Goal: Task Accomplishment & Management: Use online tool/utility

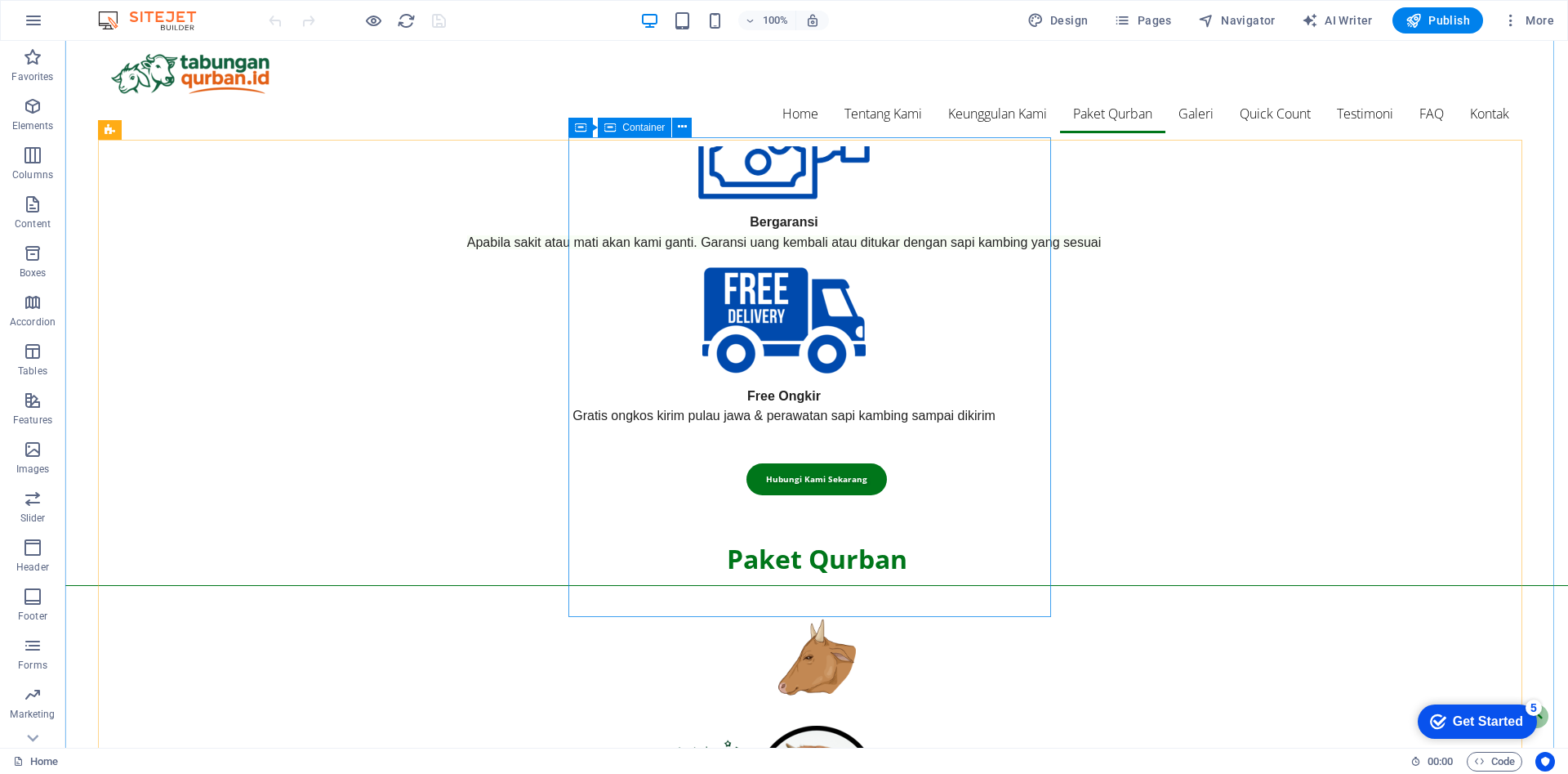
scroll to position [1593, 0]
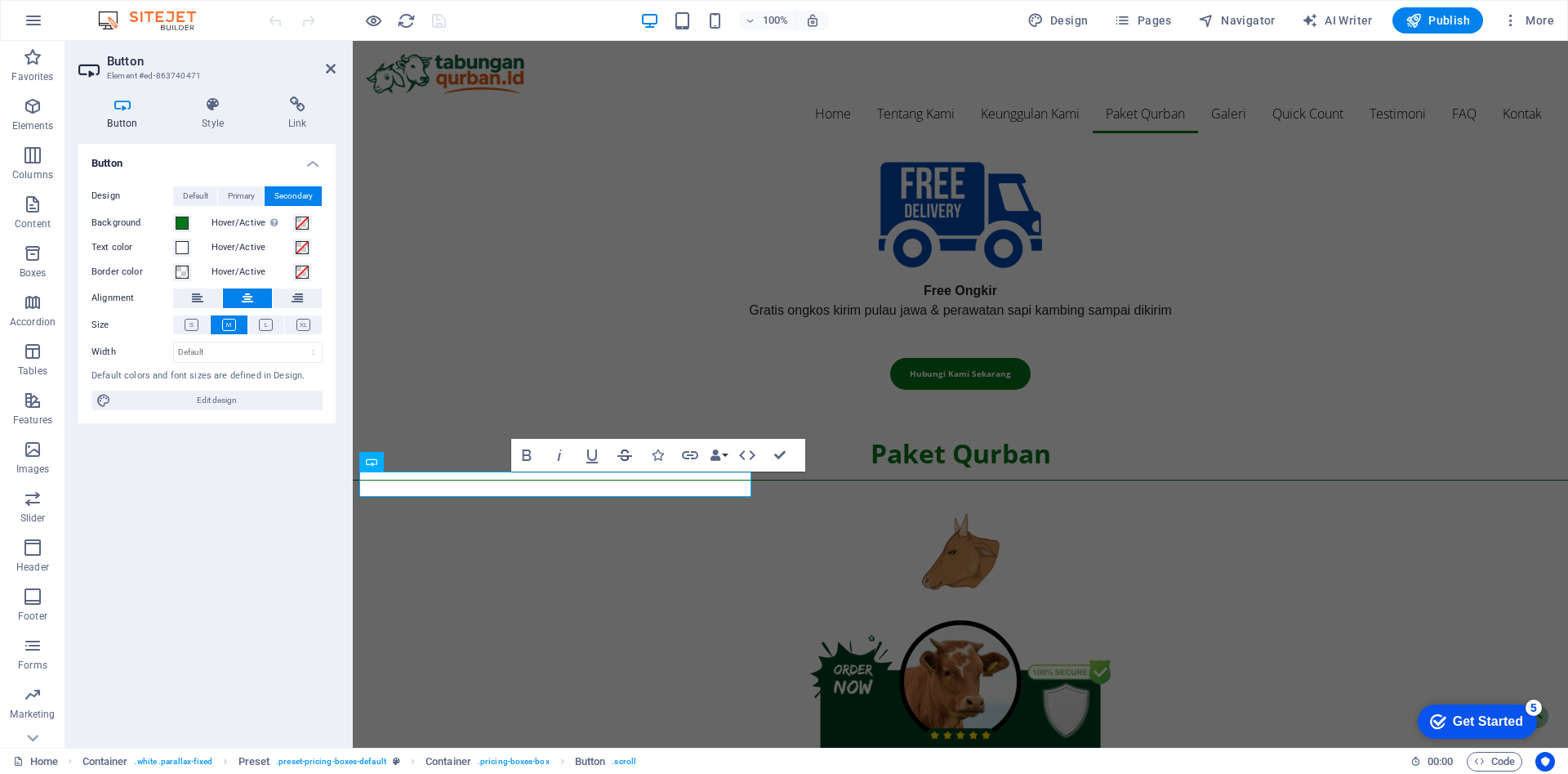
scroll to position [1501, 0]
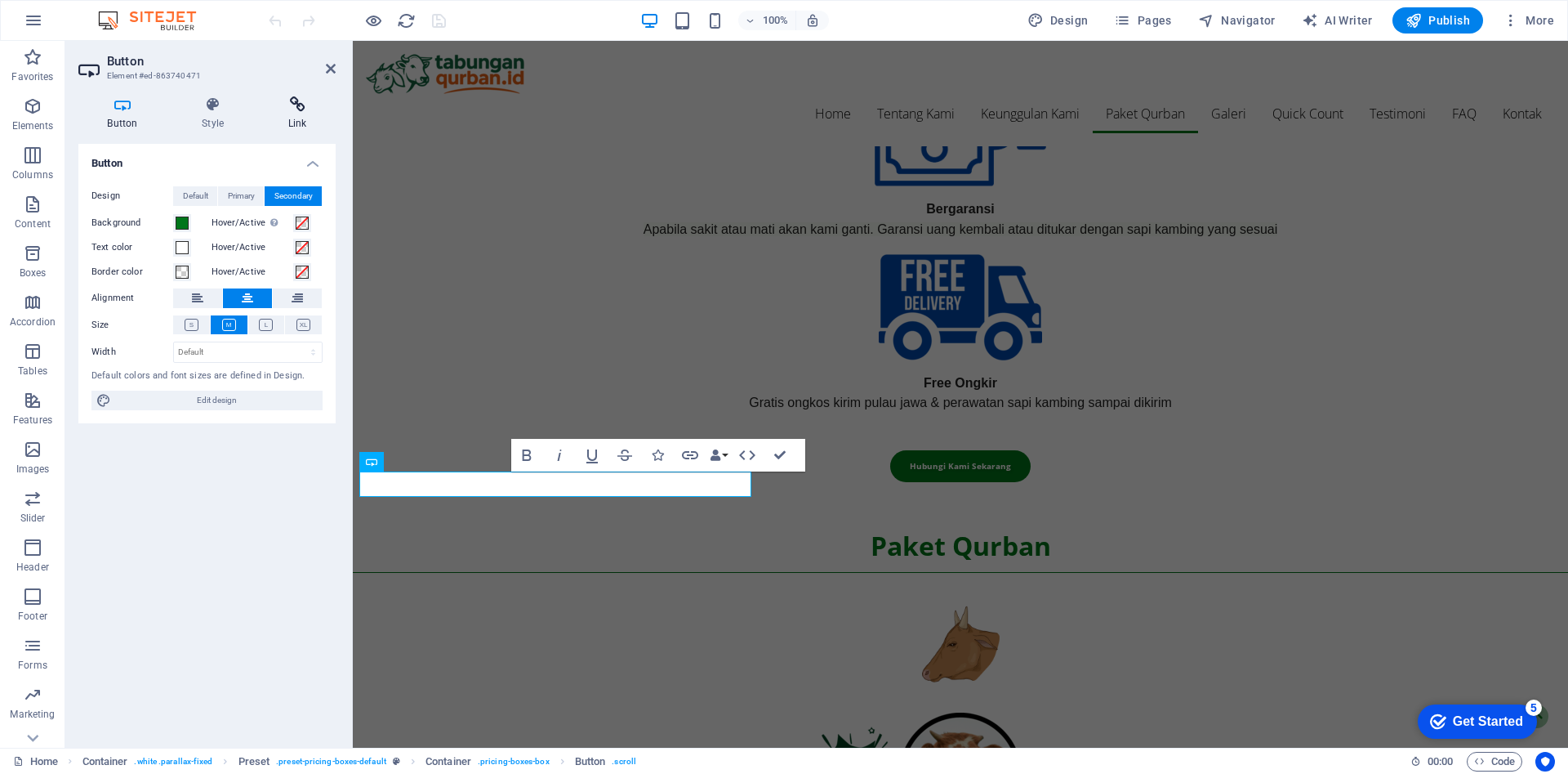
click at [294, 107] on icon at bounding box center [298, 104] width 77 height 16
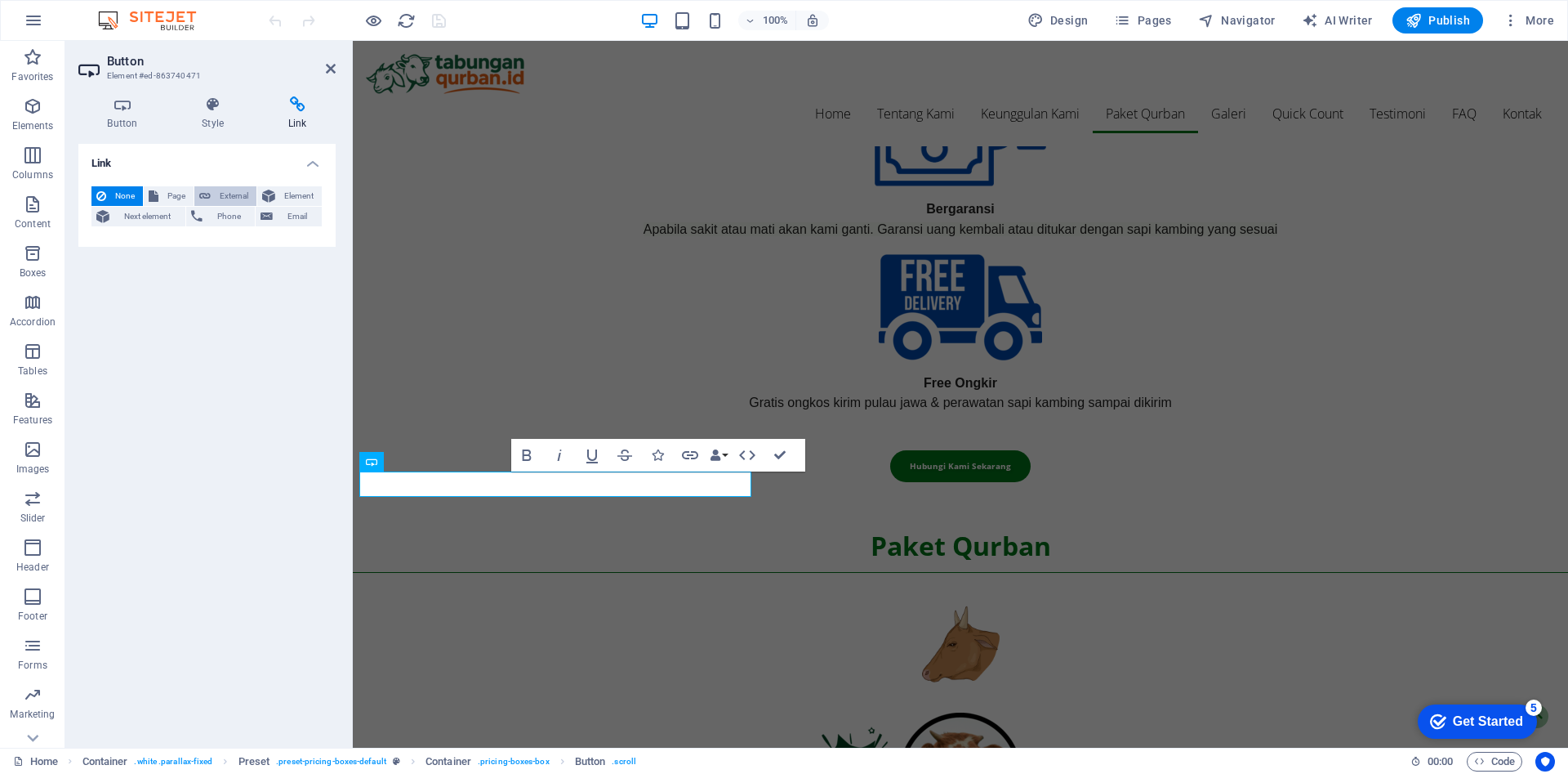
click at [227, 199] on span "External" at bounding box center [233, 195] width 36 height 19
select select "blank"
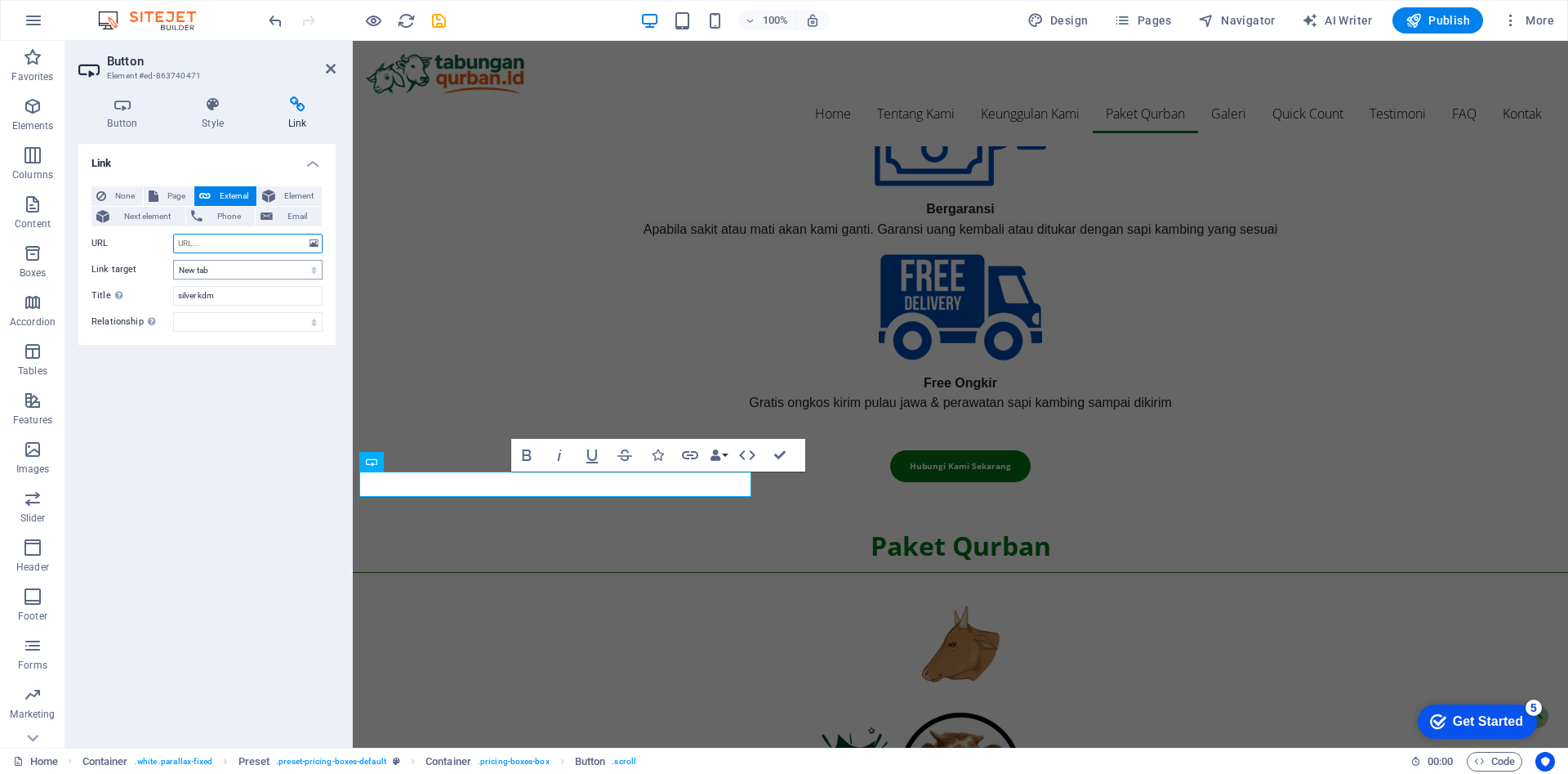
paste input "https://script.google.com/a/macros/guru.smk.belajar.id/s/AKfycbzfPudyj4og0hGGr3…"
type input "https://script.google.com/a/macros/guru.smk.belajar.id/s/AKfycbzfPudyj4og0hGGr3…"
click at [219, 436] on div "Link None Page External Element Next element Phone Email Page Home Subpage Lega…" at bounding box center [207, 439] width 257 height 591
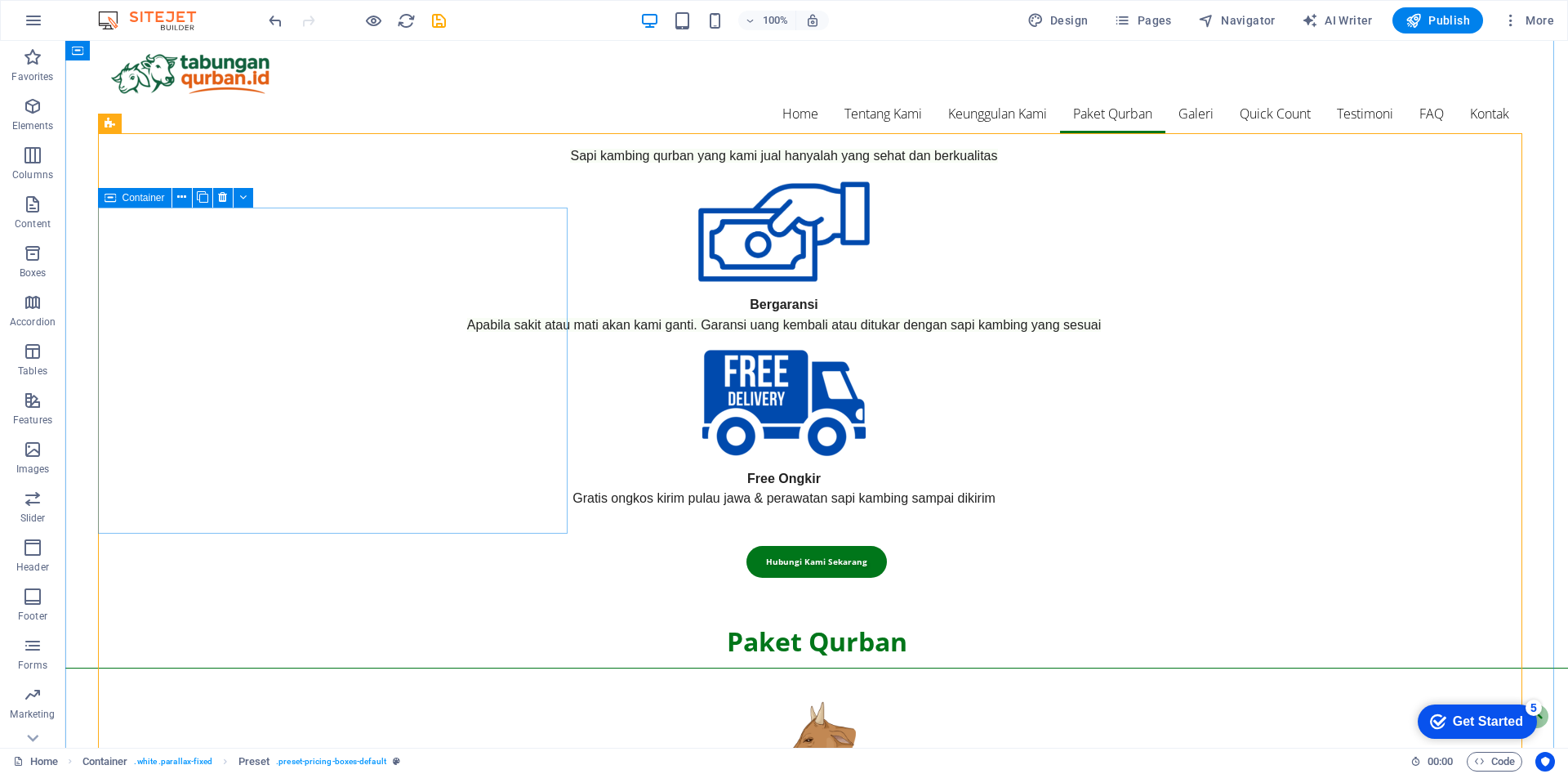
scroll to position [1593, 0]
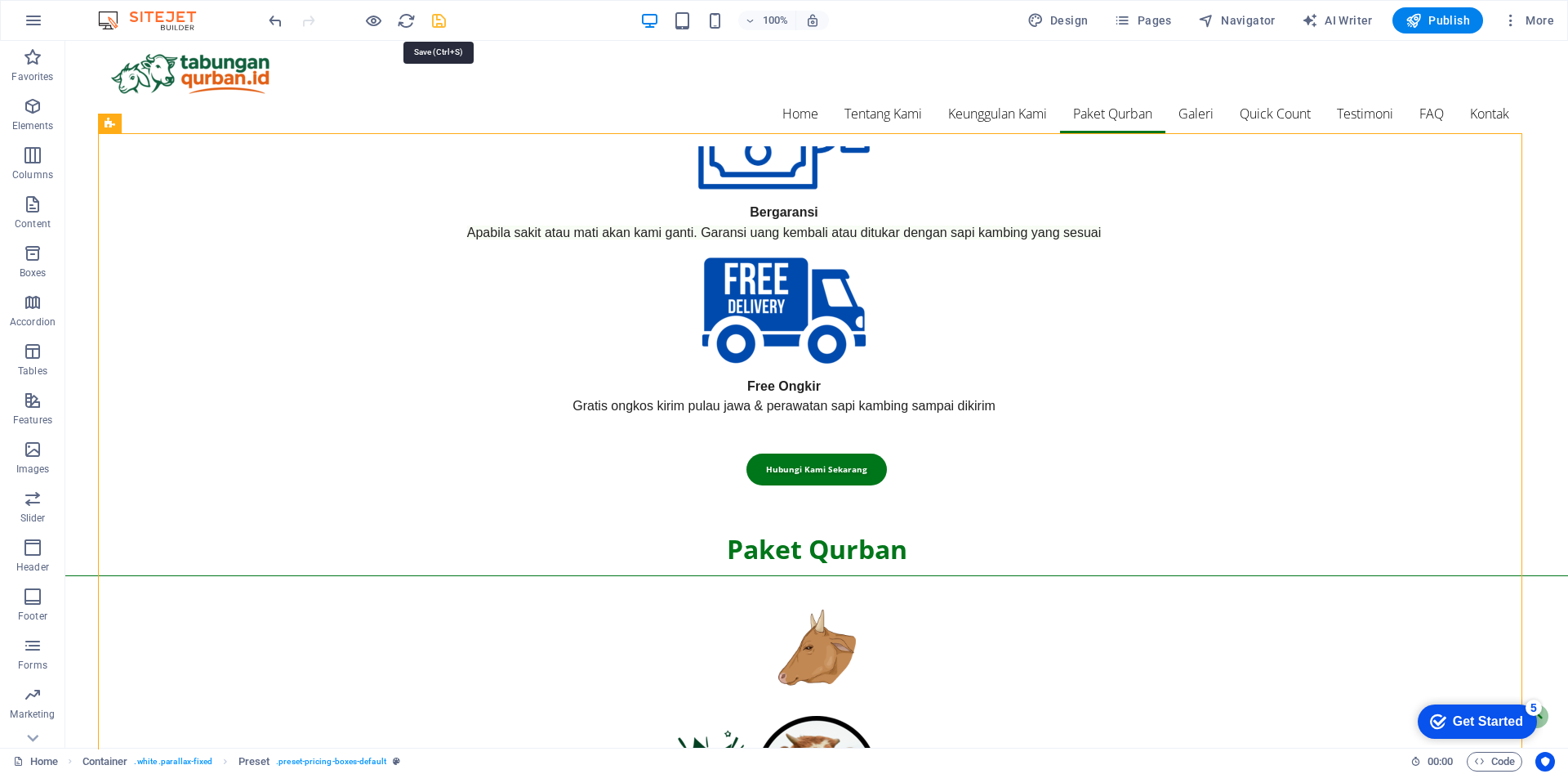
click at [442, 28] on icon "save" at bounding box center [439, 21] width 18 height 18
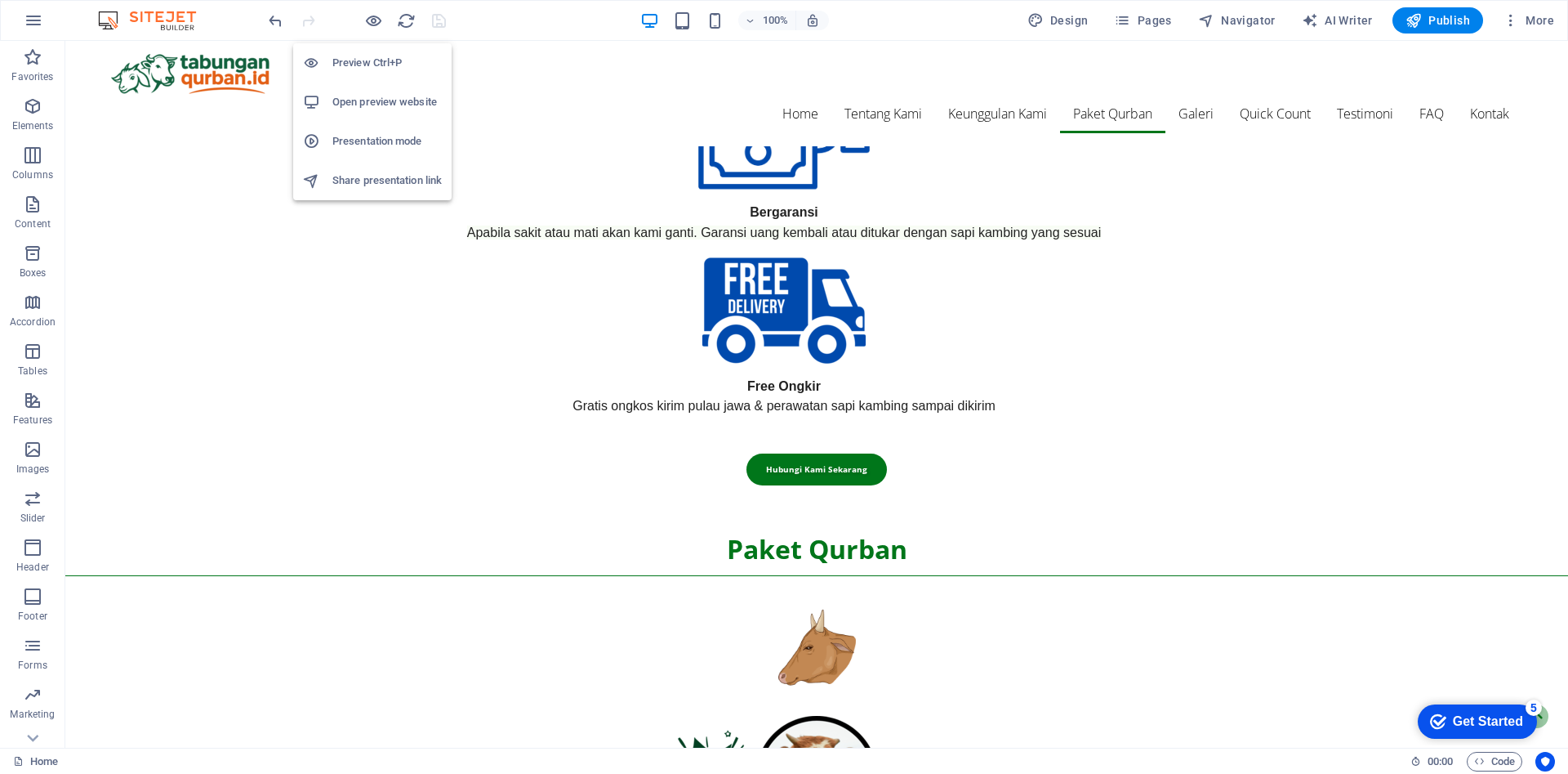
click at [384, 150] on h6 "Presentation mode" at bounding box center [387, 141] width 110 height 19
click at [390, 108] on h6 "Open preview website" at bounding box center [387, 101] width 110 height 19
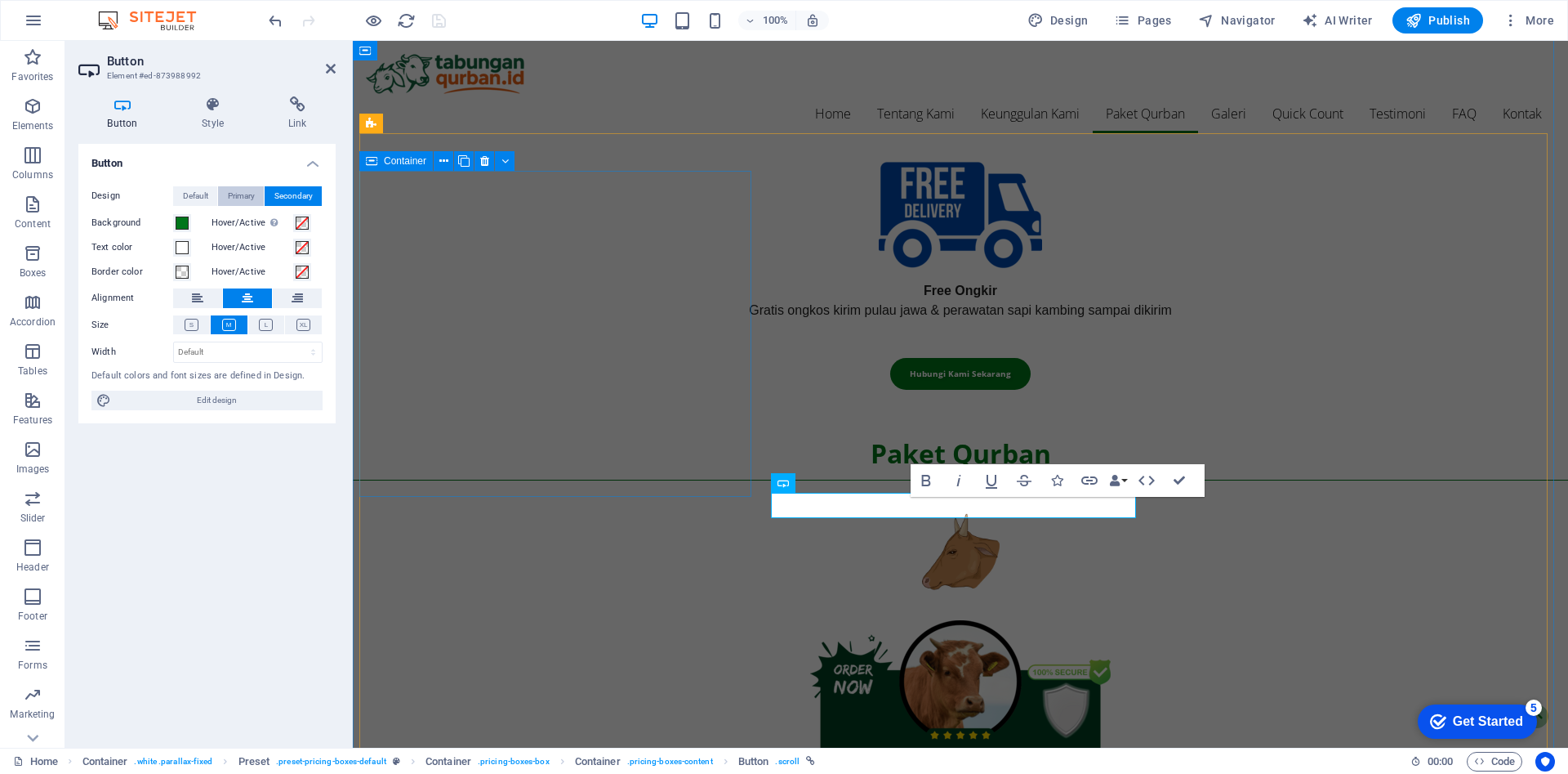
scroll to position [1501, 0]
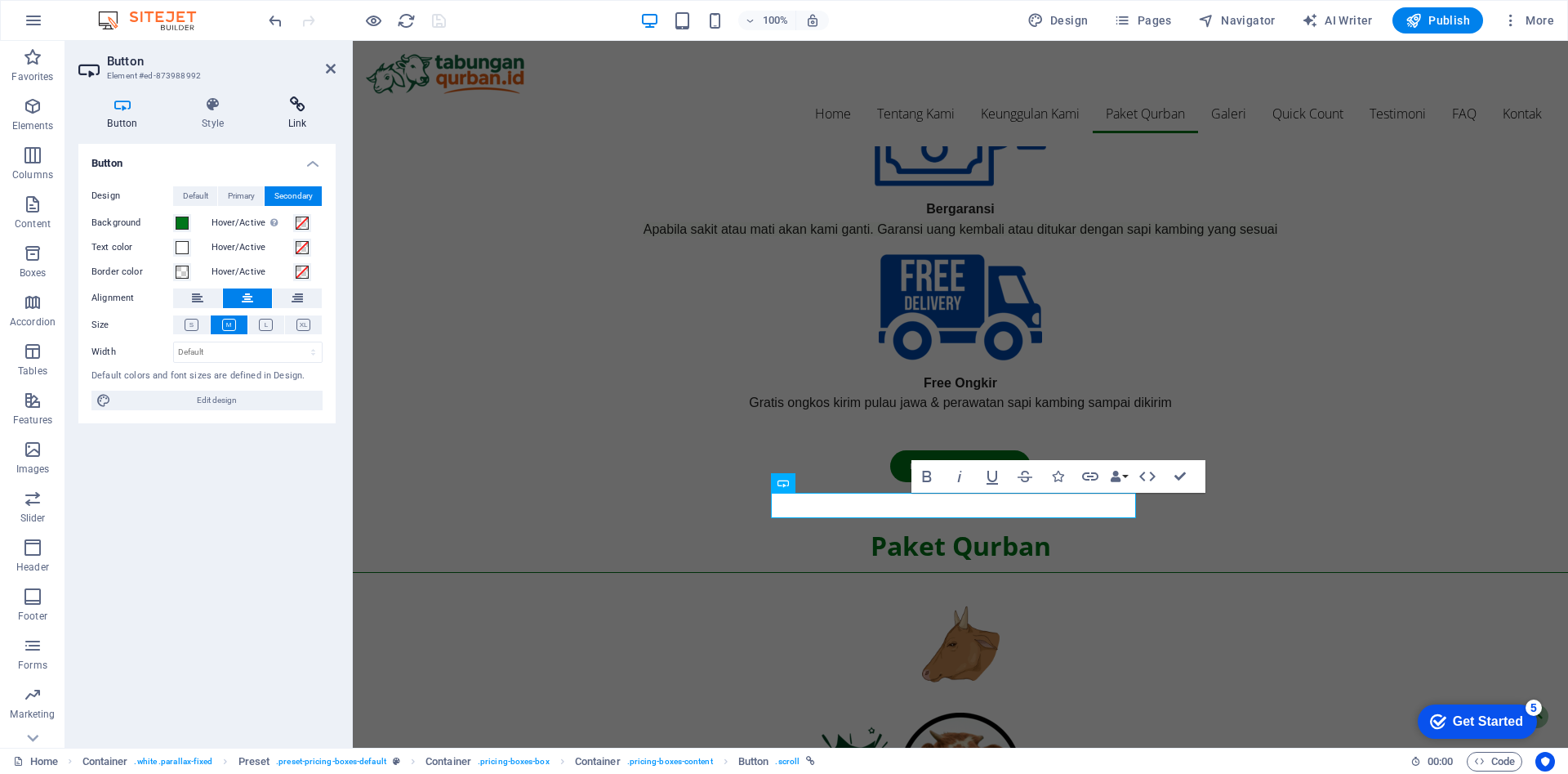
click at [308, 106] on icon at bounding box center [298, 104] width 77 height 16
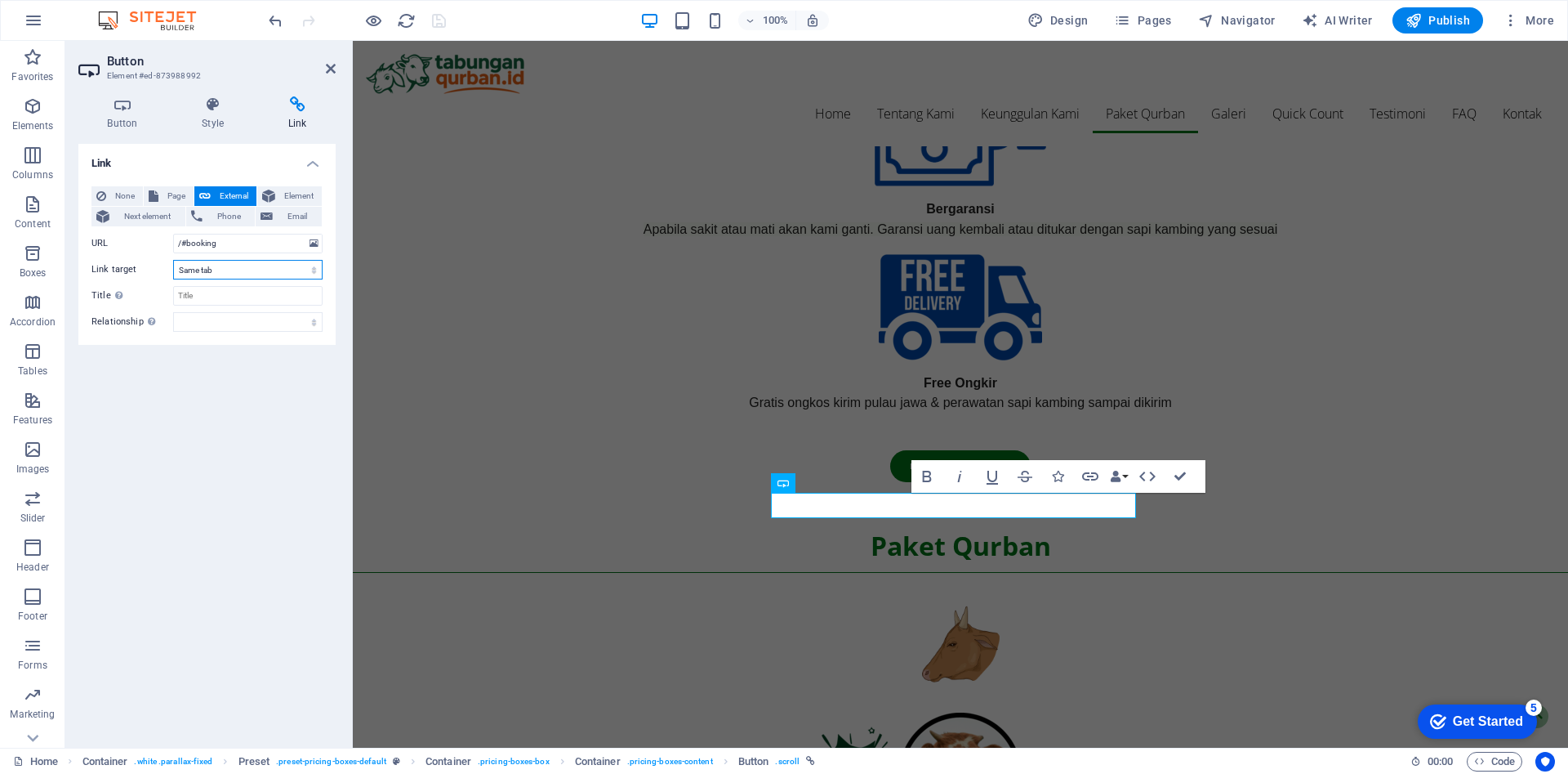
click at [246, 275] on select "New tab Same tab Overlay" at bounding box center [248, 269] width 149 height 19
select select "blank"
click at [173, 260] on select "New tab Same tab Overlay" at bounding box center [248, 269] width 149 height 19
click at [266, 249] on input "/#booking" at bounding box center [248, 243] width 149 height 19
paste input "http://6e284e-201f60.preview.sitehub.io/en"
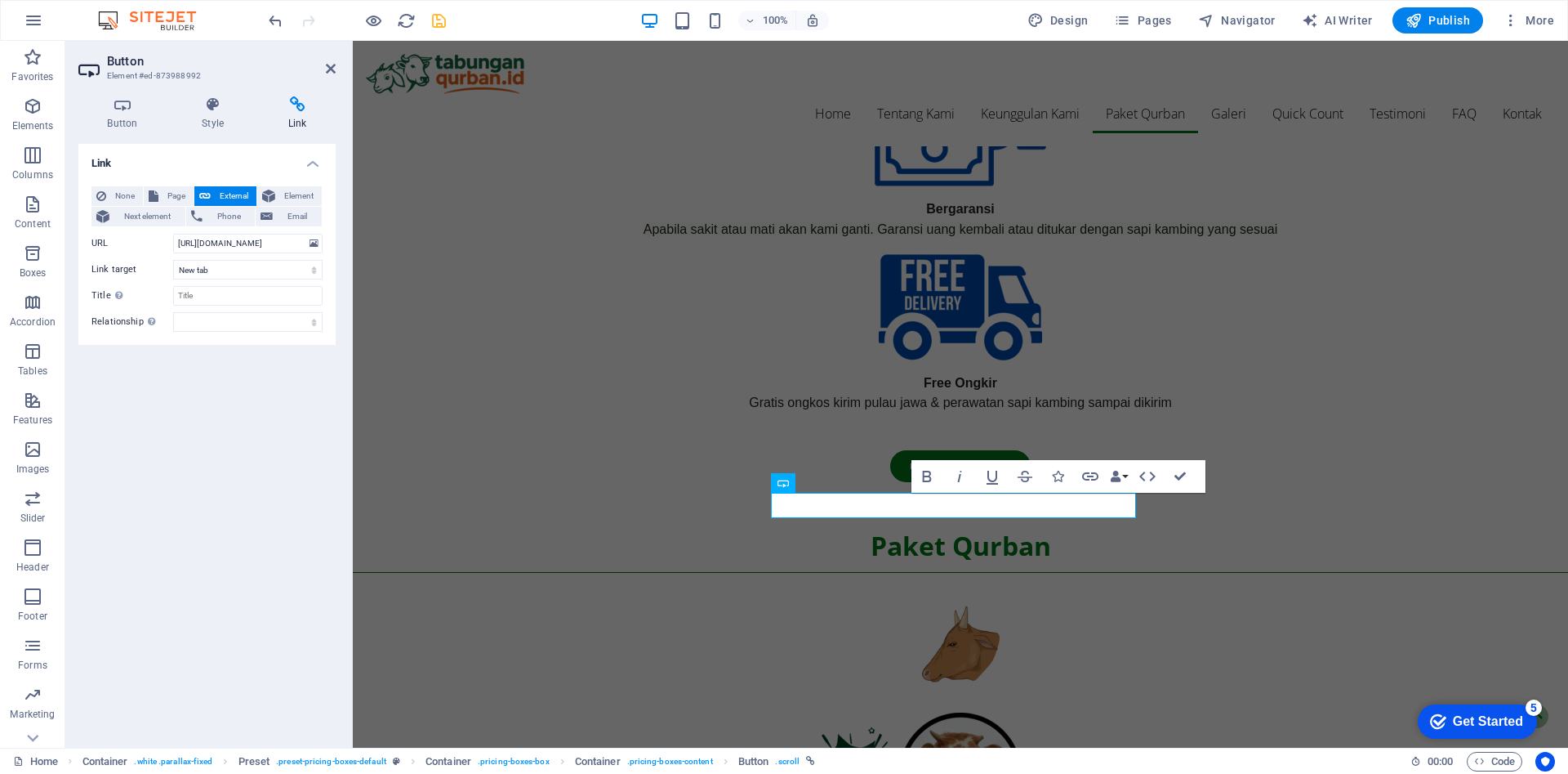
scroll to position [0, 0]
paste input "s://script.google.com/a/macros/guru.smk.belajar.id/s/AKfycbzfPudyj4og0hGGr3u1P2…"
type input "https://script.google.com/a/macros/guru.smk.belajar.id/s/AKfycbzfPudyj4og0hGGr3…"
paste input "https://script.google.com/a/macros/guru.smk.belajar.id/s/AKfycbzfPudyj4og0hGGr3…"
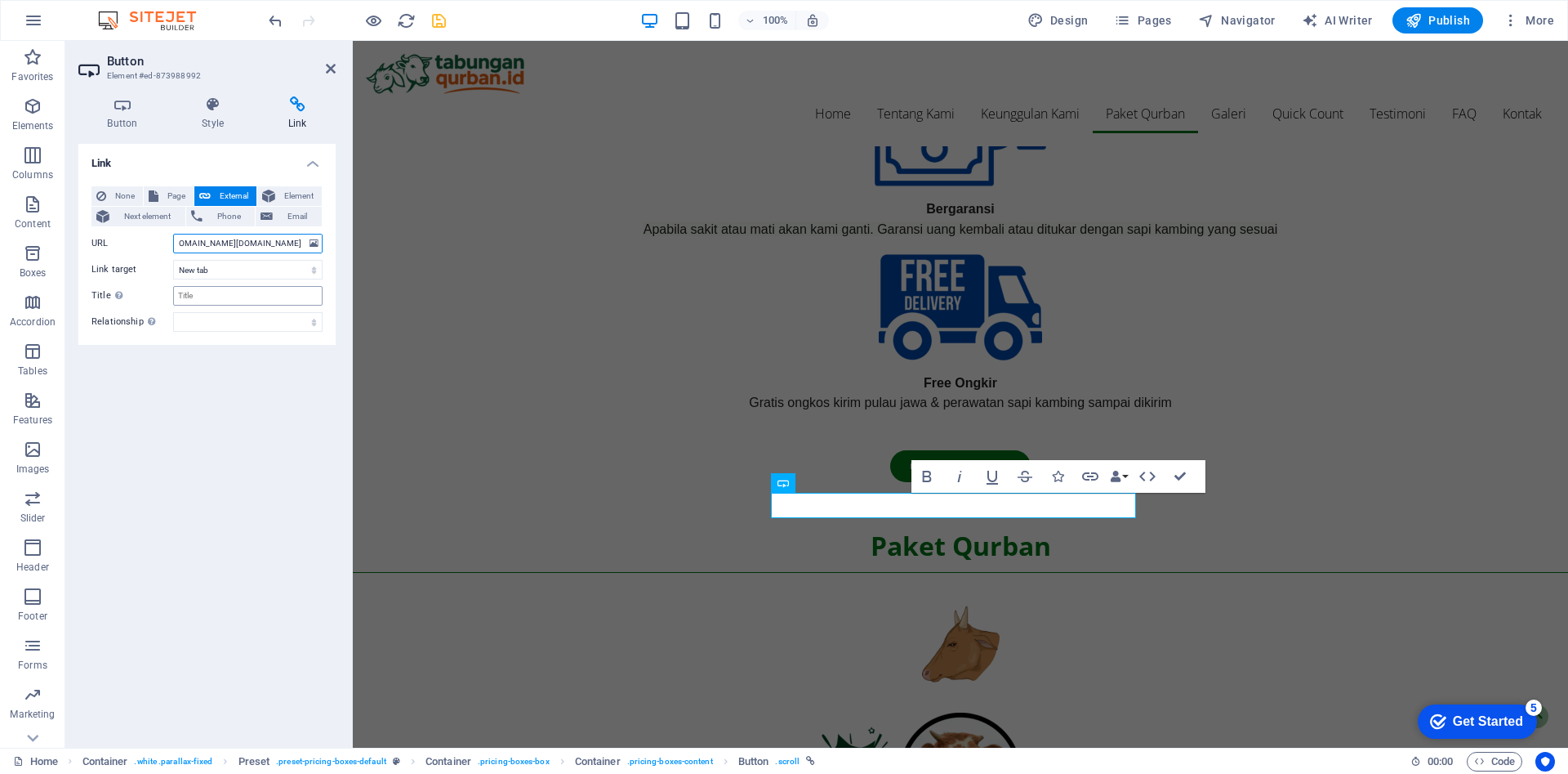
type input "https://script.google.com/a/macros/guru.smk.belajar.id/s/AKfycbzfPudyj4og0hGGr3…"
click at [259, 297] on input "Title Additional link description, should not be the same as the link text. The…" at bounding box center [248, 295] width 149 height 19
type input "platinum"
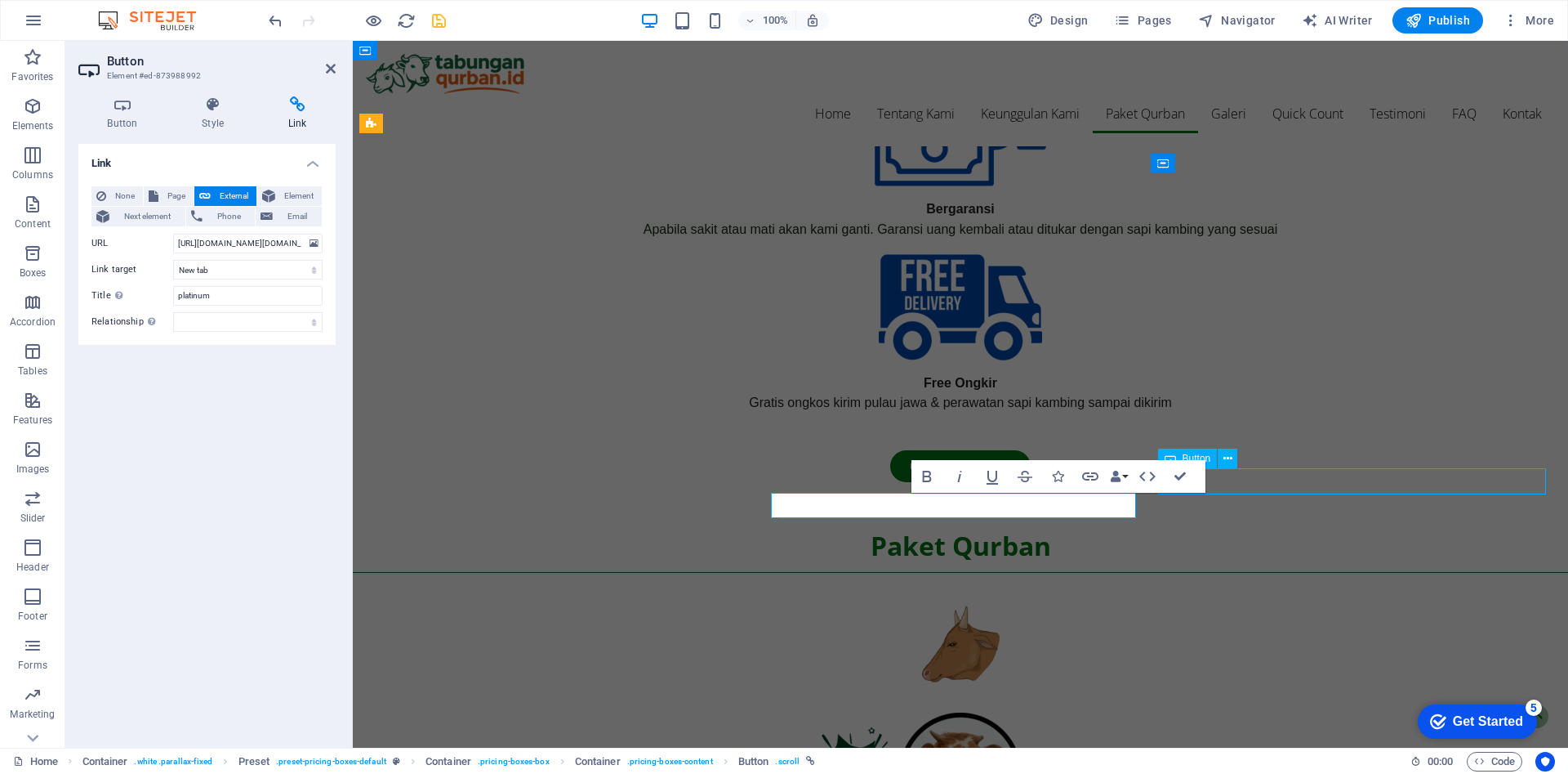
select select
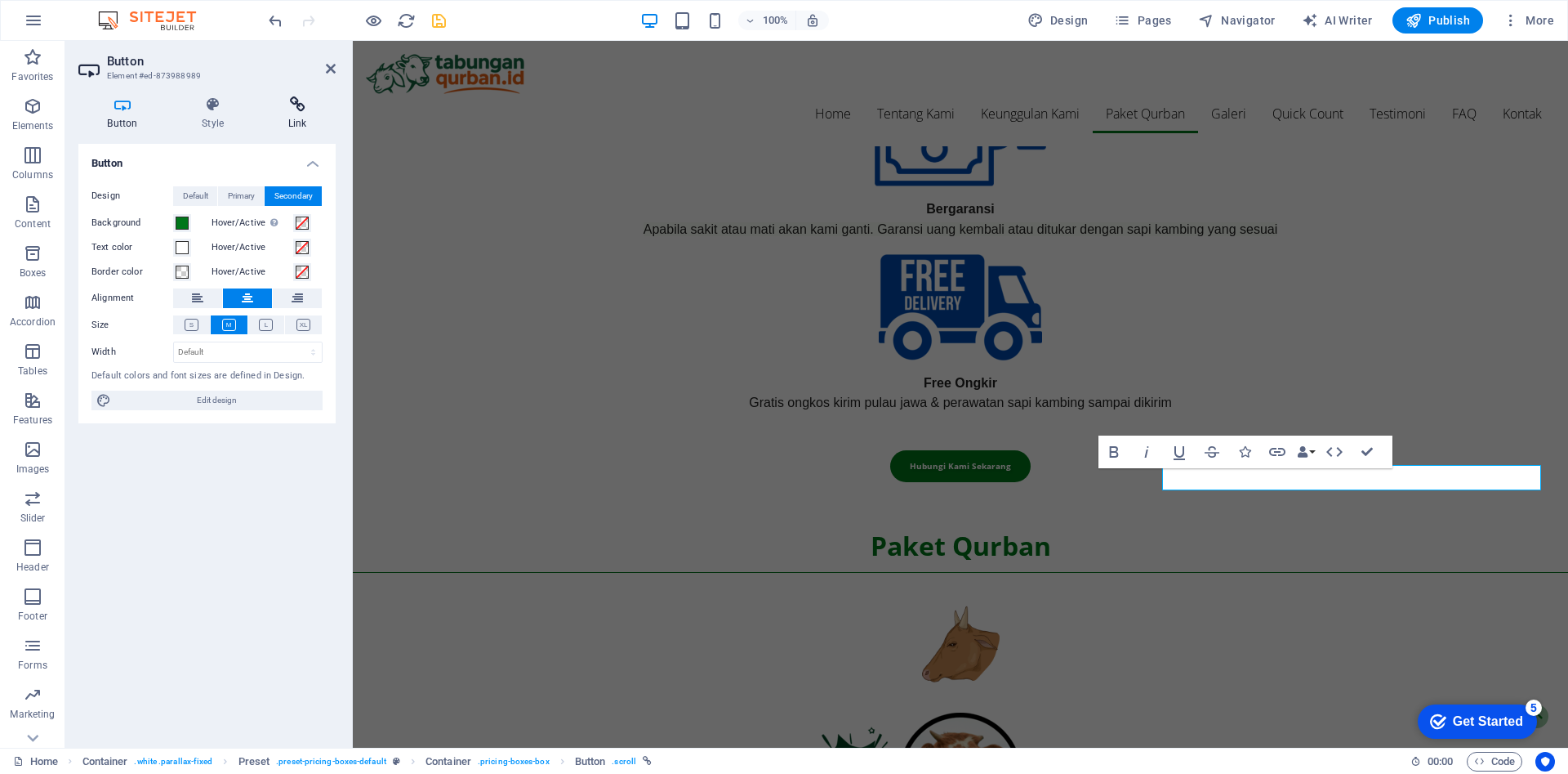
click at [292, 119] on h4 "Link" at bounding box center [298, 113] width 77 height 34
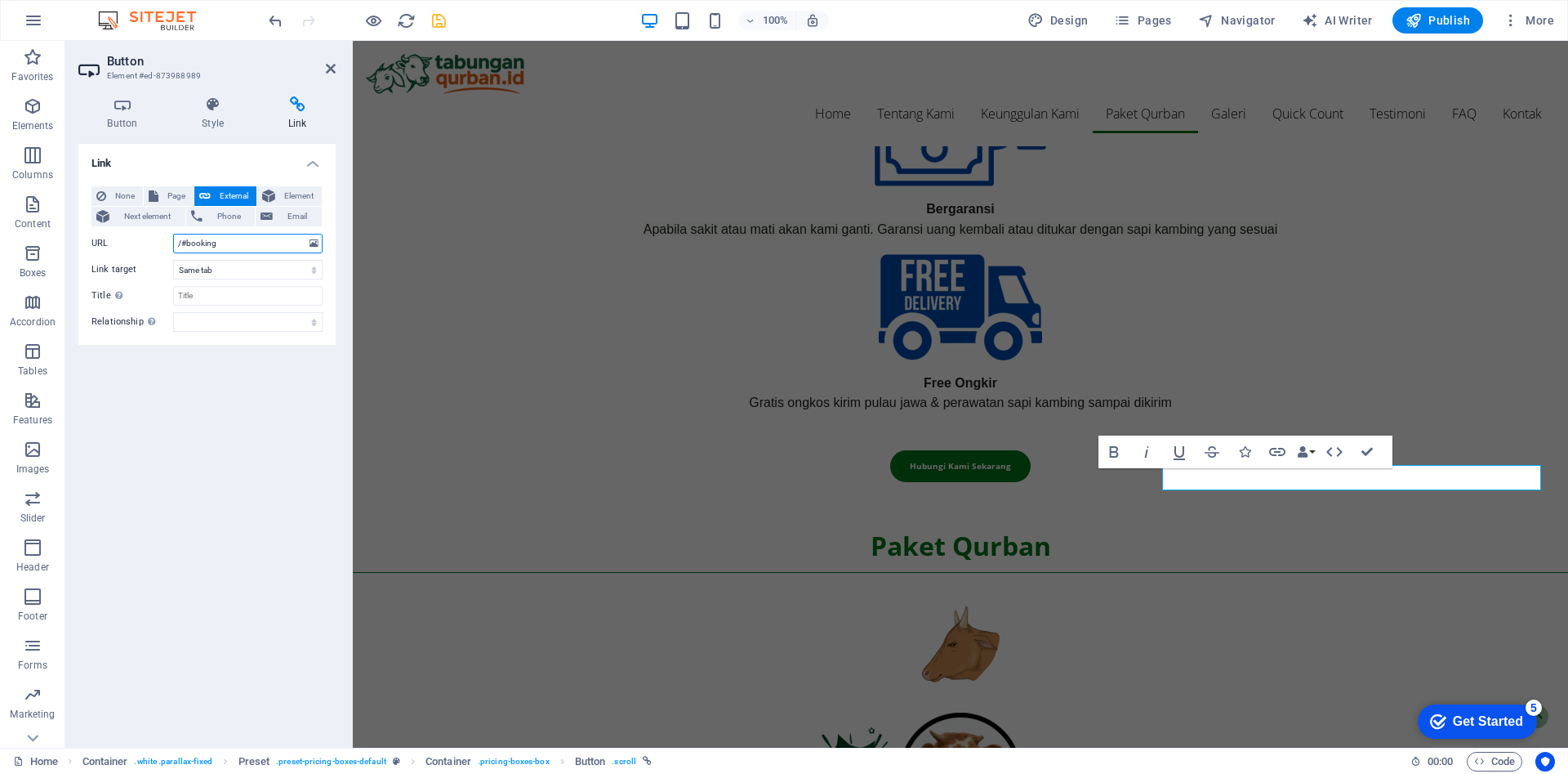
click at [228, 249] on input "/#booking" at bounding box center [248, 243] width 149 height 19
paste input "https://script.google.com/a/macros/guru.smk.belajar.id/s/AKfycbzfPudyj4og0hGGr3…"
type input "https://script.google.com/a/macros/guru.smk.belajar.id/s/AKfycbzfPudyj4og0hGGr3…"
paste input "https://script.google.com/a/macros/guru.smk.belajar.id/s/AKfycbzfPudyj4og0hGGr3…"
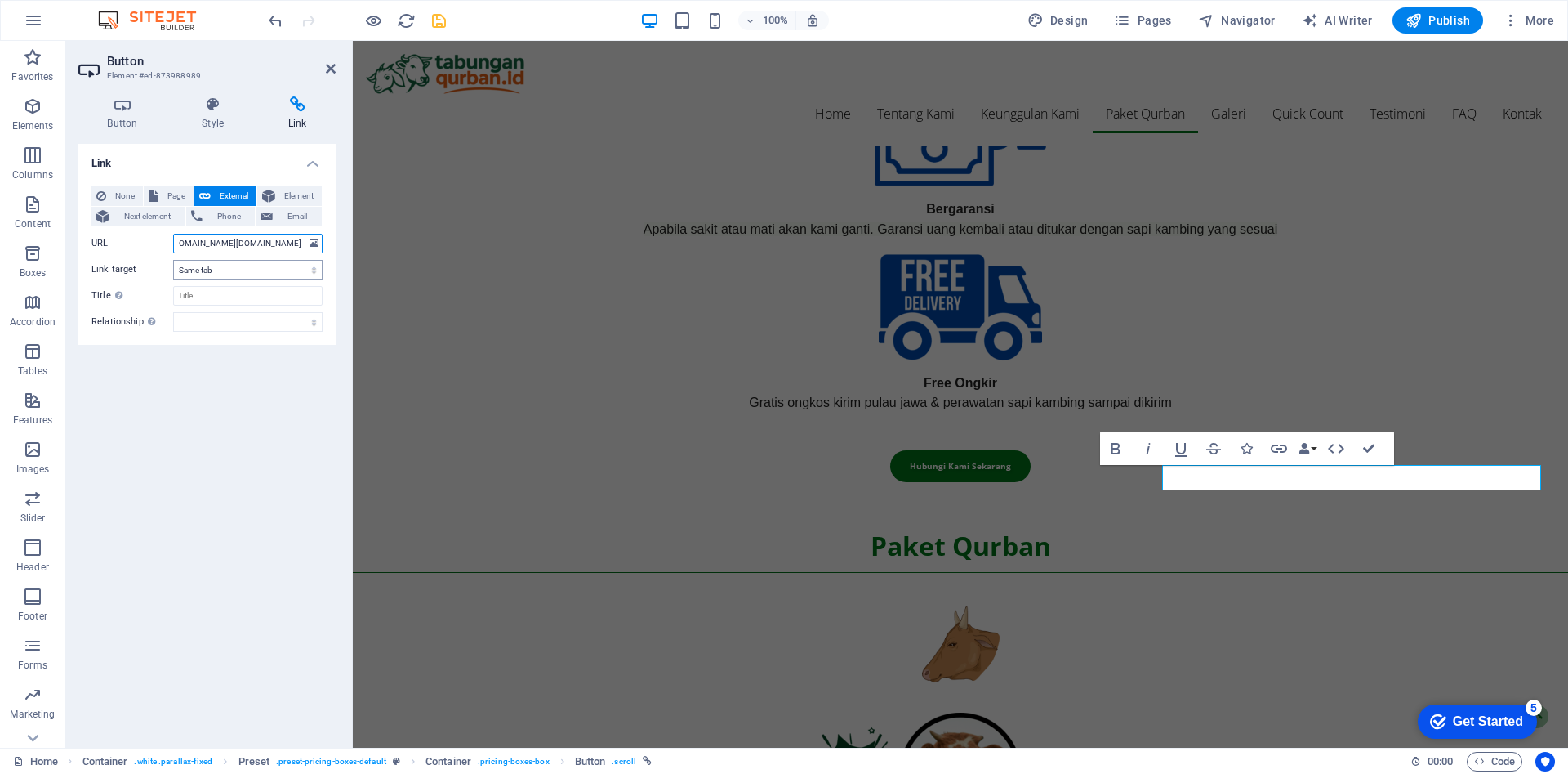
type input "https://script.google.com/a/macros/guru.smk.belajar.id/s/AKfycbzfPudyj4og0hGGr3…"
click at [231, 273] on select "New tab Same tab Overlay" at bounding box center [248, 269] width 149 height 19
select select "blank"
click at [173, 260] on select "New tab Same tab Overlay" at bounding box center [248, 269] width 149 height 19
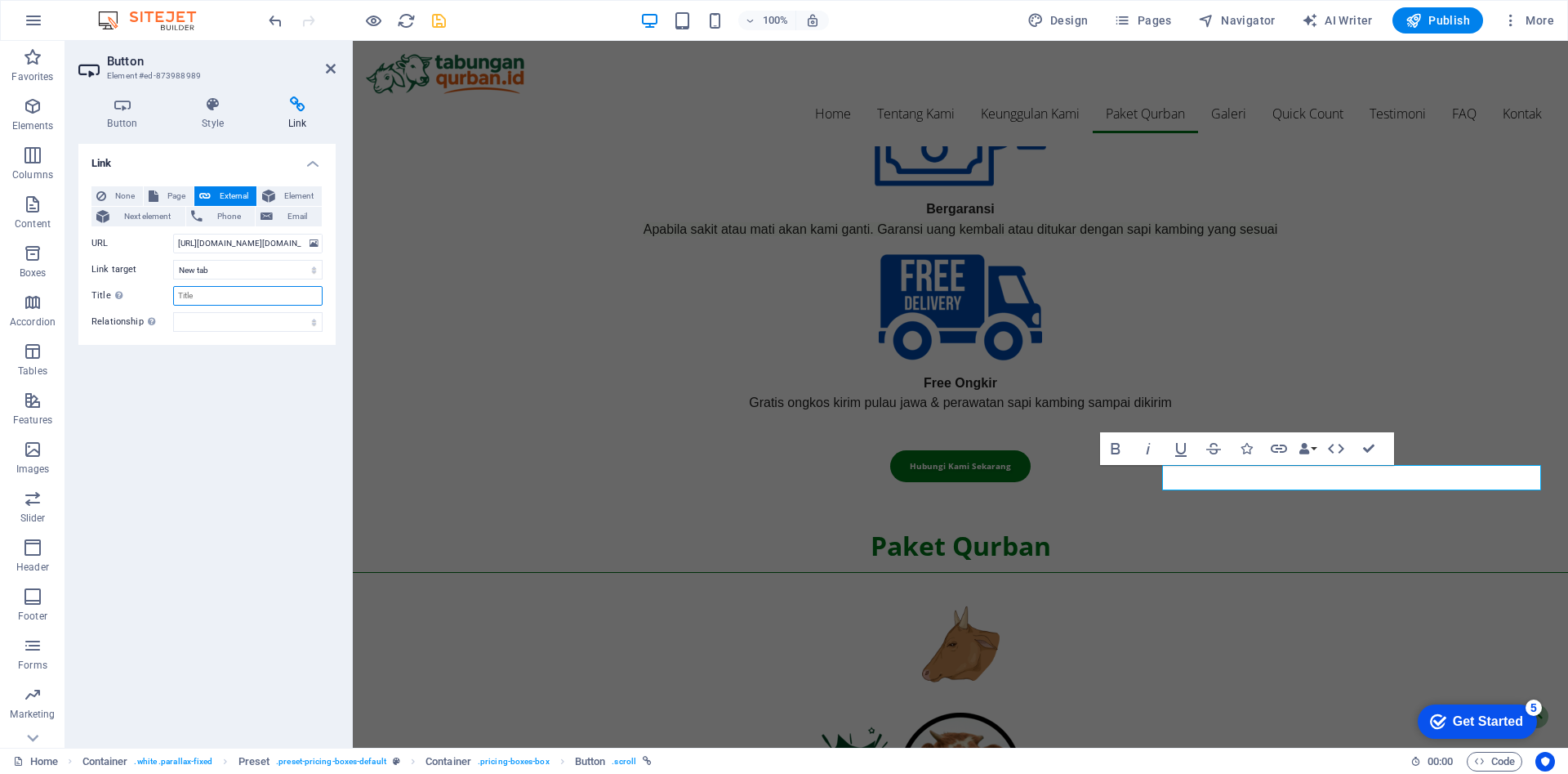
click at [225, 298] on input "Title Additional link description, should not be the same as the link text. The…" at bounding box center [248, 295] width 149 height 19
type input "gold"
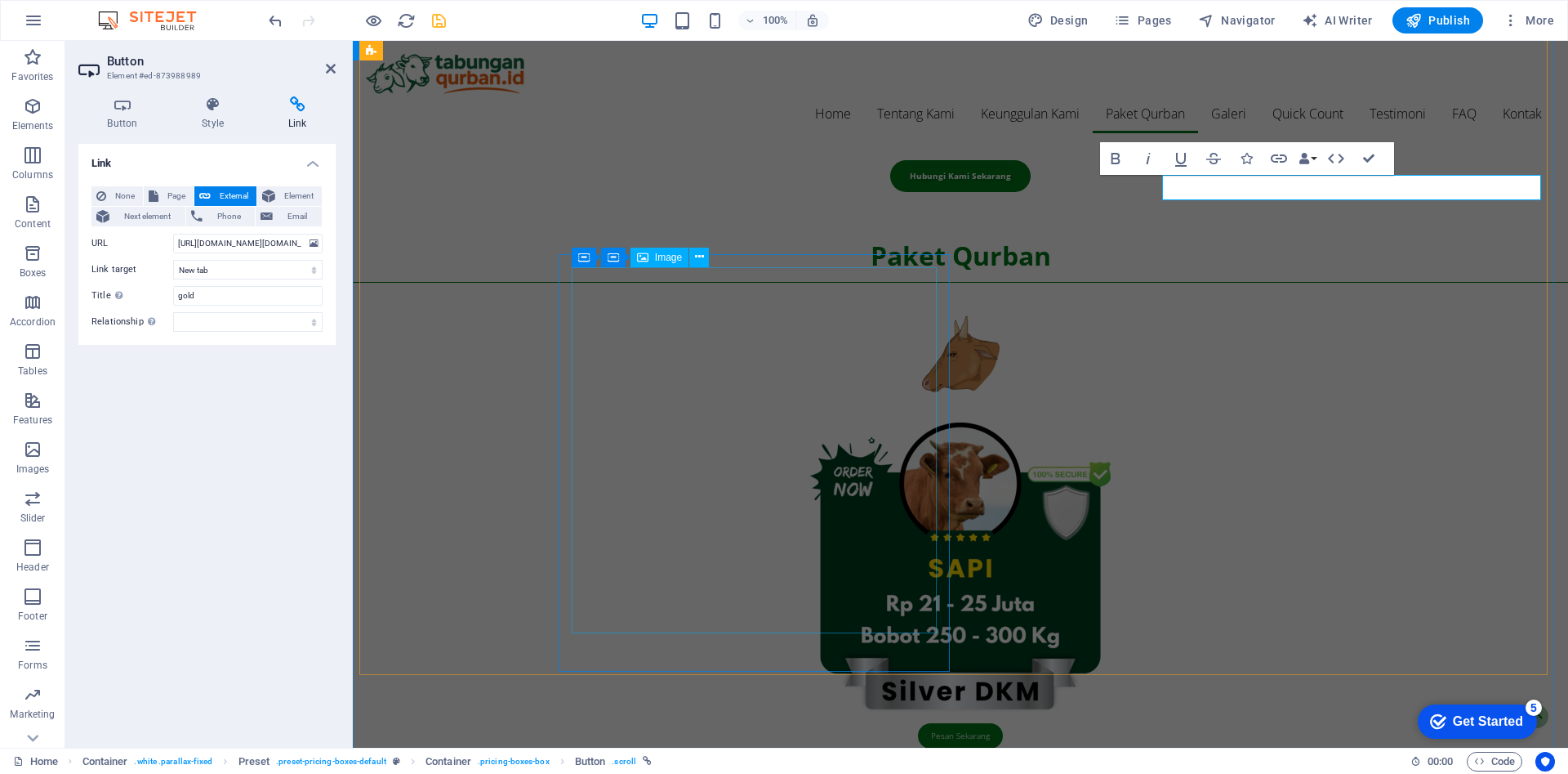
scroll to position [1792, 0]
select select
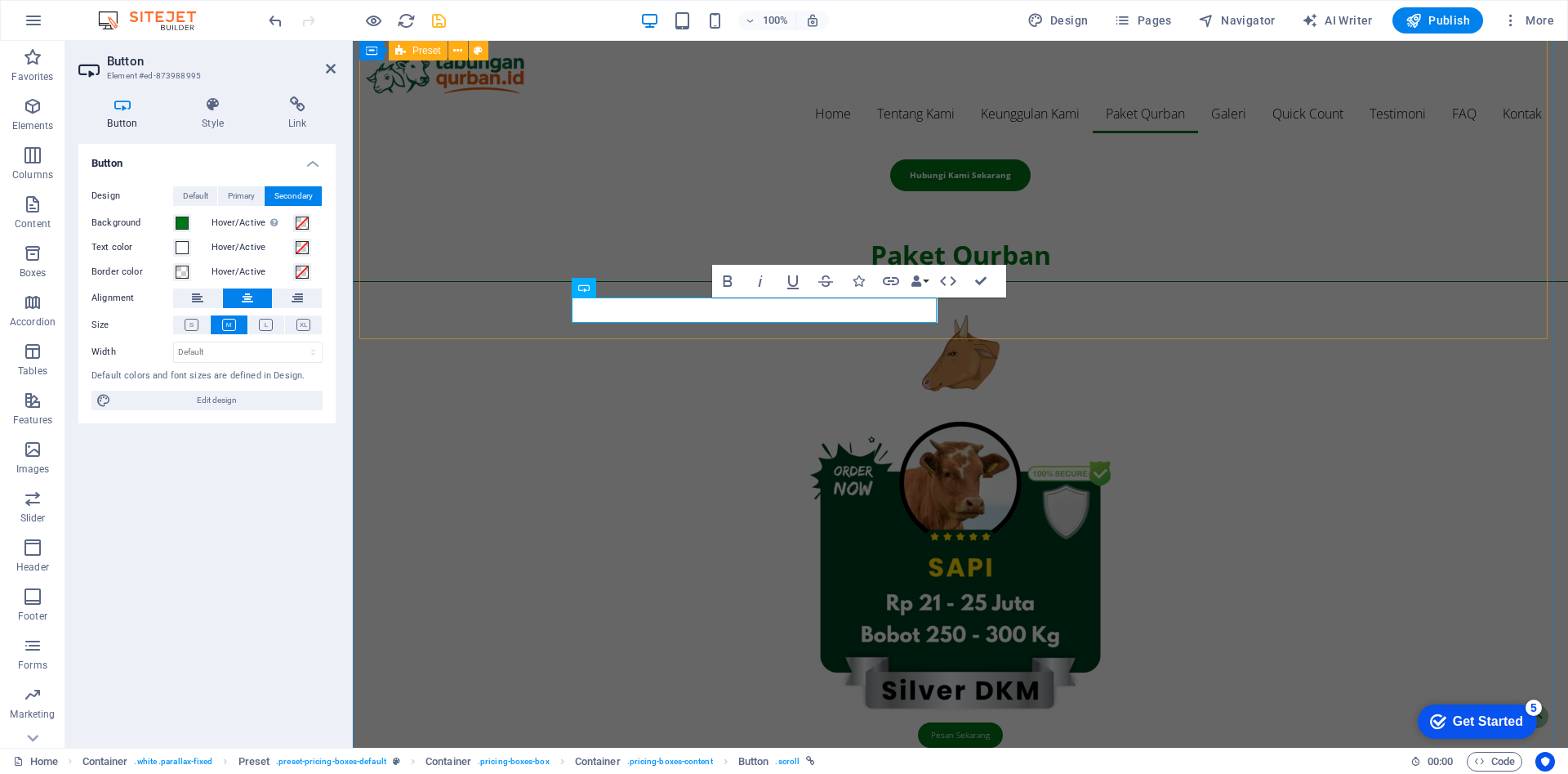
scroll to position [2127, 0]
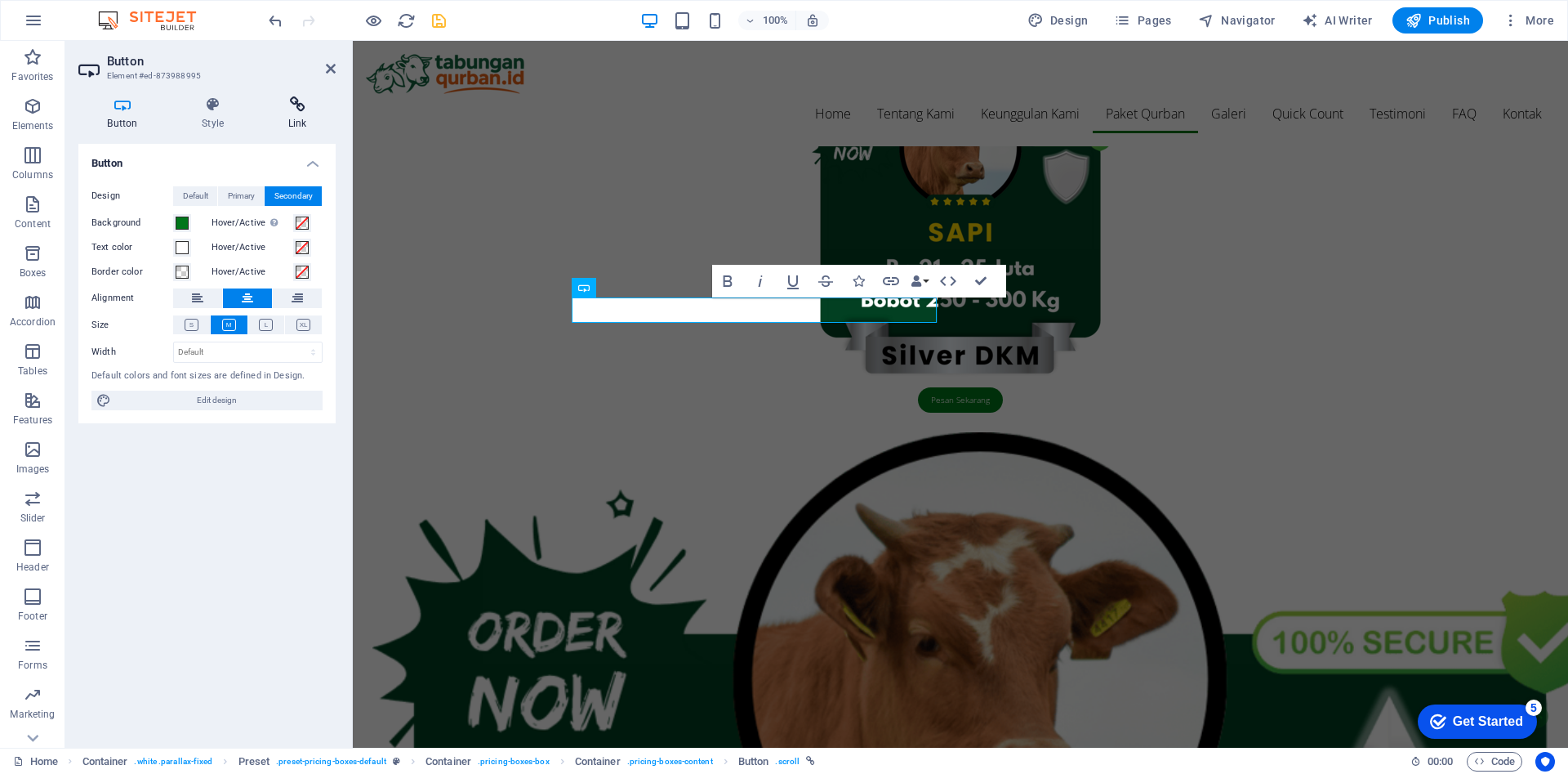
click at [305, 106] on icon at bounding box center [298, 104] width 77 height 16
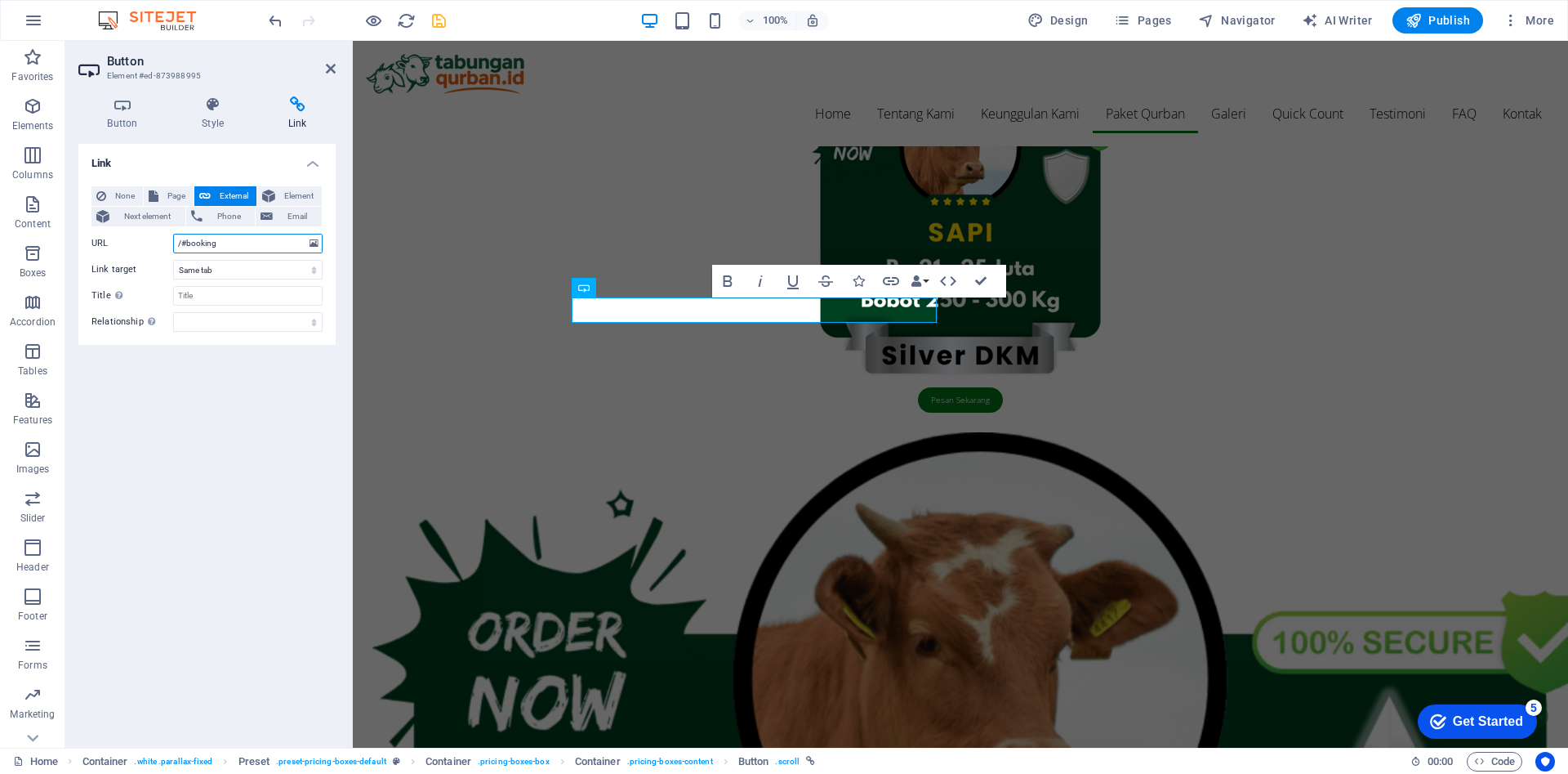
click at [227, 247] on input "/#booking" at bounding box center [248, 243] width 149 height 19
paste input "https://script.google.com/a/macros/guru.smk.belajar.id/s/AKfycbzfPudyj4og0hGGr3…"
type input "https://script.google.com/a/macros/guru.smk.belajar.id/s/AKfycbzfPudyj4og0hGGr3…"
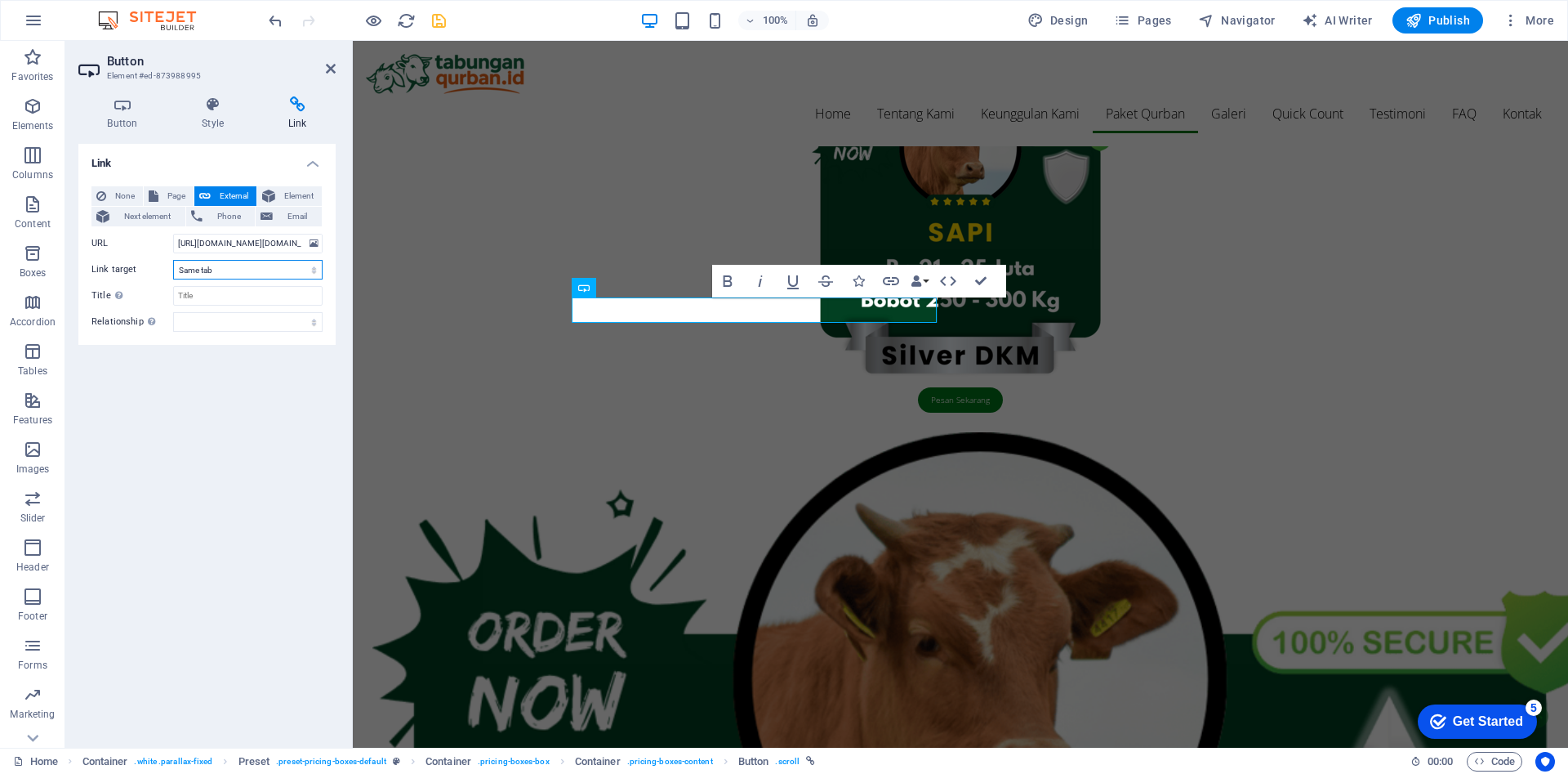
click at [232, 267] on select "New tab Same tab Overlay" at bounding box center [248, 269] width 149 height 19
select select "blank"
click at [173, 260] on select "New tab Same tab Overlay" at bounding box center [248, 269] width 149 height 19
click at [235, 293] on input "Title Additional link description, should not be the same as the link text. The…" at bounding box center [248, 295] width 149 height 19
type input "diamond"
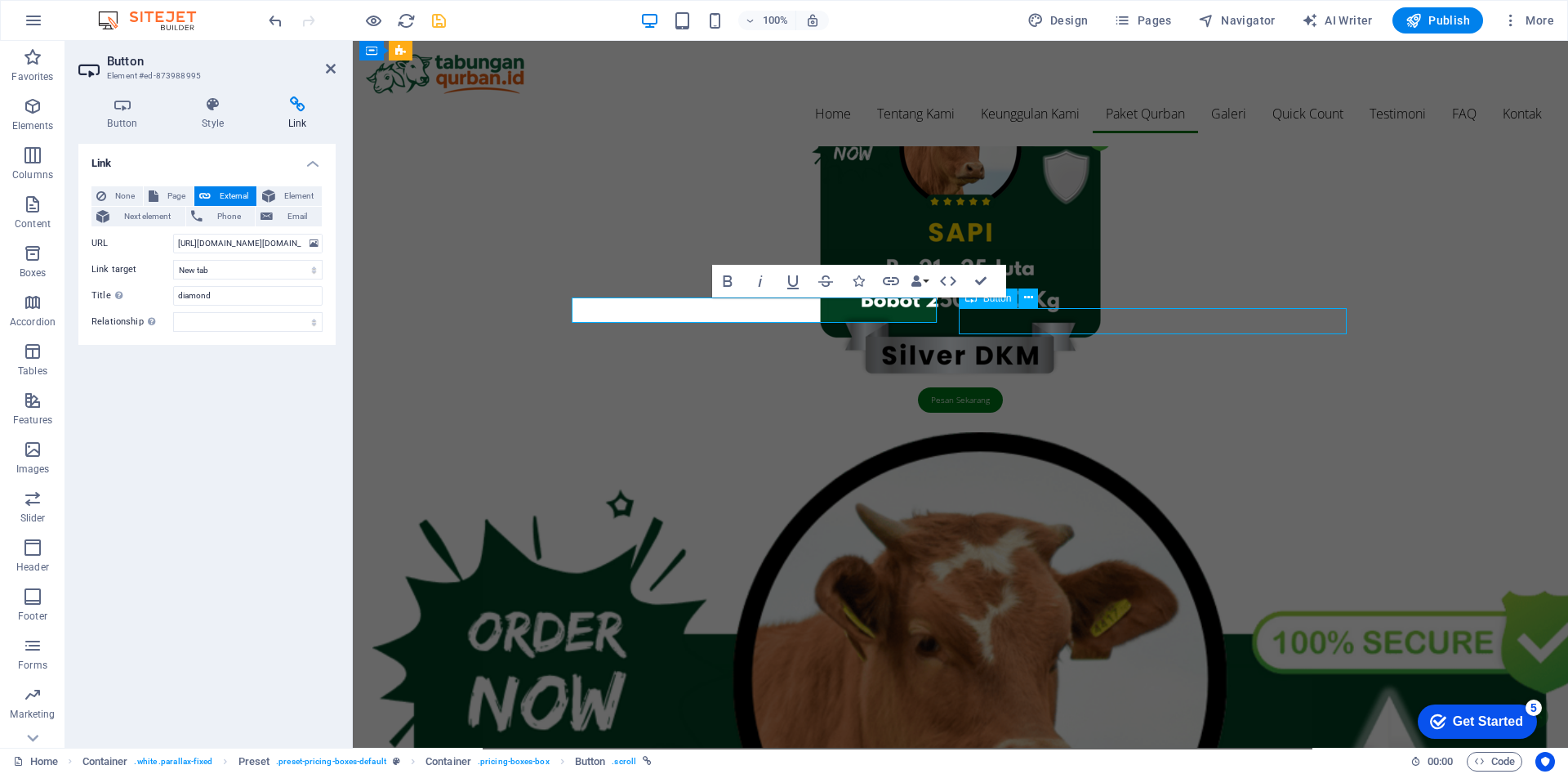
select select
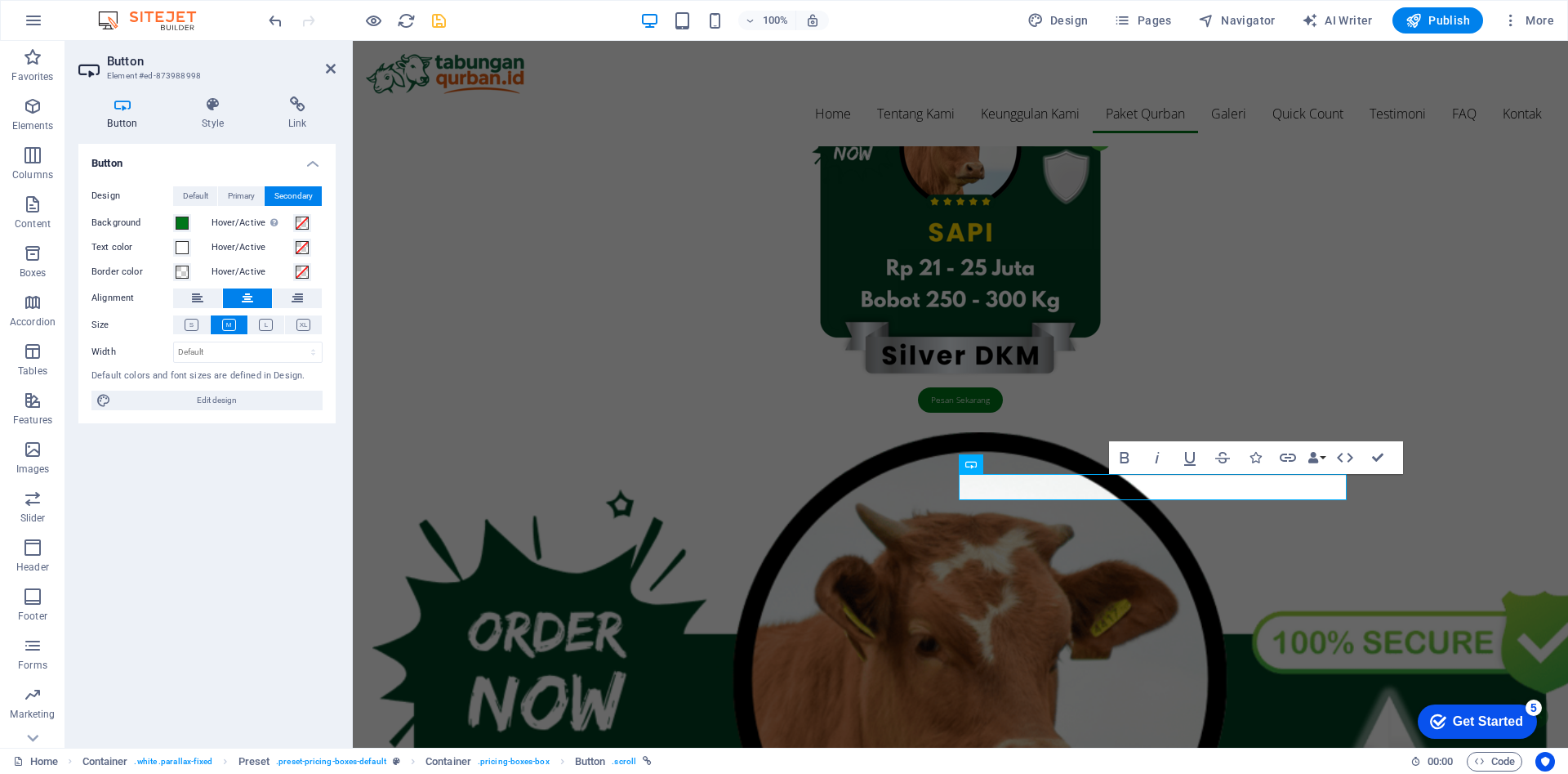
scroll to position [1961, 0]
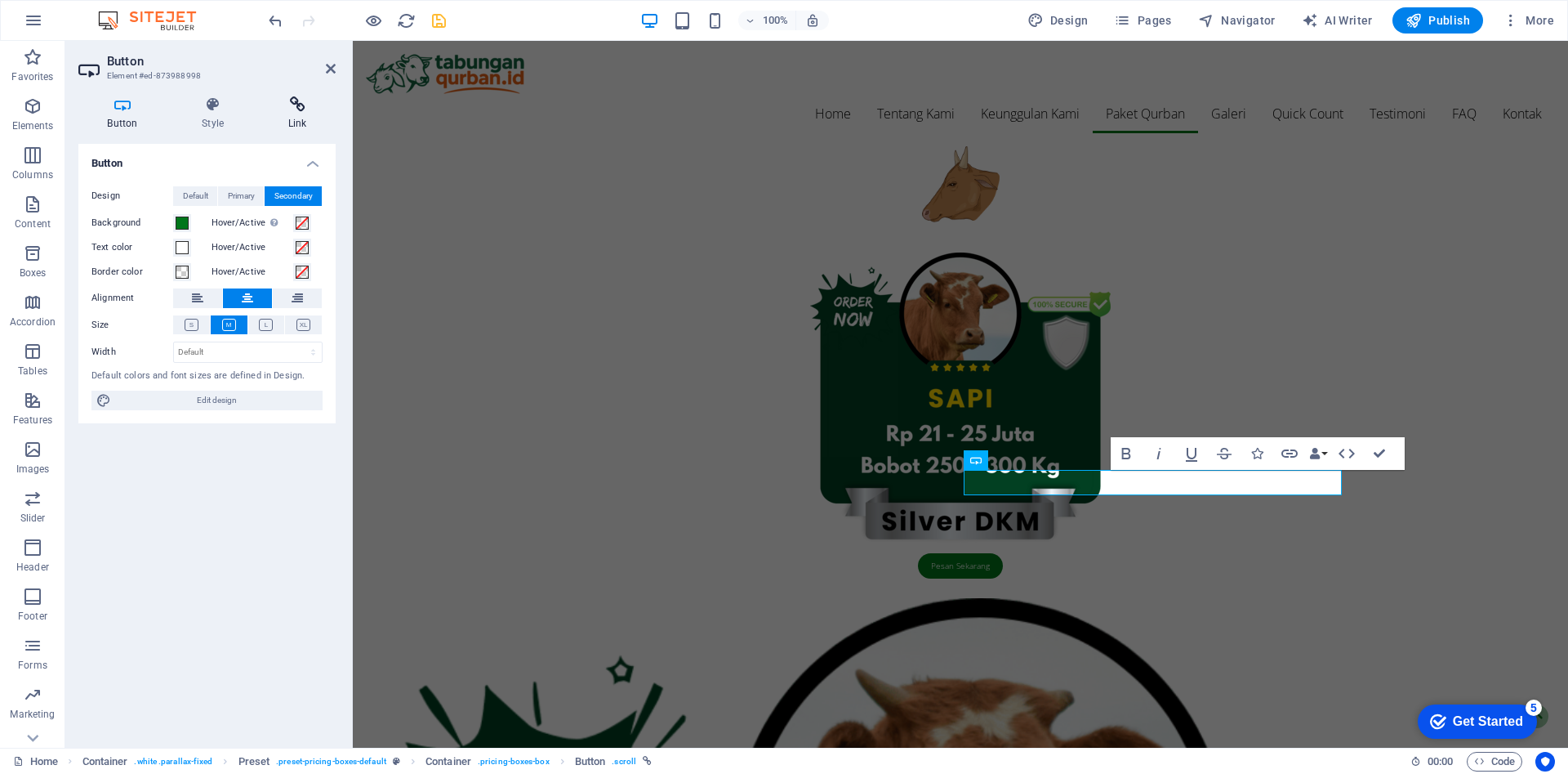
click at [303, 112] on h4 "Link" at bounding box center [298, 113] width 77 height 34
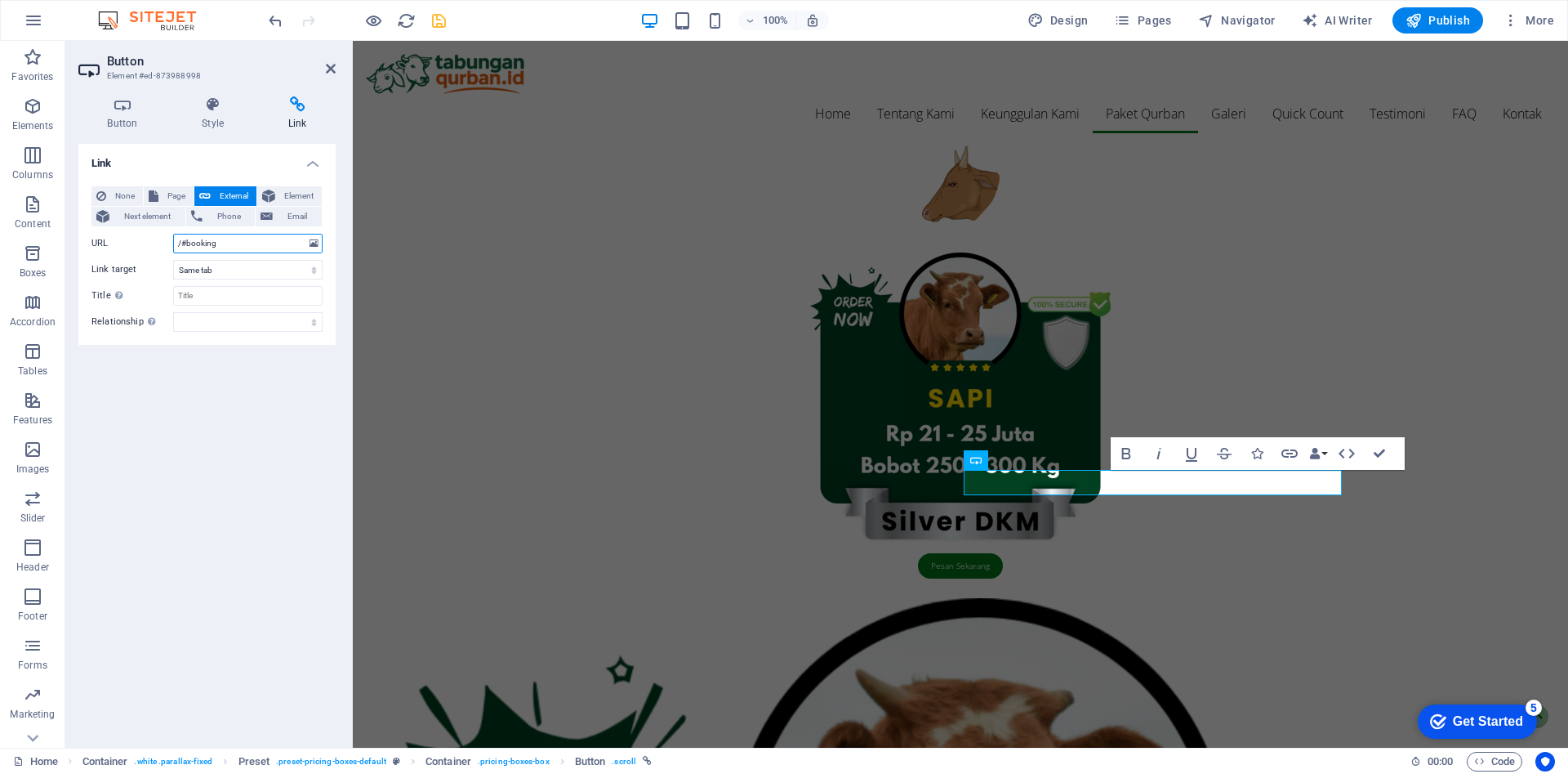
click at [230, 242] on input "/#booking" at bounding box center [248, 243] width 149 height 19
paste input "https://script.google.com/a/macros/guru.smk.belajar.id/s/AKfycbzfPudyj4og0hGGr3…"
type input "https://script.google.com/a/macros/guru.smk.belajar.id/s/AKfycbzfPudyj4og0hGGr3…"
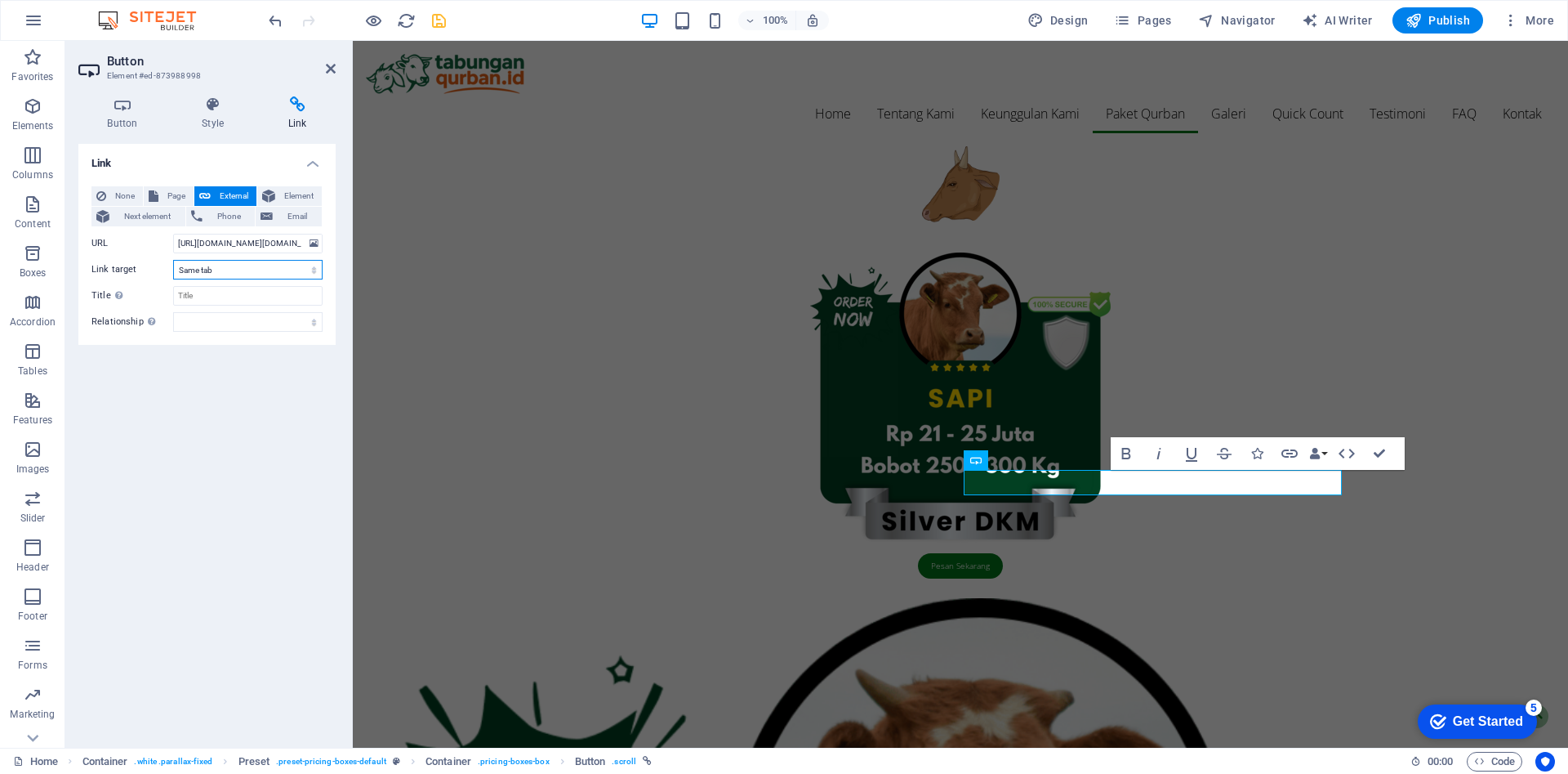
click at [238, 275] on select "New tab Same tab Overlay" at bounding box center [248, 269] width 149 height 19
select select "blank"
click at [173, 260] on select "New tab Same tab Overlay" at bounding box center [248, 269] width 149 height 19
click at [230, 299] on input "Title Additional link description, should not be the same as the link text. The…" at bounding box center [248, 295] width 149 height 19
type input "ultimate"
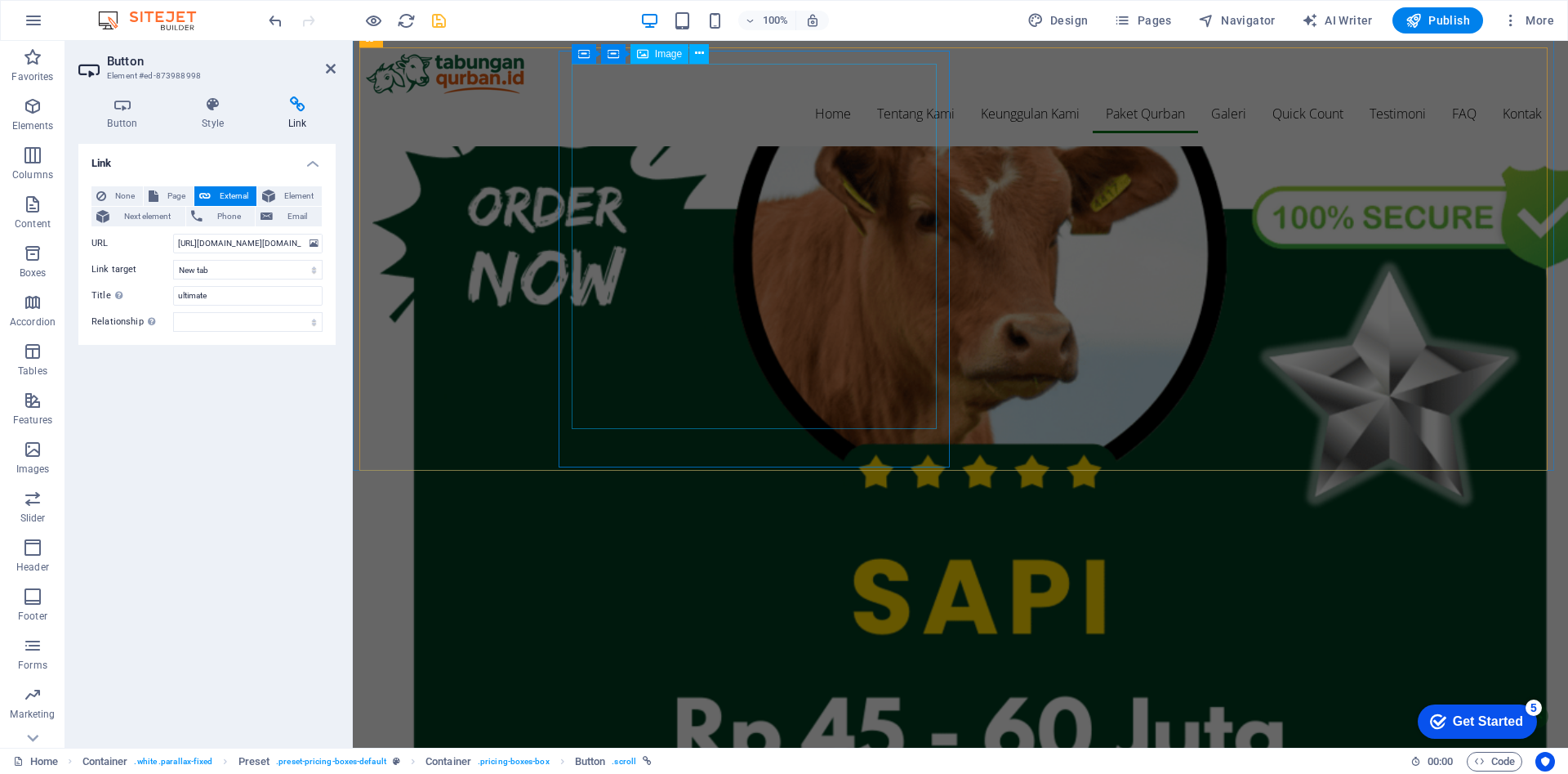
scroll to position [2553, 0]
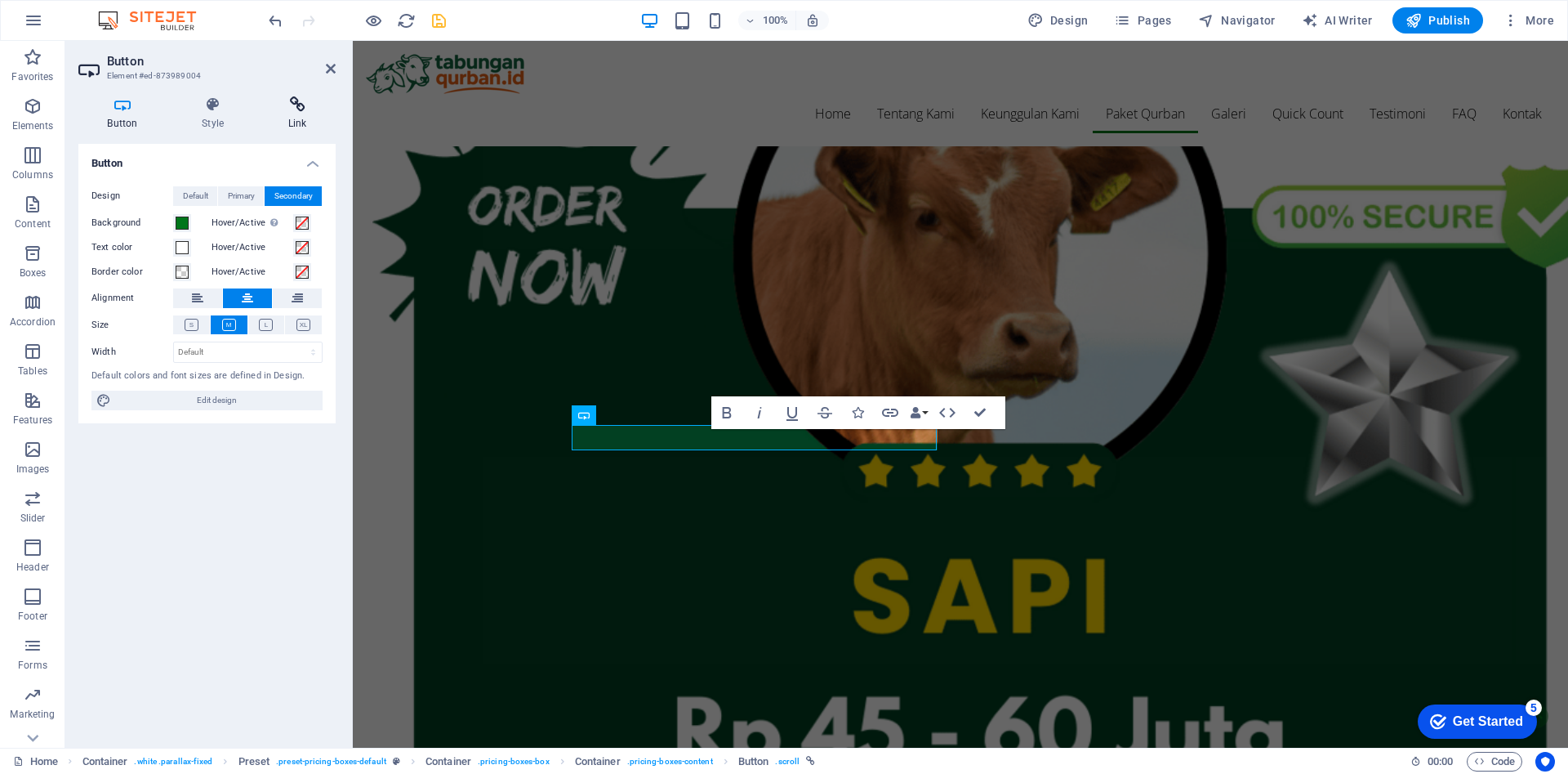
click at [298, 109] on icon at bounding box center [298, 104] width 77 height 16
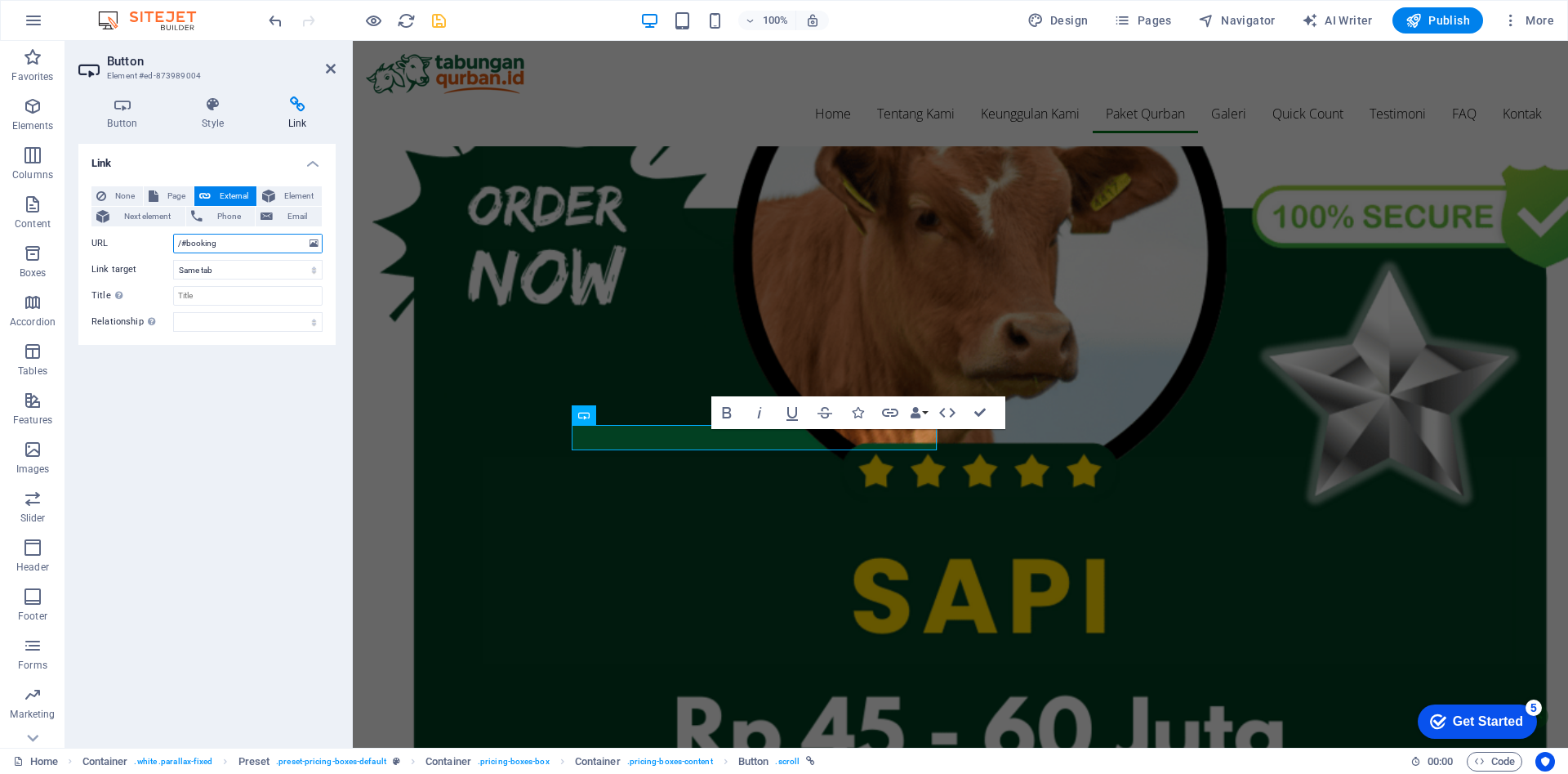
click at [238, 244] on input "/#booking" at bounding box center [248, 243] width 149 height 19
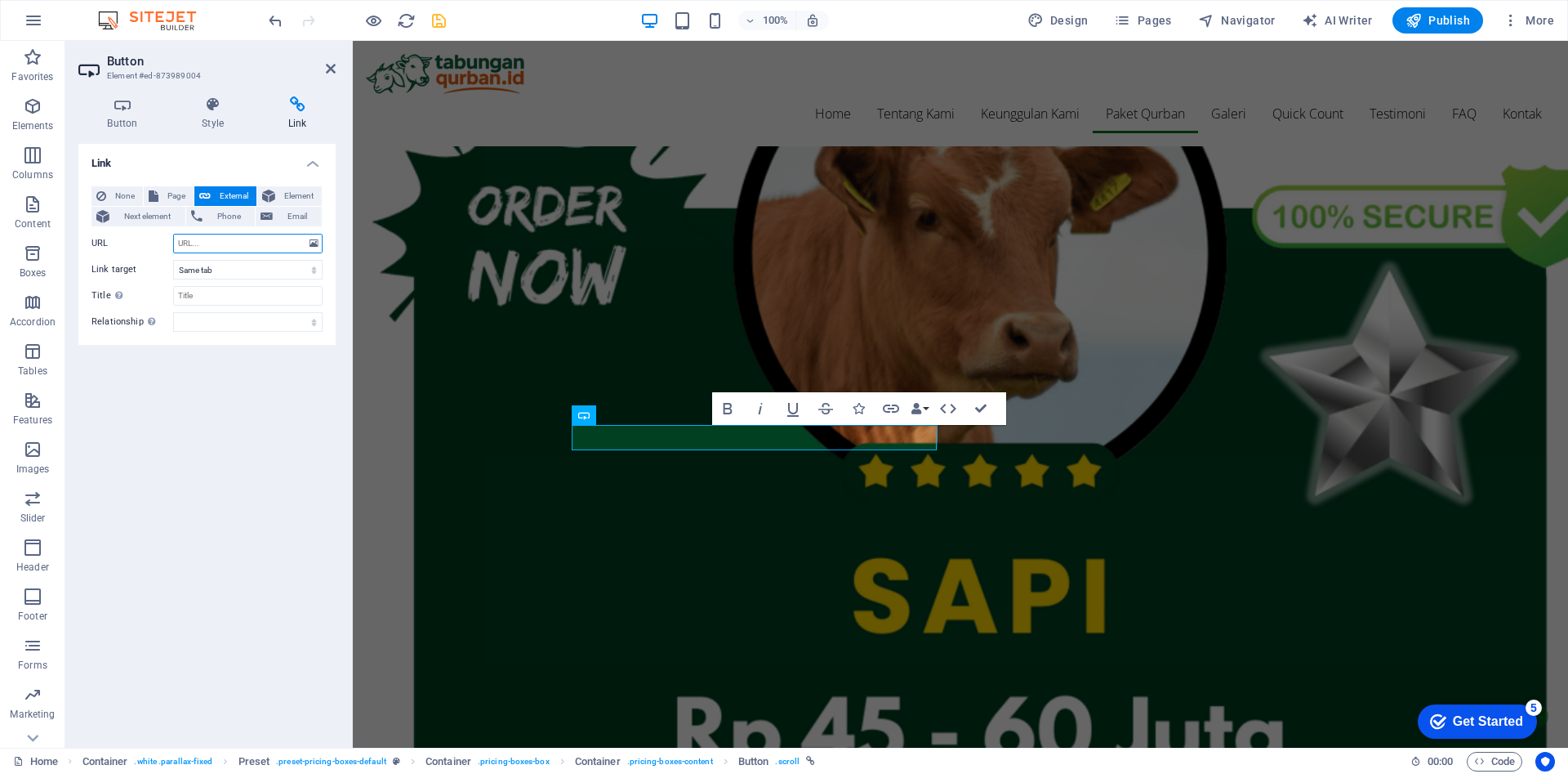
paste input "https://script.google.com/a/macros/guru.smk.belajar.id/s/AKfycbzfPudyj4og0hGGr3…"
type input "https://script.google.com/a/macros/guru.smk.belajar.id/s/AKfycbzfPudyj4og0hGGr3…"
click at [237, 278] on select "New tab Same tab Overlay" at bounding box center [248, 269] width 149 height 19
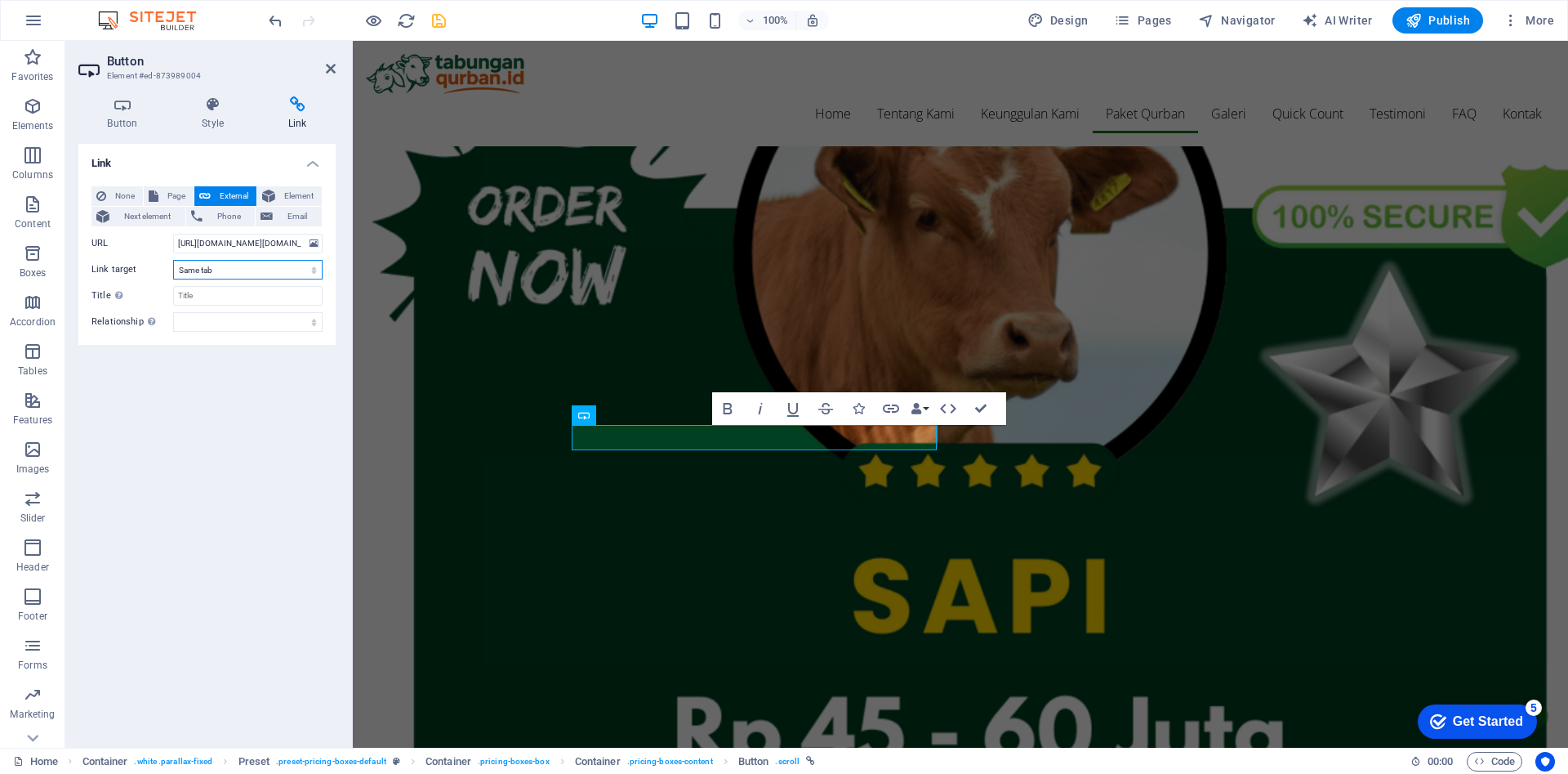
select select "blank"
click at [173, 260] on select "New tab Same tab Overlay" at bounding box center [248, 269] width 149 height 19
click at [241, 297] on input "Title Additional link description, should not be the same as the link text. The…" at bounding box center [248, 295] width 149 height 19
type input "silverkam"
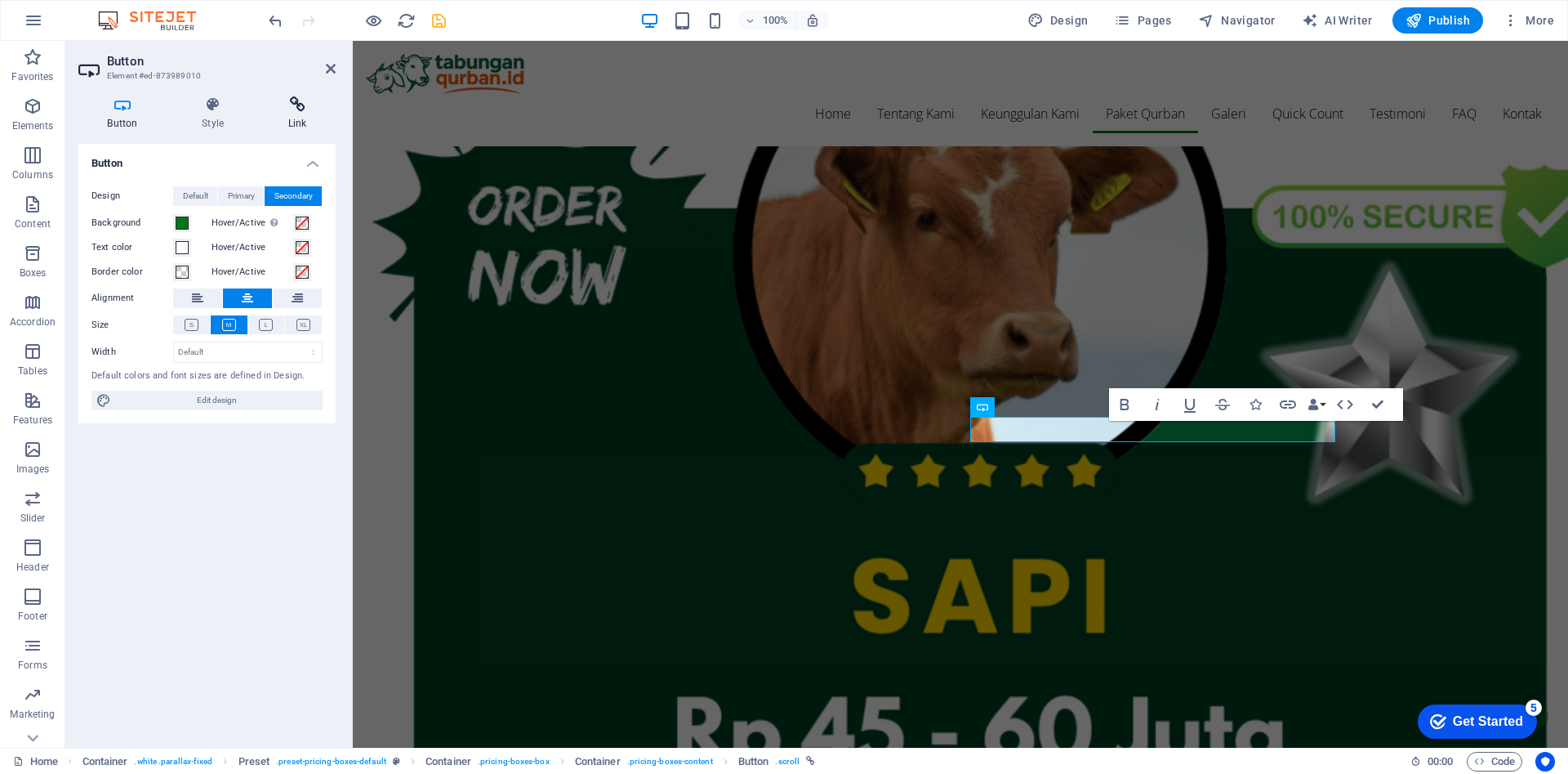
click at [304, 111] on icon at bounding box center [298, 104] width 77 height 16
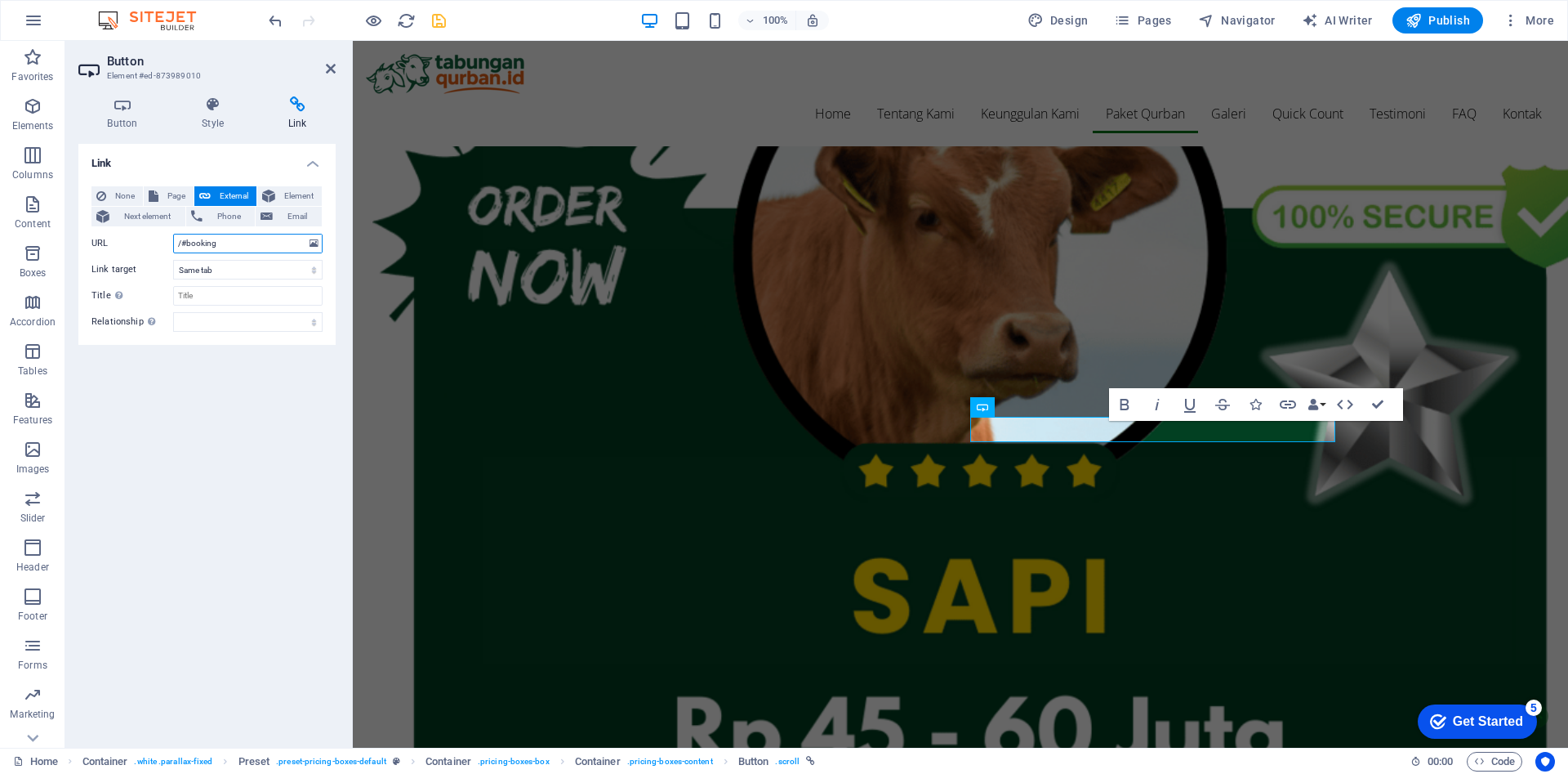
click at [230, 240] on input "/#booking" at bounding box center [248, 243] width 149 height 19
paste input "https://script.google.com/a/macros/guru.smk.belajar.id/s/AKfycbzfPudyj4og0hGGr3…"
type input "https://script.google.com/a/macros/guru.smk.belajar.id/s/AKfycbzfPudyj4og0hGGr3…"
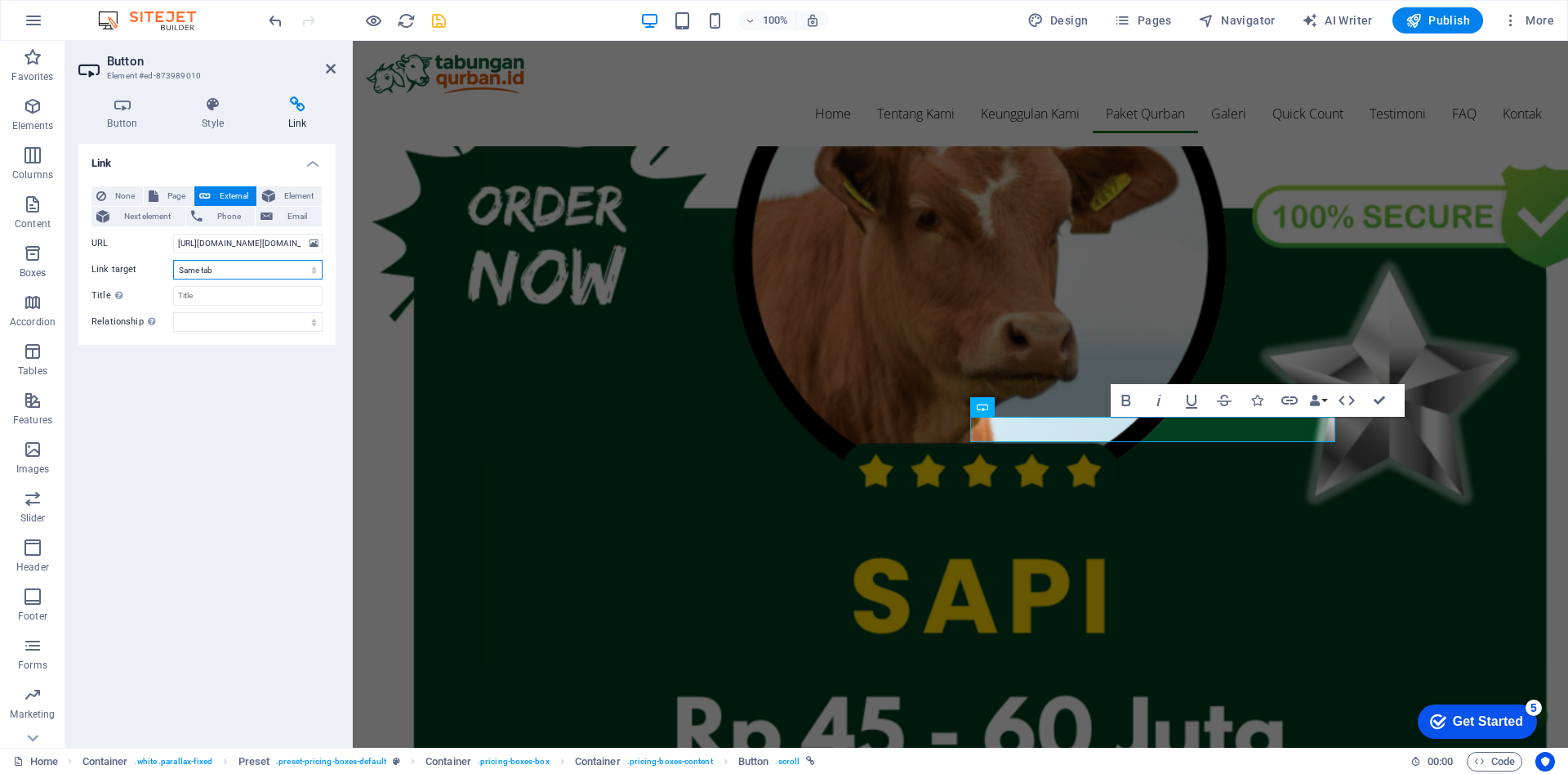
click at [225, 269] on select "New tab Same tab Overlay" at bounding box center [248, 269] width 149 height 19
select select "blank"
click at [173, 260] on select "New tab Same tab Overlay" at bounding box center [248, 269] width 149 height 19
click at [235, 299] on input "Title Additional link description, should not be the same as the link text. The…" at bounding box center [248, 295] width 149 height 19
type input "goldkam"
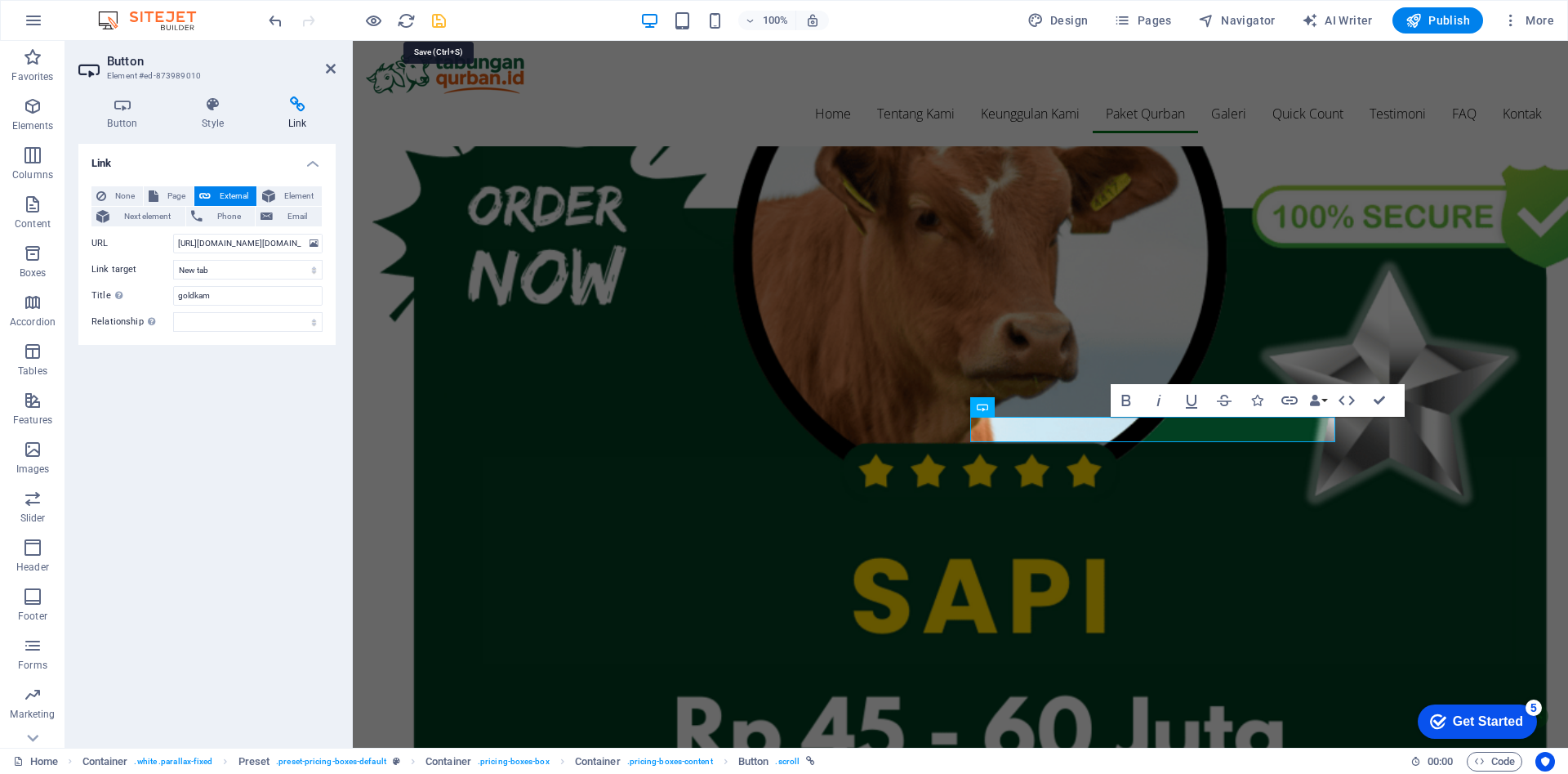
click at [438, 24] on icon "save" at bounding box center [439, 21] width 18 height 18
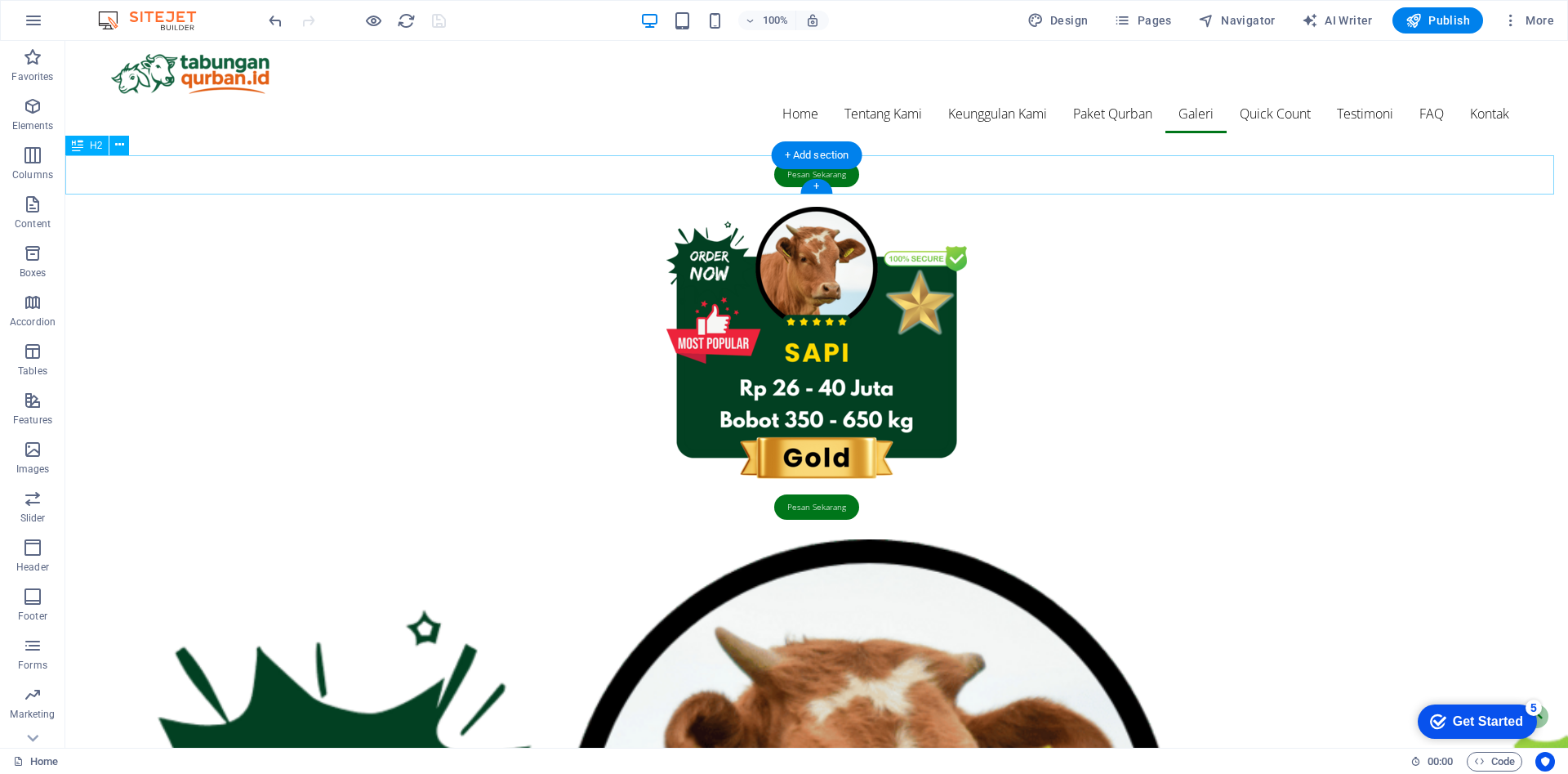
scroll to position [3902, 0]
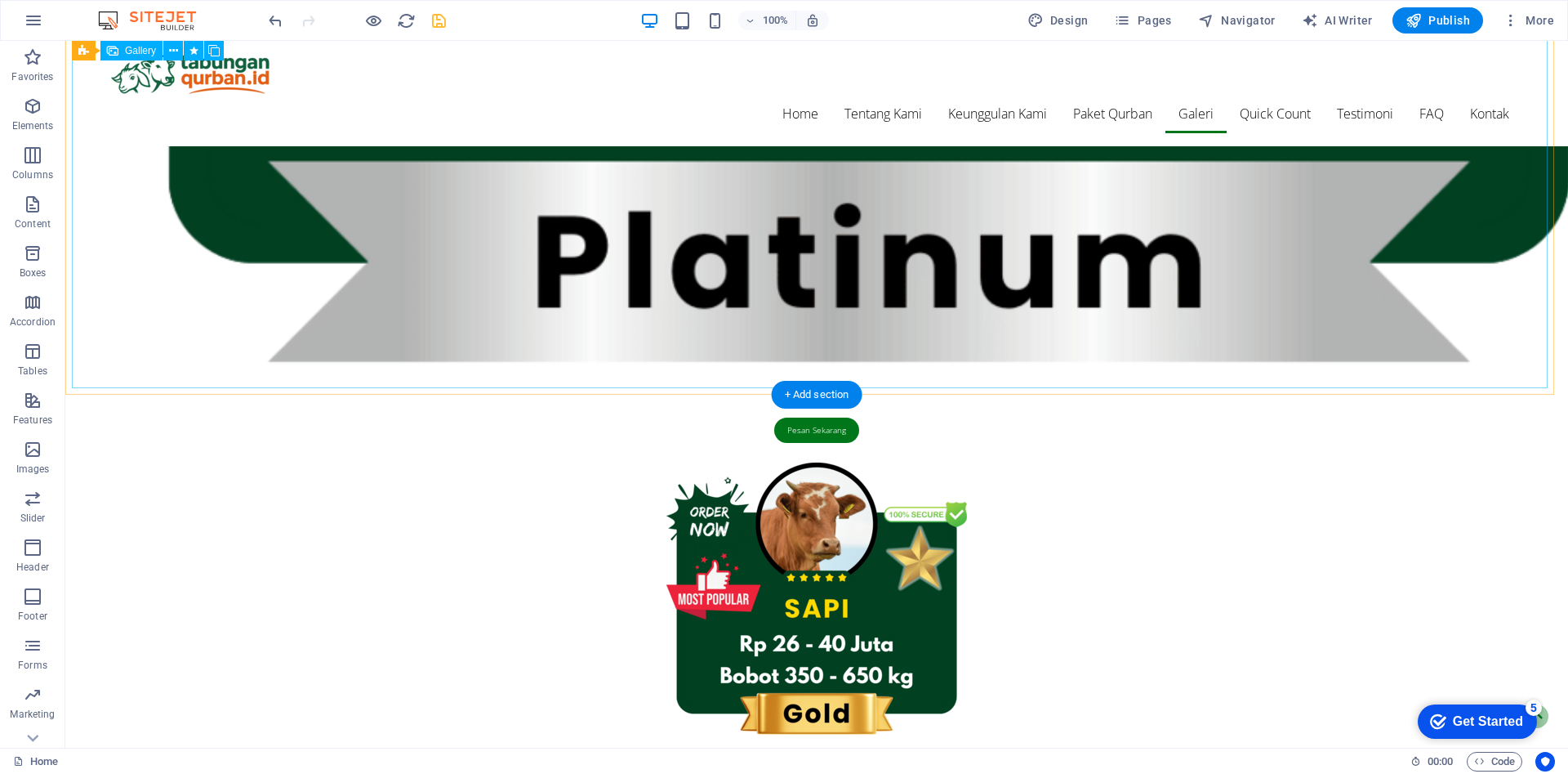
scroll to position [3646, 0]
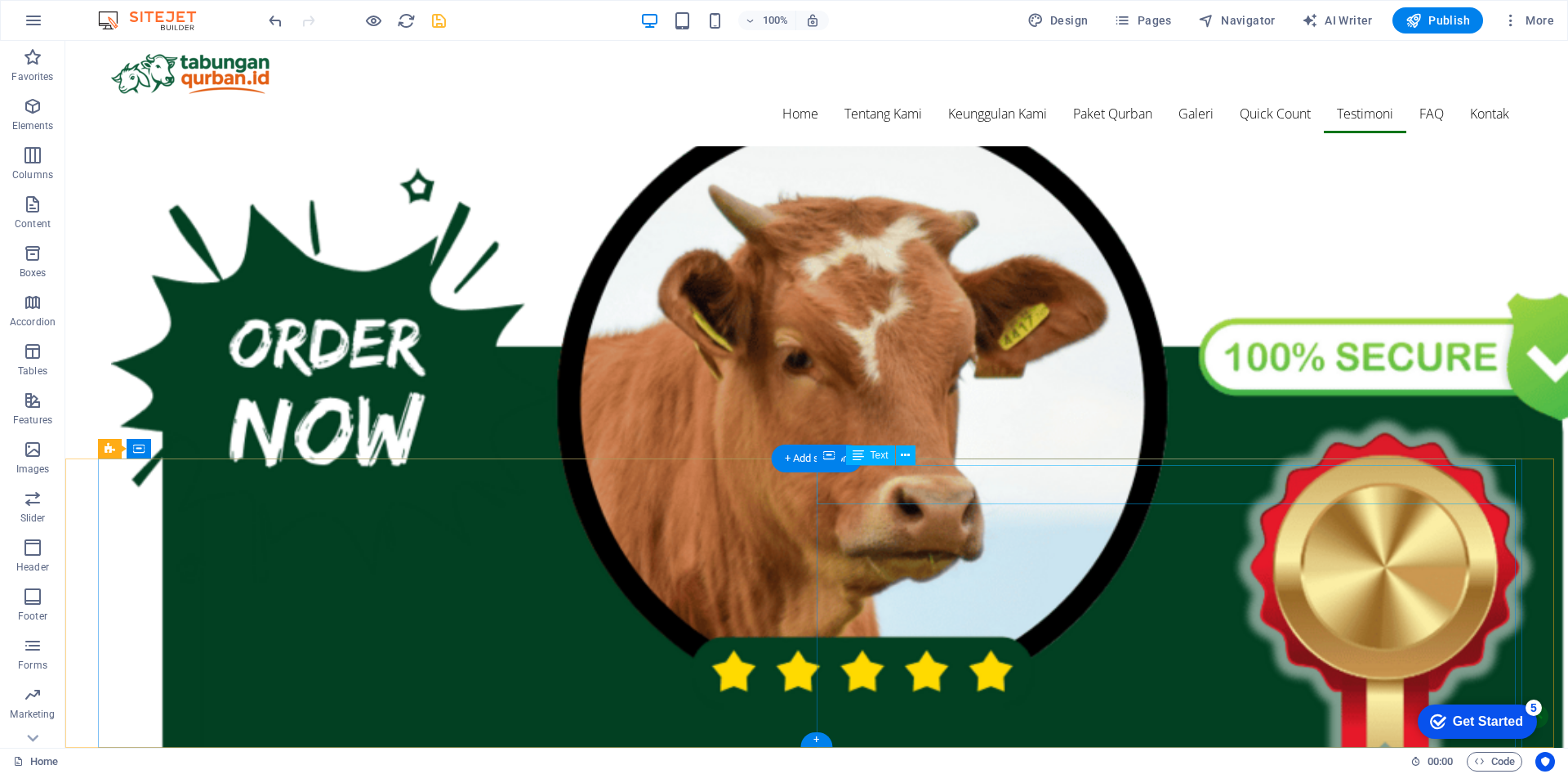
scroll to position [6133, 0]
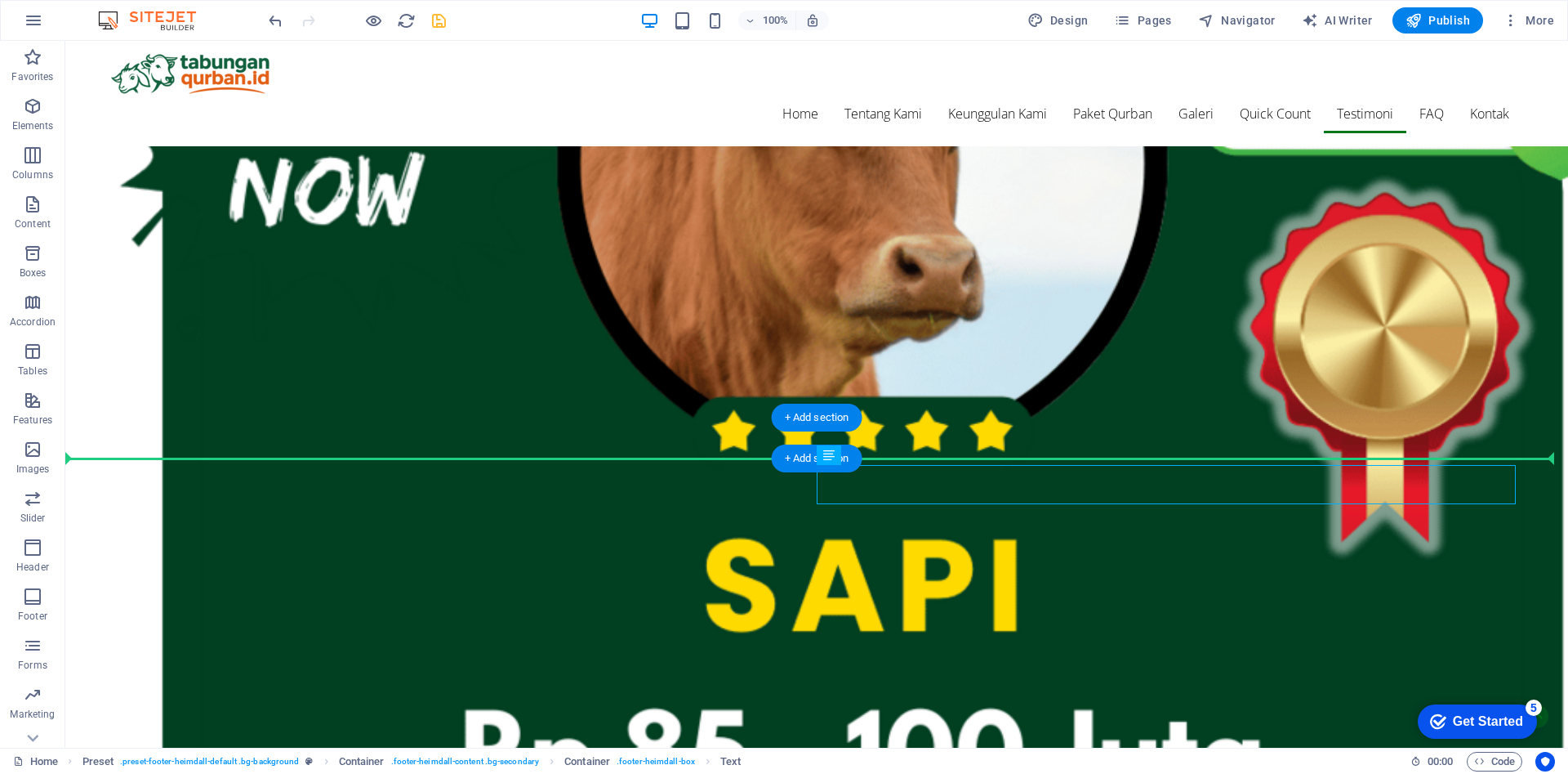
drag, startPoint x: 1187, startPoint y: 473, endPoint x: 1032, endPoint y: 447, distance: 157.2
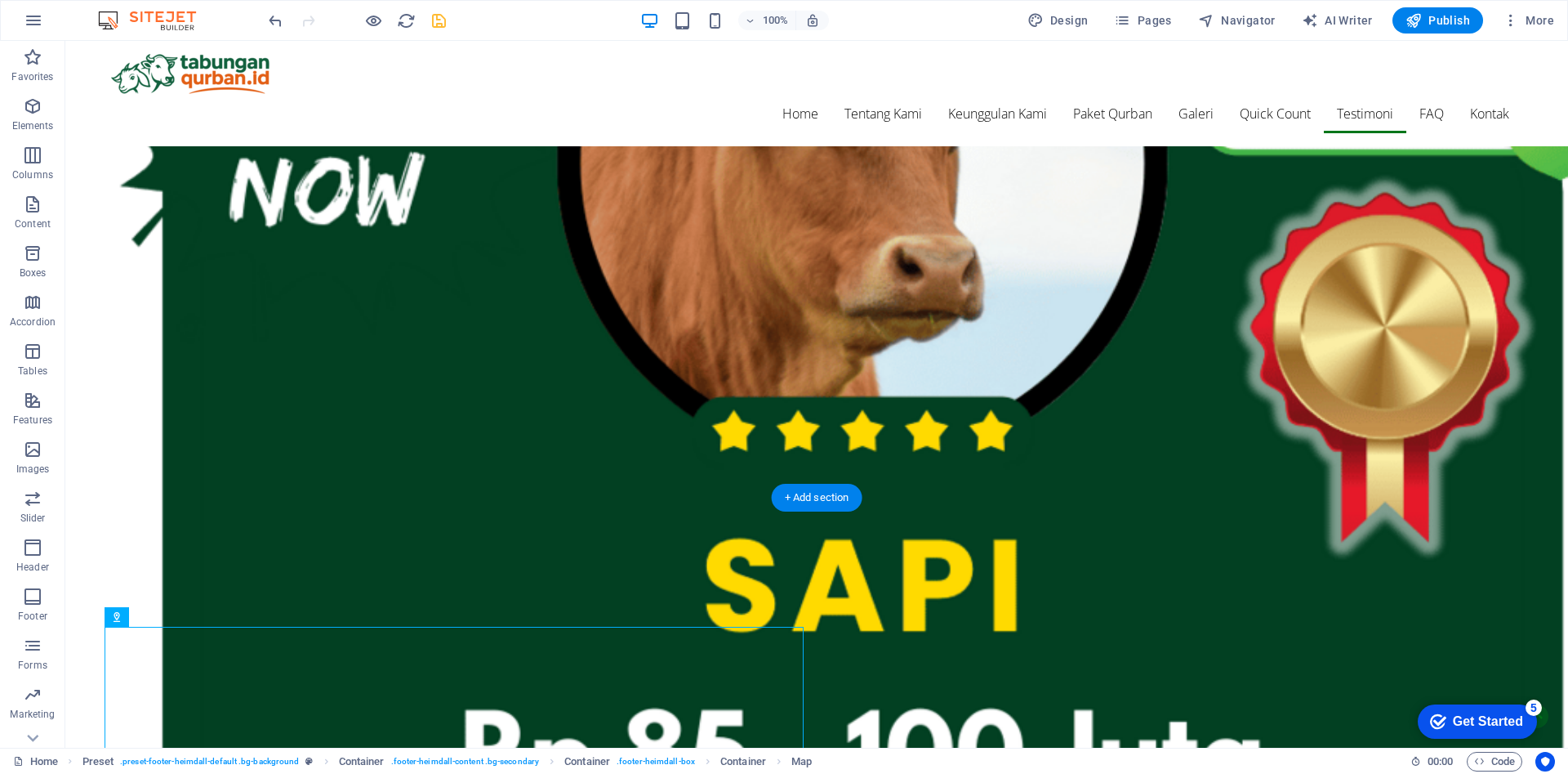
drag, startPoint x: 687, startPoint y: 674, endPoint x: 1027, endPoint y: 592, distance: 349.7
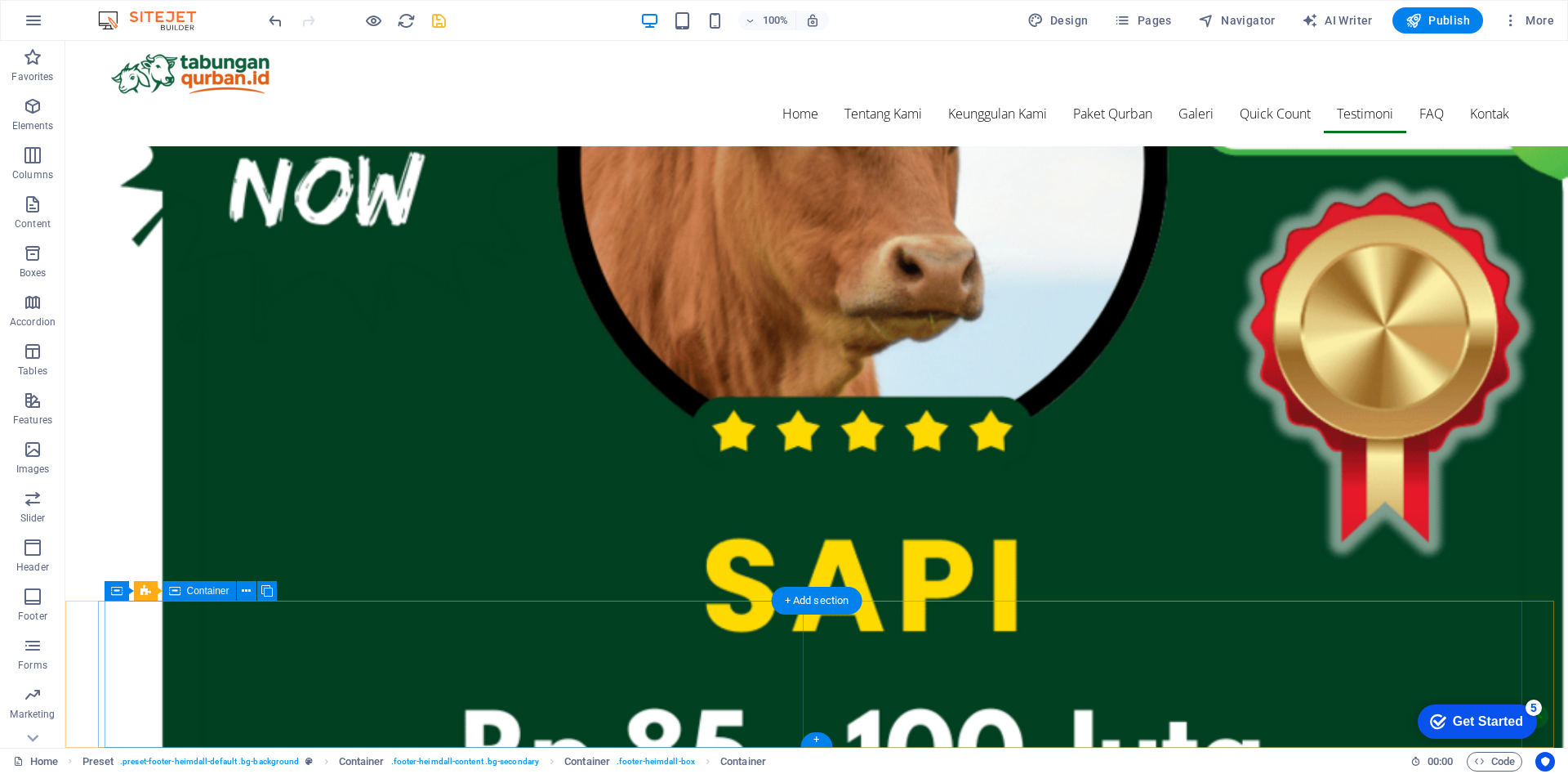
scroll to position [6031, 0]
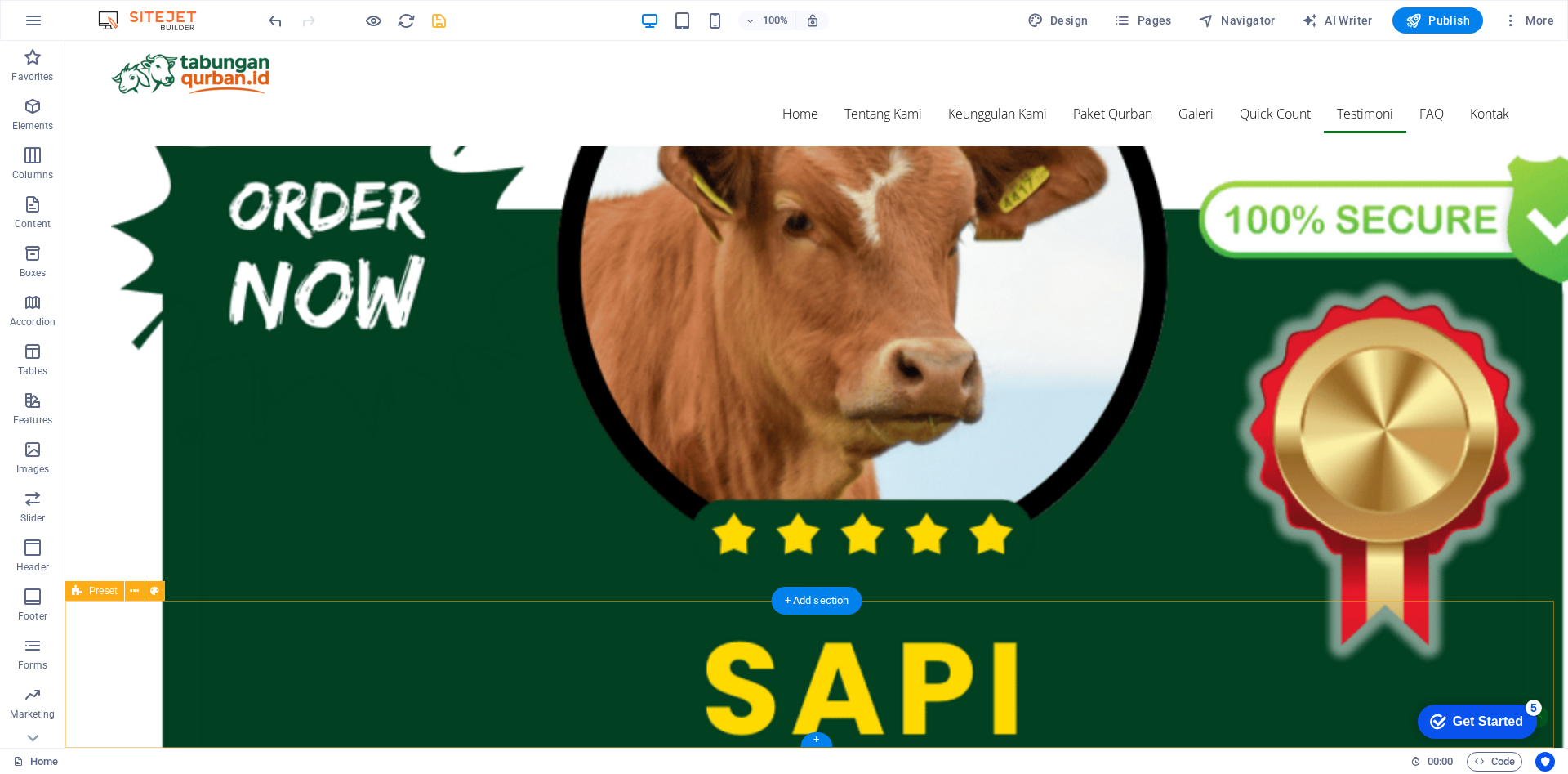
select select "footer"
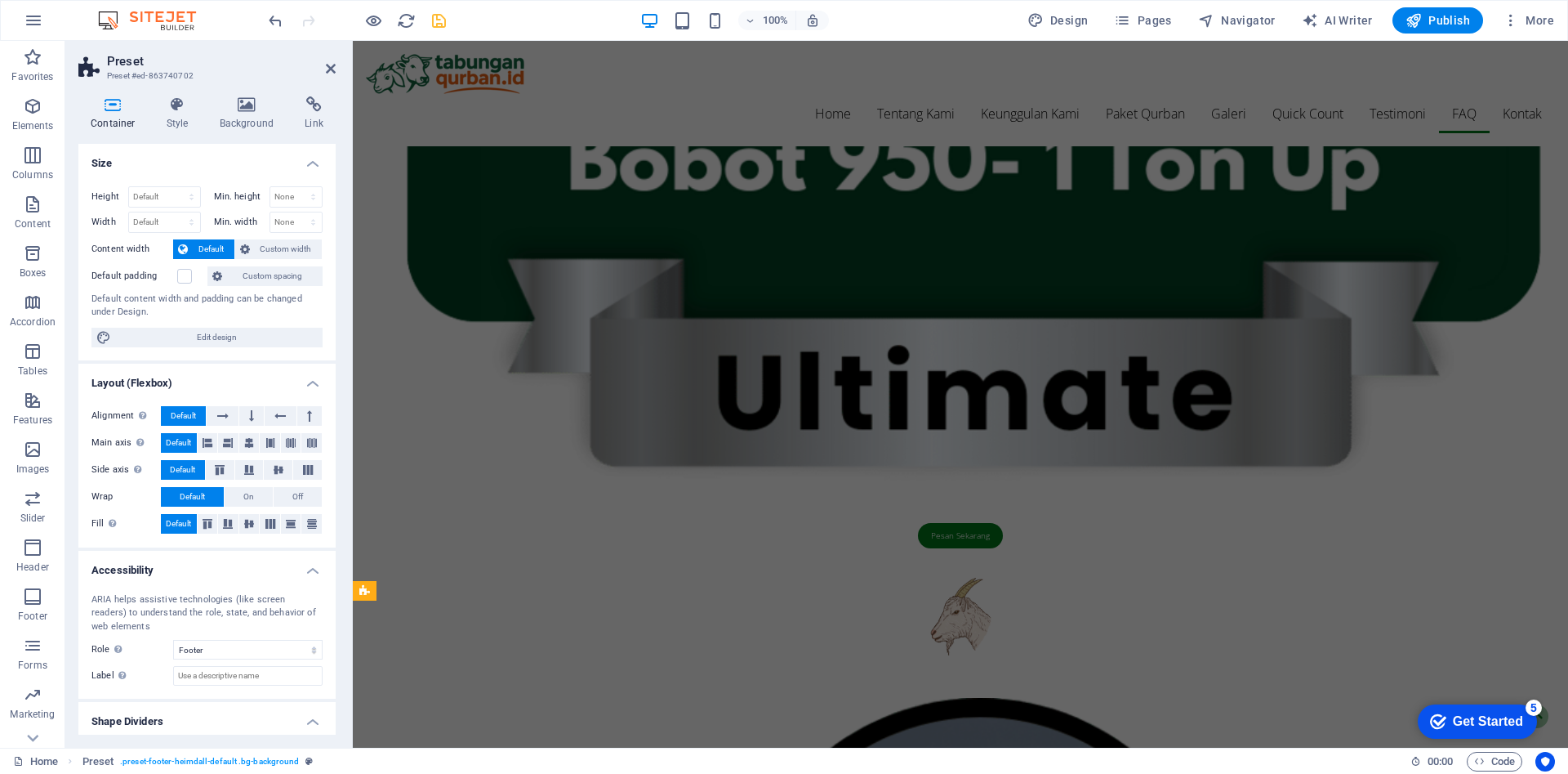
scroll to position [5627, 0]
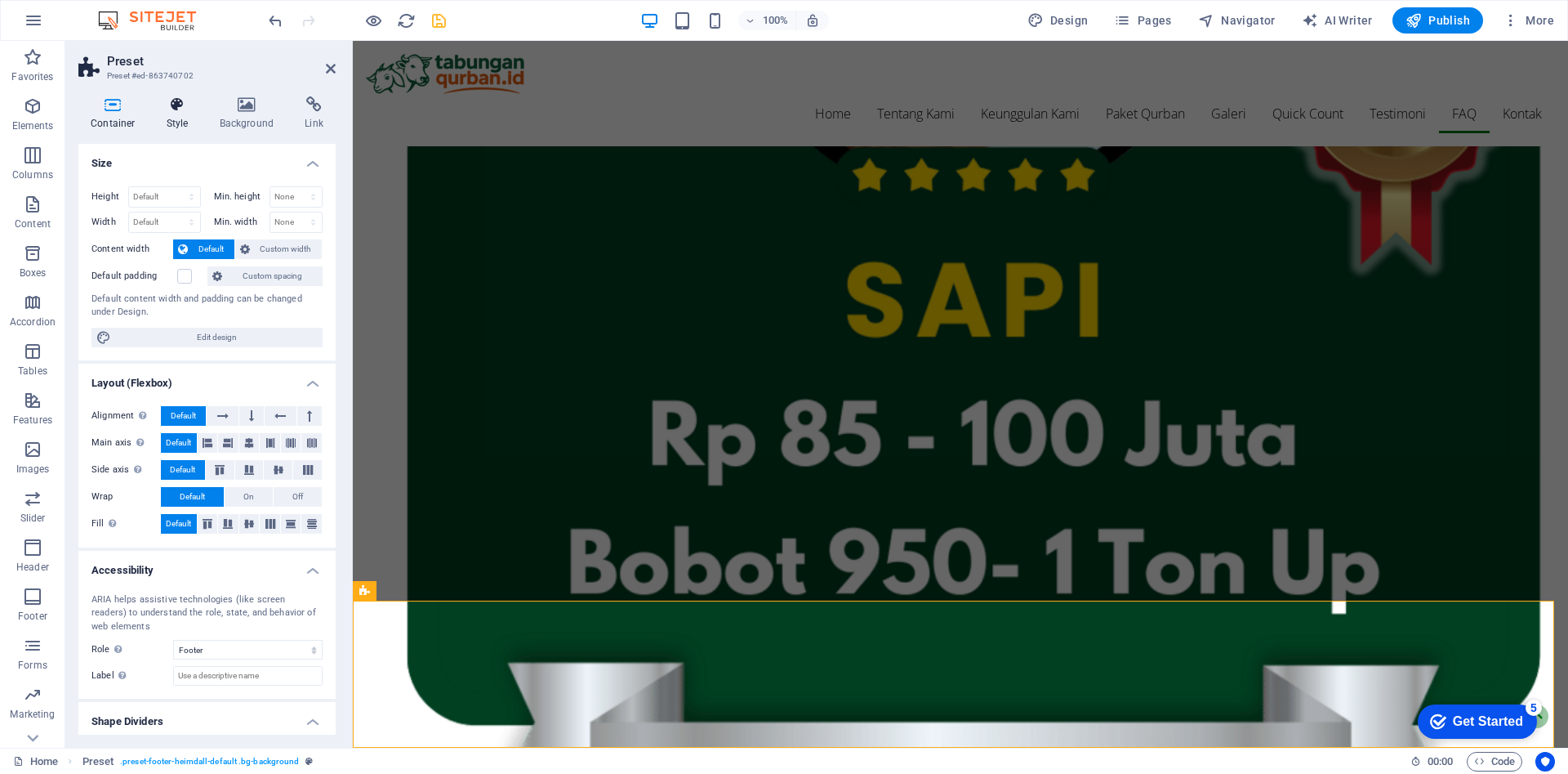
click at [174, 101] on icon at bounding box center [178, 104] width 47 height 16
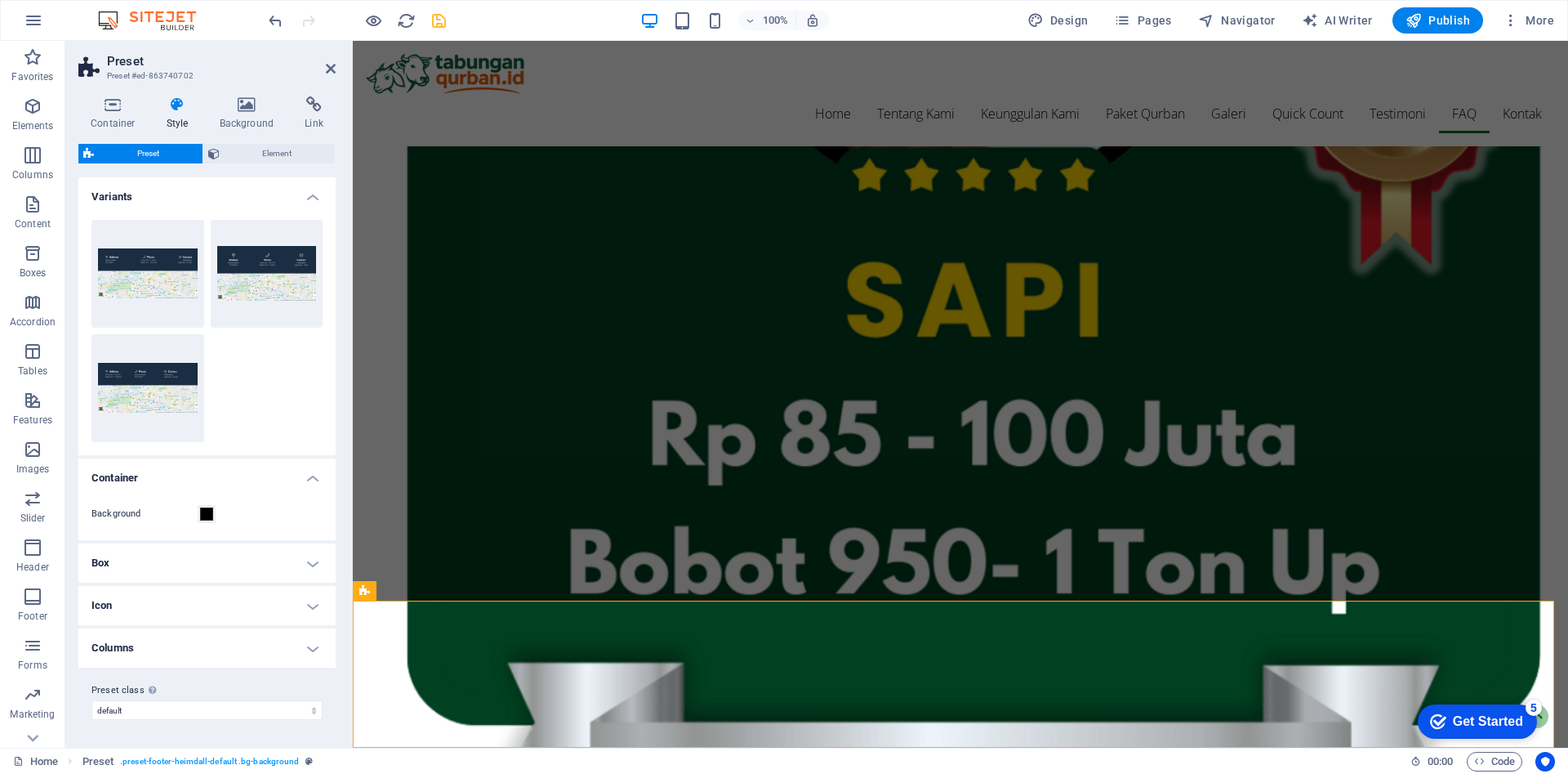
click at [240, 564] on h4 "Box" at bounding box center [207, 563] width 257 height 39
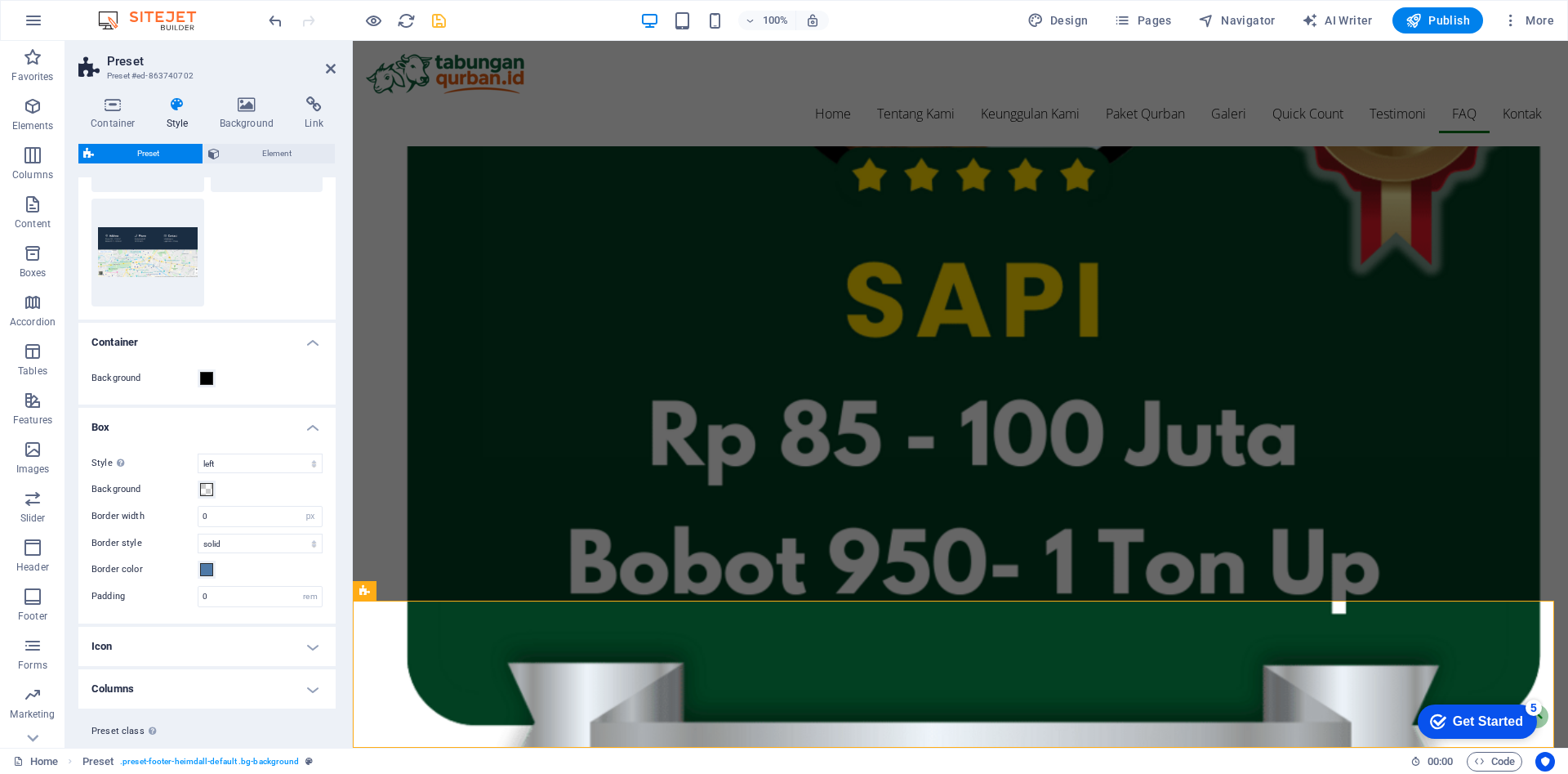
scroll to position [137, 0]
click at [208, 490] on span at bounding box center [207, 489] width 13 height 13
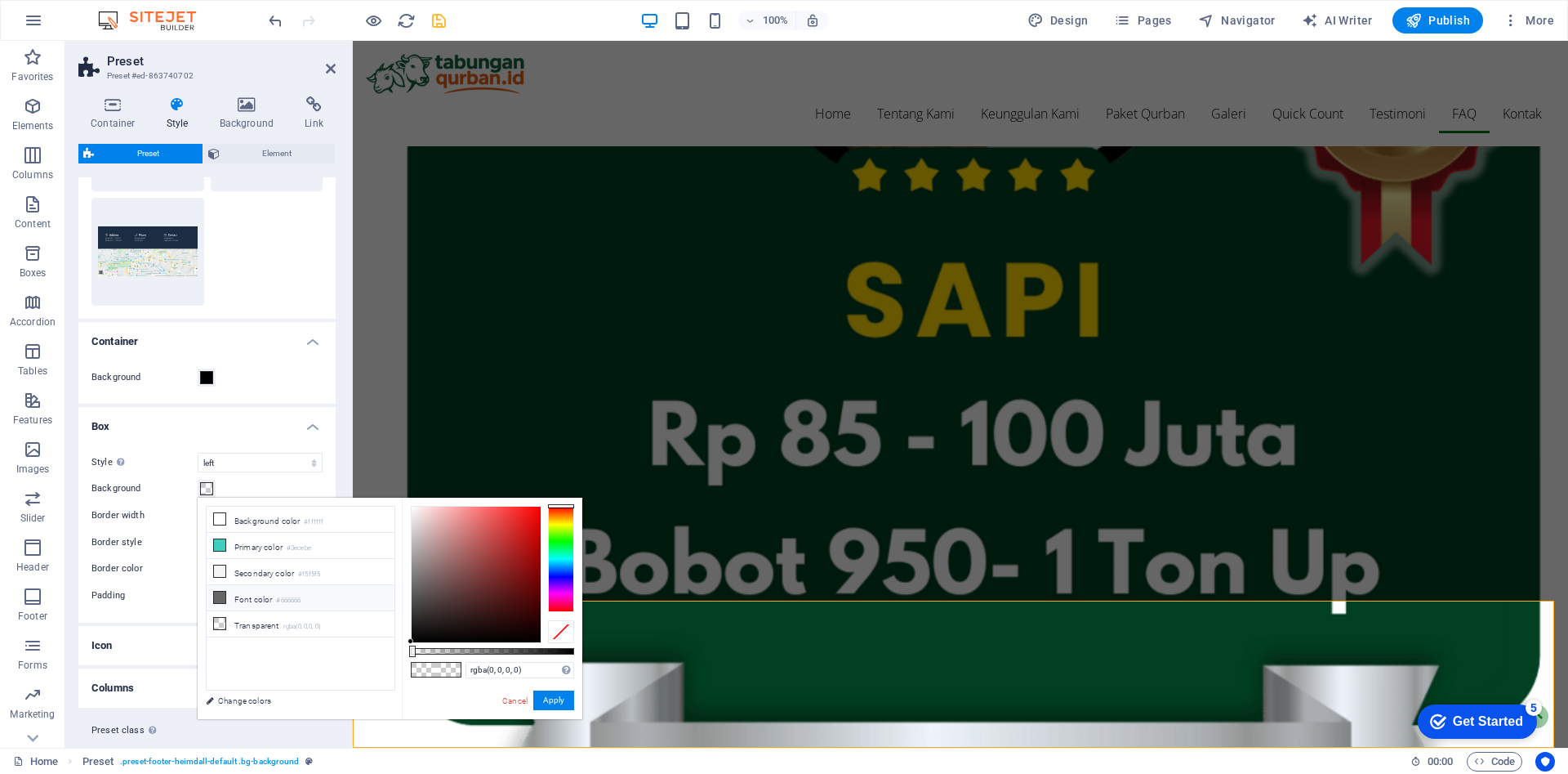
click at [348, 601] on li "Font color #666666" at bounding box center [301, 598] width 188 height 26
type input "#666666"
click at [511, 701] on link "Cancel" at bounding box center [515, 700] width 28 height 13
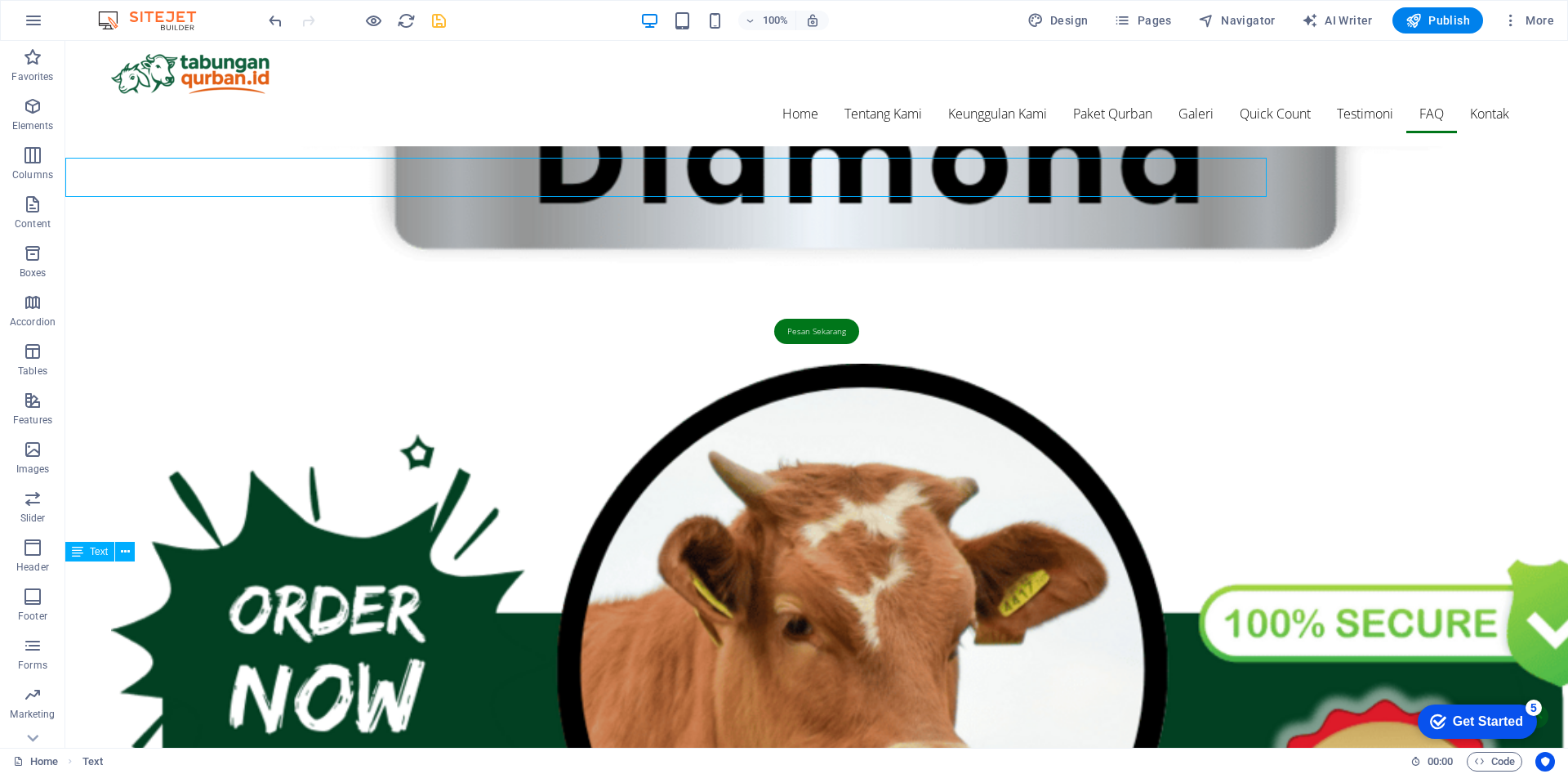
scroll to position [6031, 0]
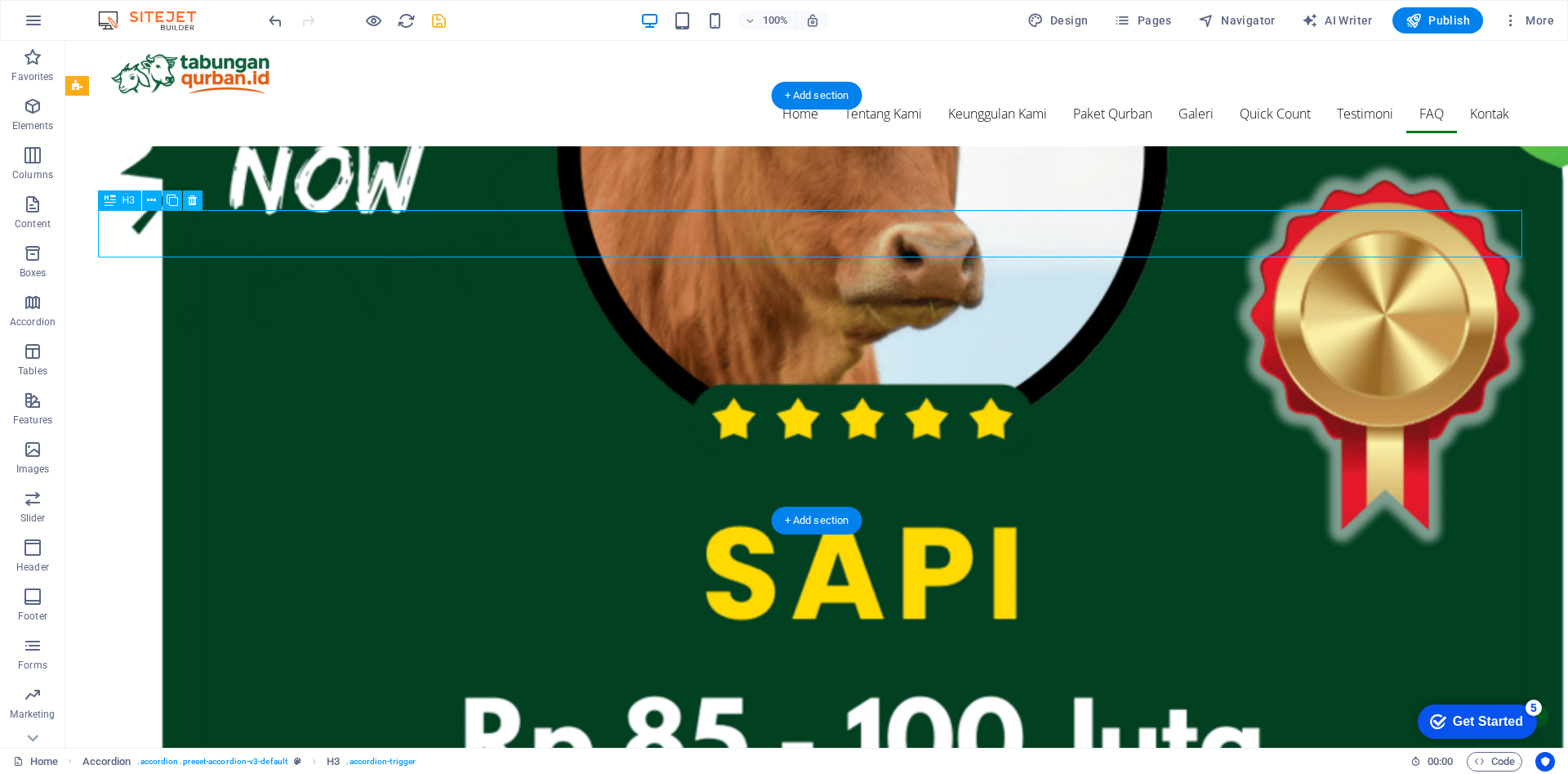
scroll to position [5587, 0]
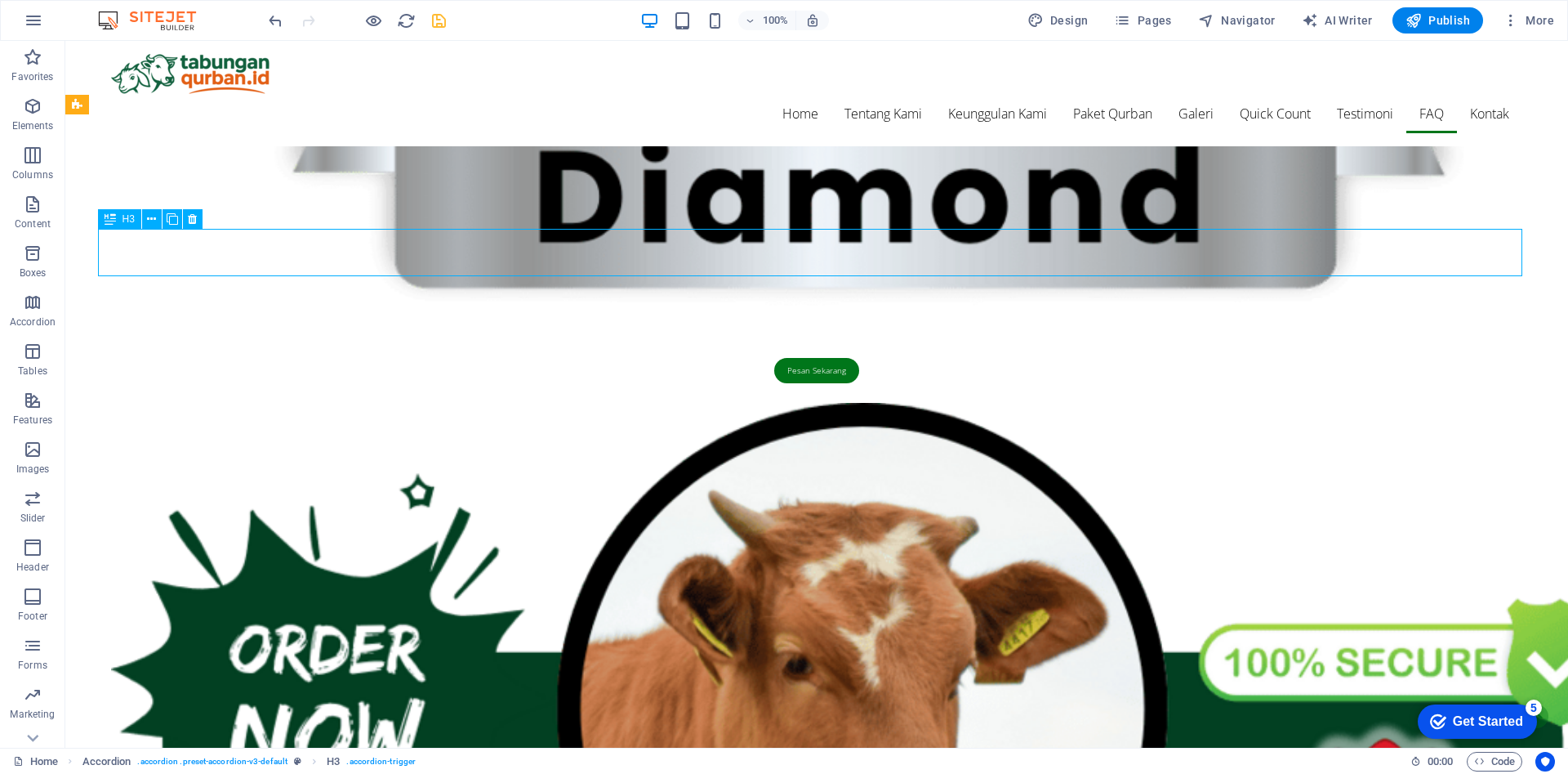
scroll to position [6012, 0]
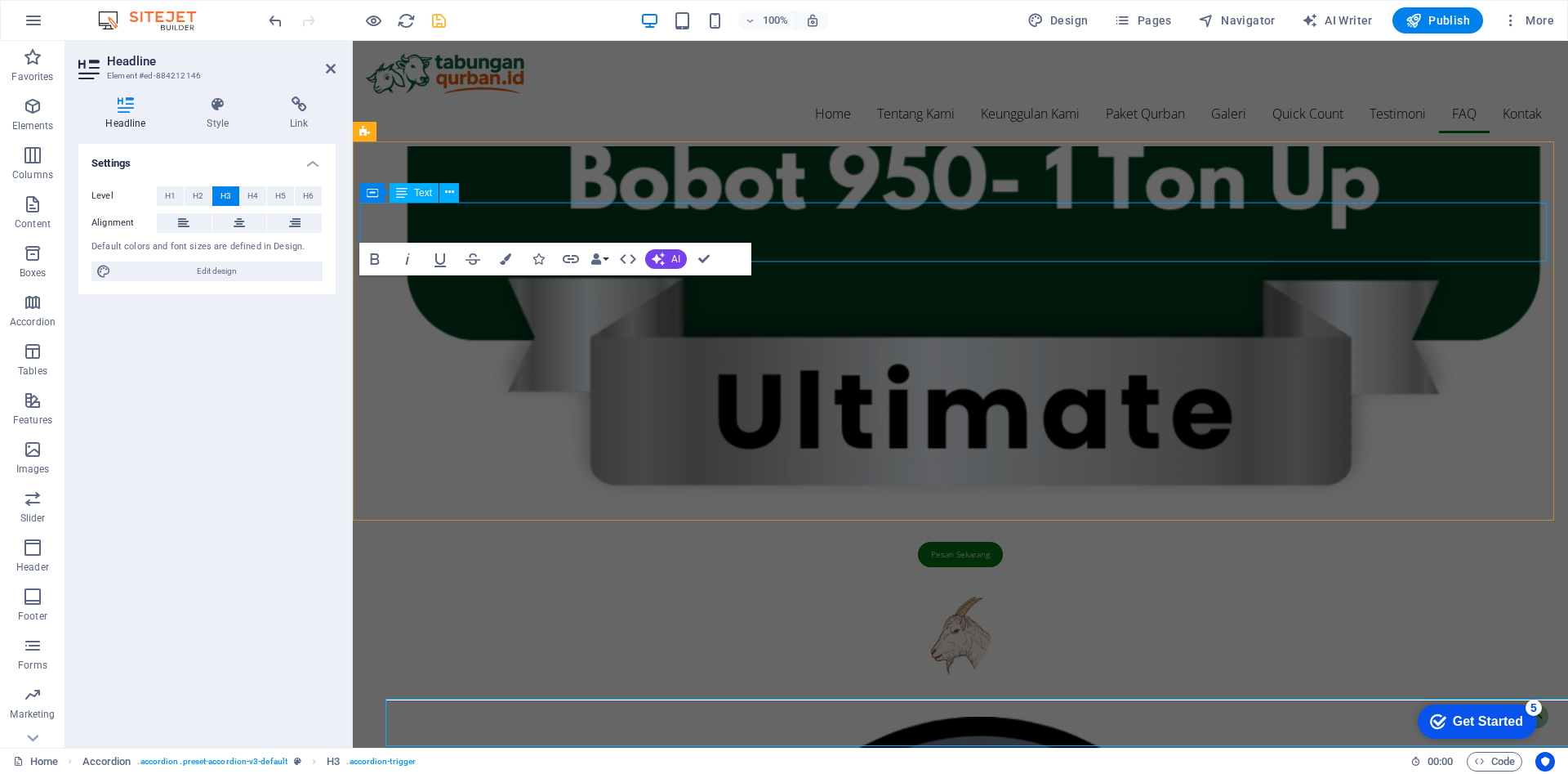
scroll to position [5587, 0]
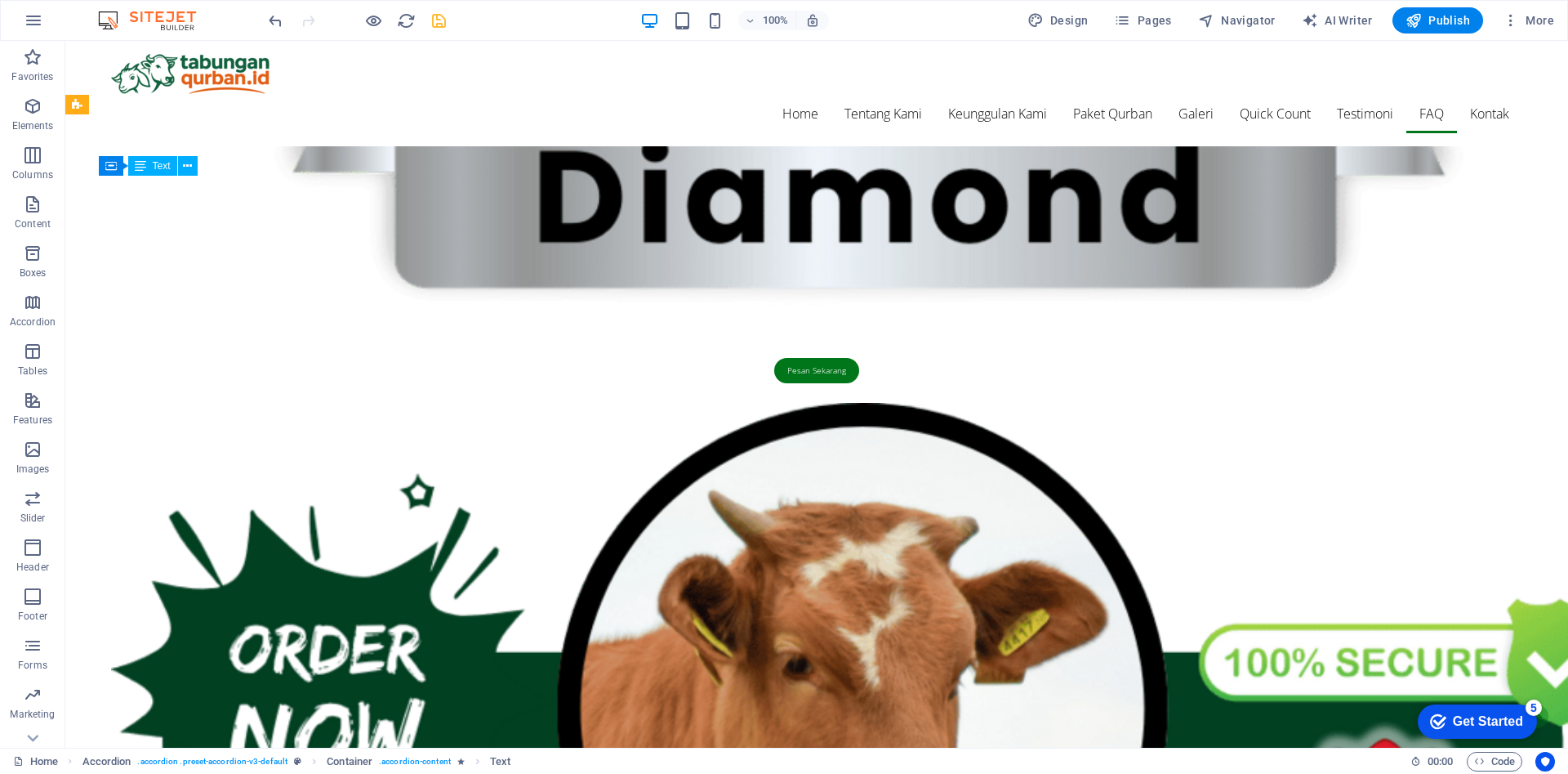
scroll to position [6012, 0]
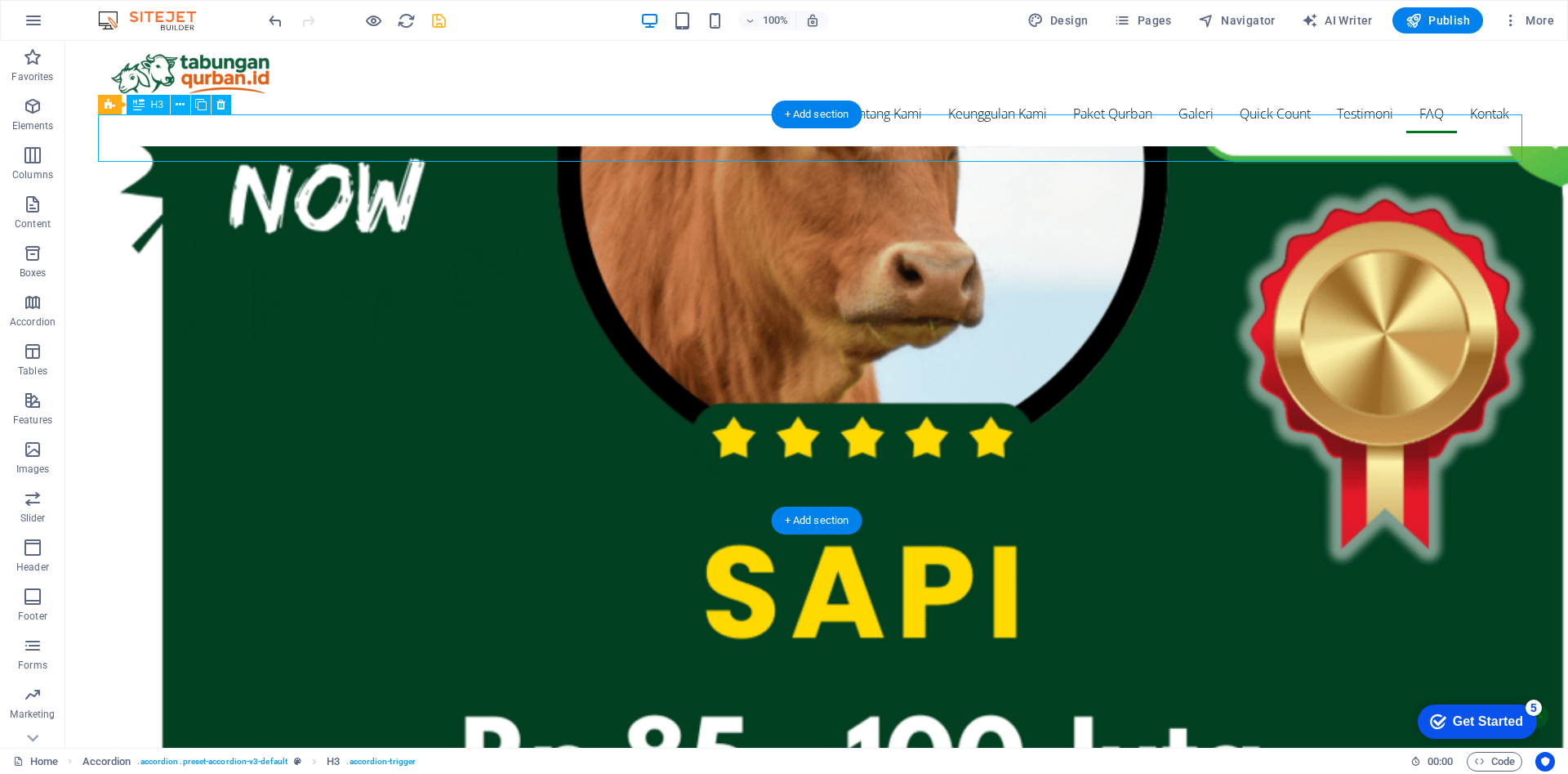
scroll to position [5587, 0]
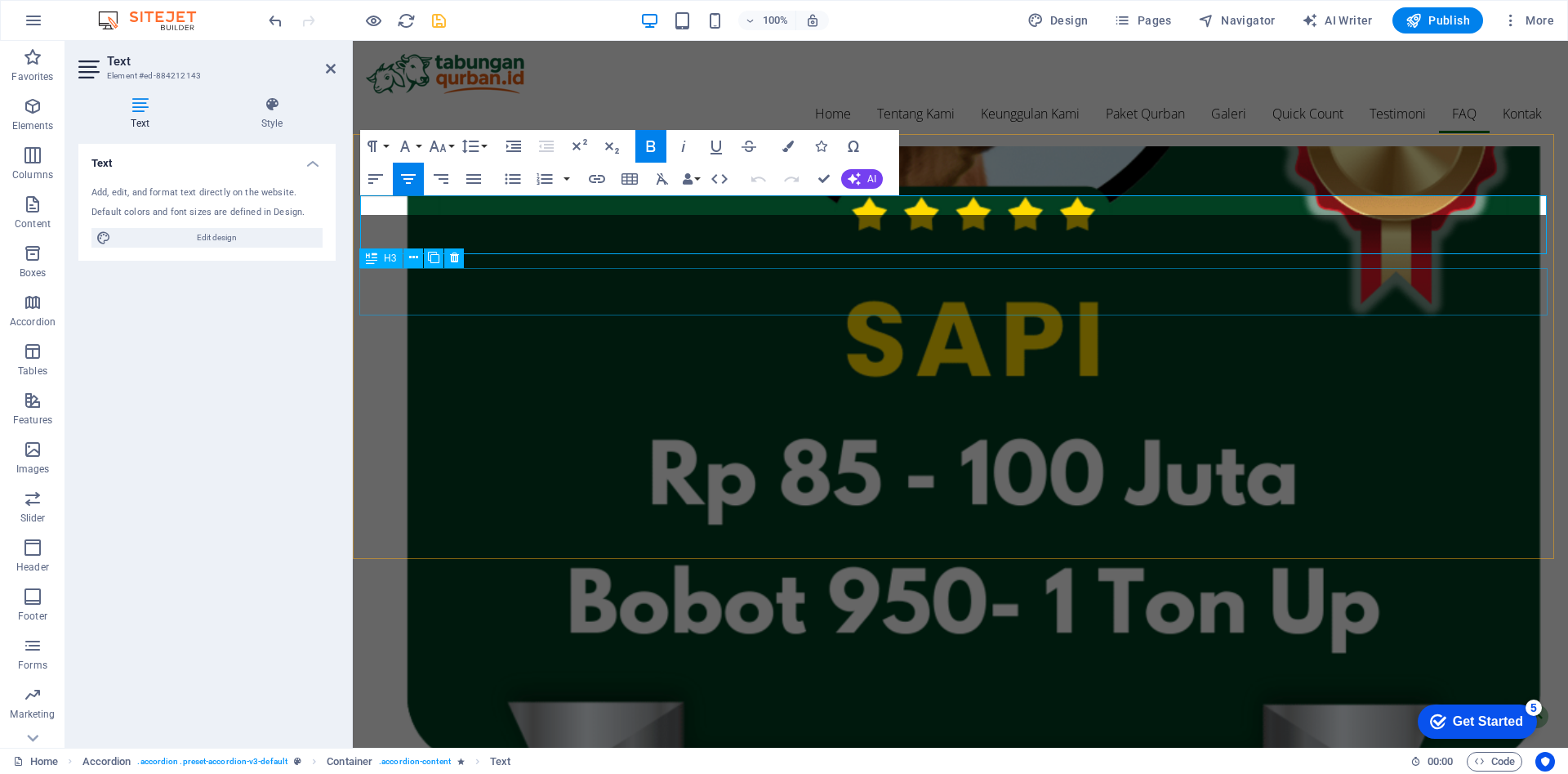
scroll to position [5550, 0]
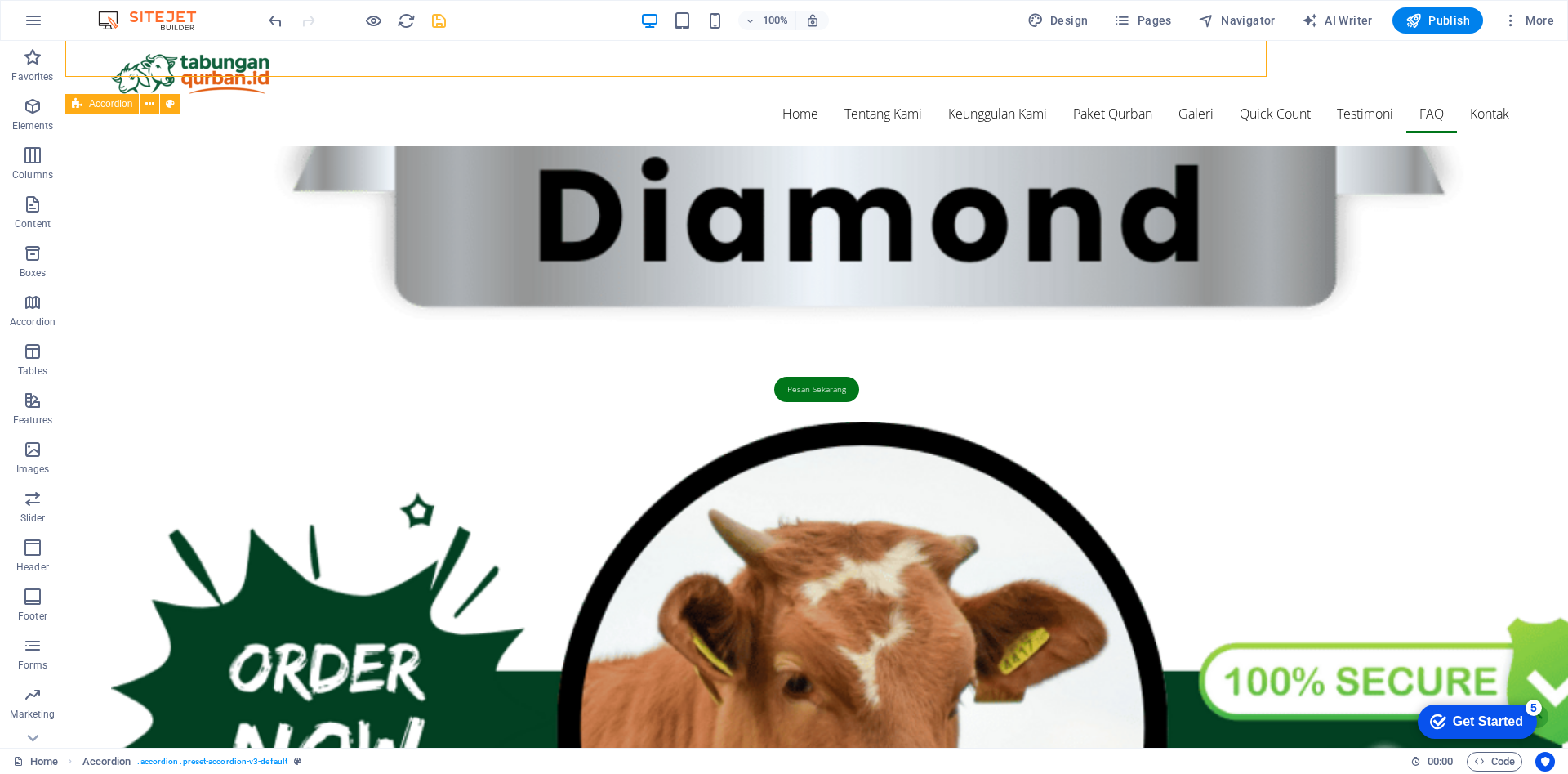
scroll to position [6013, 0]
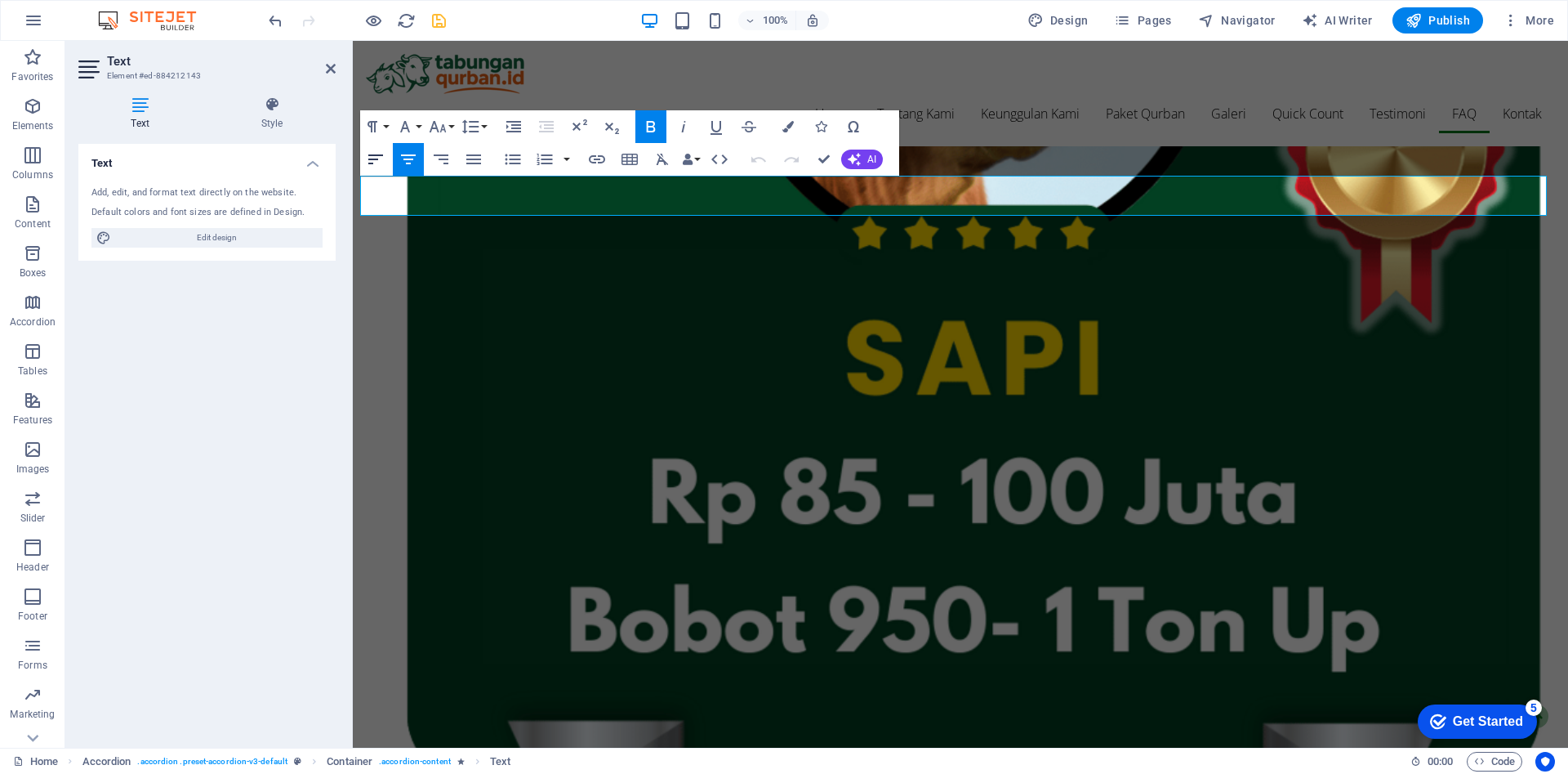
click at [376, 159] on icon "button" at bounding box center [375, 159] width 15 height 10
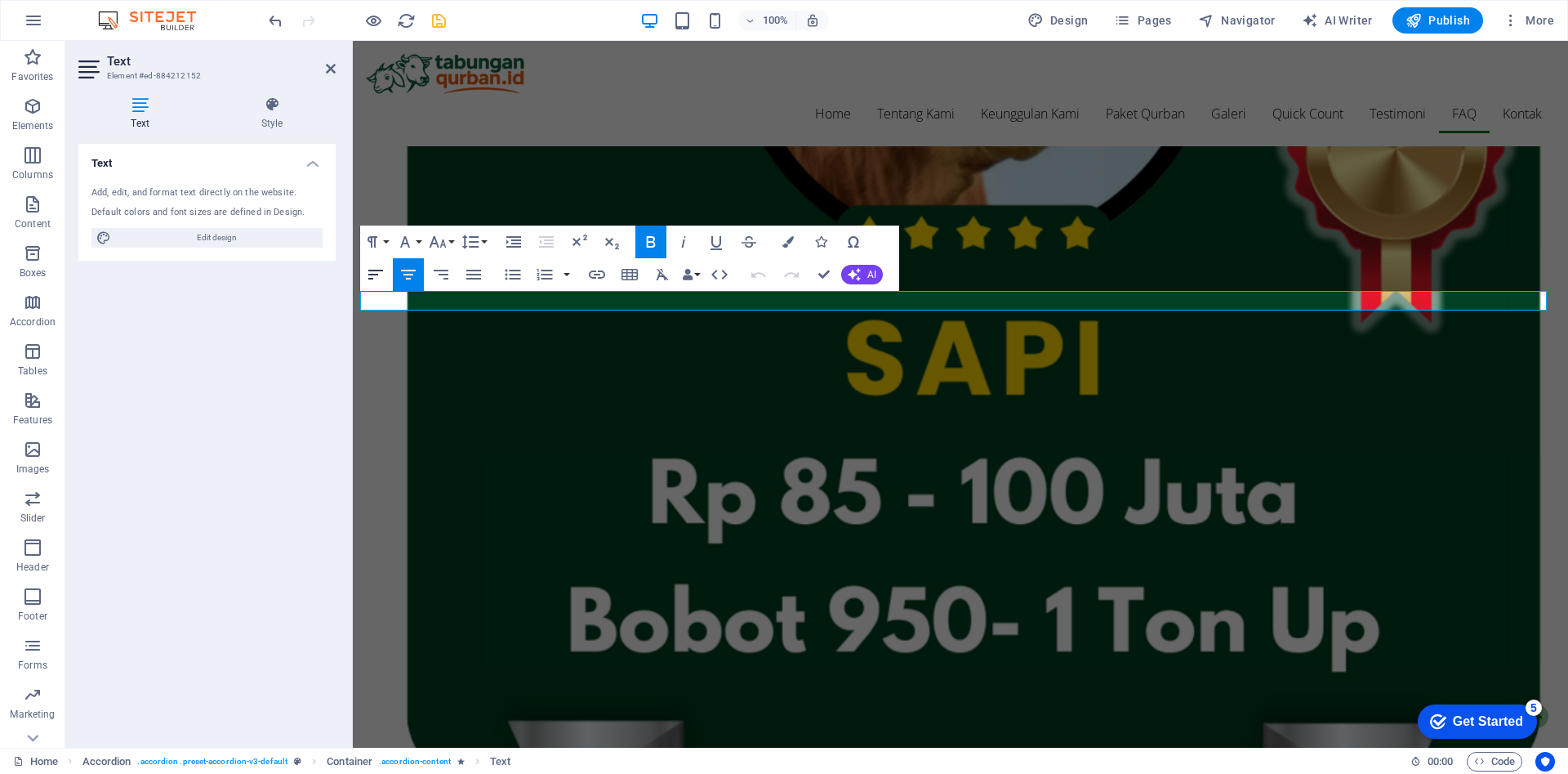
click at [380, 276] on icon "button" at bounding box center [375, 274] width 19 height 19
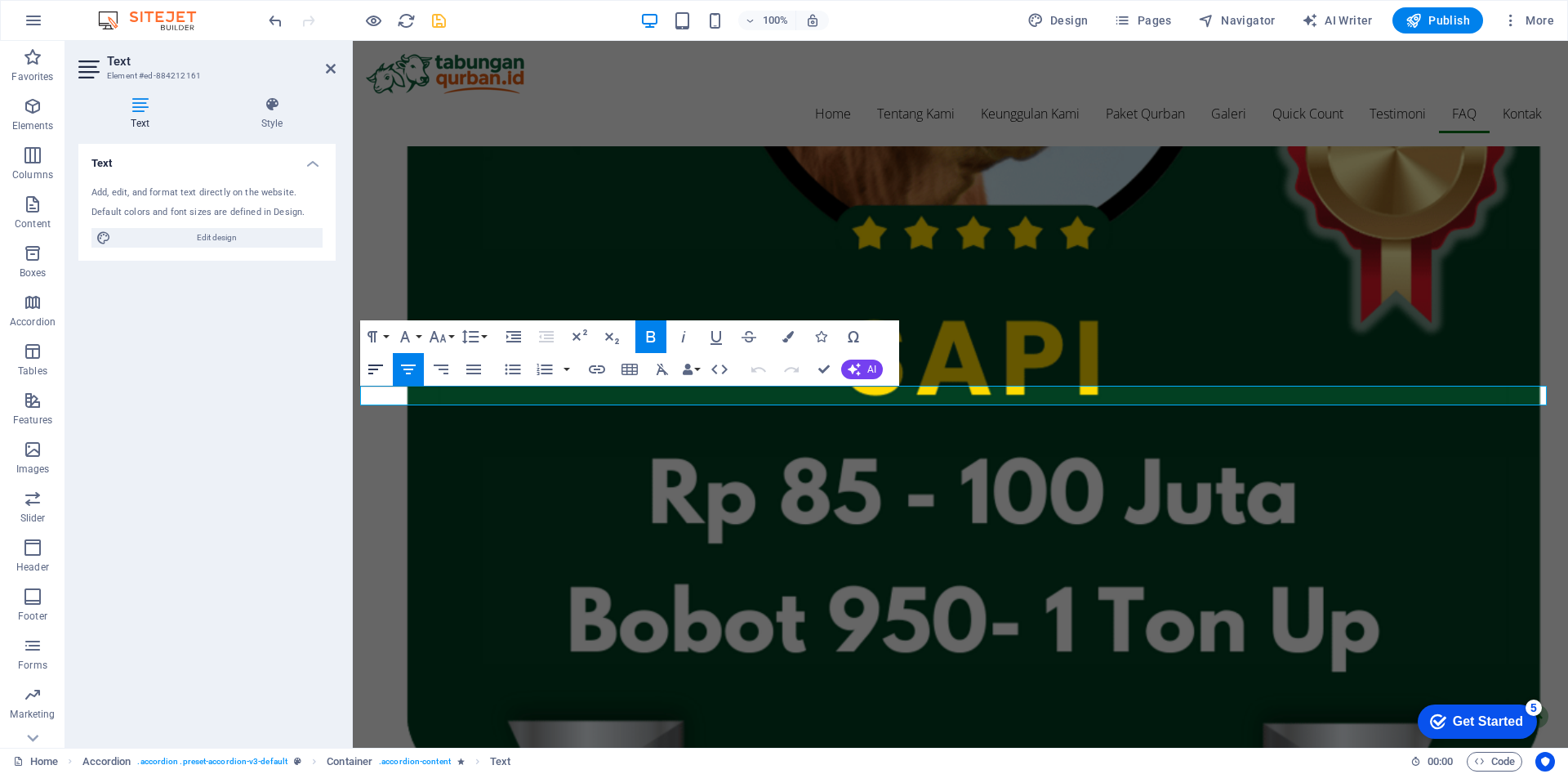
click at [376, 373] on icon "button" at bounding box center [375, 369] width 19 height 19
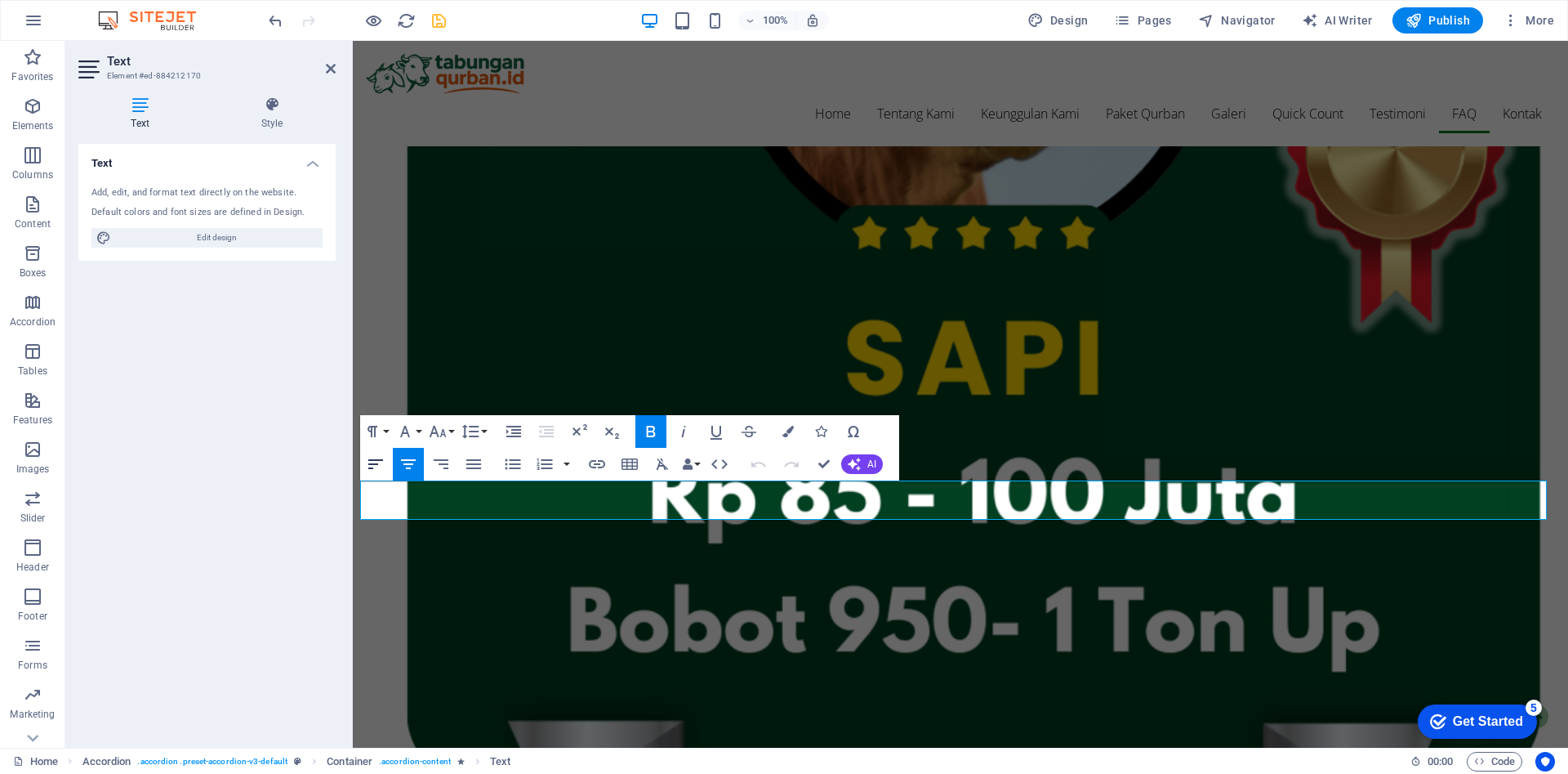
click at [368, 470] on icon "button" at bounding box center [375, 464] width 19 height 19
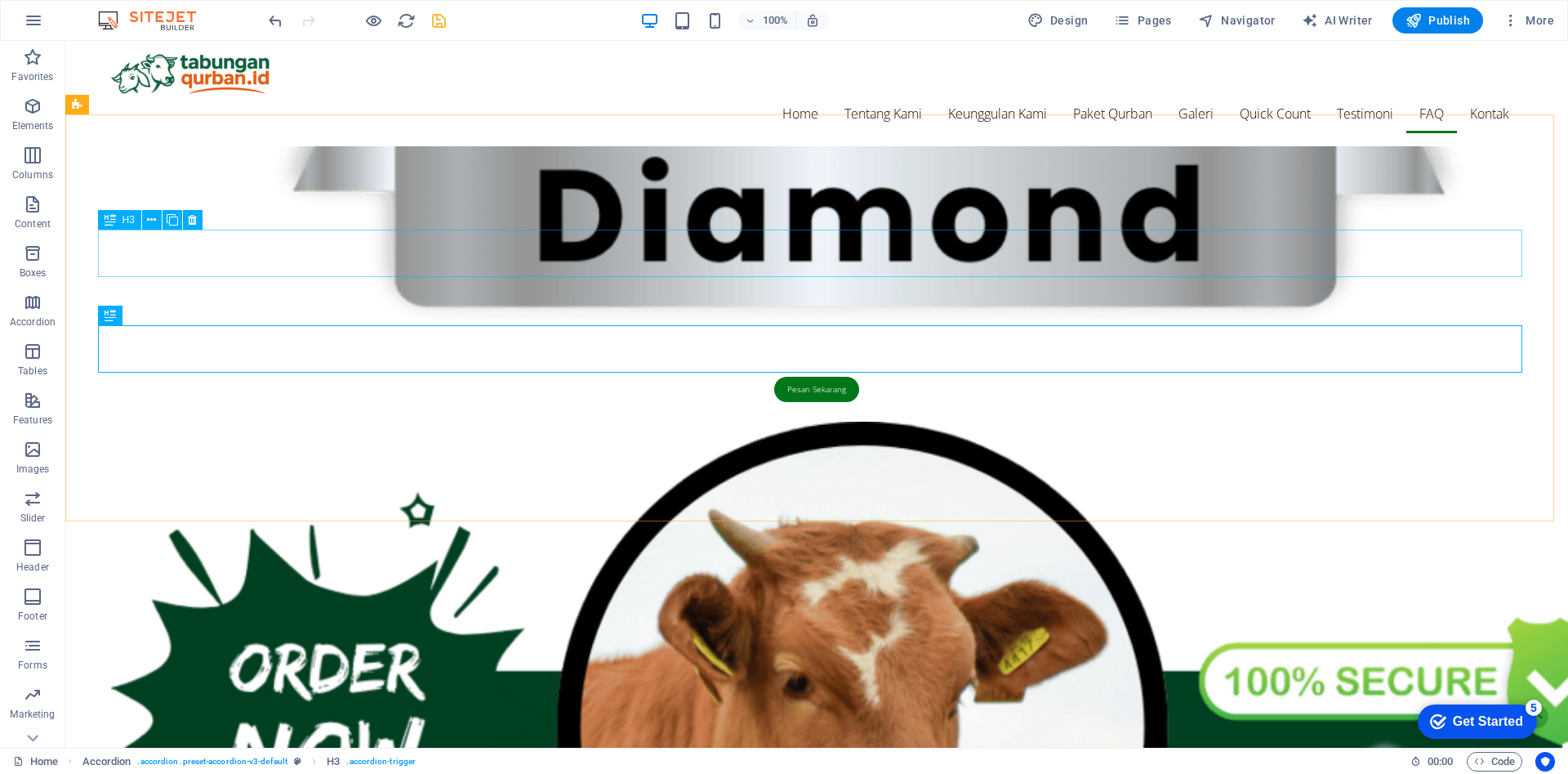
scroll to position [6012, 0]
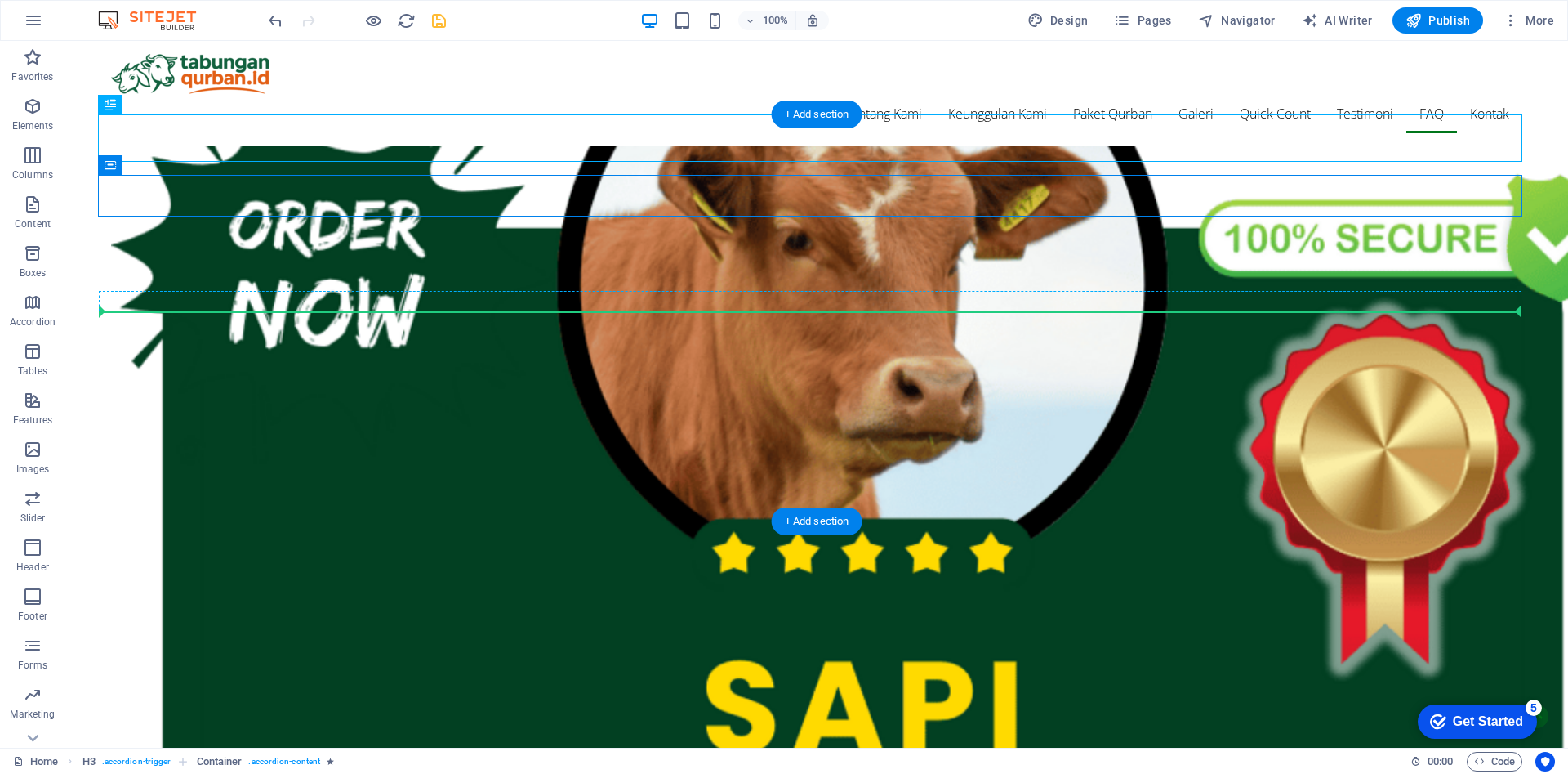
drag, startPoint x: 895, startPoint y: 143, endPoint x: 880, endPoint y: 310, distance: 167.7
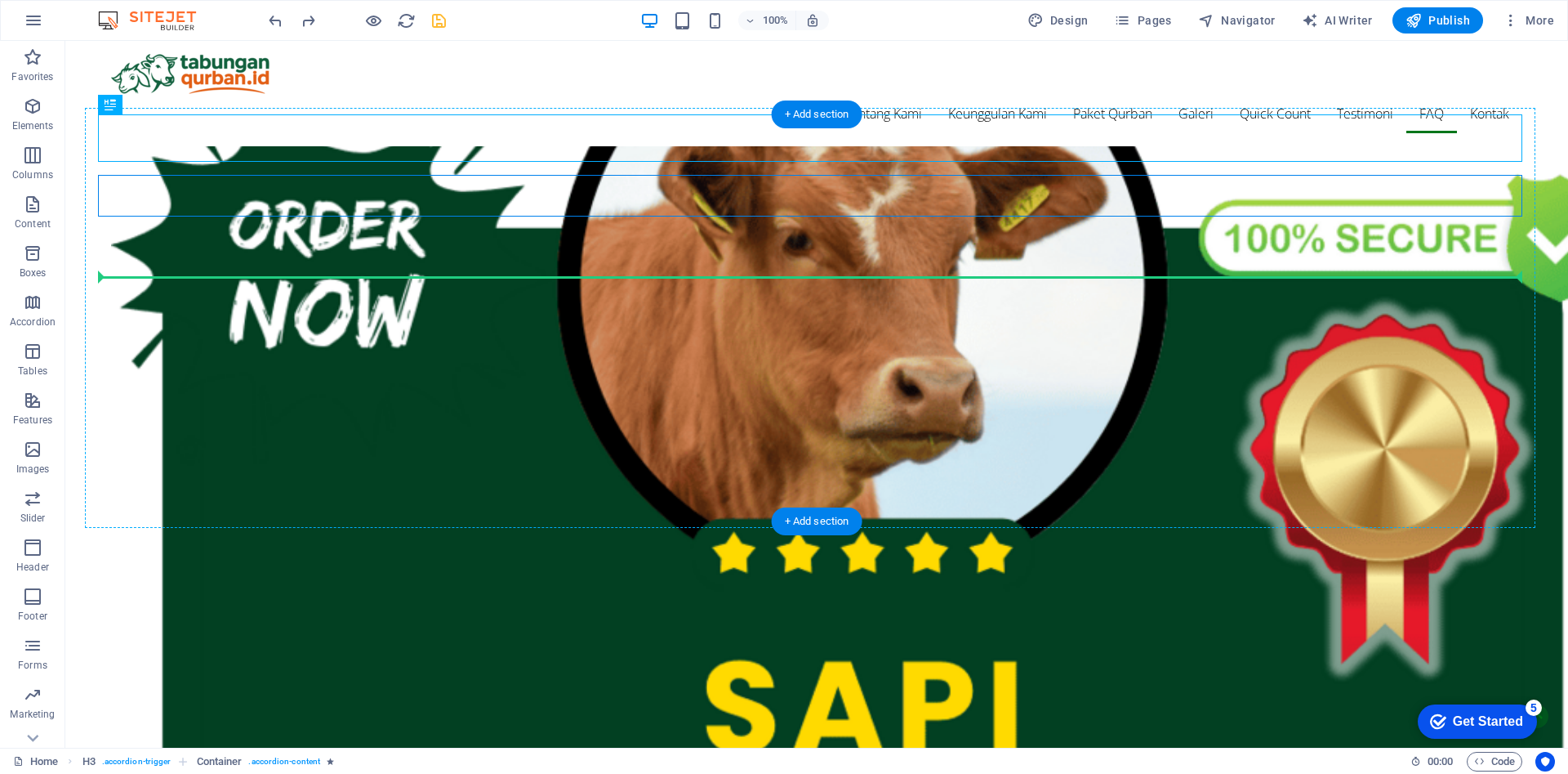
drag, startPoint x: 855, startPoint y: 142, endPoint x: 850, endPoint y: 265, distance: 123.1
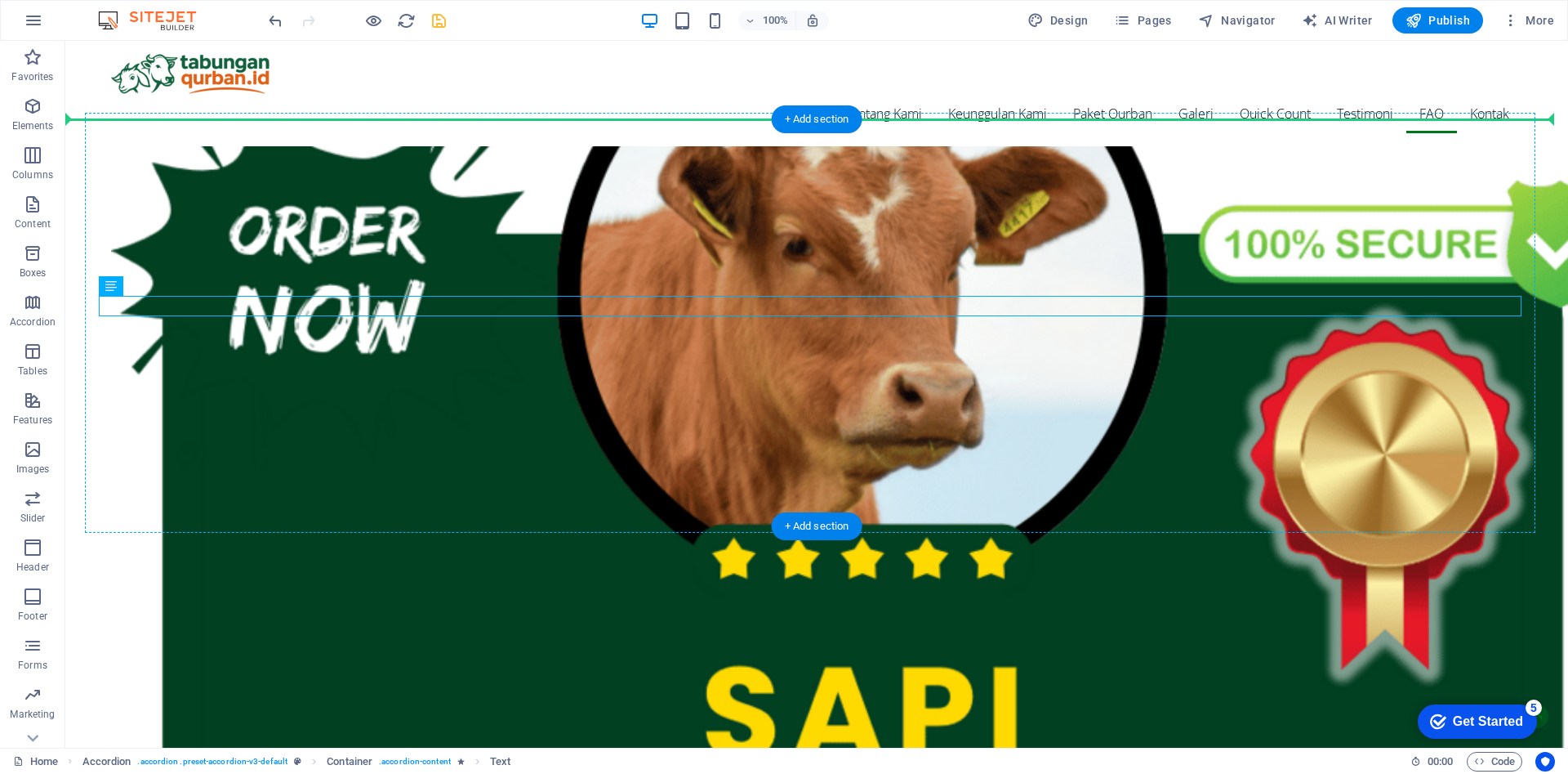
scroll to position [6002, 0]
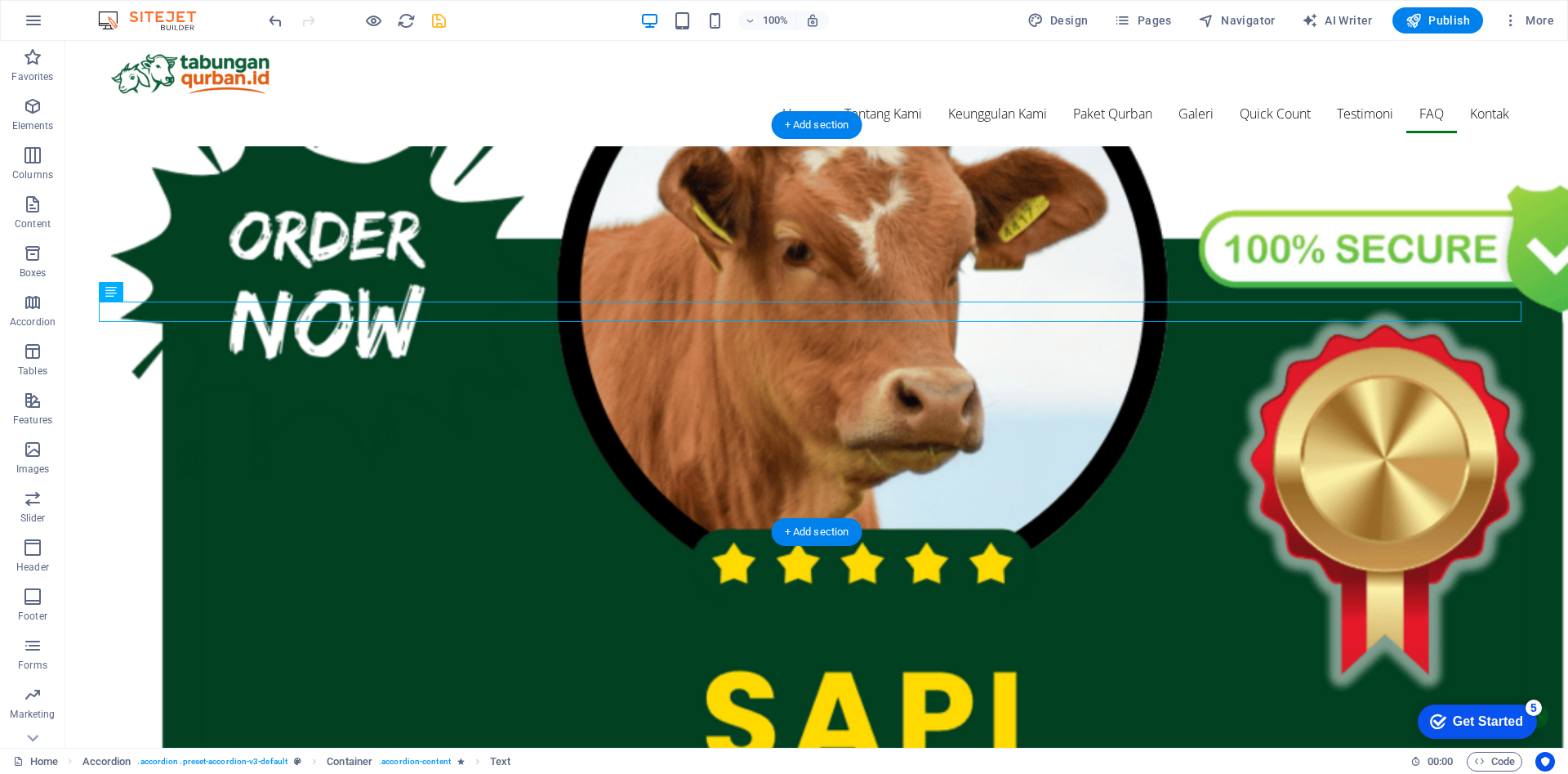
drag, startPoint x: 827, startPoint y: 299, endPoint x: 859, endPoint y: 307, distance: 33.0
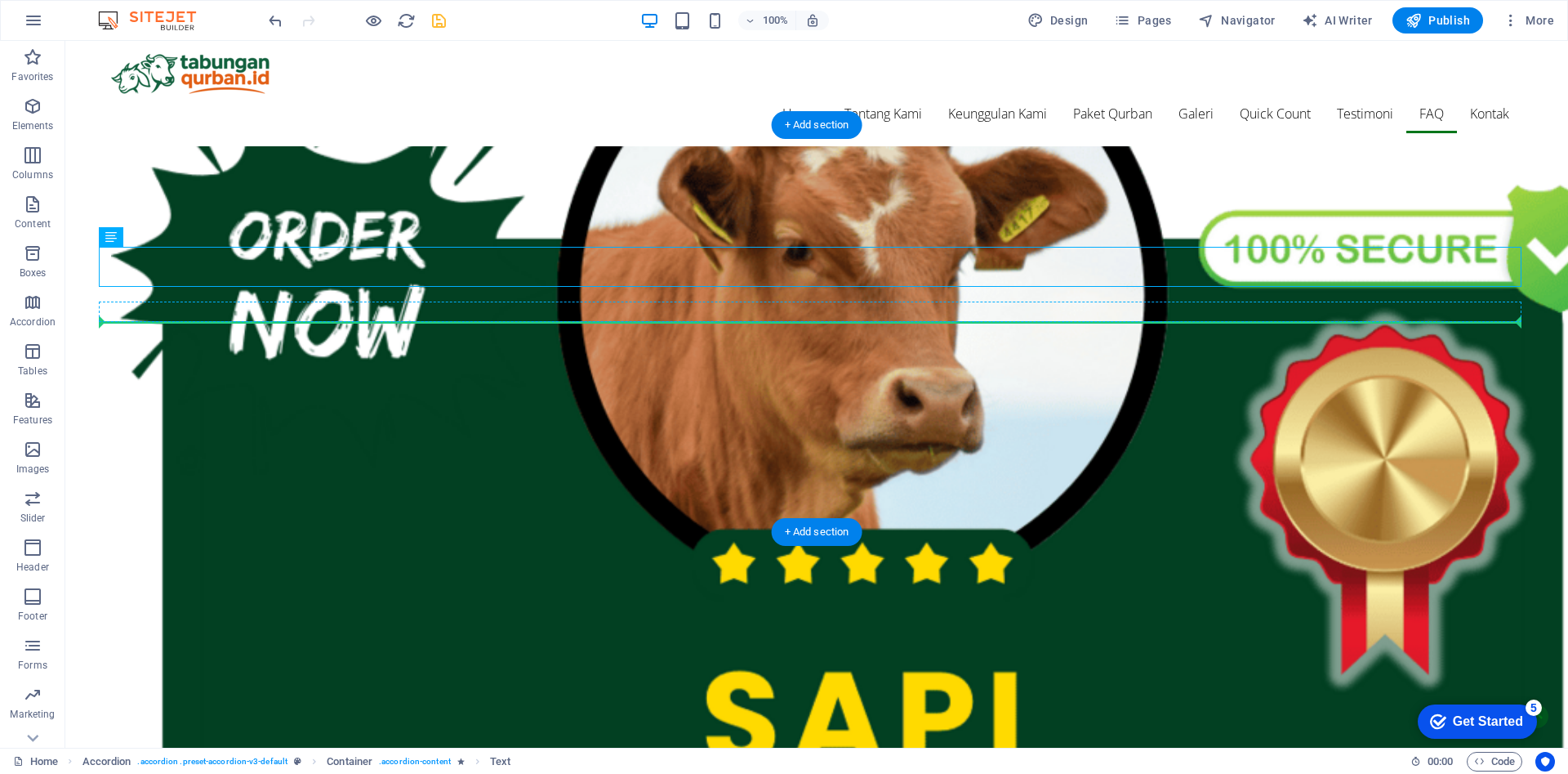
drag, startPoint x: 822, startPoint y: 270, endPoint x: 822, endPoint y: 320, distance: 50.0
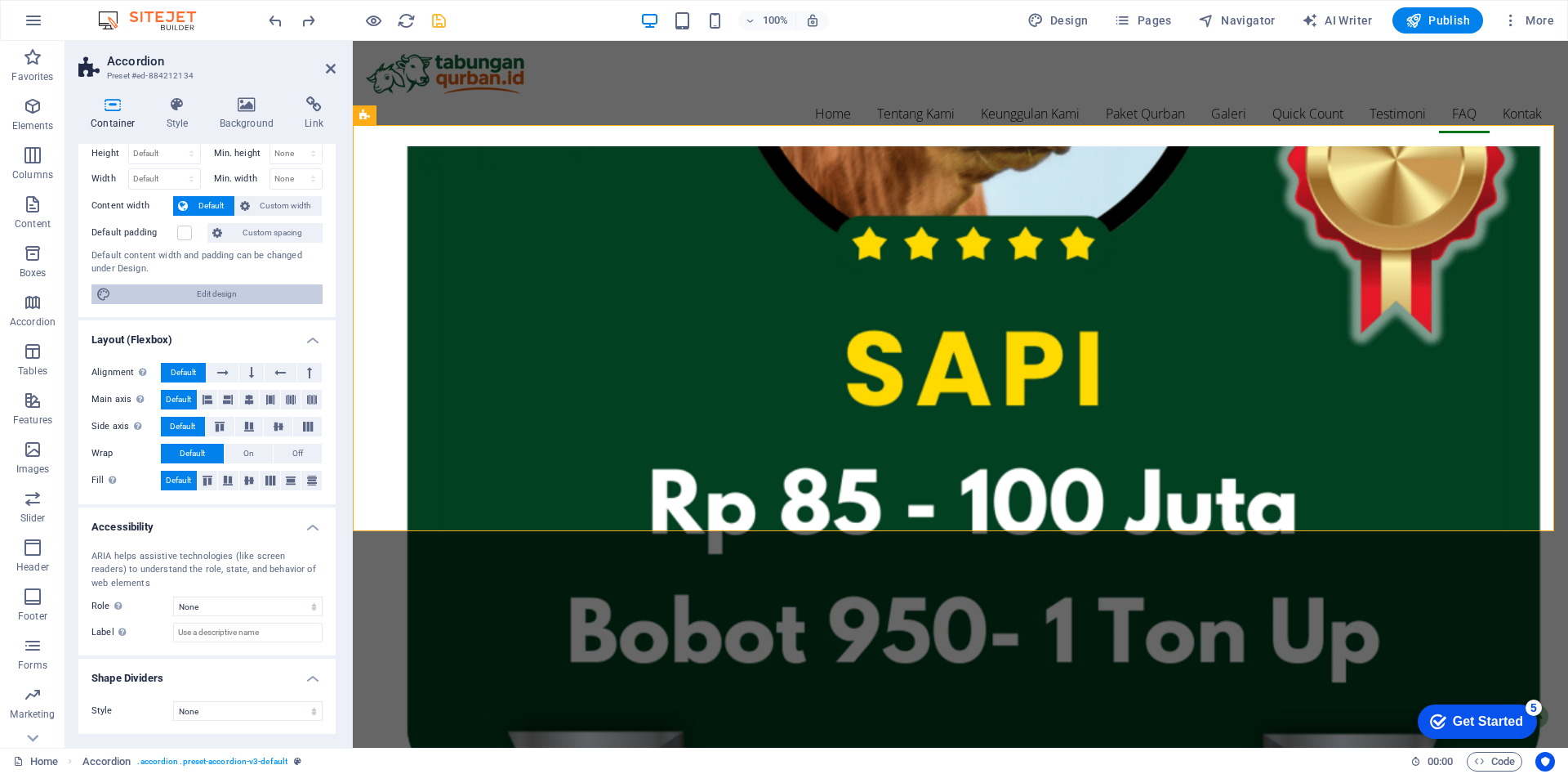
scroll to position [0, 0]
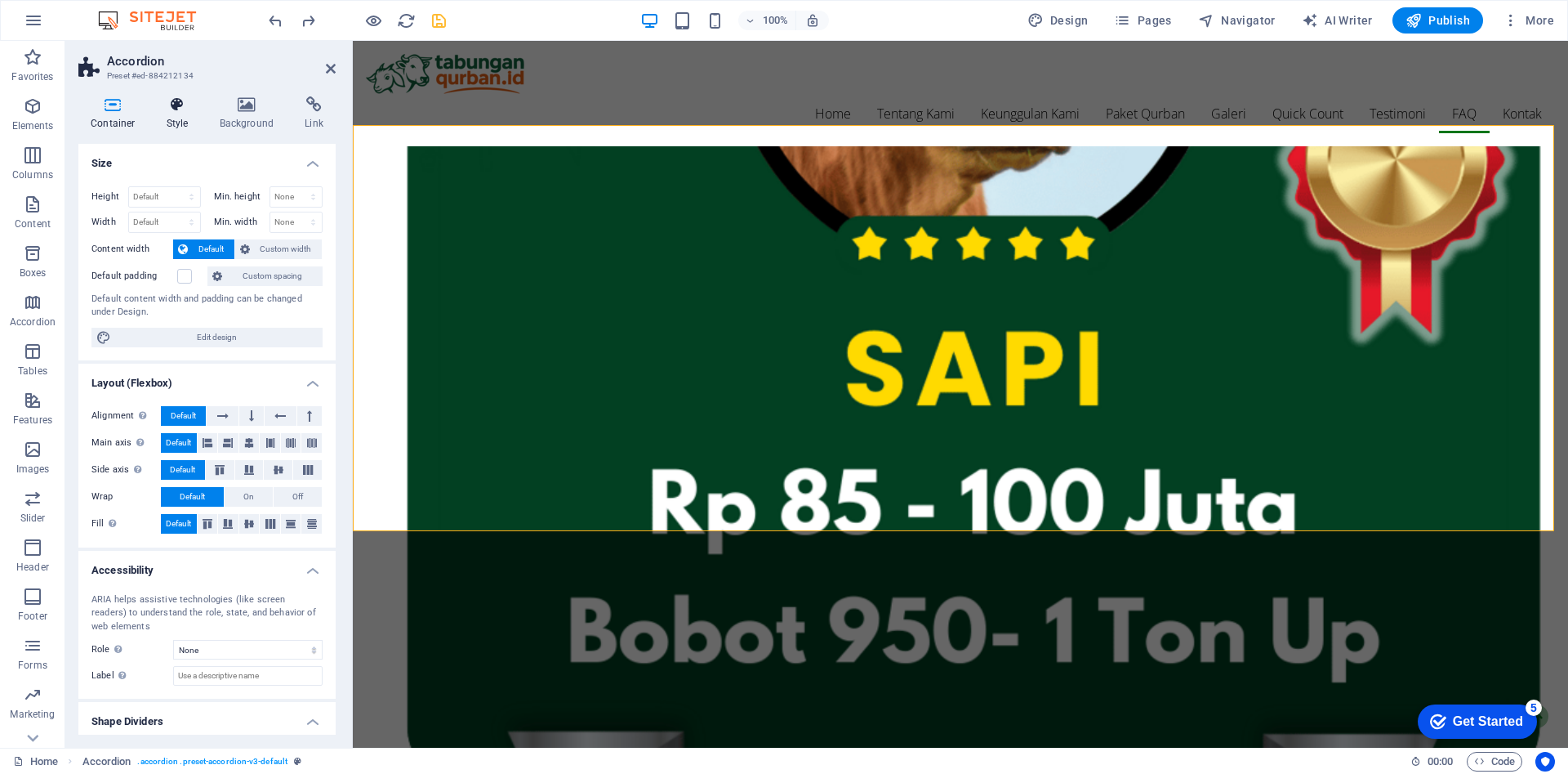
click at [178, 112] on icon at bounding box center [178, 104] width 47 height 16
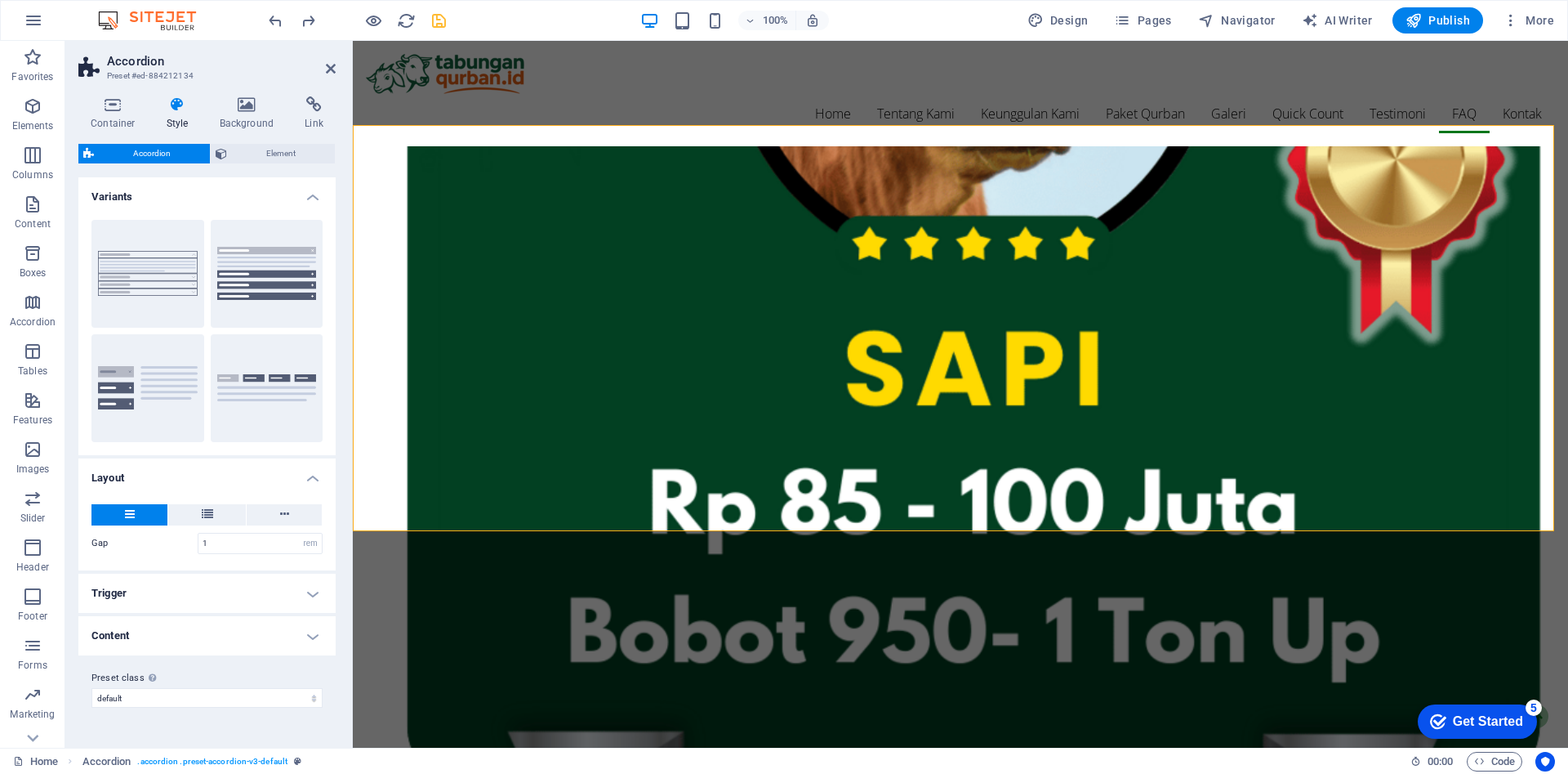
click at [299, 585] on h4 "Trigger" at bounding box center [207, 593] width 257 height 39
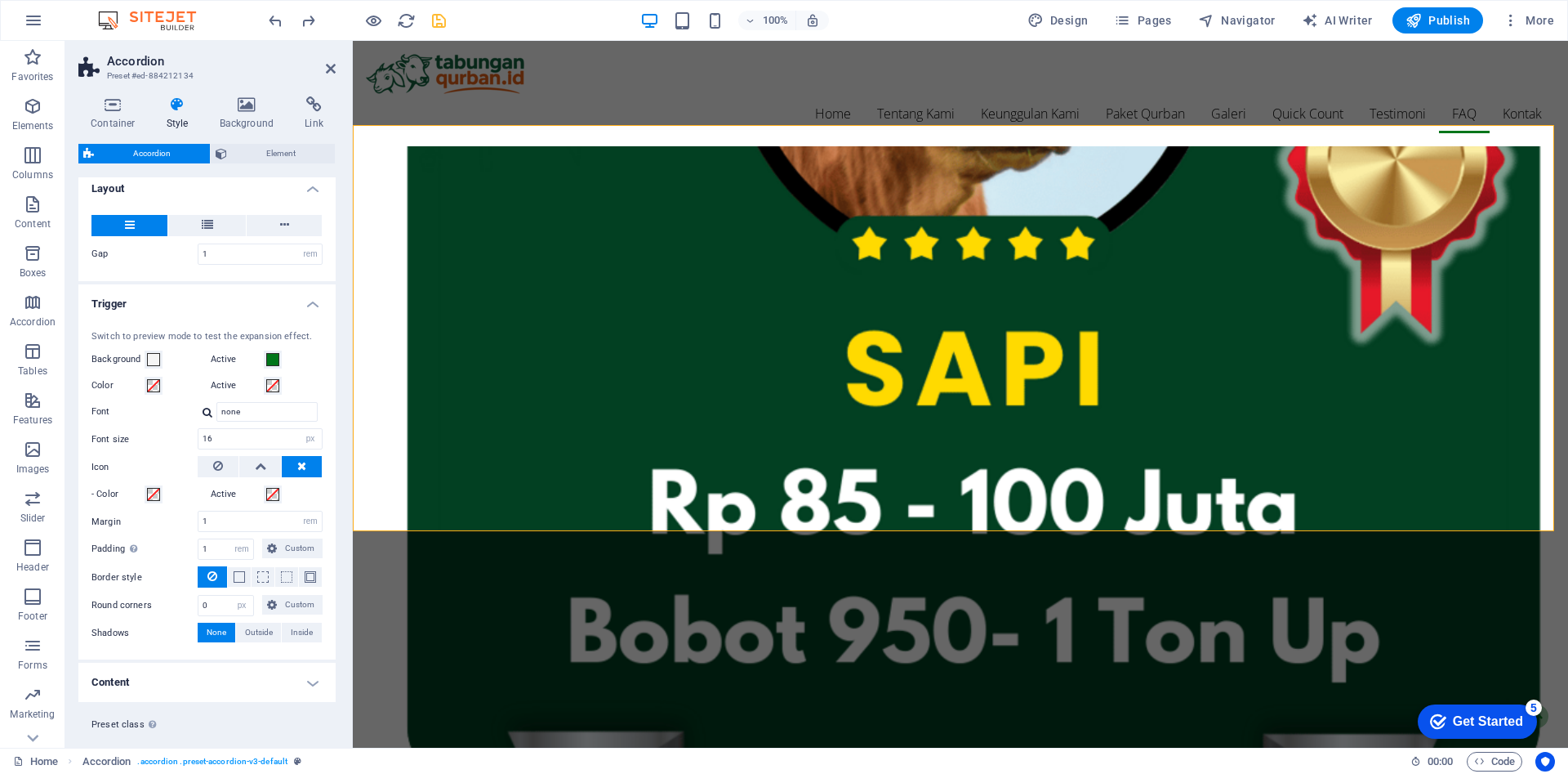
scroll to position [323, 0]
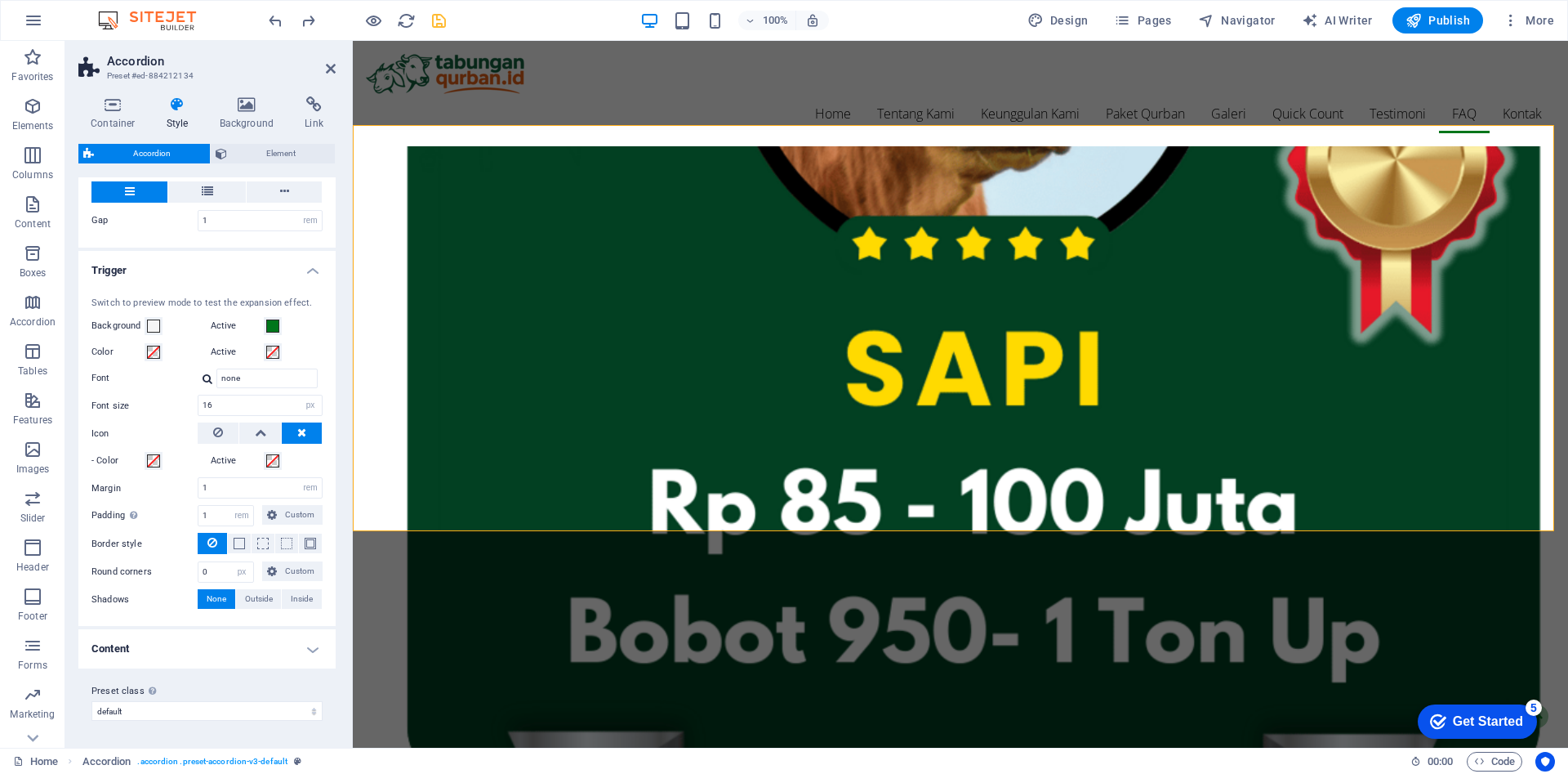
click at [286, 643] on h4 "Content" at bounding box center [207, 648] width 257 height 39
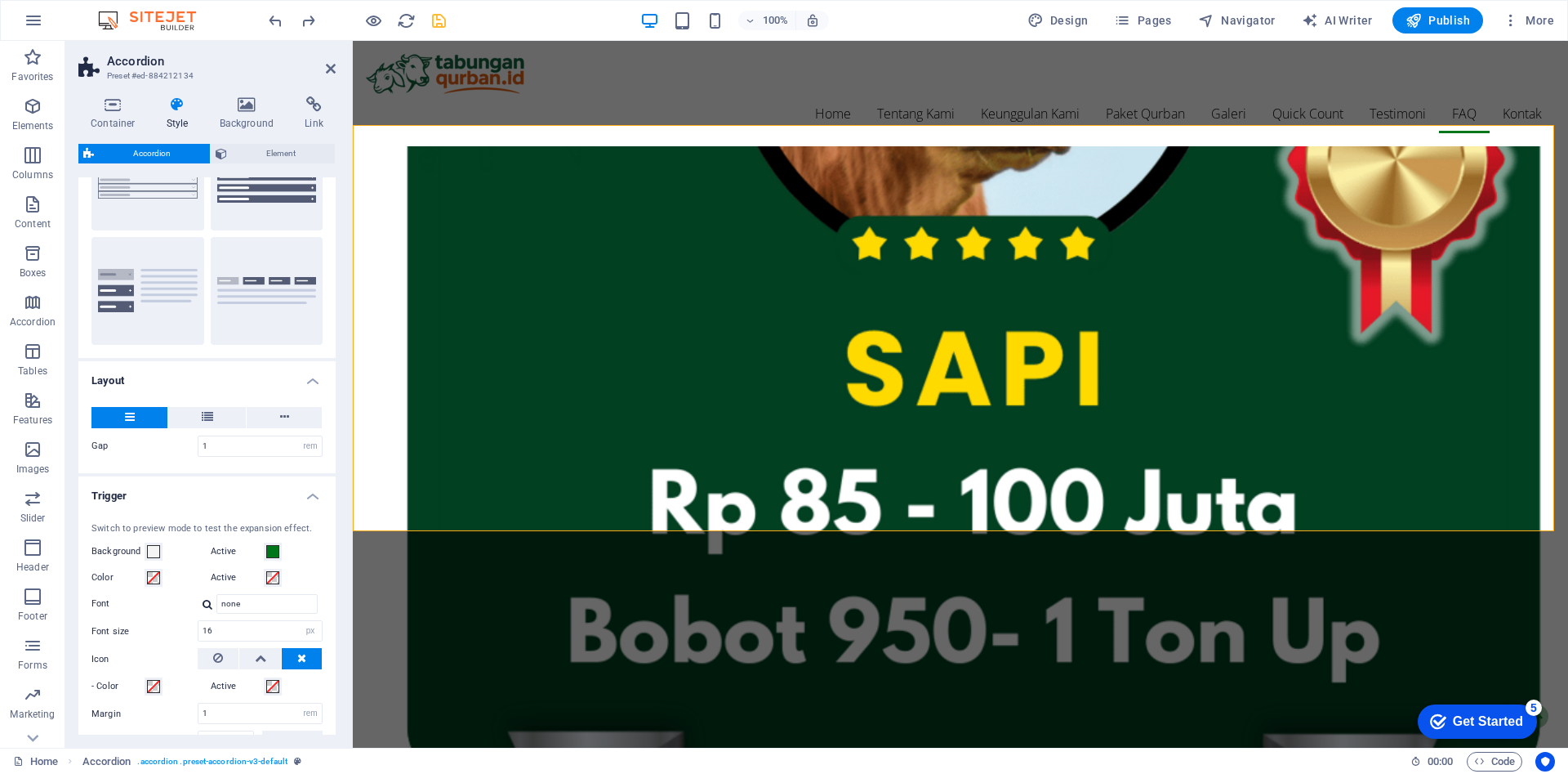
scroll to position [70, 0]
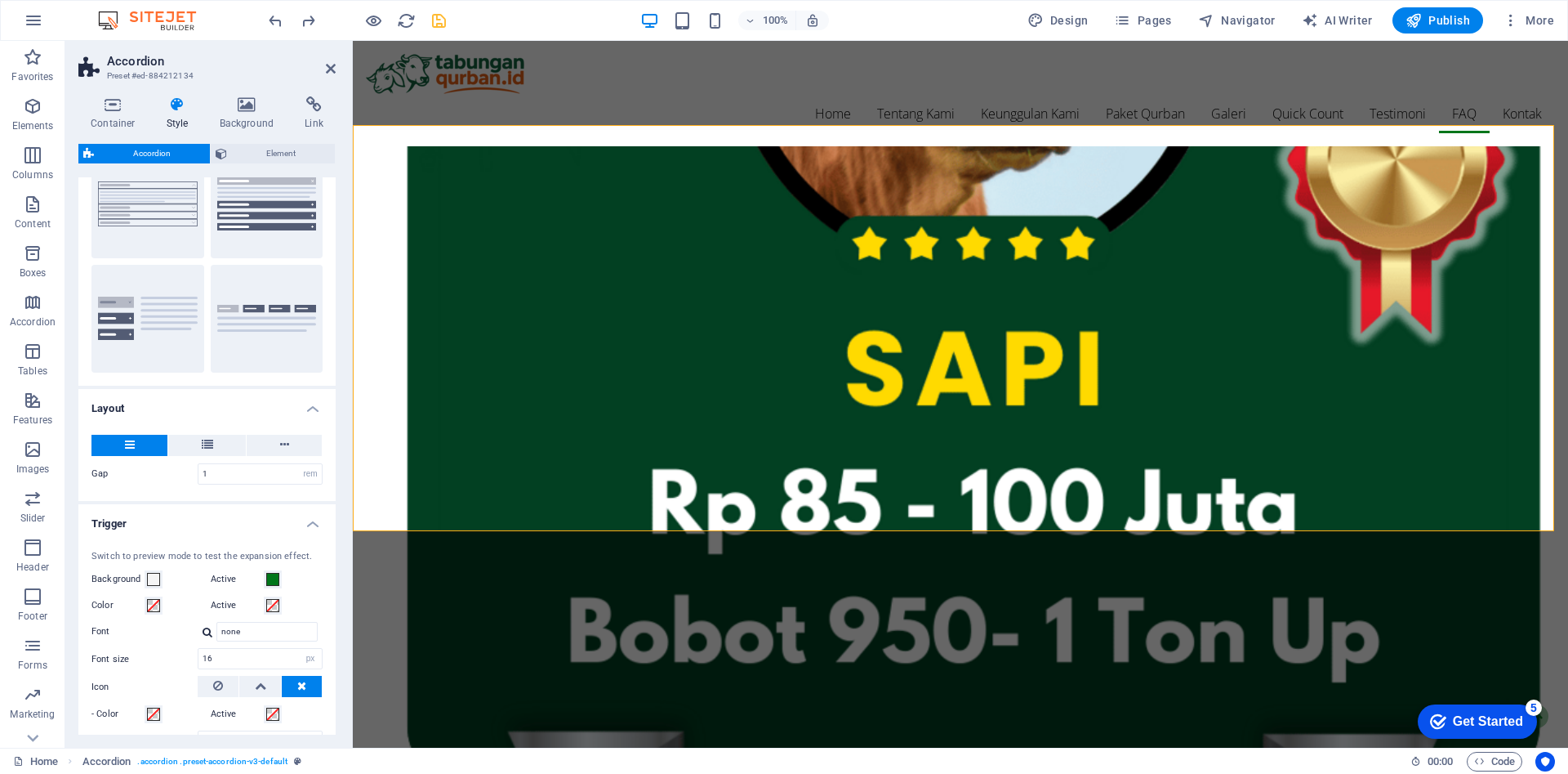
click at [304, 403] on h4 "Layout" at bounding box center [207, 403] width 257 height 29
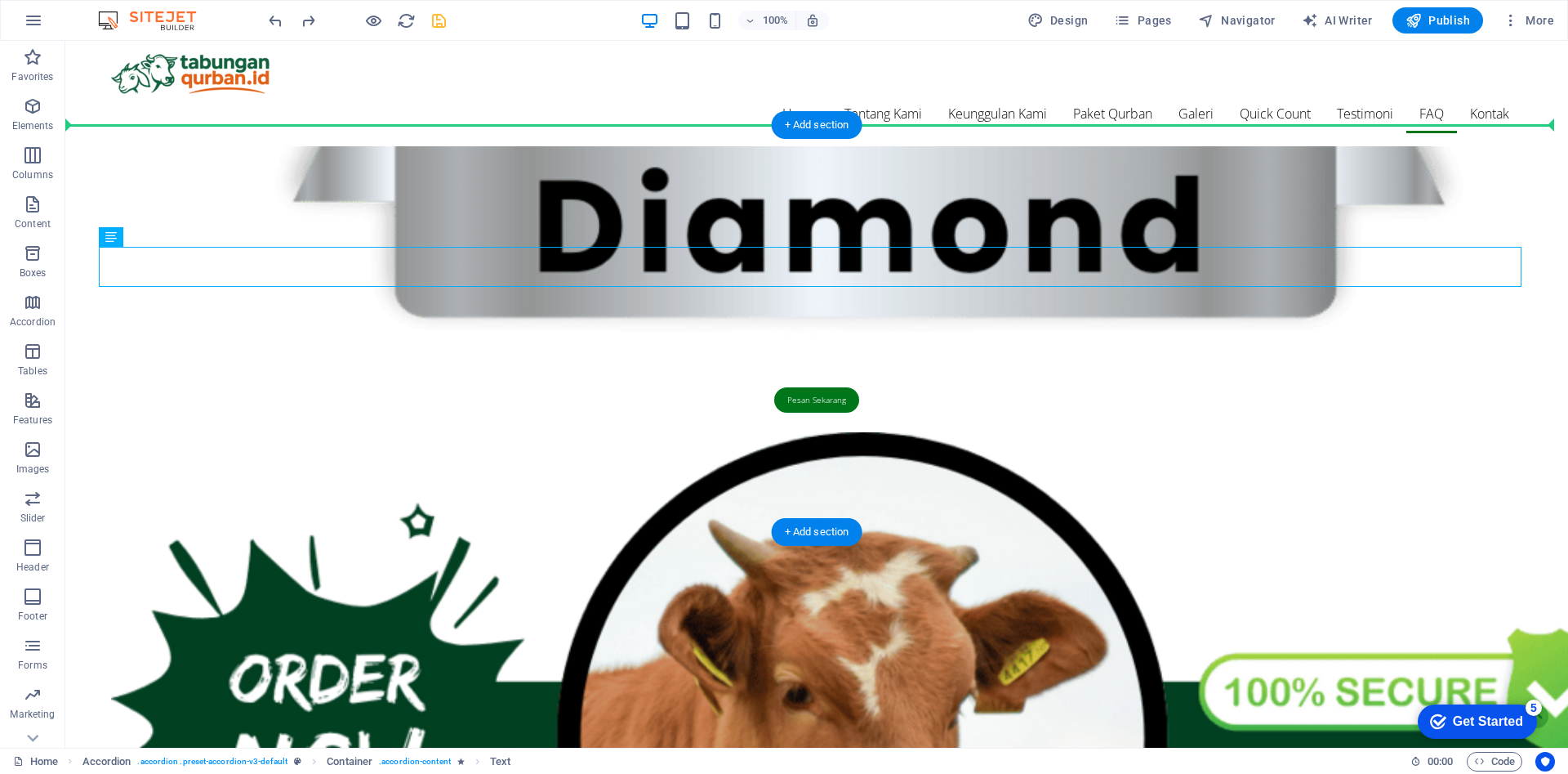
scroll to position [6002, 0]
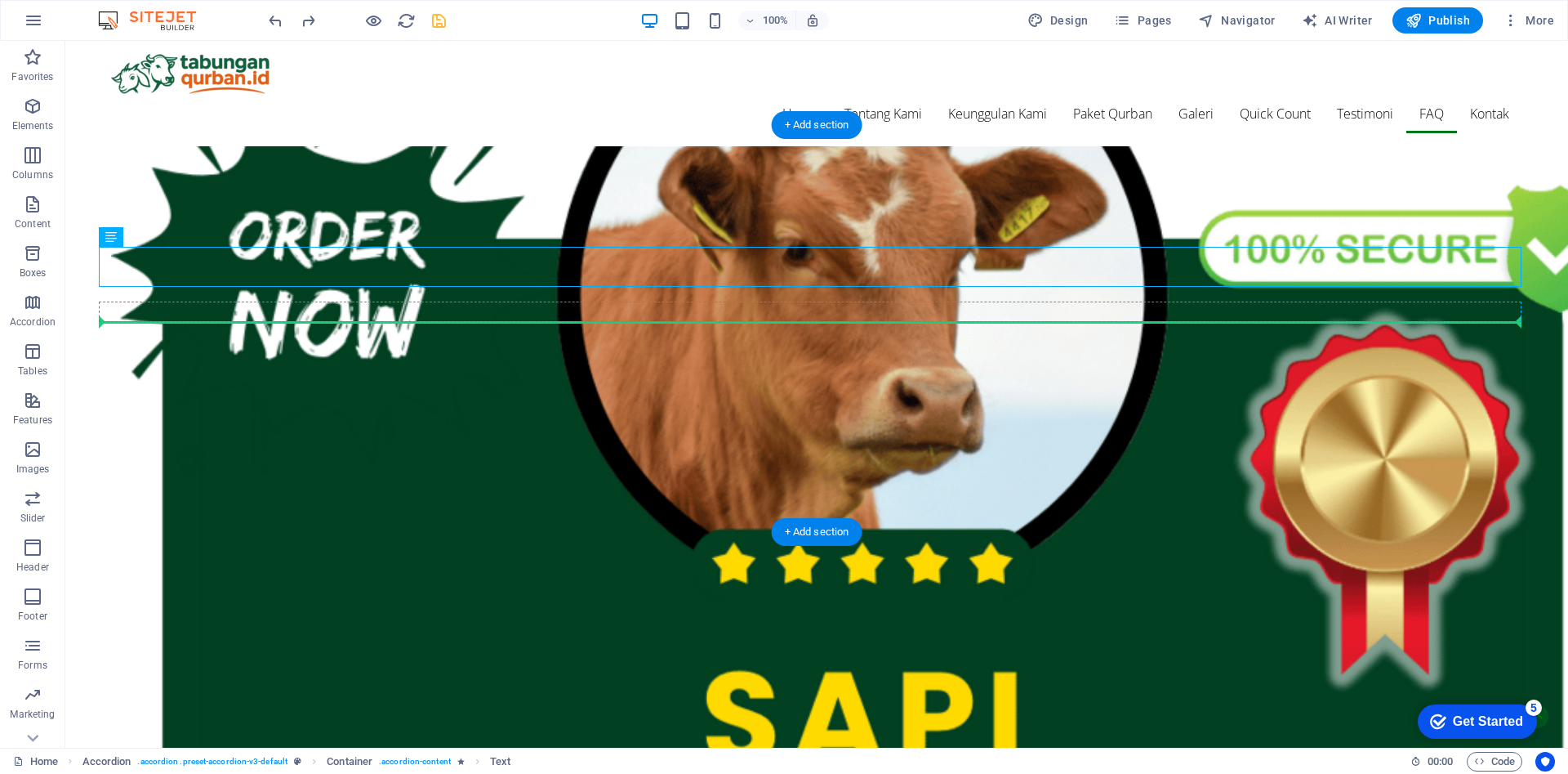
drag, startPoint x: 671, startPoint y: 260, endPoint x: 956, endPoint y: 316, distance: 290.4
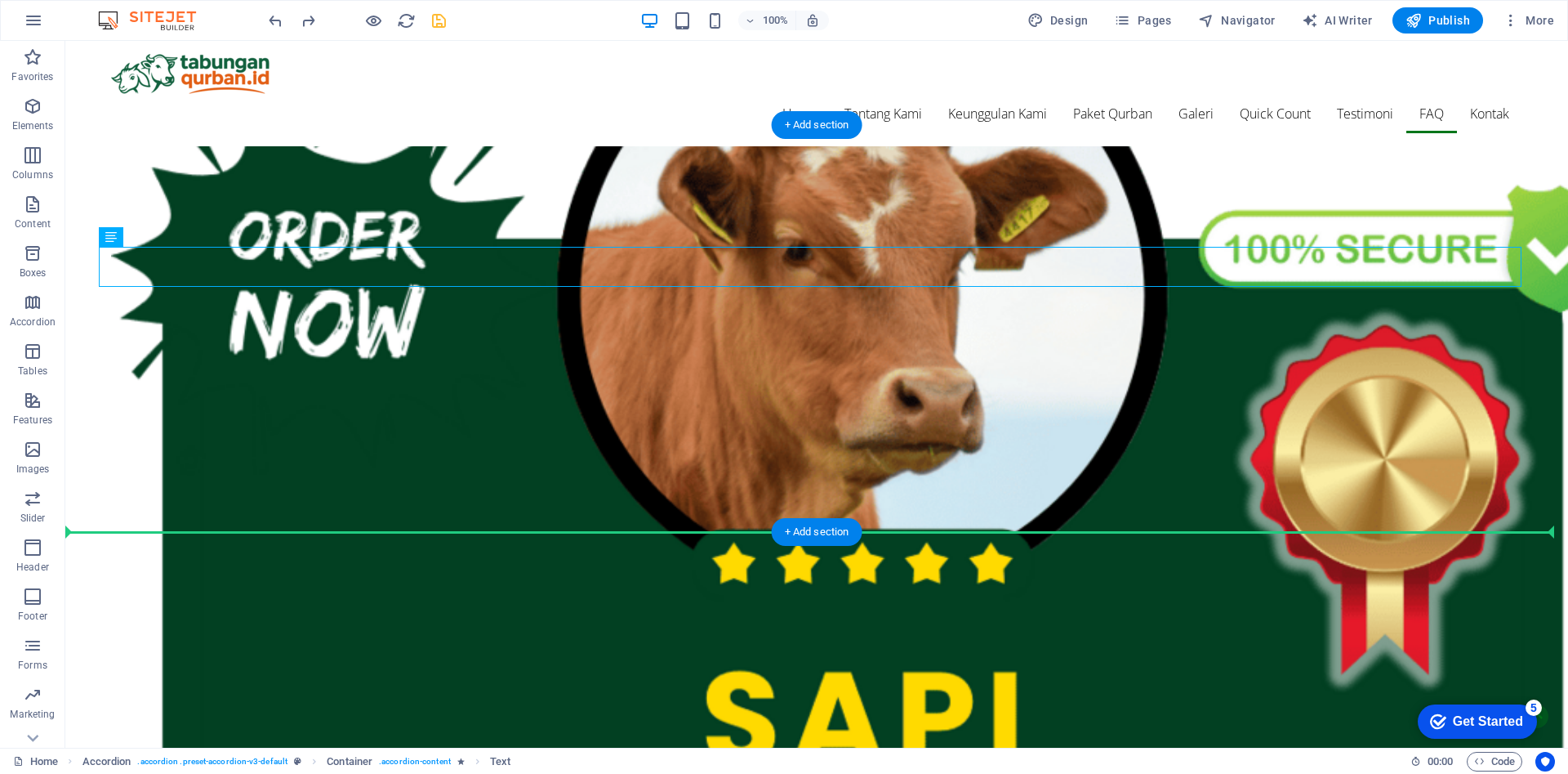
drag, startPoint x: 851, startPoint y: 262, endPoint x: 856, endPoint y: 330, distance: 68.2
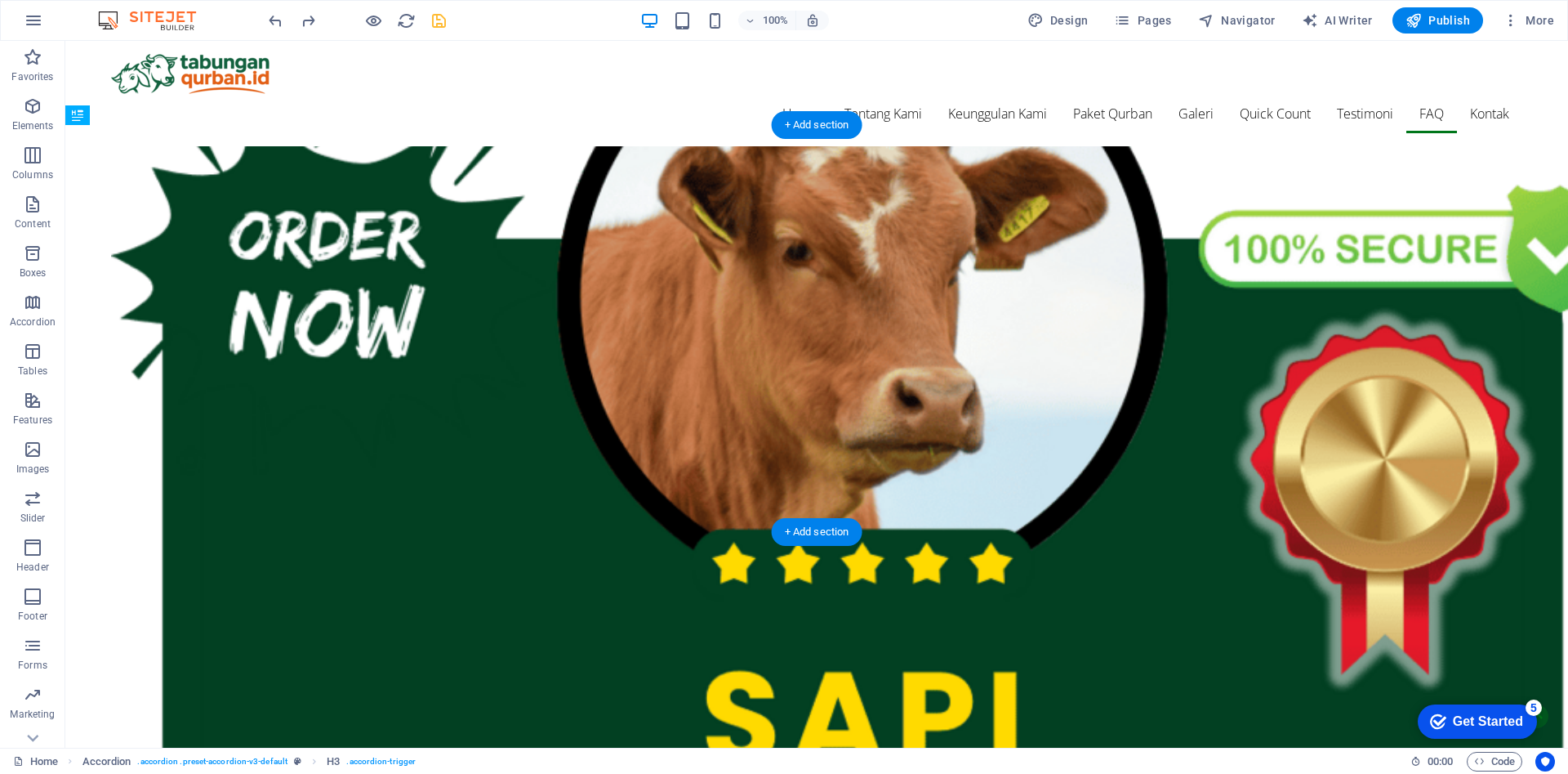
drag, startPoint x: 815, startPoint y: 213, endPoint x: 810, endPoint y: 283, distance: 70.2
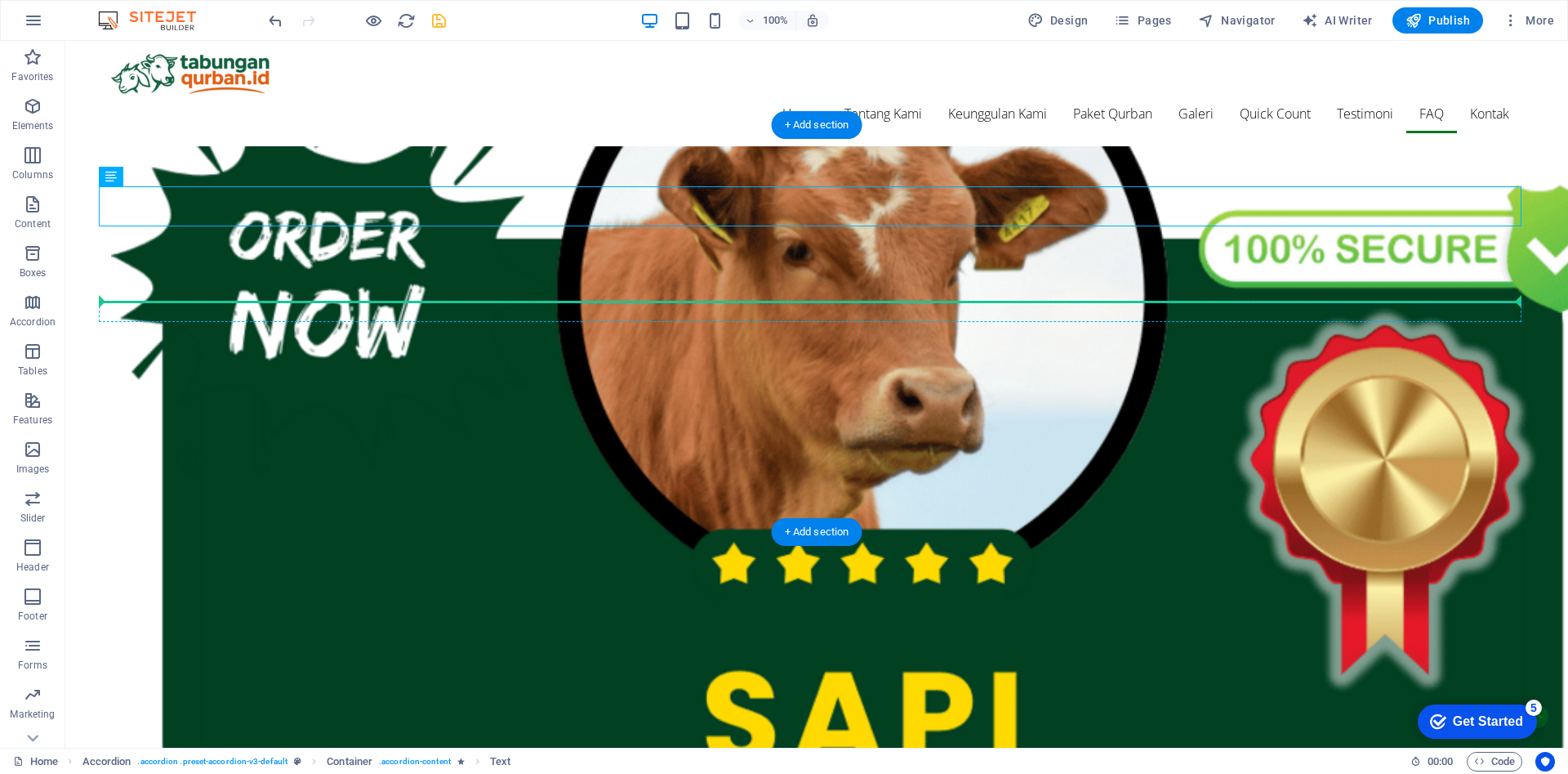
drag, startPoint x: 808, startPoint y: 212, endPoint x: 808, endPoint y: 302, distance: 90.0
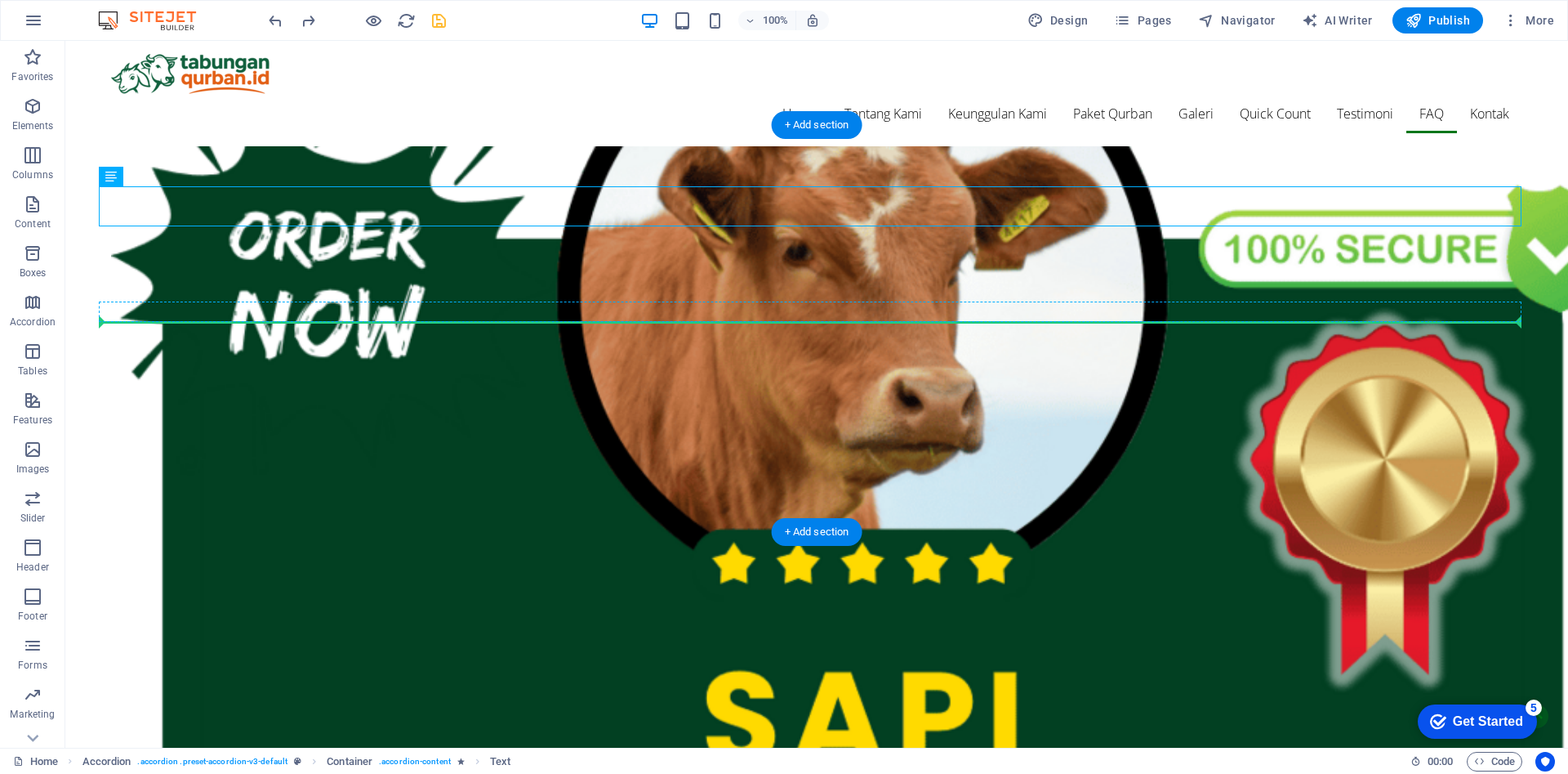
drag, startPoint x: 784, startPoint y: 209, endPoint x: 806, endPoint y: 320, distance: 113.2
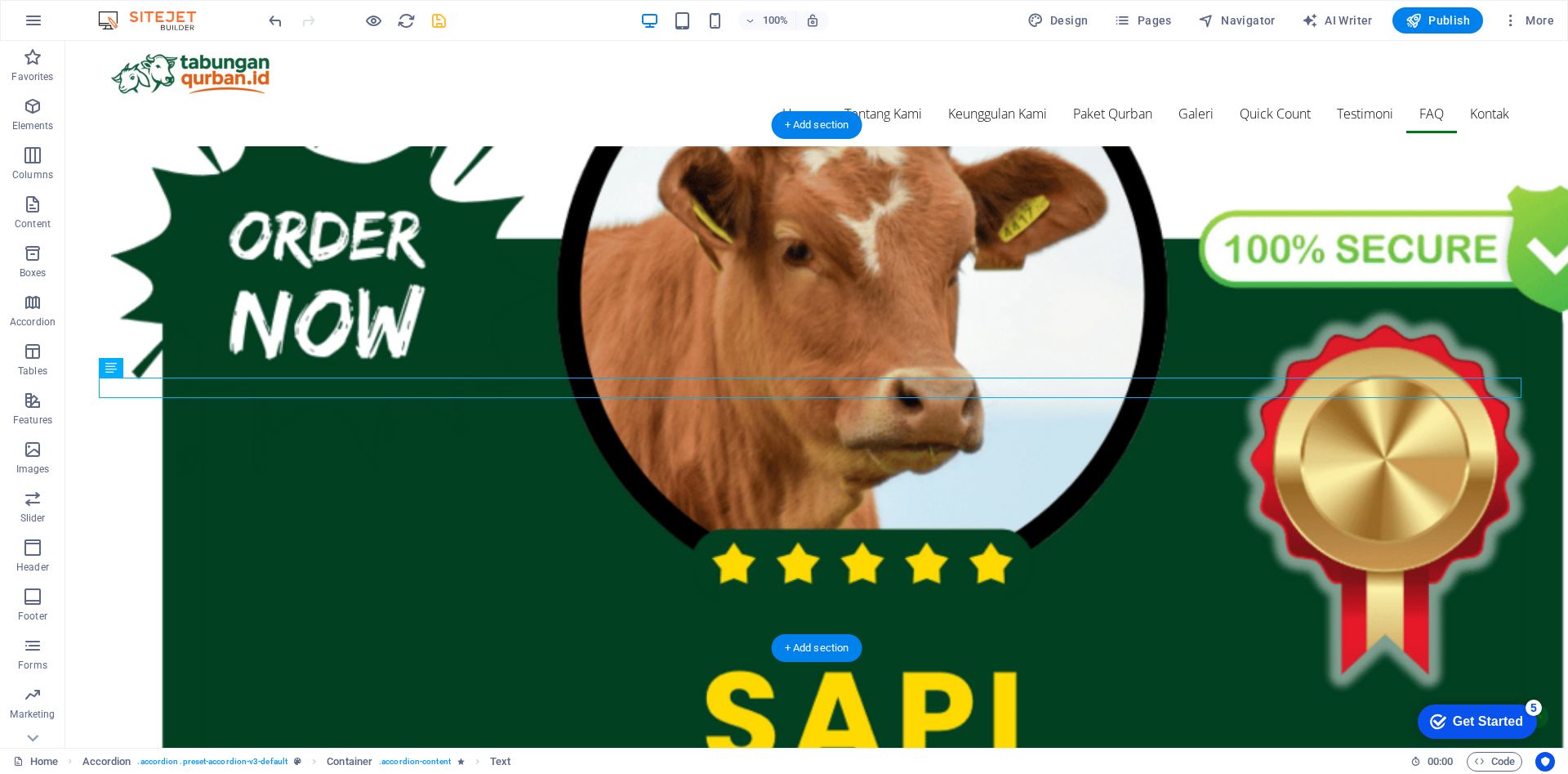
drag, startPoint x: 756, startPoint y: 384, endPoint x: 758, endPoint y: 261, distance: 123.0
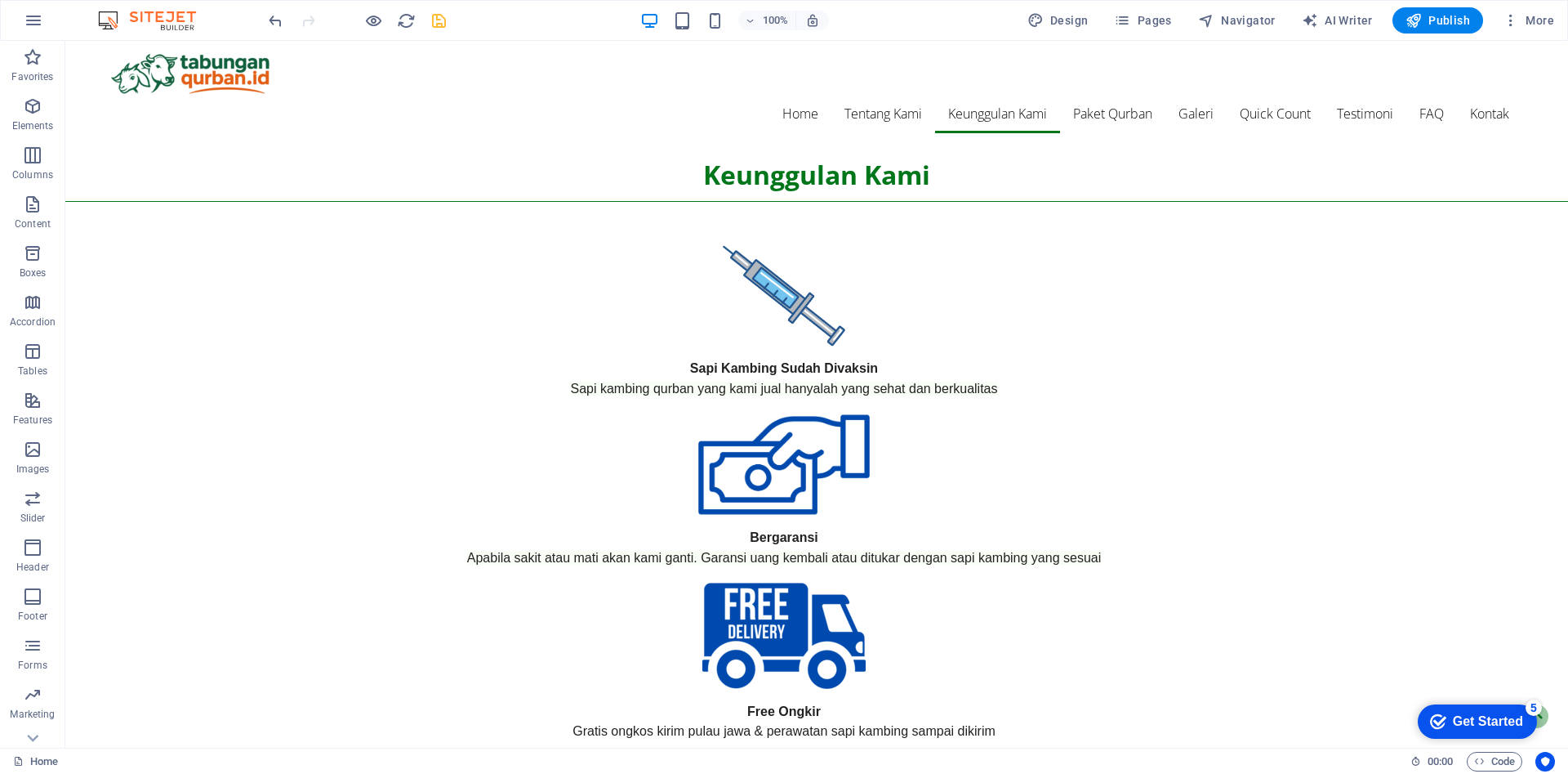
scroll to position [1220, 0]
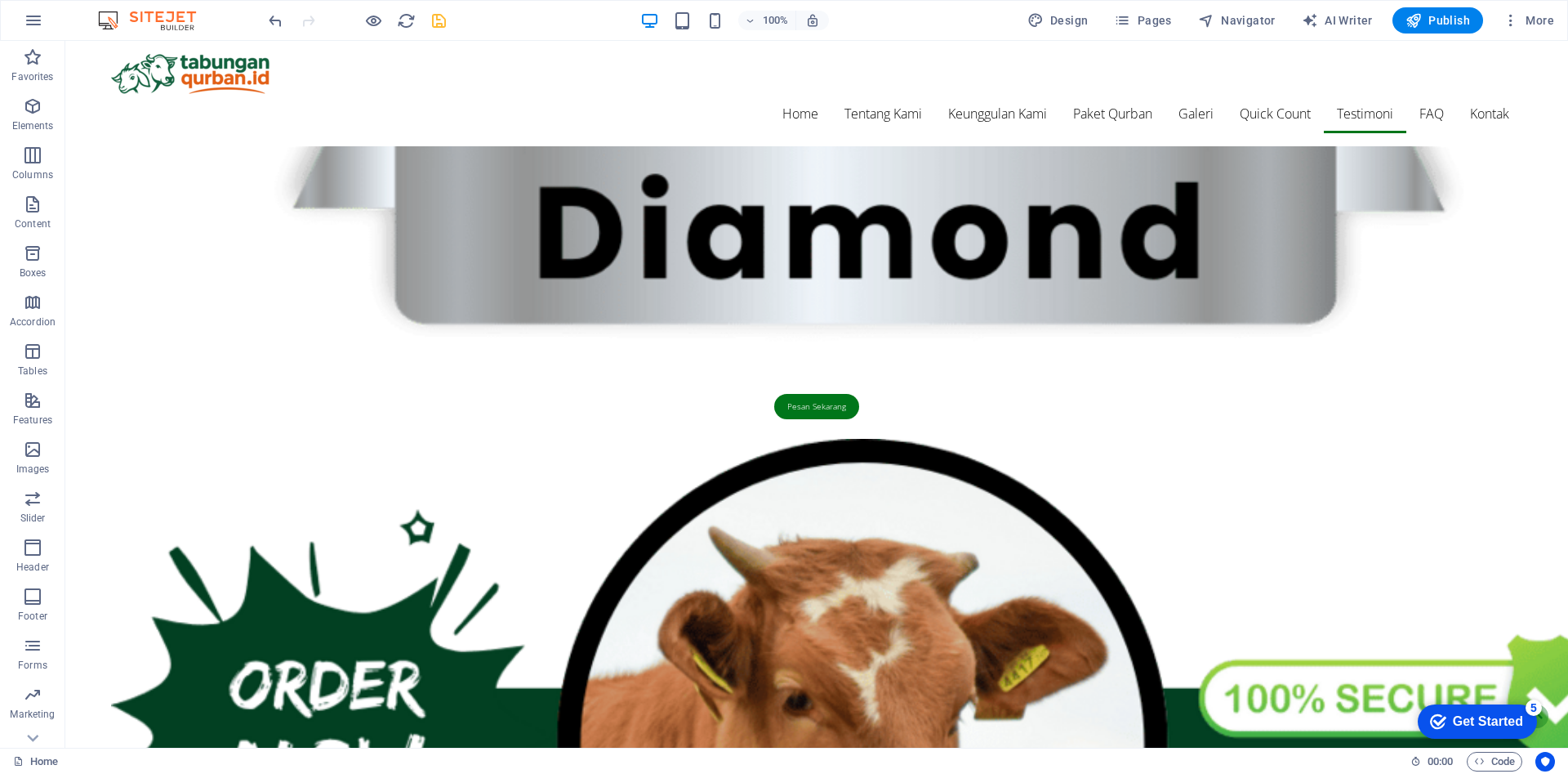
scroll to position [6013, 0]
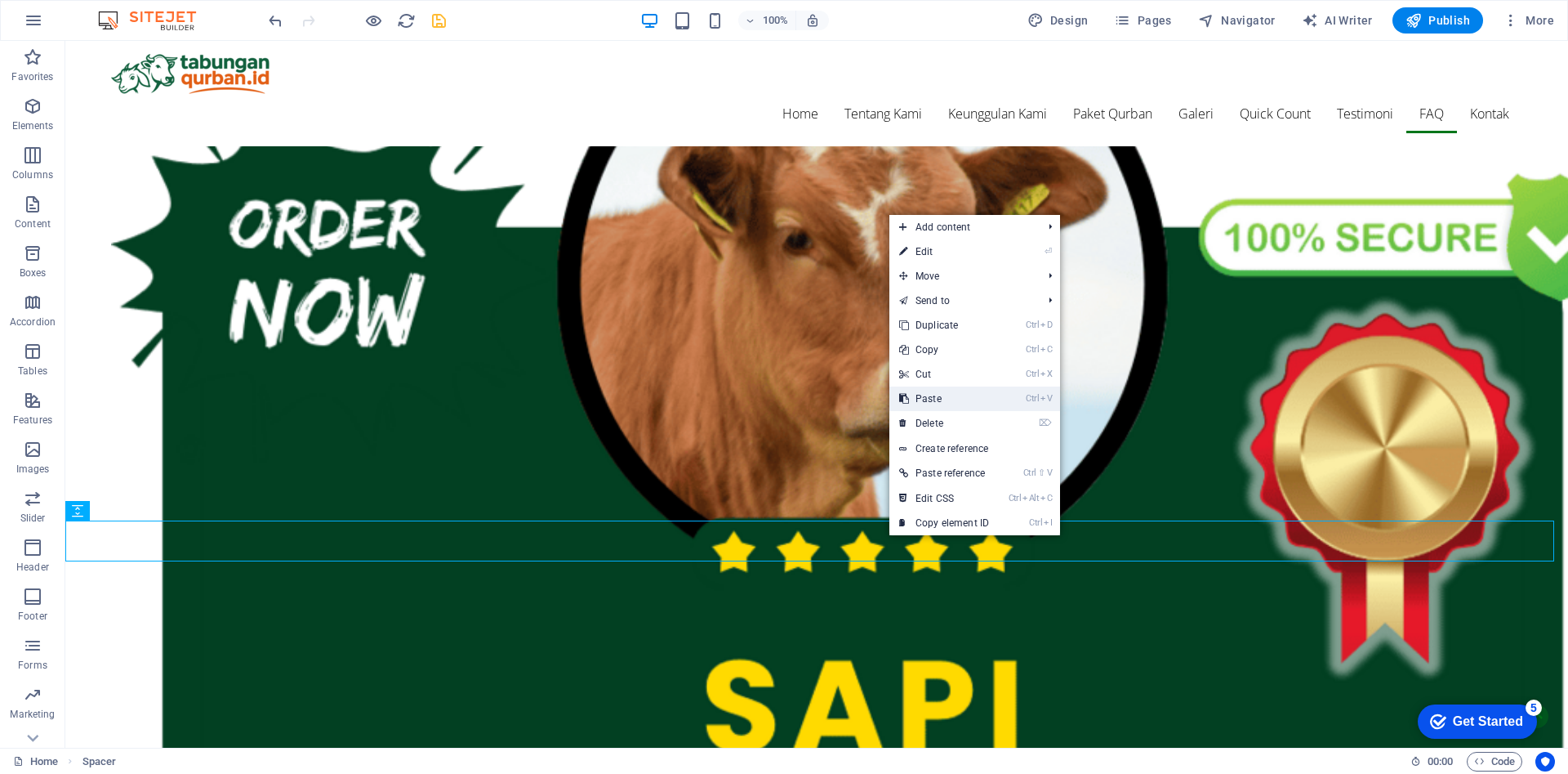
click at [955, 397] on link "Ctrl V Paste" at bounding box center [944, 398] width 110 height 24
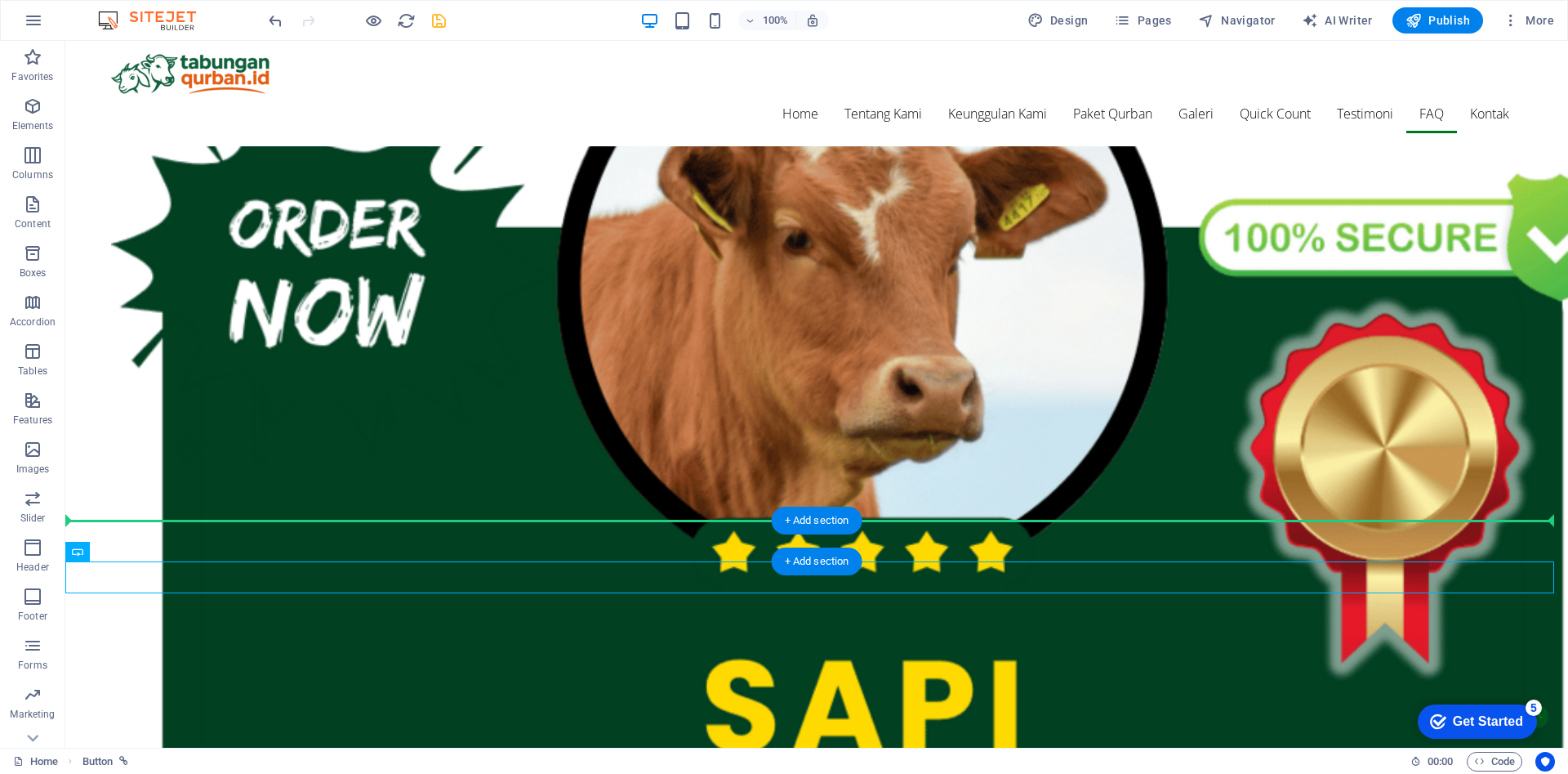
drag, startPoint x: 866, startPoint y: 577, endPoint x: 876, endPoint y: 535, distance: 43.2
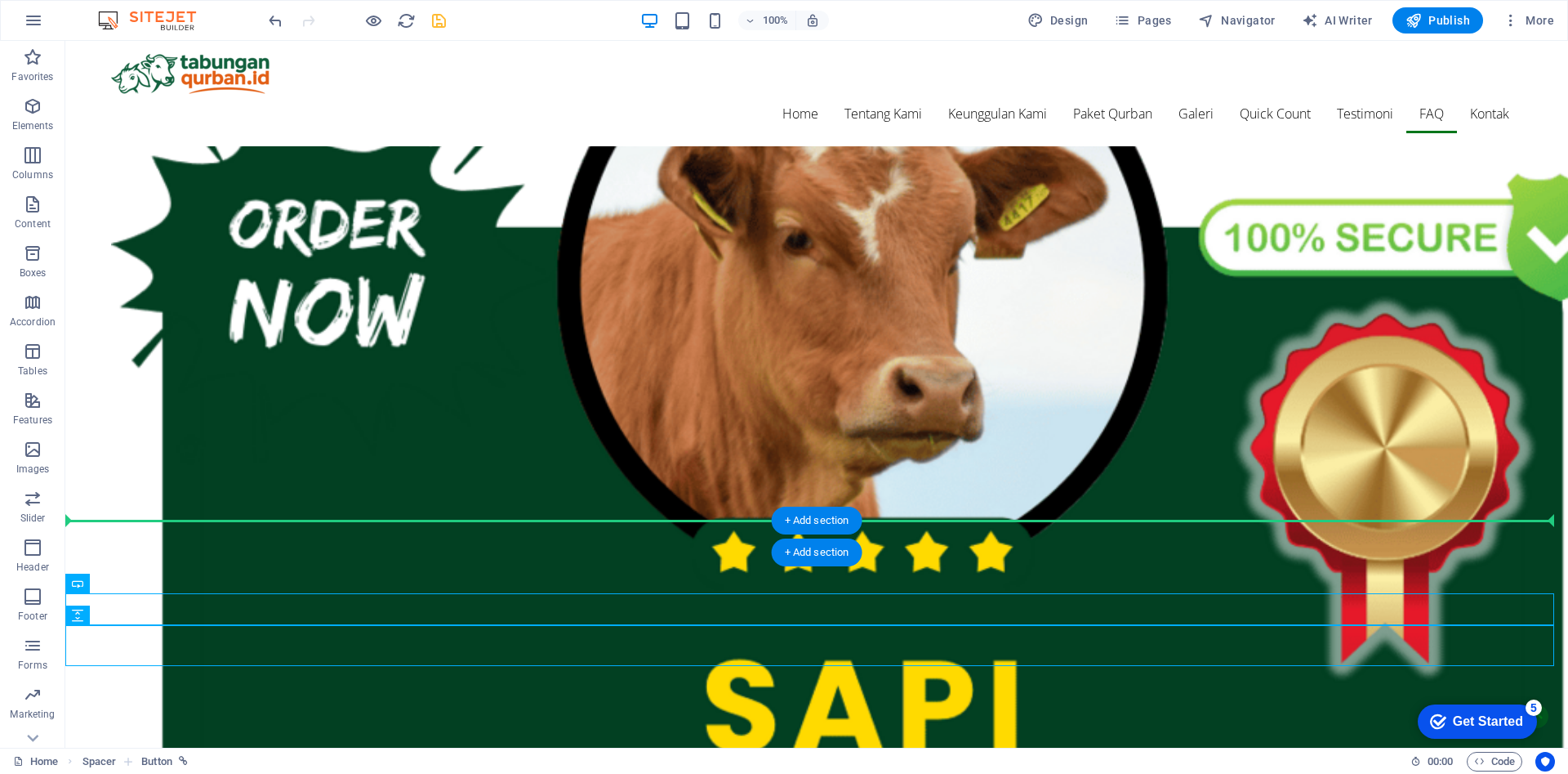
drag, startPoint x: 958, startPoint y: 606, endPoint x: 950, endPoint y: 531, distance: 75.4
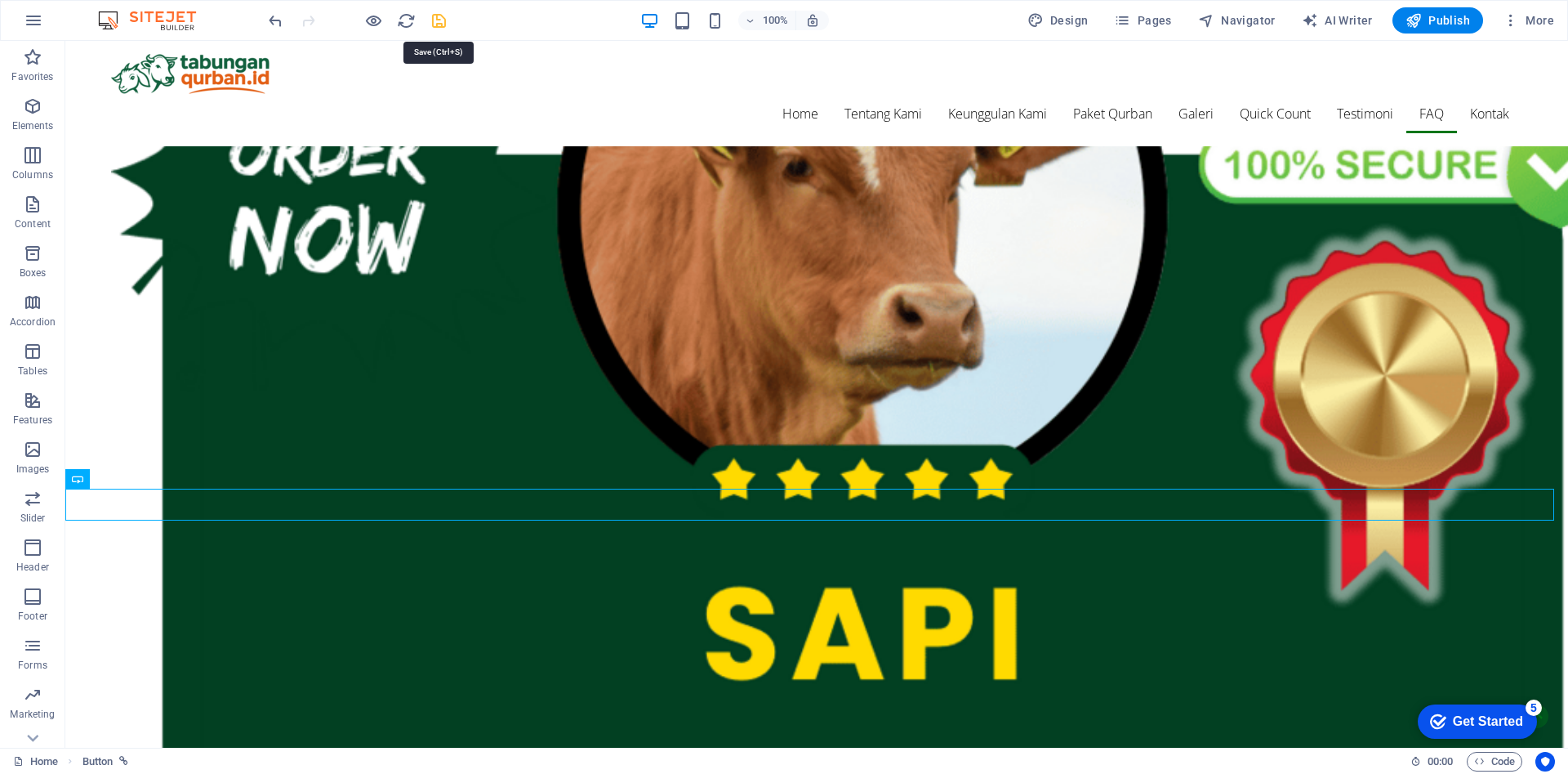
click at [441, 19] on icon "save" at bounding box center [439, 21] width 18 height 18
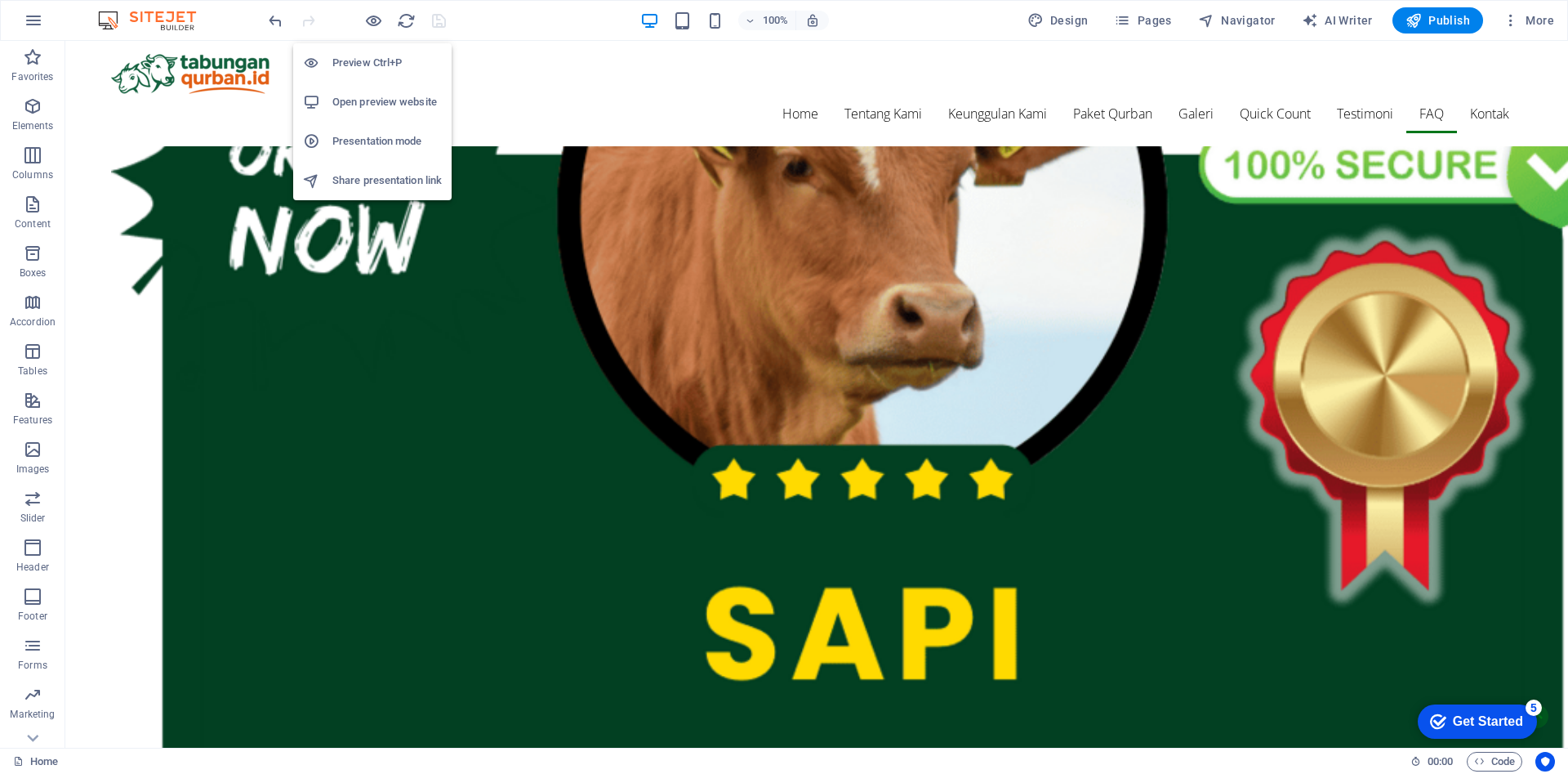
click at [395, 183] on h6 "Share presentation link" at bounding box center [387, 180] width 110 height 19
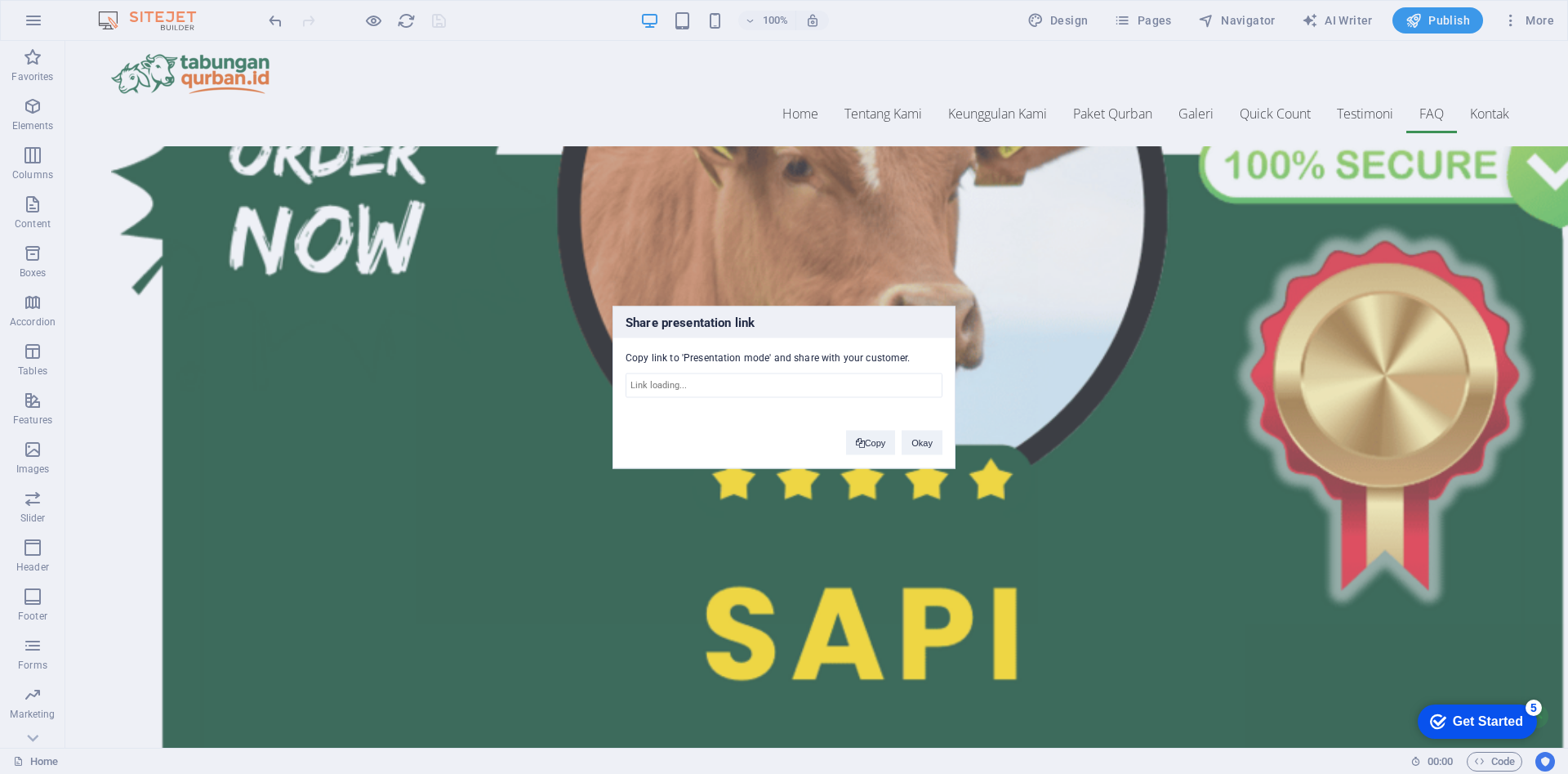
type input "https://cms.sitehub.io/presentation/2105184/84afde5235990cfc59f06bb29f5b37426cf…"
click at [918, 442] on button "Okay" at bounding box center [922, 442] width 41 height 24
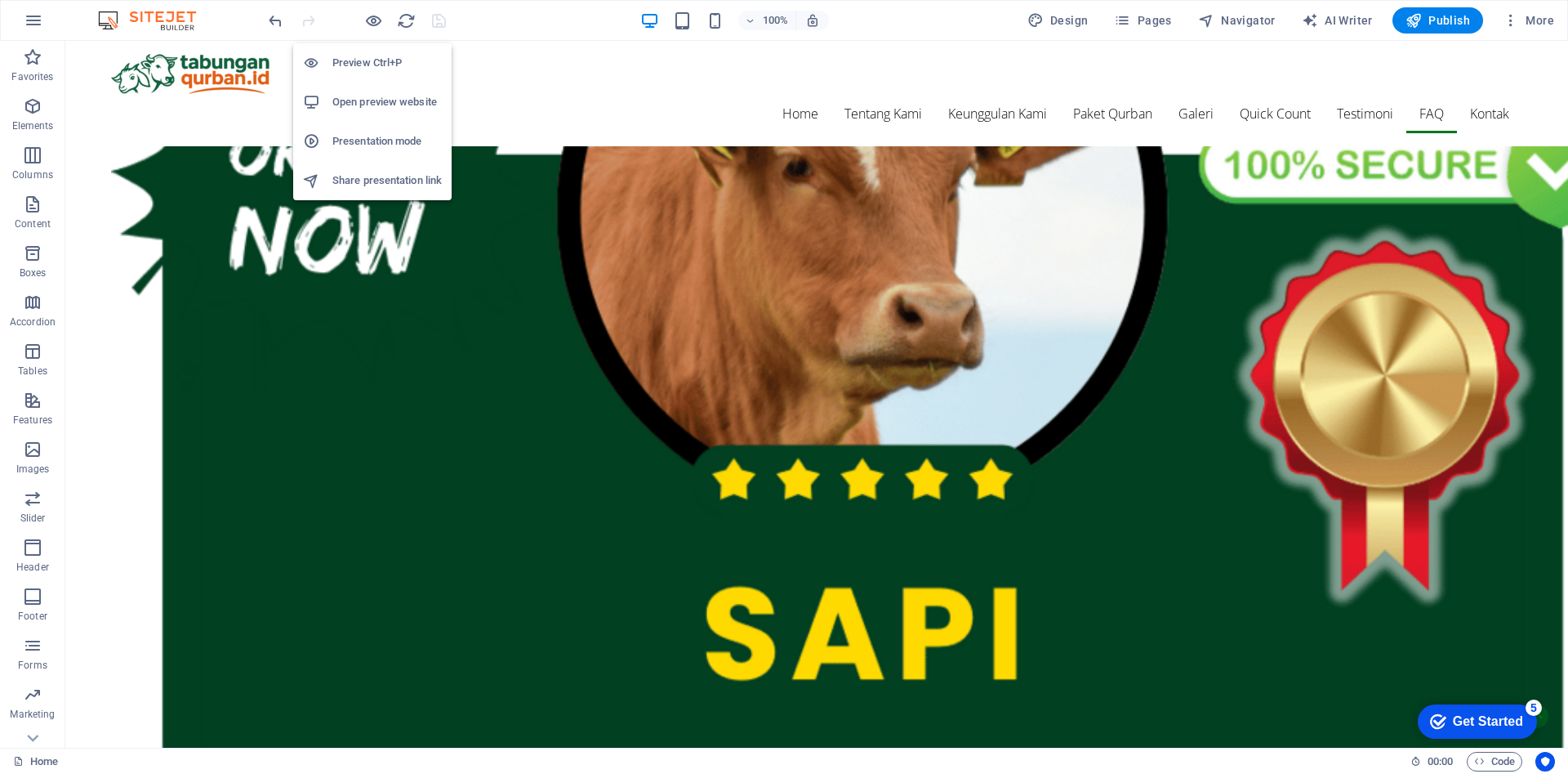
click at [386, 141] on h6 "Presentation mode" at bounding box center [387, 141] width 110 height 19
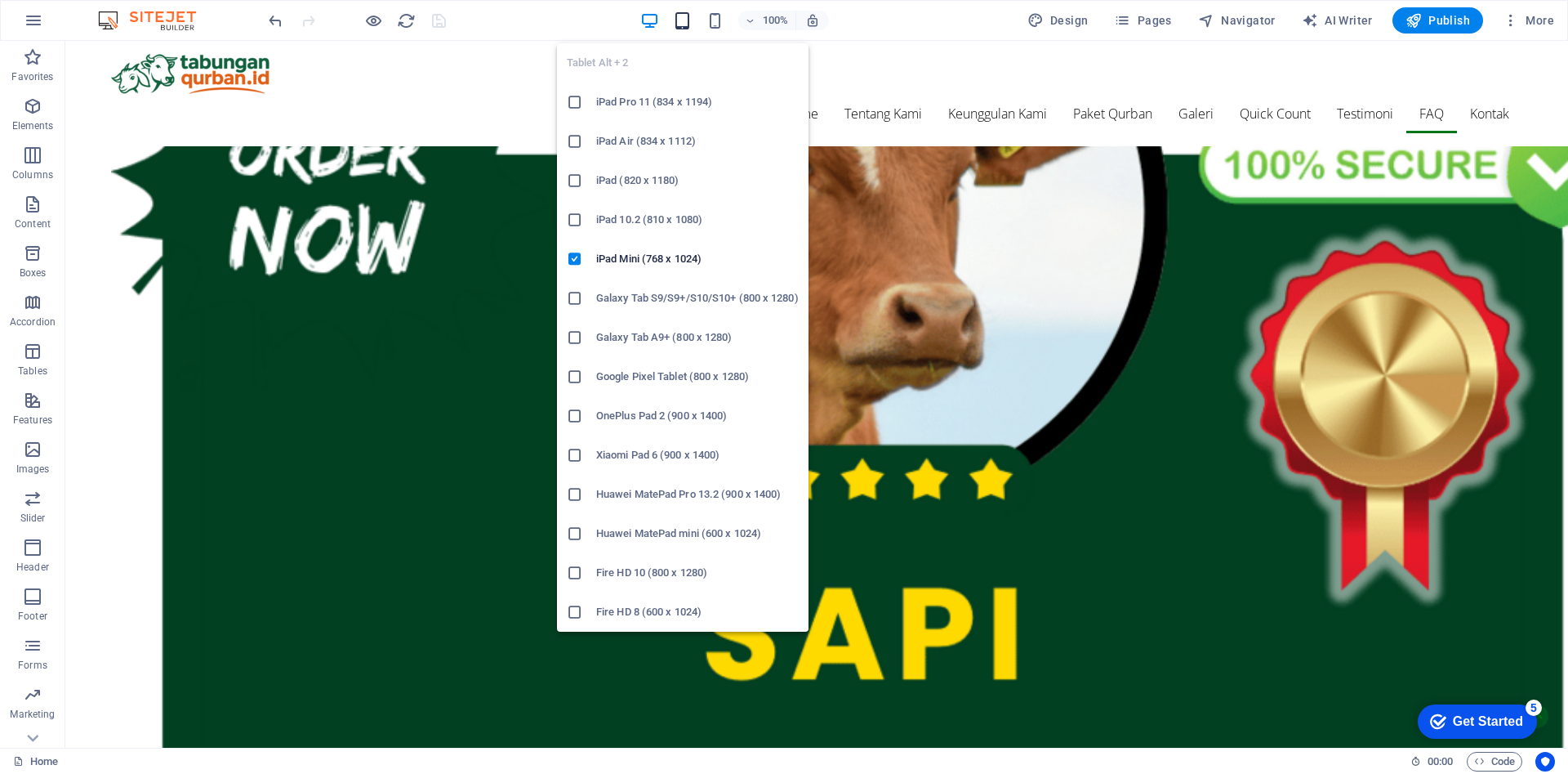
click at [691, 24] on icon "button" at bounding box center [682, 21] width 18 height 18
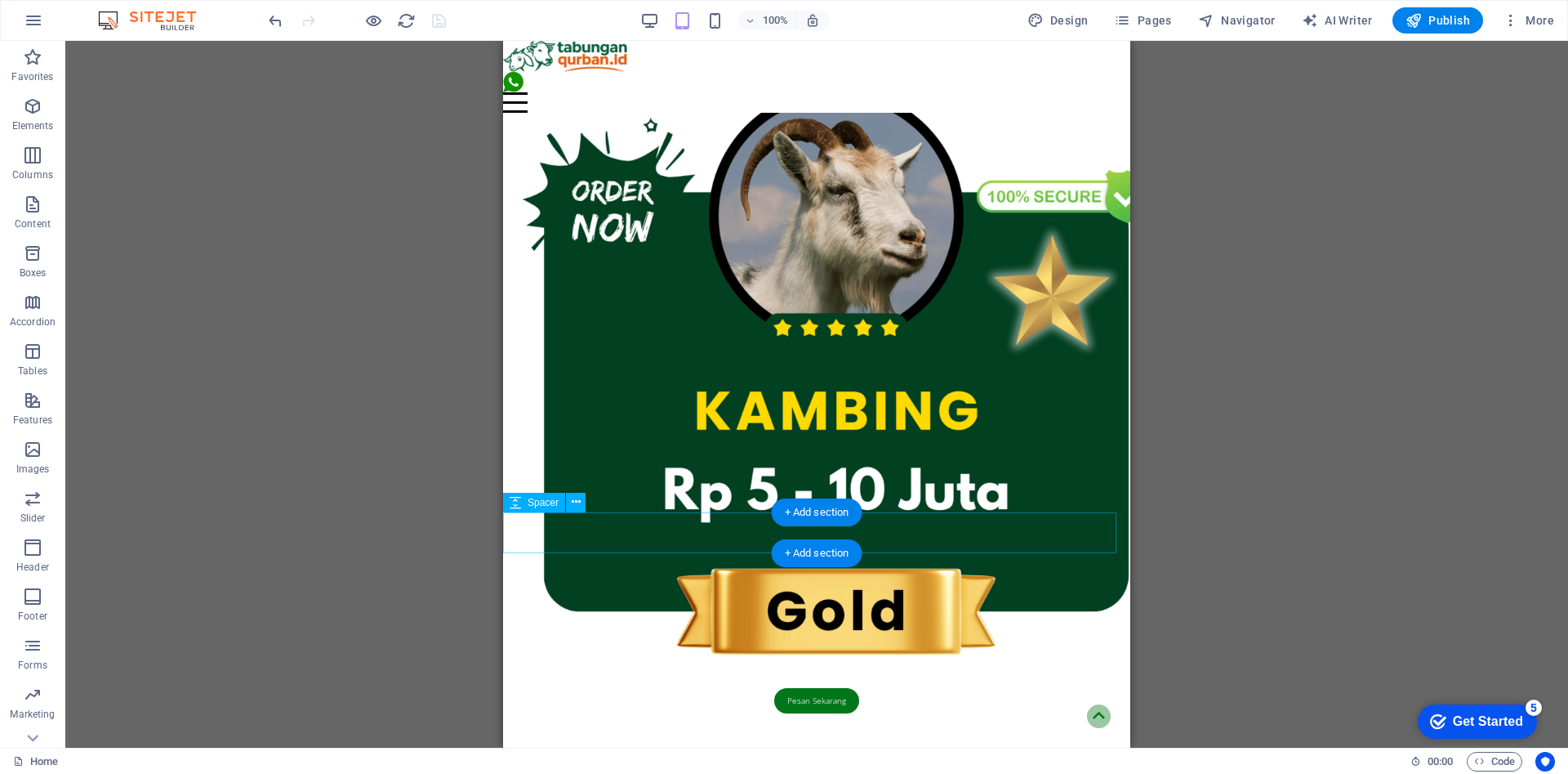
scroll to position [5521, 0]
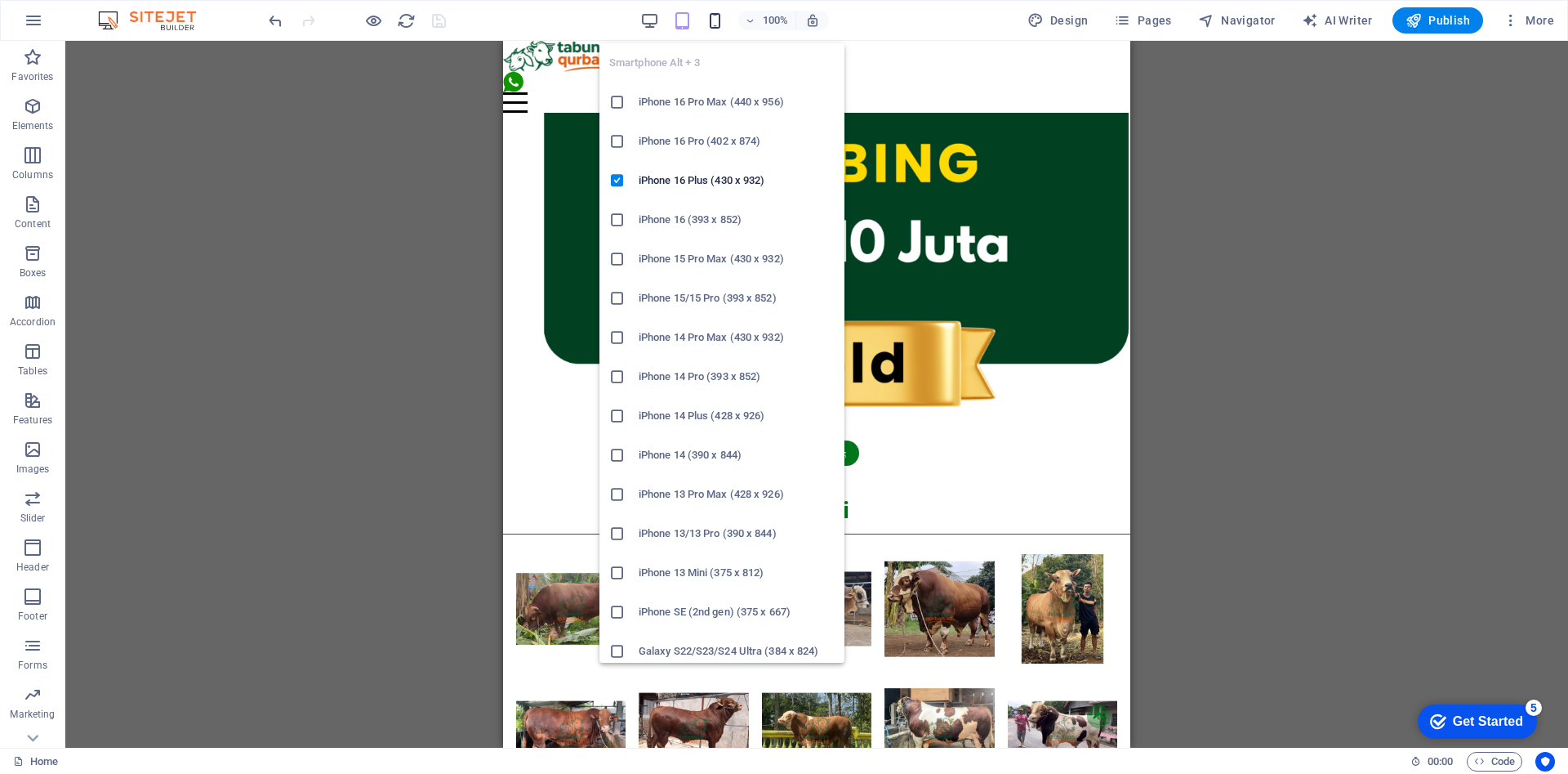
click at [720, 13] on icon "button" at bounding box center [715, 21] width 18 height 18
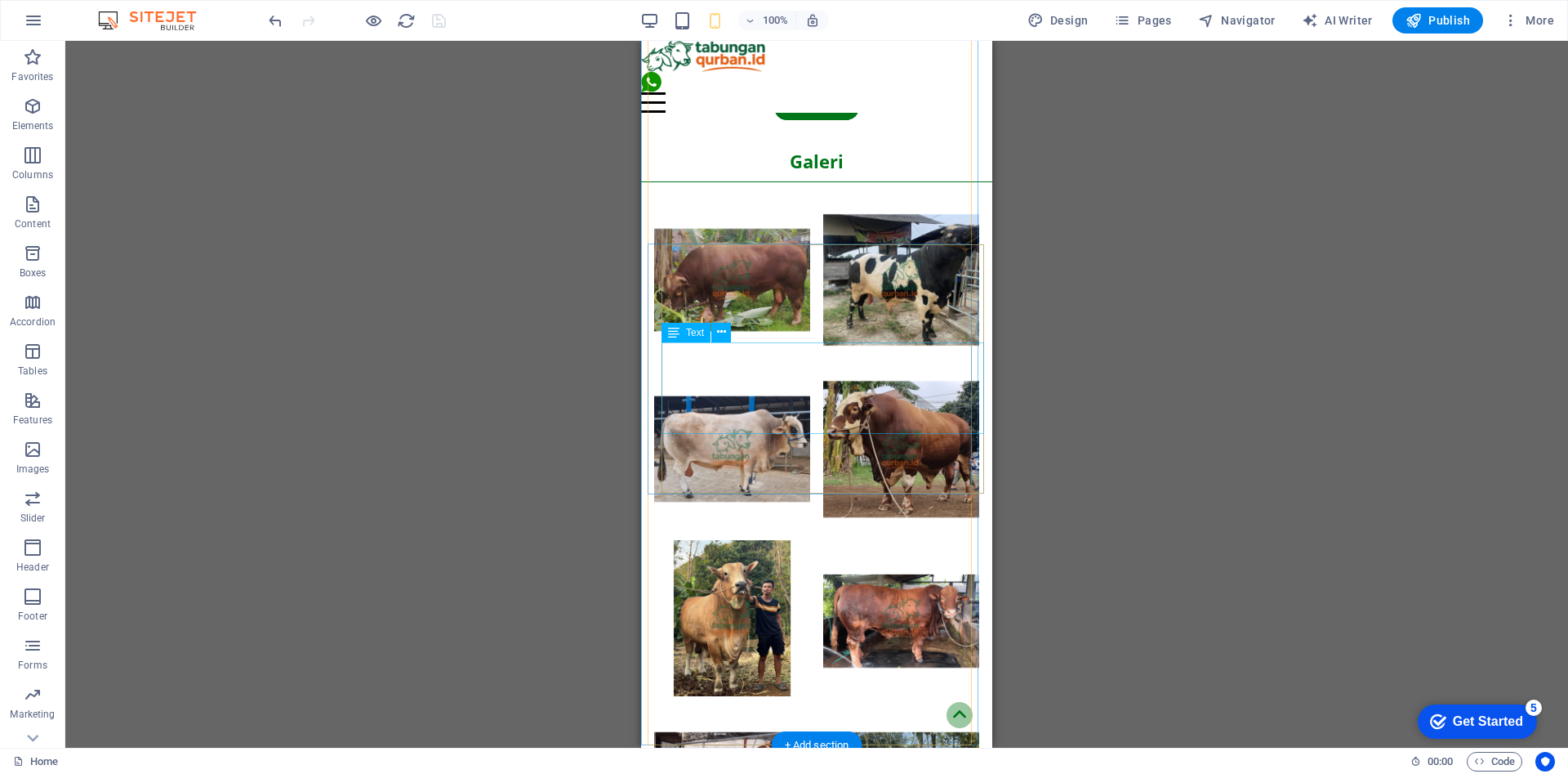
scroll to position [8450, 0]
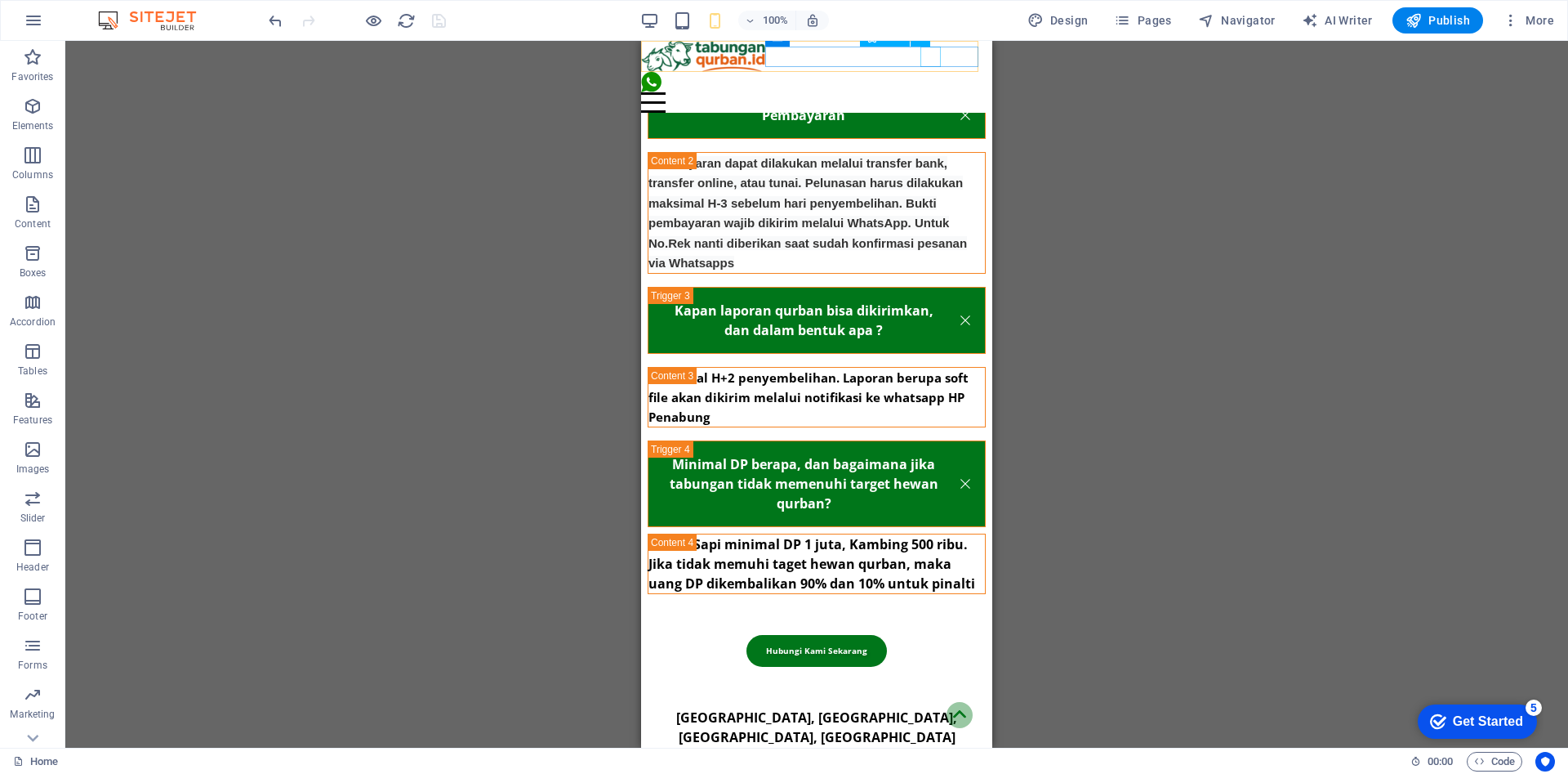
click at [929, 72] on figure at bounding box center [810, 82] width 338 height 20
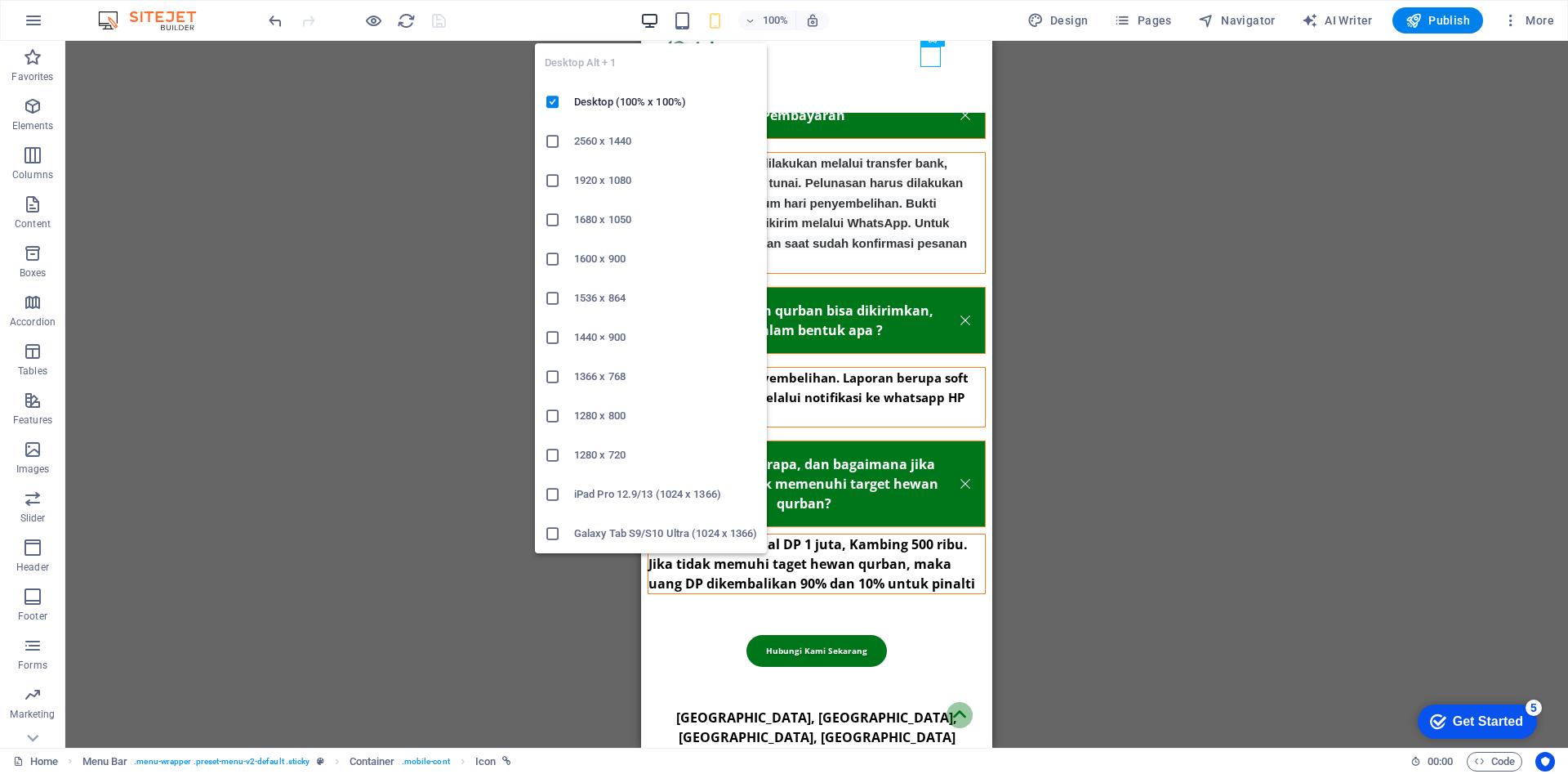
click at [656, 19] on icon "button" at bounding box center [649, 21] width 18 height 18
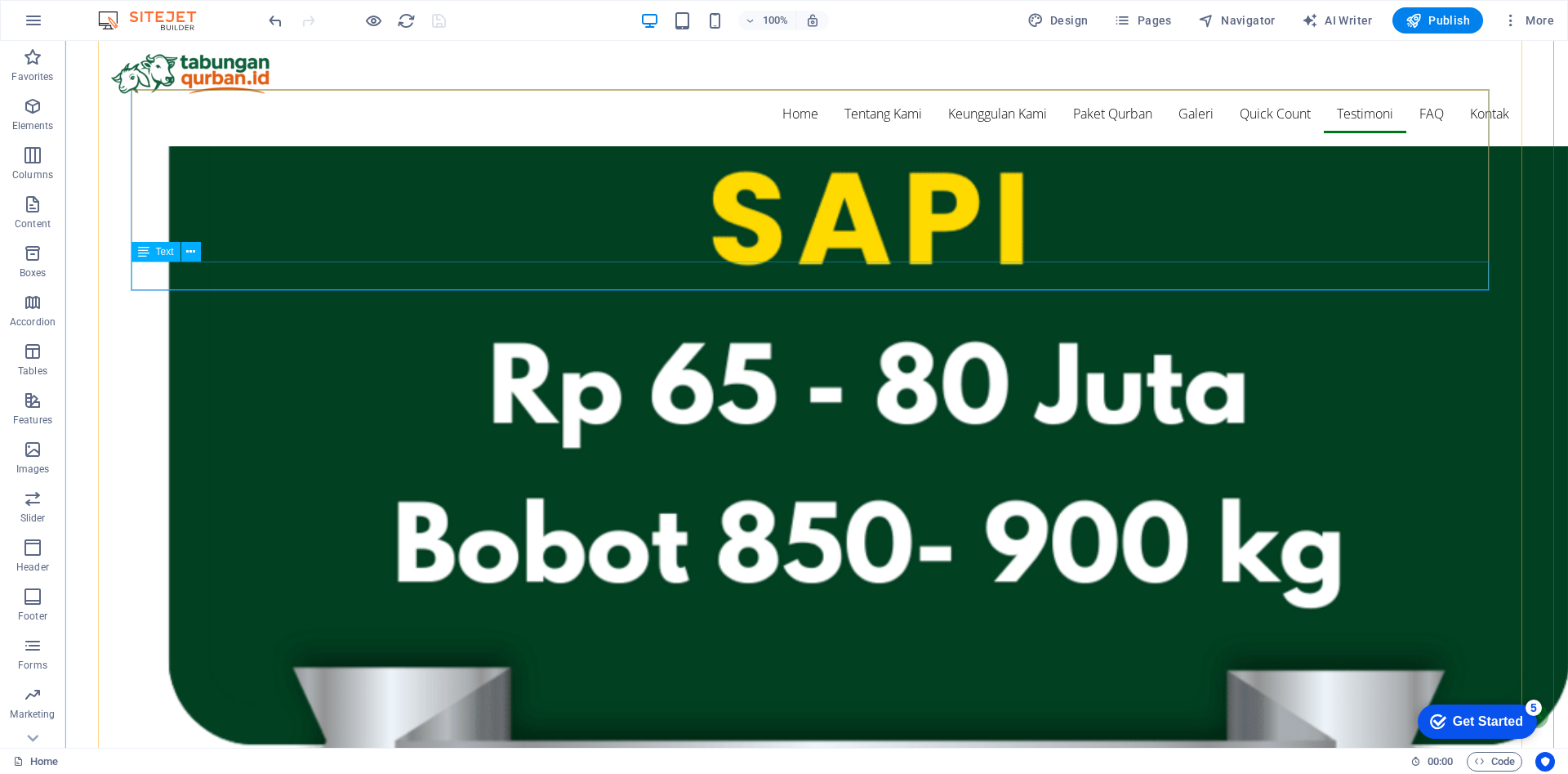
scroll to position [4907, 0]
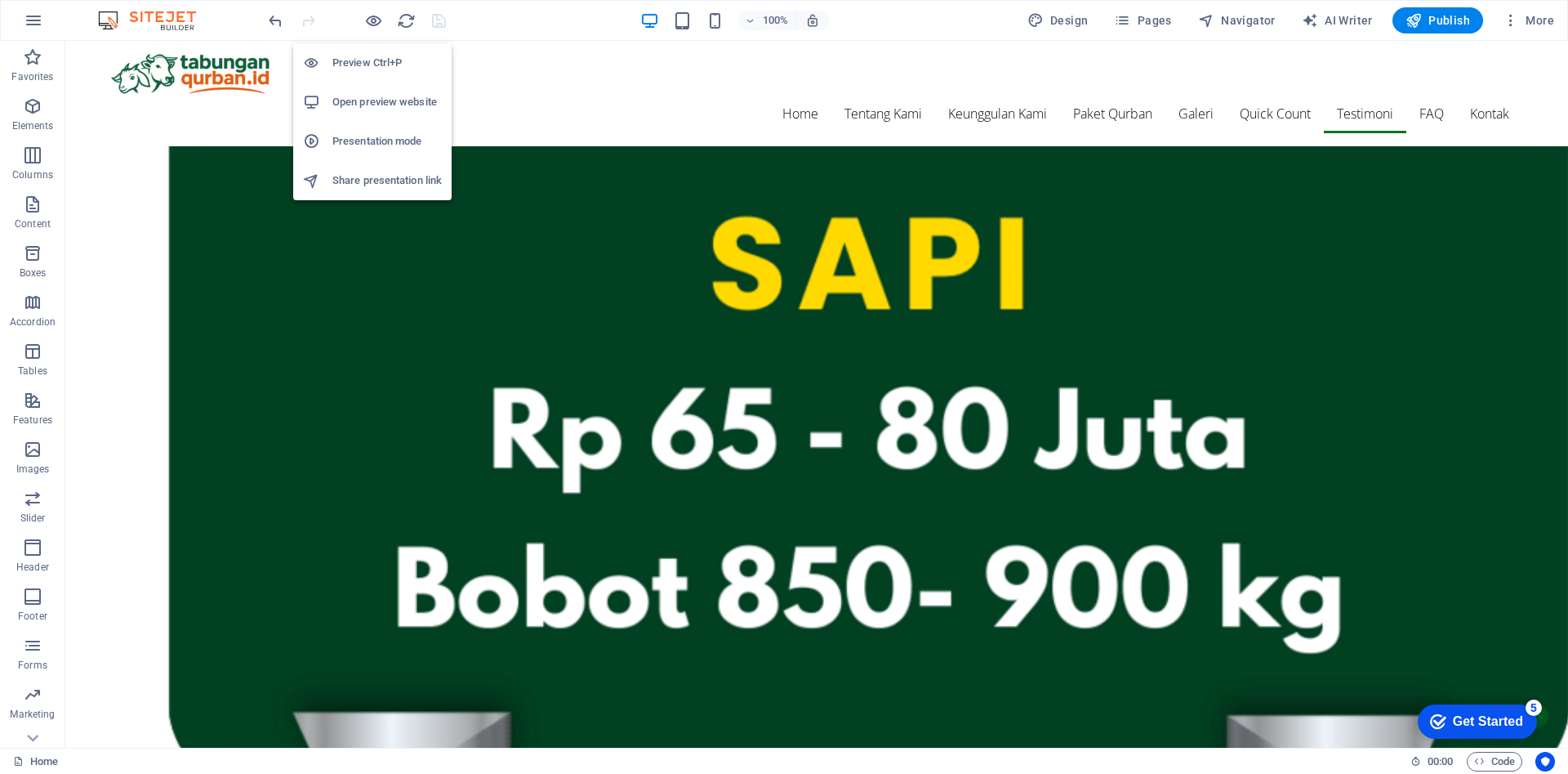
click at [399, 101] on h6 "Open preview website" at bounding box center [387, 101] width 110 height 19
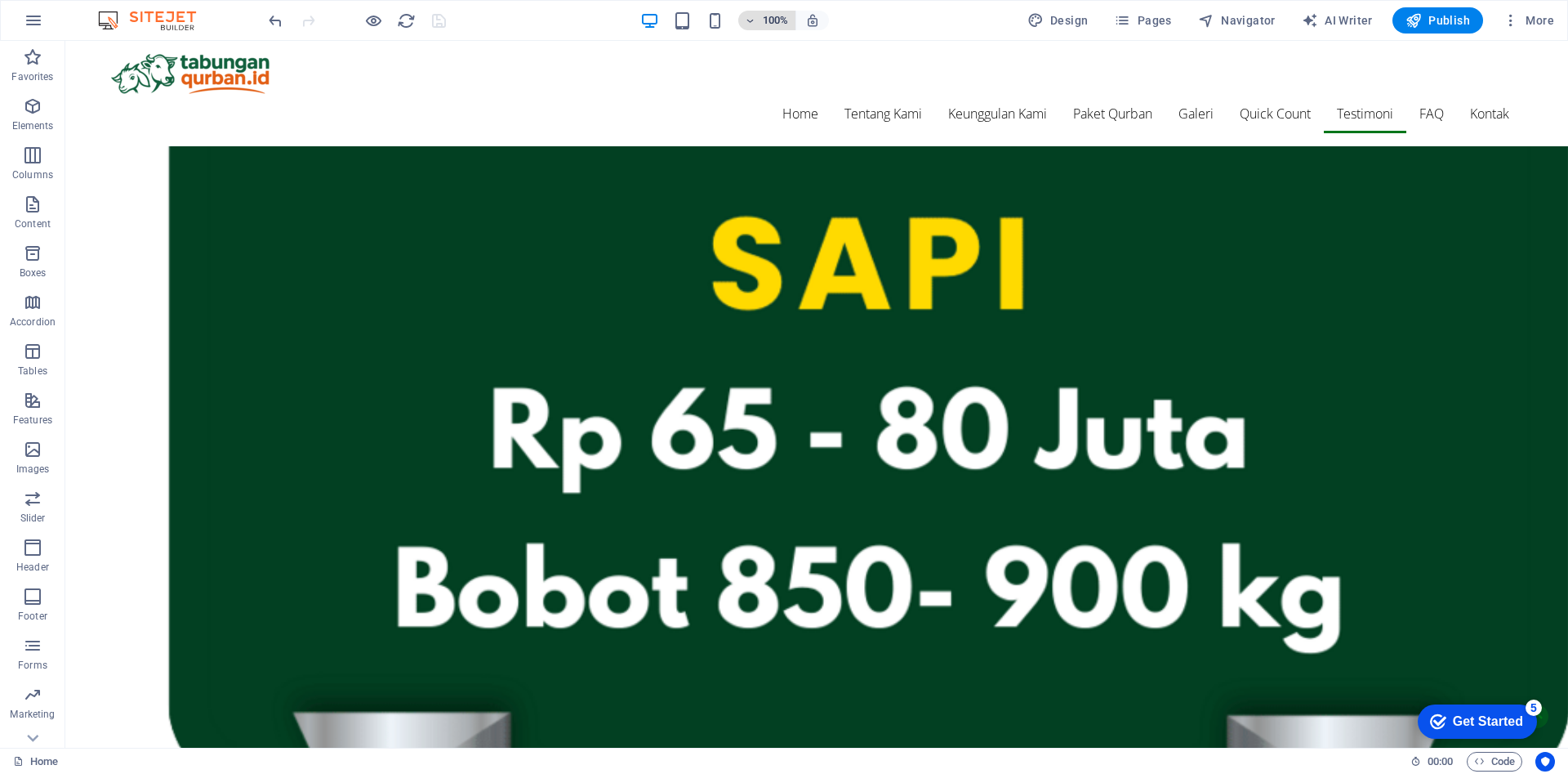
click at [763, 24] on span "100%" at bounding box center [767, 20] width 44 height 19
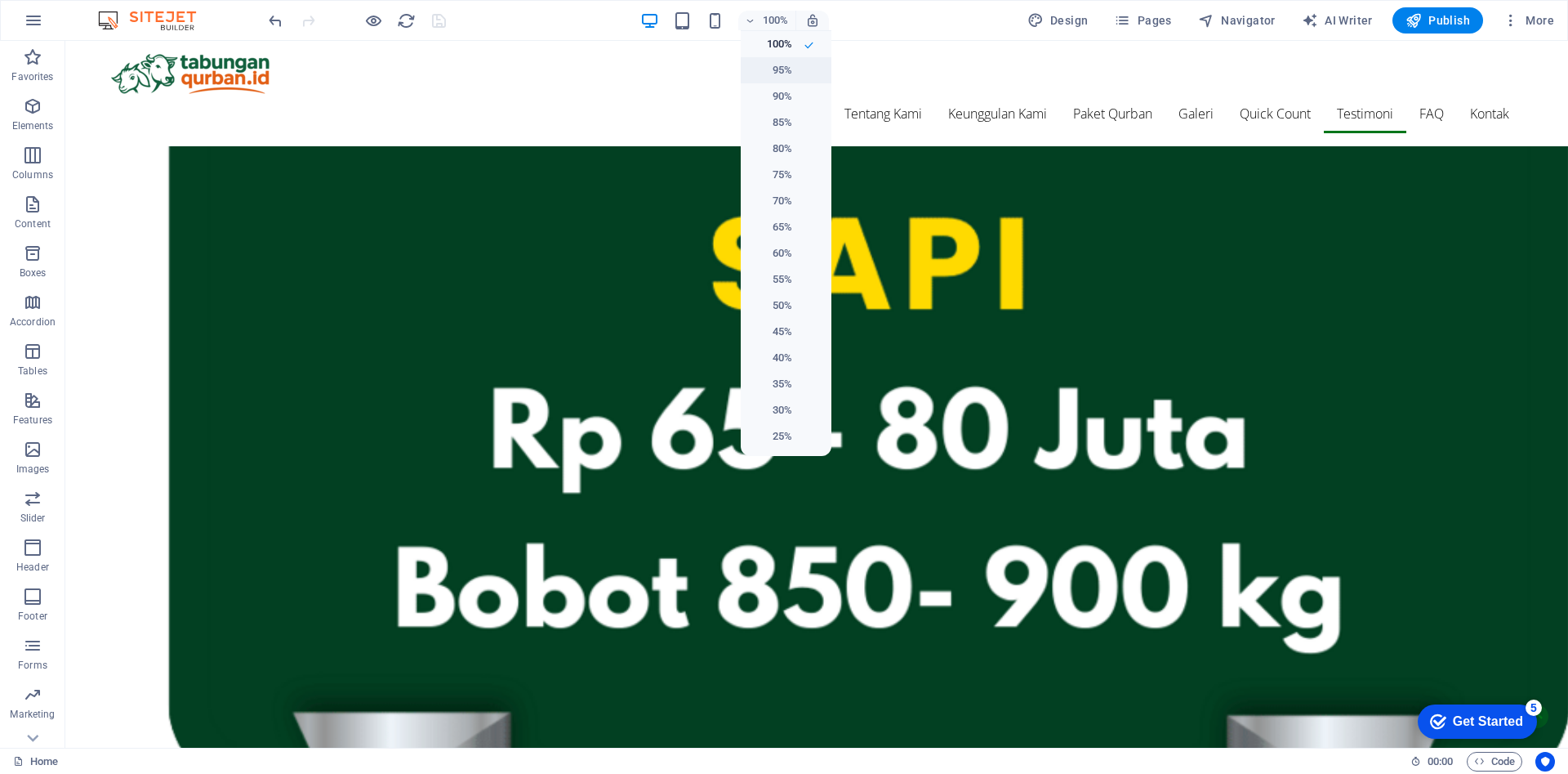
click at [776, 69] on h6 "95%" at bounding box center [772, 70] width 42 height 19
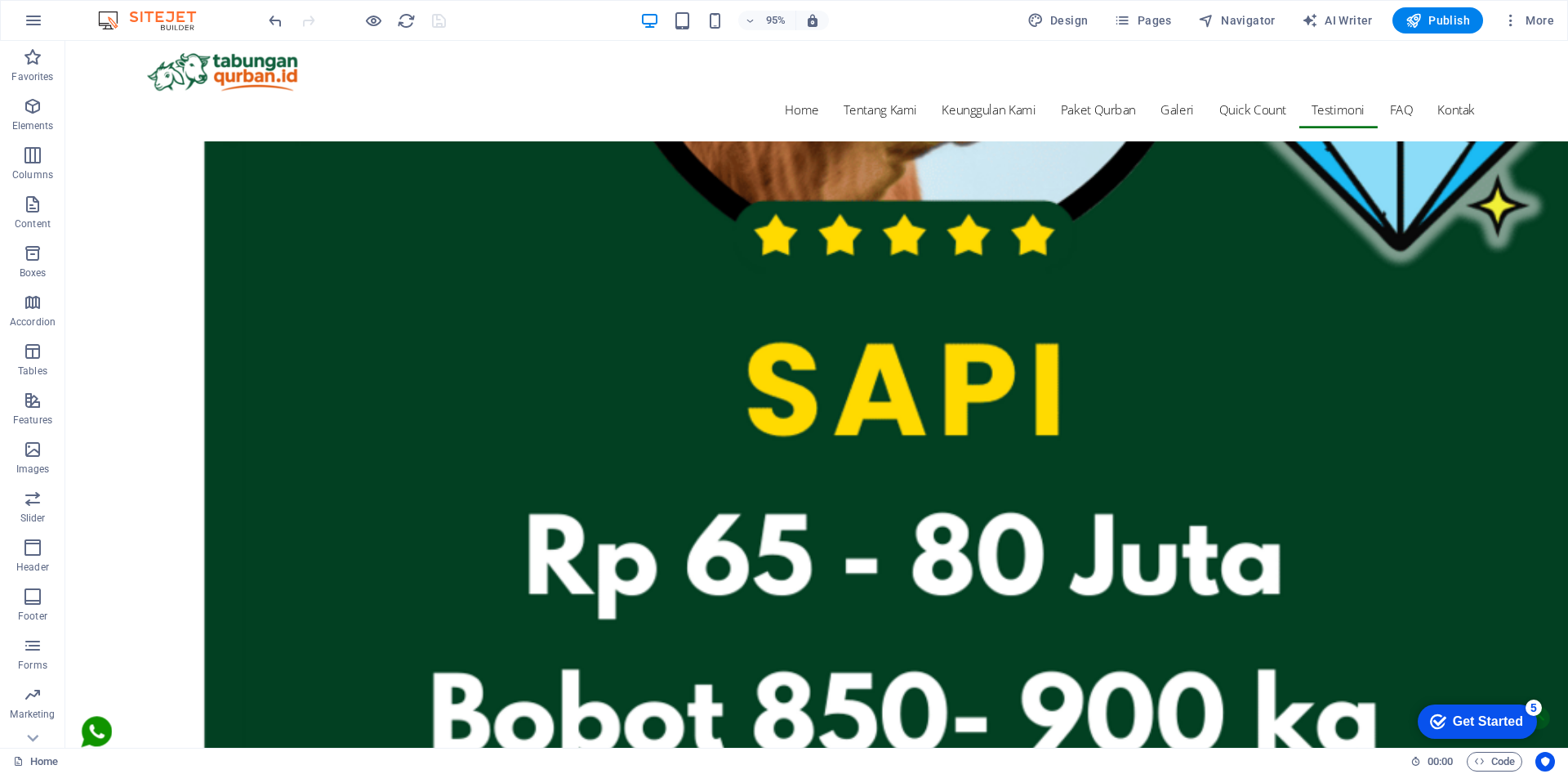
scroll to position [4973, 0]
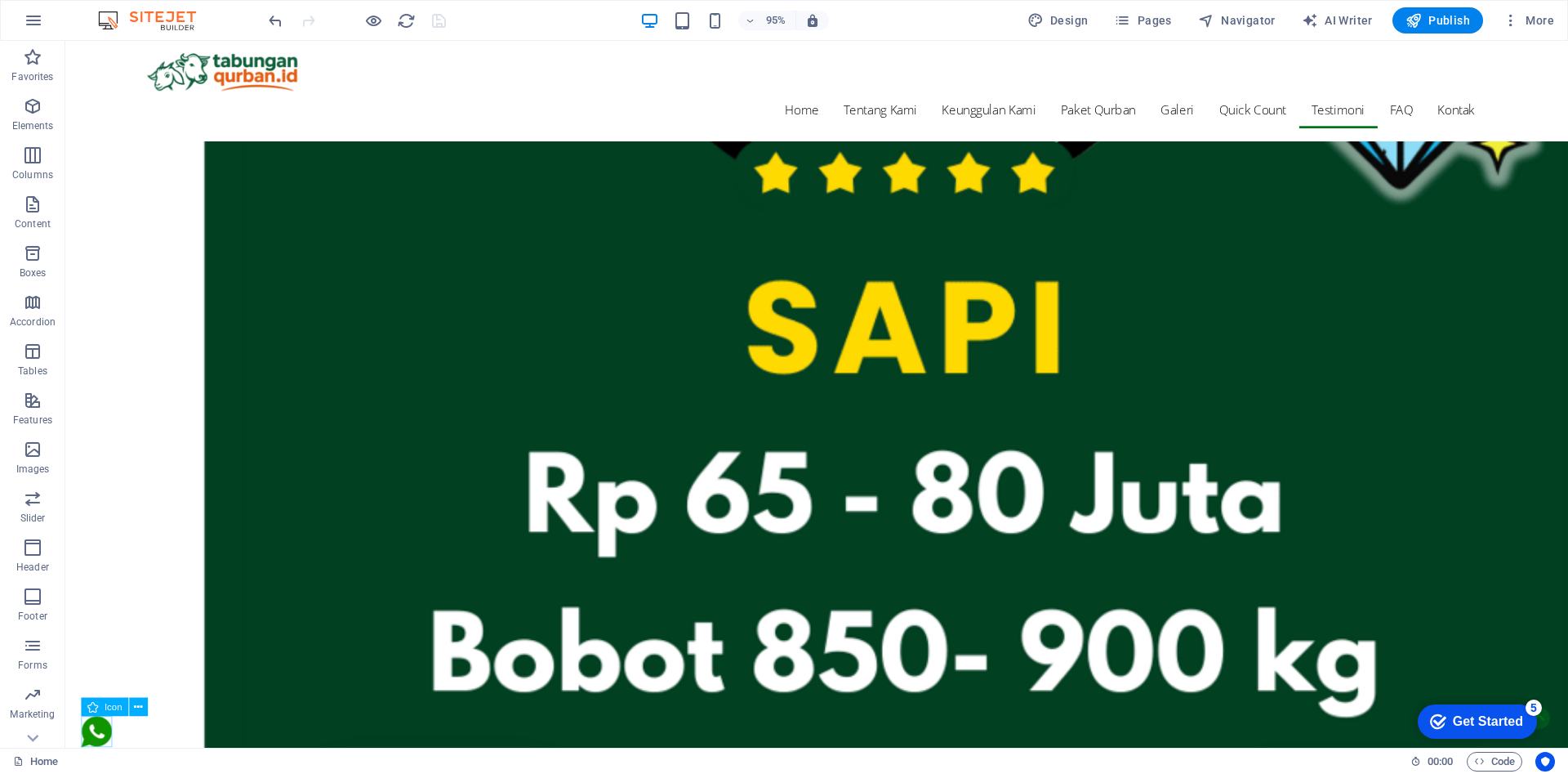
click at [96, 770] on figure at bounding box center [97, 771] width 33 height 38
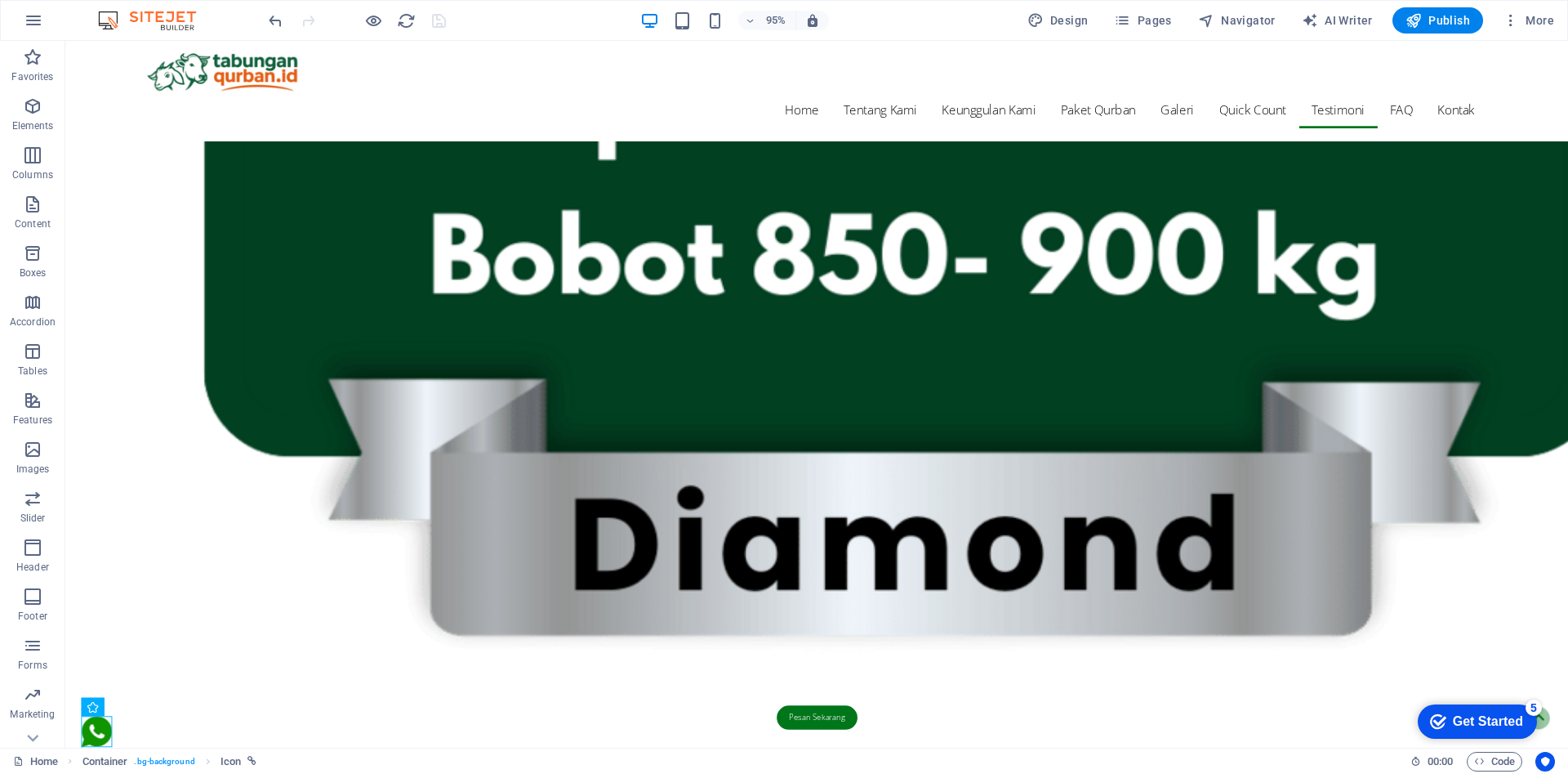
scroll to position [5440, 0]
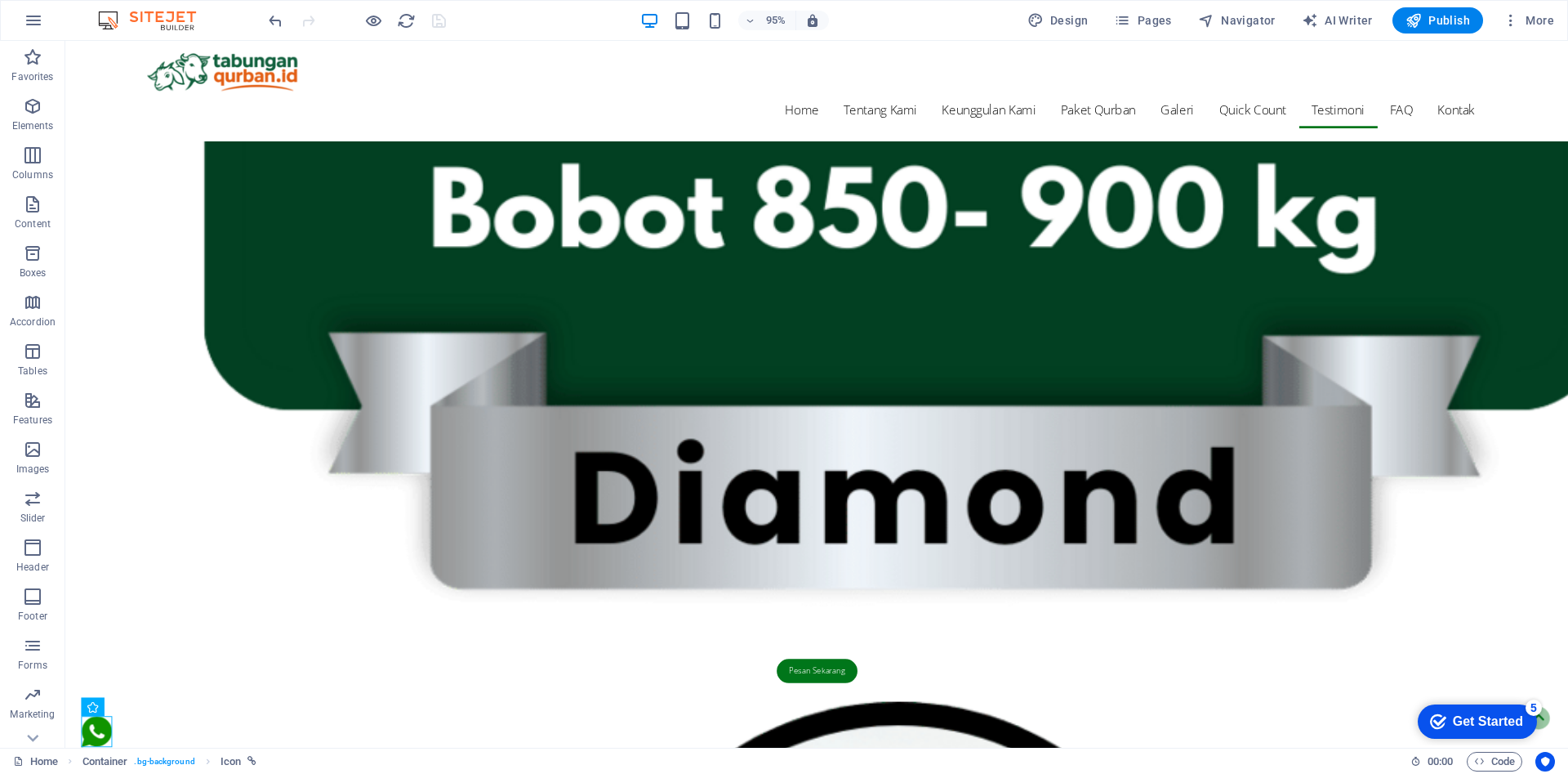
click at [100, 763] on figure at bounding box center [97, 771] width 33 height 38
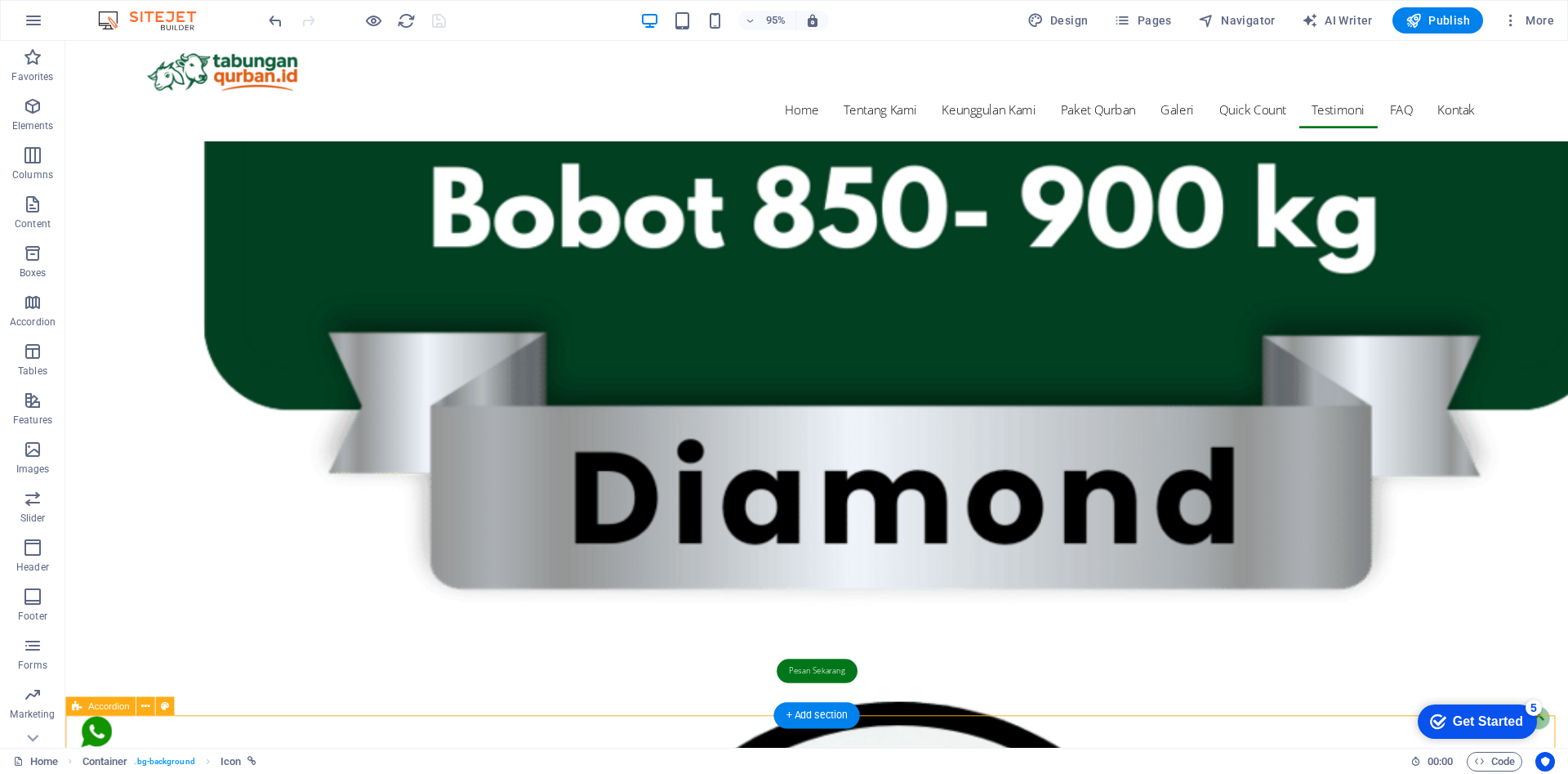
select select "px"
select select "rem"
select select "px"
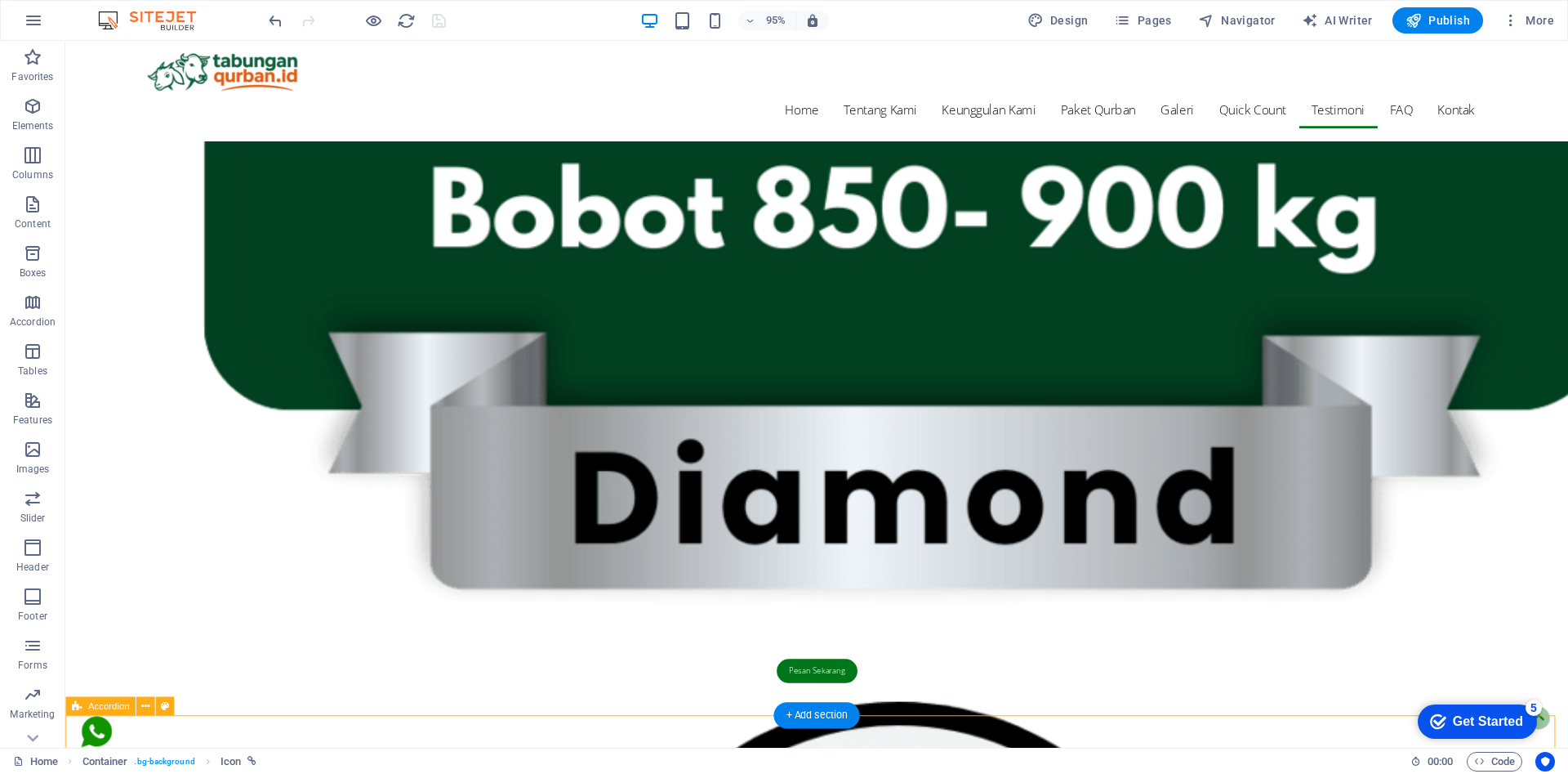
select select "rem"
select select "px"
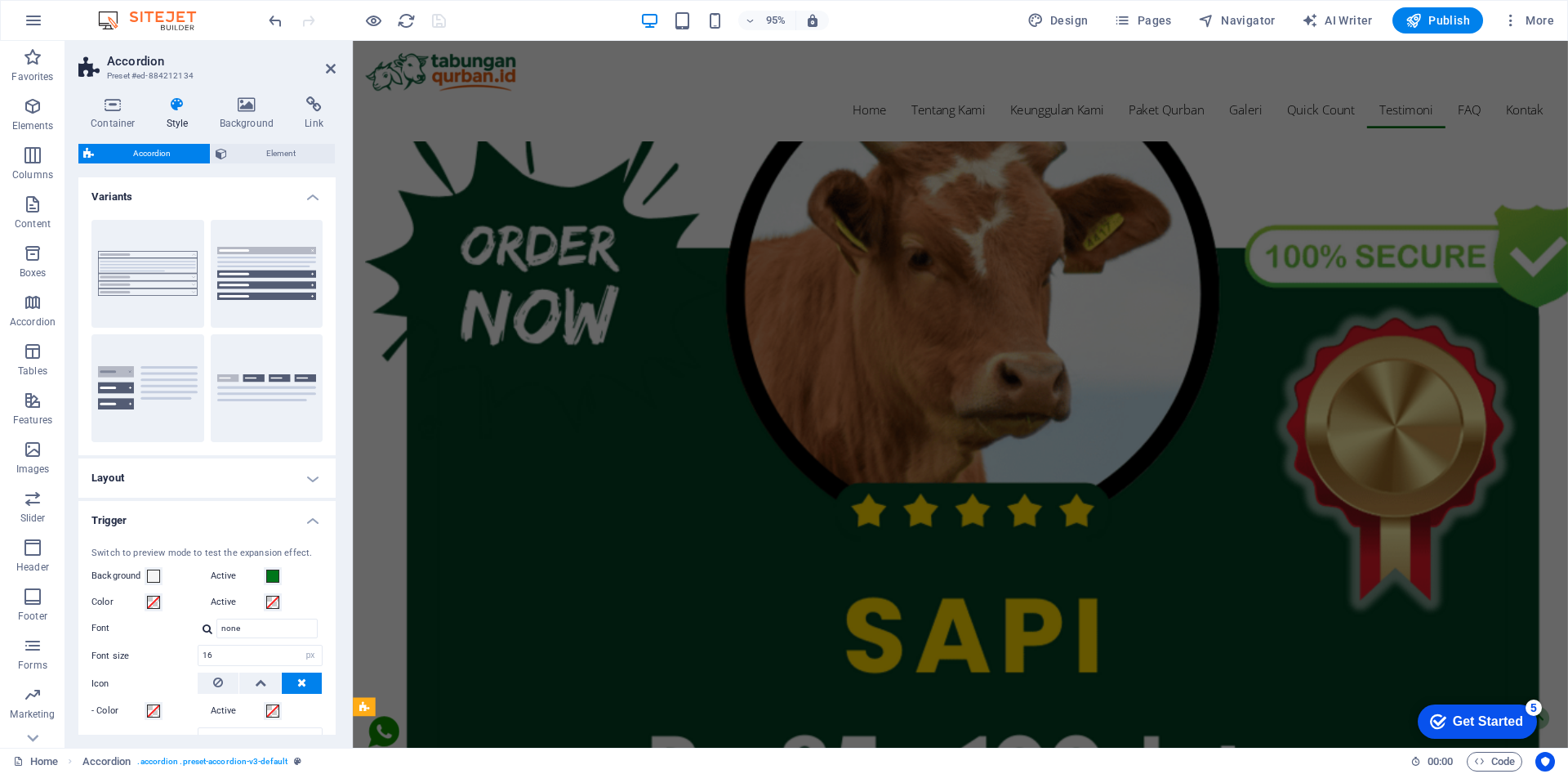
scroll to position [5026, 0]
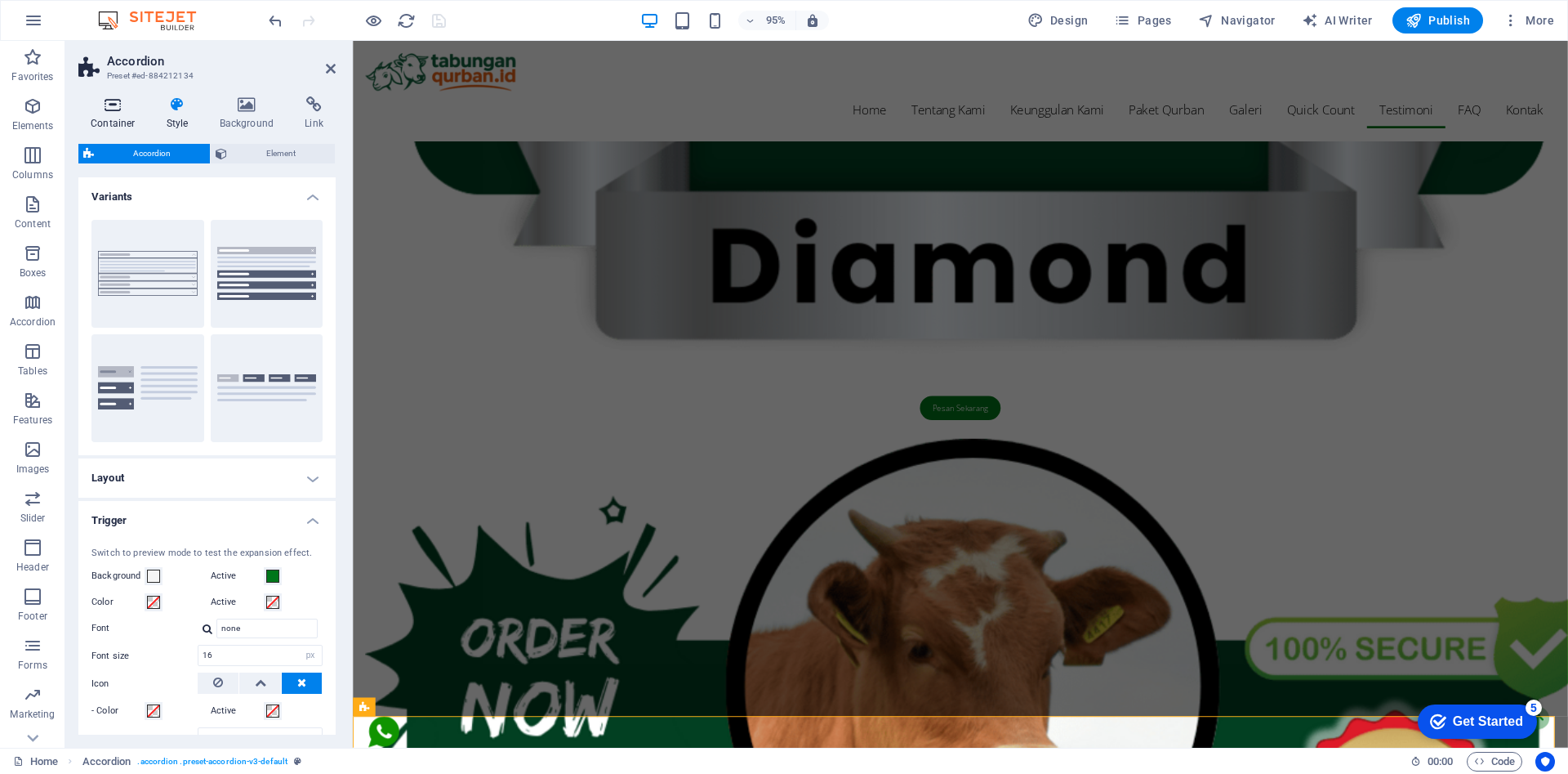
click at [114, 103] on icon at bounding box center [113, 104] width 70 height 16
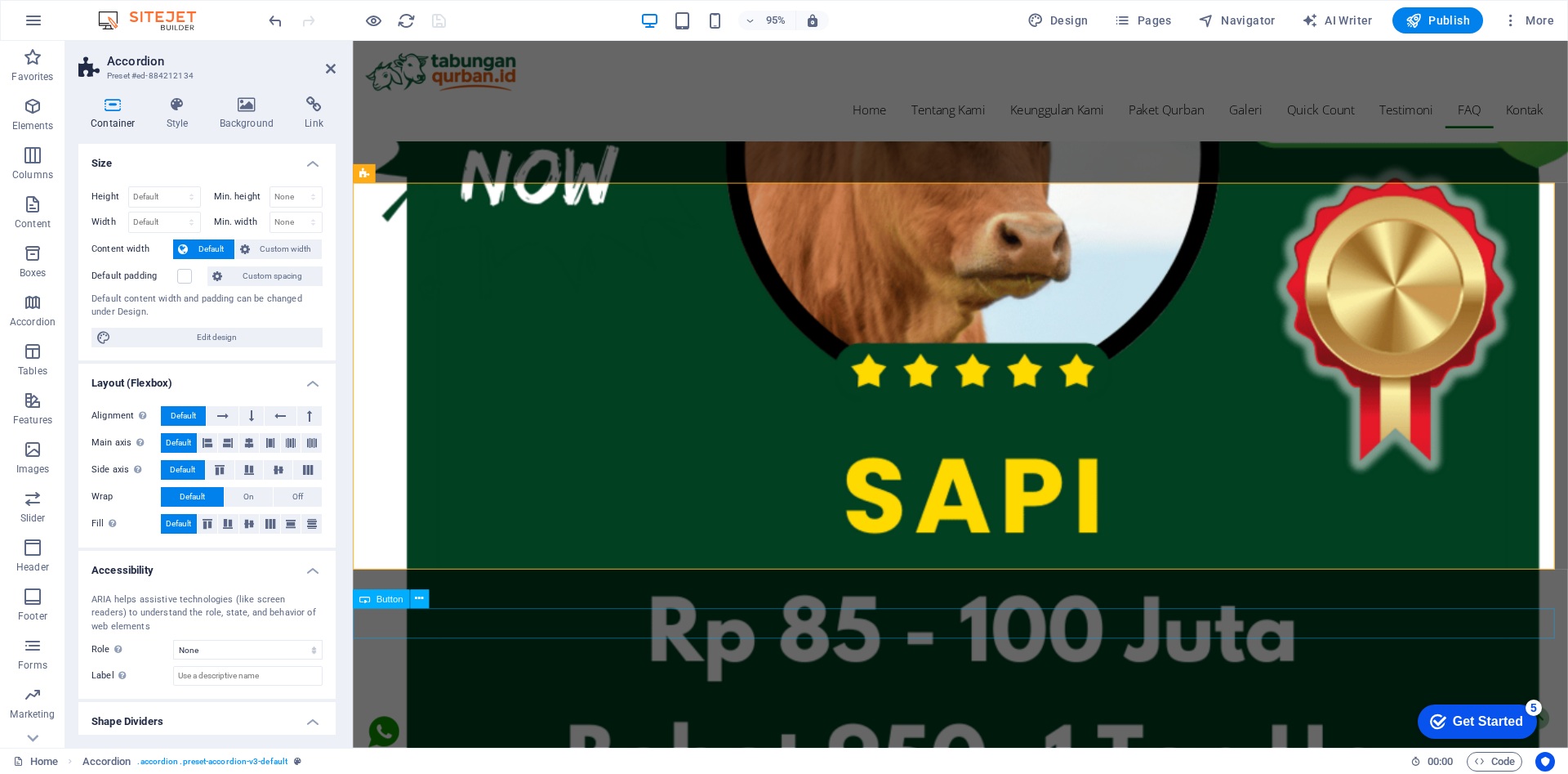
scroll to position [5588, 0]
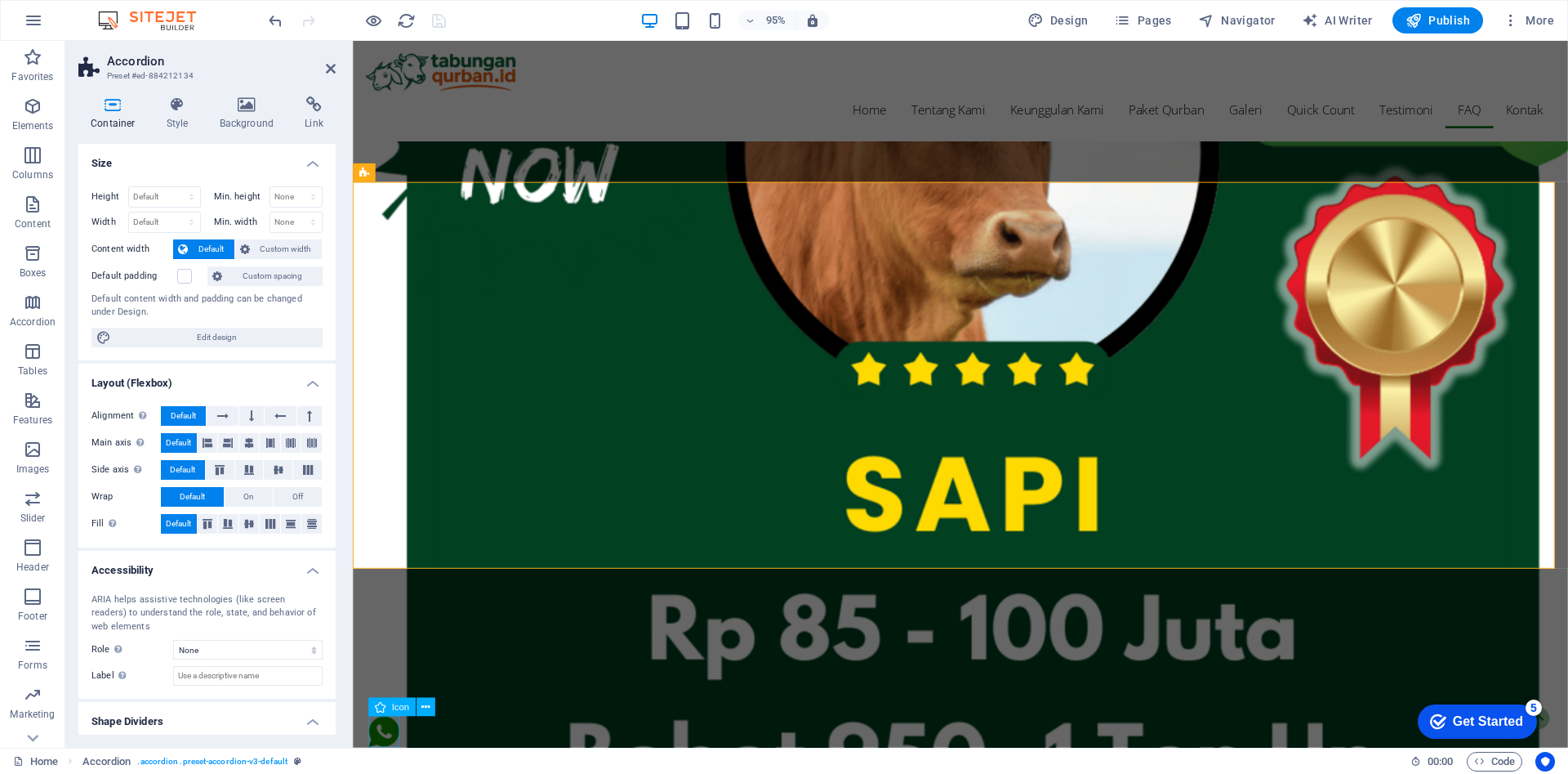
click at [391, 771] on figure at bounding box center [385, 771] width 33 height 38
select select "xMinYMid"
select select "px"
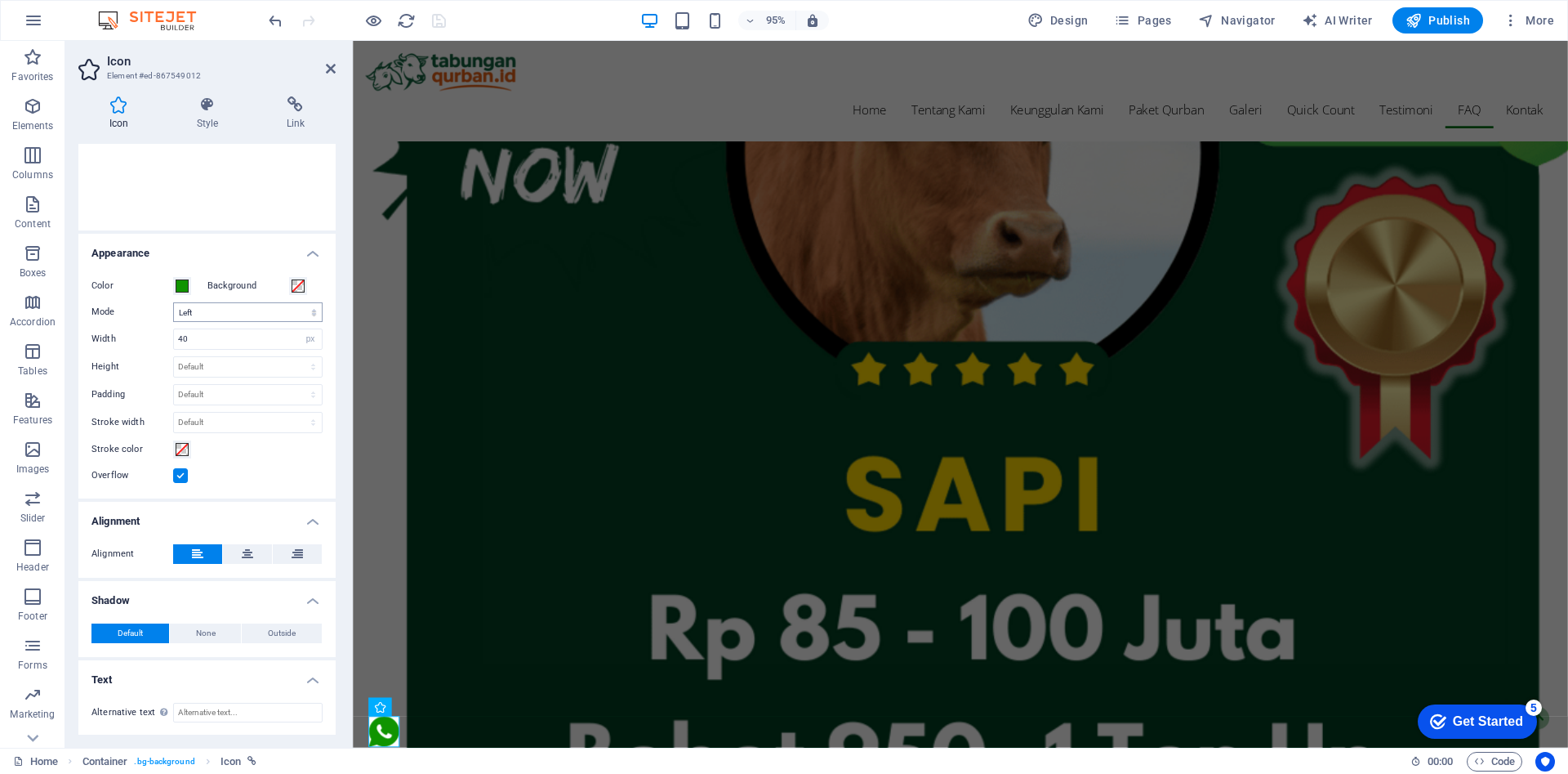
scroll to position [268, 0]
click at [229, 336] on input "40" at bounding box center [248, 338] width 147 height 19
type input "4"
click at [229, 336] on input "50" at bounding box center [248, 338] width 147 height 19
type input "5"
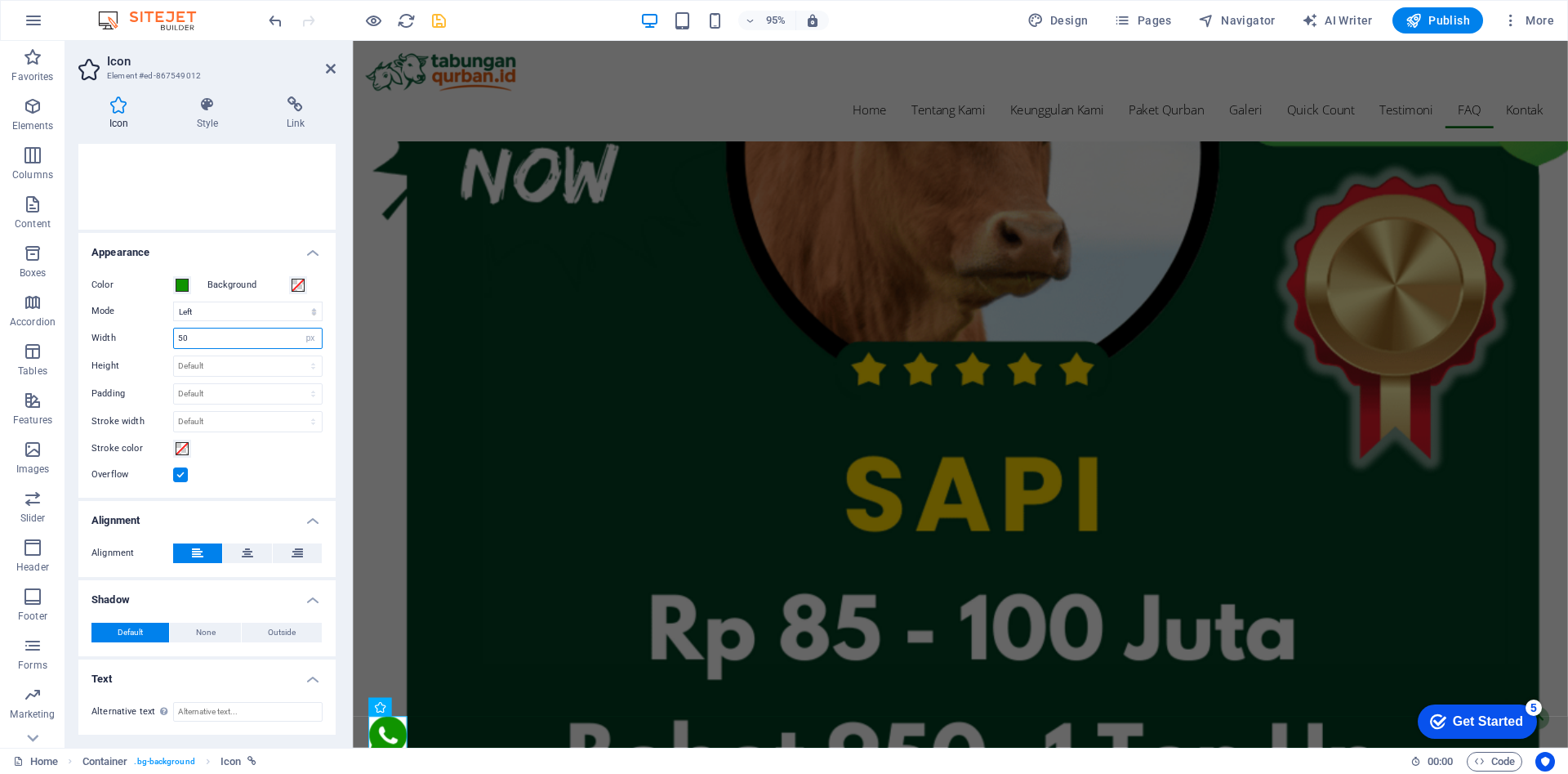
click at [229, 336] on input "50" at bounding box center [248, 338] width 147 height 19
type input "5"
type input "40"
click at [210, 112] on h4 "Style" at bounding box center [210, 113] width 90 height 34
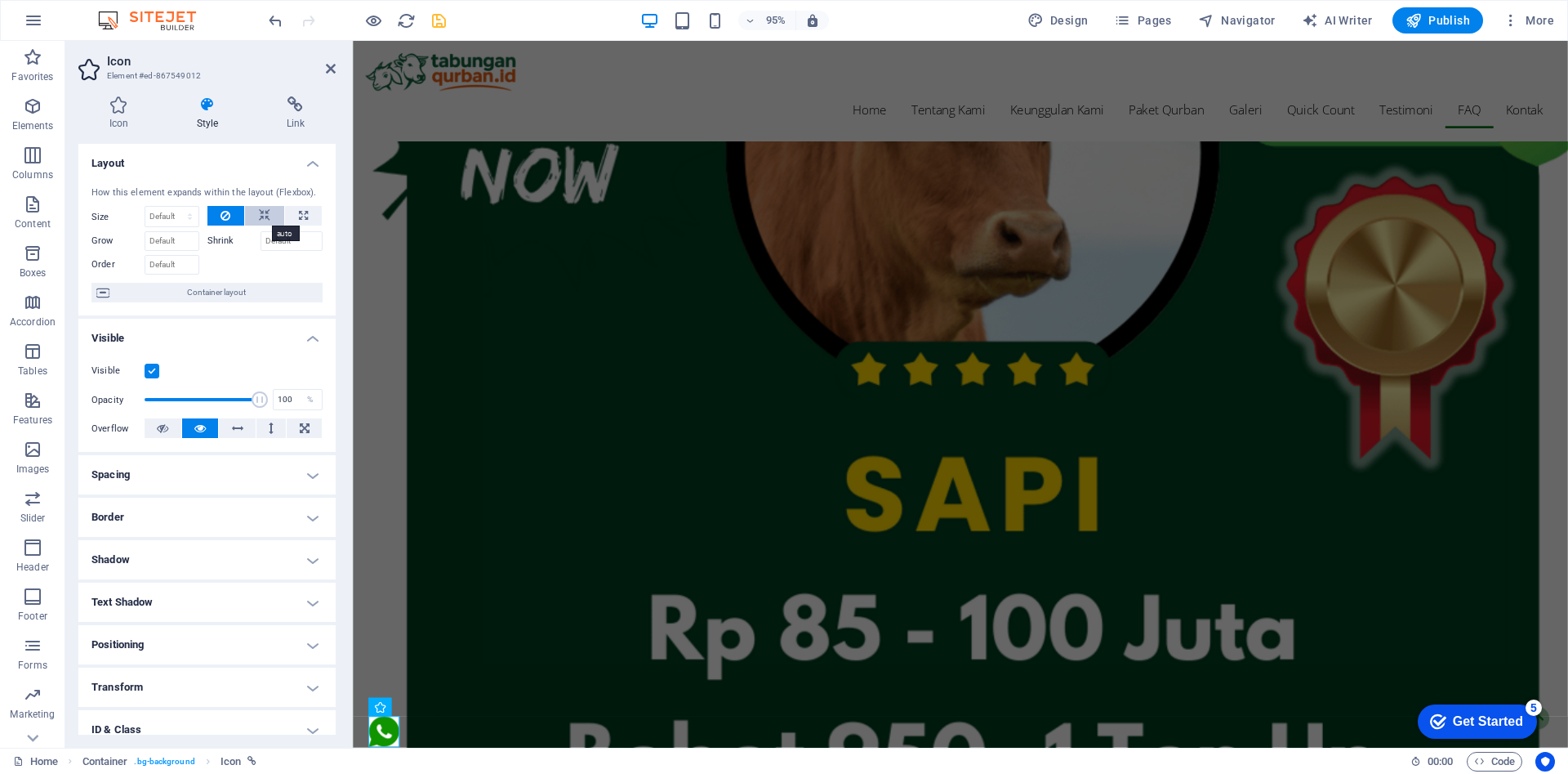
click at [261, 219] on icon at bounding box center [265, 216] width 12 height 19
click at [224, 216] on icon at bounding box center [225, 216] width 10 height 19
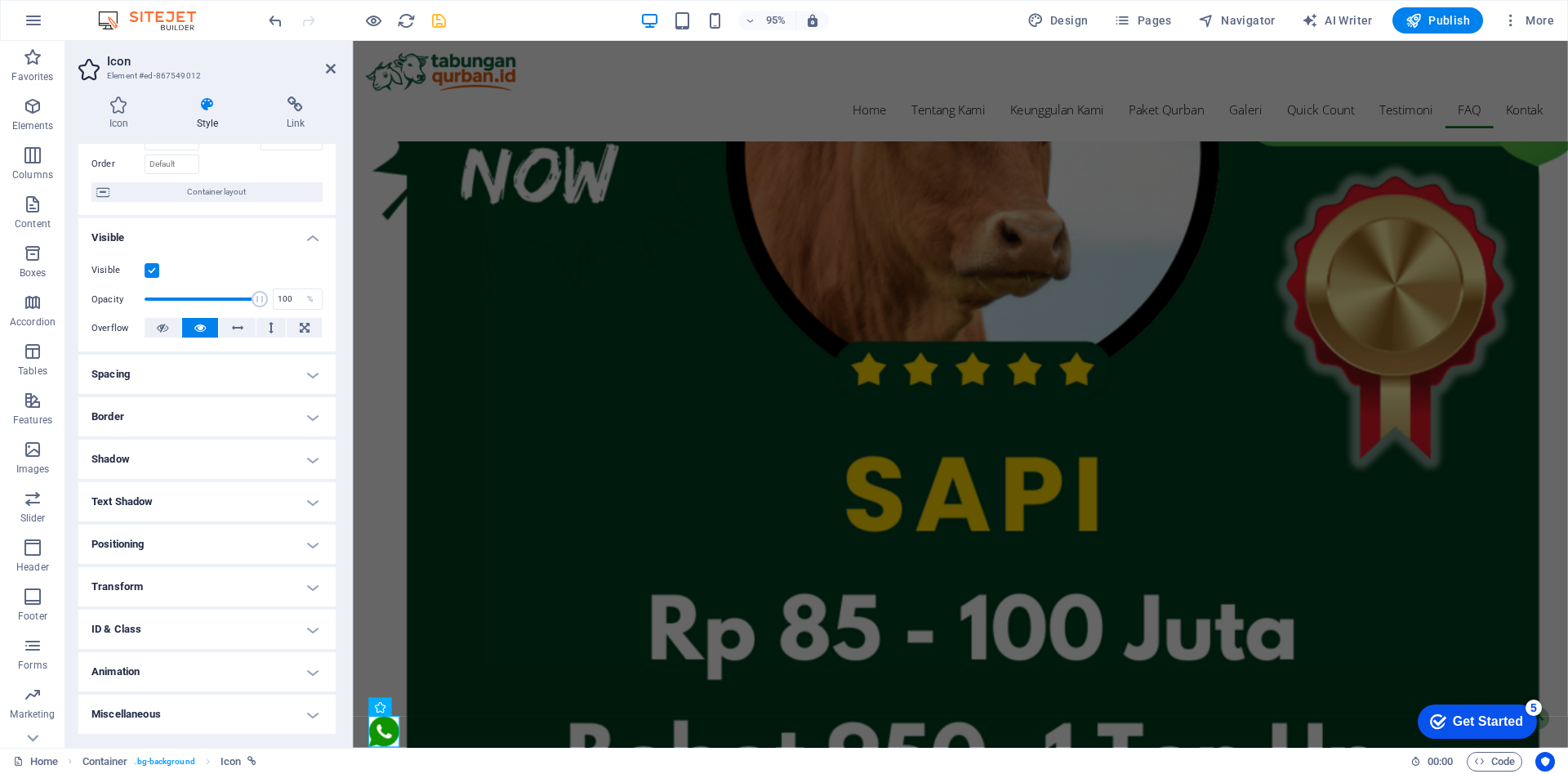
click at [235, 549] on h4 "Positioning" at bounding box center [207, 544] width 257 height 39
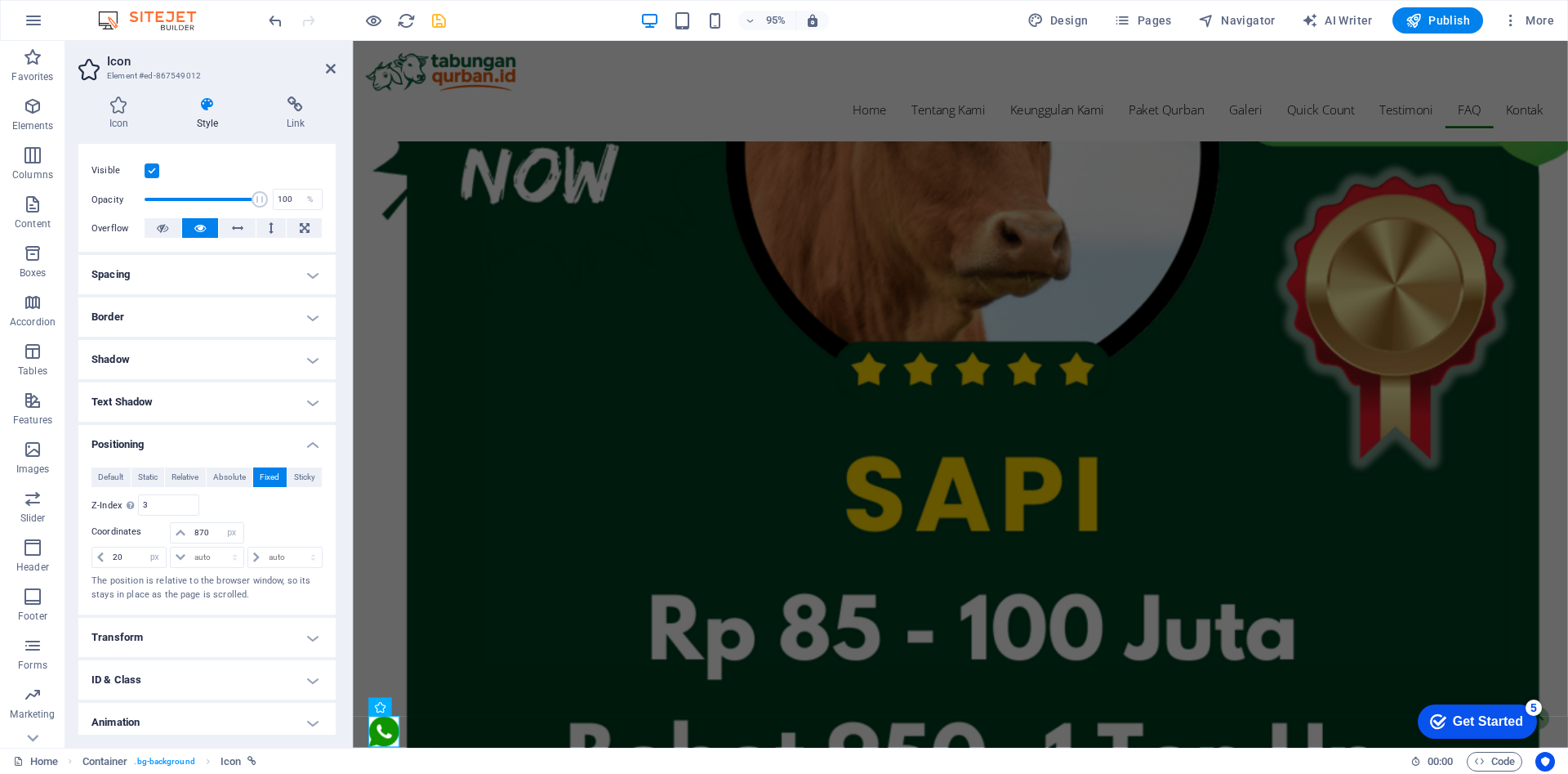
scroll to position [201, 0]
click at [227, 536] on select "auto px rem % em" at bounding box center [231, 532] width 23 height 19
click at [207, 533] on input "870" at bounding box center [216, 532] width 52 height 19
type input "8"
type input "800"
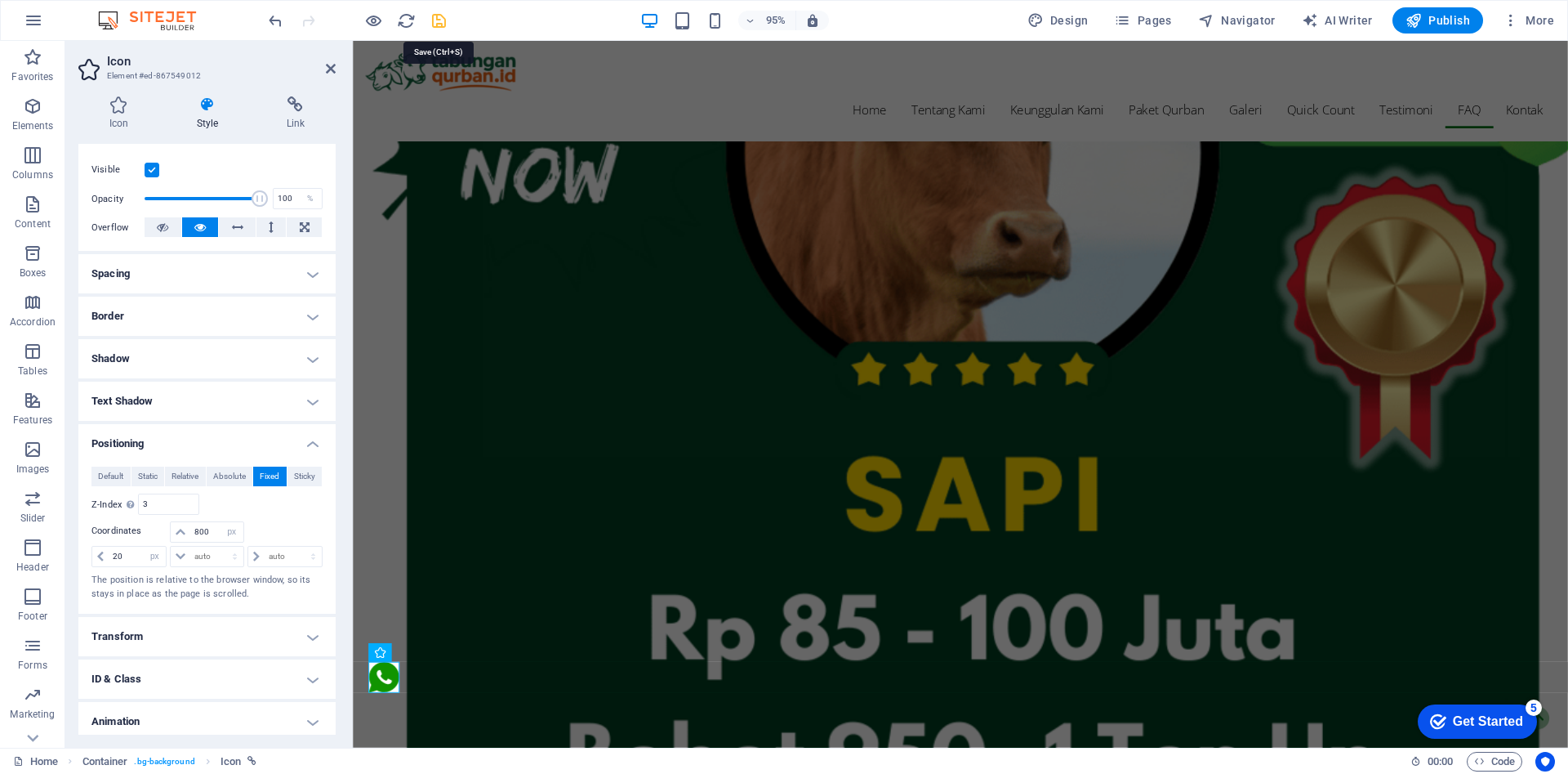
click at [439, 24] on icon "save" at bounding box center [439, 21] width 18 height 18
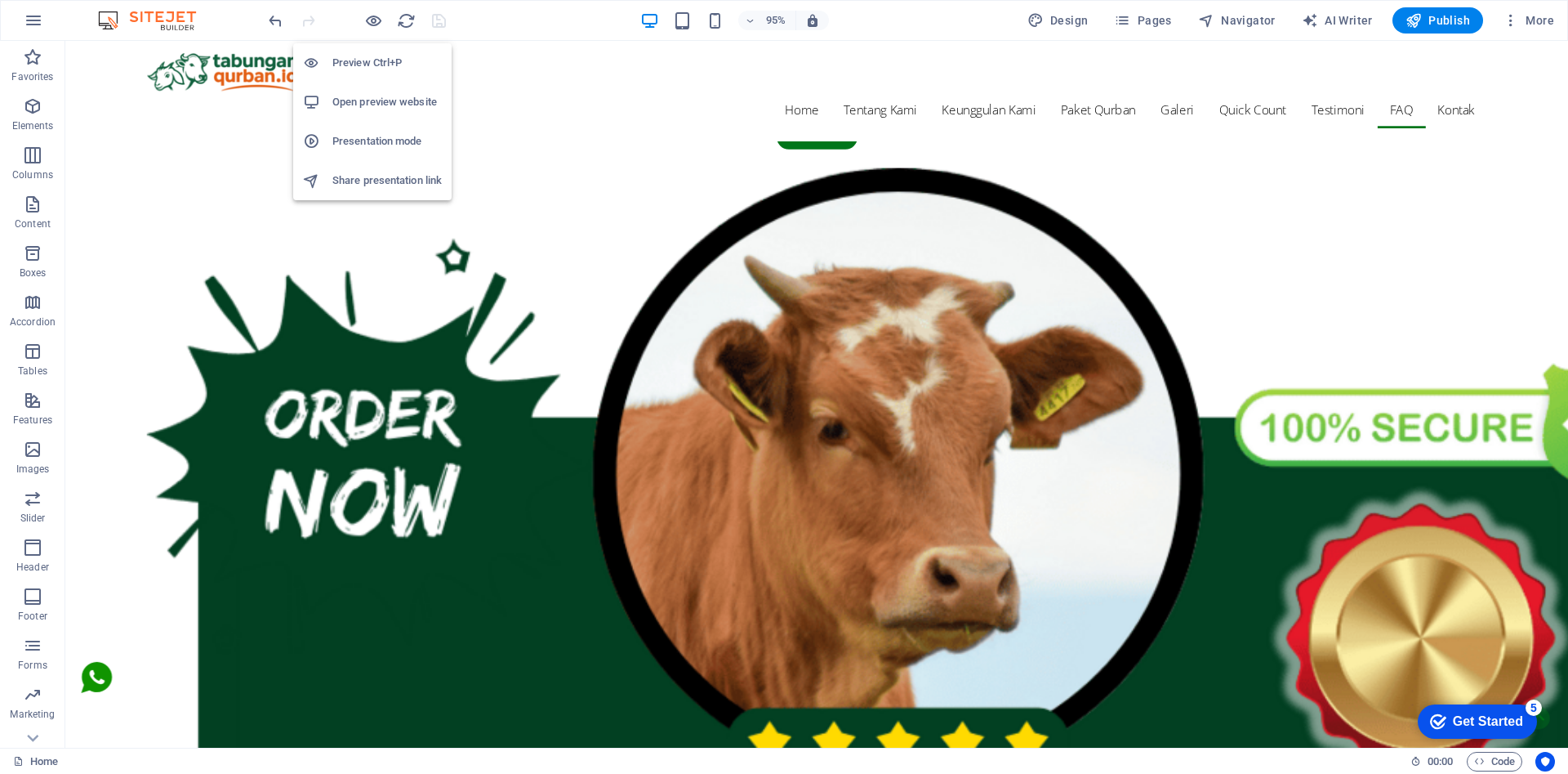
click at [384, 138] on h6 "Presentation mode" at bounding box center [387, 141] width 110 height 19
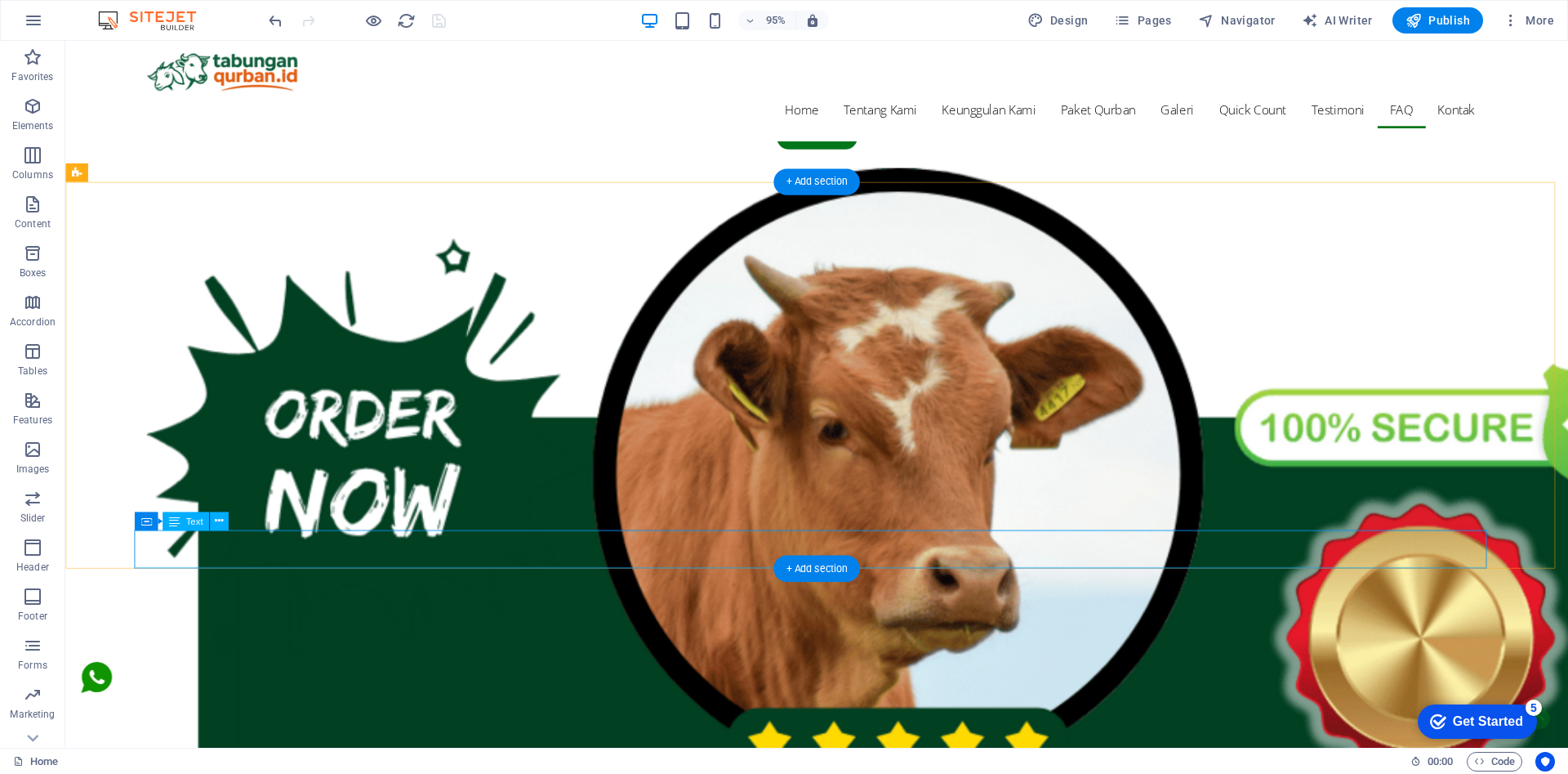
scroll to position [6112, 0]
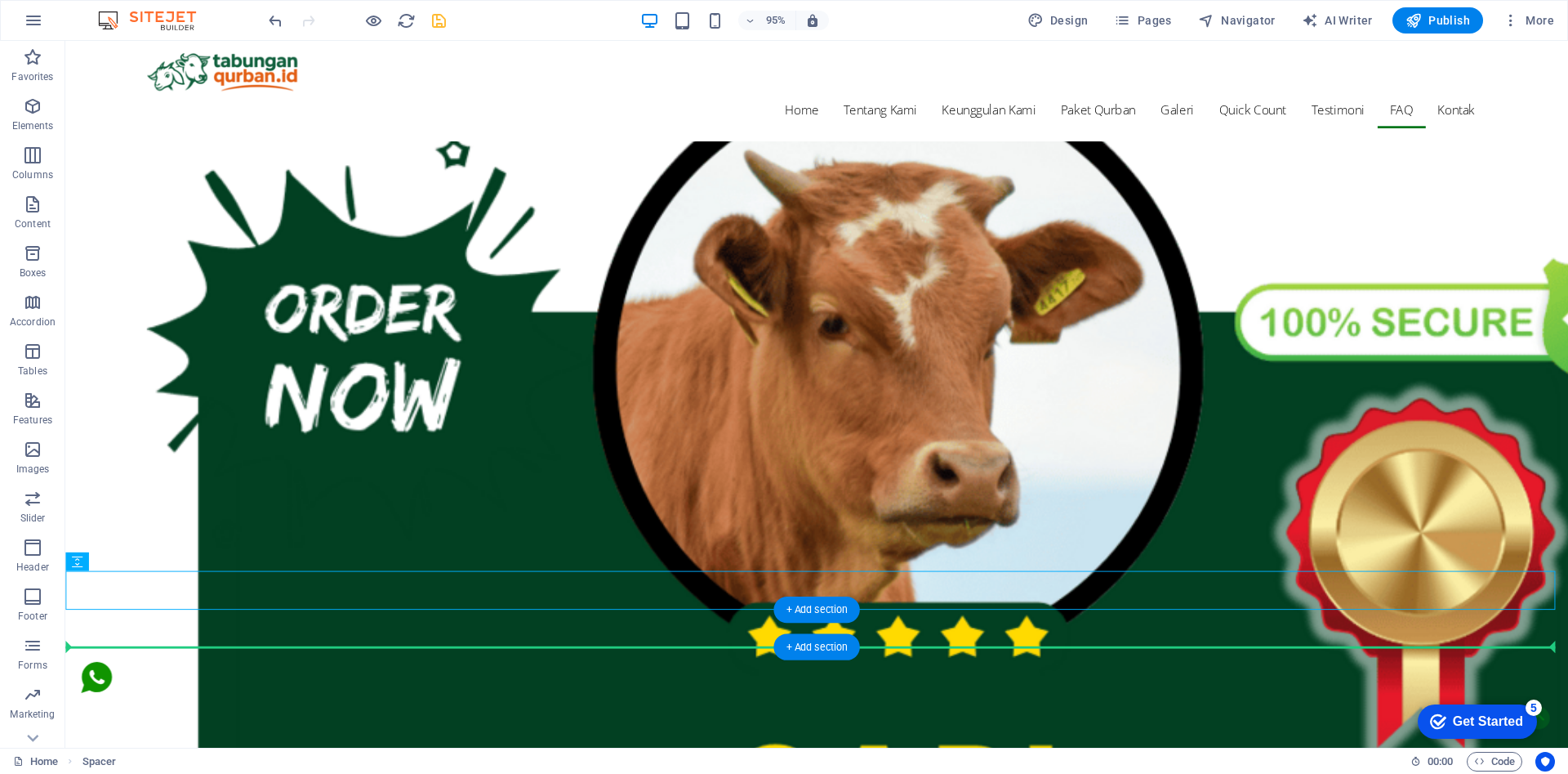
drag, startPoint x: 1011, startPoint y: 617, endPoint x: 1005, endPoint y: 671, distance: 54.3
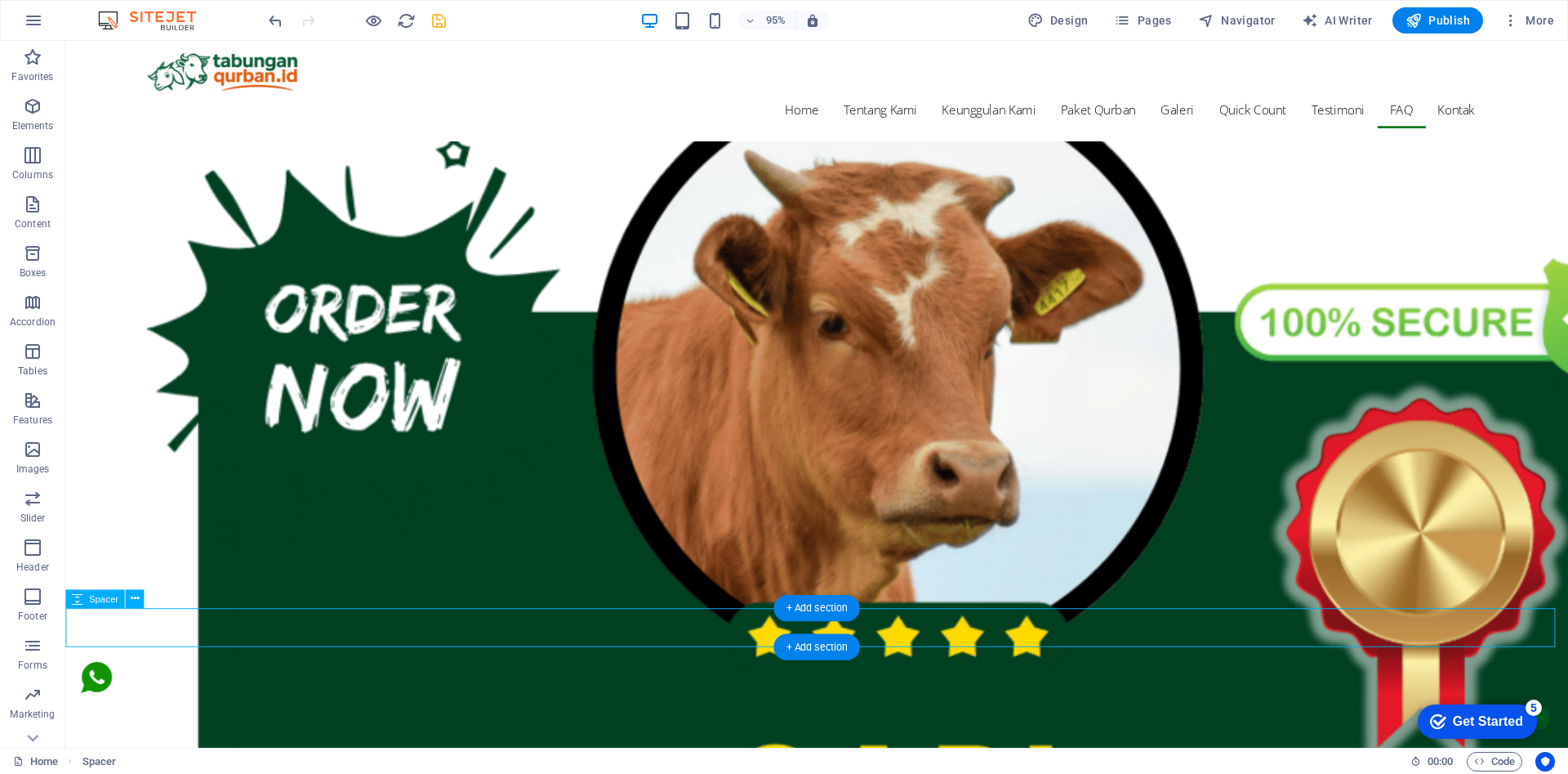
select select "px"
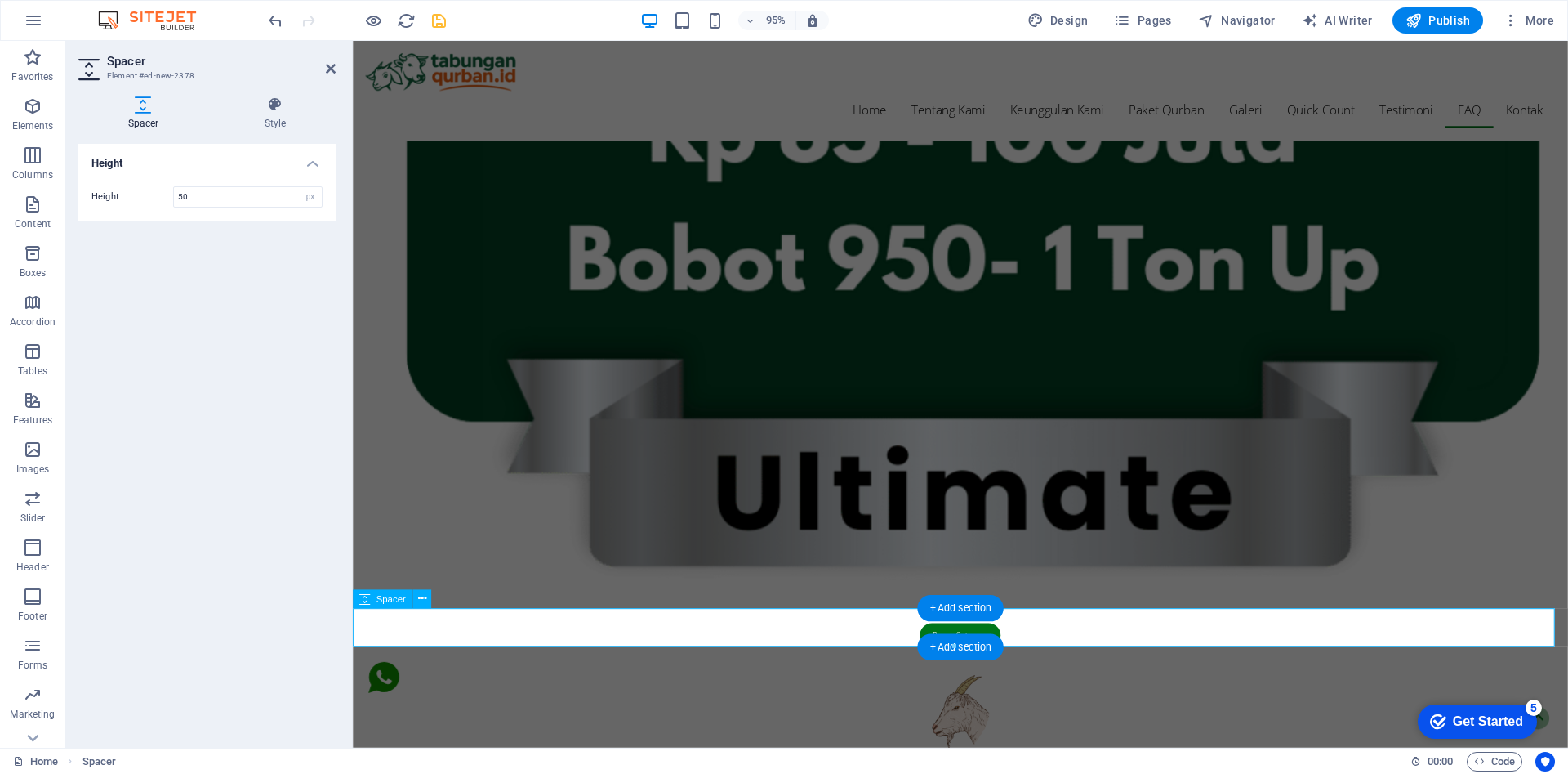
scroll to position [5700, 0]
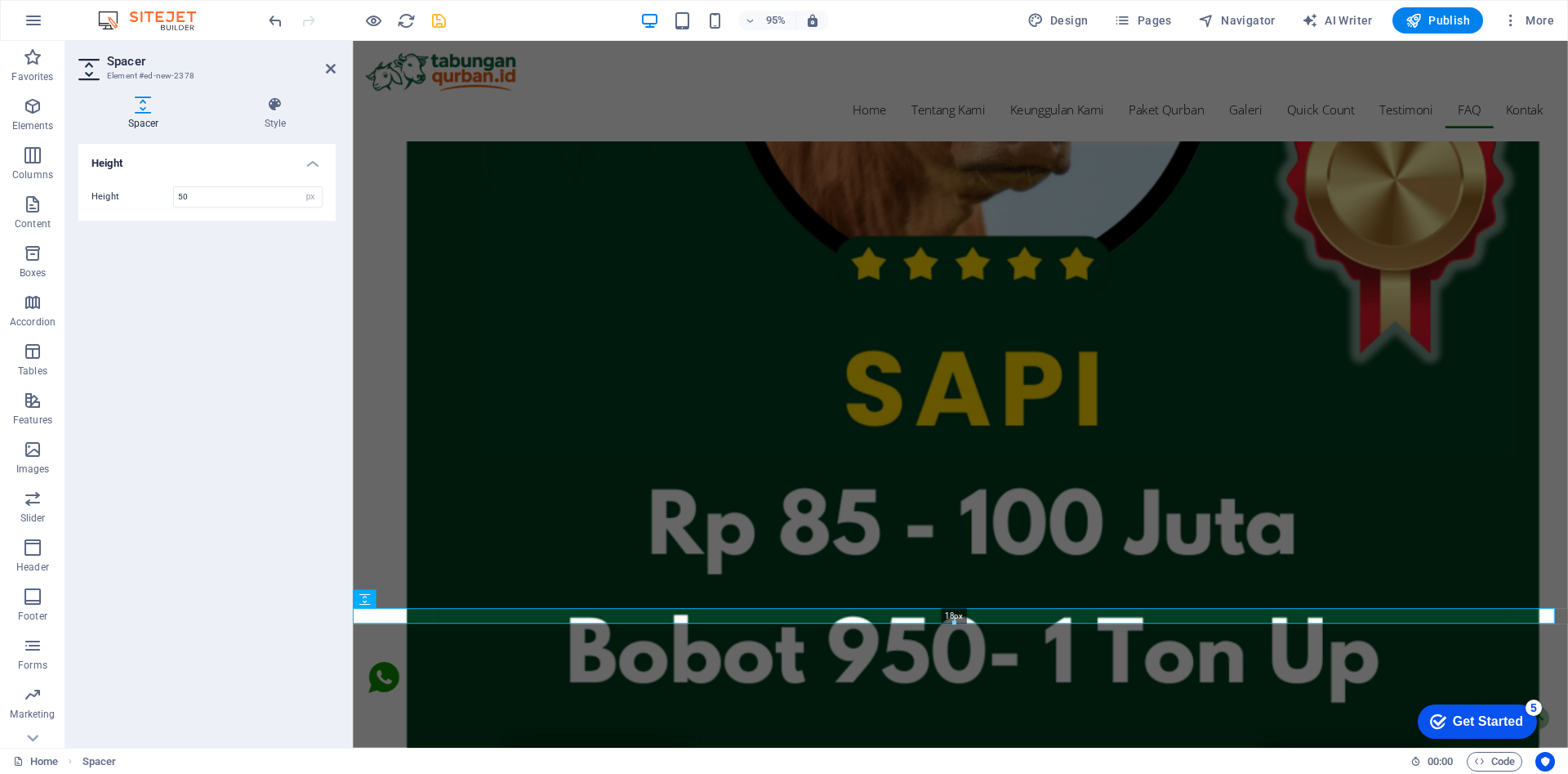
drag, startPoint x: 954, startPoint y: 646, endPoint x: 968, endPoint y: 609, distance: 39.6
click at [968, 609] on div "18px" at bounding box center [954, 616] width 1202 height 16
type input "18"
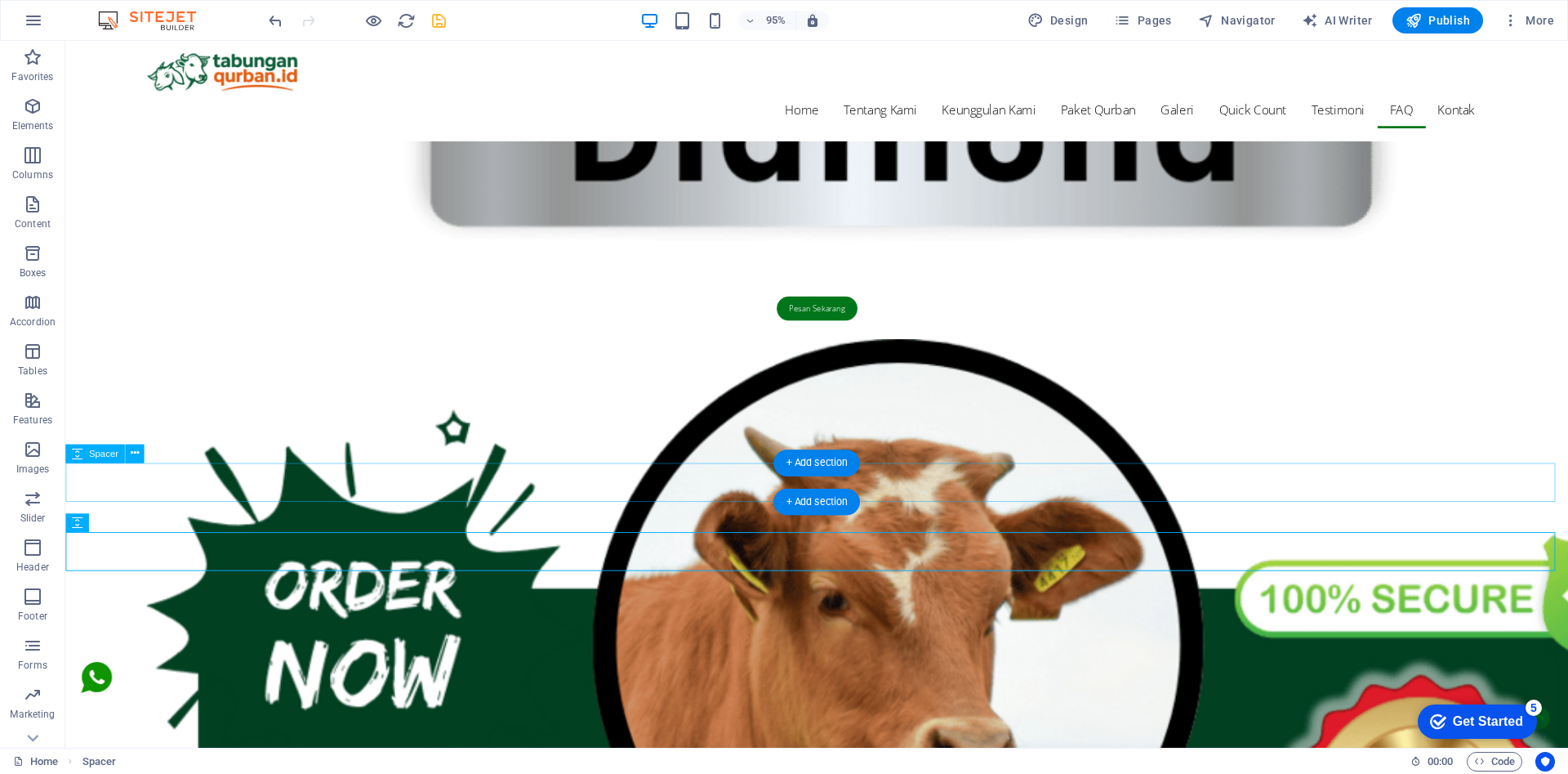
scroll to position [6112, 0]
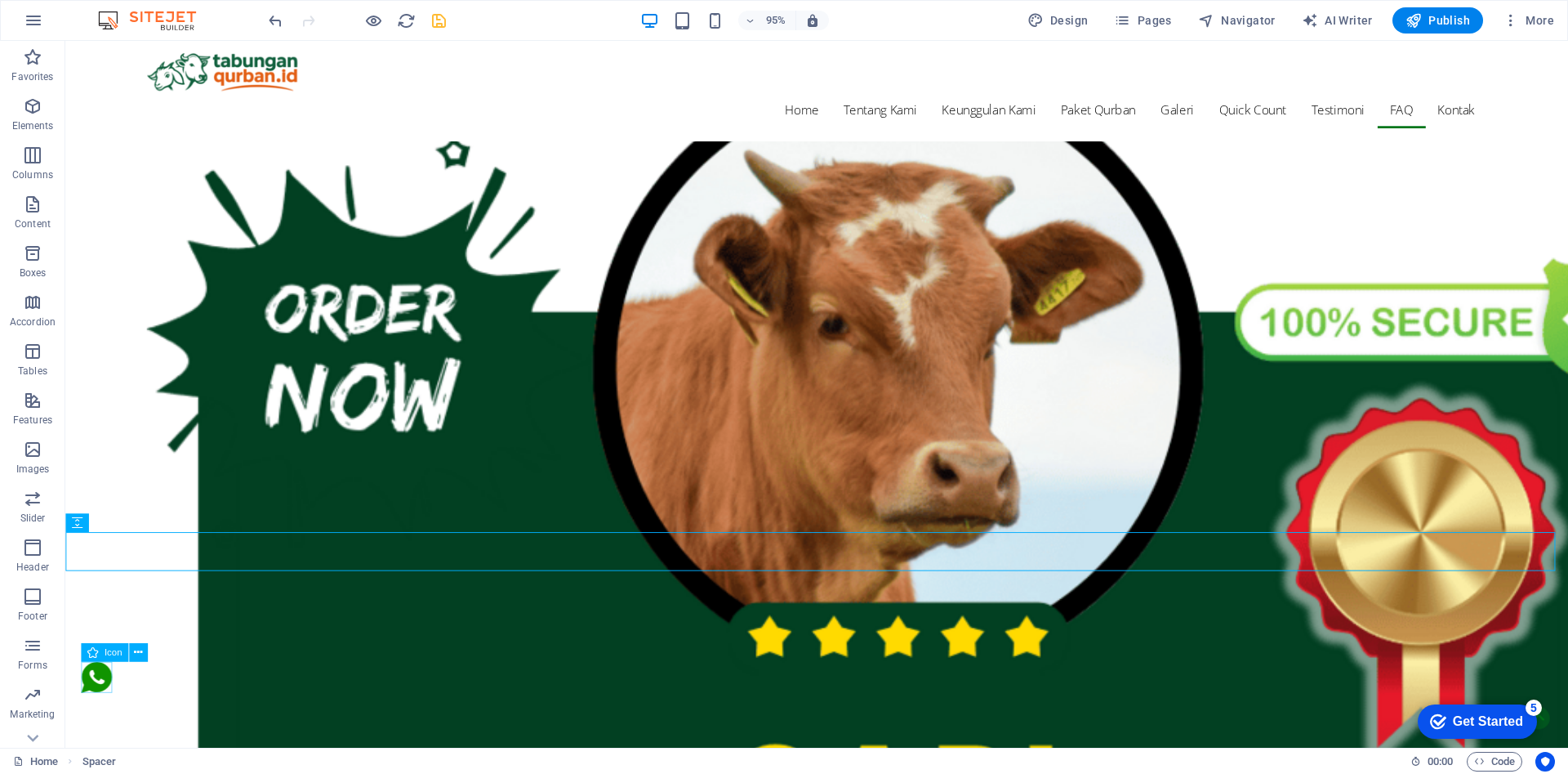
click at [99, 710] on figure at bounding box center [97, 713] width 33 height 38
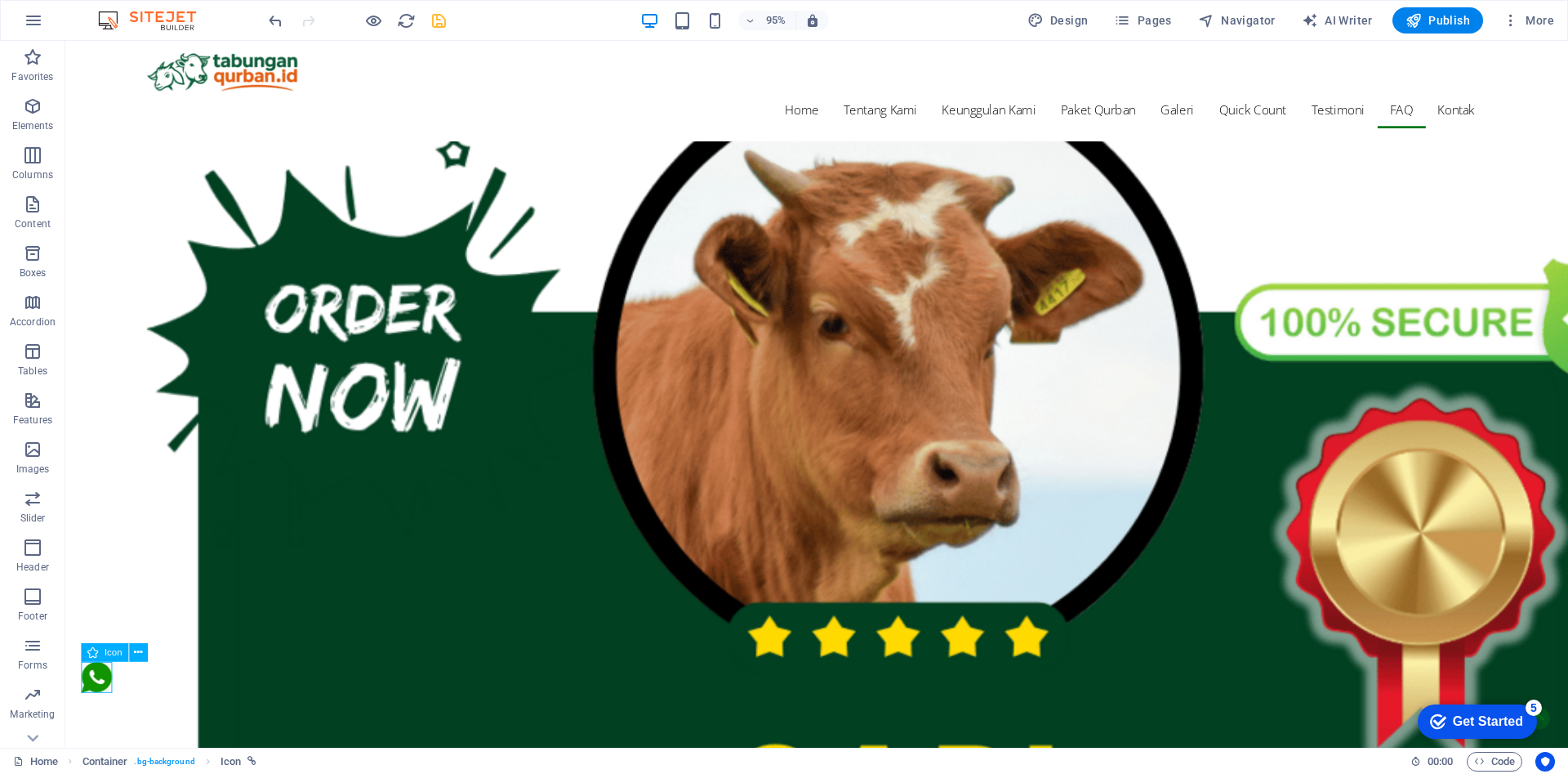
click at [99, 710] on figure at bounding box center [97, 713] width 33 height 38
select select "px"
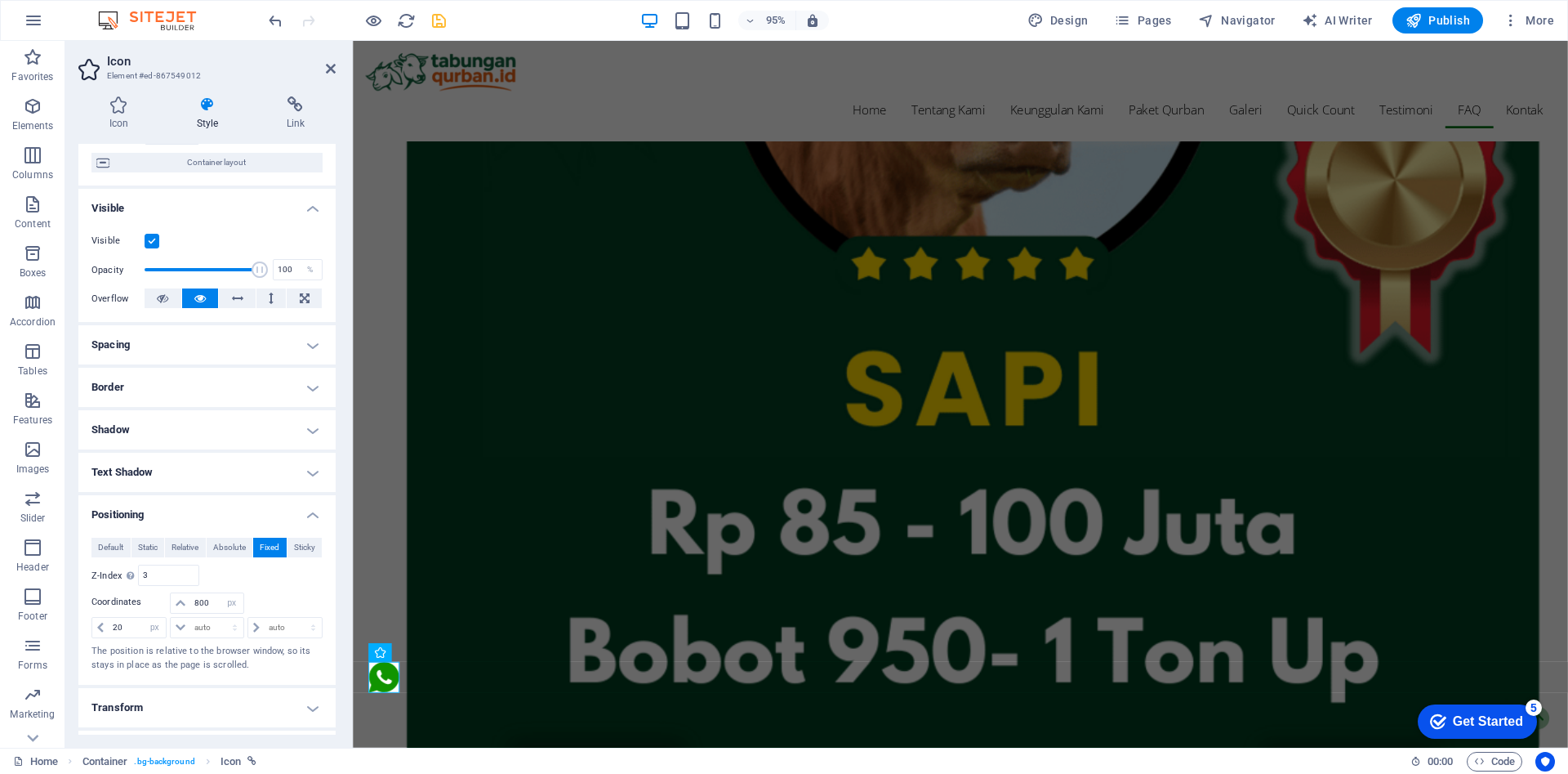
scroll to position [132, 0]
click at [127, 625] on input "20" at bounding box center [137, 626] width 57 height 19
type input "2"
type input "40"
click at [155, 629] on select "auto px rem % em" at bounding box center [154, 626] width 23 height 19
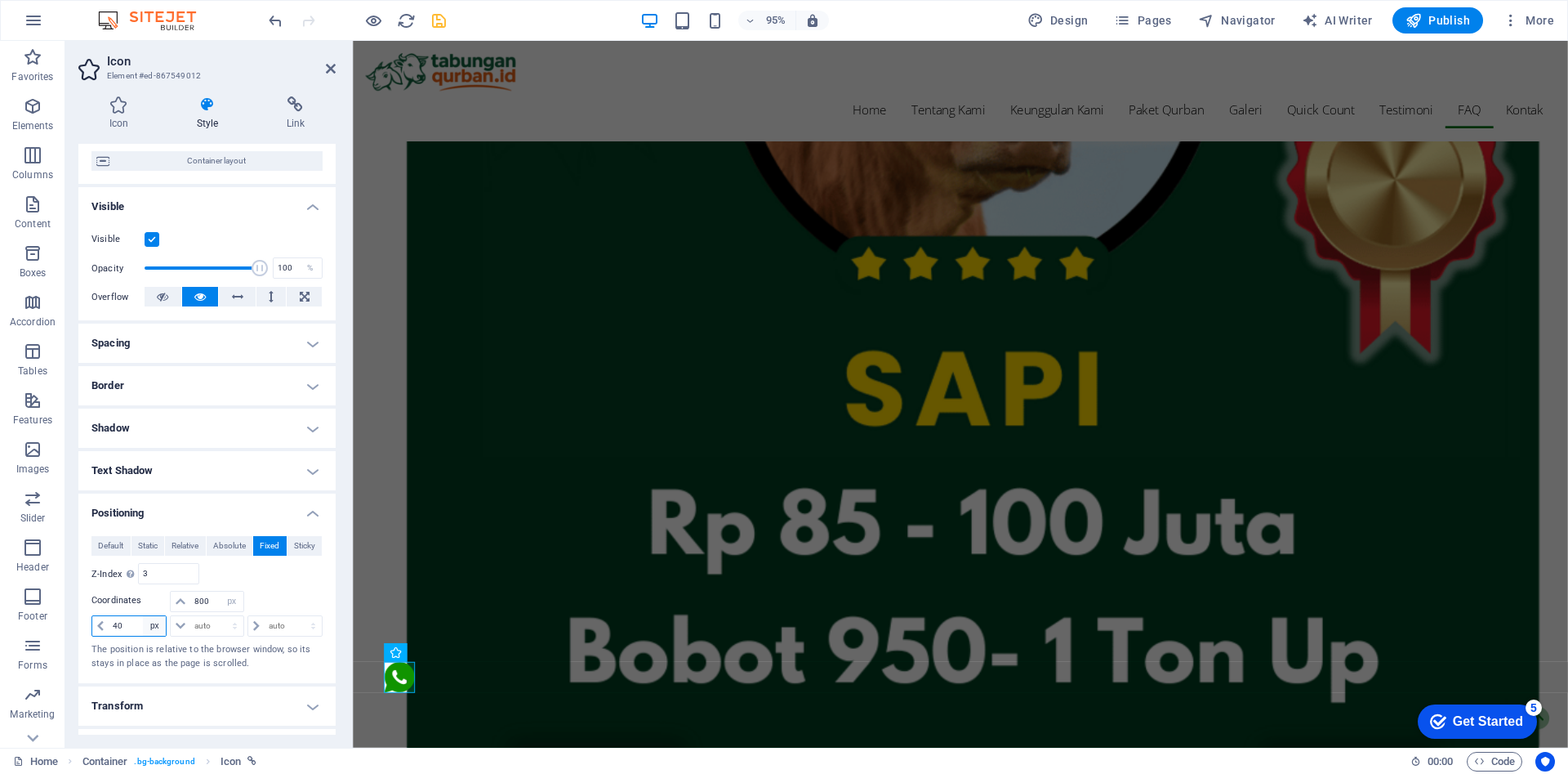
select select "auto"
click at [143, 616] on select "auto px rem % em" at bounding box center [154, 626] width 23 height 19
select select "DISABLED_OPTION_VALUE"
click at [231, 602] on select "auto px rem % em" at bounding box center [231, 601] width 23 height 19
select select "auto"
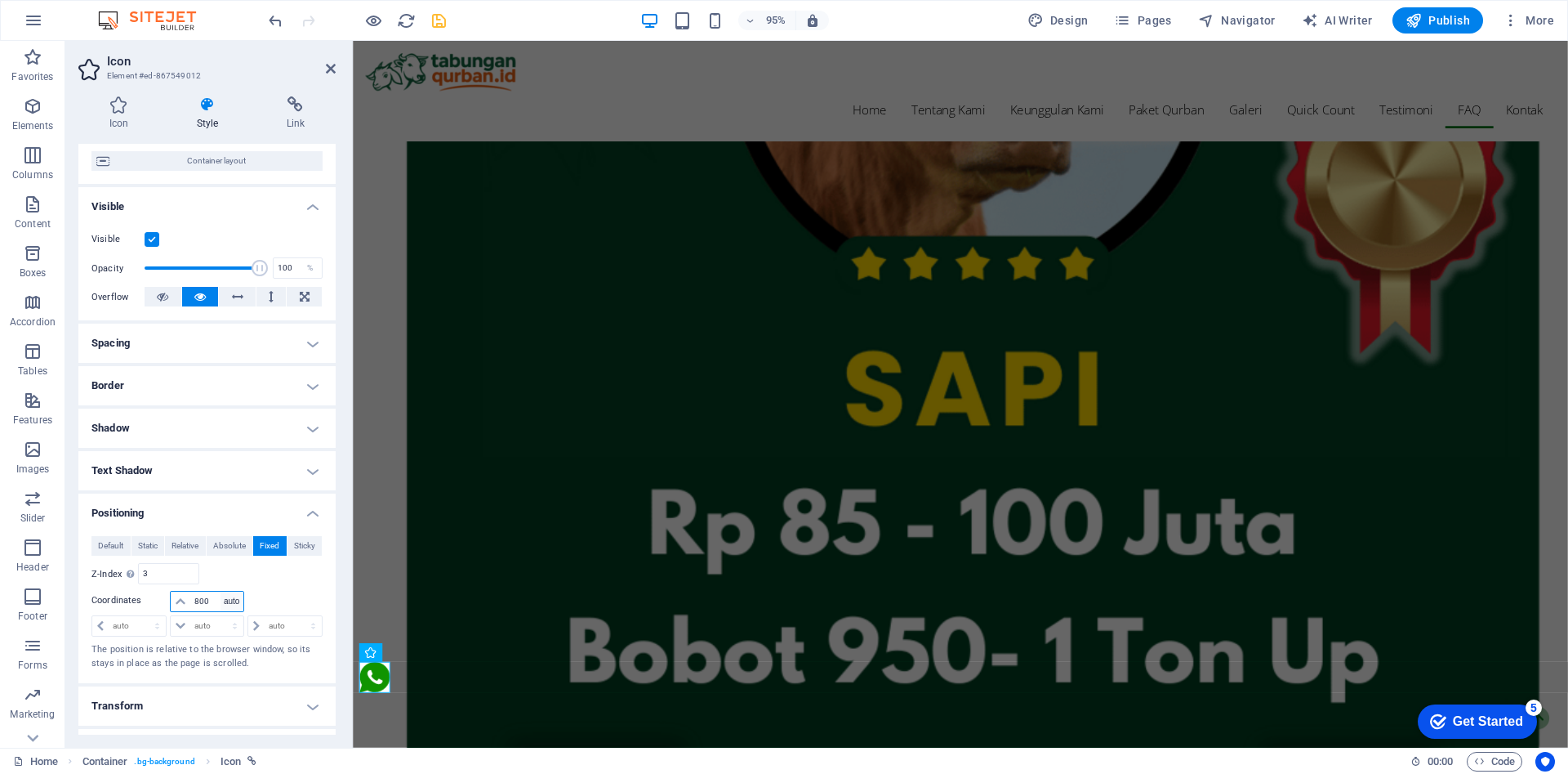
click at [220, 592] on select "auto px rem % em" at bounding box center [231, 601] width 23 height 19
select select "DISABLED_OPTION_VALUE"
click at [446, 17] on icon "save" at bounding box center [439, 21] width 18 height 18
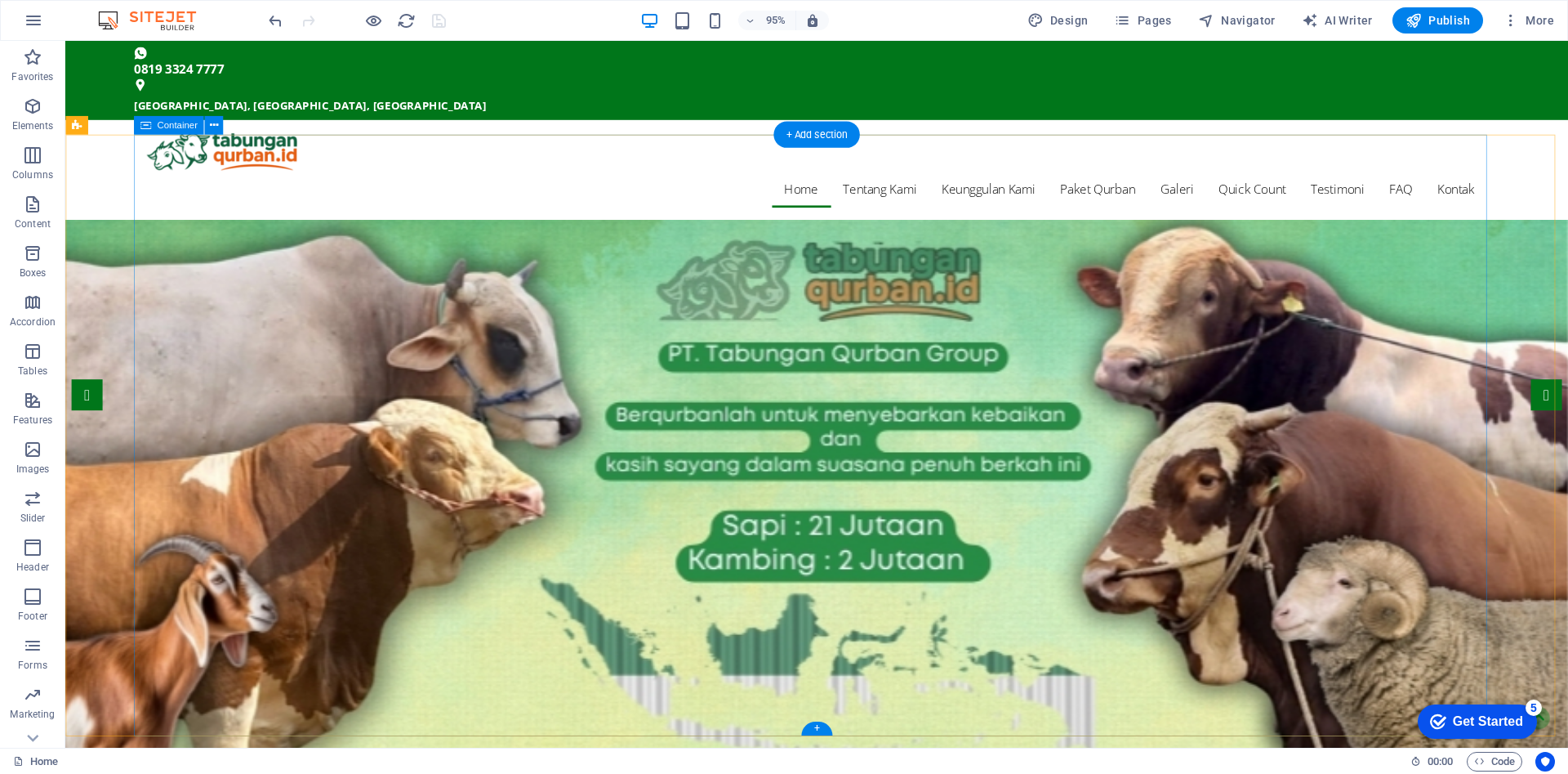
scroll to position [7, 0]
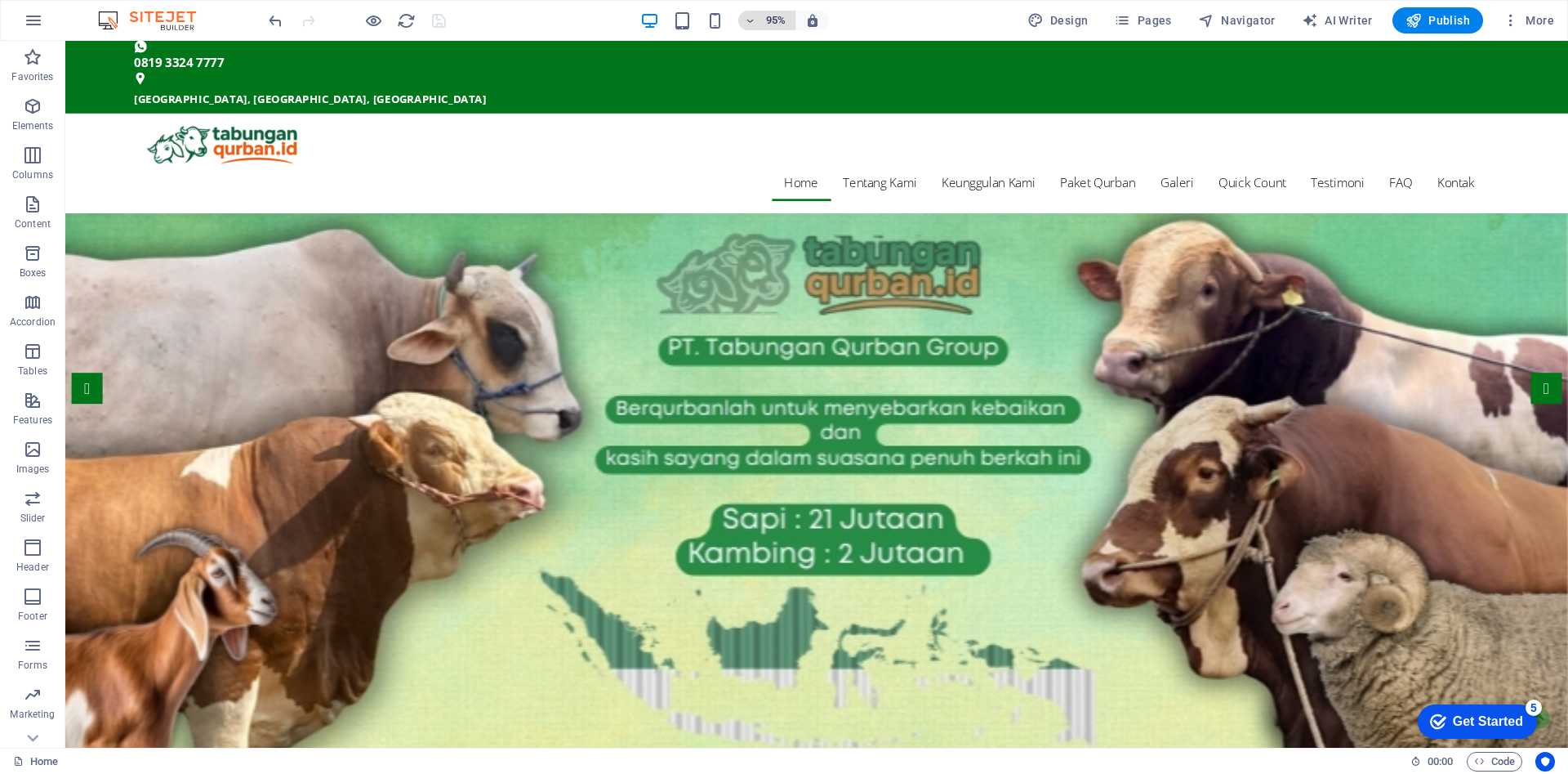
click at [773, 23] on h6 "95%" at bounding box center [775, 20] width 26 height 19
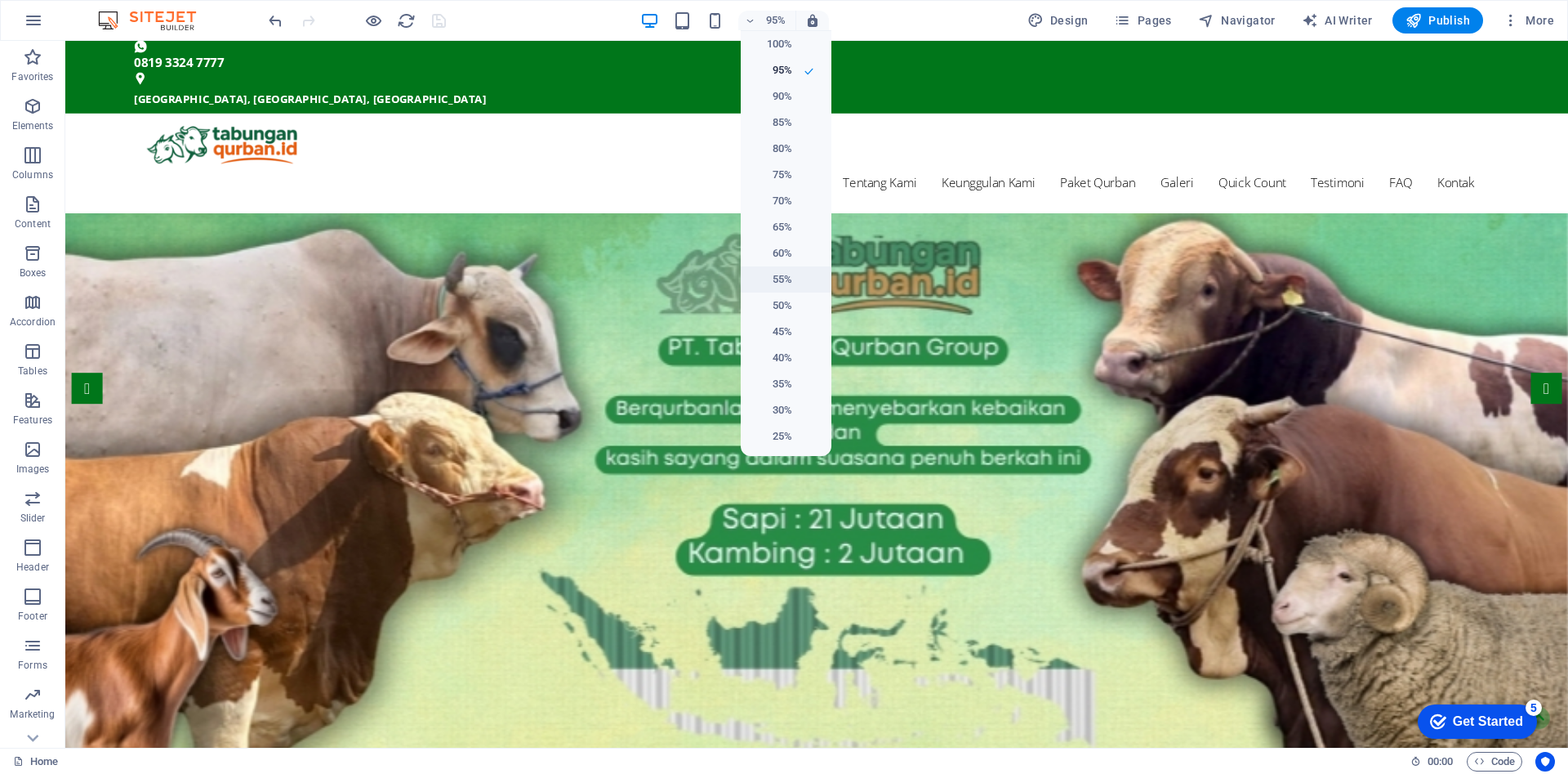
click at [784, 276] on h6 "55%" at bounding box center [772, 279] width 42 height 19
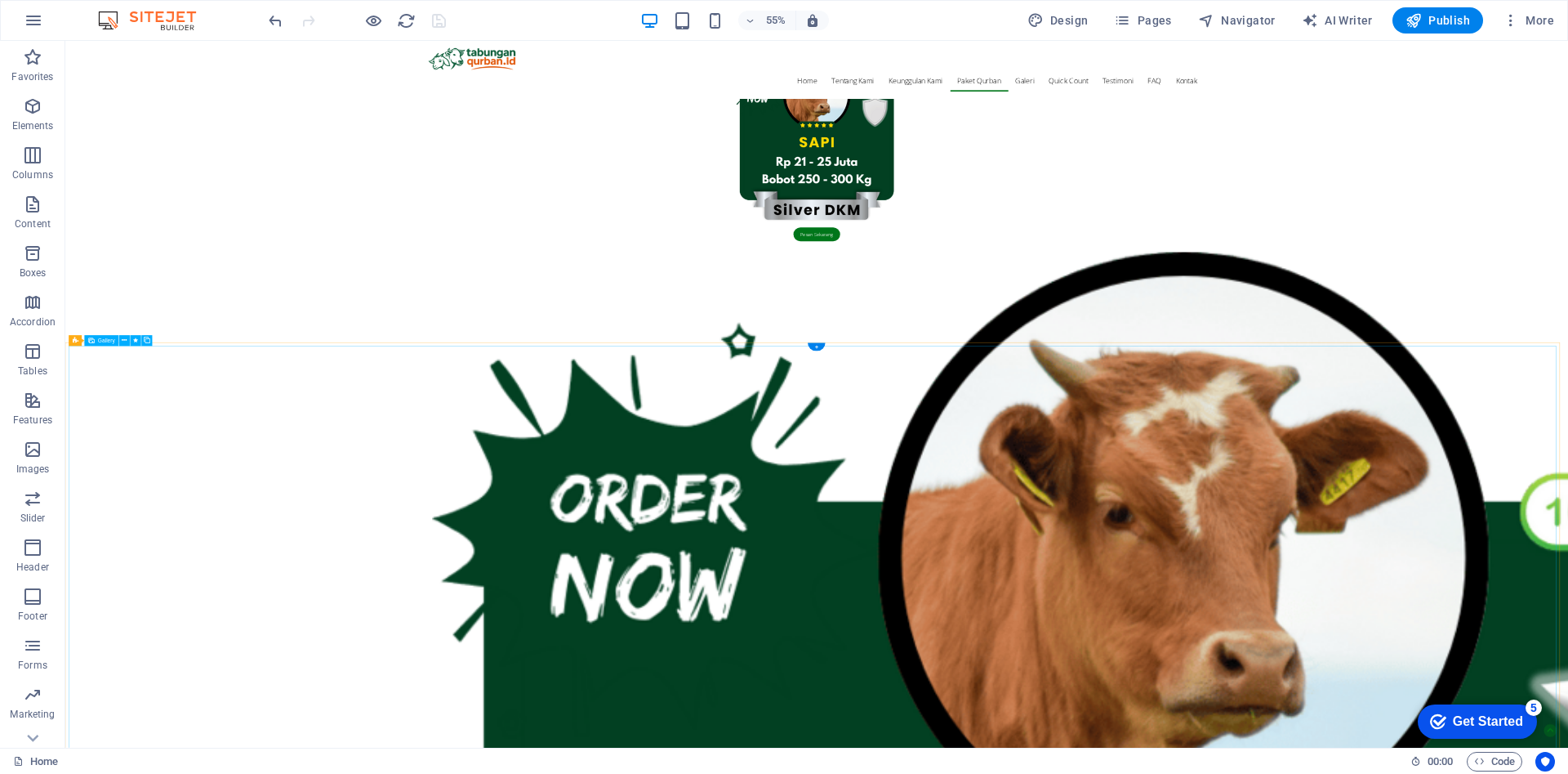
scroll to position [3316, 0]
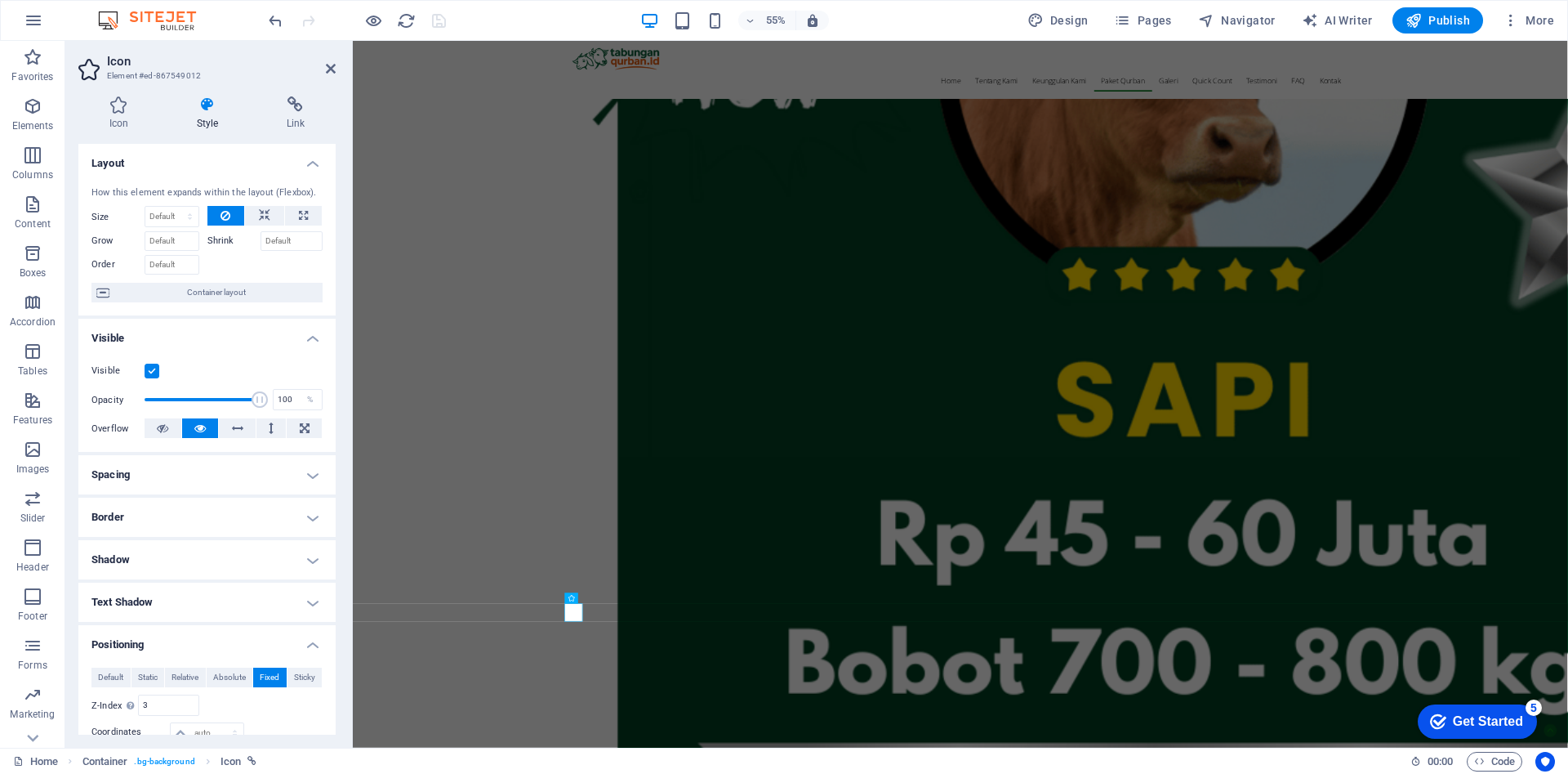
scroll to position [251, 0]
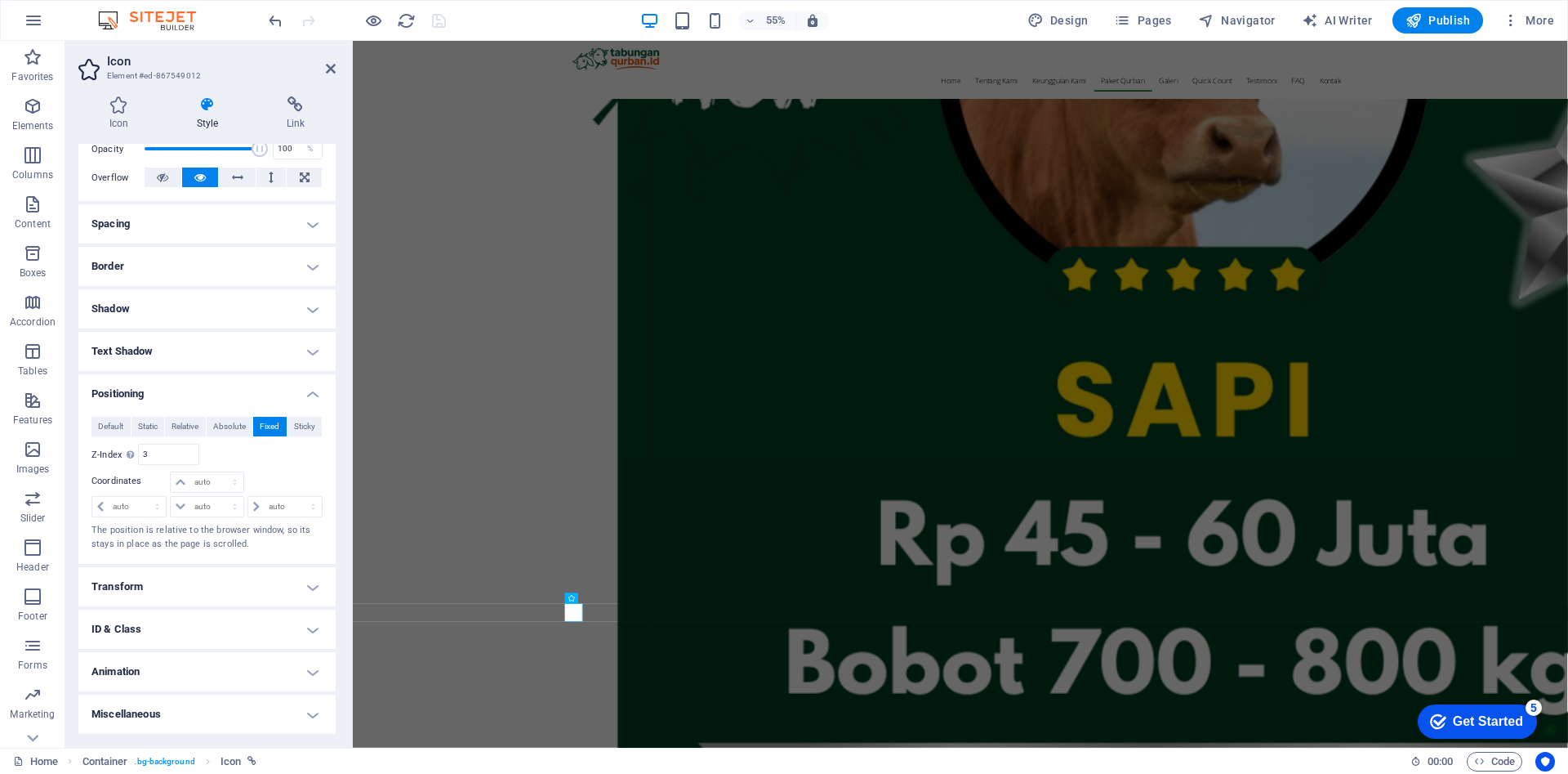
click at [203, 579] on h4 "Transform" at bounding box center [207, 586] width 257 height 39
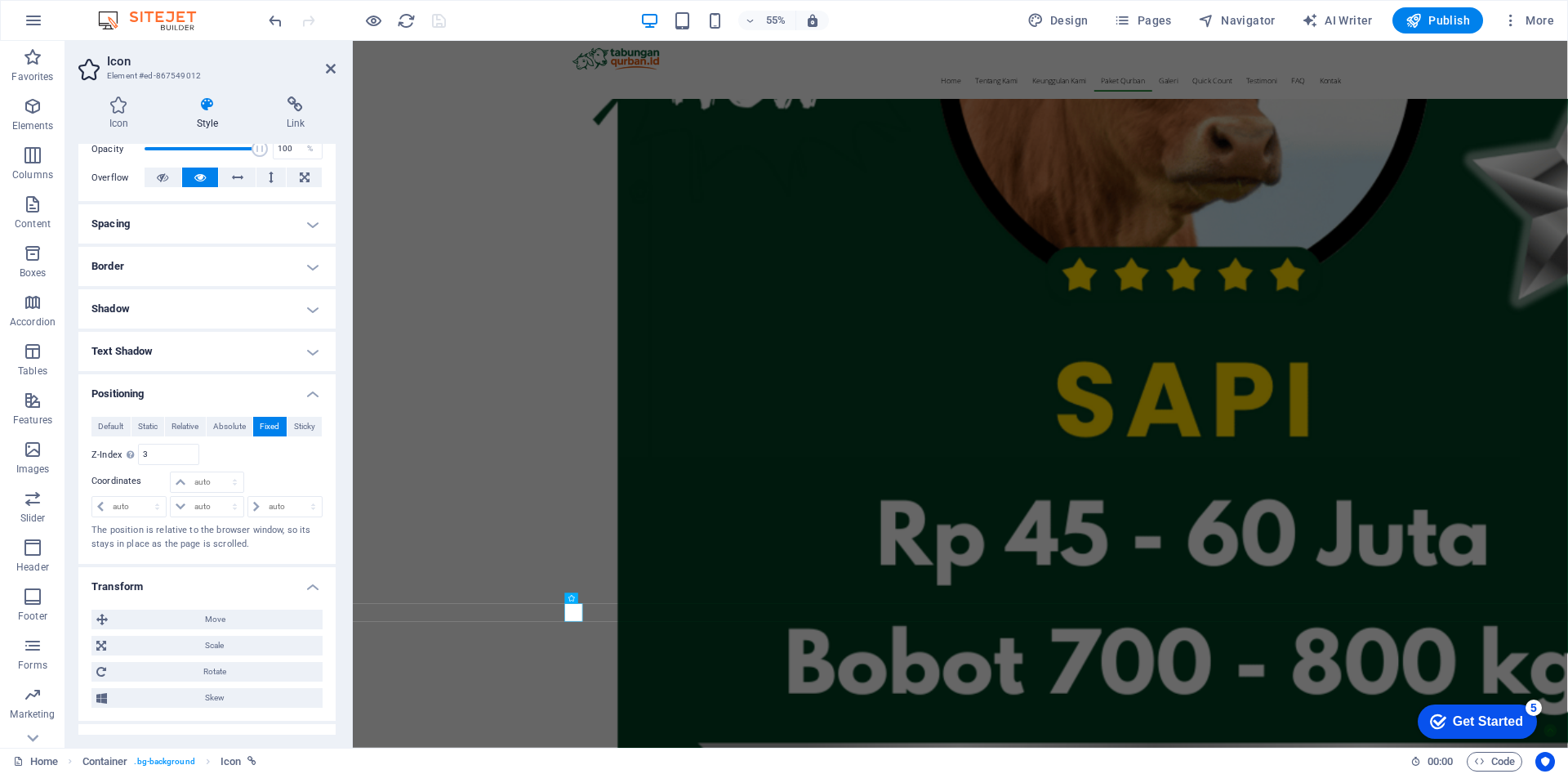
scroll to position [366, 0]
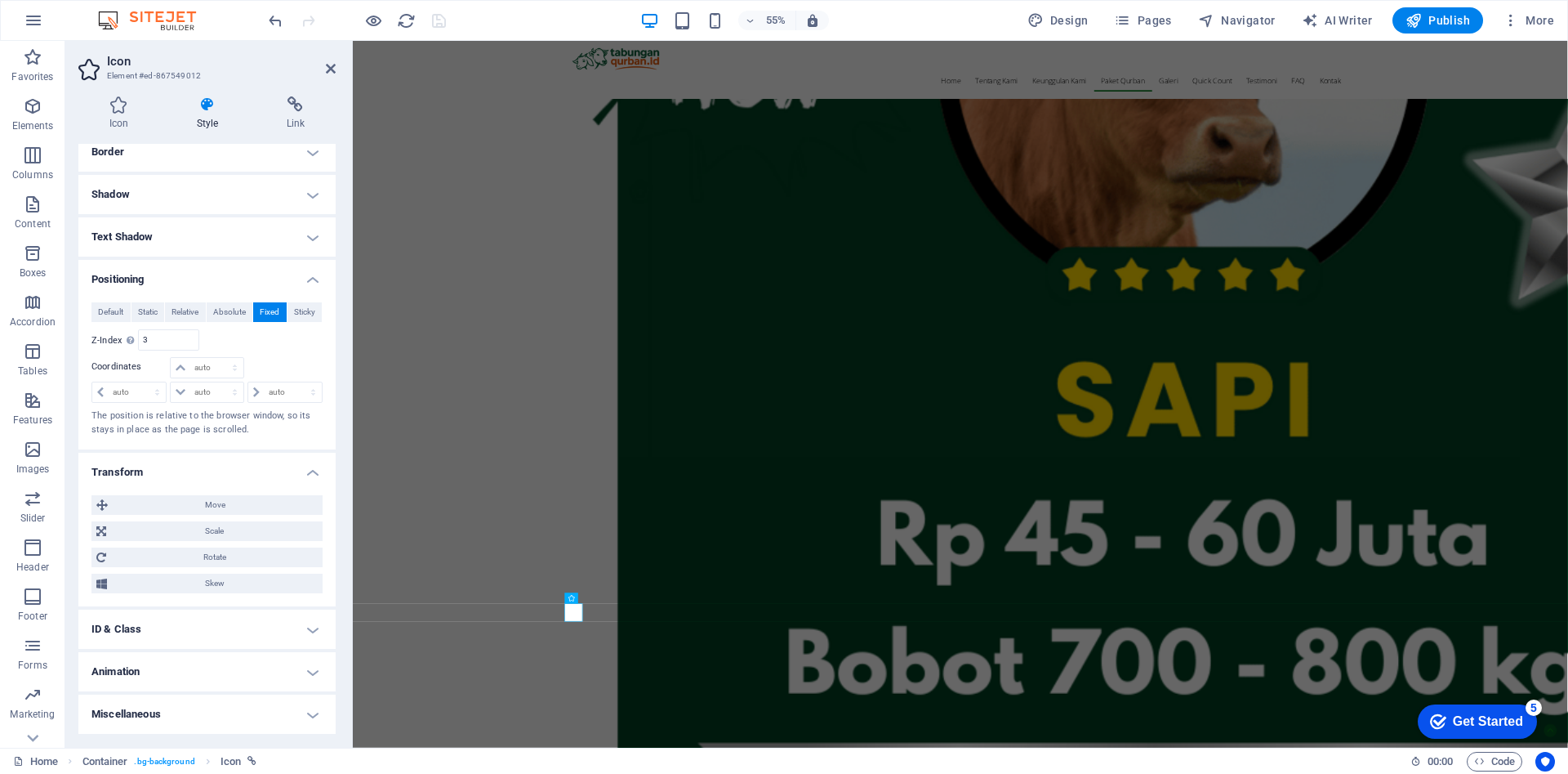
click at [231, 632] on h4 "ID & Class" at bounding box center [207, 629] width 257 height 39
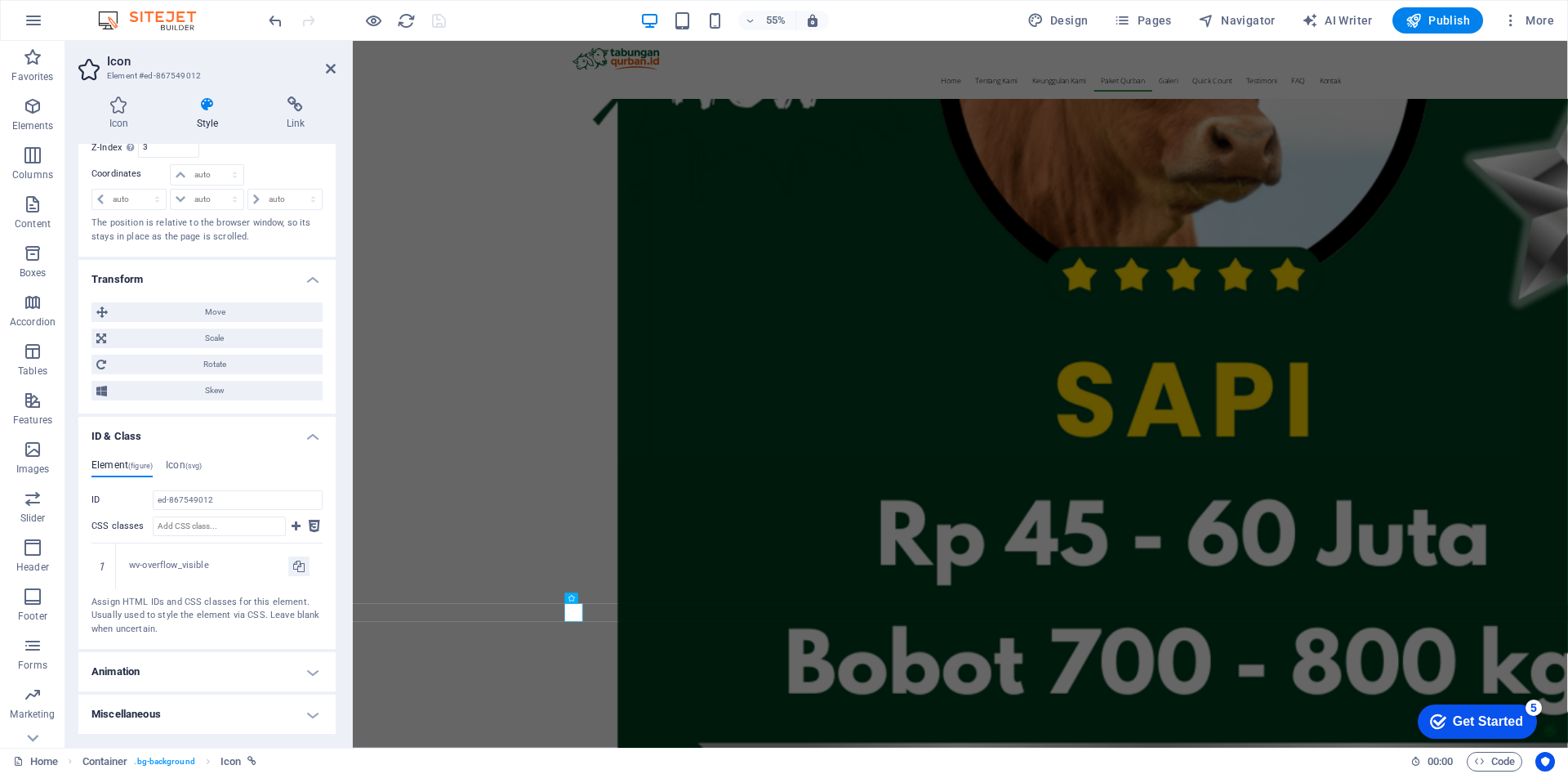
click at [260, 676] on h4 "Animation" at bounding box center [207, 672] width 257 height 39
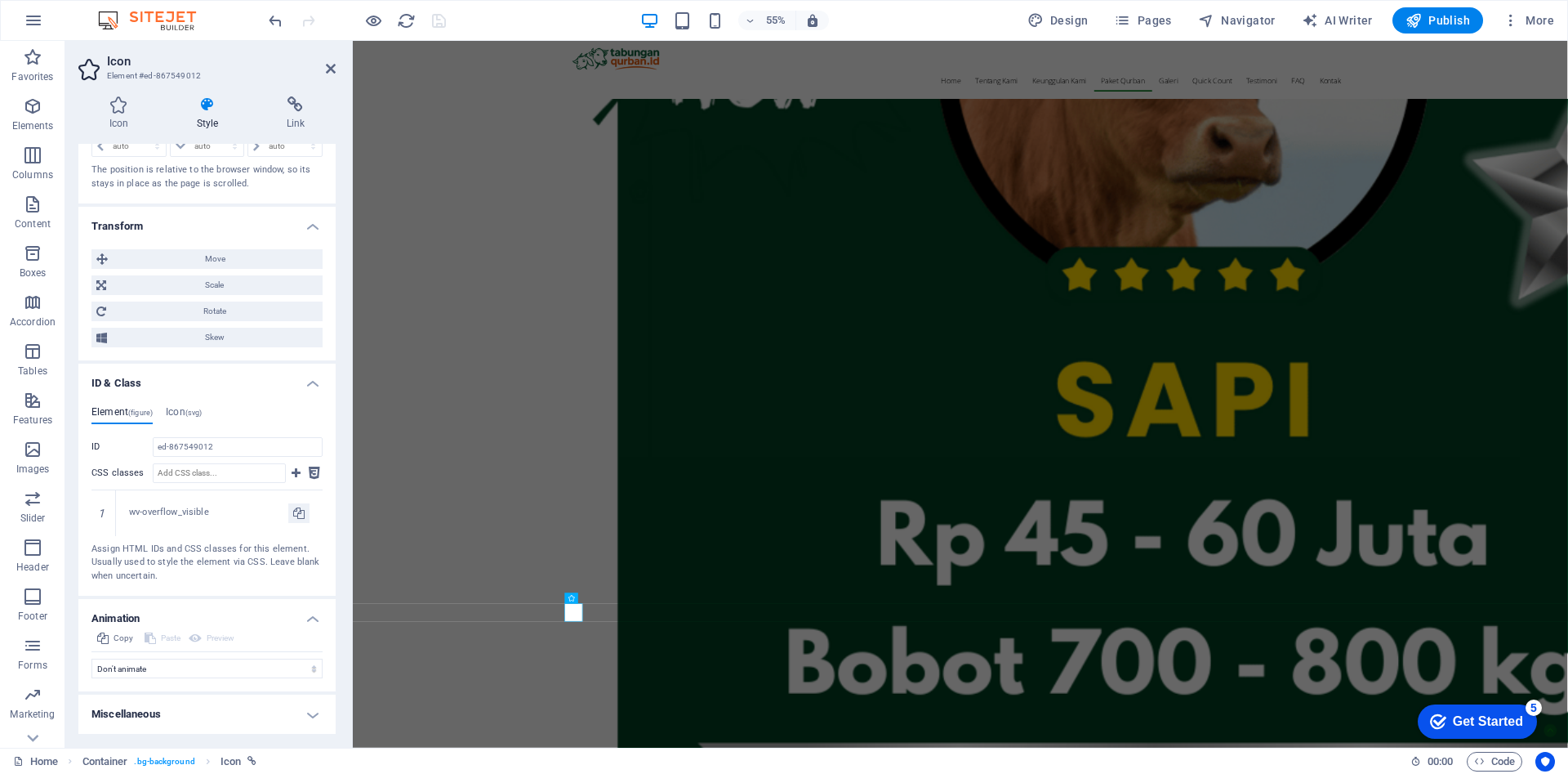
click at [235, 704] on h4 "Miscellaneous" at bounding box center [207, 714] width 257 height 39
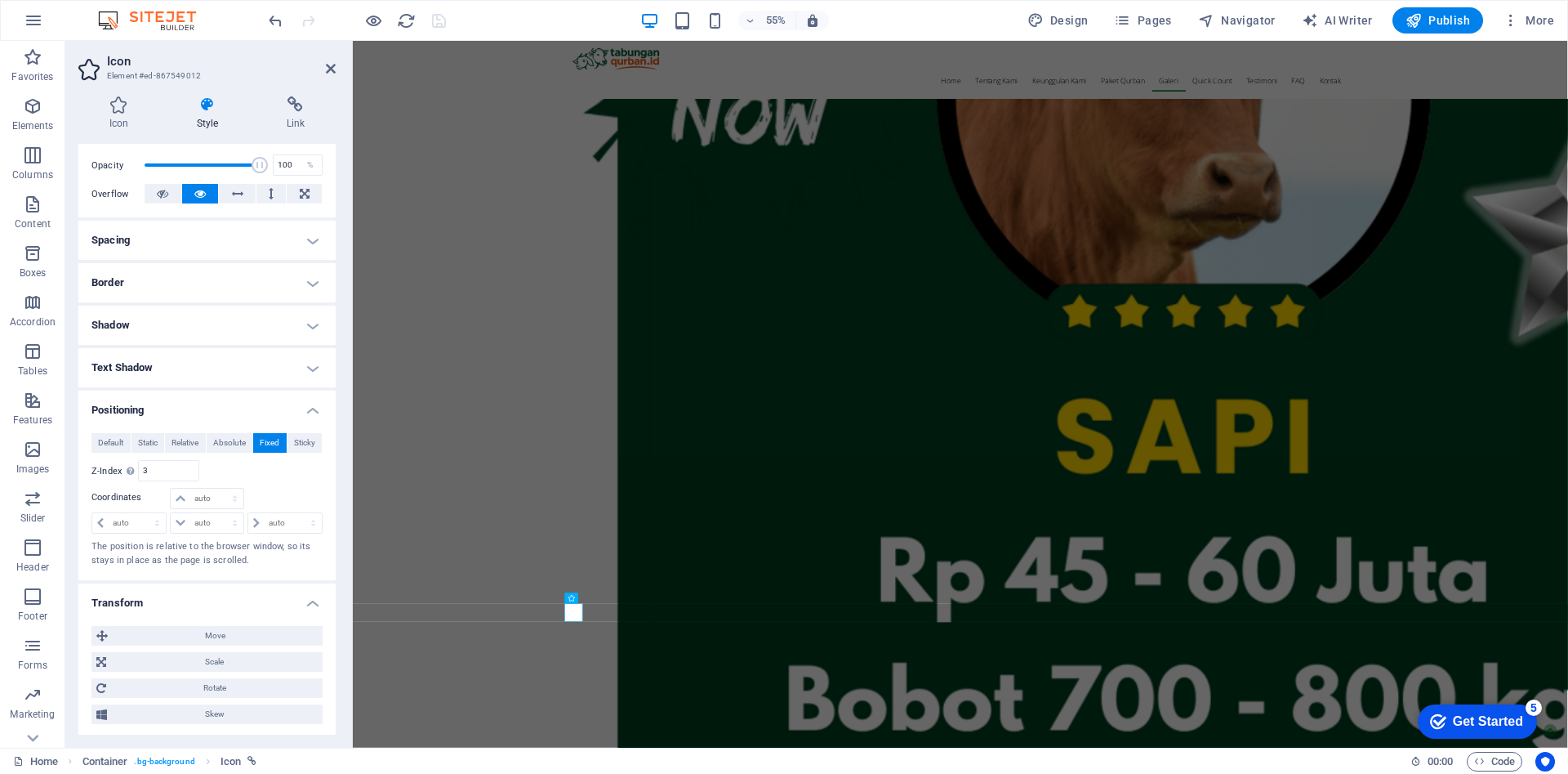
scroll to position [0, 0]
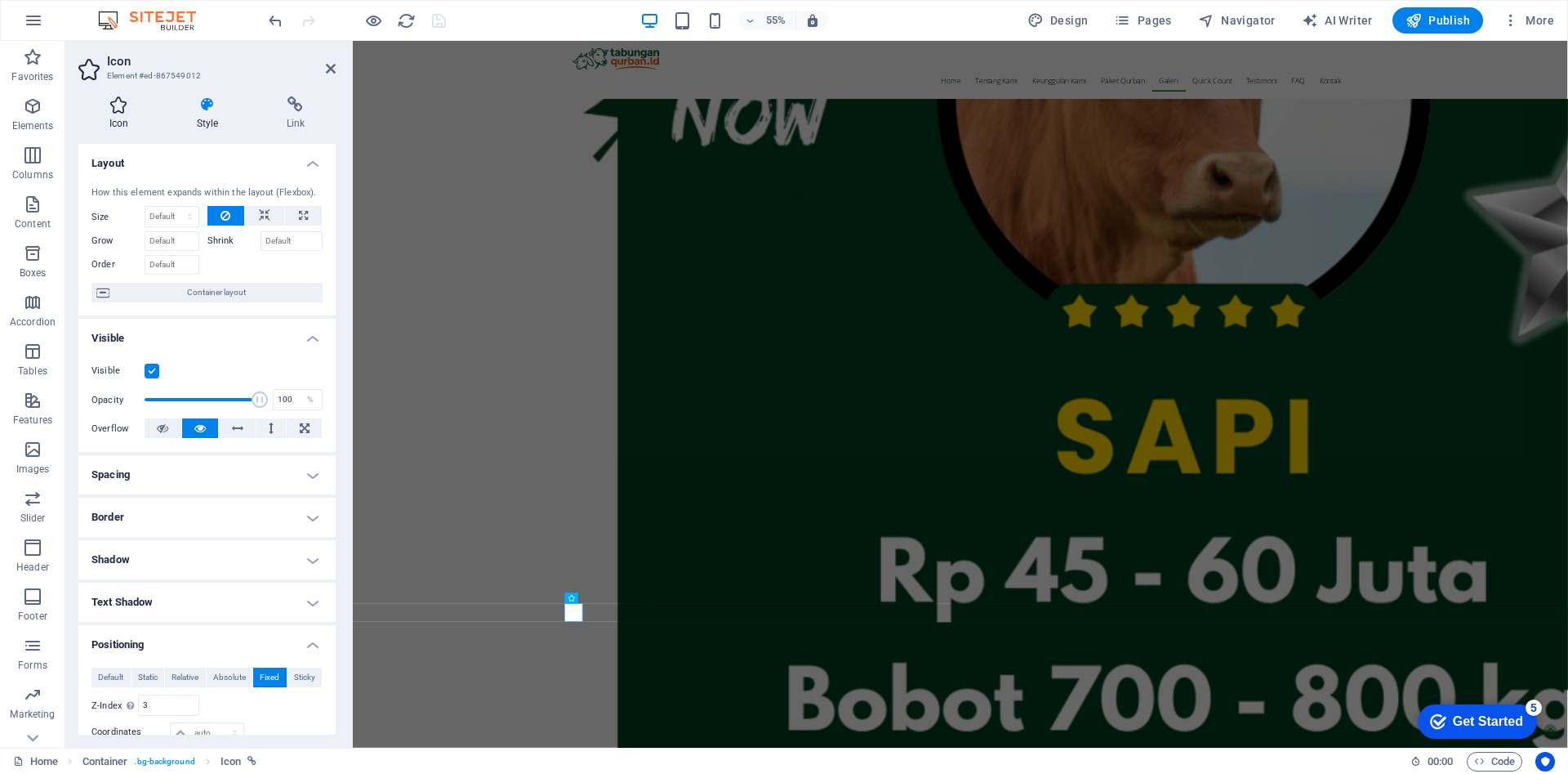
click at [118, 108] on icon at bounding box center [119, 104] width 80 height 16
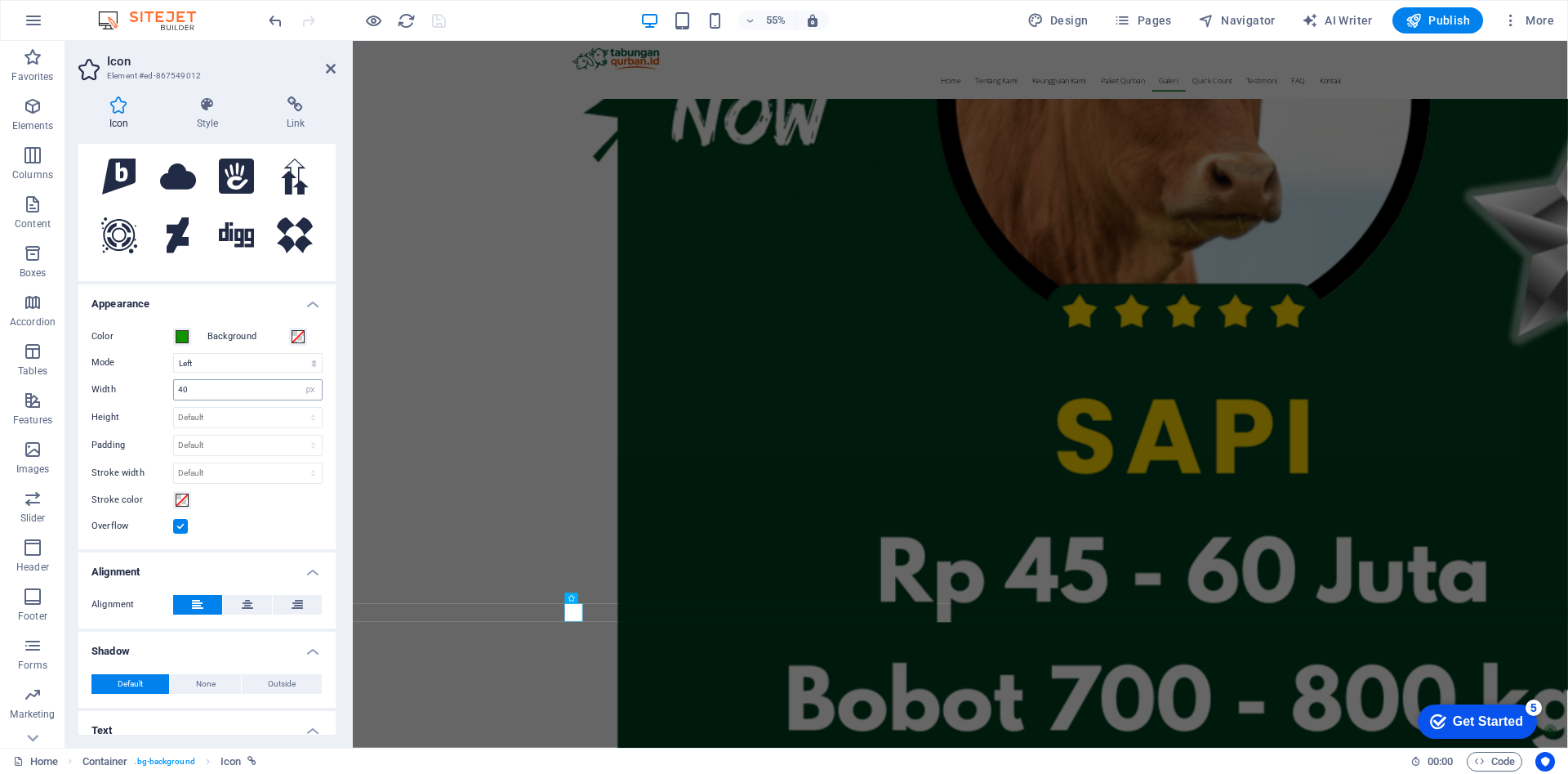
scroll to position [268, 0]
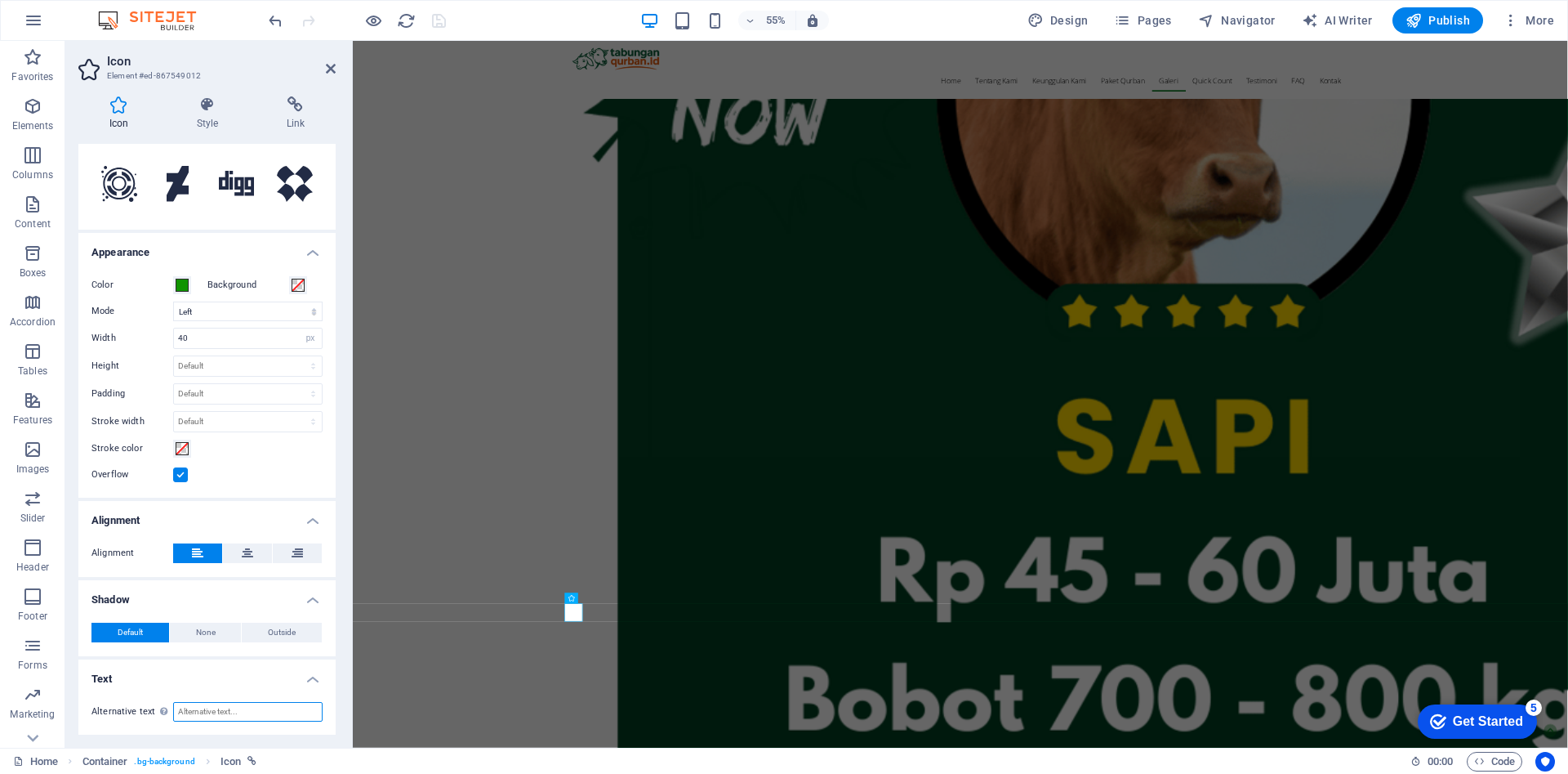
click at [234, 716] on input "Alternative text The alternative text is used by devices that cannot display im…" at bounding box center [248, 711] width 149 height 19
type input "Hubungi Kami"
click at [575, 16] on div "55% Design Pages Navigator AI Writer Publish More" at bounding box center [913, 20] width 1296 height 26
click at [255, 713] on input "Hubungi Kami" at bounding box center [248, 711] width 149 height 19
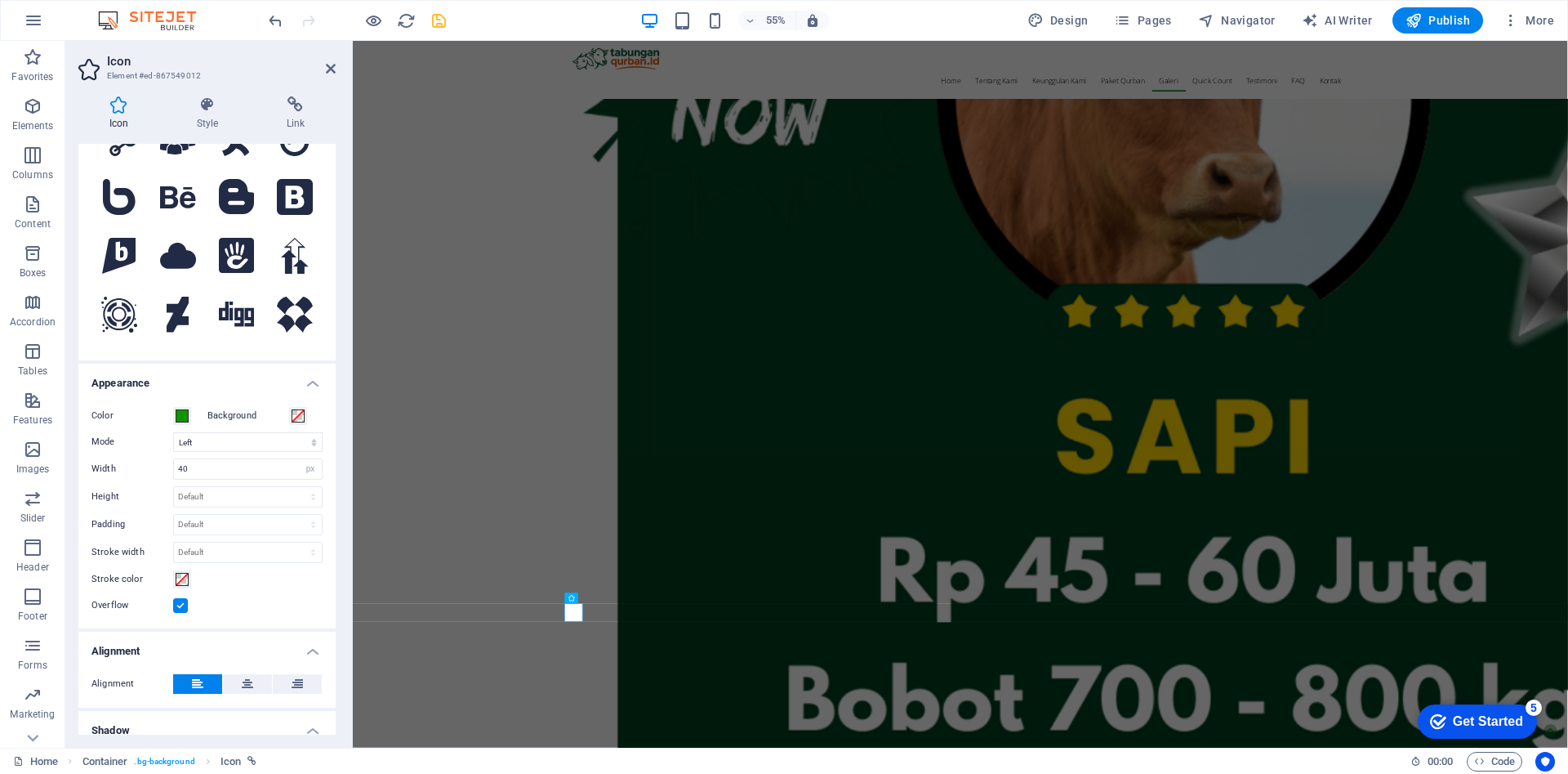
scroll to position [0, 0]
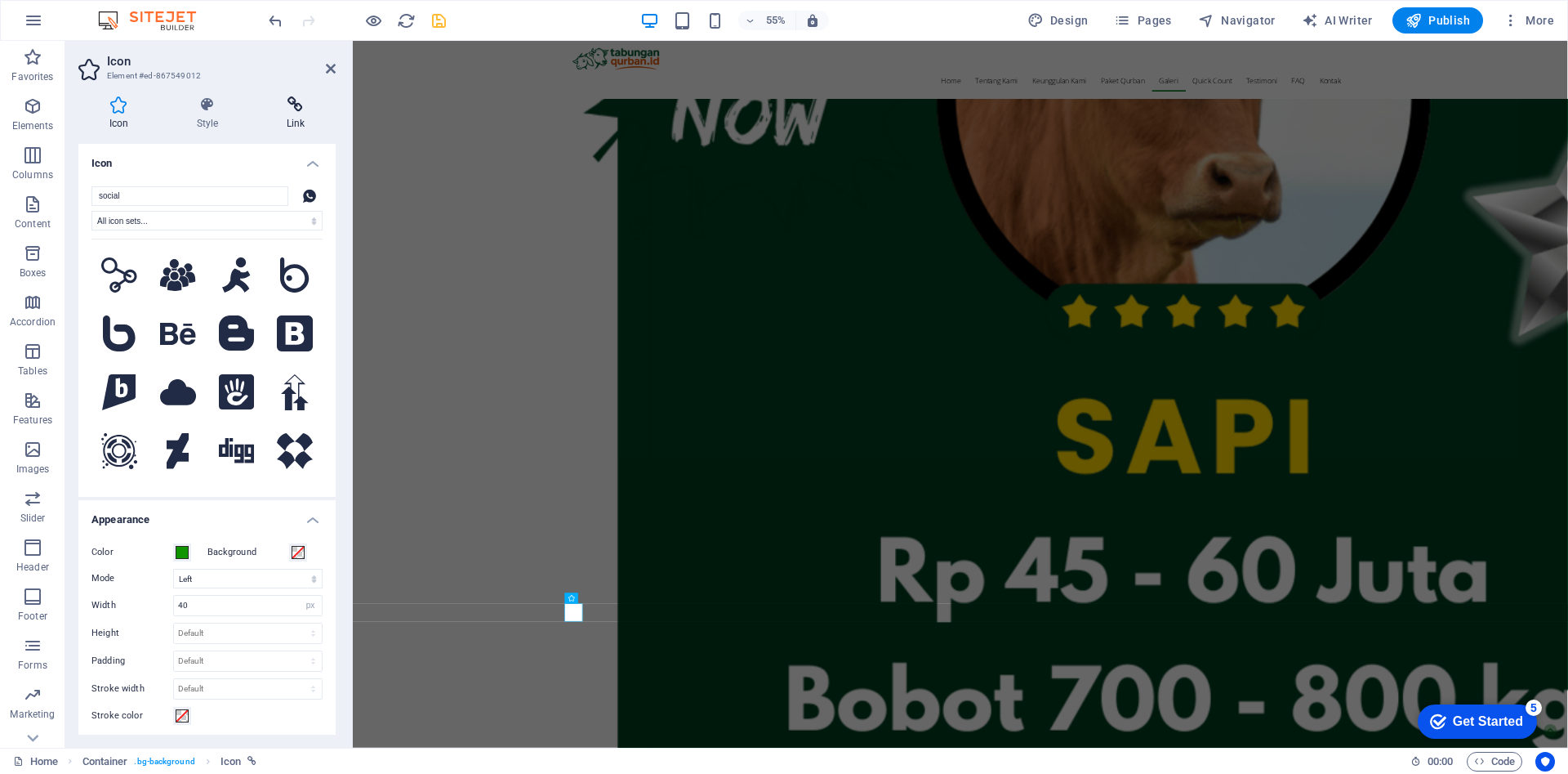
click at [293, 109] on icon at bounding box center [295, 104] width 80 height 16
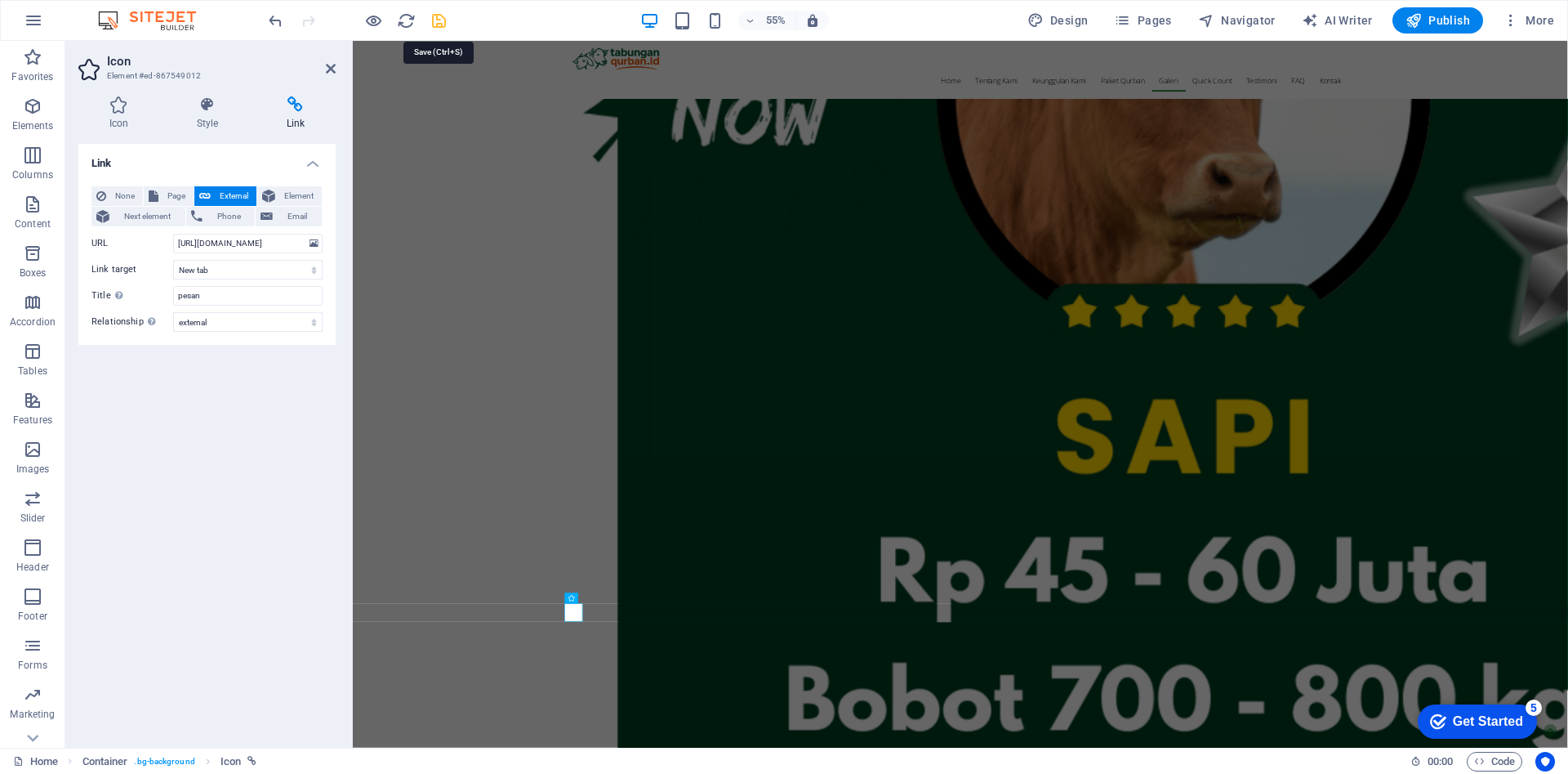
click at [442, 19] on icon "save" at bounding box center [439, 21] width 18 height 18
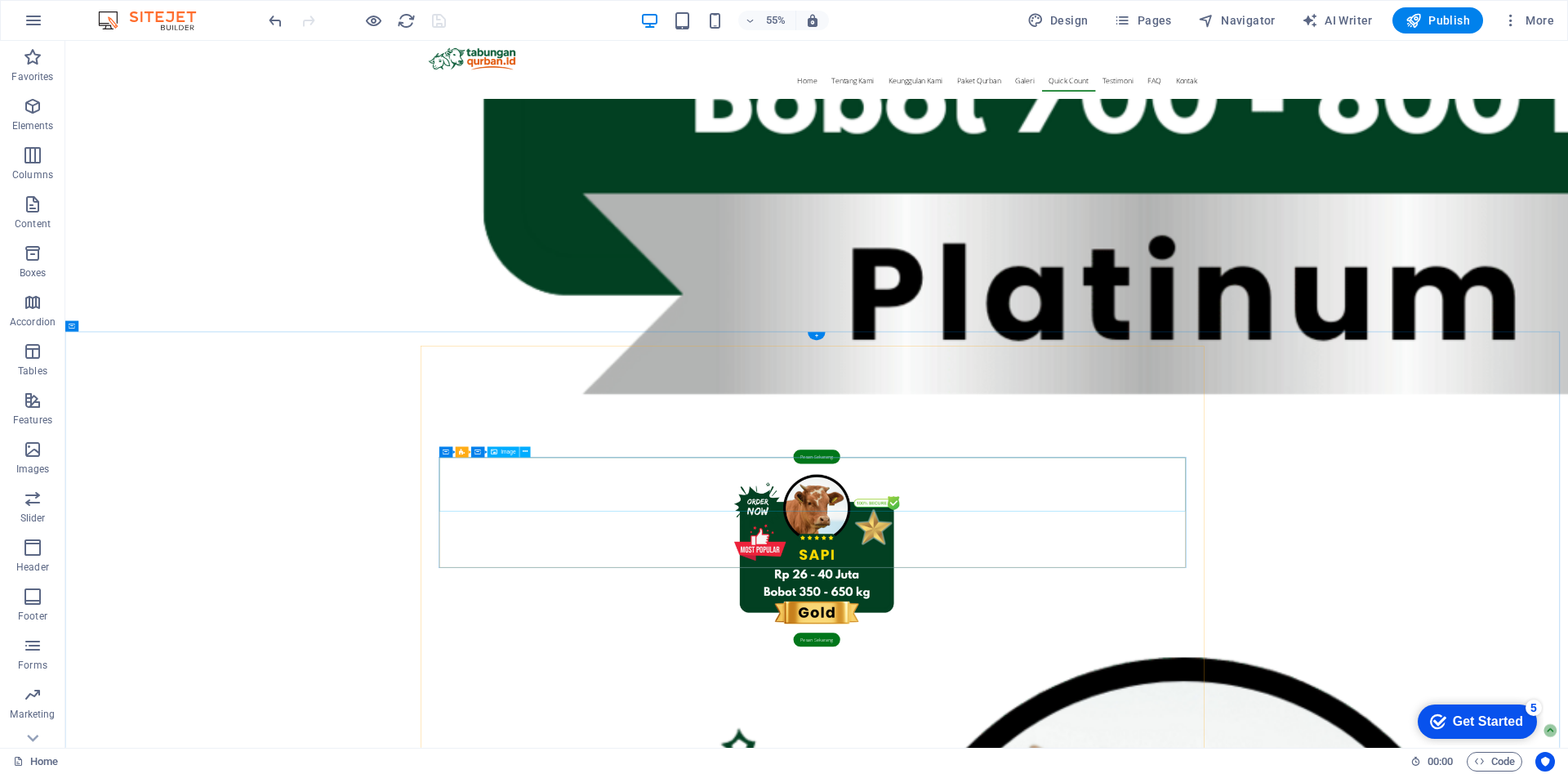
scroll to position [4799, 0]
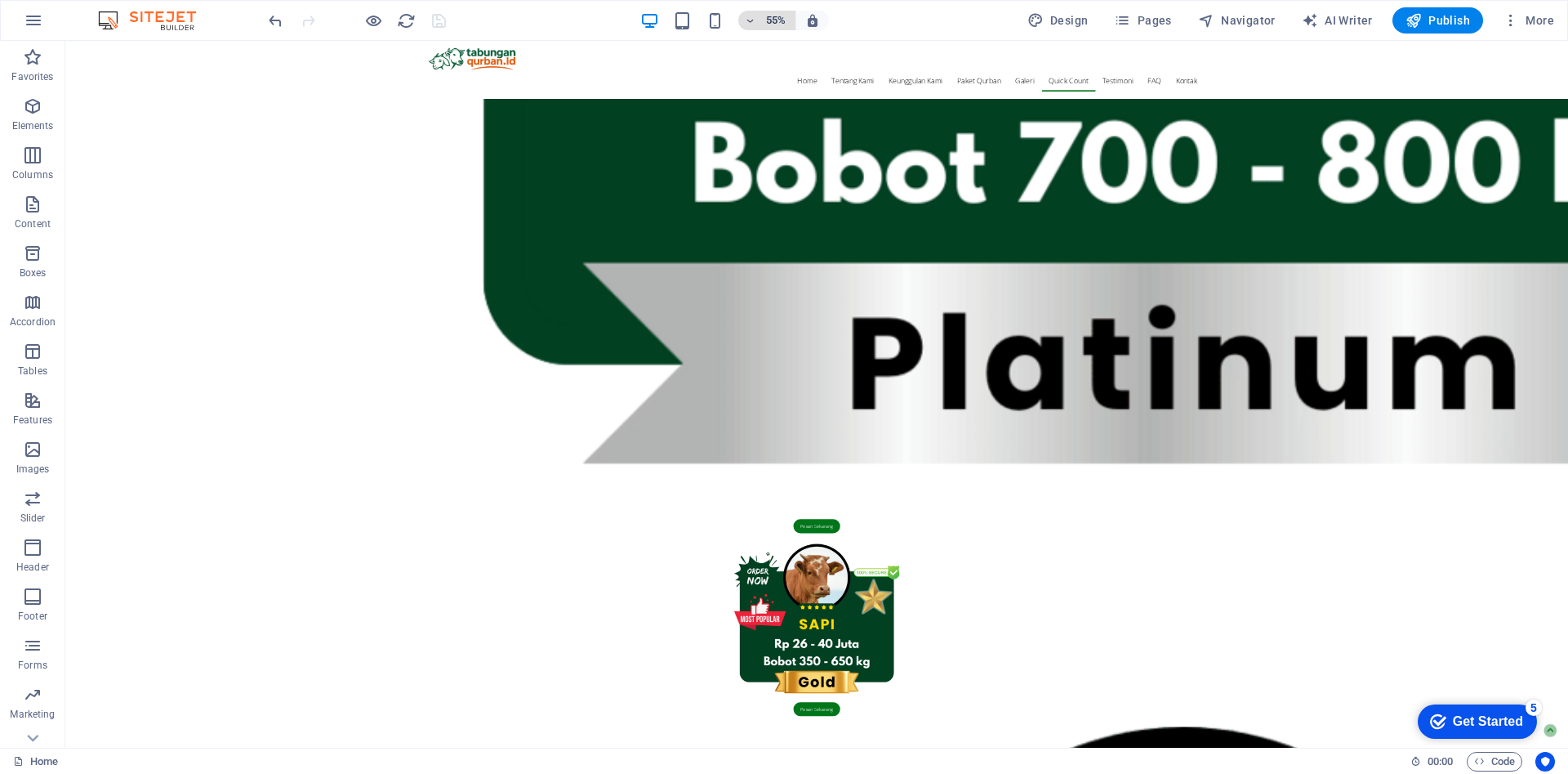
click at [763, 21] on span "55%" at bounding box center [767, 20] width 44 height 19
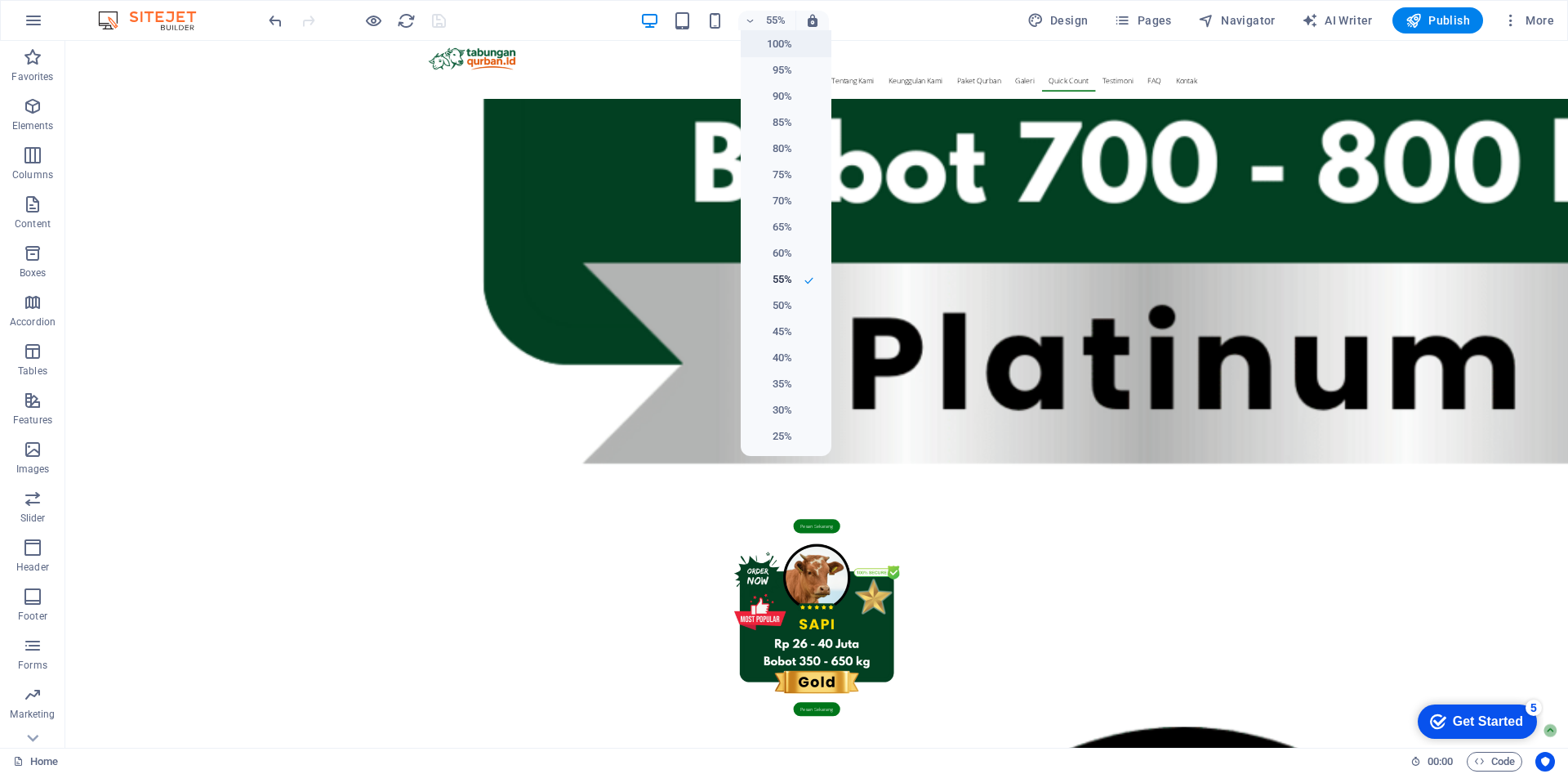
click at [773, 37] on h6 "100%" at bounding box center [772, 44] width 42 height 19
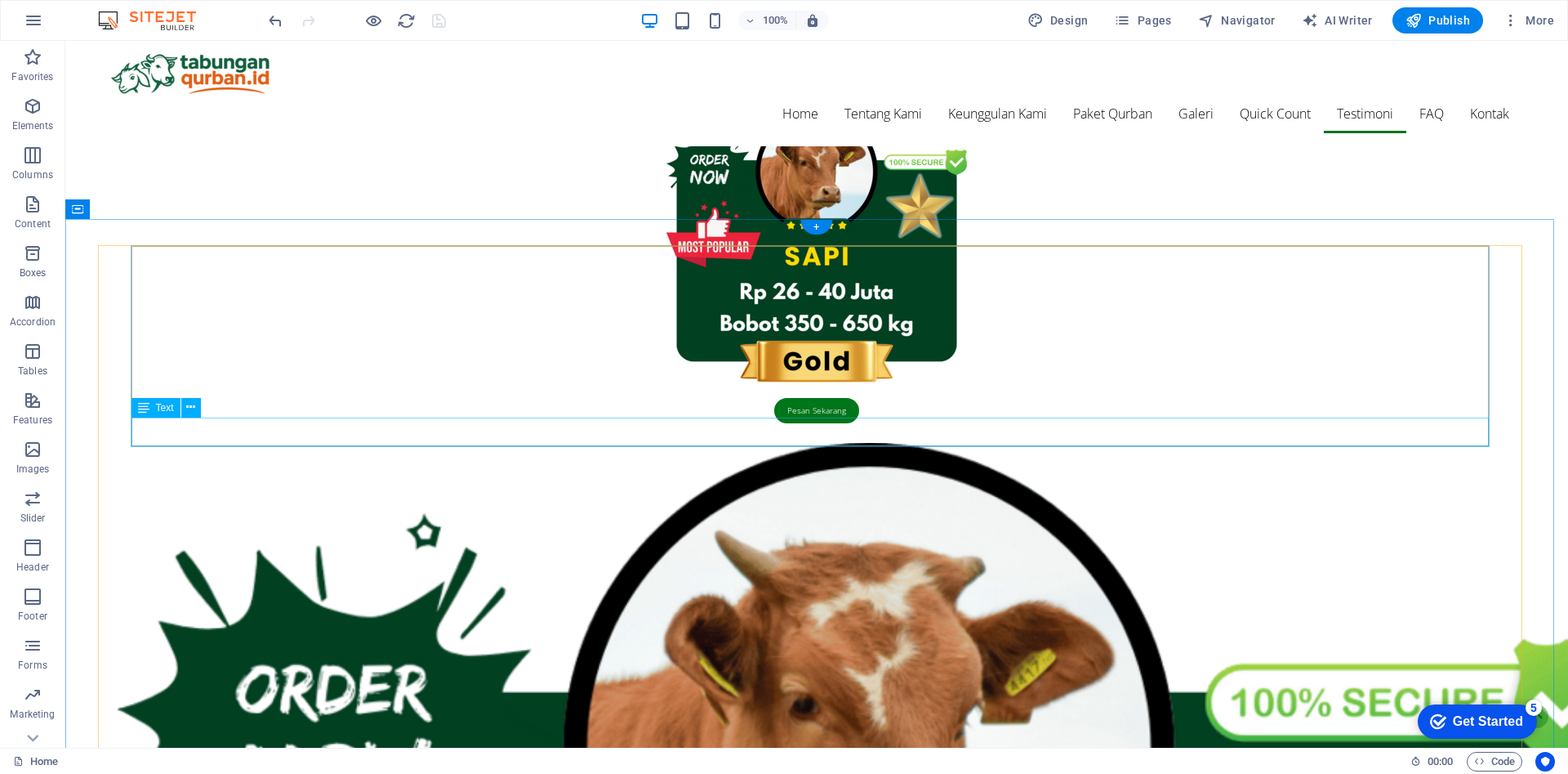
scroll to position [4147, 0]
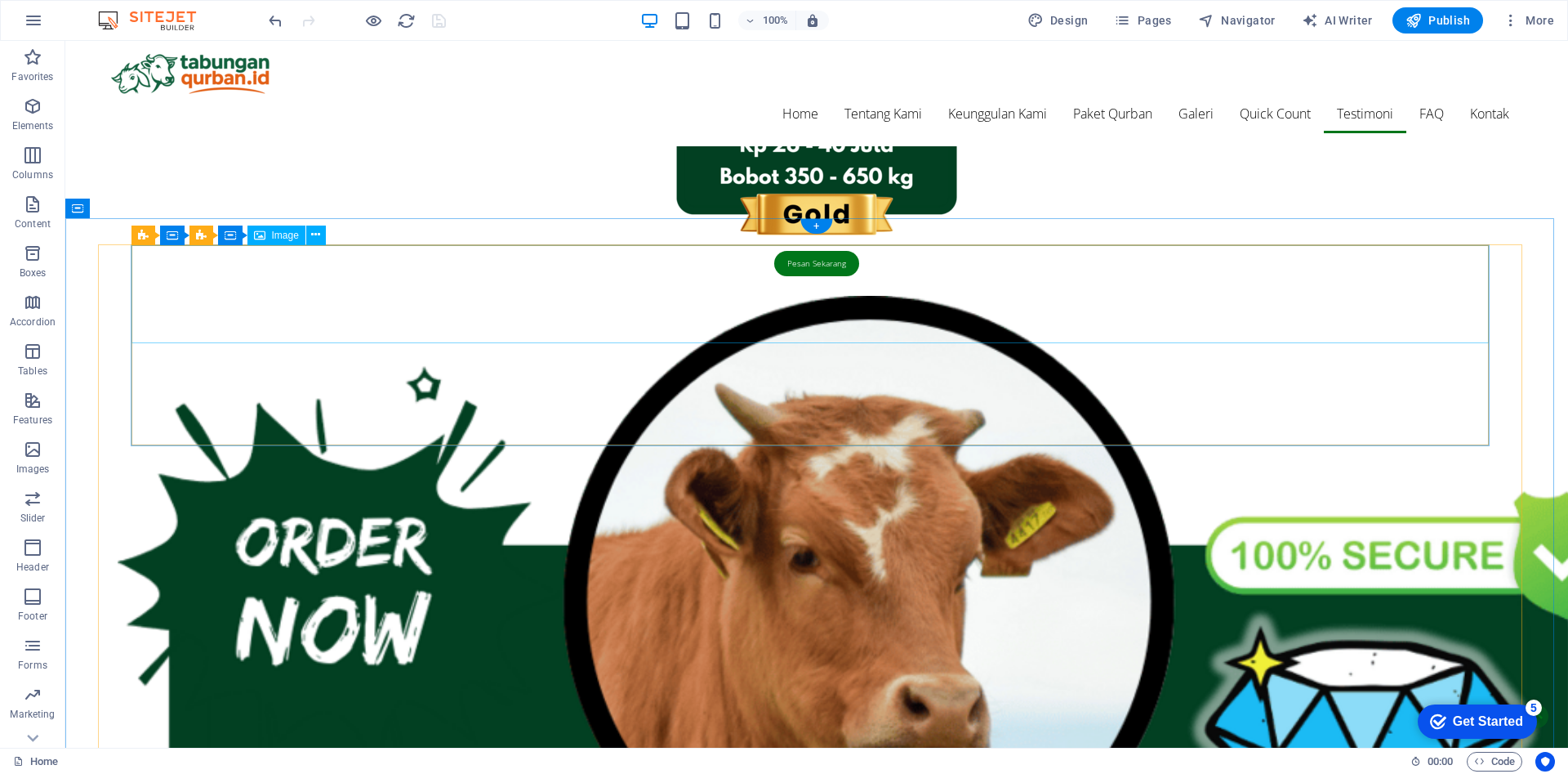
select select "px"
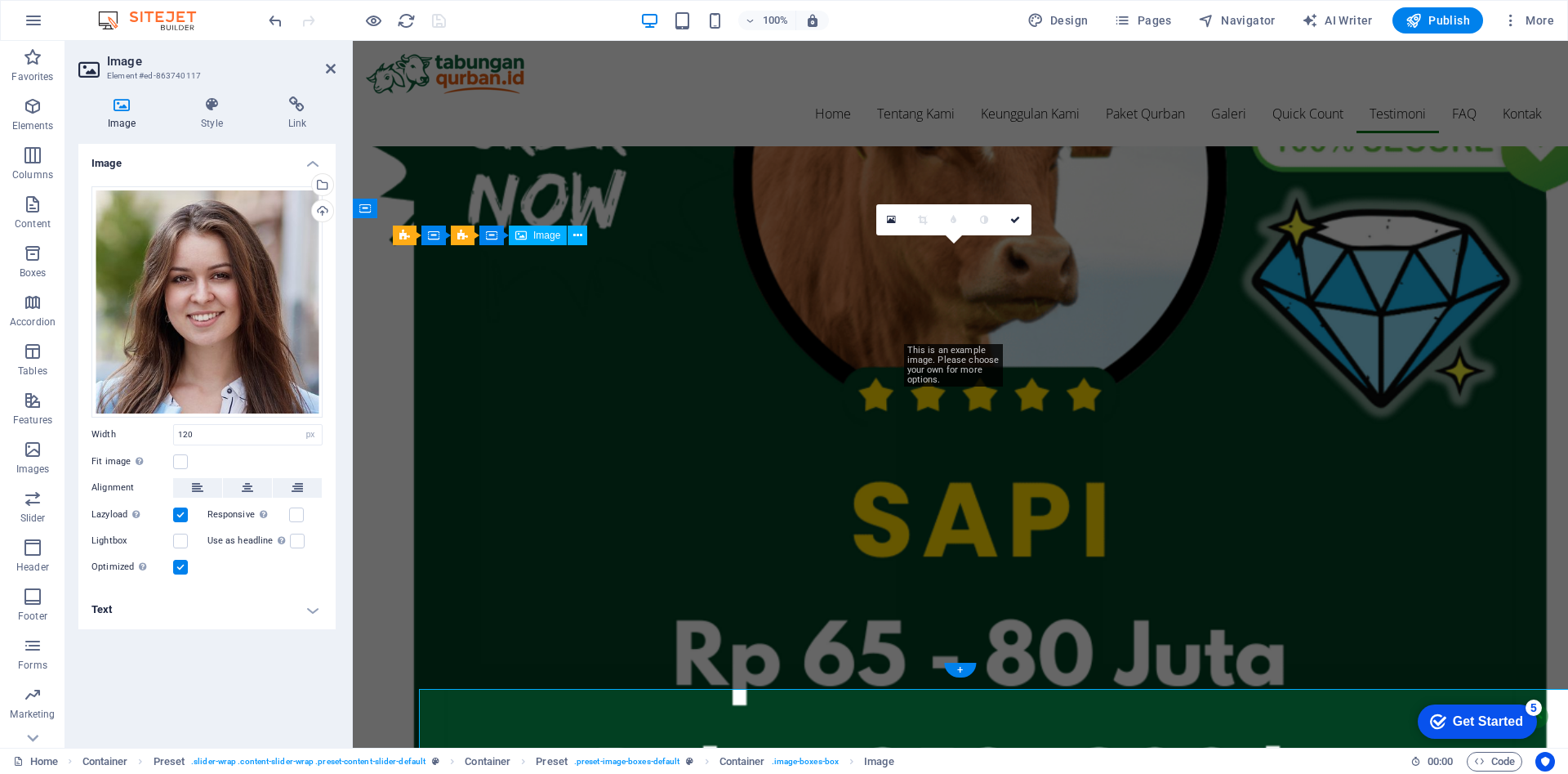
scroll to position [3702, 0]
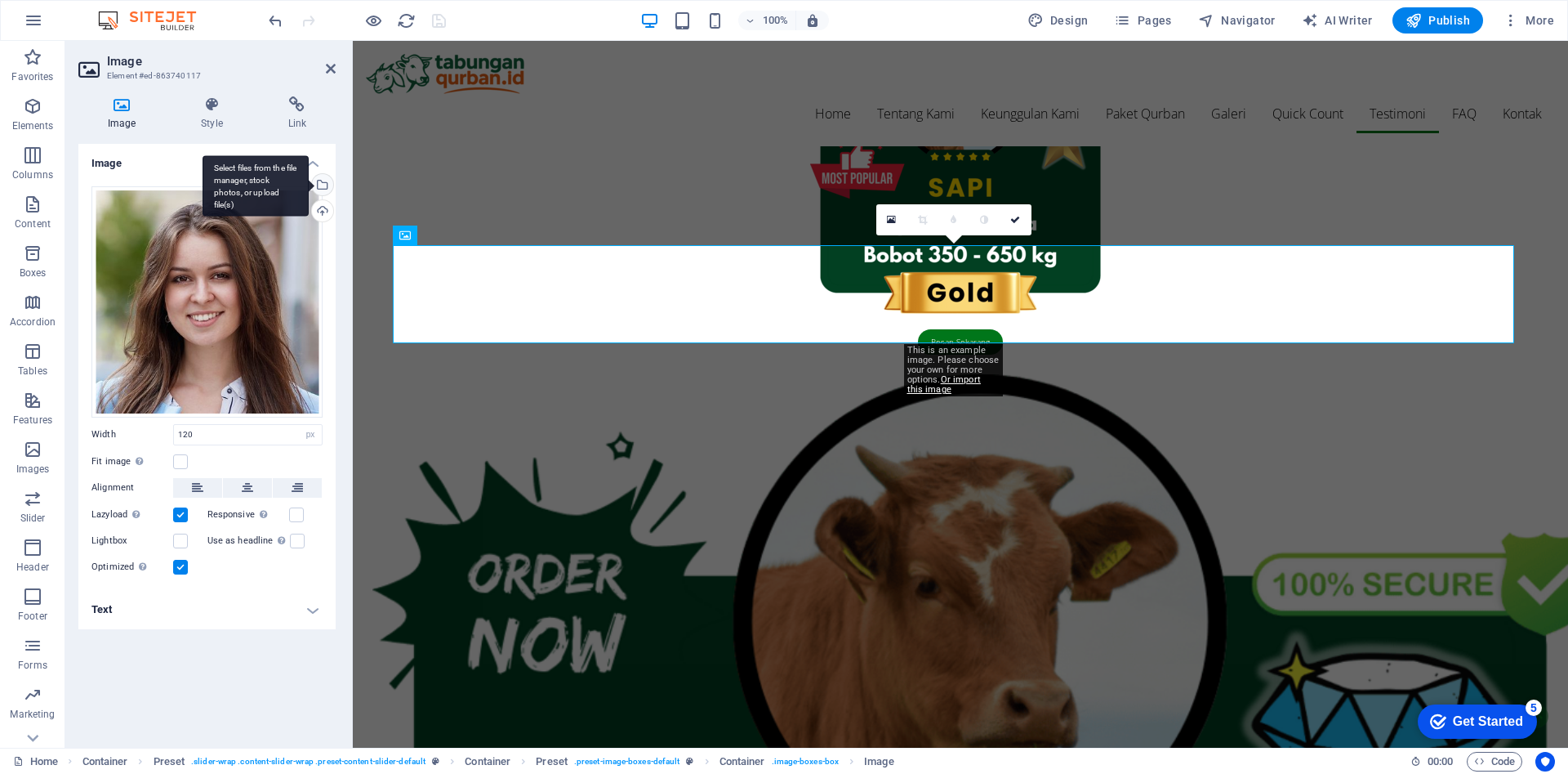
click at [308, 183] on div "Select files from the file manager, stock photos, or upload file(s)" at bounding box center [256, 185] width 106 height 61
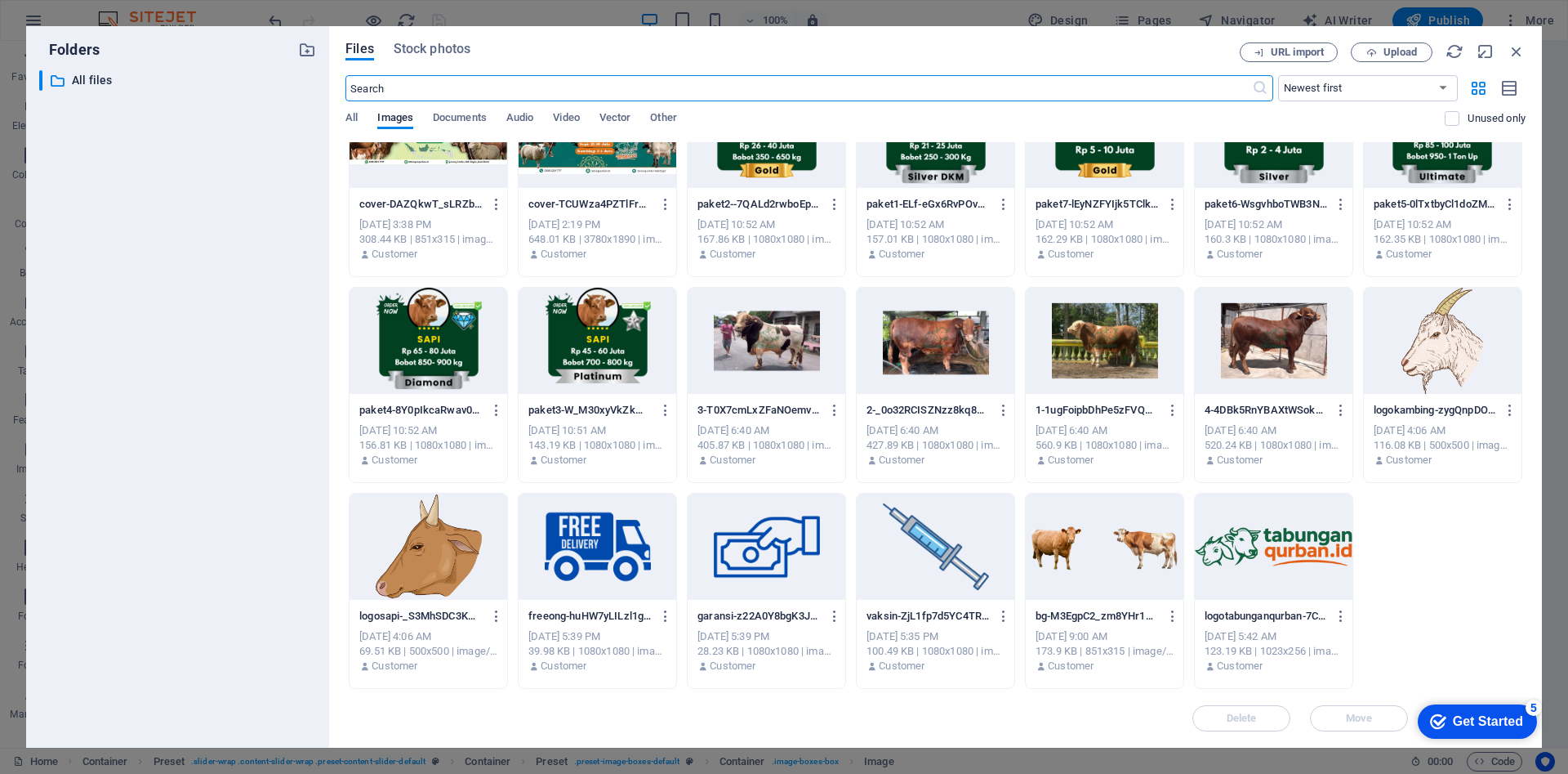
scroll to position [0, 0]
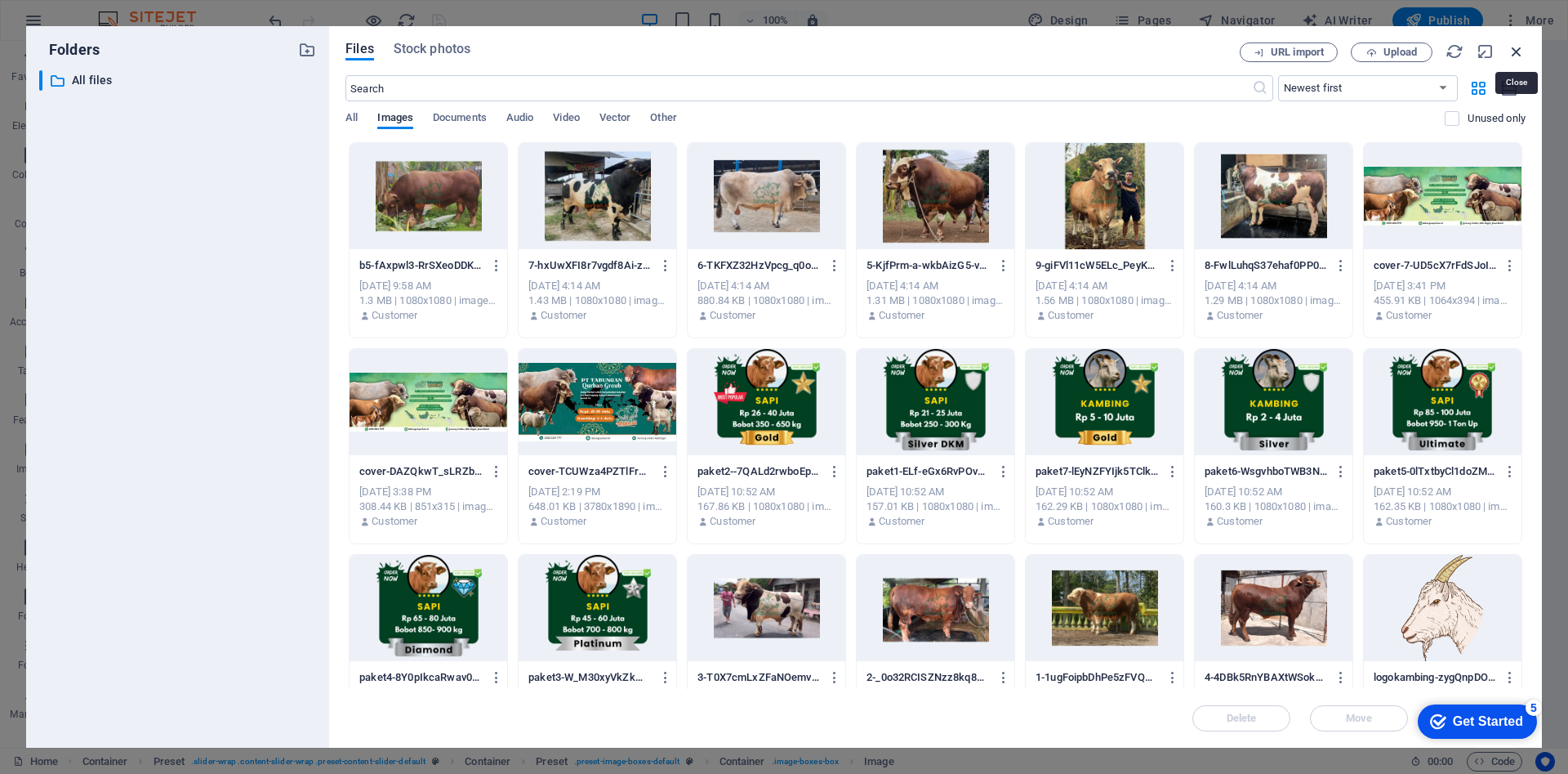
drag, startPoint x: 1518, startPoint y: 53, endPoint x: 420, endPoint y: 164, distance: 1103.6
click at [1518, 53] on icon "button" at bounding box center [1516, 51] width 18 height 18
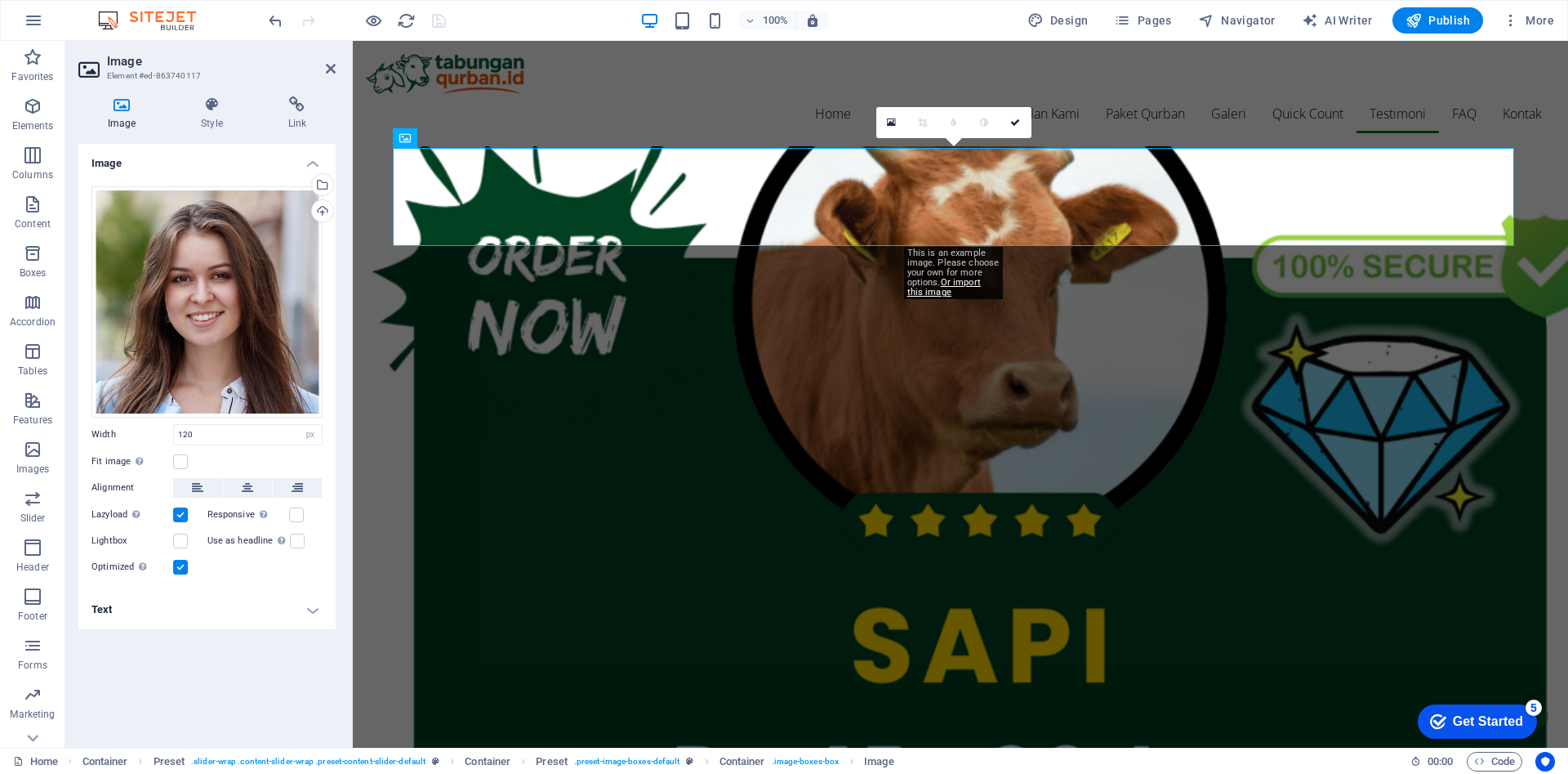
scroll to position [3800, 0]
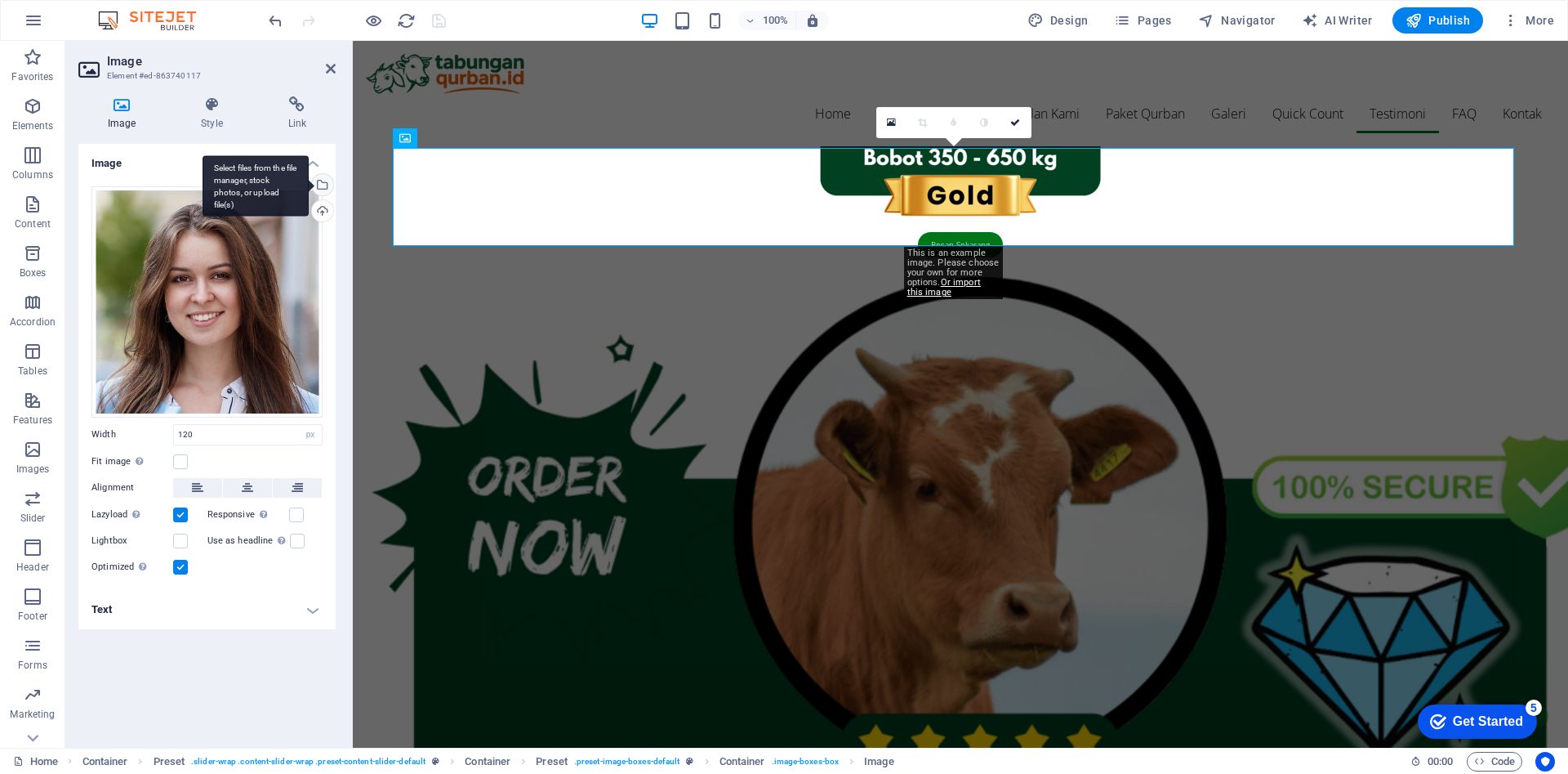
click at [323, 181] on div "Select files from the file manager, stock photos, or upload file(s)" at bounding box center [320, 186] width 24 height 24
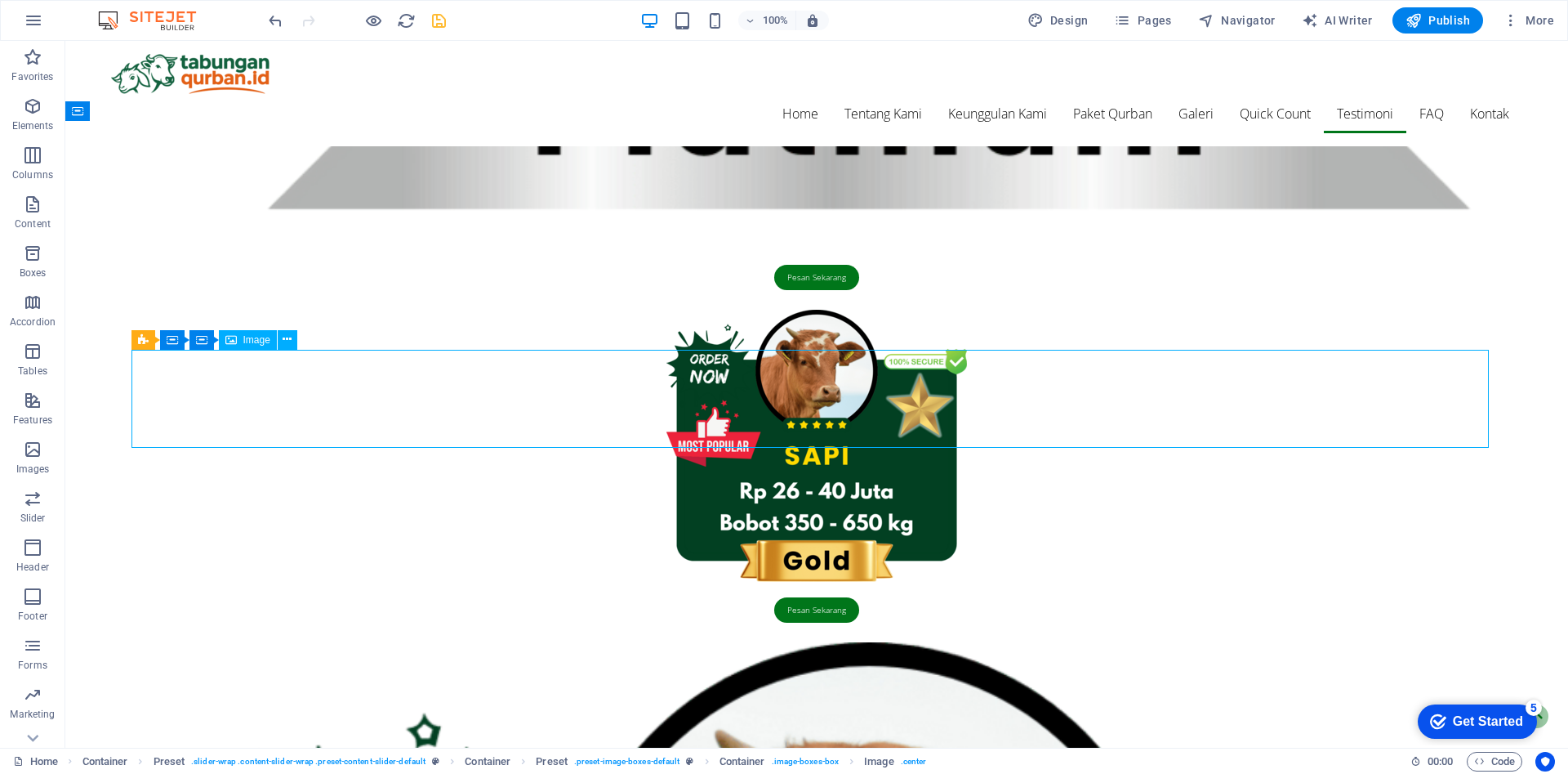
scroll to position [4243, 0]
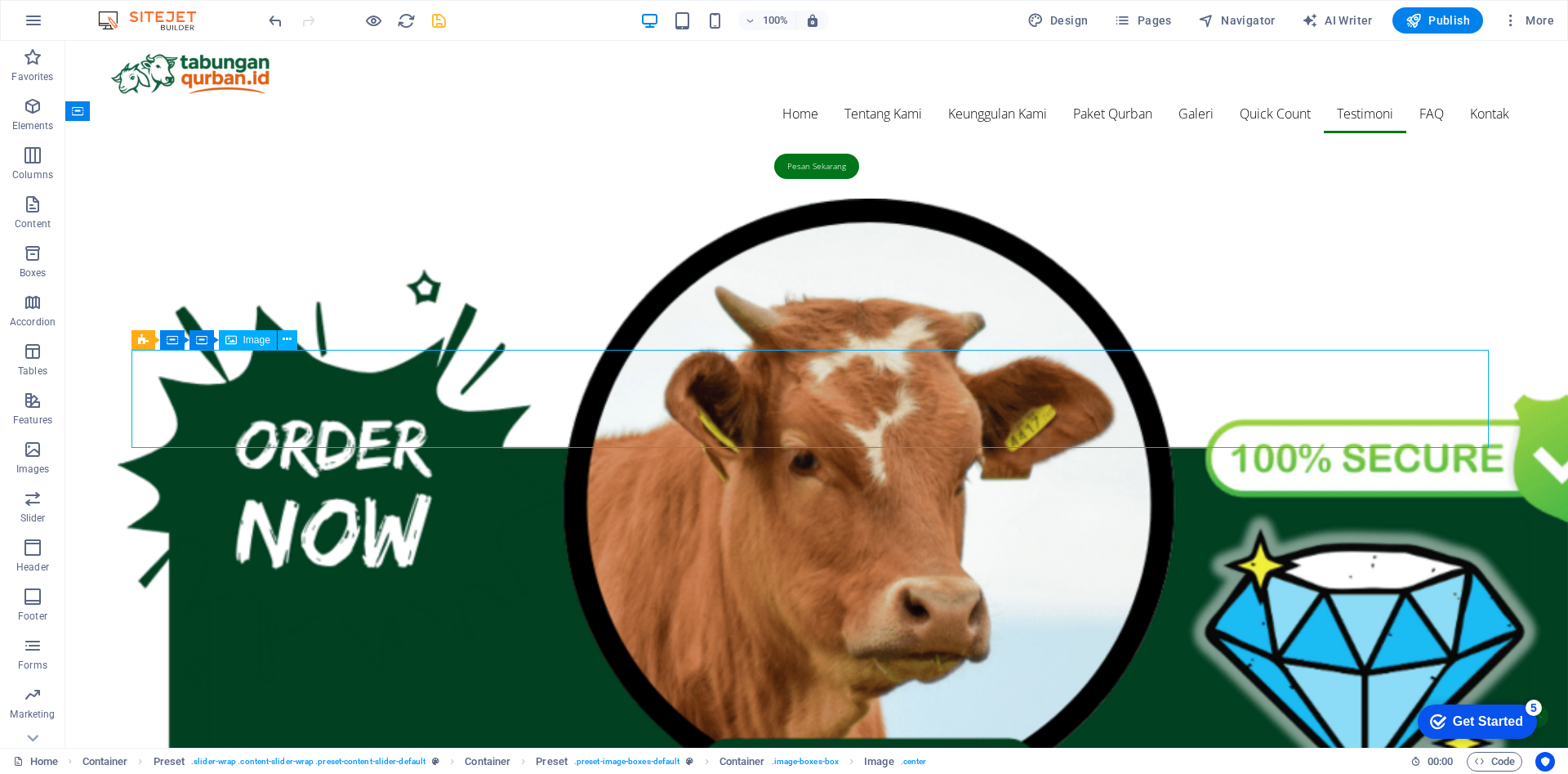
select select "px"
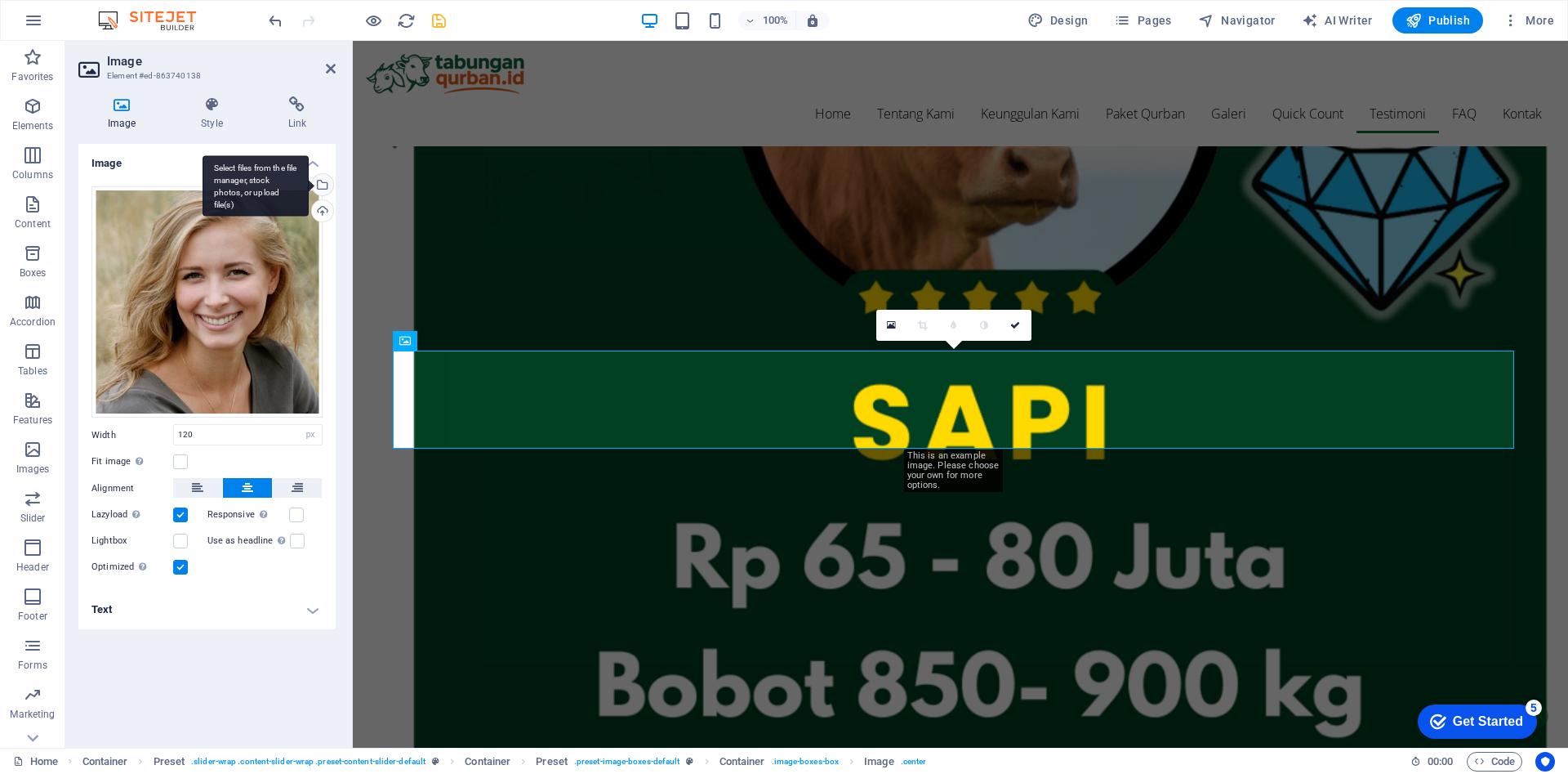
scroll to position [3800, 0]
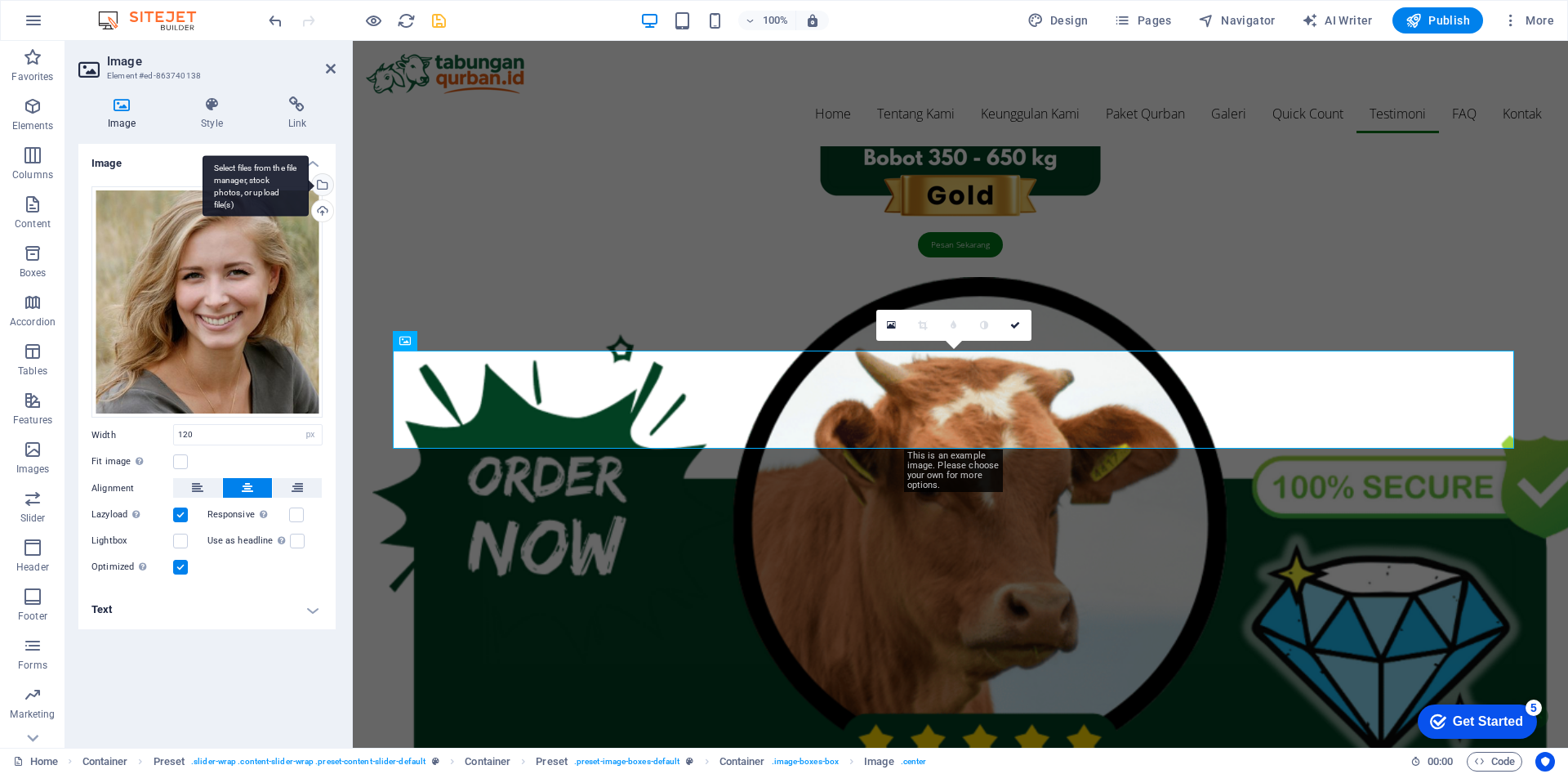
click at [321, 185] on div "Select files from the file manager, stock photos, or upload file(s)" at bounding box center [320, 186] width 24 height 24
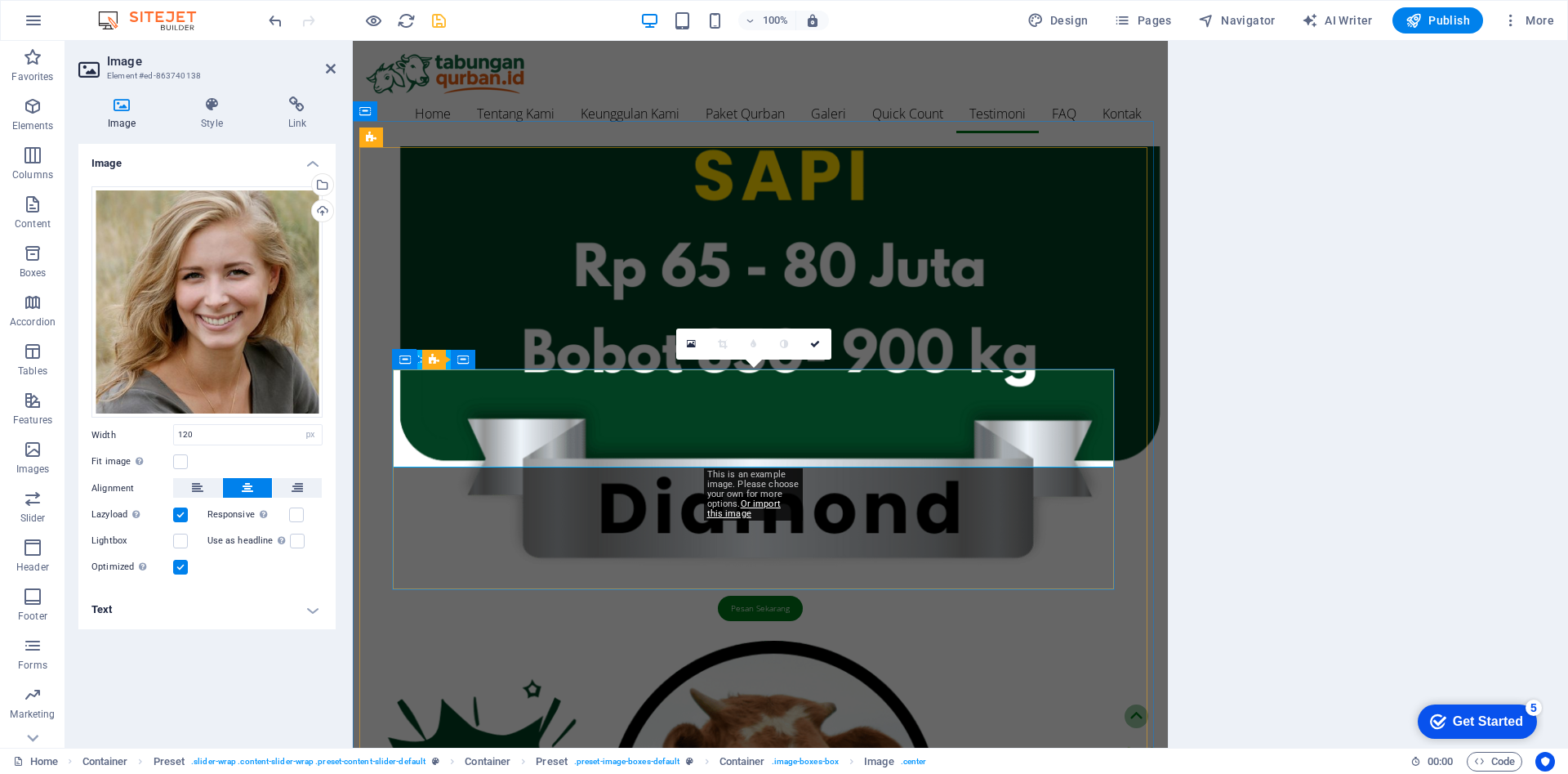
scroll to position [3175, 0]
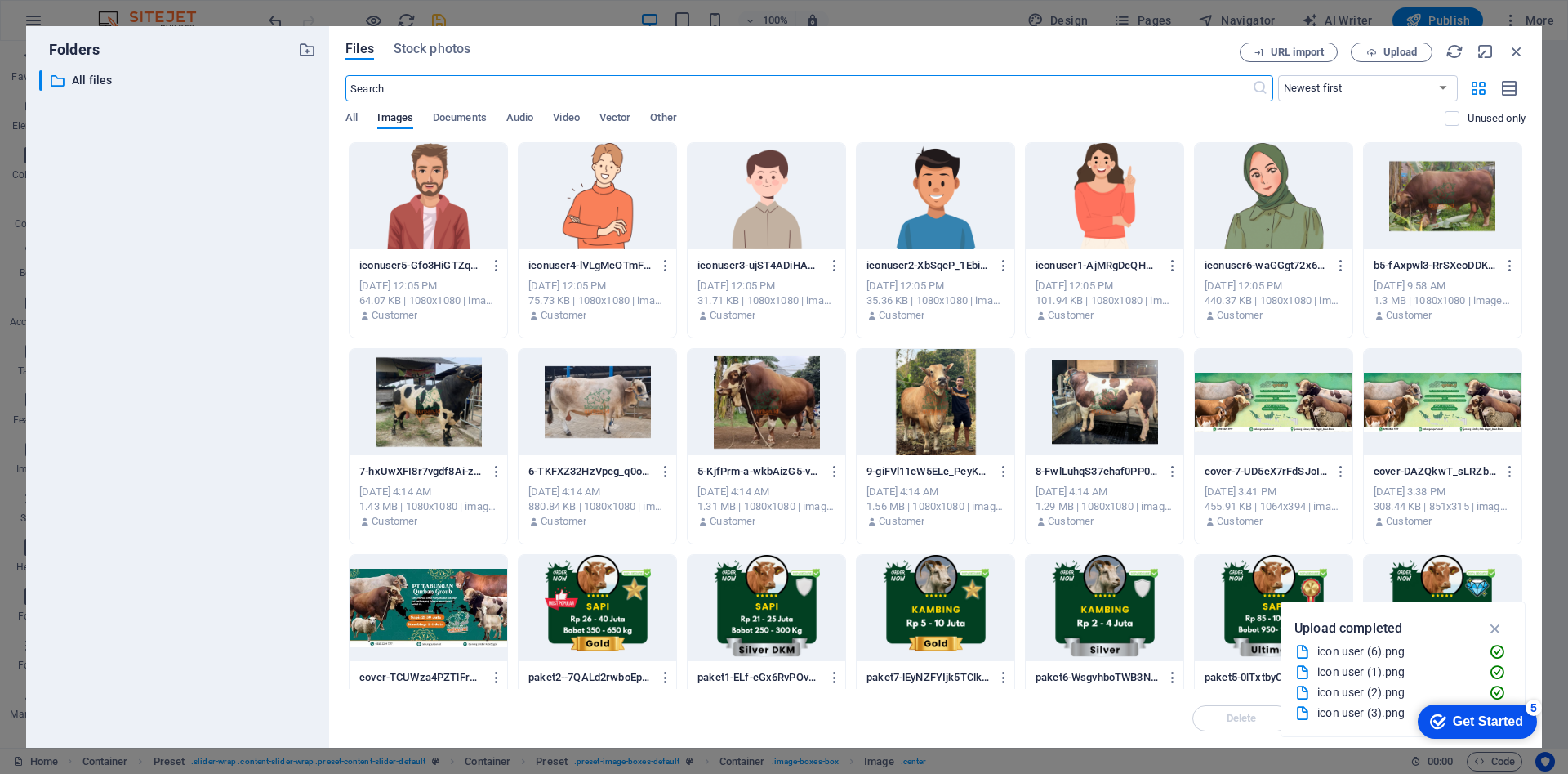
click at [939, 218] on div at bounding box center [935, 196] width 158 height 106
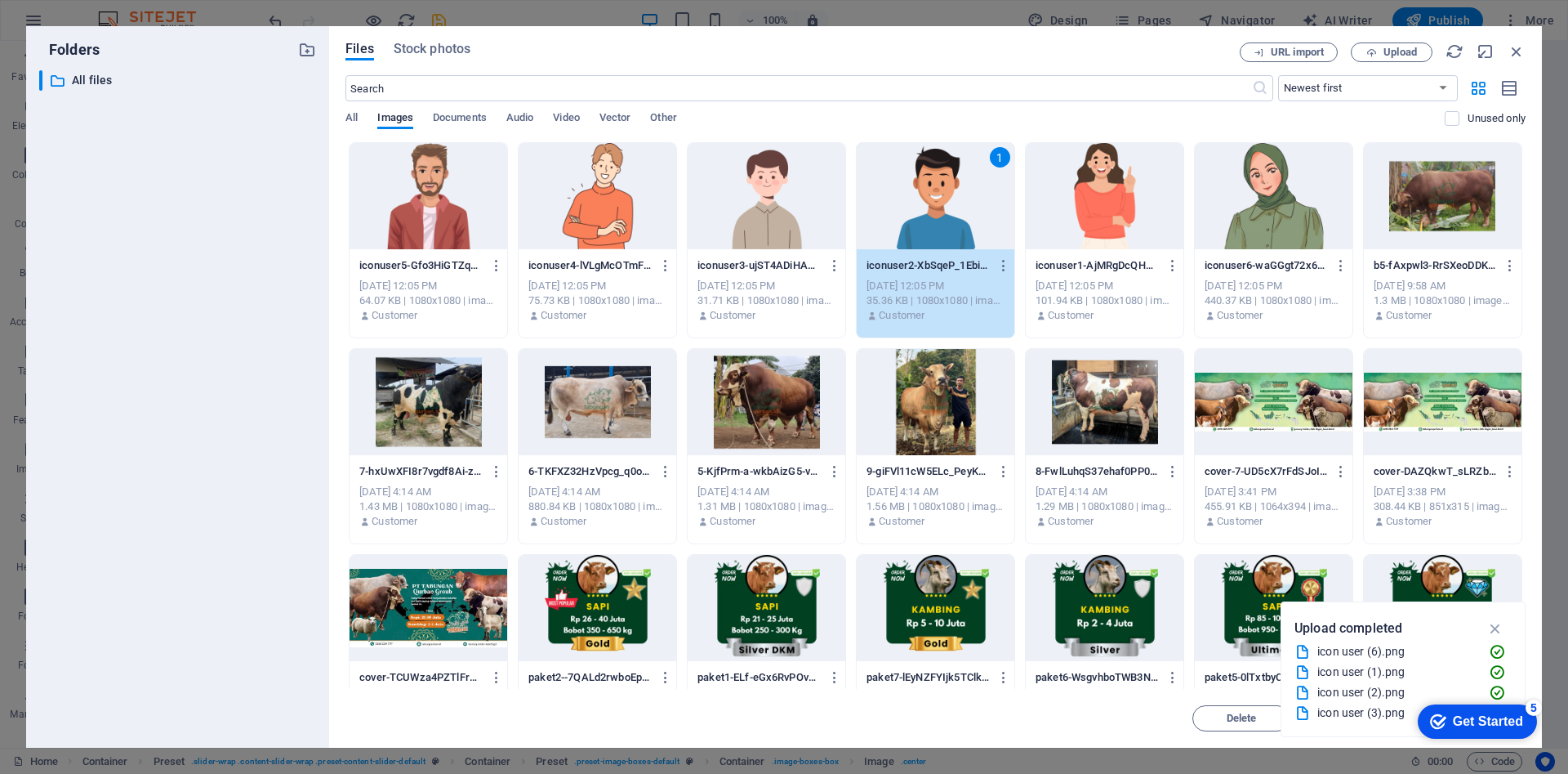
click at [939, 218] on div "1" at bounding box center [935, 196] width 158 height 106
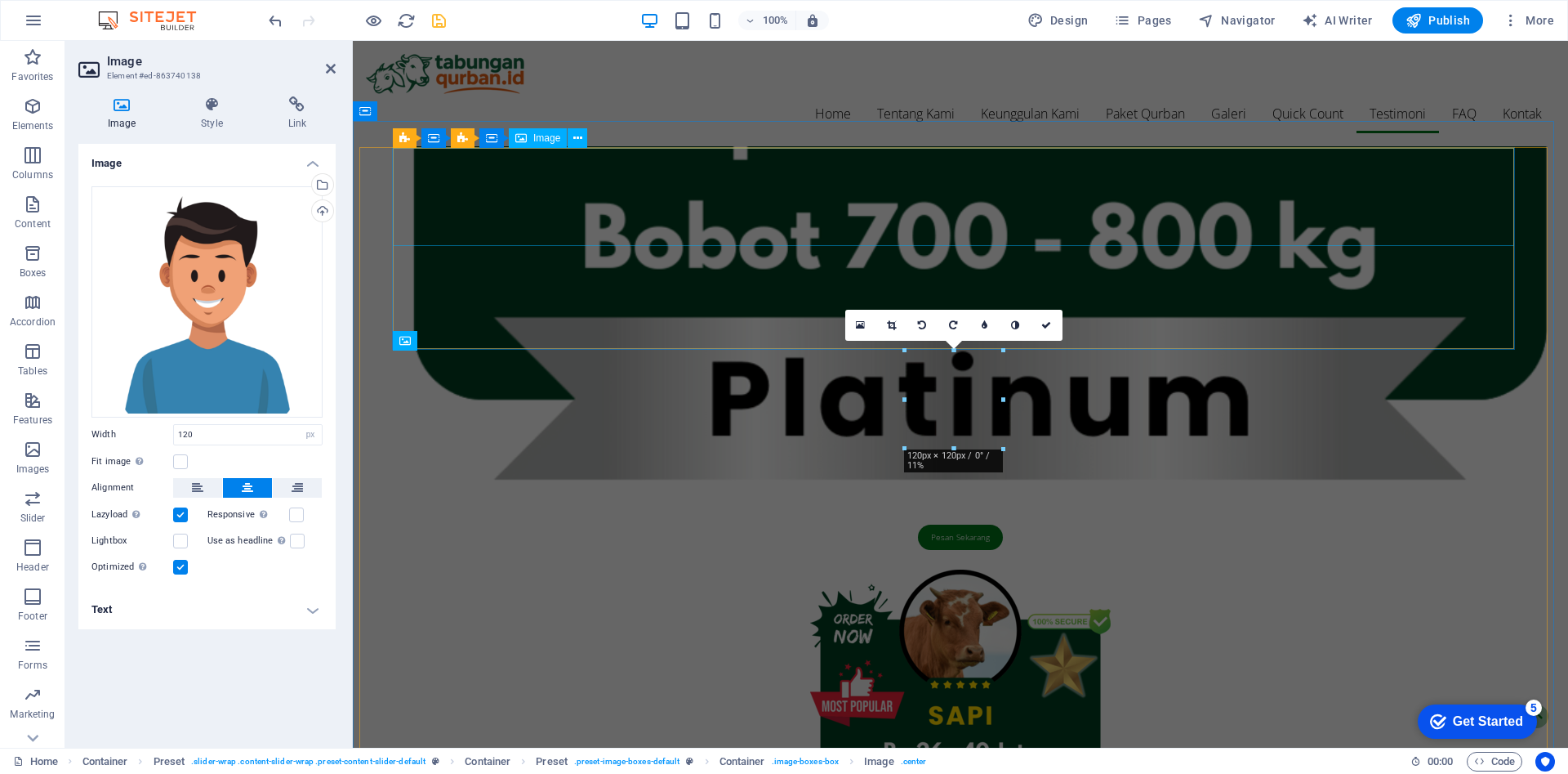
scroll to position [3800, 0]
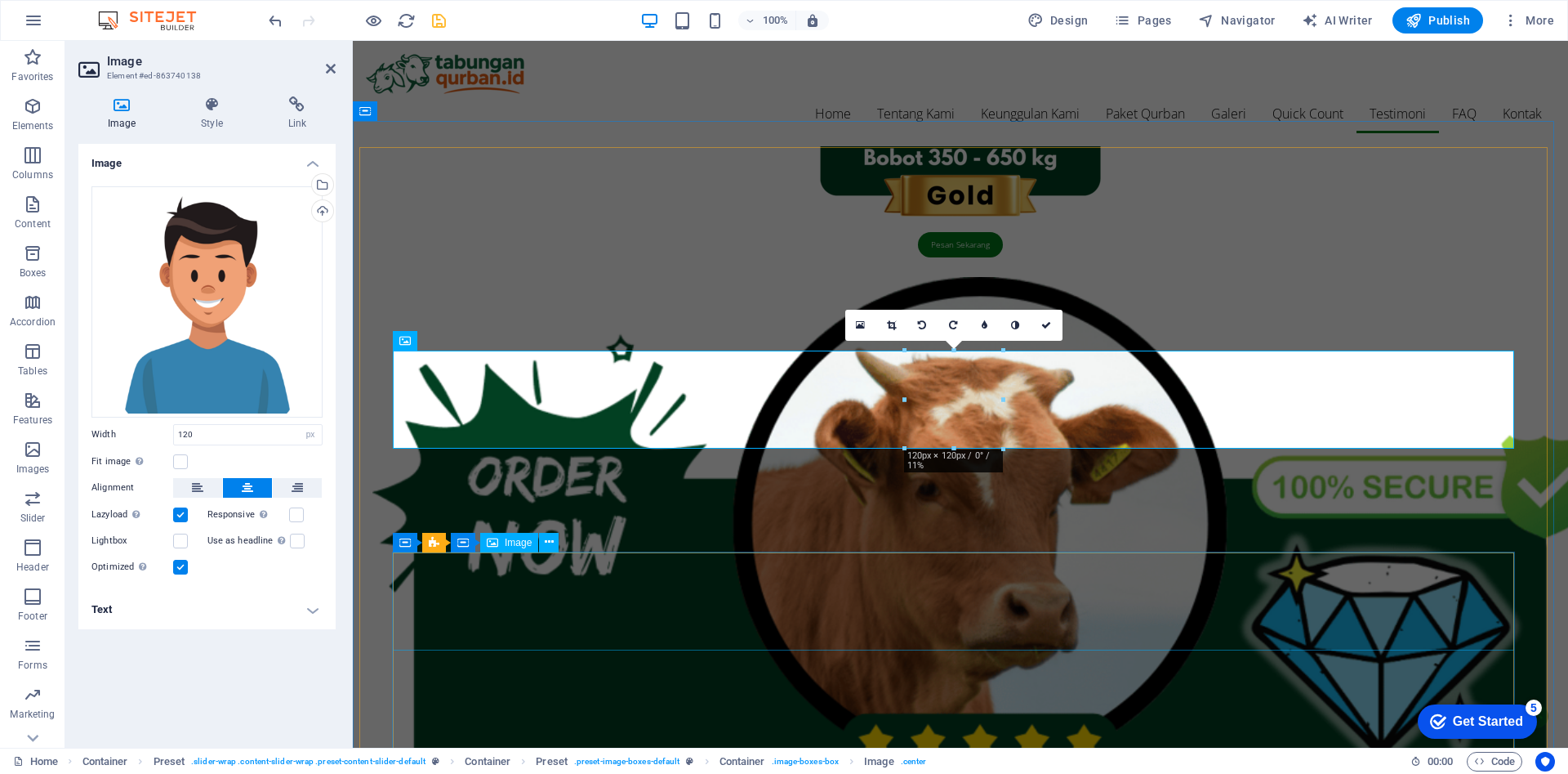
select select "px"
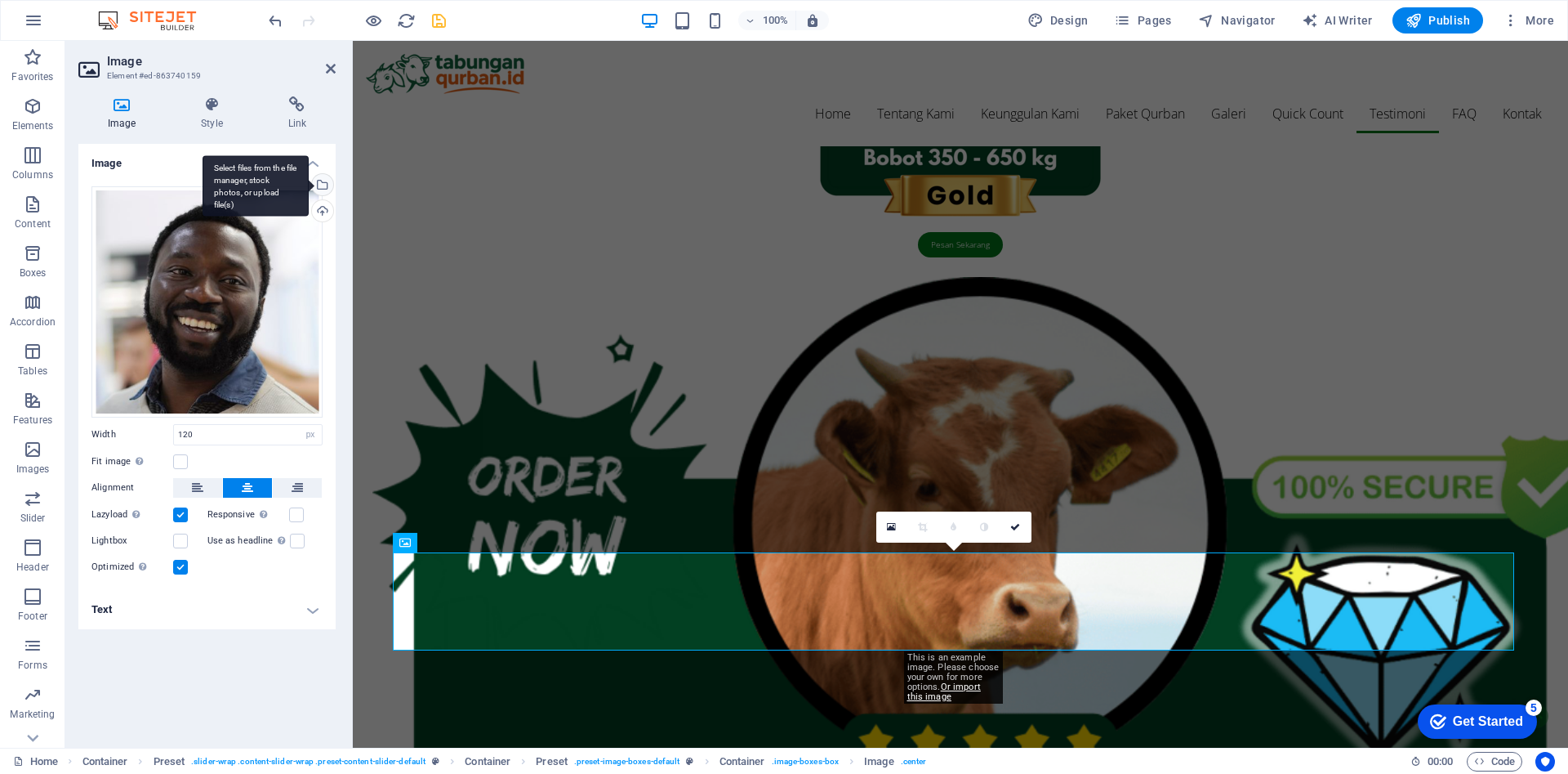
click at [322, 184] on div "Select files from the file manager, stock photos, or upload file(s)" at bounding box center [320, 186] width 24 height 24
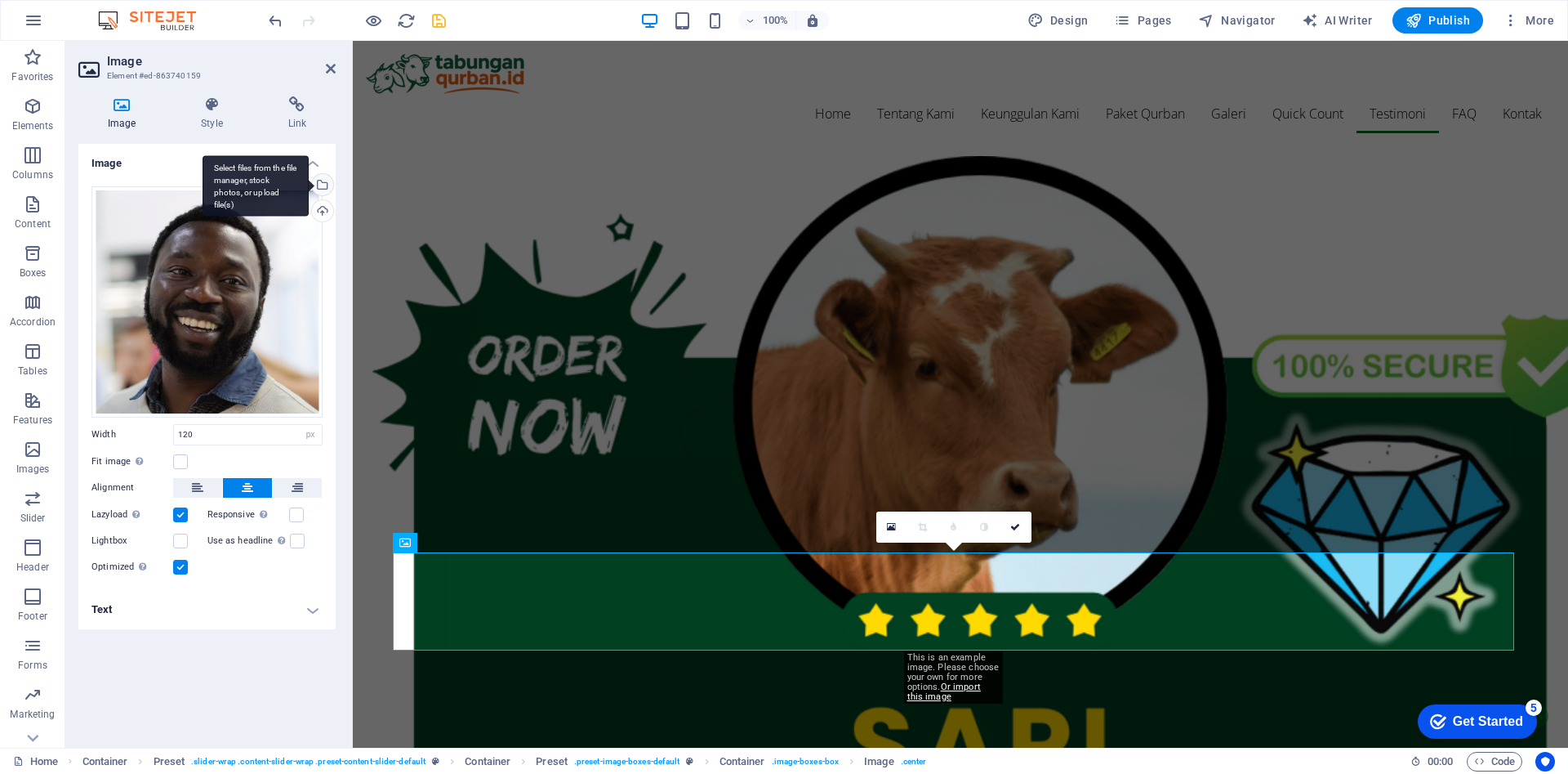
scroll to position [3175, 0]
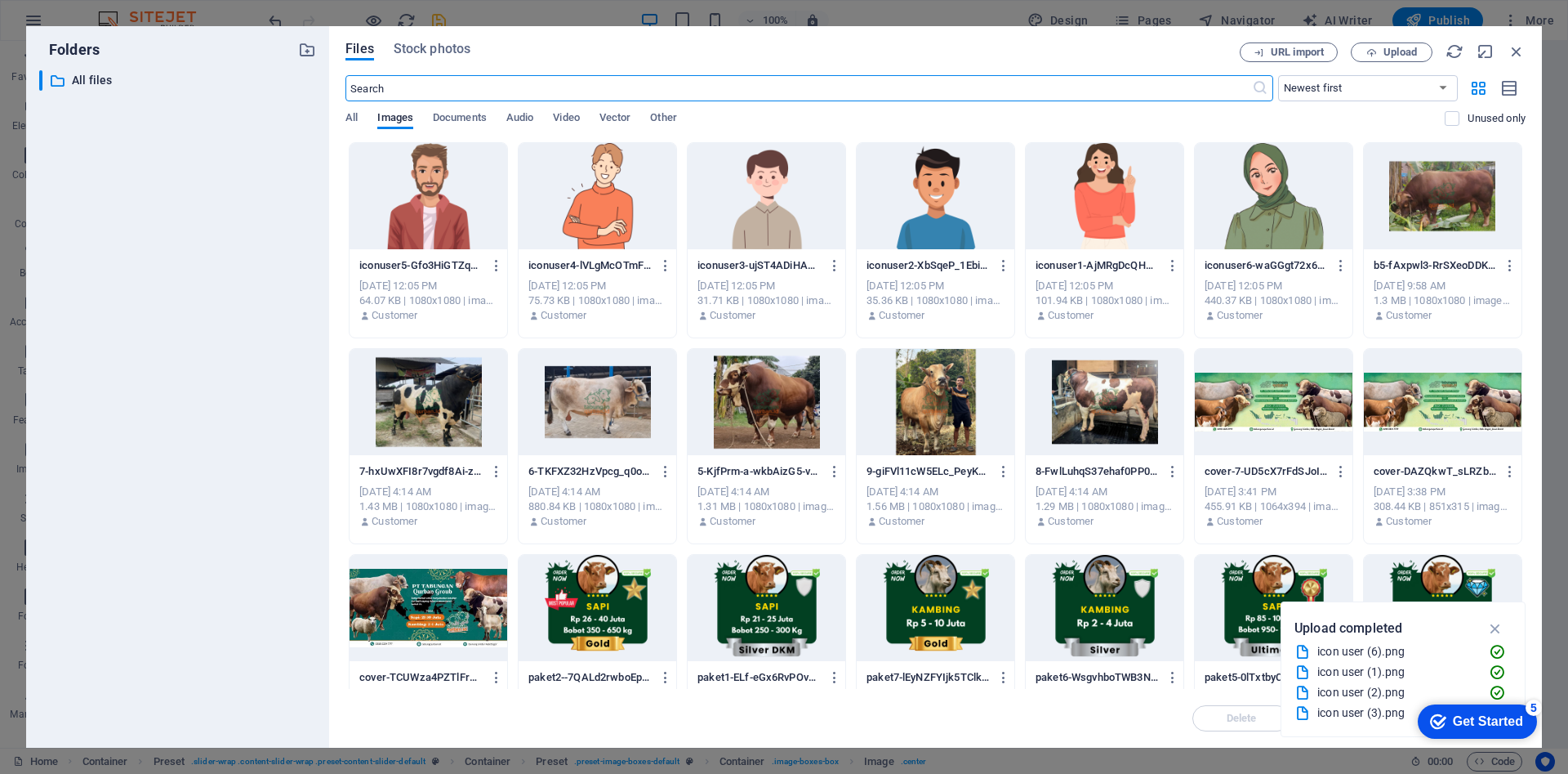
click at [1099, 211] on div at bounding box center [1105, 196] width 158 height 106
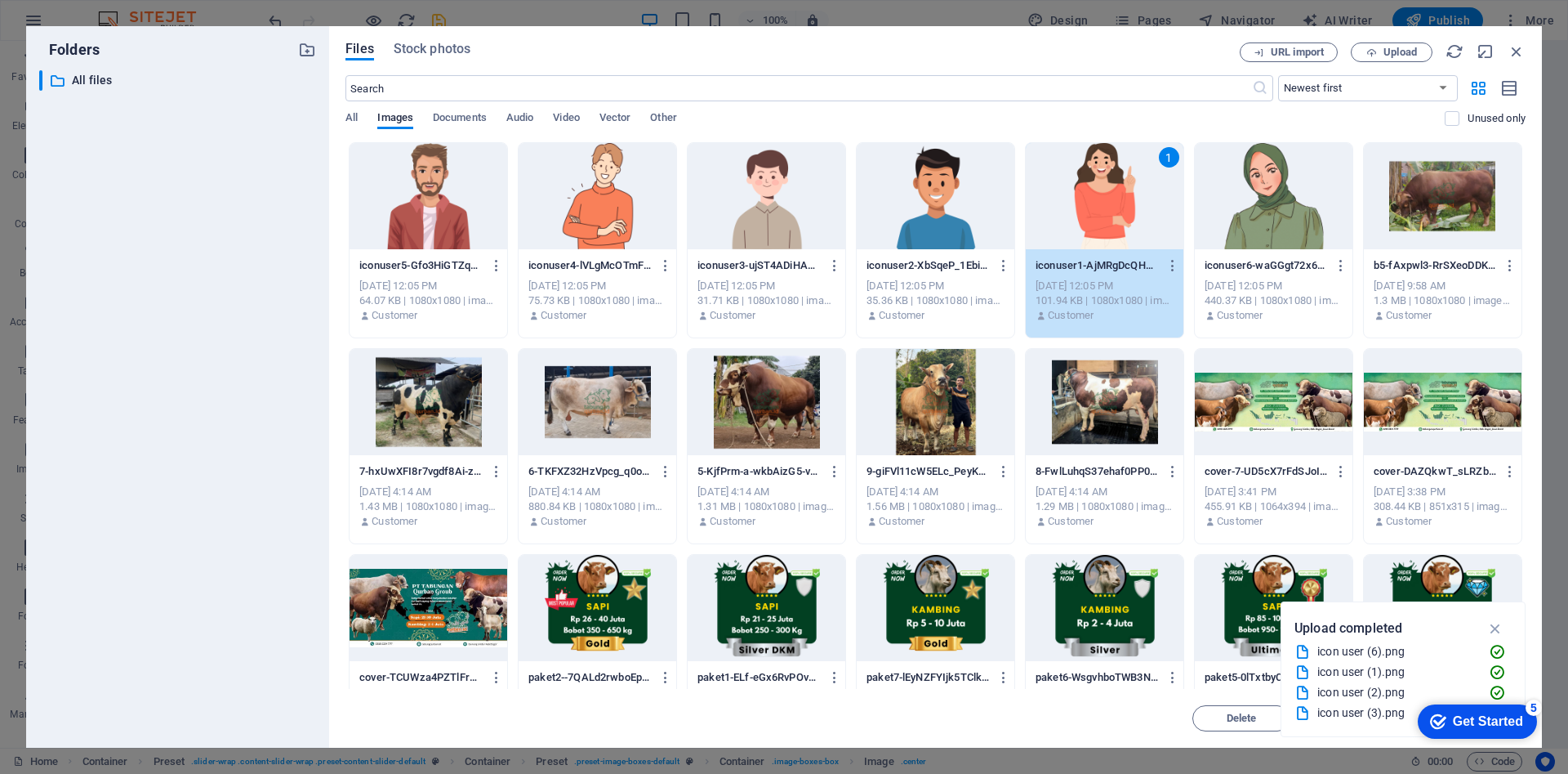
click at [1099, 211] on div "1" at bounding box center [1105, 196] width 158 height 106
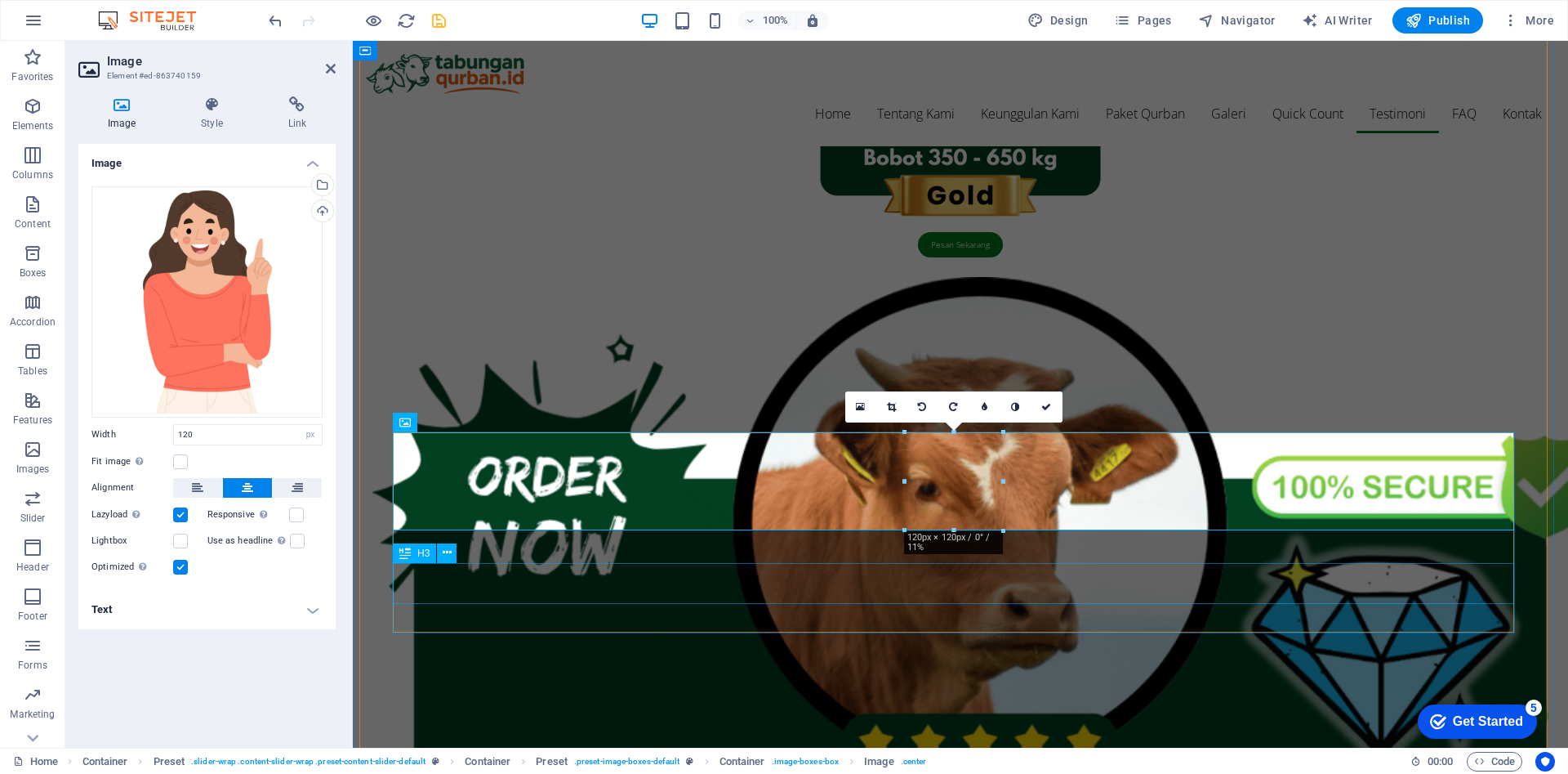
scroll to position [3922, 0]
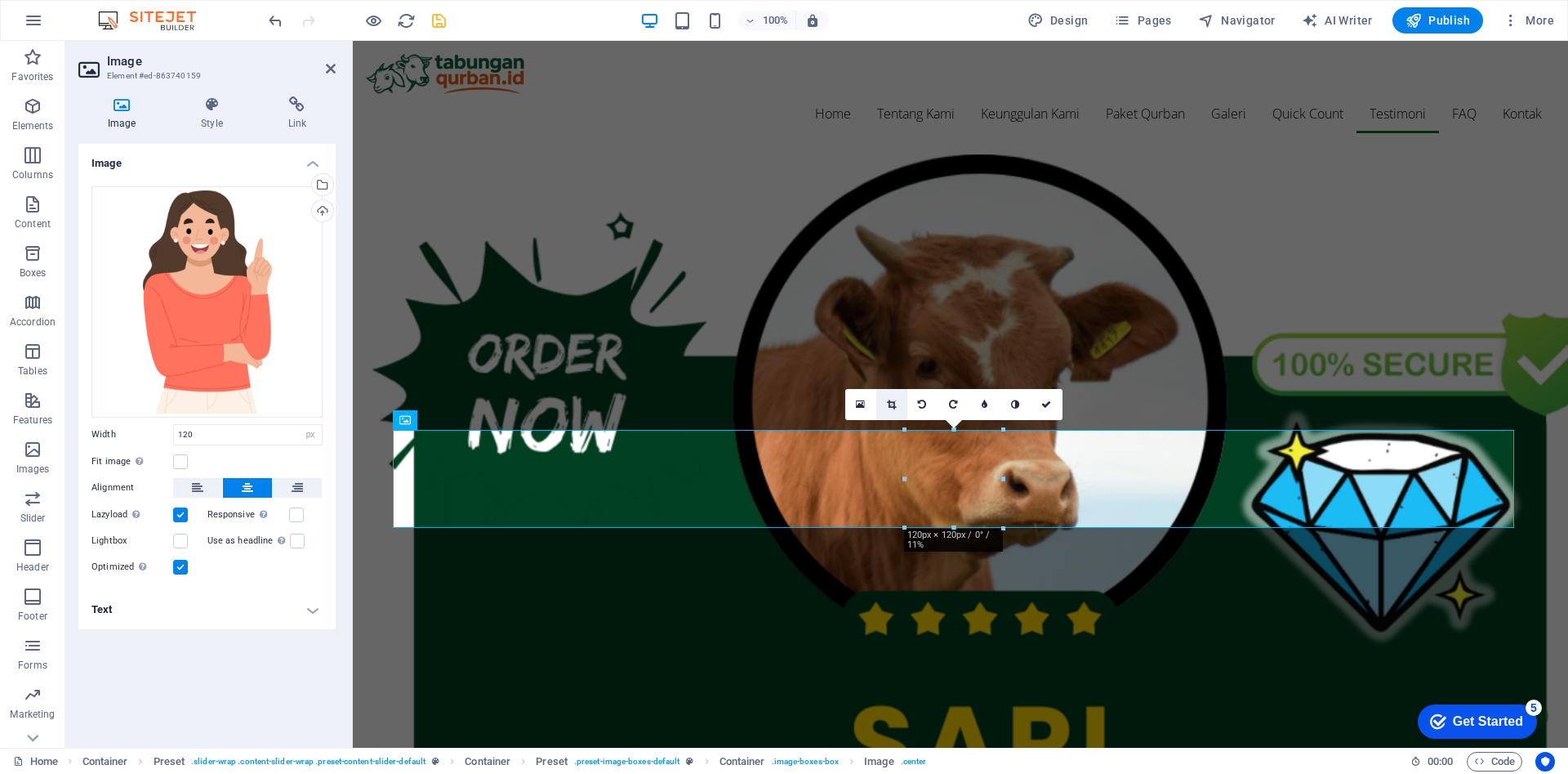
click at [895, 406] on icon at bounding box center [891, 405] width 9 height 10
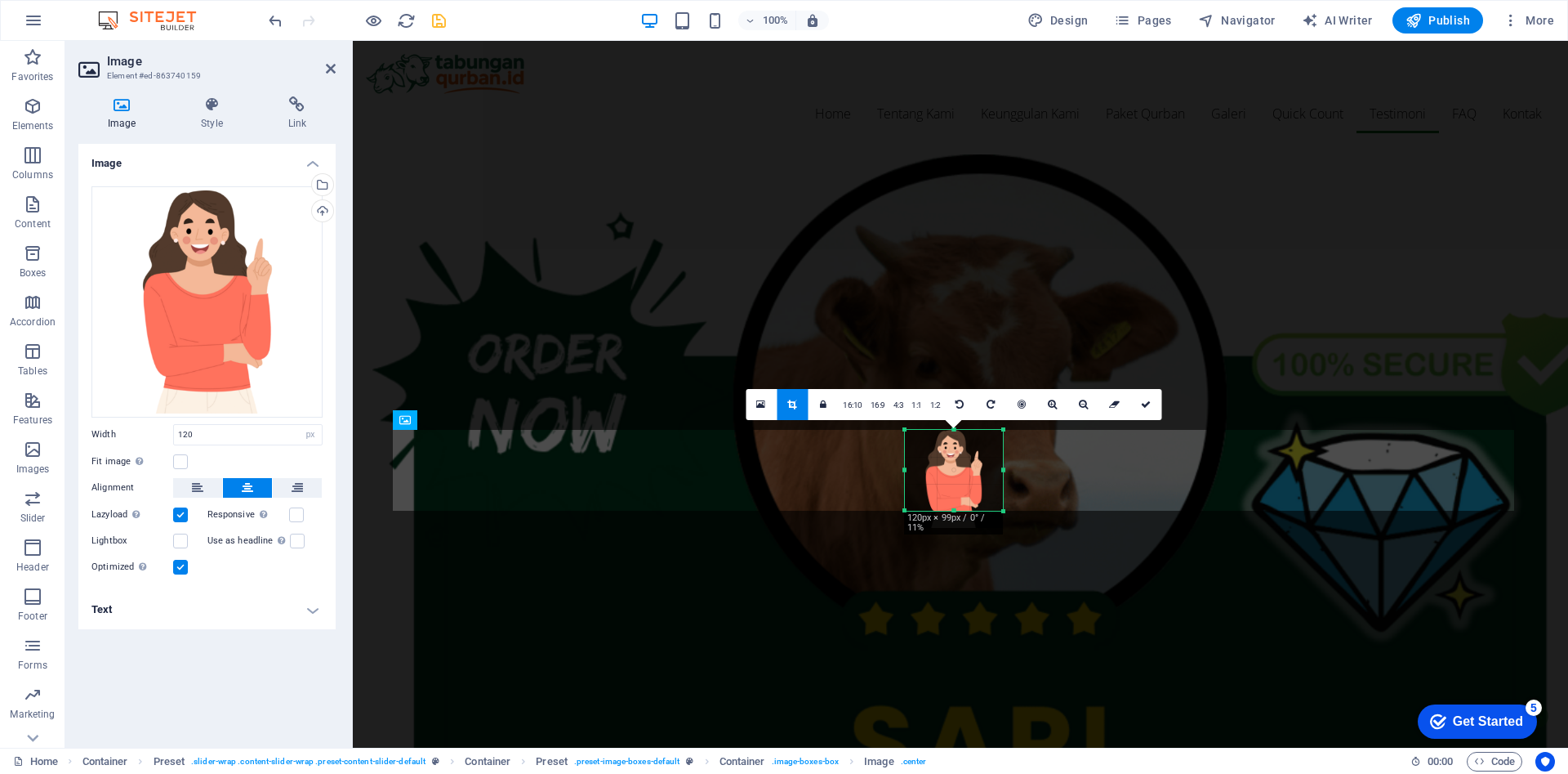
drag, startPoint x: 954, startPoint y: 527, endPoint x: 956, endPoint y: 509, distance: 18.1
click at [956, 509] on div at bounding box center [954, 511] width 98 height 6
click at [1146, 405] on icon at bounding box center [1146, 405] width 10 height 10
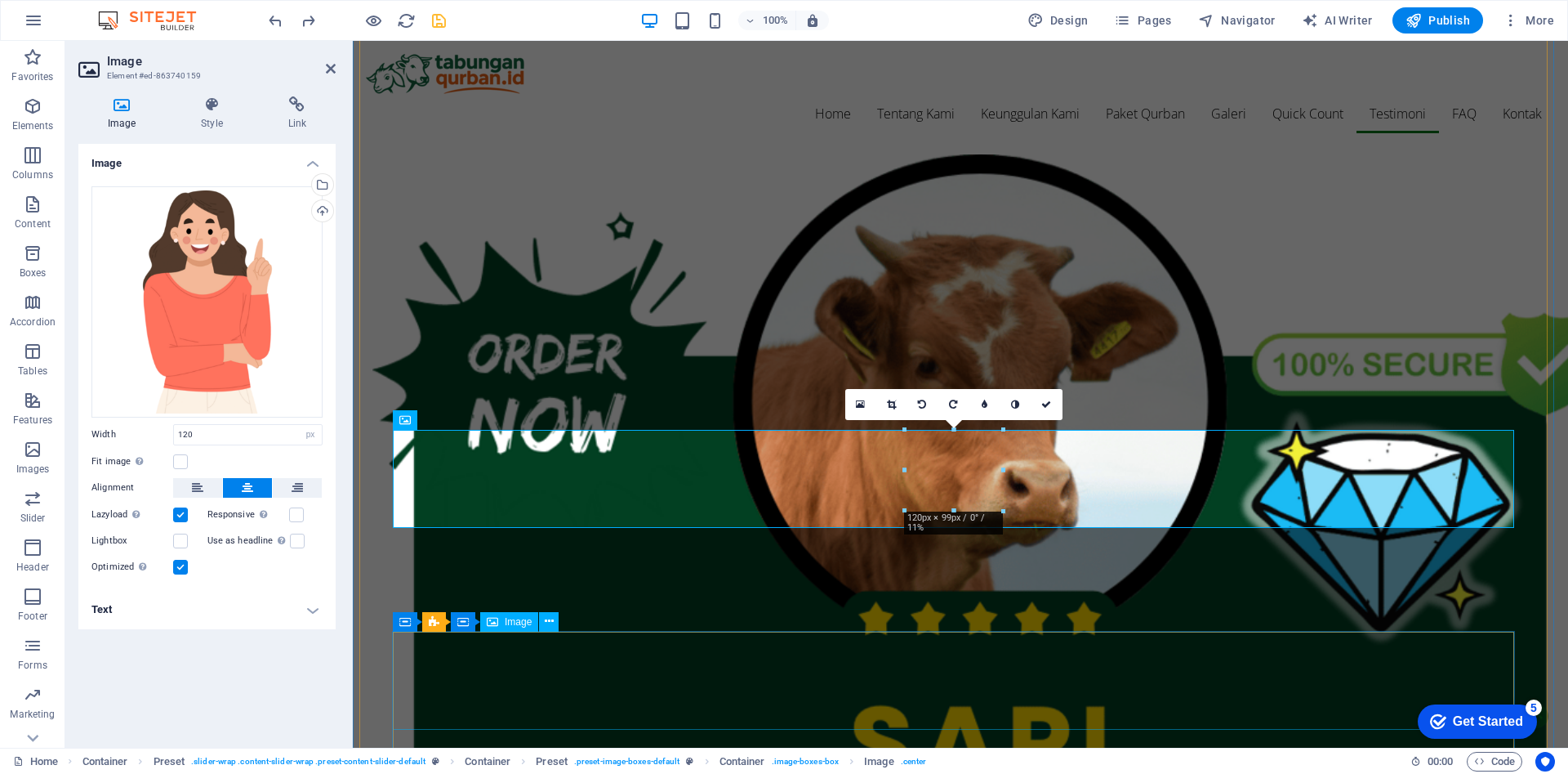
select select "px"
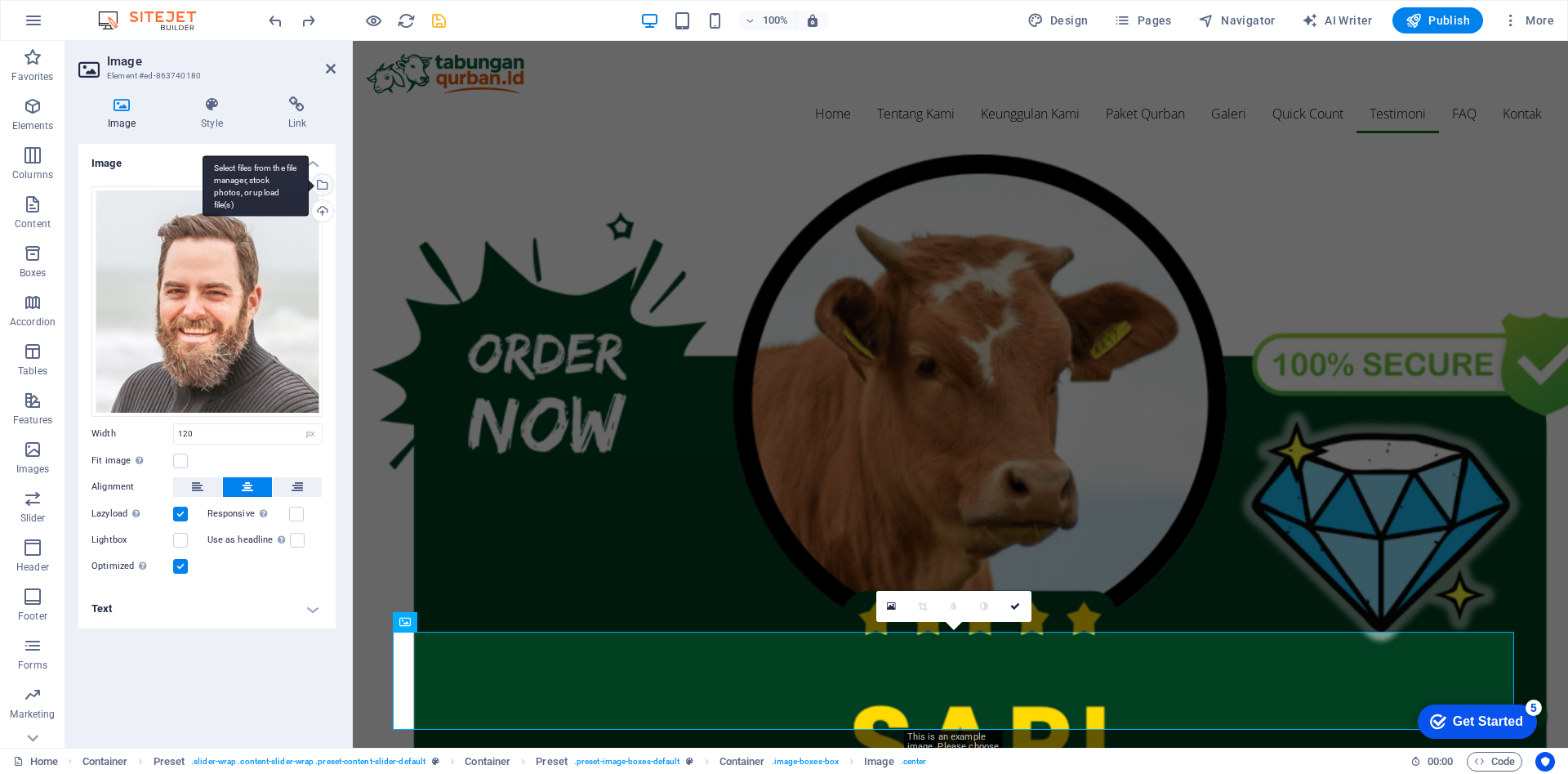
click at [321, 180] on div "Select files from the file manager, stock photos, or upload file(s)" at bounding box center [320, 186] width 24 height 24
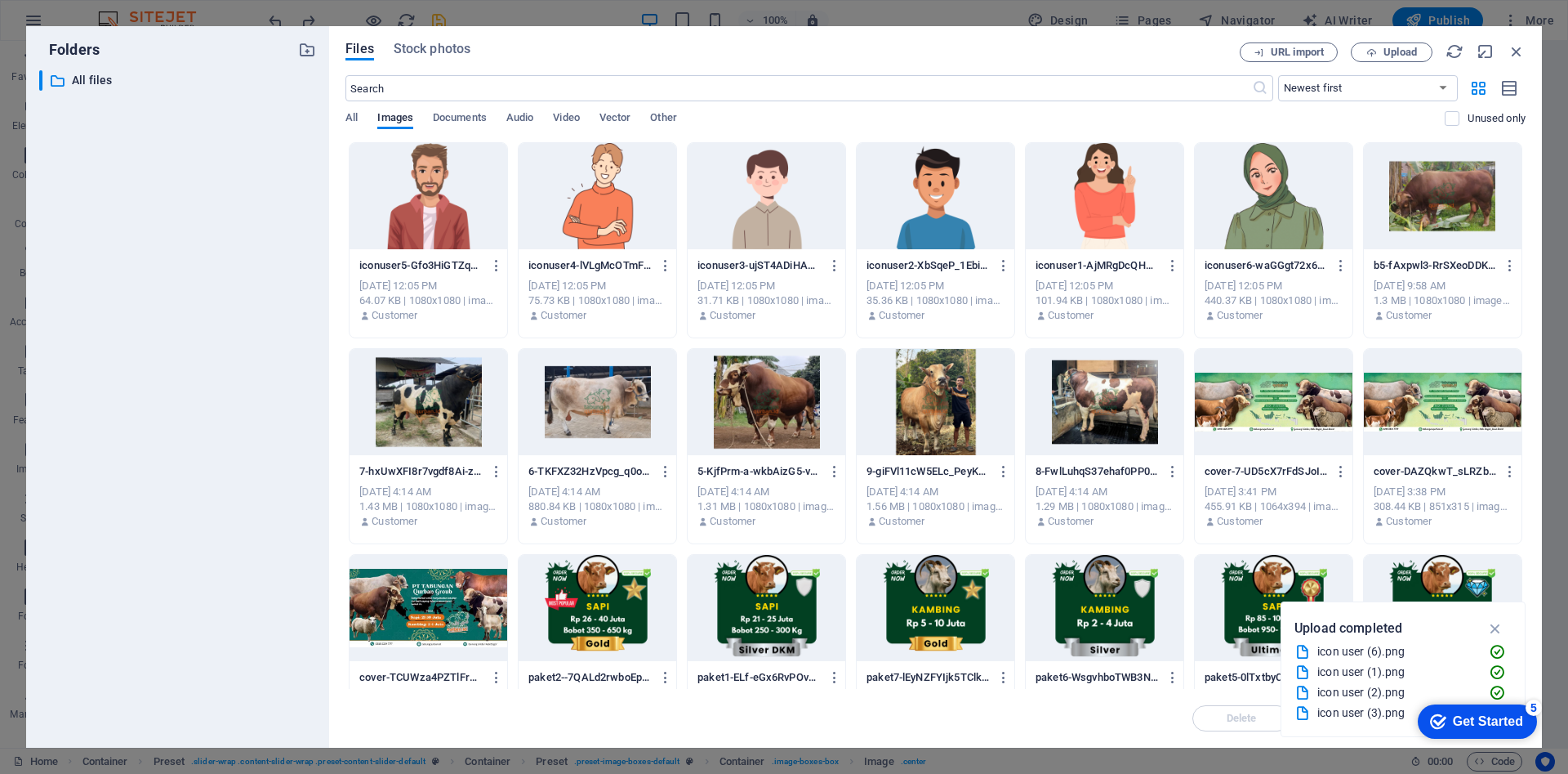
click at [774, 218] on div at bounding box center [767, 196] width 158 height 106
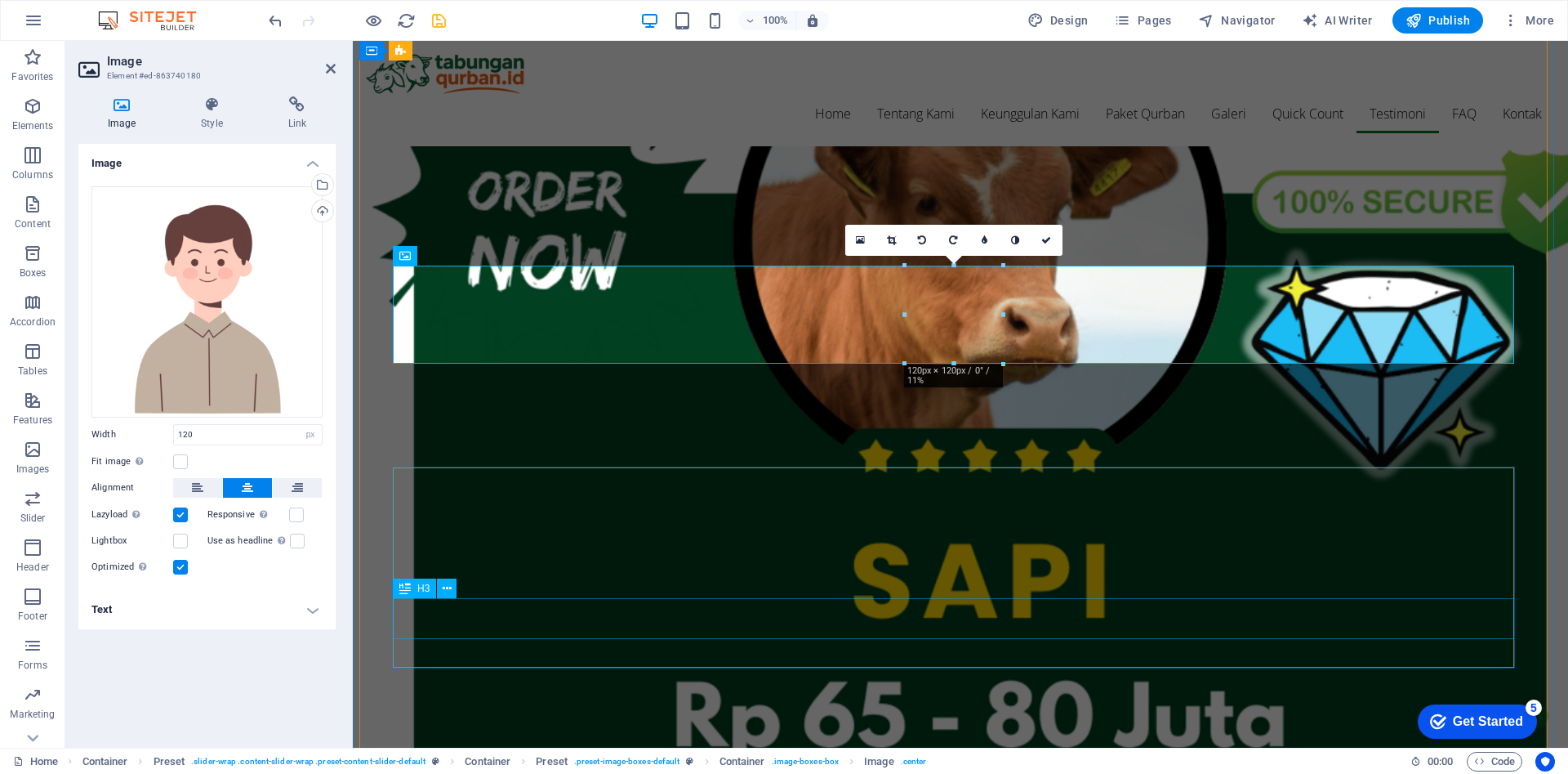
scroll to position [4291, 0]
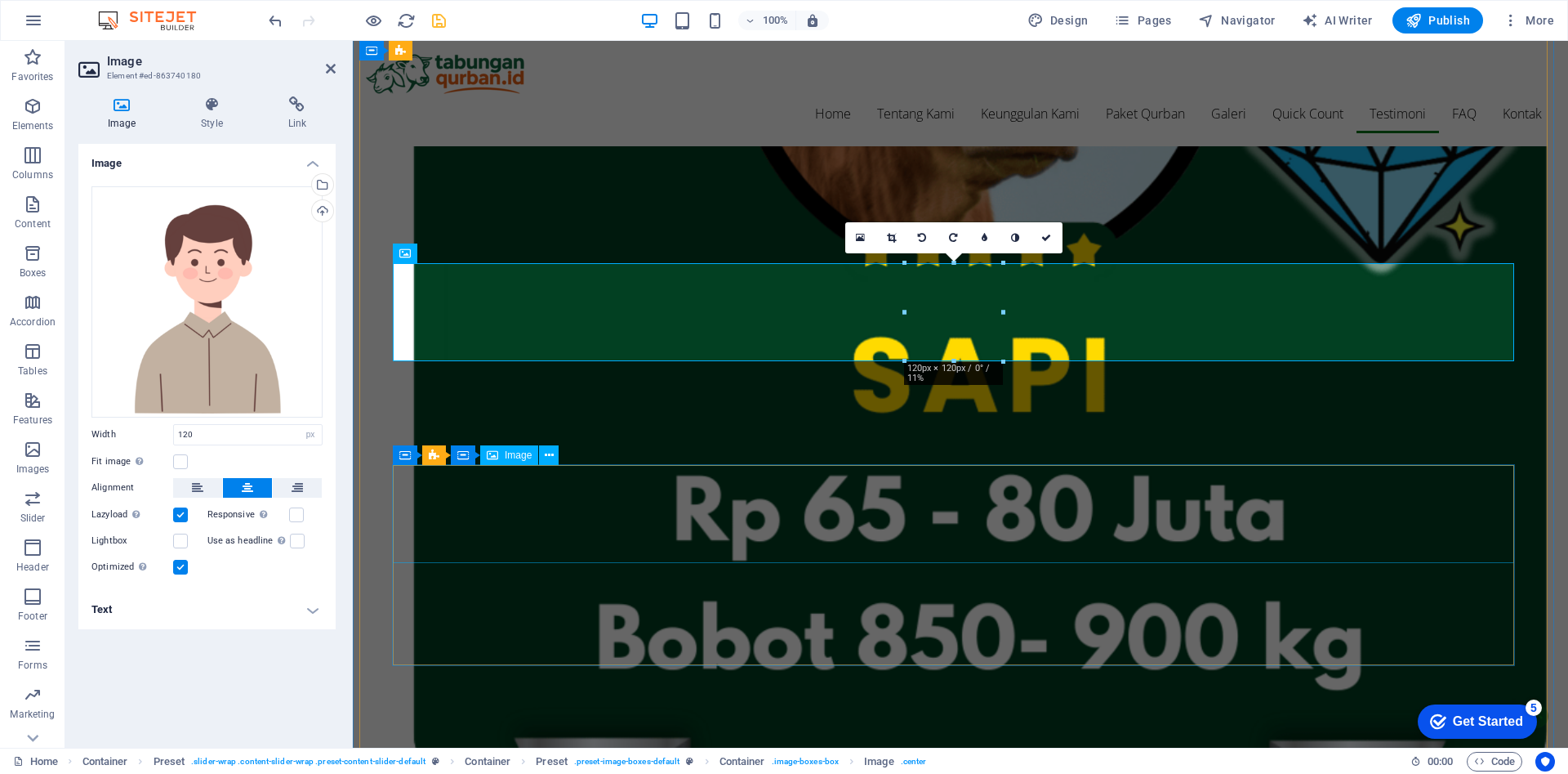
select select "px"
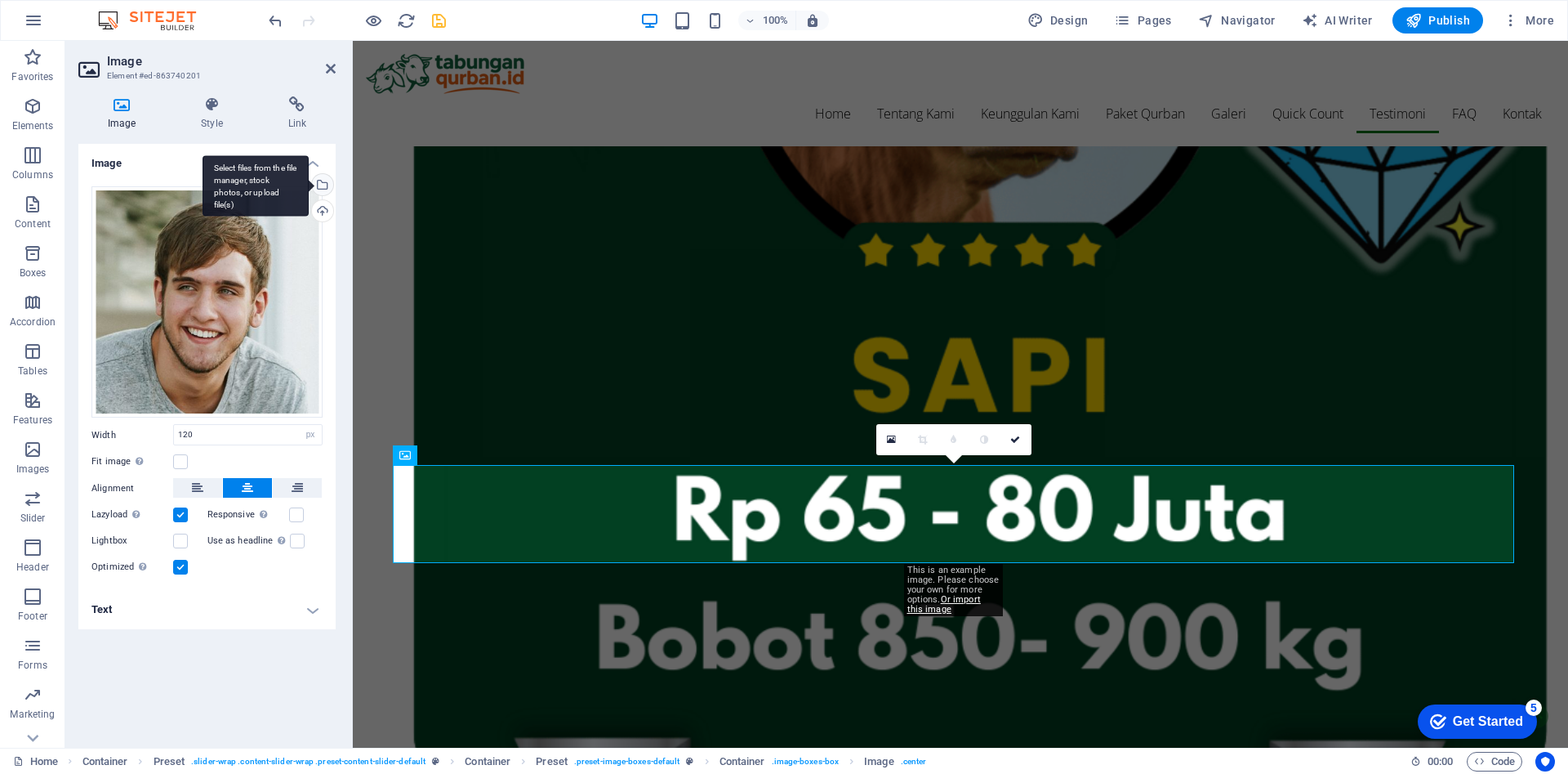
click at [328, 176] on div "Select files from the file manager, stock photos, or upload file(s)" at bounding box center [320, 186] width 24 height 24
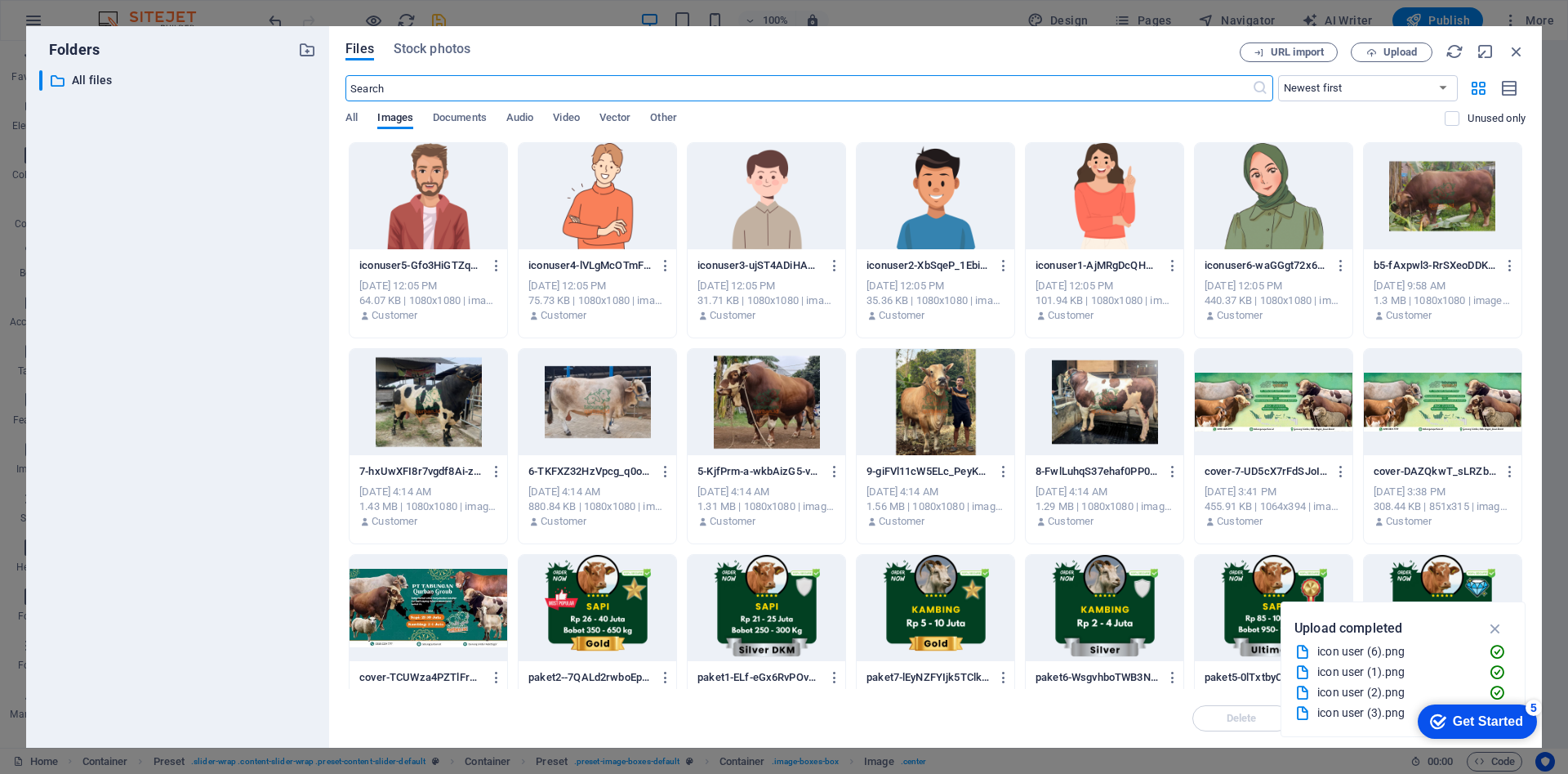
click at [618, 219] on div at bounding box center [598, 196] width 158 height 106
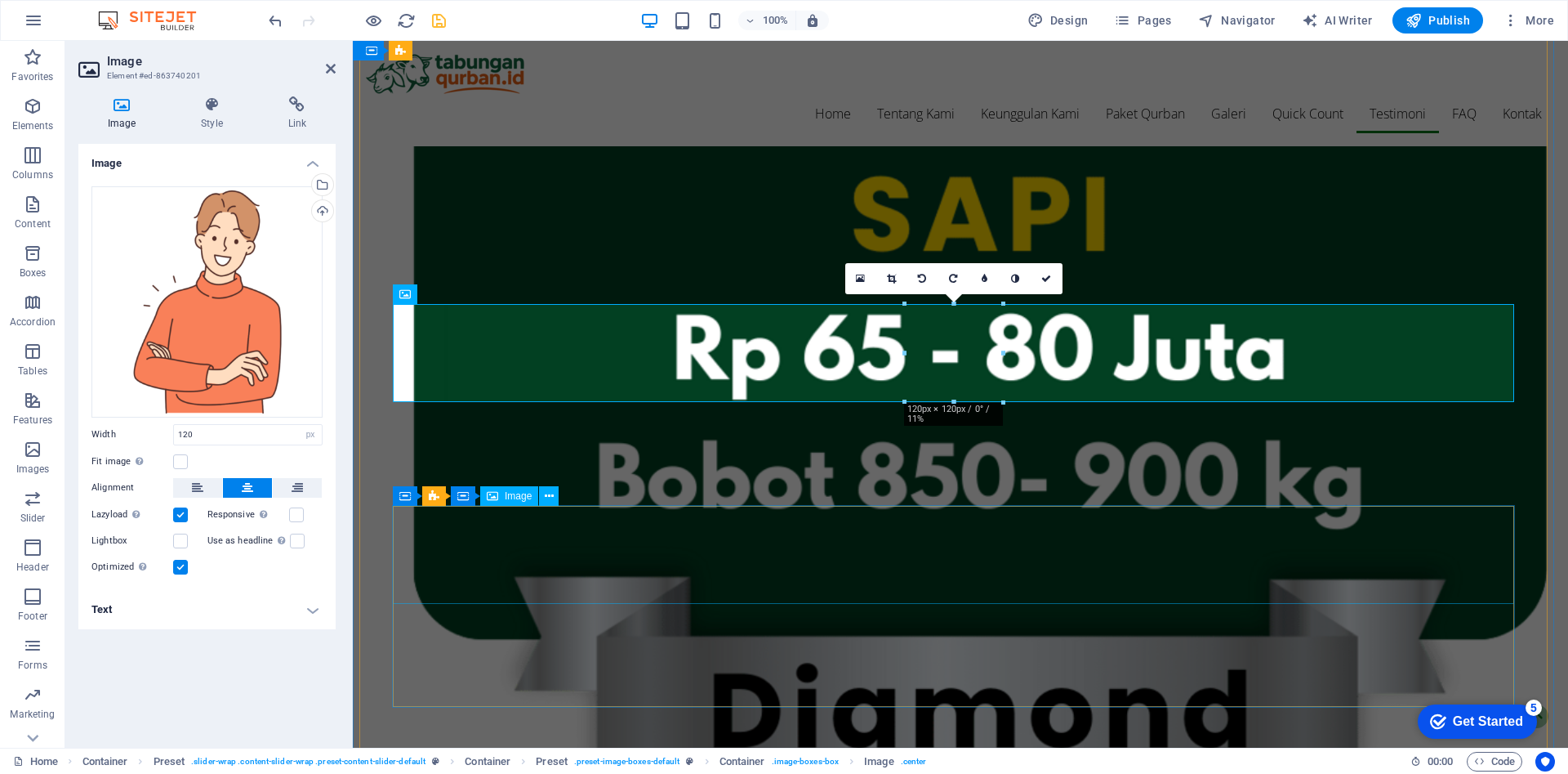
scroll to position [4453, 0]
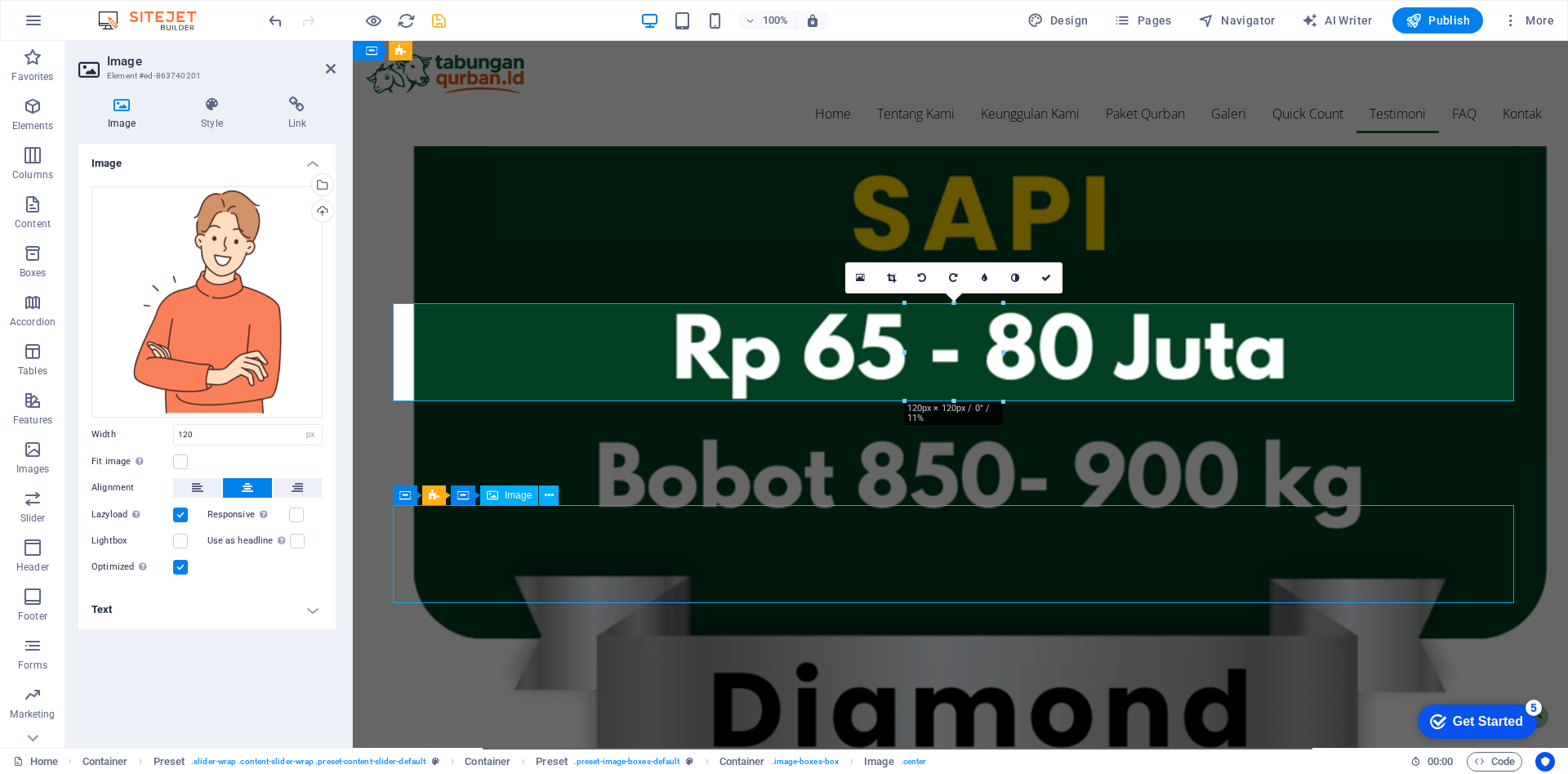
select select "px"
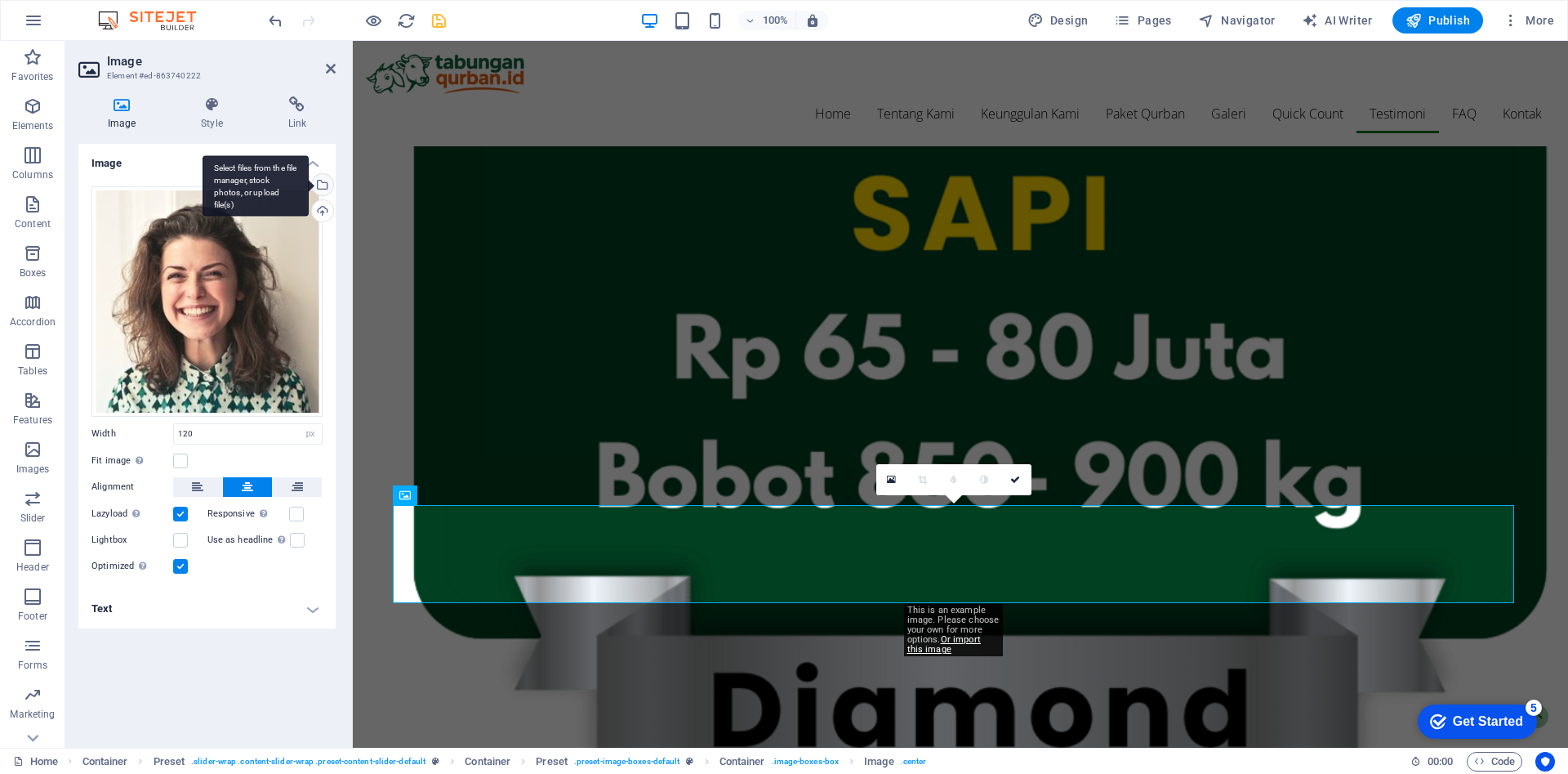
click at [308, 185] on div "Select files from the file manager, stock photos, or upload file(s)" at bounding box center [256, 185] width 106 height 61
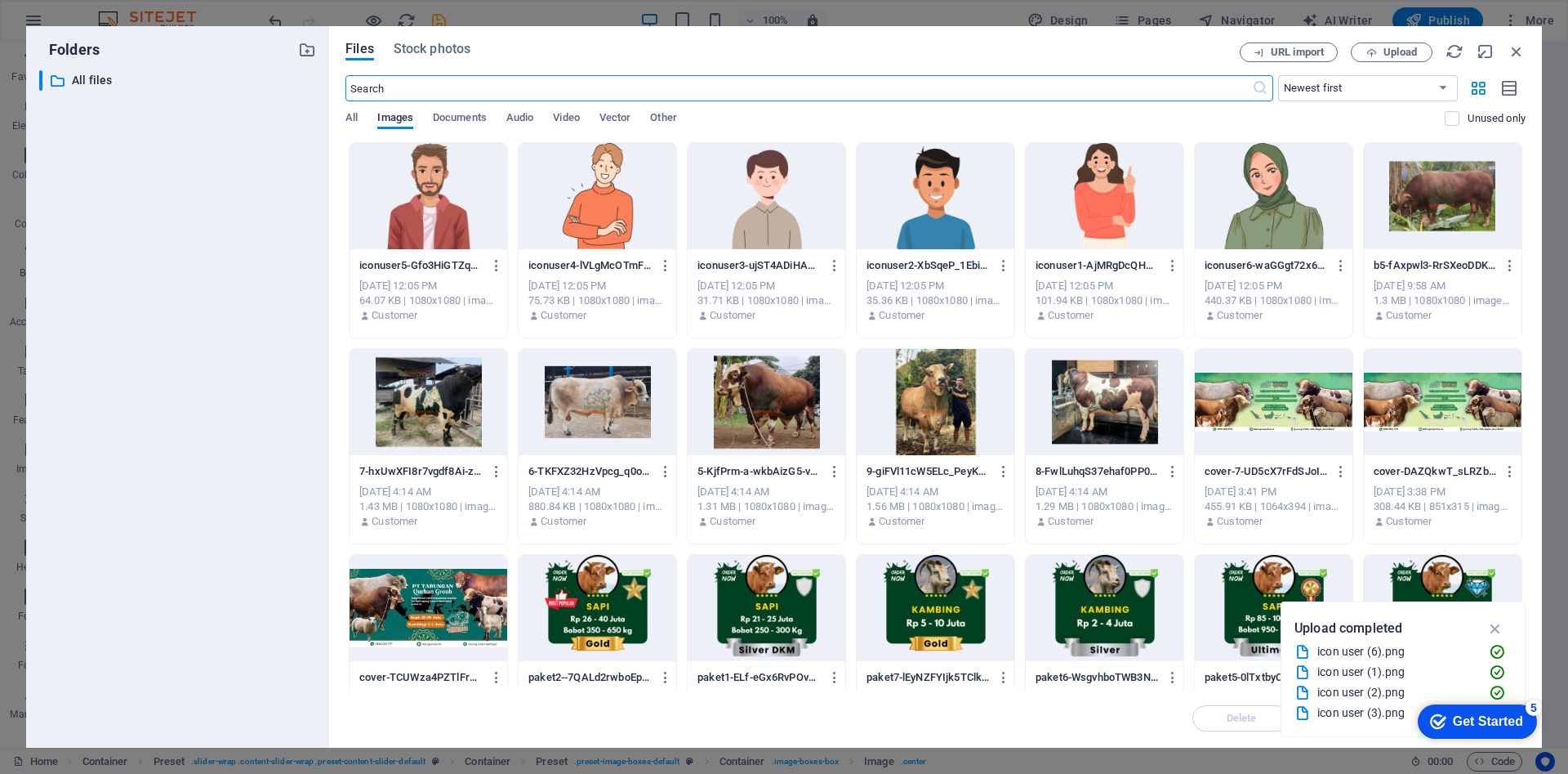
scroll to position [3905, 0]
click at [410, 210] on div at bounding box center [428, 196] width 158 height 106
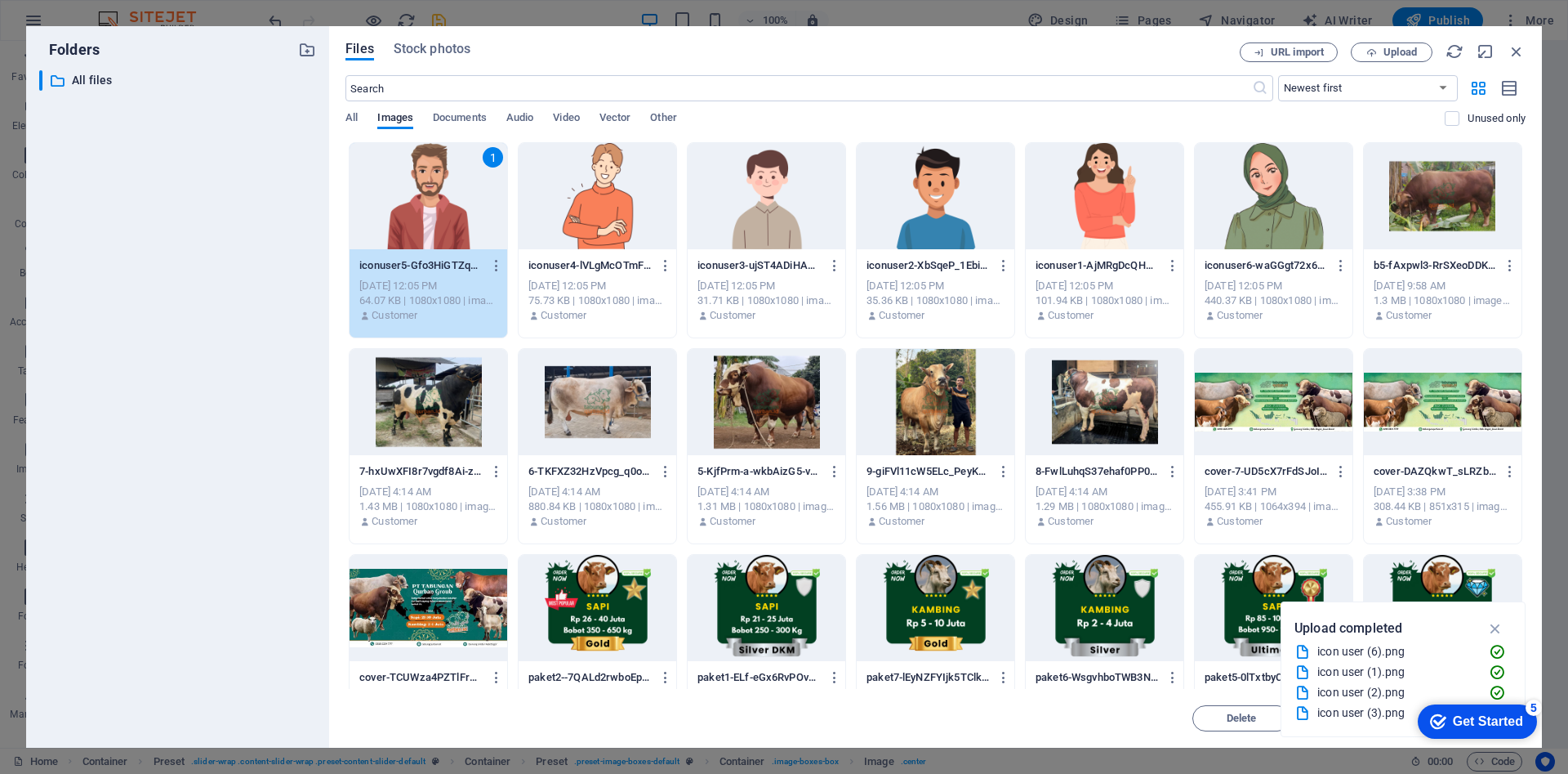
click at [410, 210] on div "1" at bounding box center [428, 196] width 158 height 106
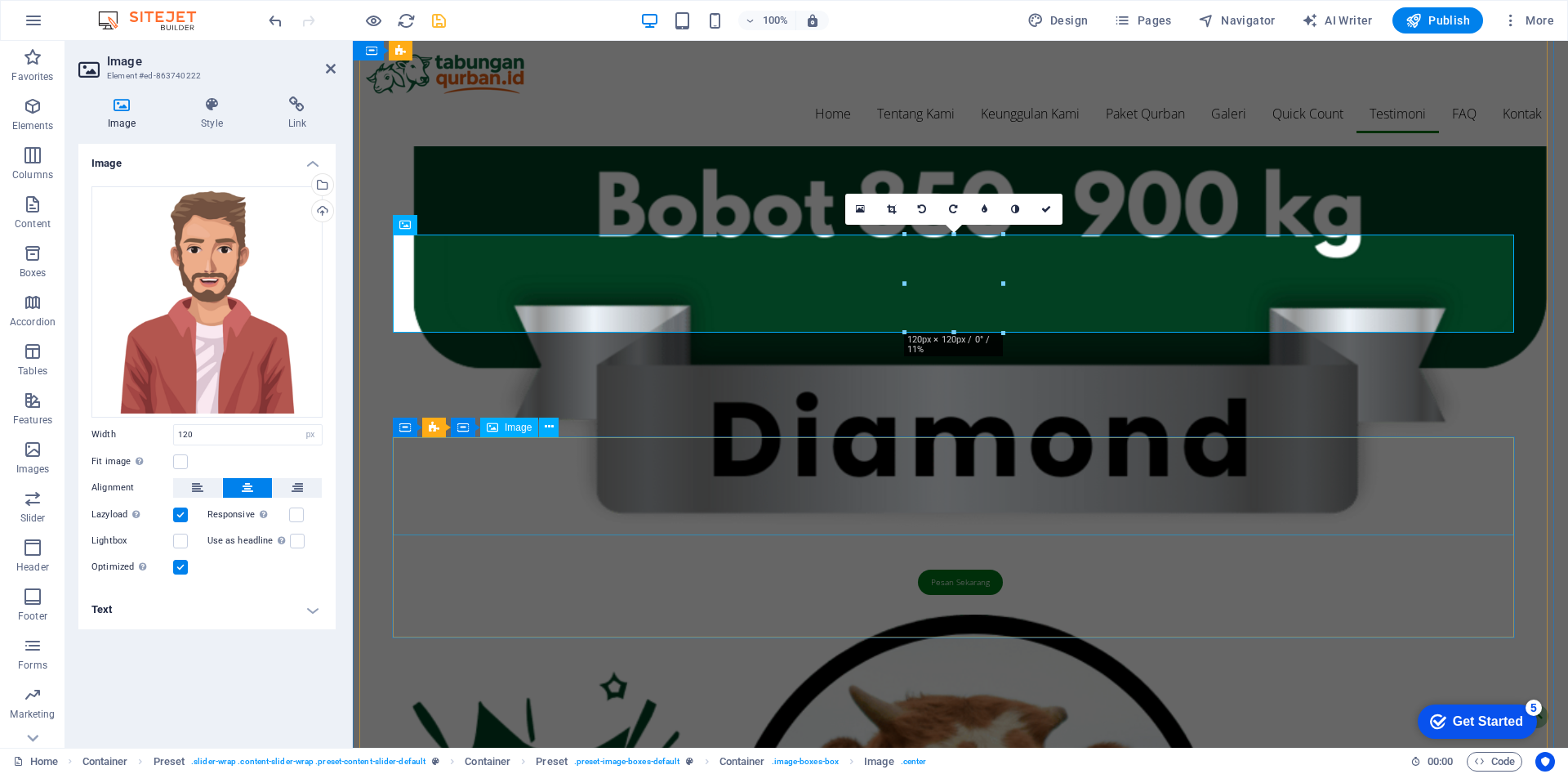
scroll to position [4724, 0]
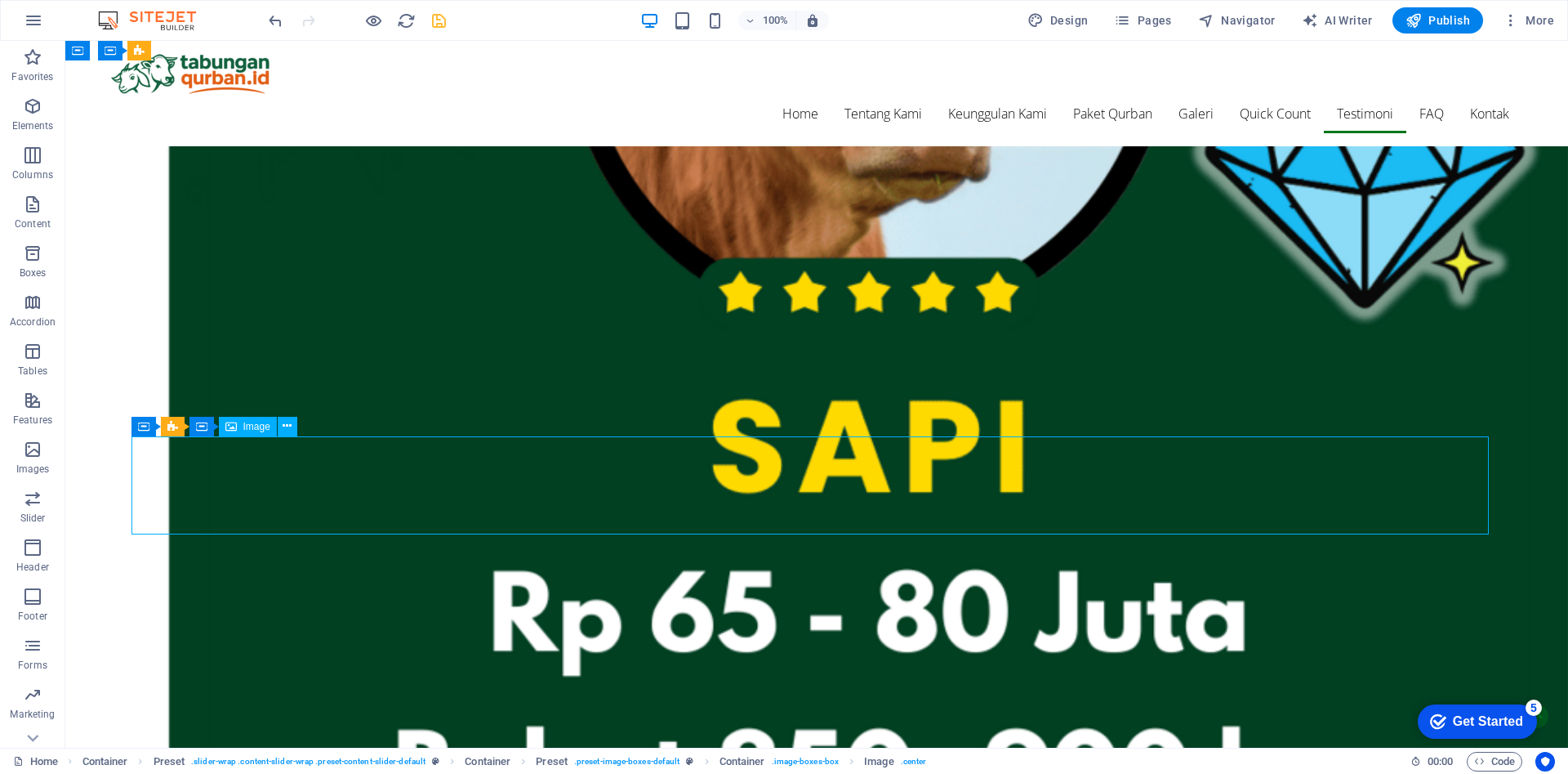
scroll to position [5167, 0]
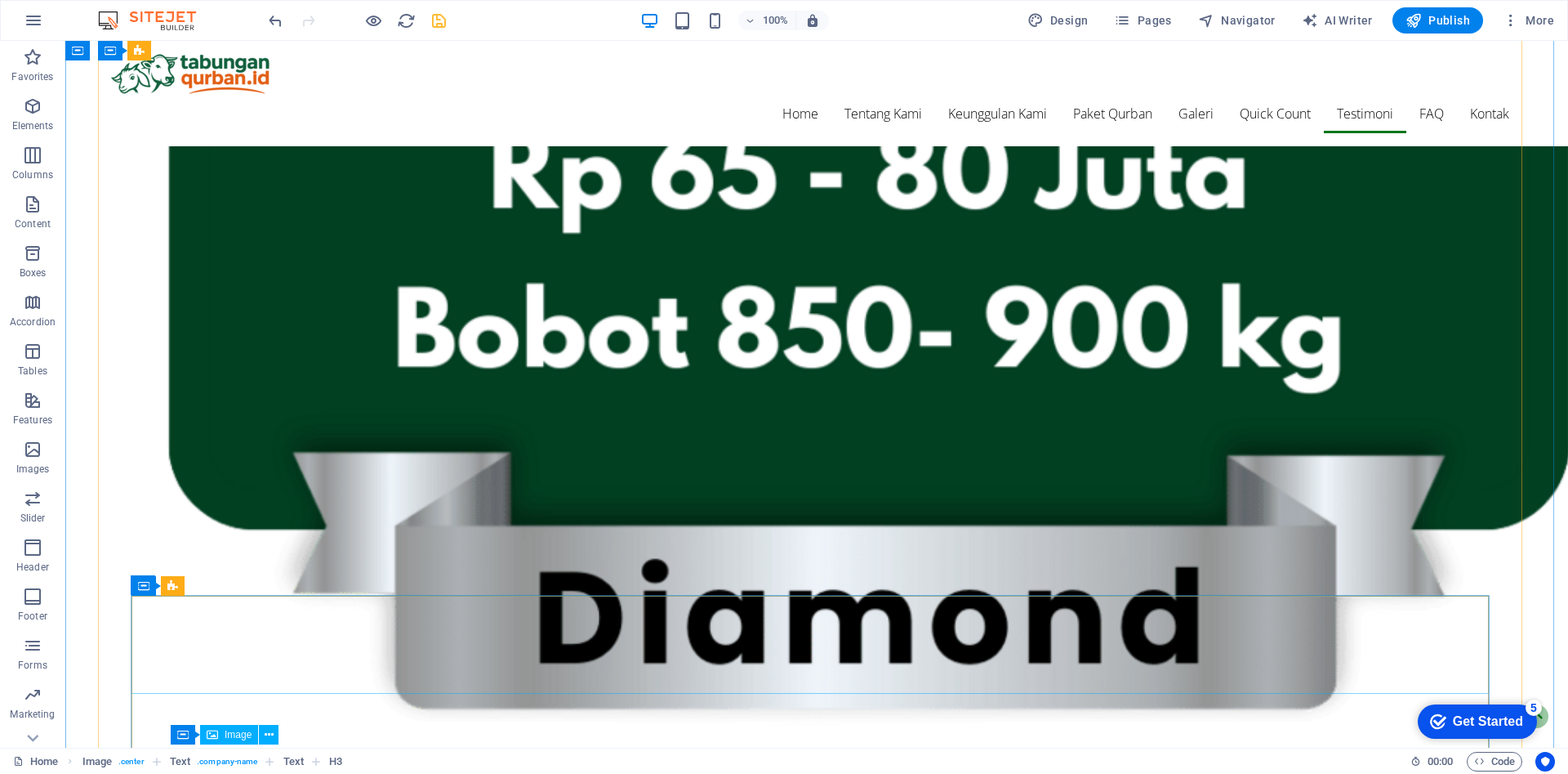
scroll to position [5125, 0]
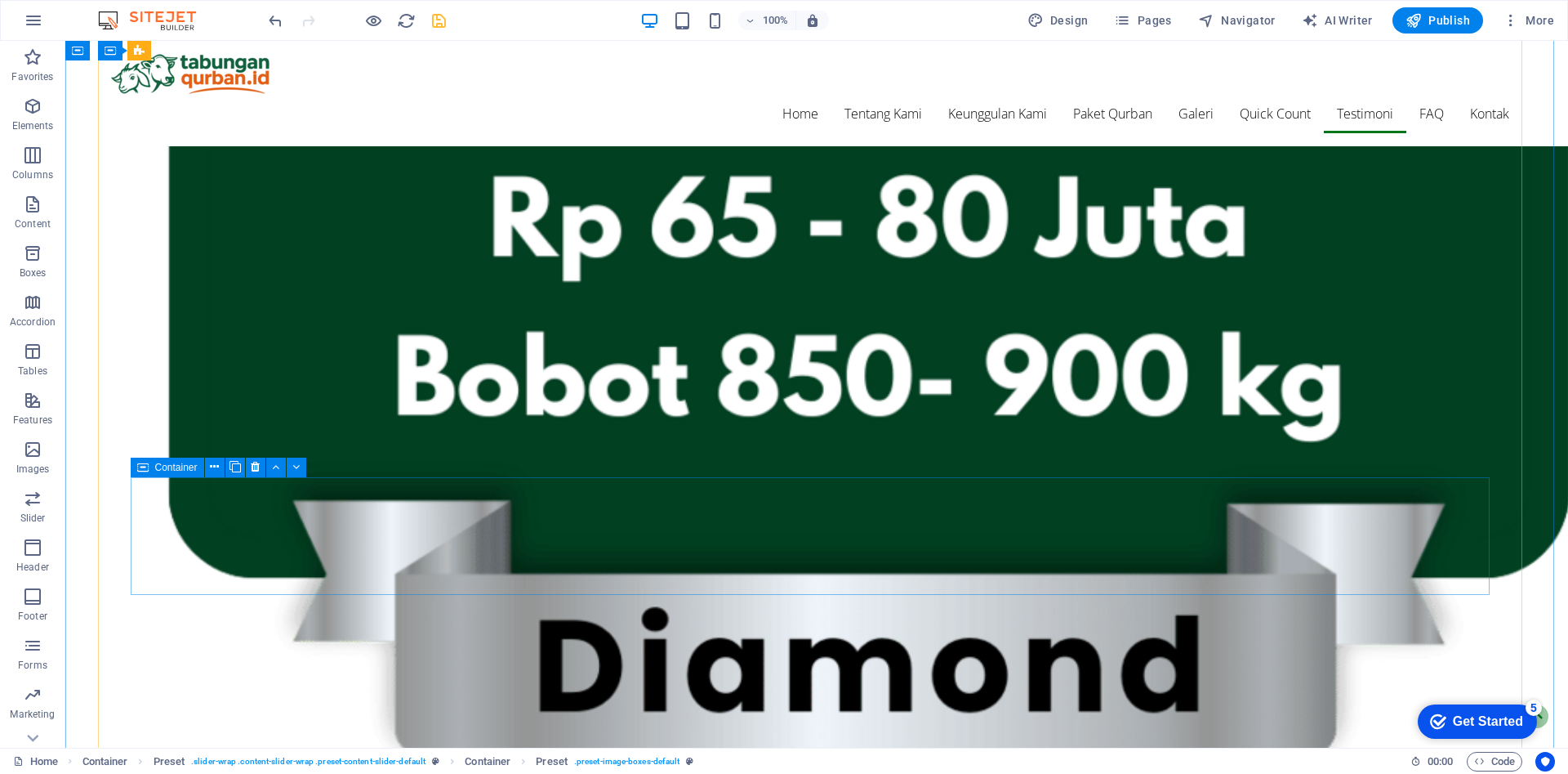
scroll to position [5125, 0]
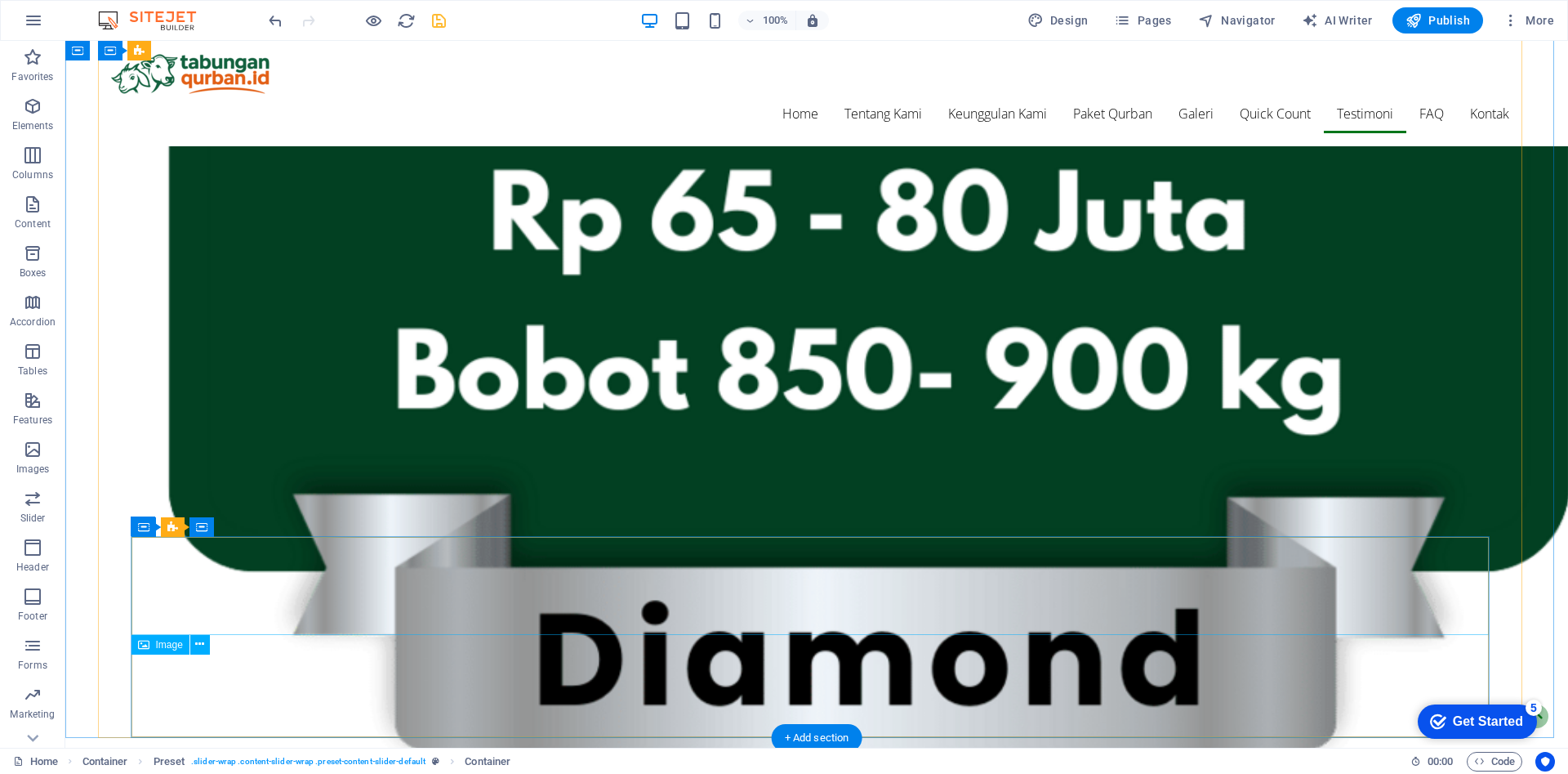
scroll to position [5067, 0]
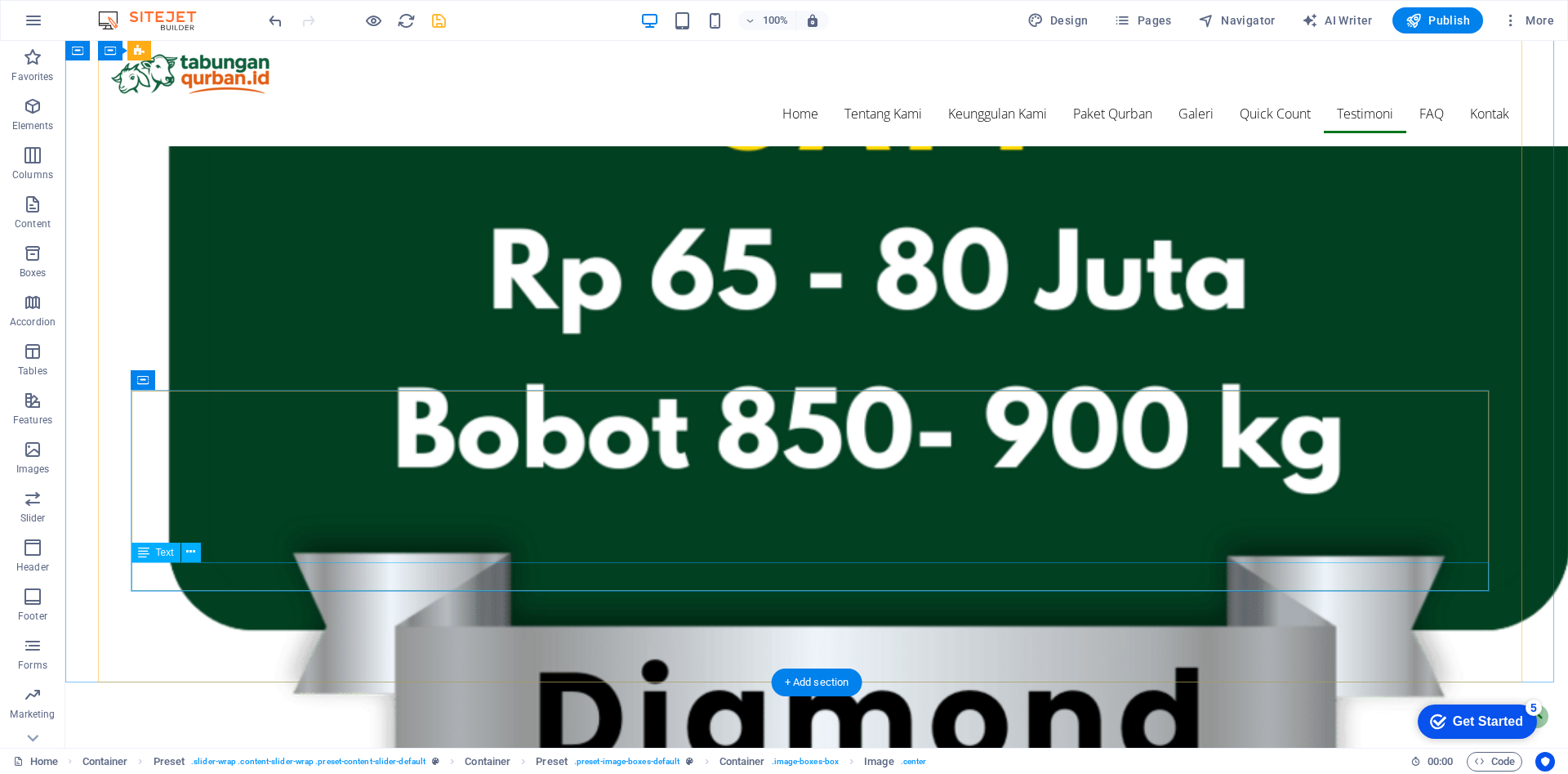
scroll to position [5011, 0]
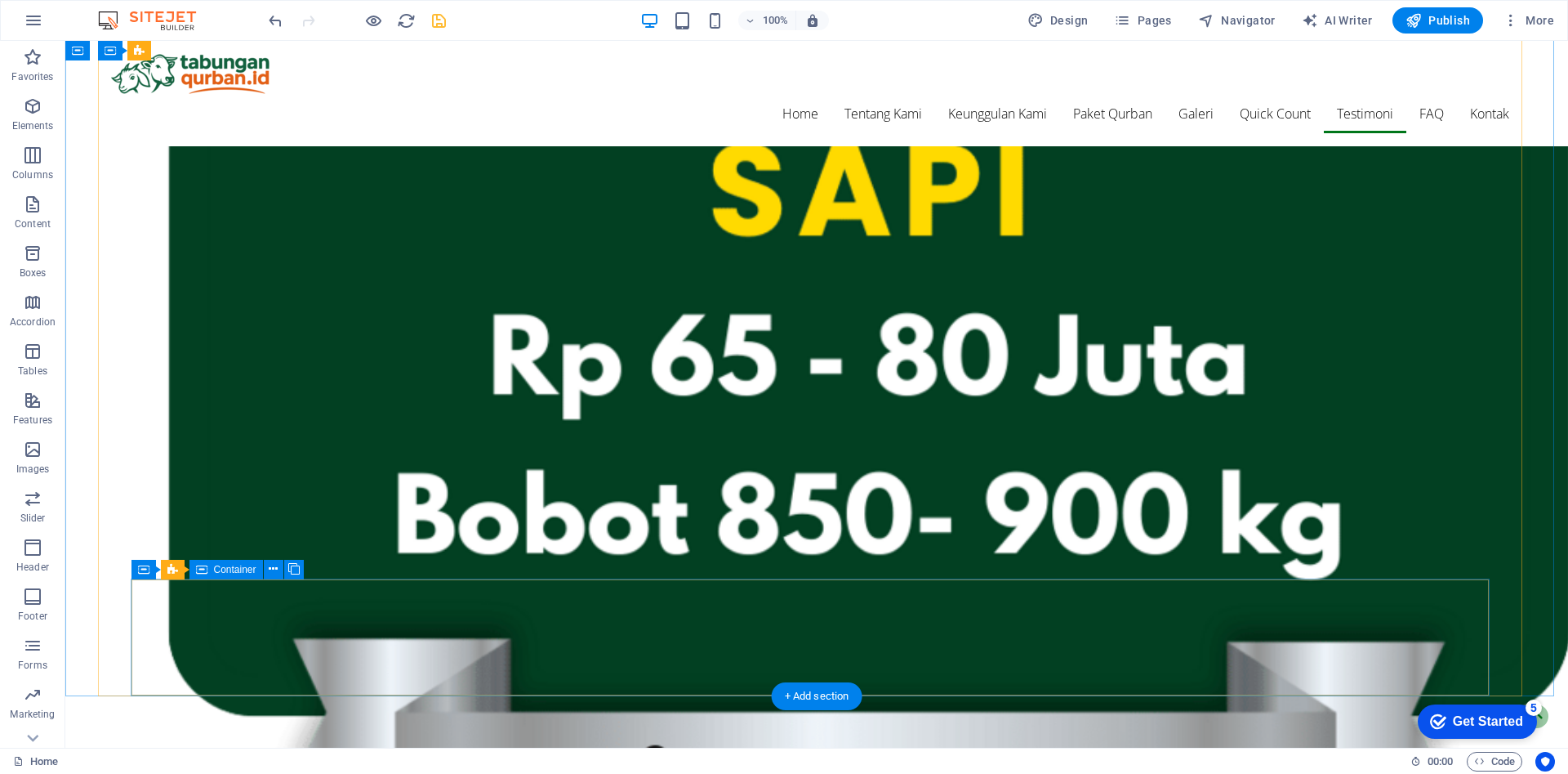
scroll to position [5024, 0]
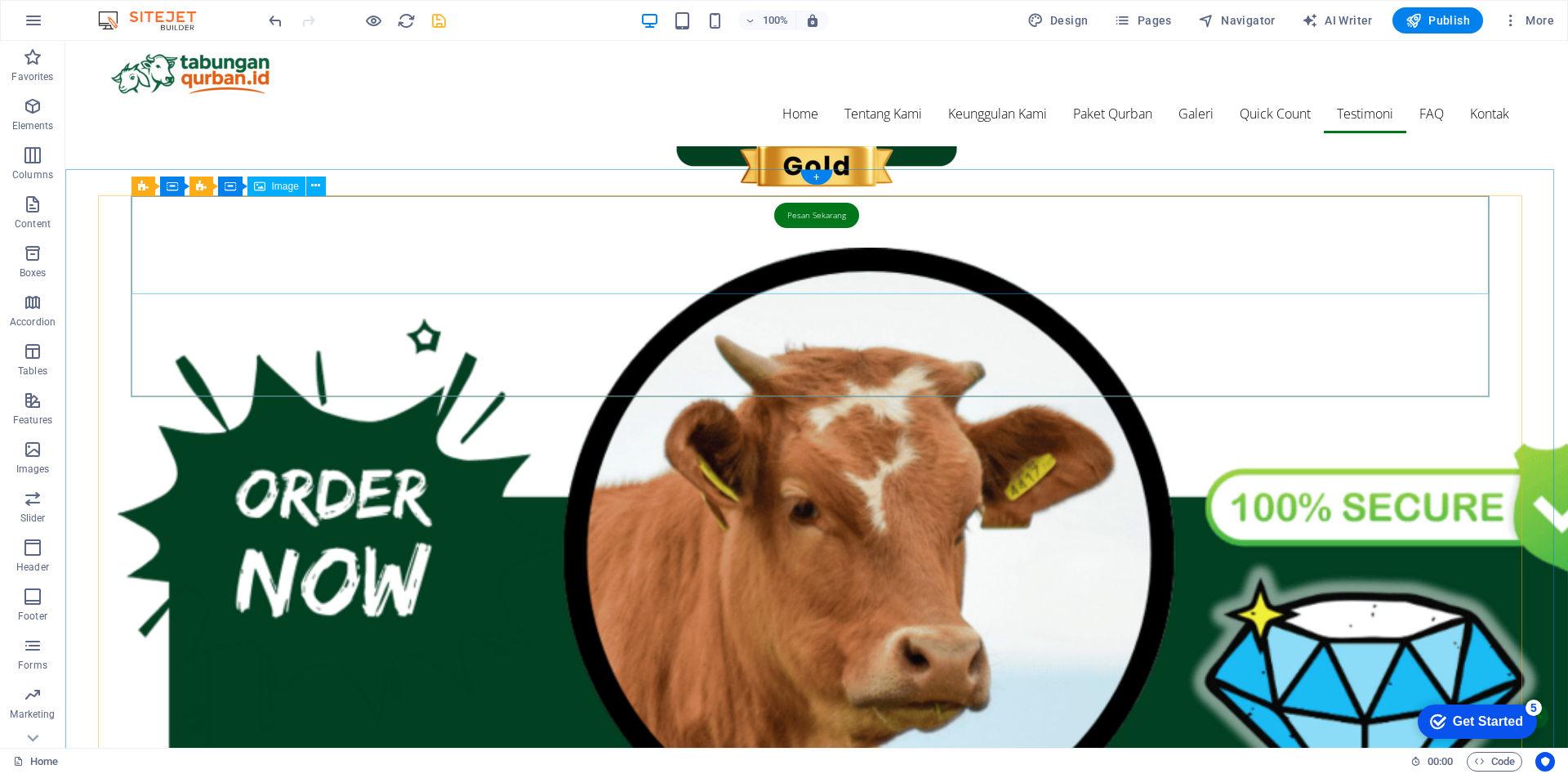
scroll to position [4195, 0]
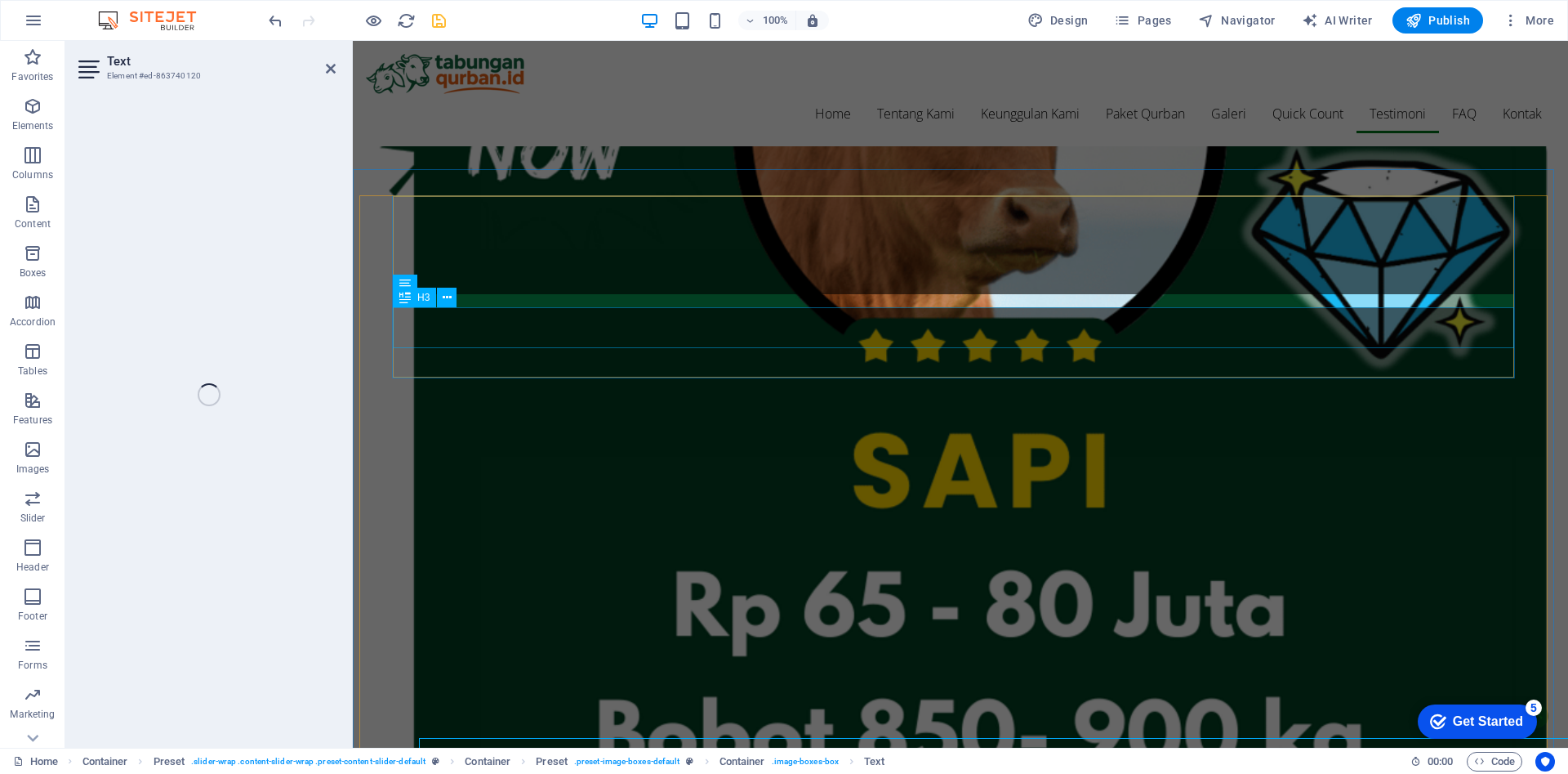
scroll to position [3752, 0]
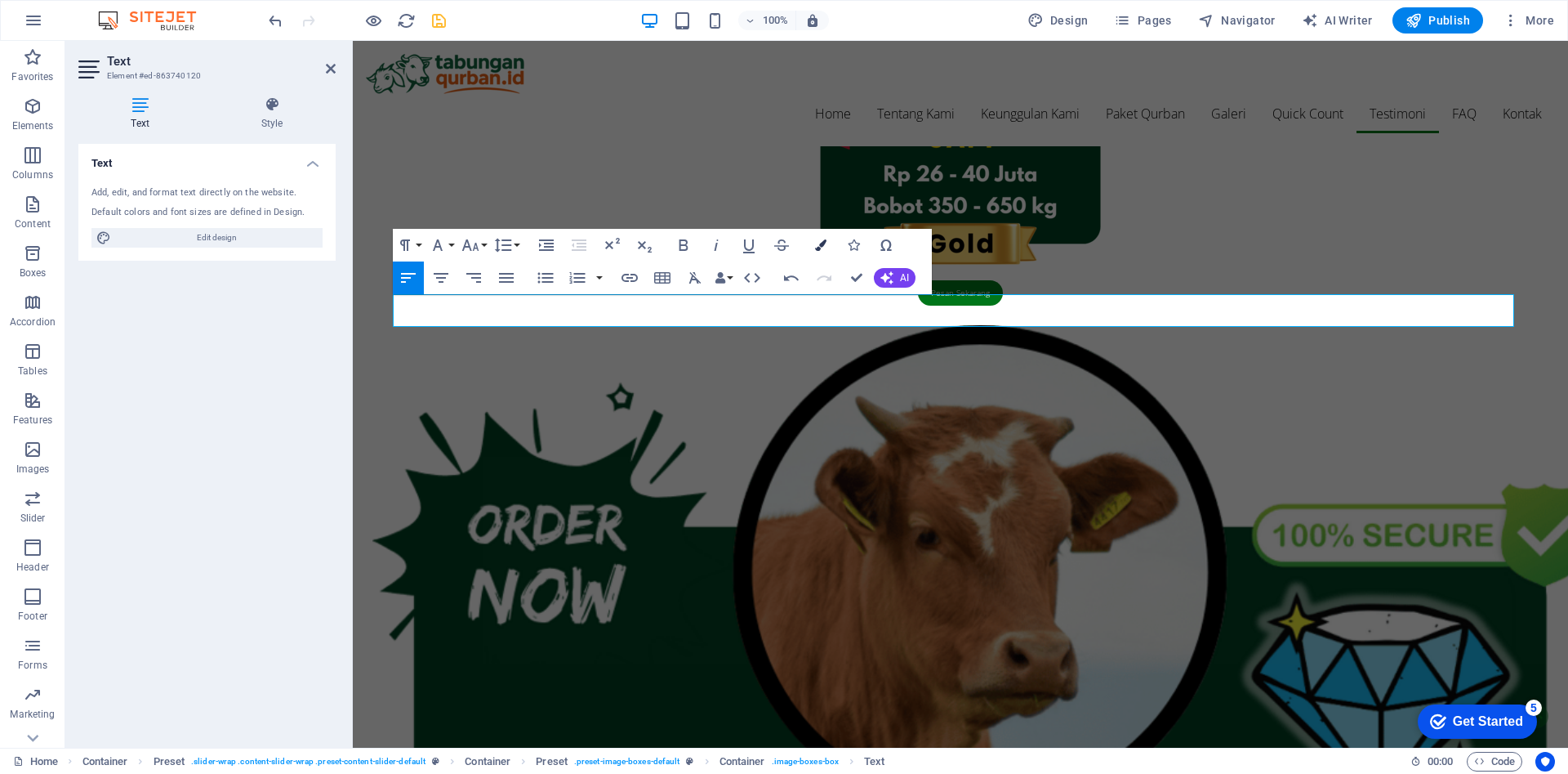
click at [818, 242] on icon "button" at bounding box center [821, 246] width 12 height 12
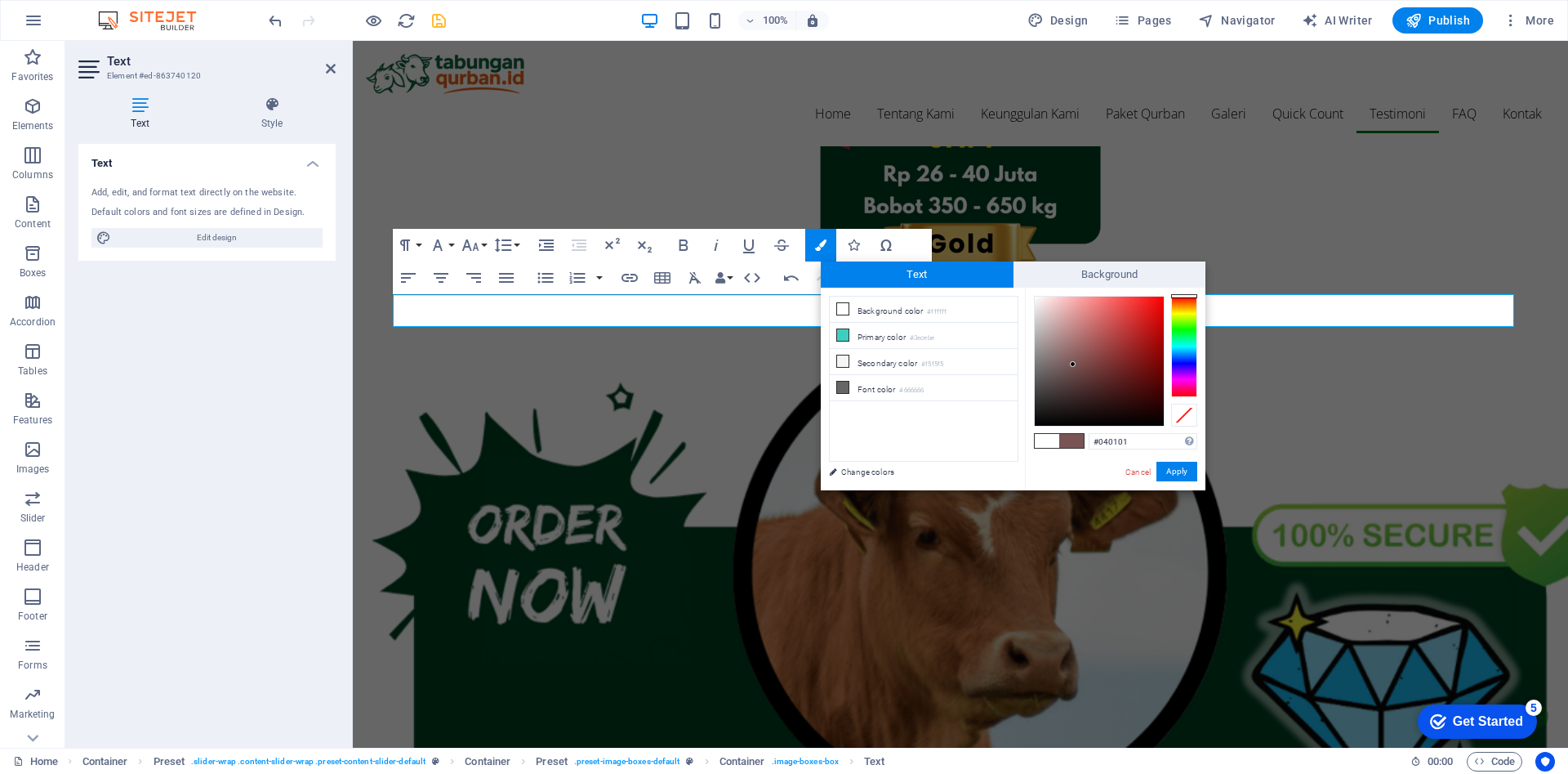
type input "#000000"
drag, startPoint x: 1063, startPoint y: 354, endPoint x: 1169, endPoint y: 440, distance: 136.5
click at [1169, 440] on div "#000000 Supported formats #0852ed rgb(8, 82, 237) rgba(8, 82, 237, 90%) hsv(221…" at bounding box center [1115, 507] width 180 height 439
click at [1175, 469] on button "Apply" at bounding box center [1177, 471] width 41 height 19
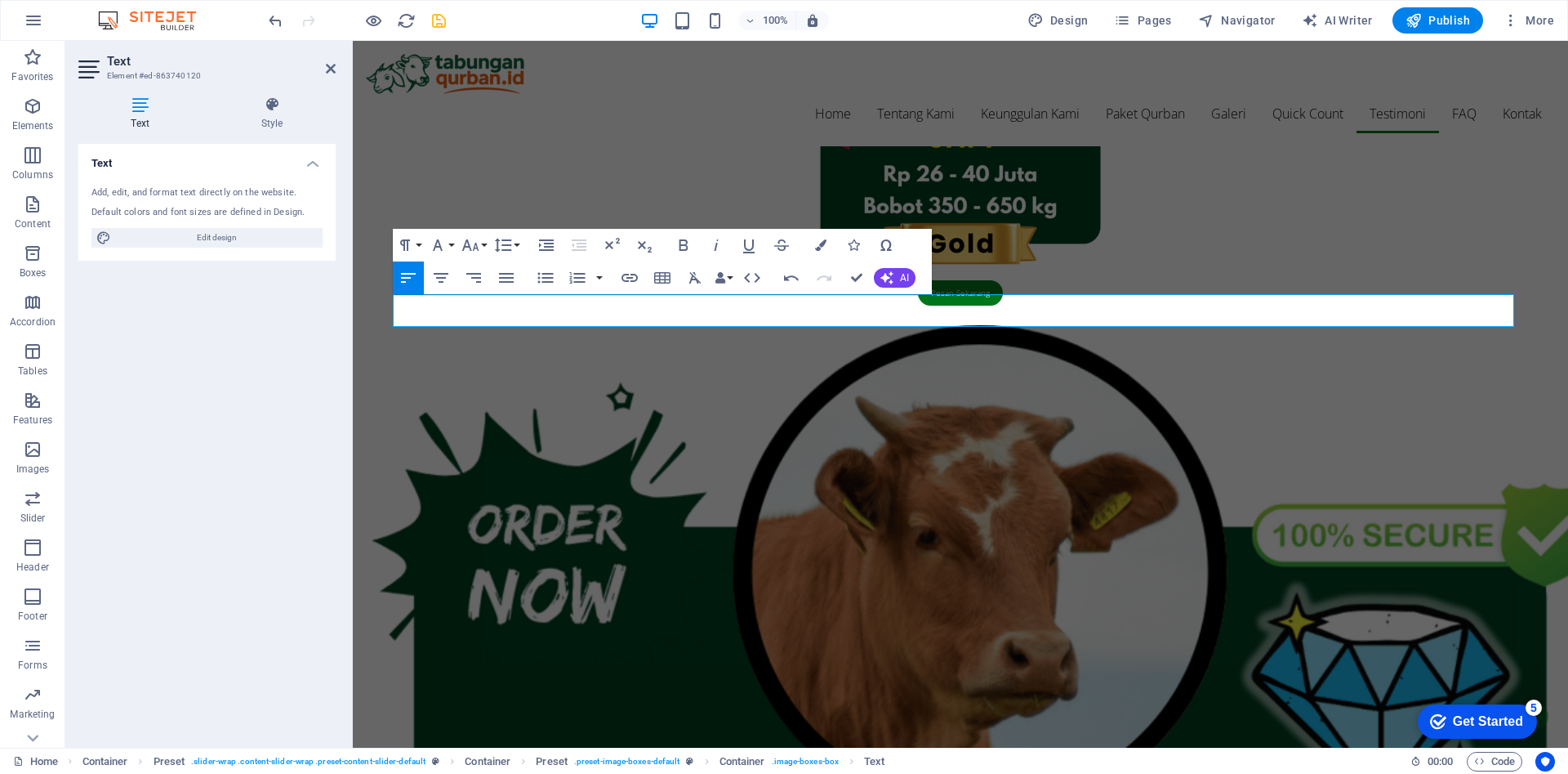
click at [572, 321] on div "H2 Container Banner Spacer Menu Menu Bar Container Text Container Container Spa…" at bounding box center [960, 394] width 1215 height 707
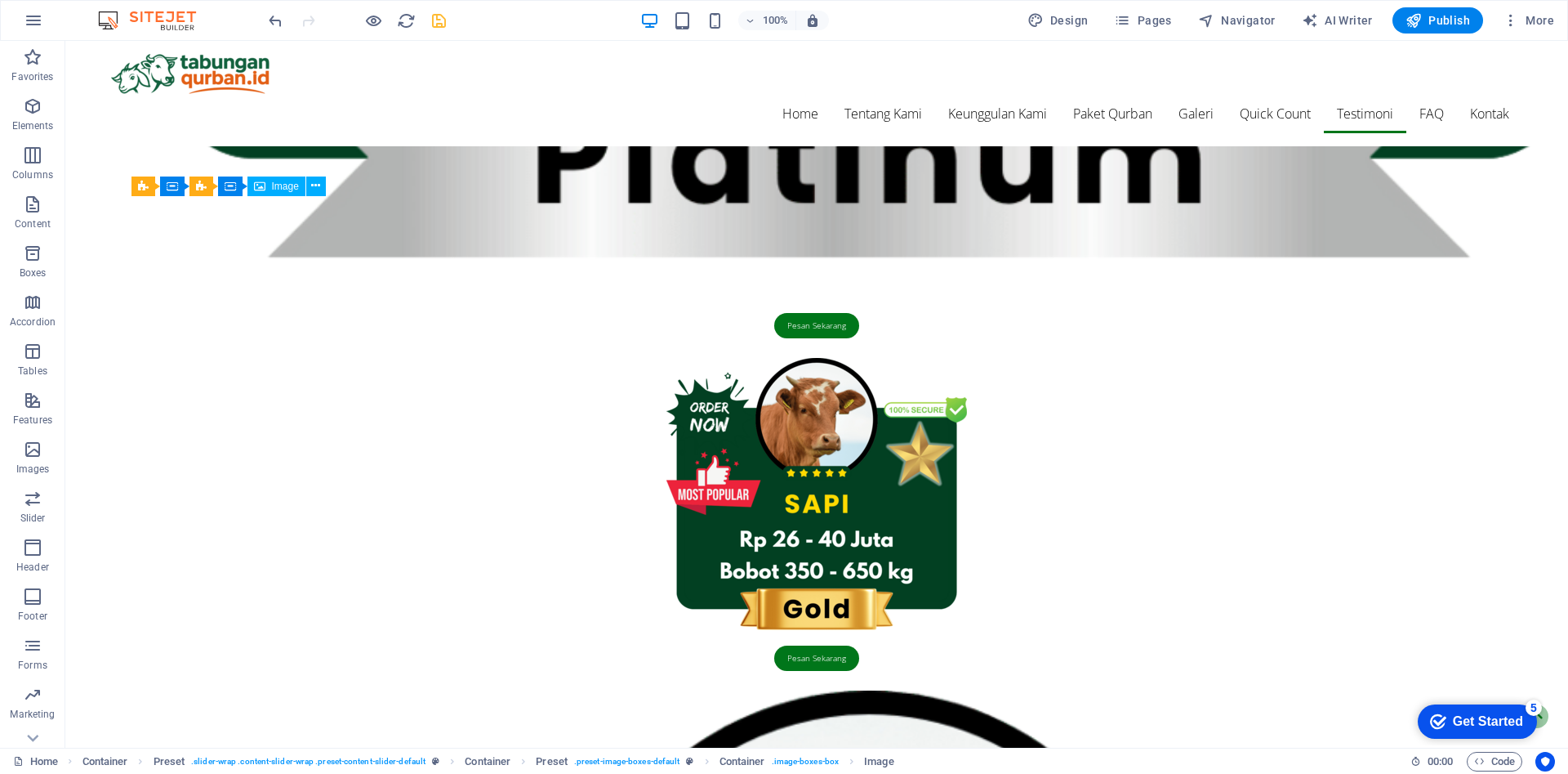
scroll to position [4195, 0]
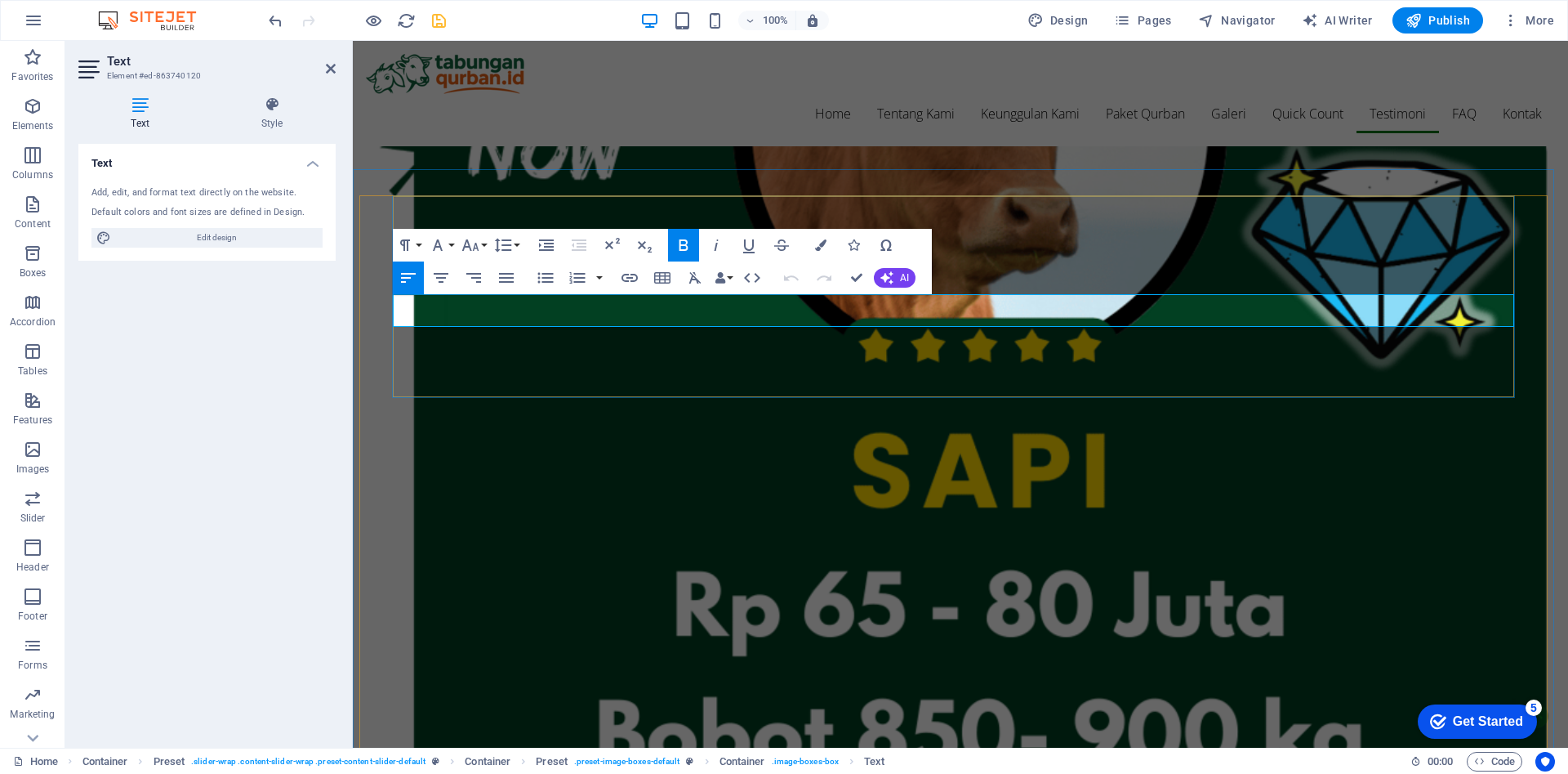
scroll to position [3752, 0]
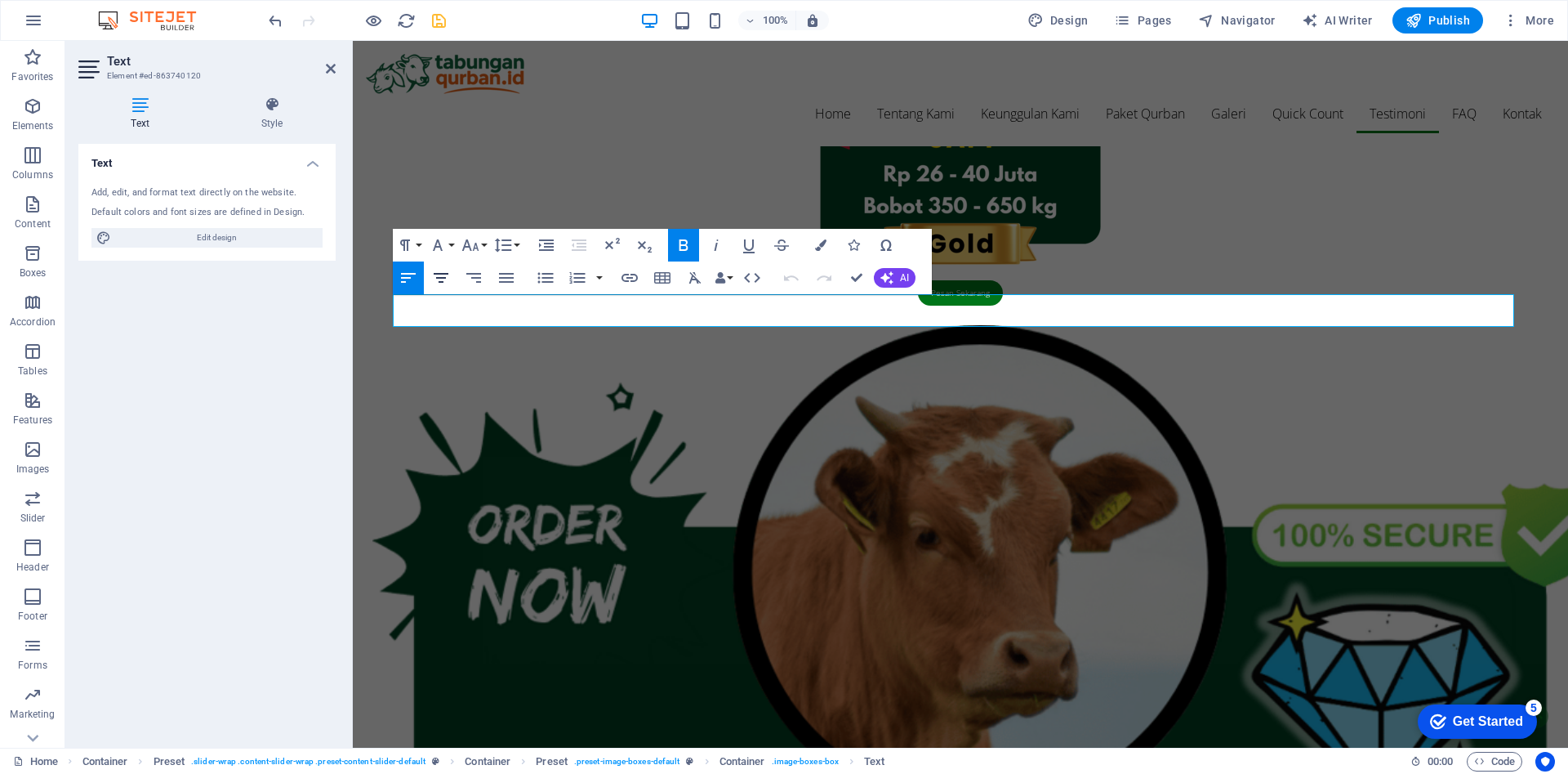
click at [438, 284] on icon "button" at bounding box center [441, 278] width 19 height 19
click at [594, 276] on button "button" at bounding box center [599, 278] width 13 height 33
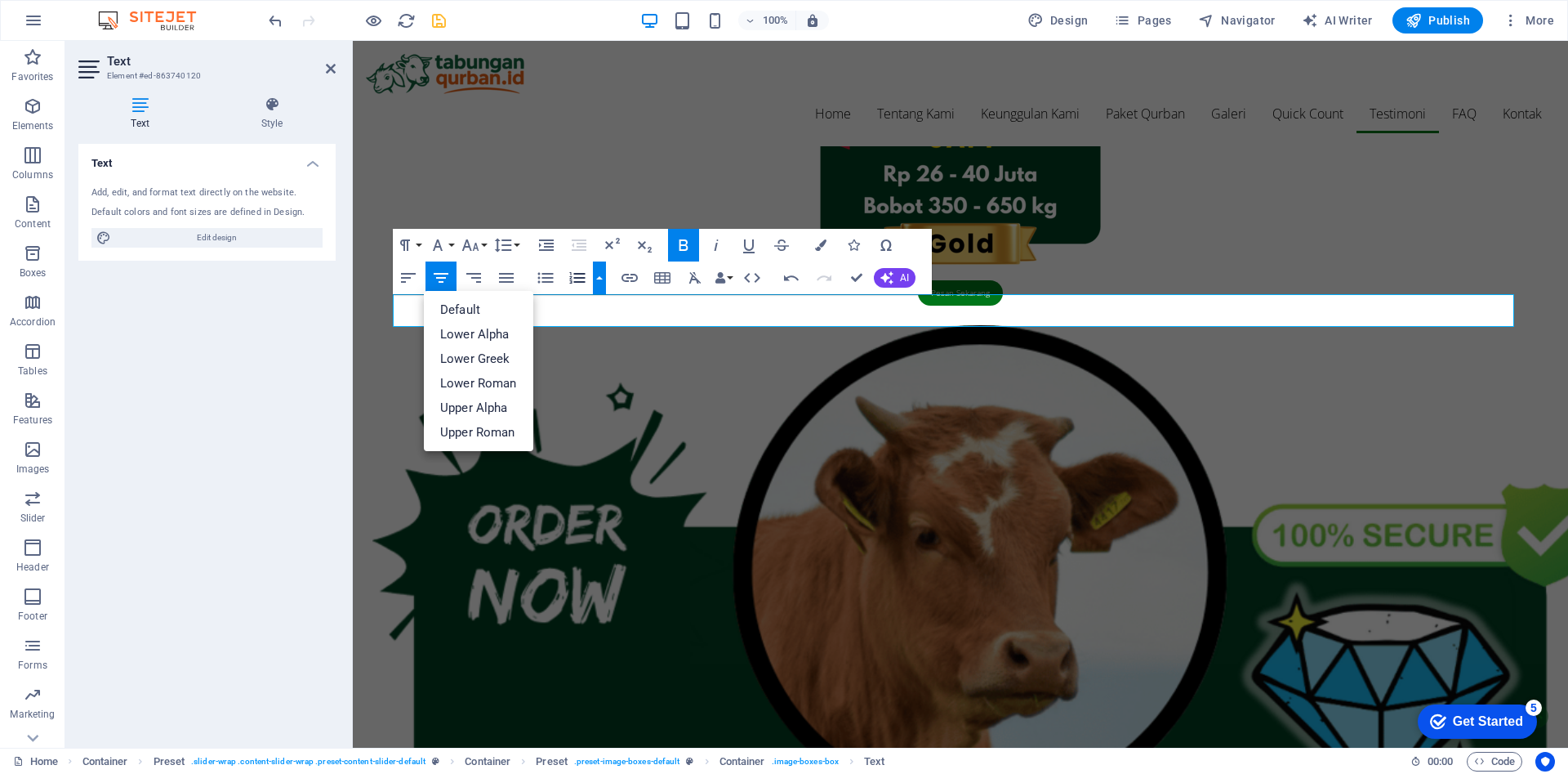
click at [594, 276] on button "button" at bounding box center [599, 278] width 13 height 33
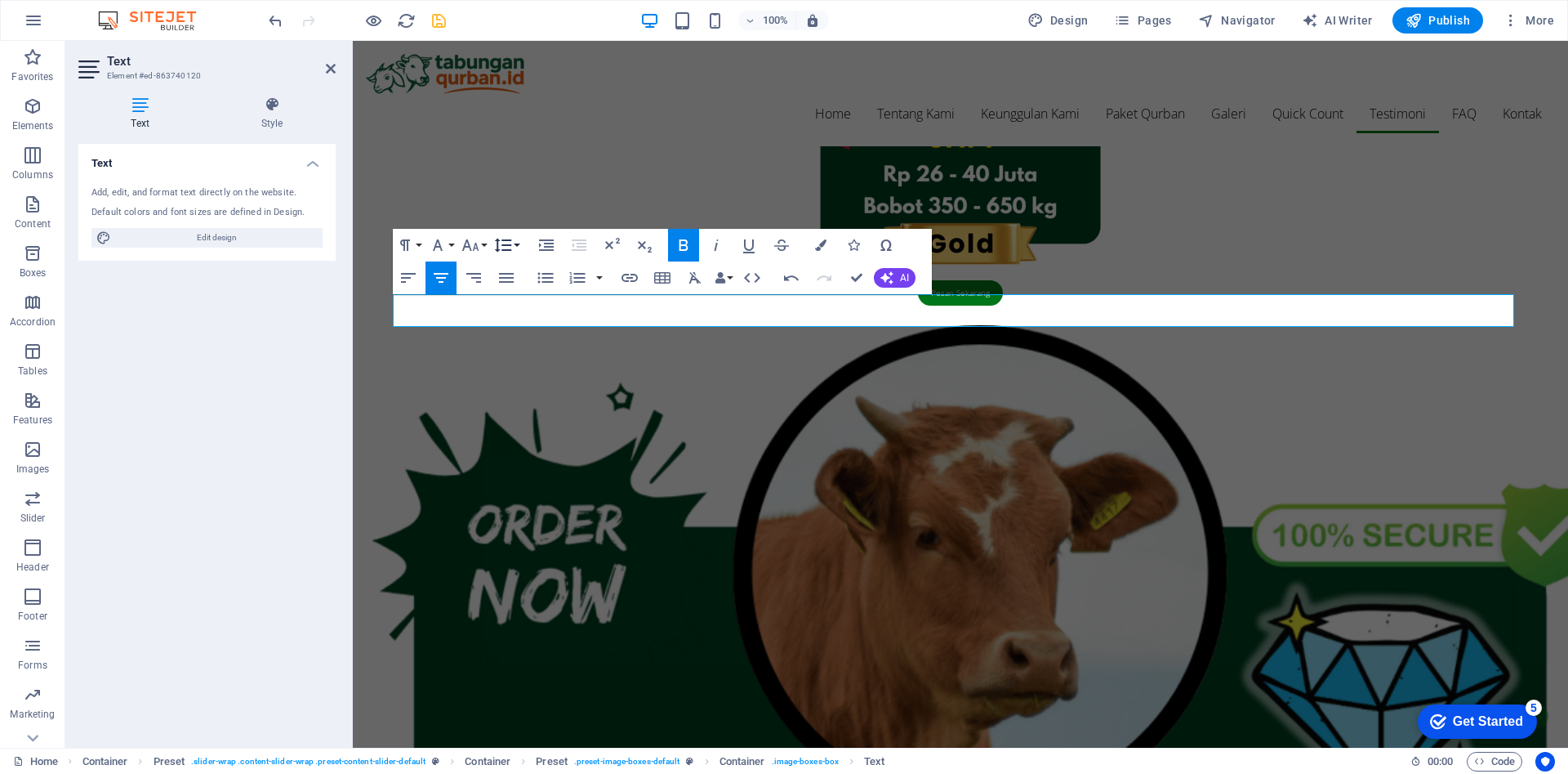
click at [514, 241] on button "Line Height" at bounding box center [506, 245] width 31 height 33
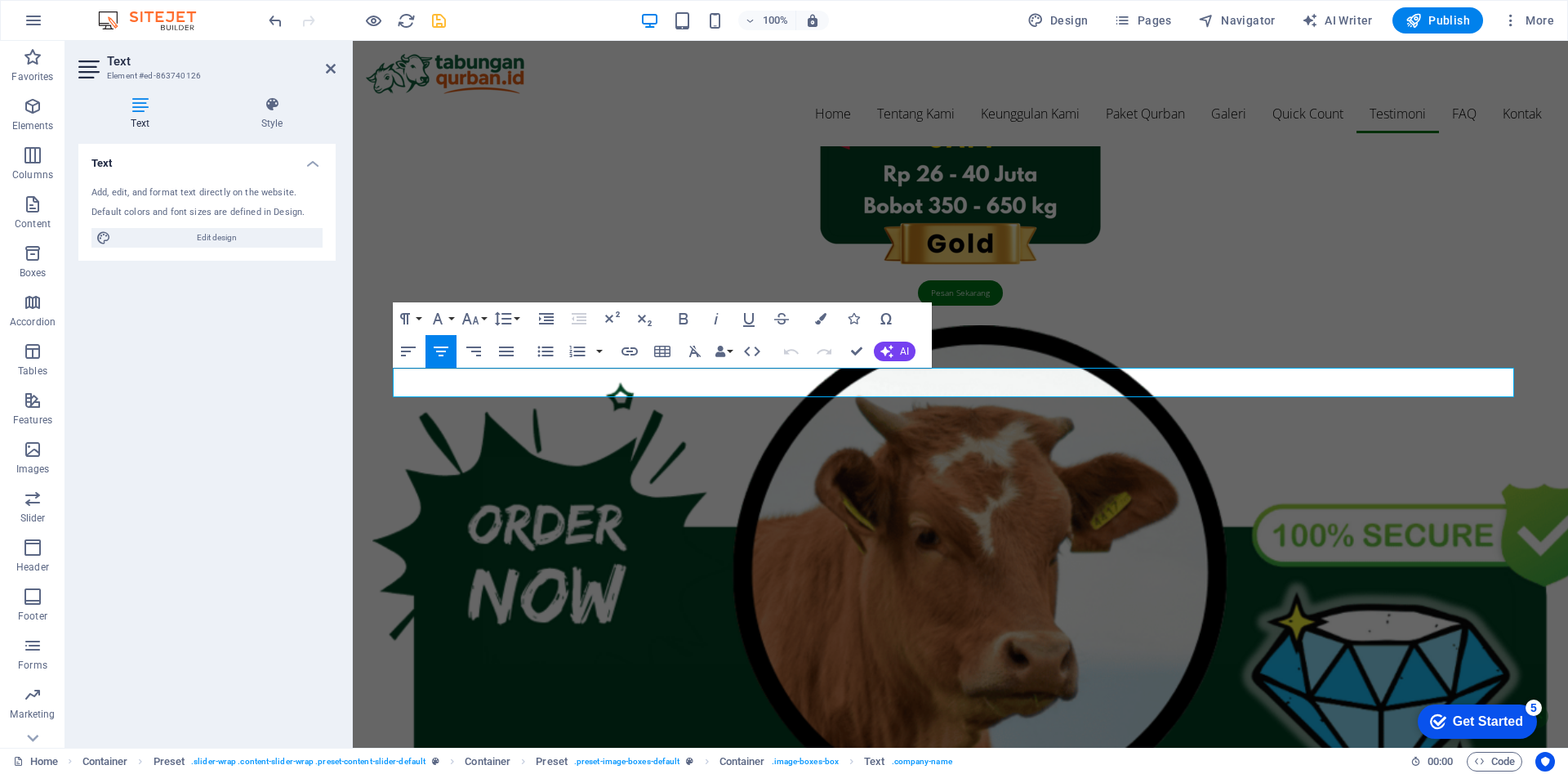
click at [437, 351] on icon "button" at bounding box center [441, 351] width 19 height 19
click at [817, 320] on icon "button" at bounding box center [821, 319] width 12 height 12
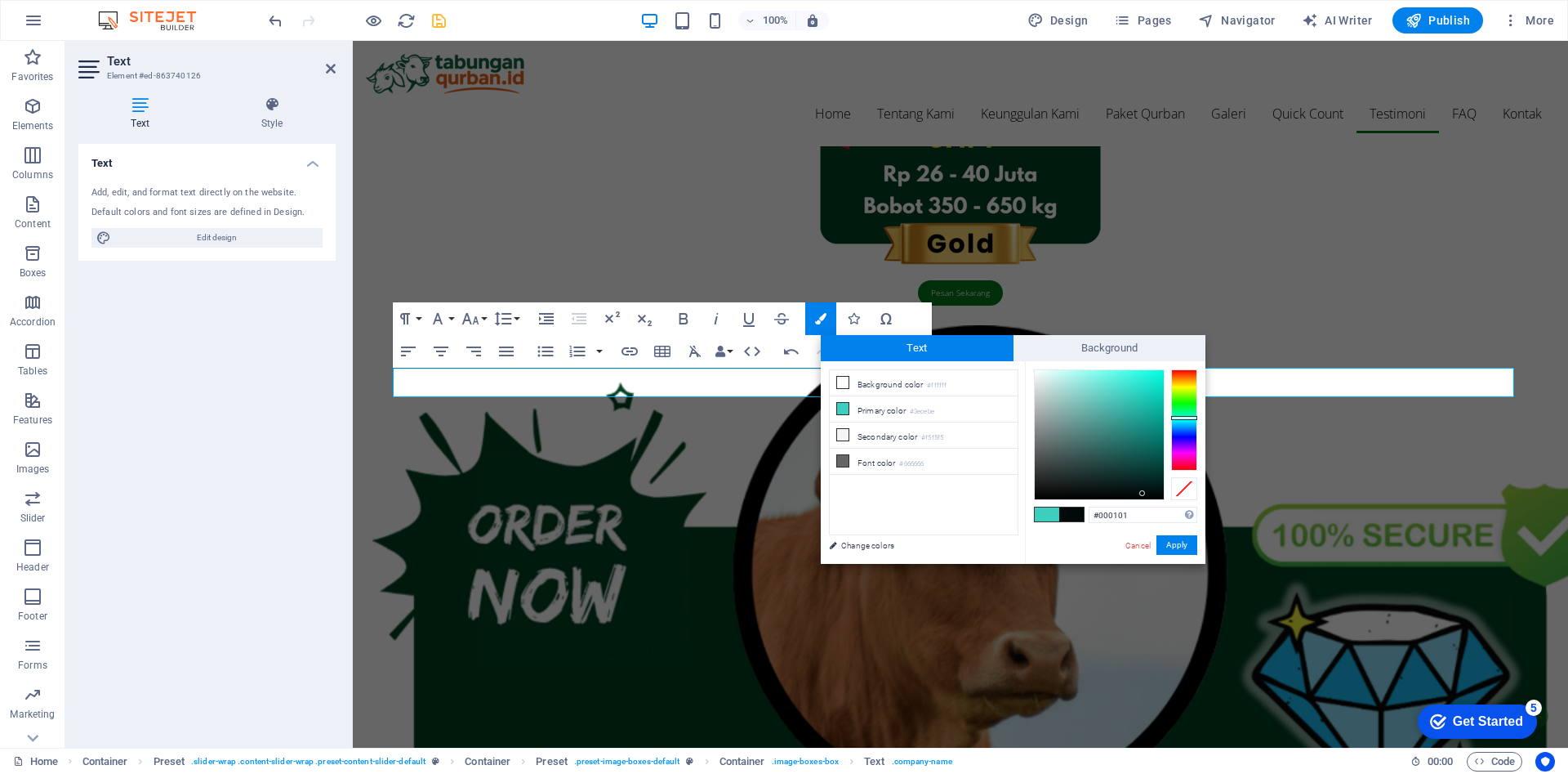
type input "#000000"
drag, startPoint x: 1127, startPoint y: 462, endPoint x: 1172, endPoint y: 501, distance: 59.5
click at [1172, 501] on div "#000000 Supported formats #0852ed rgb(8, 82, 237) rgba(8, 82, 237, 90%) hsv(221…" at bounding box center [1115, 581] width 180 height 439
click at [1185, 539] on button "Apply" at bounding box center [1177, 544] width 41 height 19
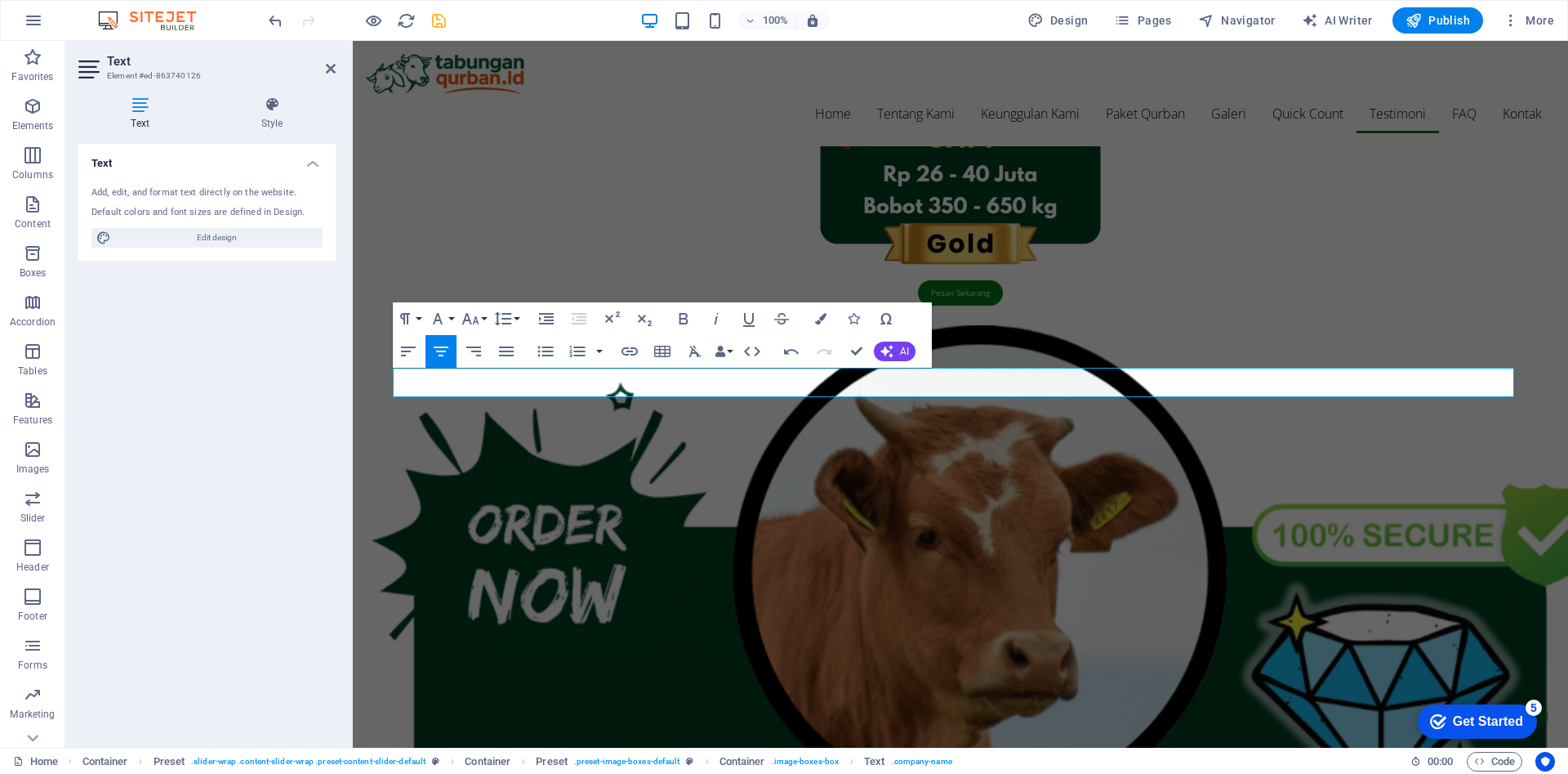
click at [1018, 387] on div "H2 Container Banner Spacer Menu Menu Bar Container Text Container Container Spa…" at bounding box center [960, 394] width 1215 height 707
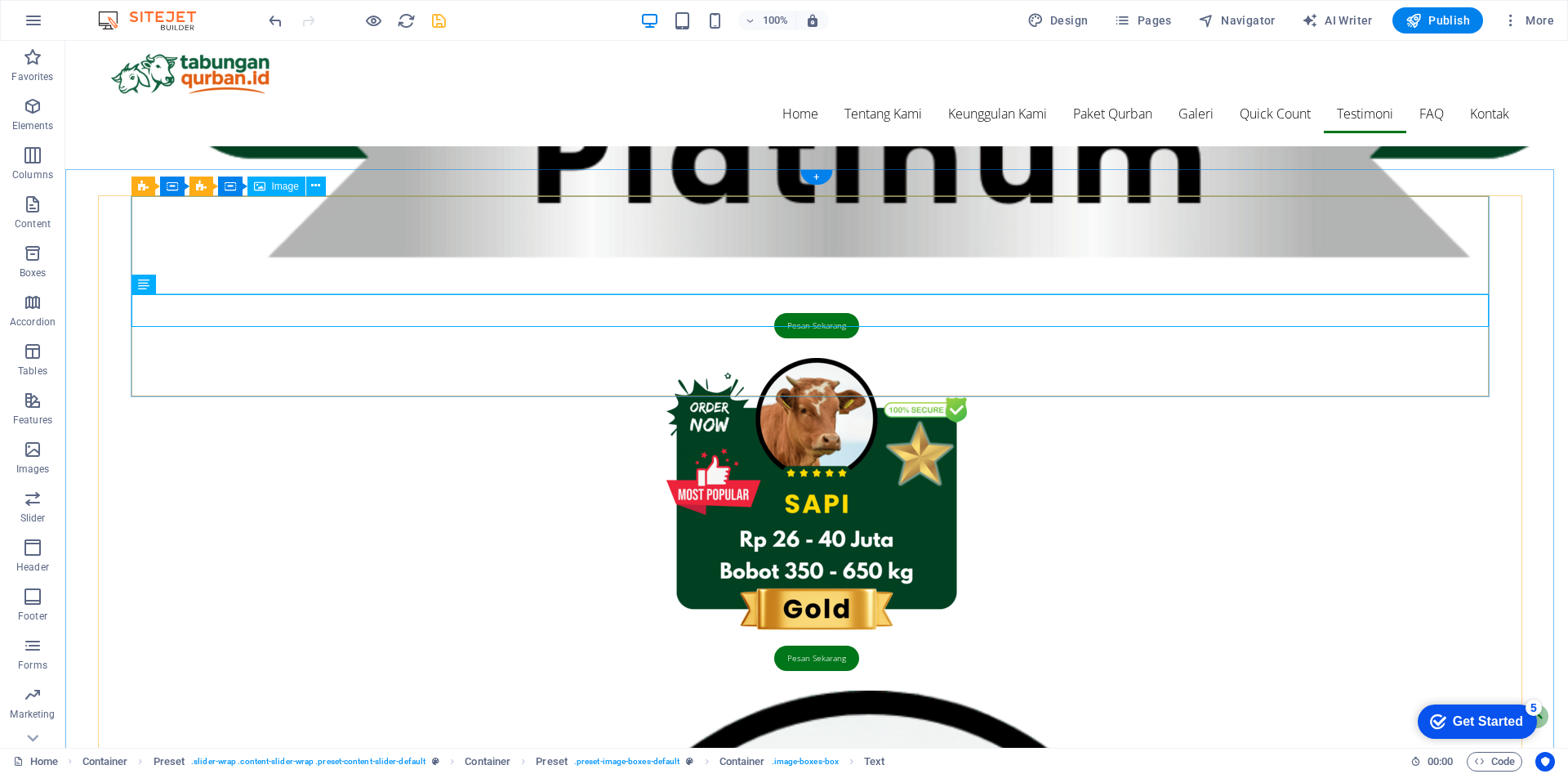
scroll to position [4195, 0]
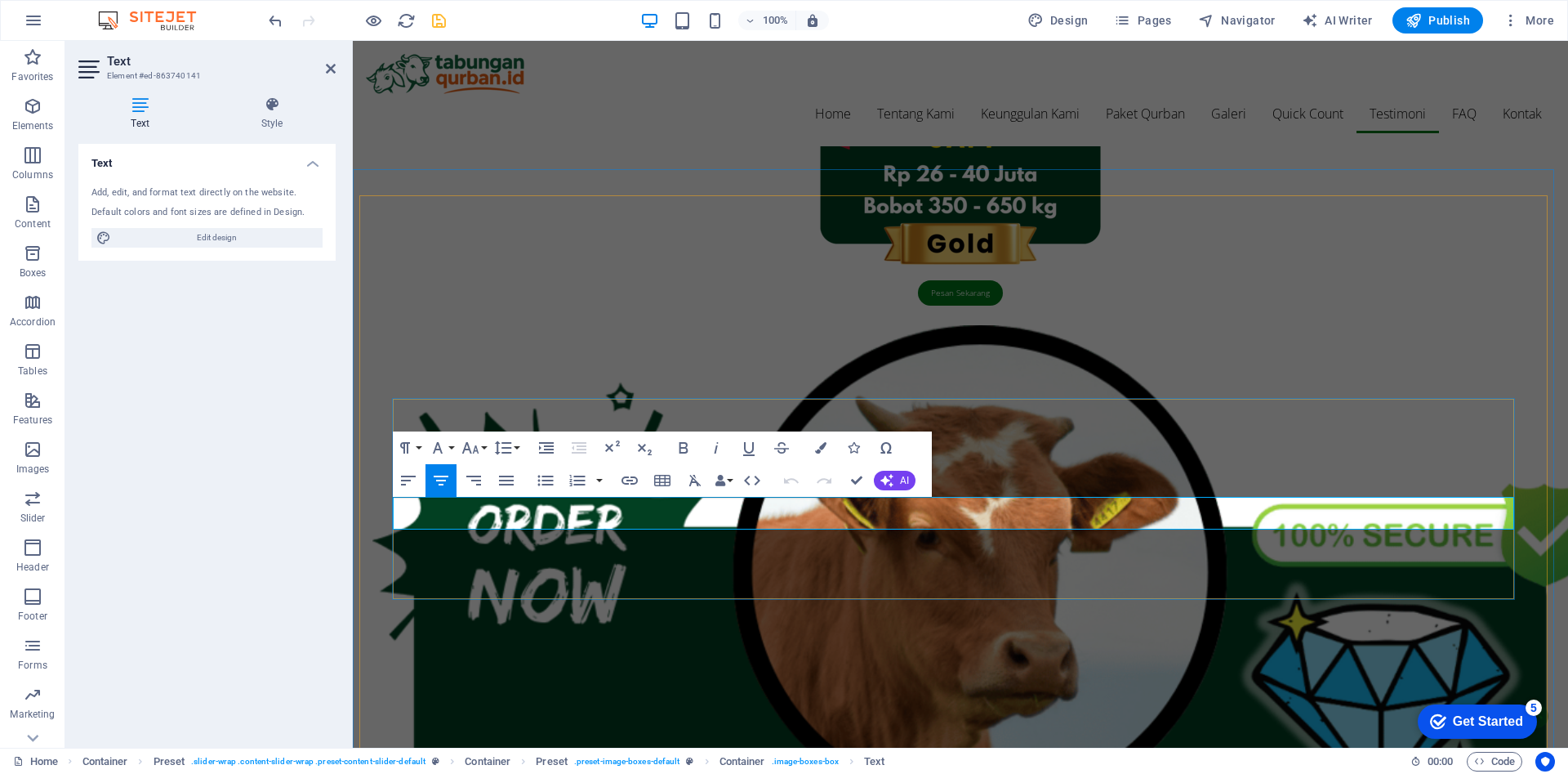
click at [822, 448] on icon "button" at bounding box center [821, 448] width 12 height 12
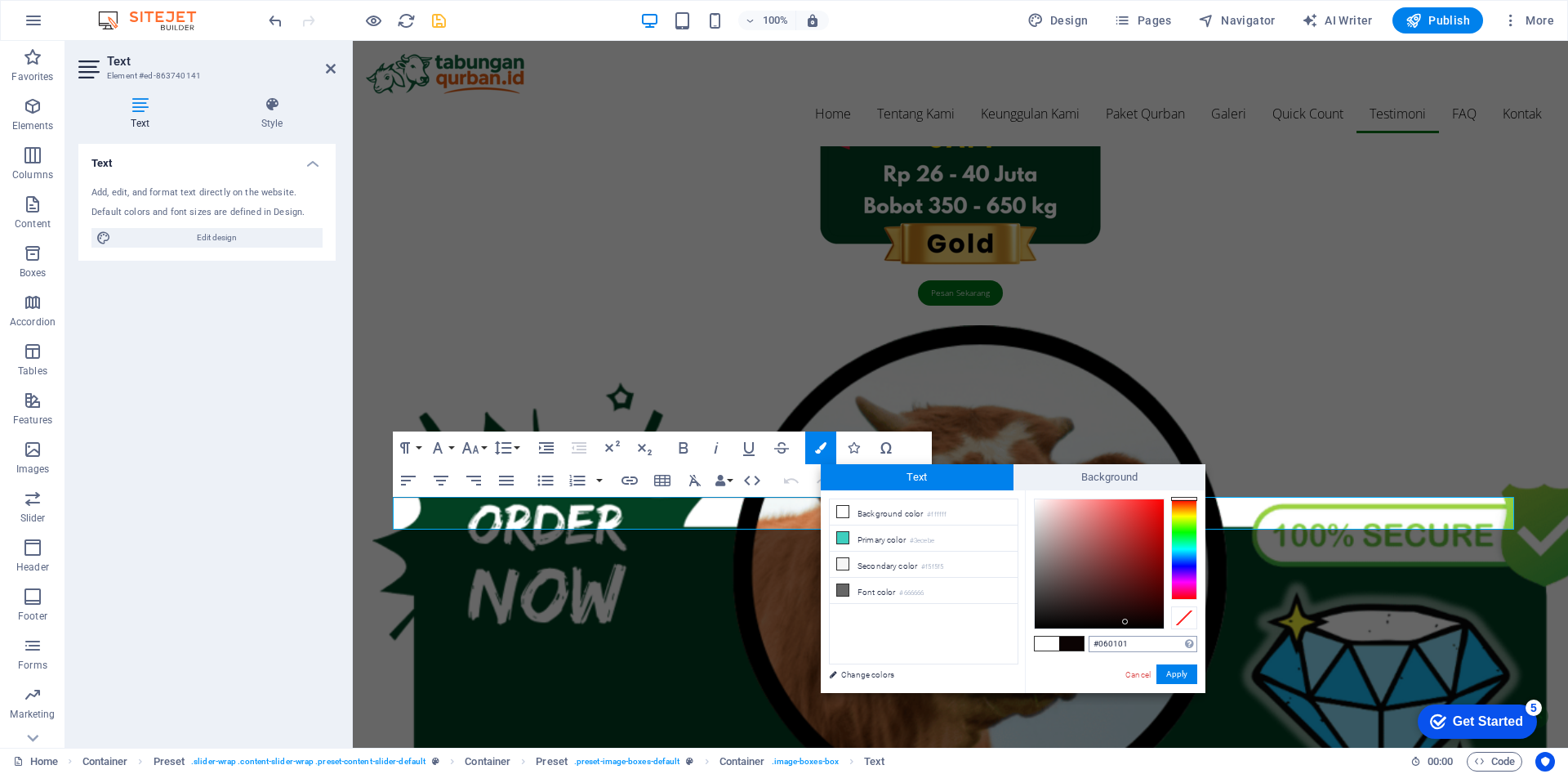
type input "#000000"
drag, startPoint x: 1073, startPoint y: 586, endPoint x: 1173, endPoint y: 636, distance: 111.8
click at [1173, 636] on div "#000000 Supported formats #0852ed rgb(8, 82, 237) rgba(8, 82, 237, 90%) hsv(221…" at bounding box center [1115, 710] width 180 height 439
click at [1175, 678] on button "Apply" at bounding box center [1177, 673] width 41 height 19
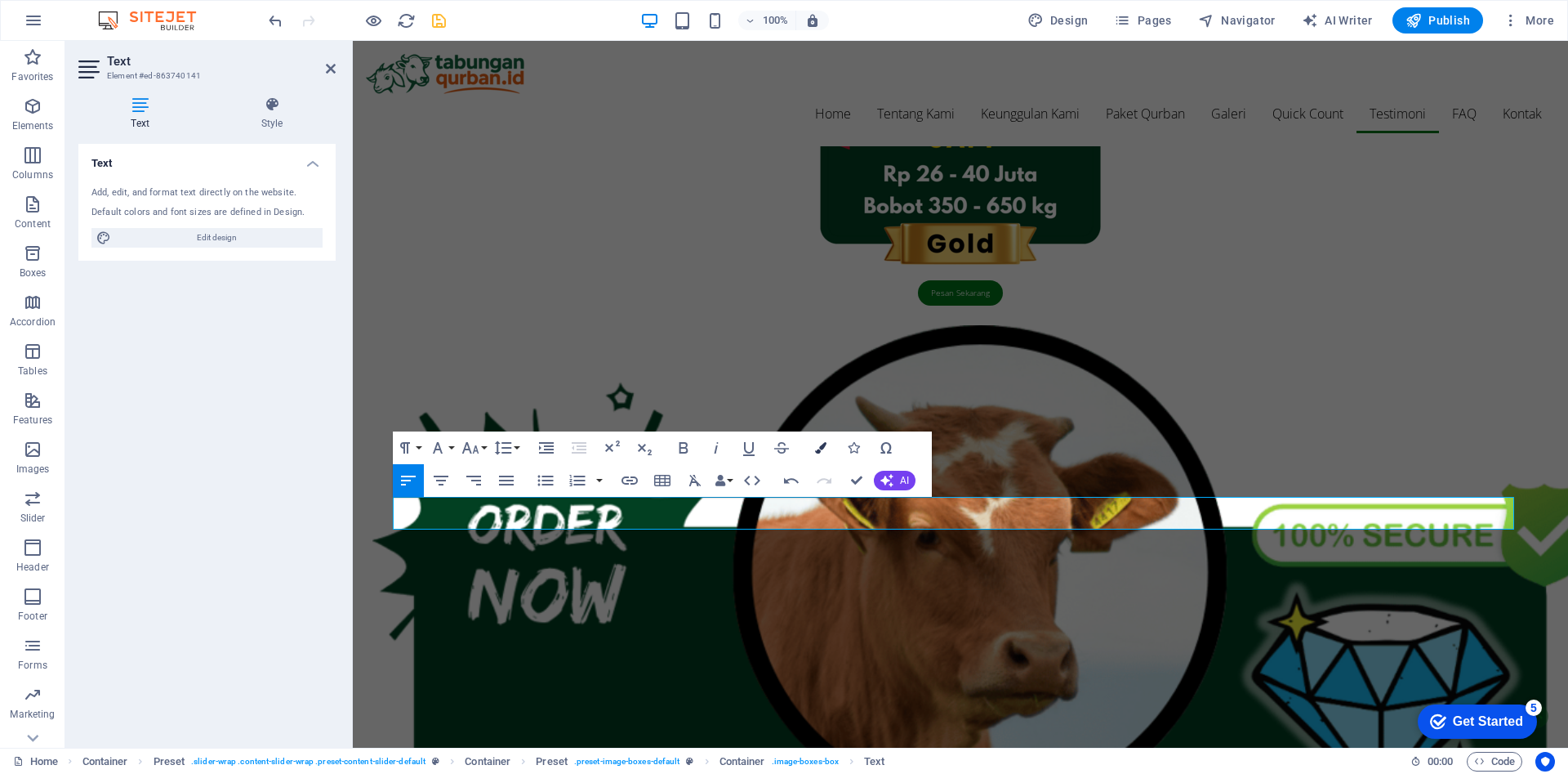
click at [814, 444] on button "Colors" at bounding box center [820, 448] width 31 height 33
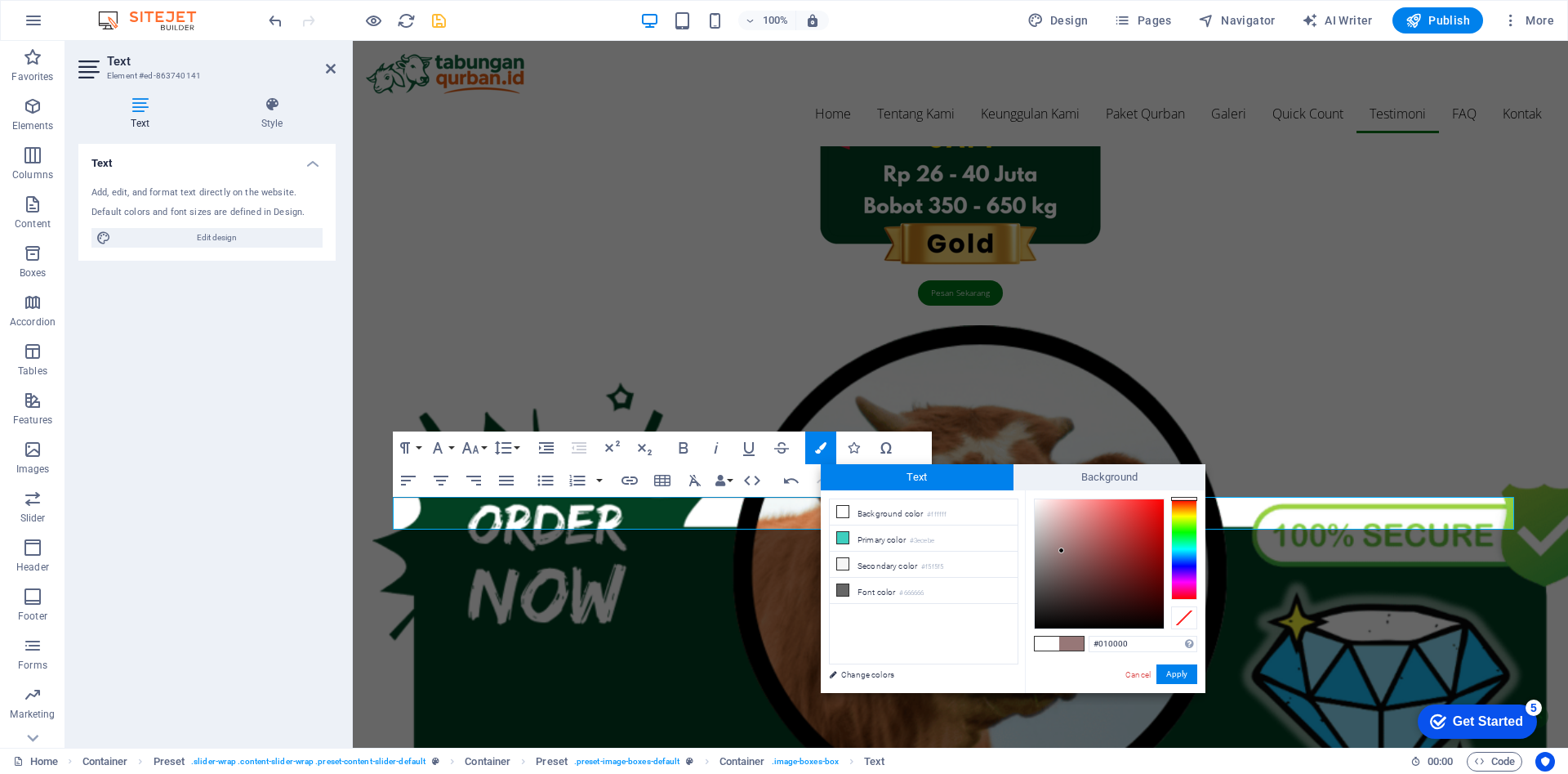
type input "#000000"
drag, startPoint x: 1062, startPoint y: 551, endPoint x: 1167, endPoint y: 642, distance: 138.9
click at [1167, 642] on div "#000000 Supported formats #0852ed rgb(8, 82, 237) rgba(8, 82, 237, 90%) hsv(221…" at bounding box center [1115, 710] width 180 height 439
click at [1176, 673] on button "Apply" at bounding box center [1177, 673] width 41 height 19
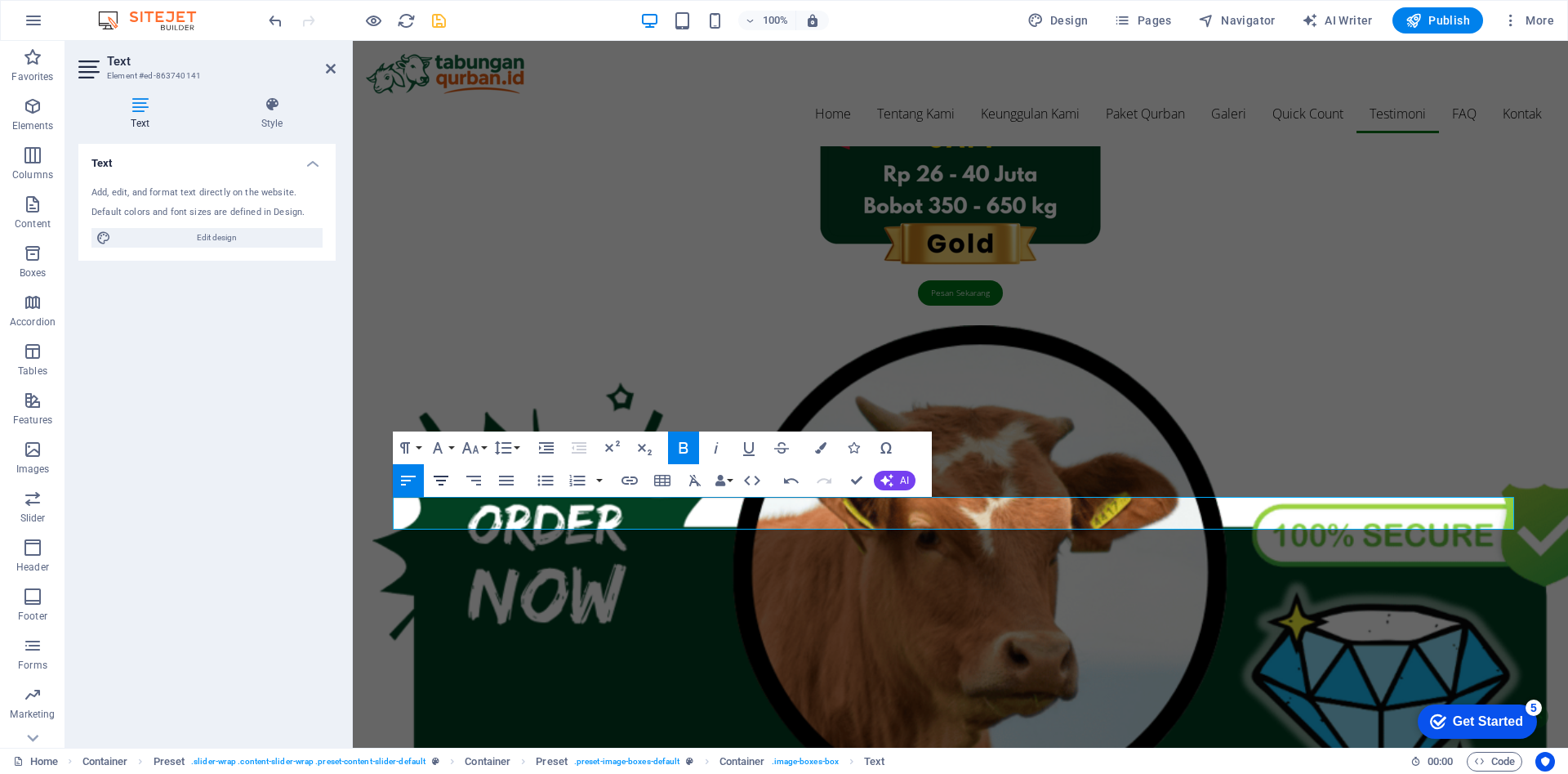
click at [440, 482] on icon "button" at bounding box center [441, 480] width 19 height 19
click at [958, 553] on div "H2 Container Banner Spacer Menu Menu Bar Container Text Container Container Spa…" at bounding box center [960, 394] width 1215 height 707
drag, startPoint x: 1311, startPoint y: 594, endPoint x: 958, endPoint y: 553, distance: 355.4
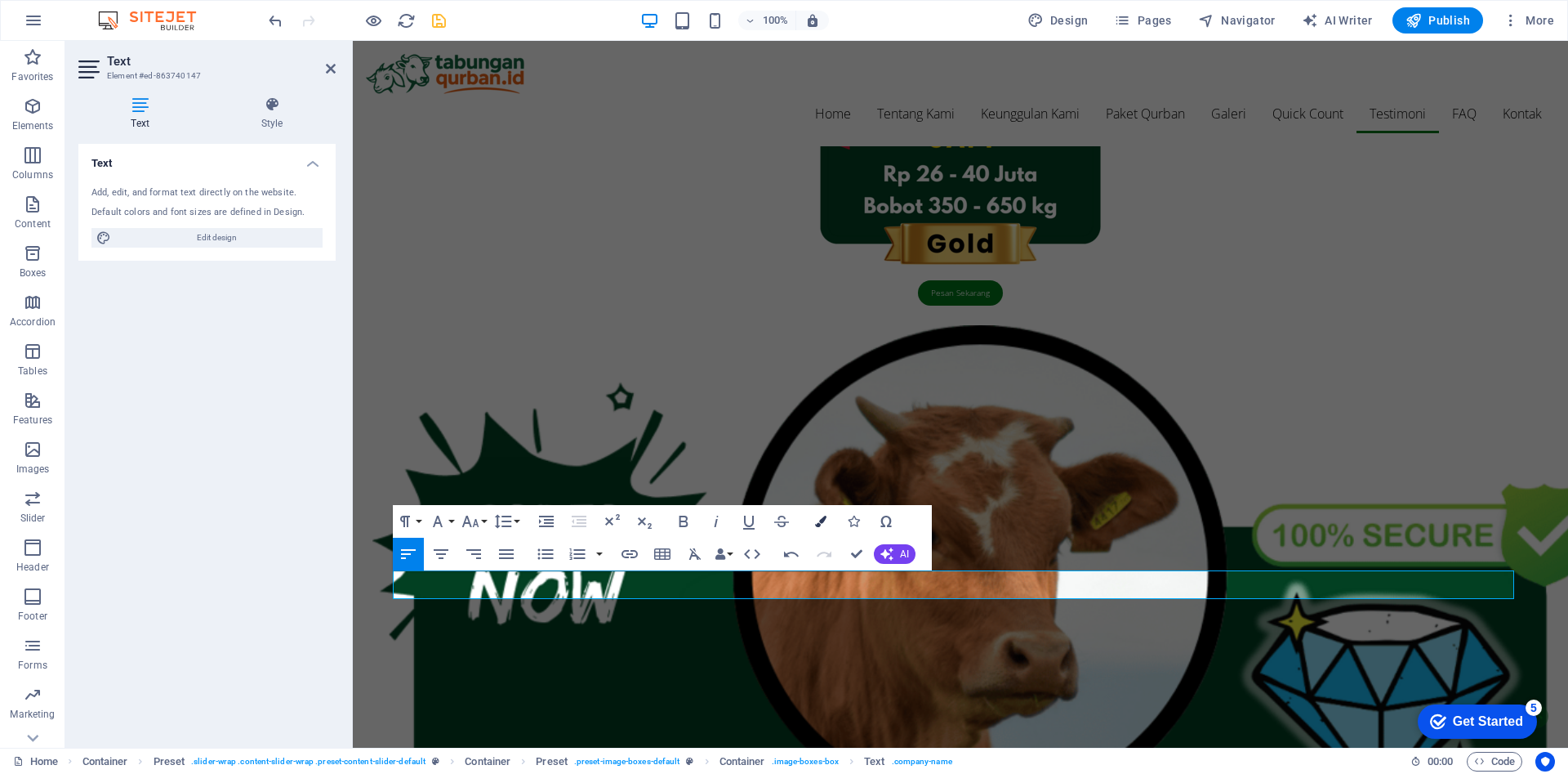
click at [817, 522] on icon "button" at bounding box center [821, 522] width 12 height 12
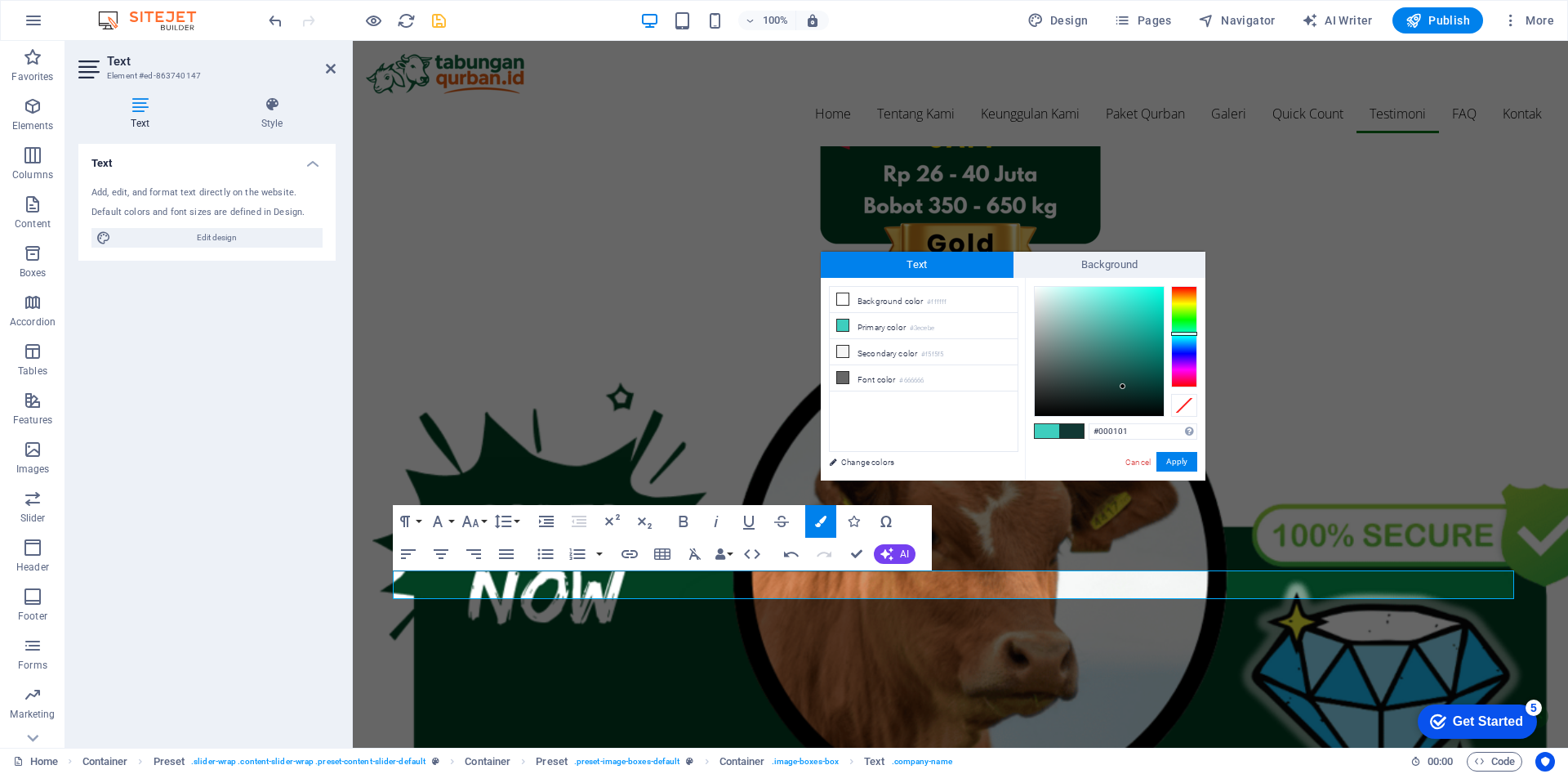
type input "#000000"
drag, startPoint x: 1120, startPoint y: 385, endPoint x: 1173, endPoint y: 423, distance: 65.2
click at [1173, 423] on div "#000000 Supported formats #0852ed rgb(8, 82, 237) rgba(8, 82, 237, 90%) hsv(221…" at bounding box center [1115, 497] width 180 height 439
click at [1179, 462] on button "Apply" at bounding box center [1177, 461] width 41 height 19
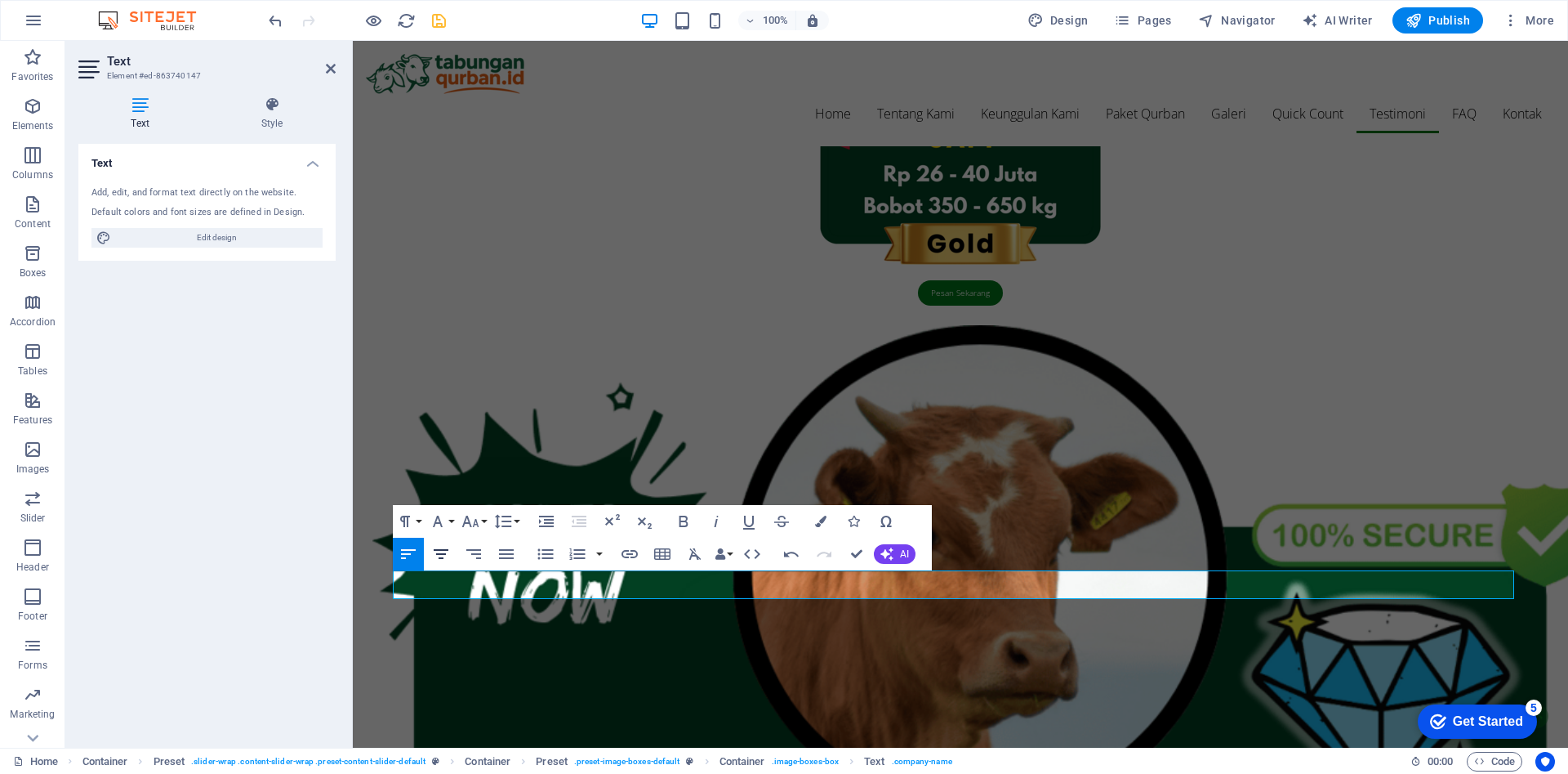
click at [438, 555] on icon "button" at bounding box center [441, 553] width 19 height 19
click at [1100, 659] on div "H2 Container Banner Spacer Menu Menu Bar Container Text Container Container Spa…" at bounding box center [960, 394] width 1215 height 707
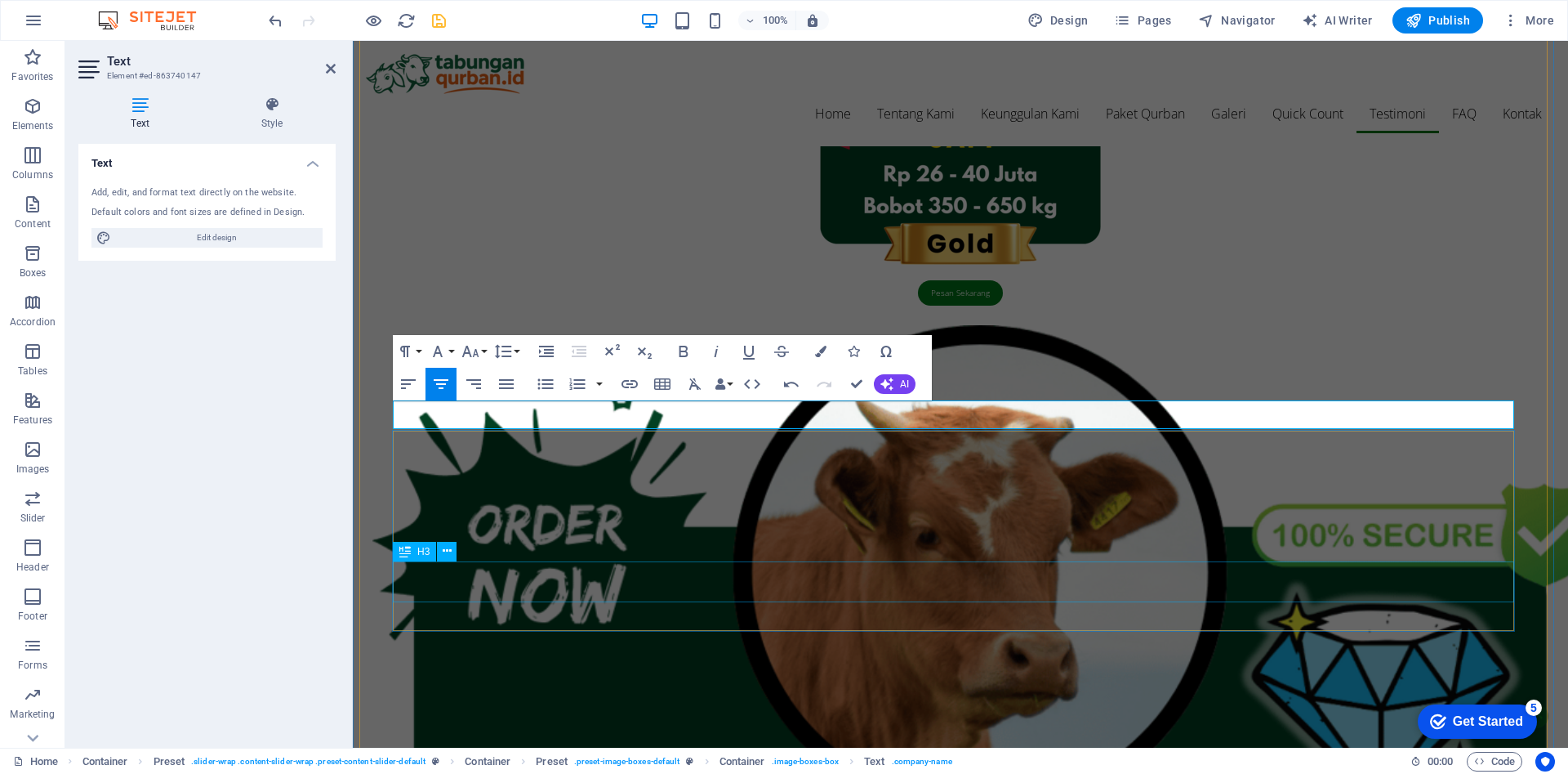
scroll to position [3922, 0]
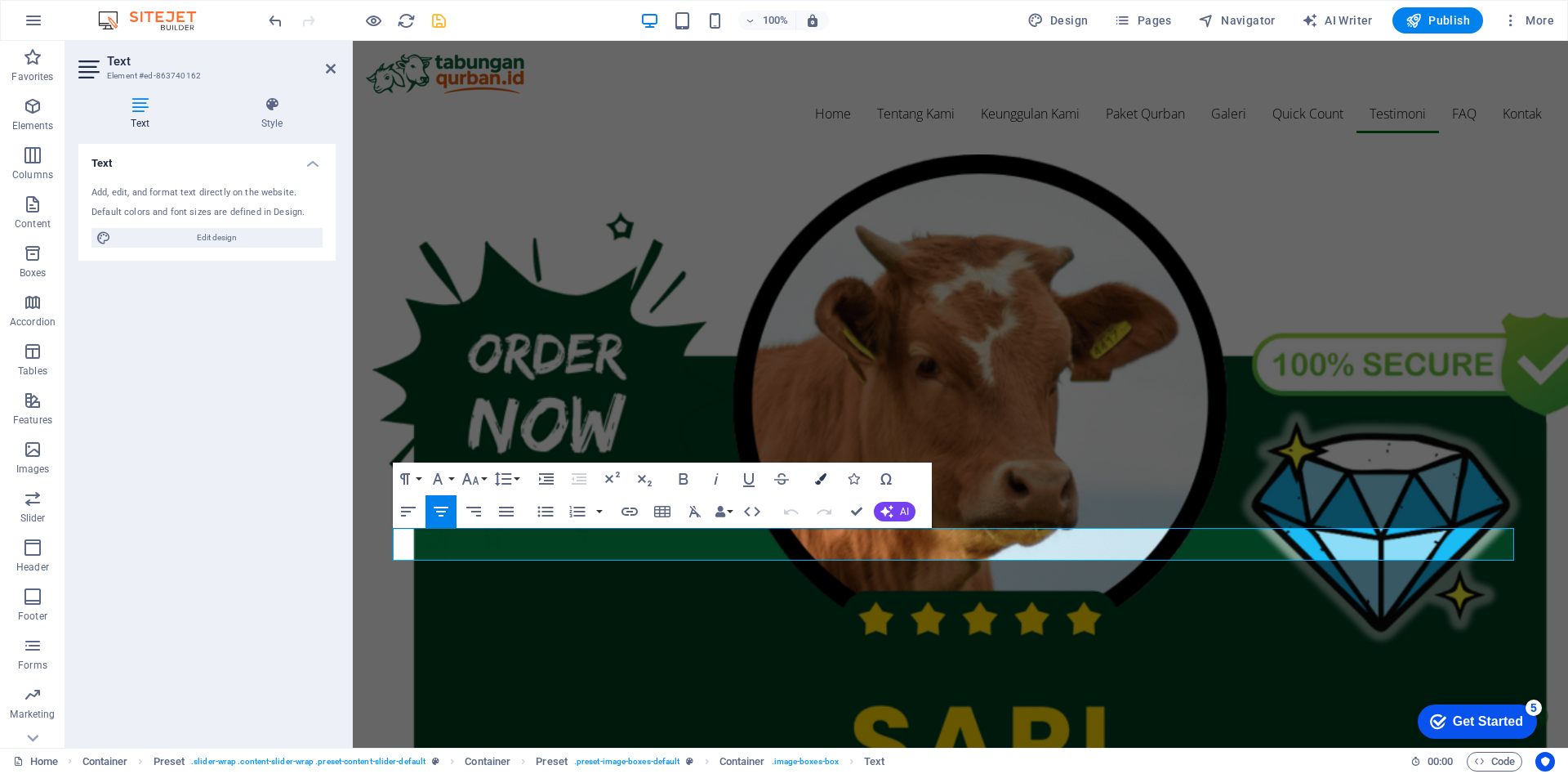
click at [822, 481] on icon "button" at bounding box center [821, 479] width 12 height 12
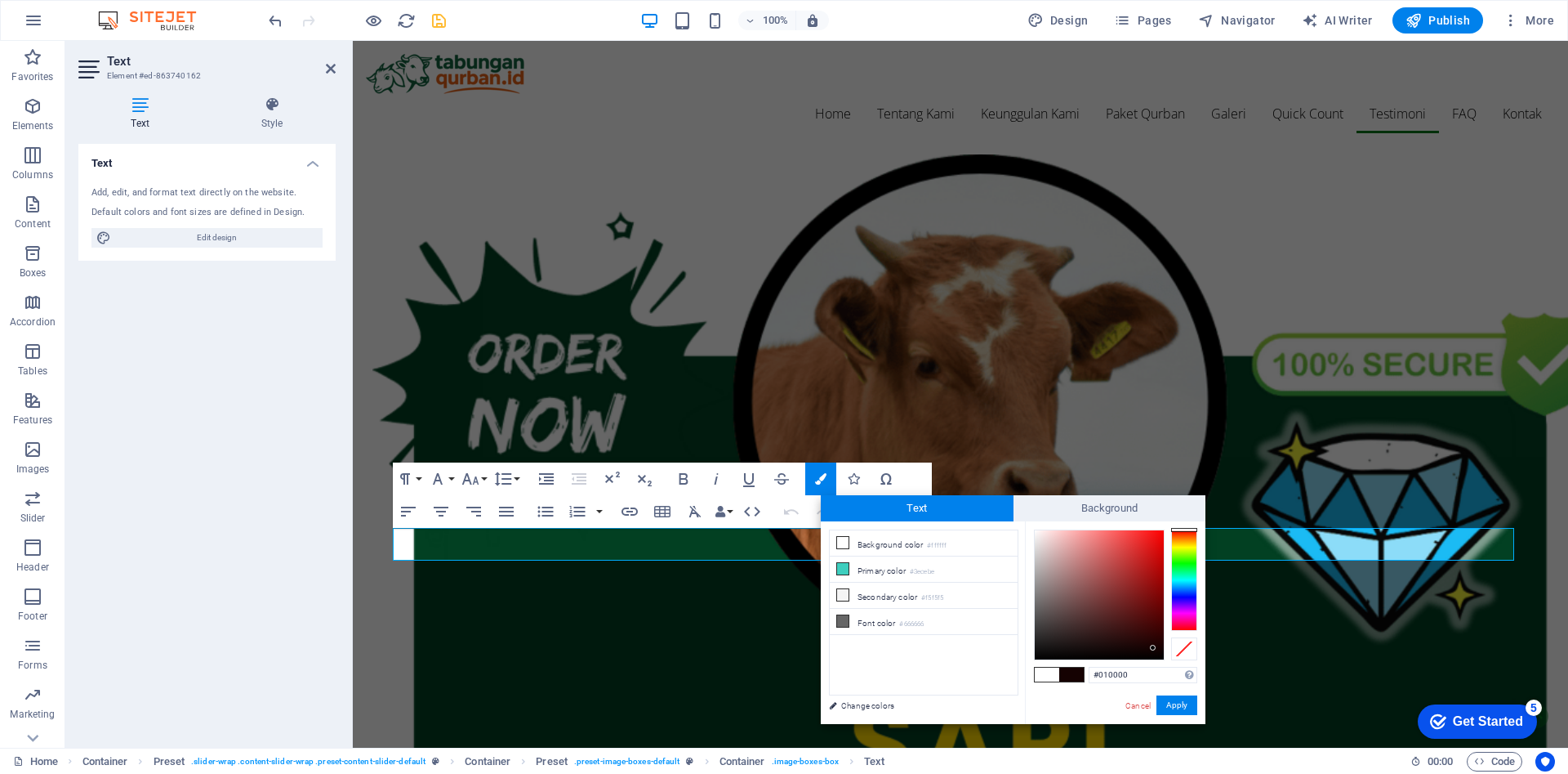
type input "#000000"
drag, startPoint x: 1105, startPoint y: 616, endPoint x: 1161, endPoint y: 659, distance: 70.6
click at [1161, 659] on div at bounding box center [1100, 595] width 129 height 129
click at [1182, 708] on button "Apply" at bounding box center [1177, 704] width 41 height 19
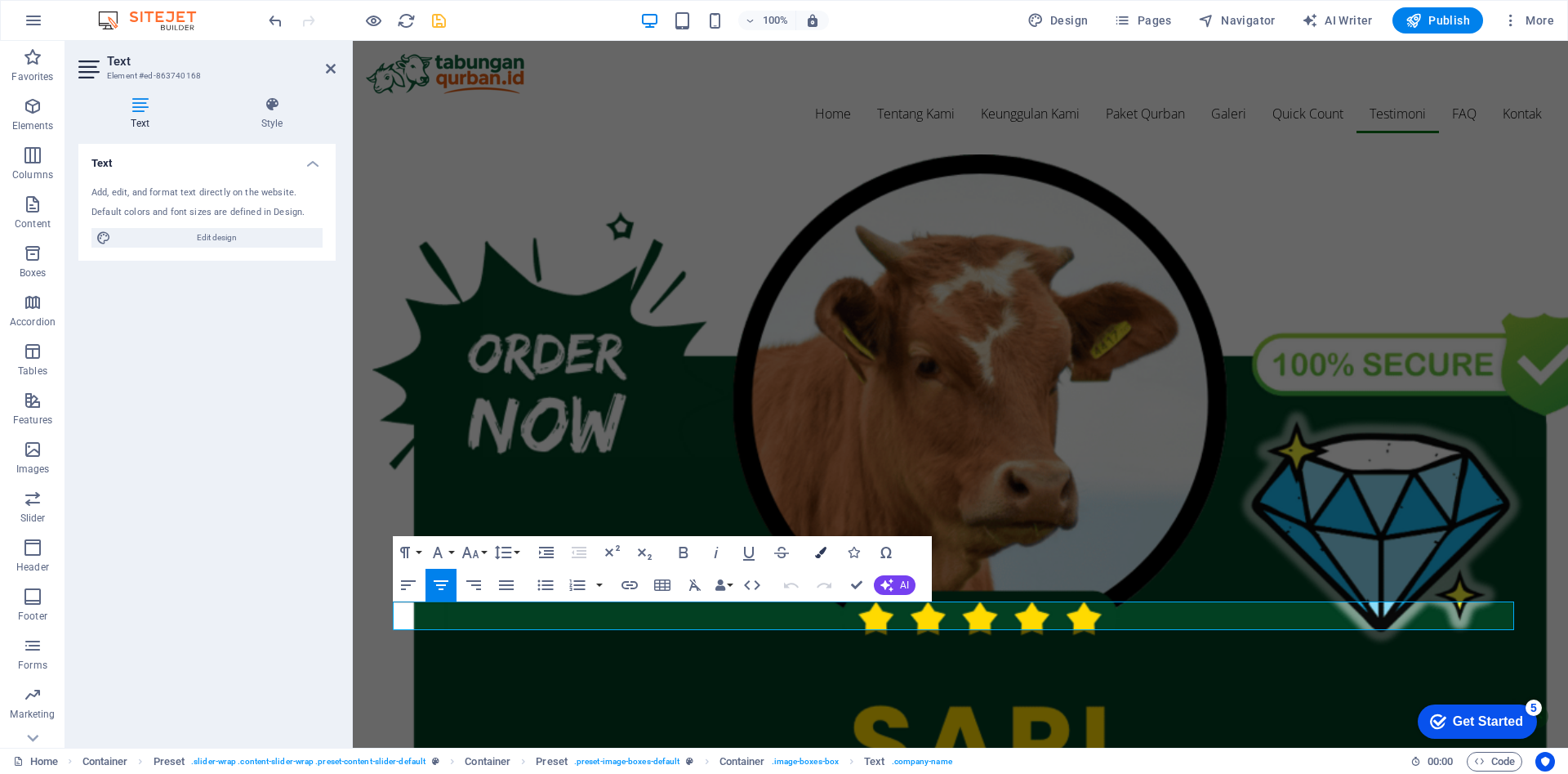
click at [820, 555] on icon "button" at bounding box center [821, 553] width 12 height 12
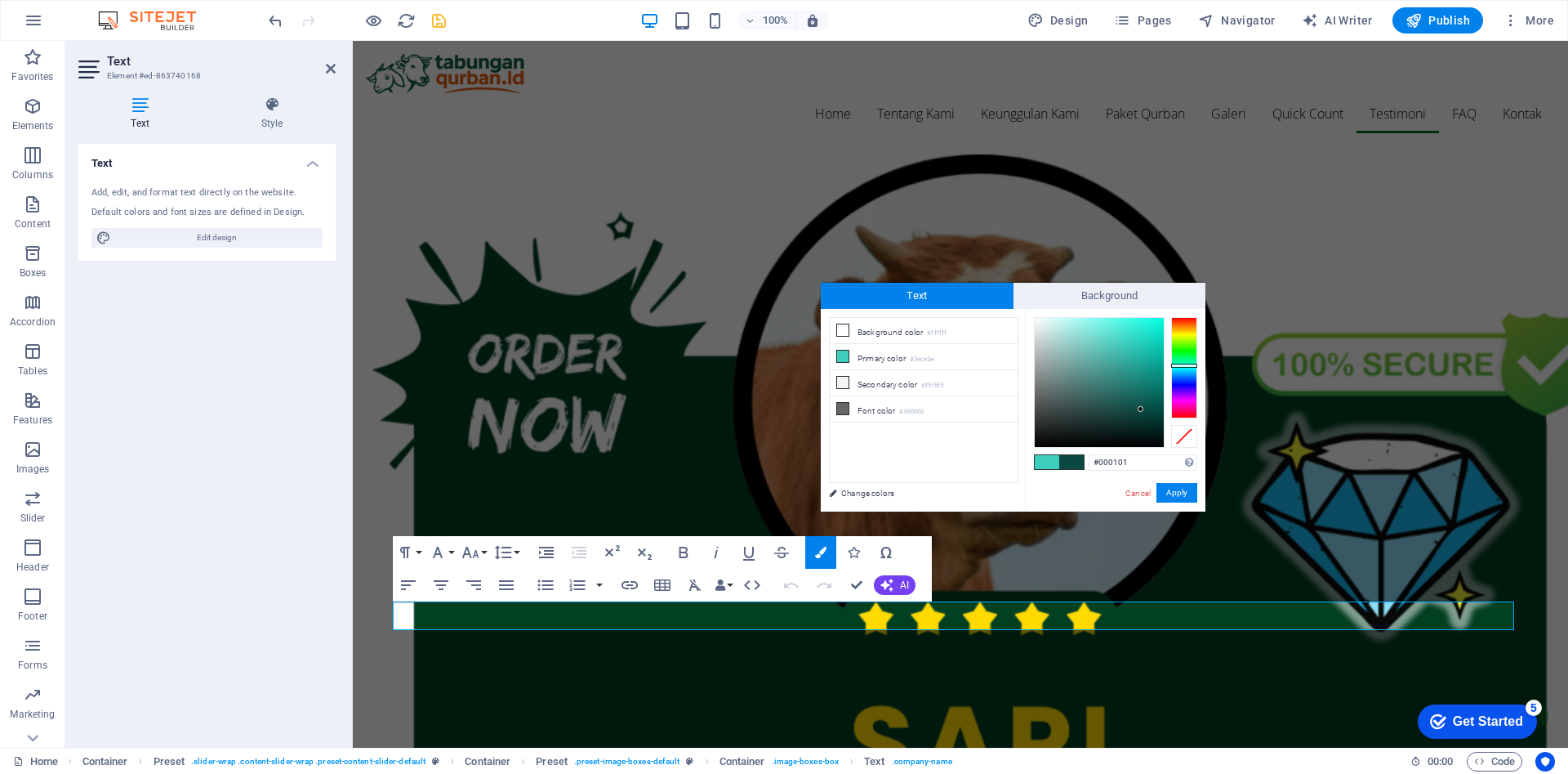
type input "#000000"
drag, startPoint x: 1138, startPoint y: 399, endPoint x: 1163, endPoint y: 461, distance: 66.9
click at [1163, 461] on div "#000000 Supported formats #0852ed rgb(8, 82, 237) rgba(8, 82, 237, 90%) hsv(221…" at bounding box center [1115, 528] width 180 height 439
click at [1175, 488] on button "Apply" at bounding box center [1177, 492] width 41 height 19
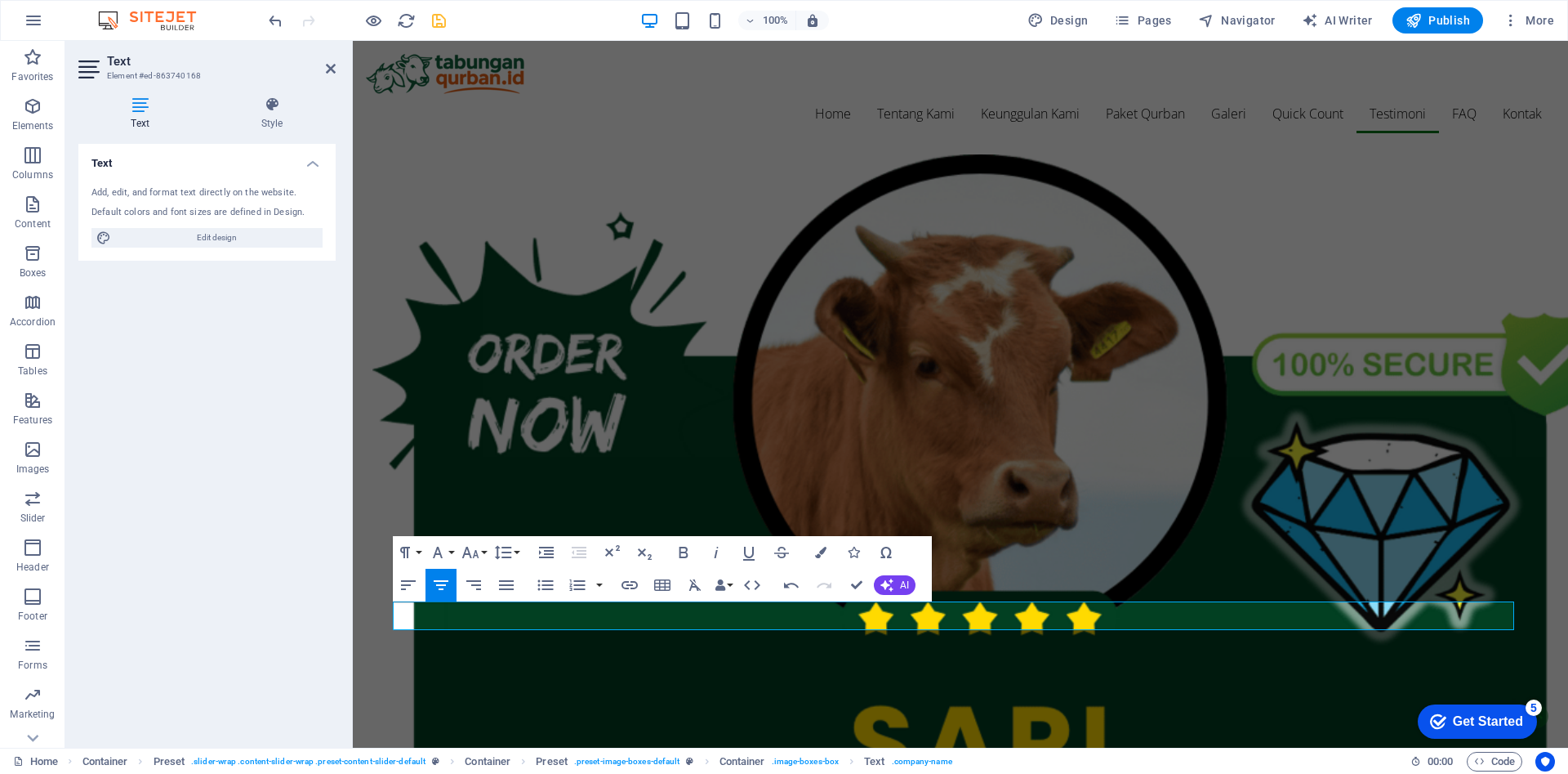
click at [1037, 612] on div "H2 Container Banner Spacer Menu Menu Bar Container Text Container Container Spa…" at bounding box center [960, 394] width 1215 height 707
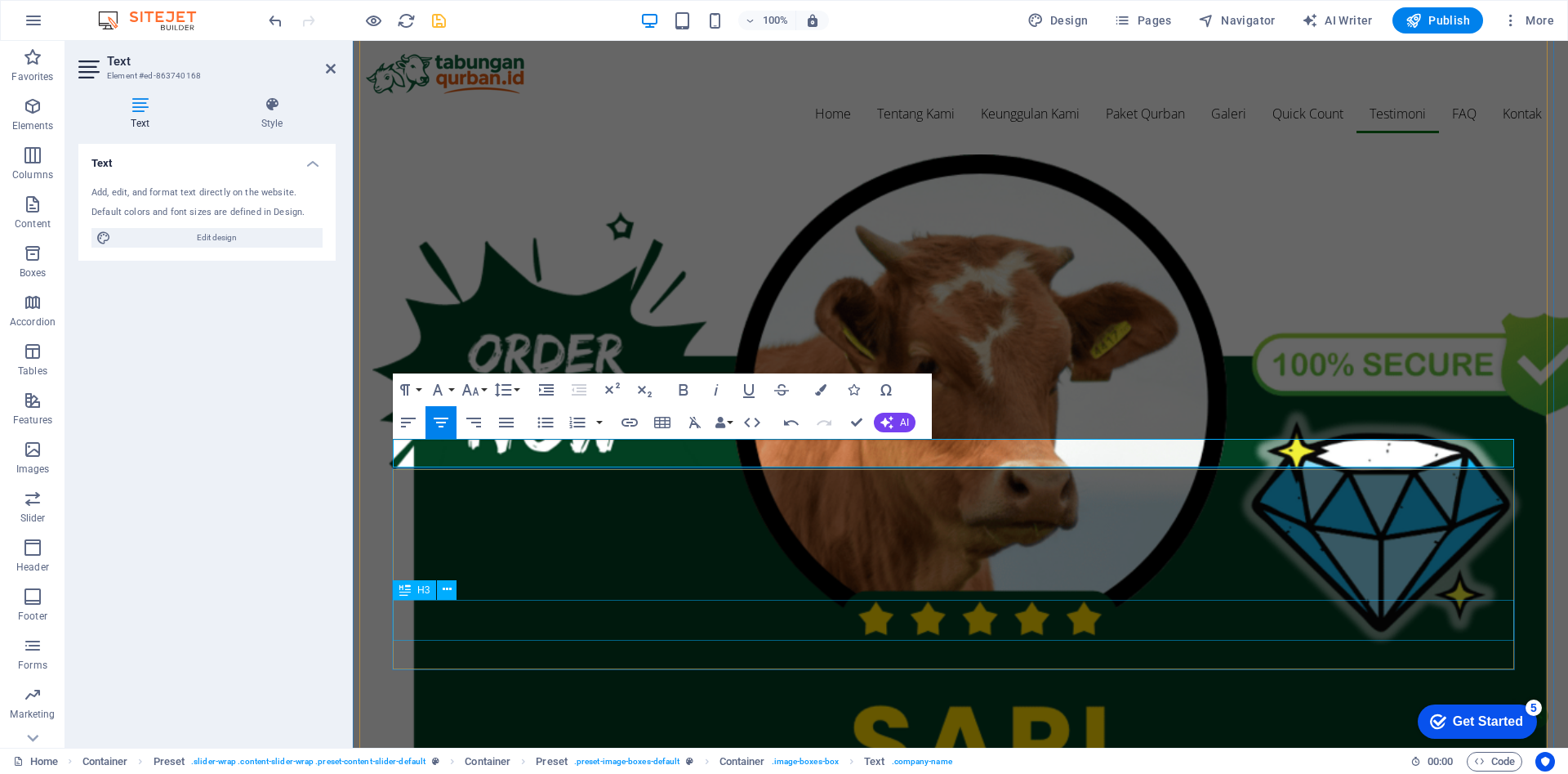
scroll to position [4085, 0]
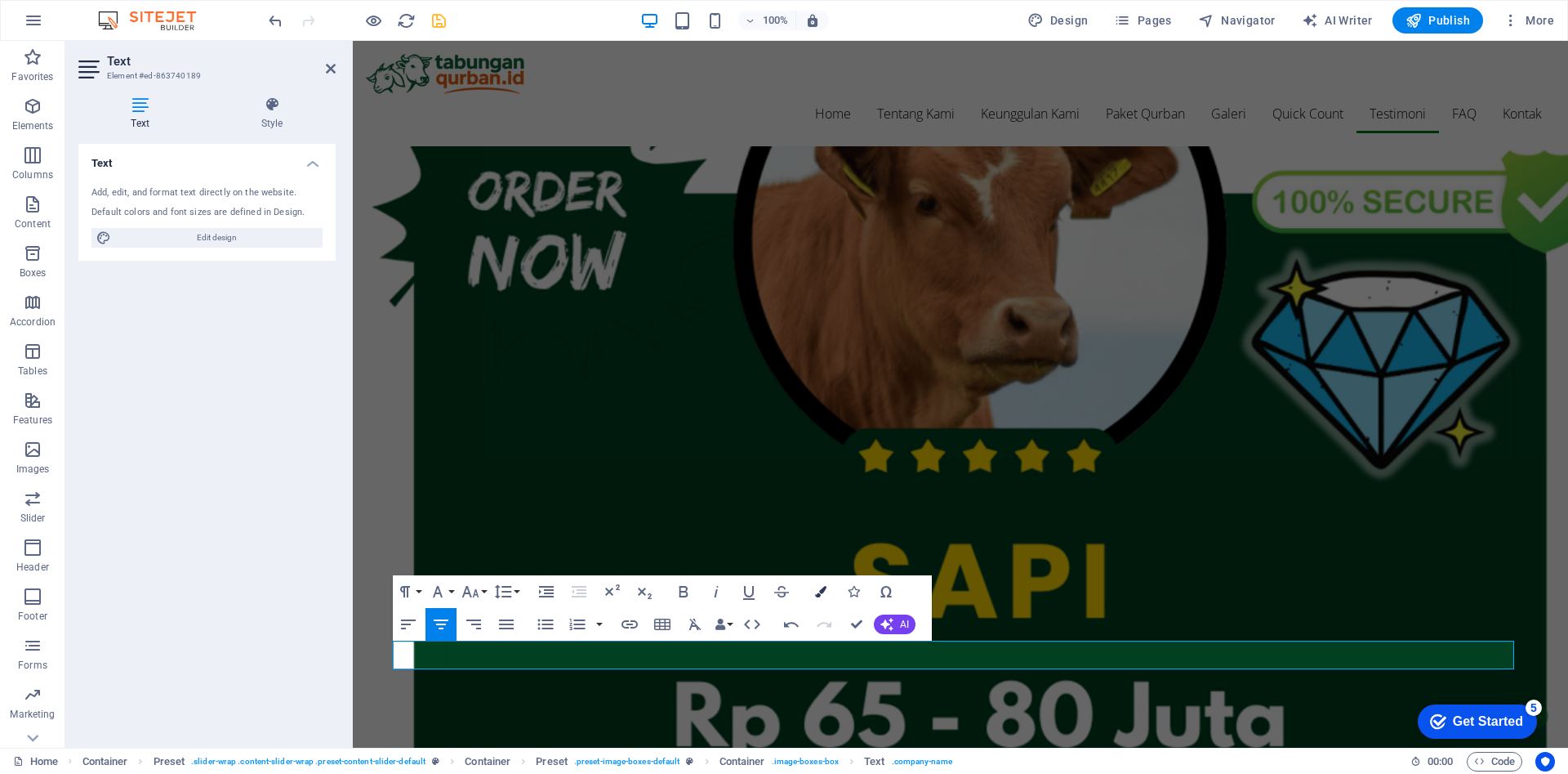
click at [823, 596] on icon "button" at bounding box center [821, 592] width 12 height 12
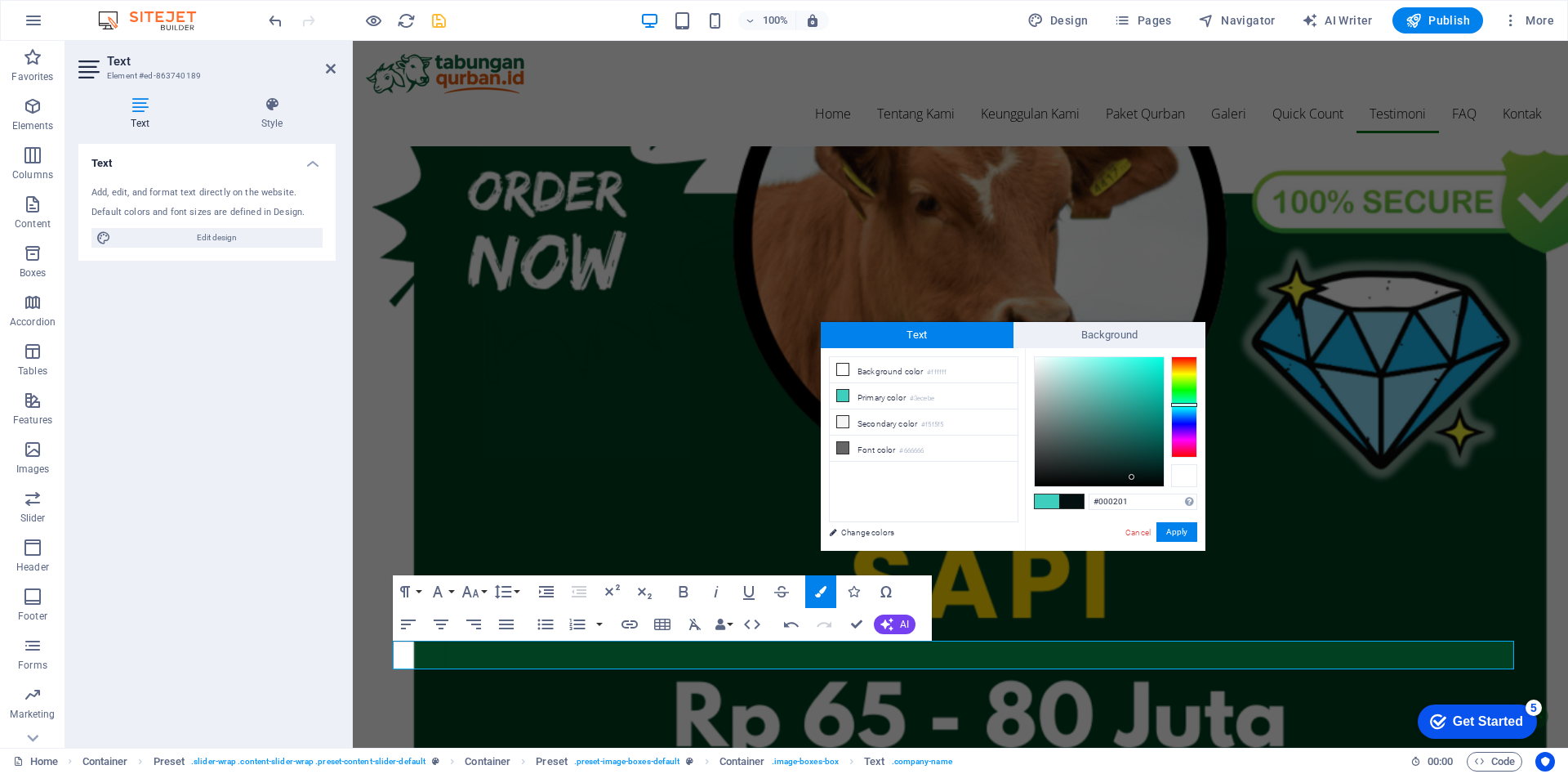
type input "#000000"
drag, startPoint x: 1098, startPoint y: 480, endPoint x: 1177, endPoint y: 499, distance: 81.3
click at [1177, 499] on div "#000000 Supported formats #0852ed rgb(8, 82, 237) rgba(8, 82, 237, 90%) hsv(221…" at bounding box center [1115, 568] width 180 height 439
click at [1189, 540] on button "Apply" at bounding box center [1177, 532] width 41 height 19
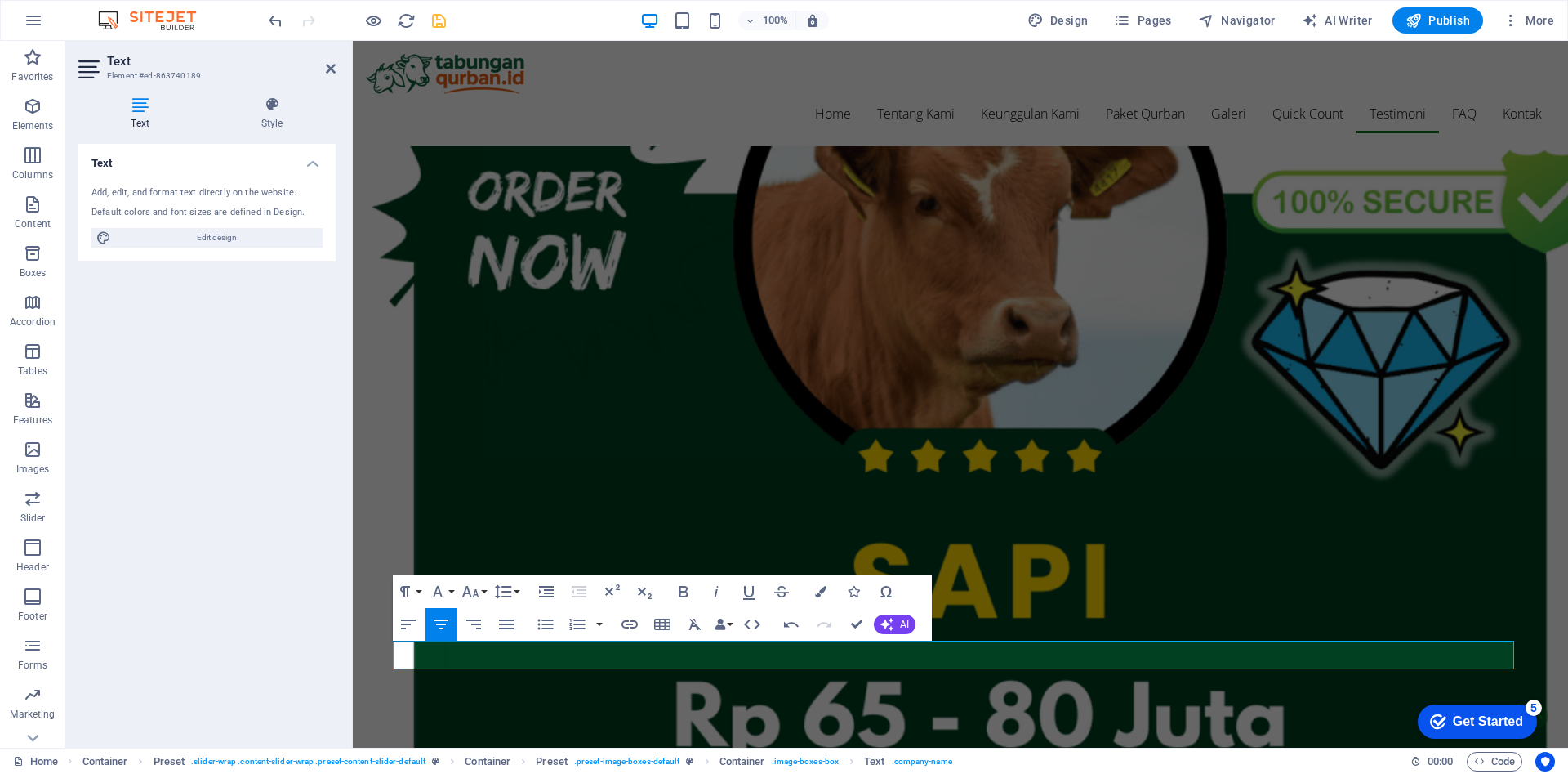
click at [1024, 593] on div "H2 Container Banner Spacer Menu Menu Bar Container Text Container Container Spa…" at bounding box center [960, 394] width 1215 height 707
drag, startPoint x: 1377, startPoint y: 634, endPoint x: 1024, endPoint y: 593, distance: 355.4
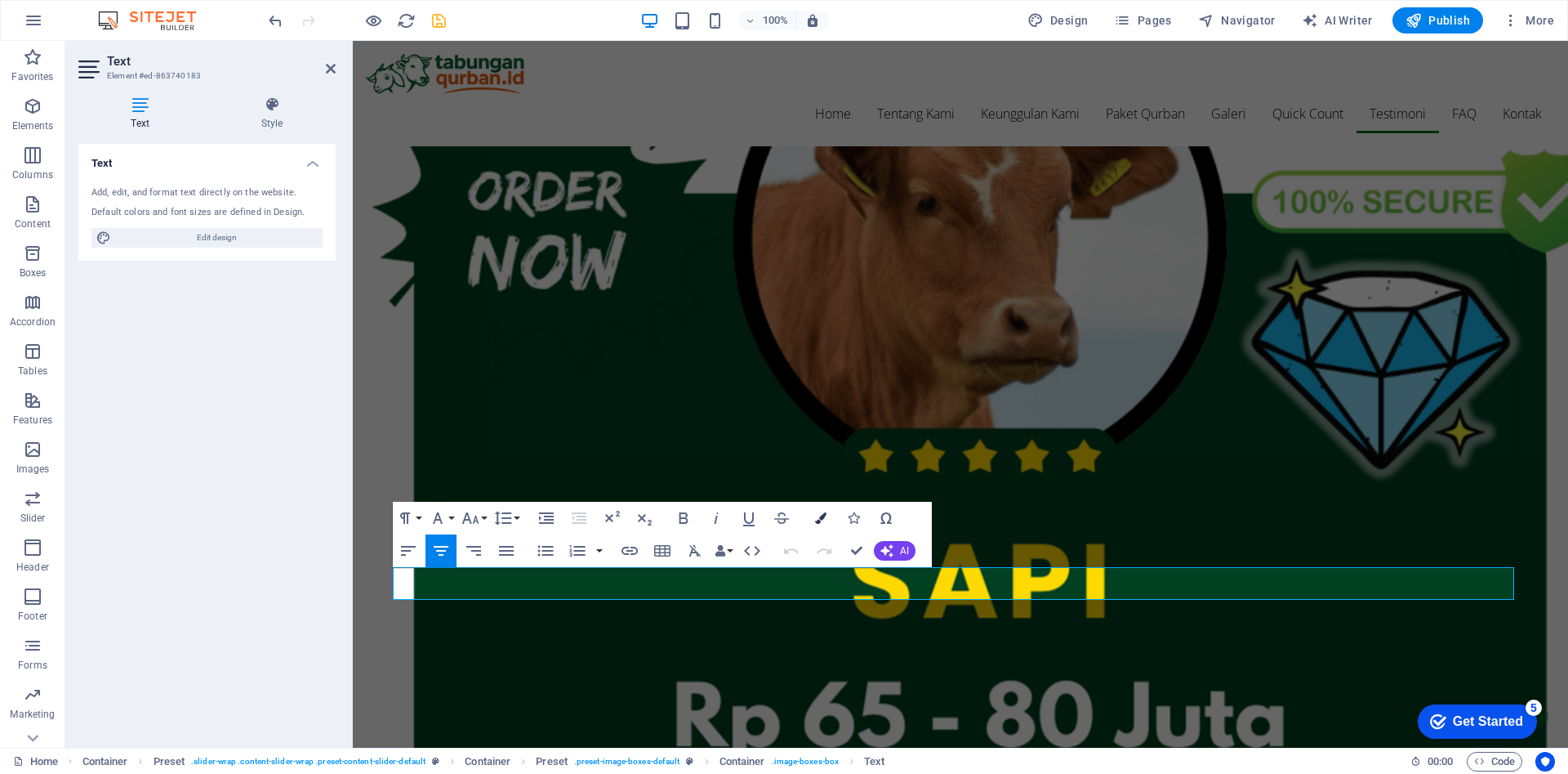
click at [821, 518] on icon "button" at bounding box center [821, 518] width 12 height 12
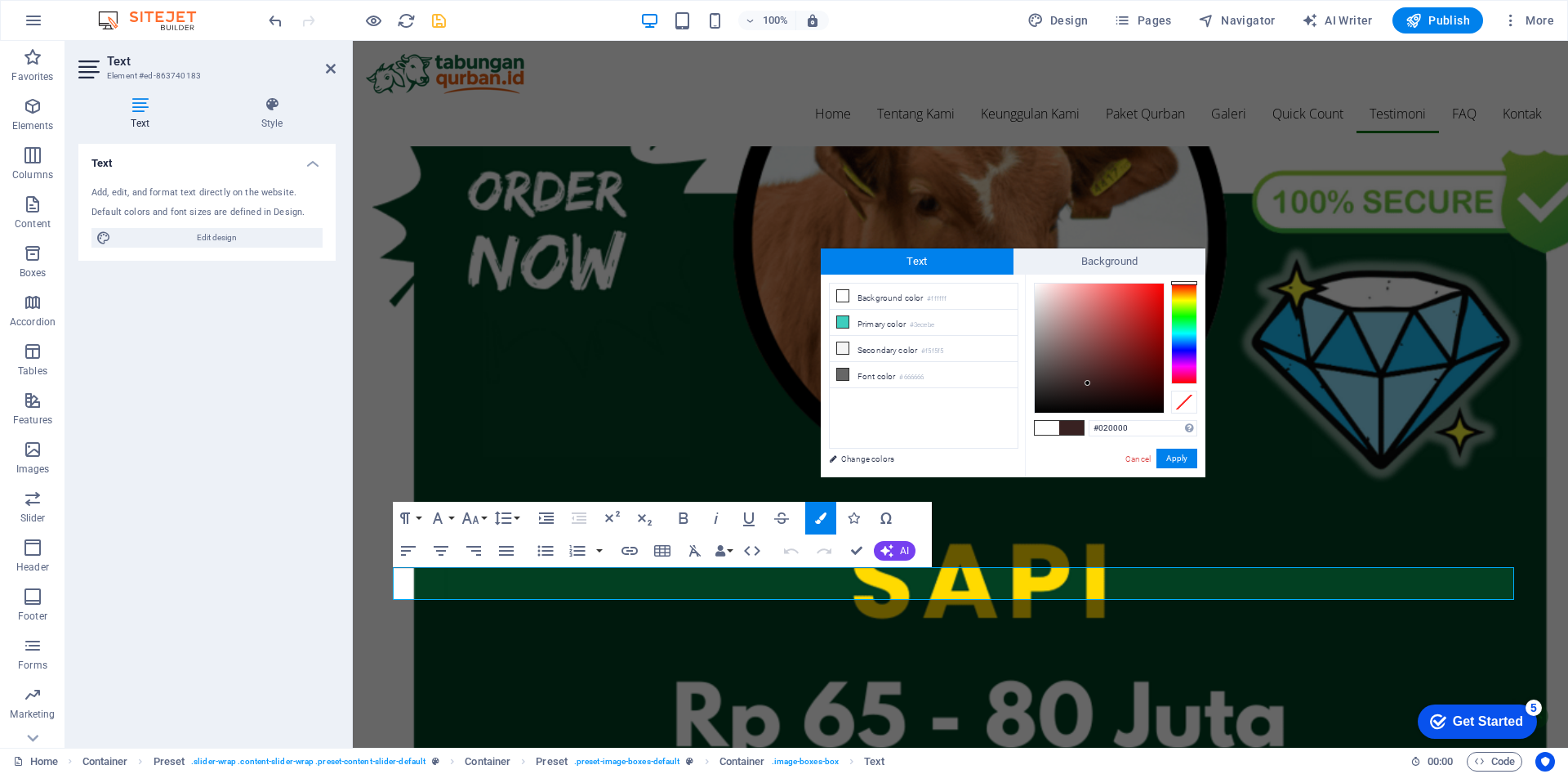
type input "#000000"
drag, startPoint x: 1088, startPoint y: 383, endPoint x: 1175, endPoint y: 432, distance: 99.8
click at [1175, 432] on div "#000000 Supported formats #0852ed rgb(8, 82, 237) rgba(8, 82, 237, 90%) hsv(221…" at bounding box center [1115, 494] width 180 height 439
click at [1177, 451] on button "Apply" at bounding box center [1177, 458] width 41 height 19
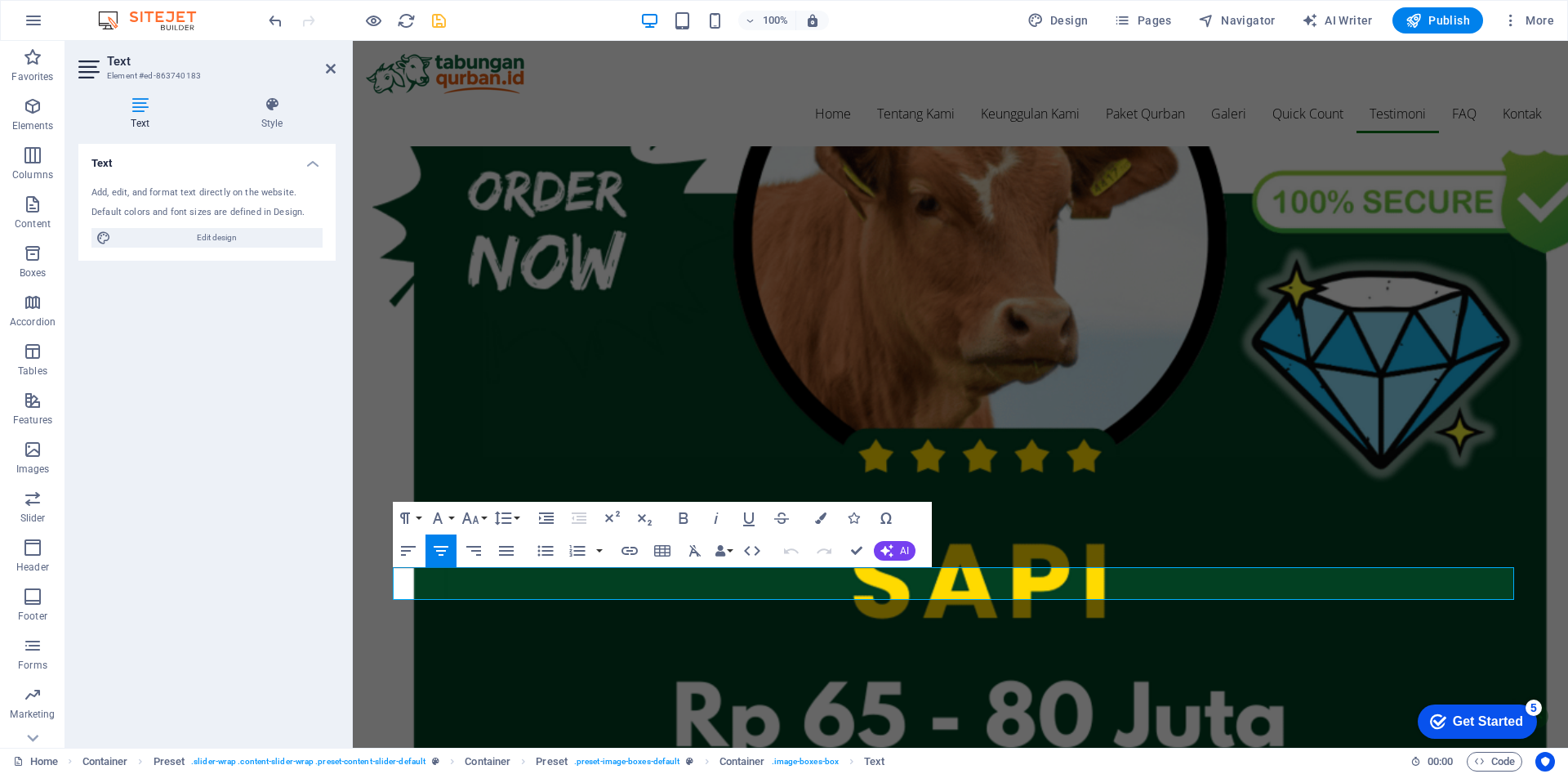
click at [1410, 586] on div "H2 Container Banner Spacer Menu Menu Bar Container Text Container Container Spa…" at bounding box center [960, 394] width 1215 height 707
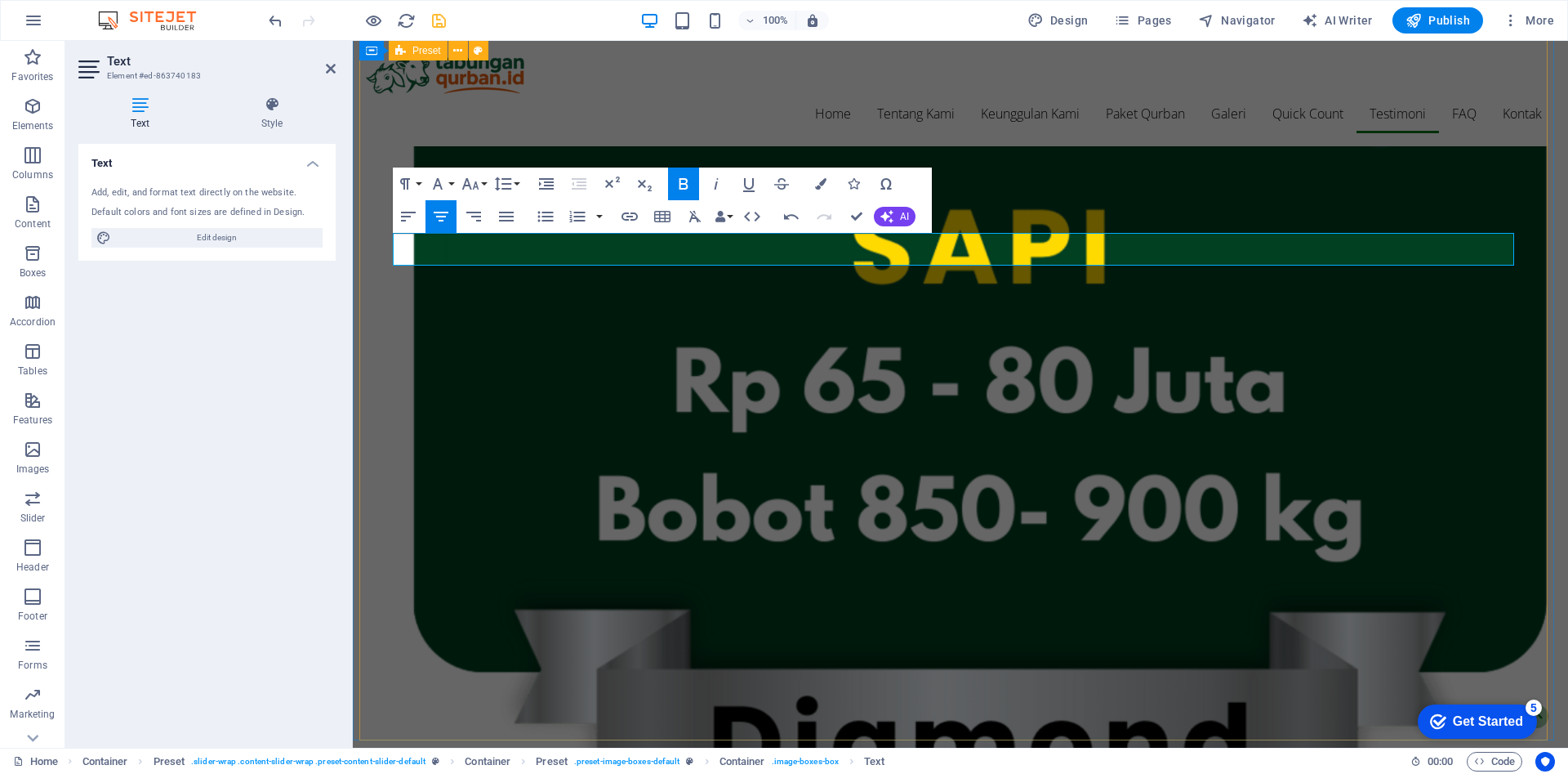
scroll to position [4420, 0]
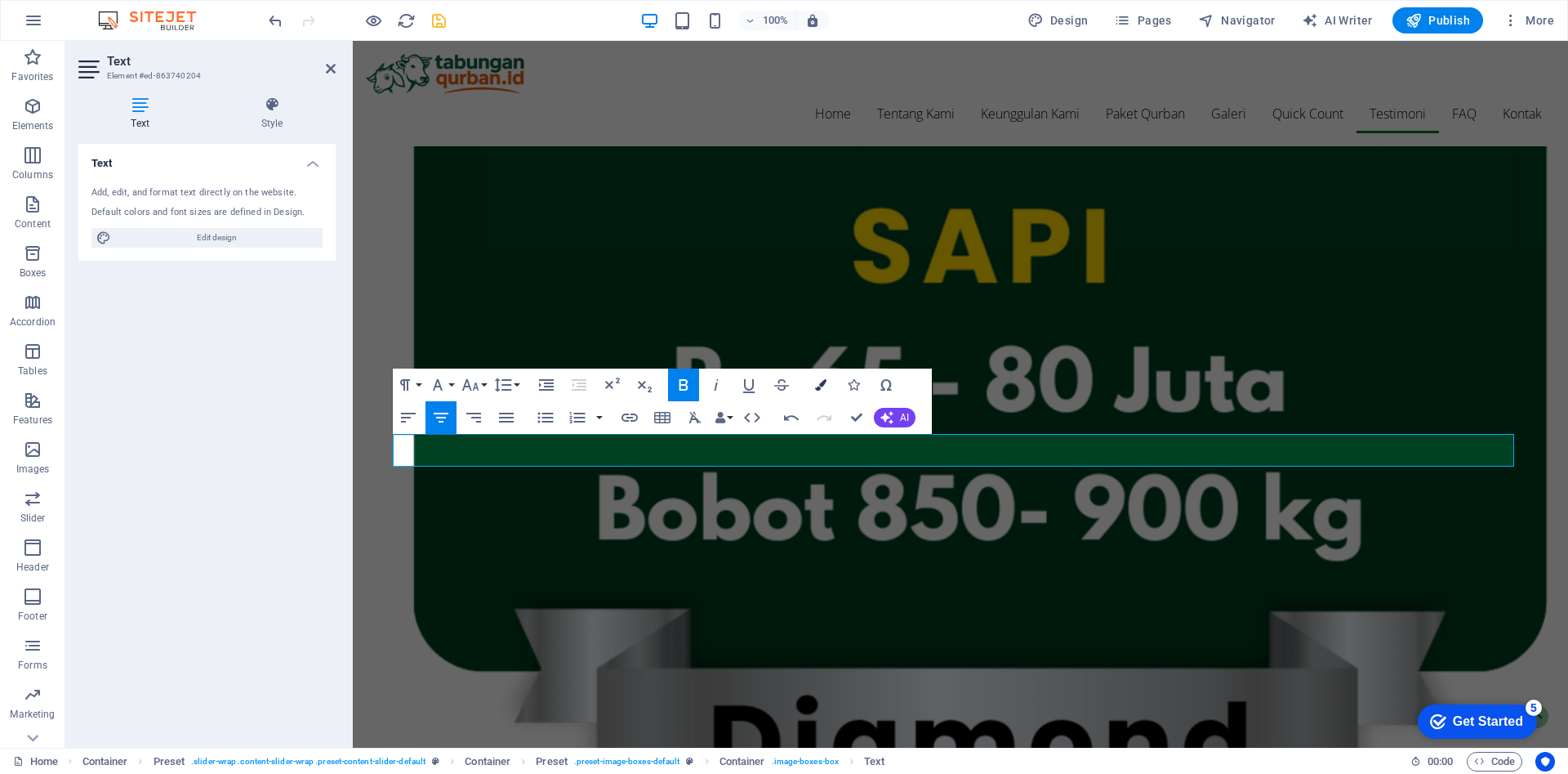
click at [822, 380] on icon "button" at bounding box center [821, 385] width 12 height 12
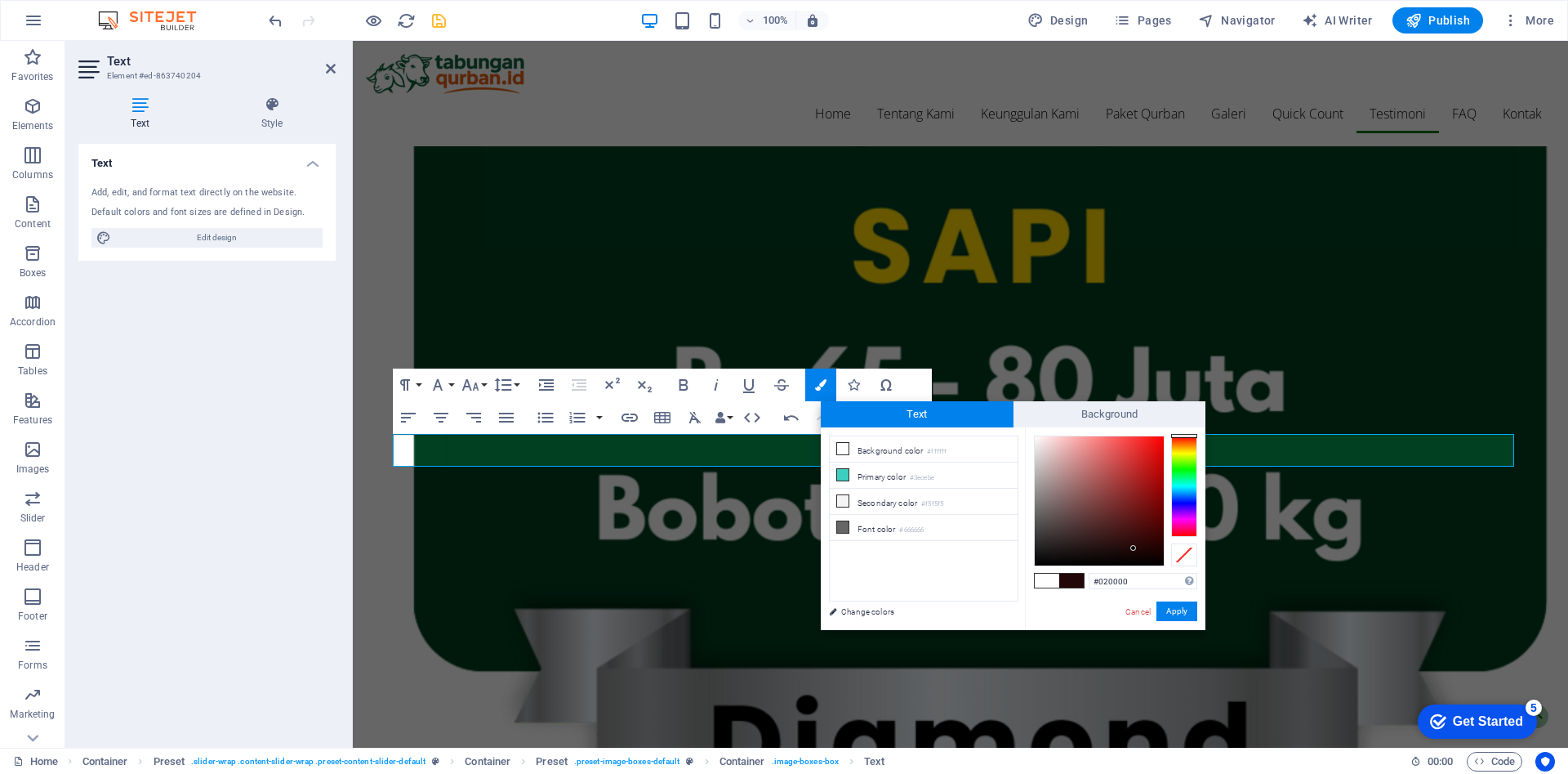
type input "#000000"
drag, startPoint x: 1095, startPoint y: 499, endPoint x: 1169, endPoint y: 569, distance: 101.9
click at [1169, 569] on div "#000000 Supported formats #0852ed rgb(8, 82, 237) rgba(8, 82, 237, 90%) hsv(221…" at bounding box center [1115, 647] width 180 height 439
click at [1176, 613] on button "Apply" at bounding box center [1177, 610] width 41 height 19
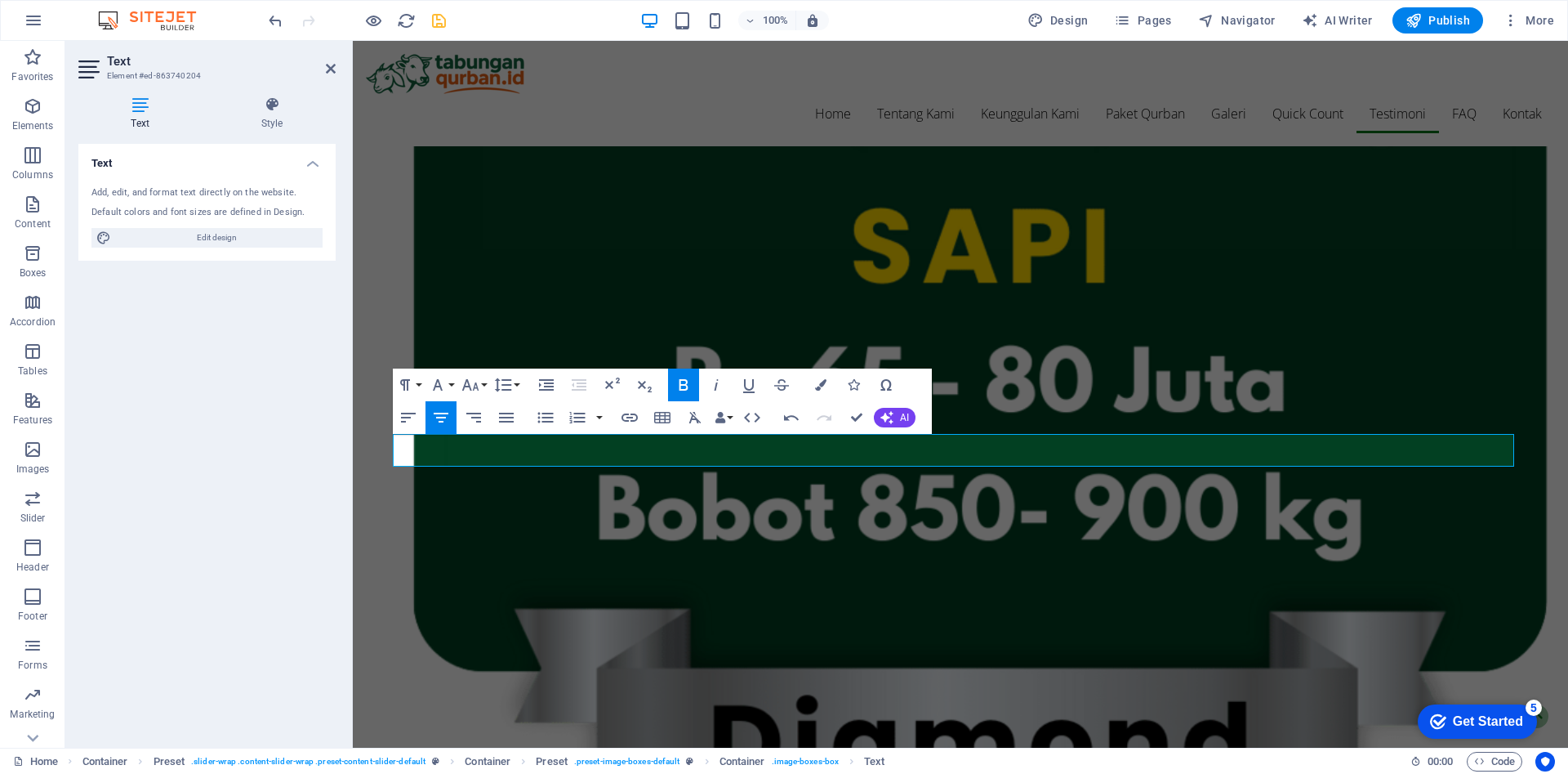
click at [1426, 455] on div "H2 Container Banner Spacer Menu Menu Bar Container Text Container Container Spa…" at bounding box center [960, 394] width 1215 height 707
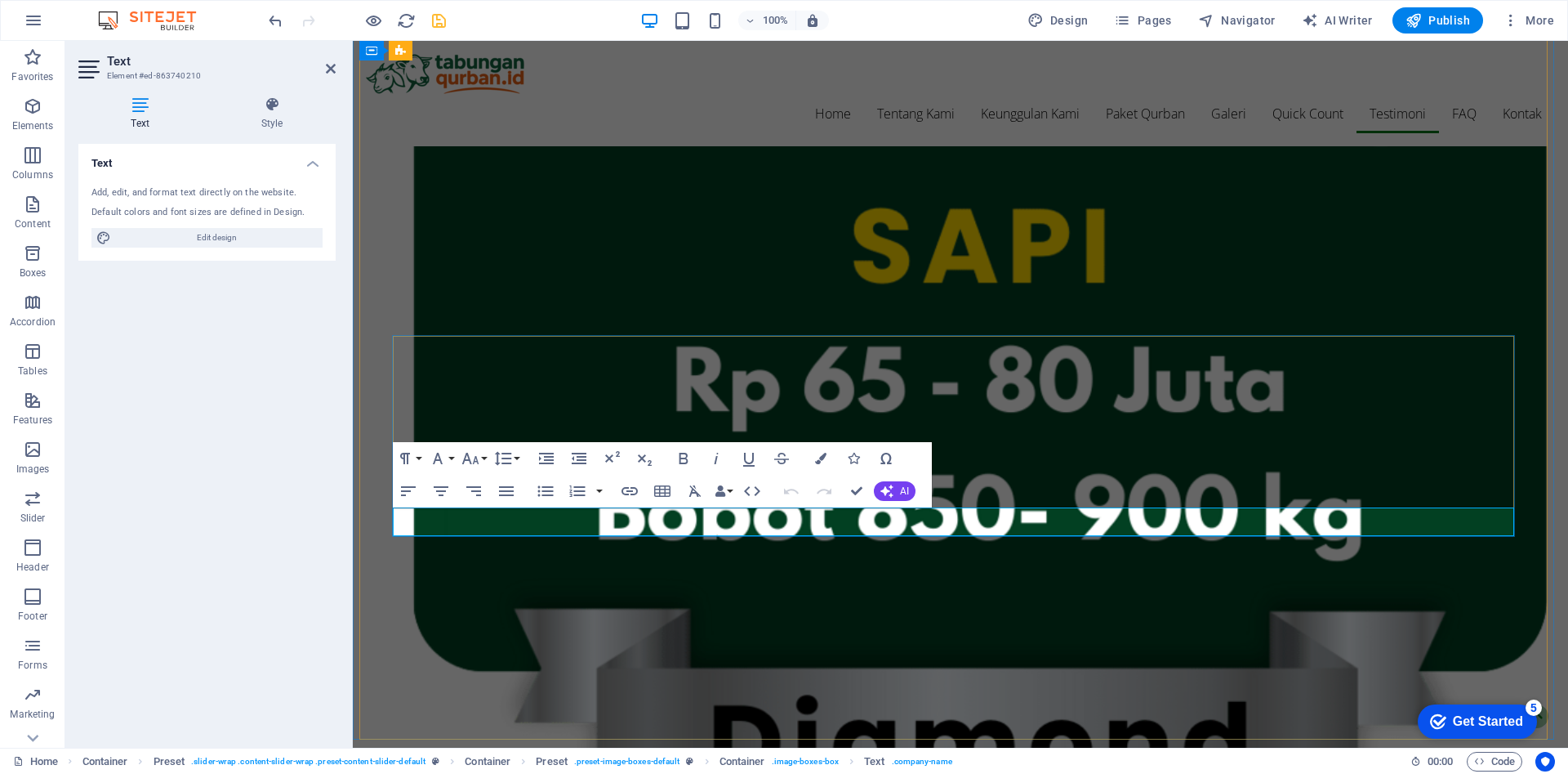
click at [820, 458] on icon "button" at bounding box center [821, 459] width 12 height 12
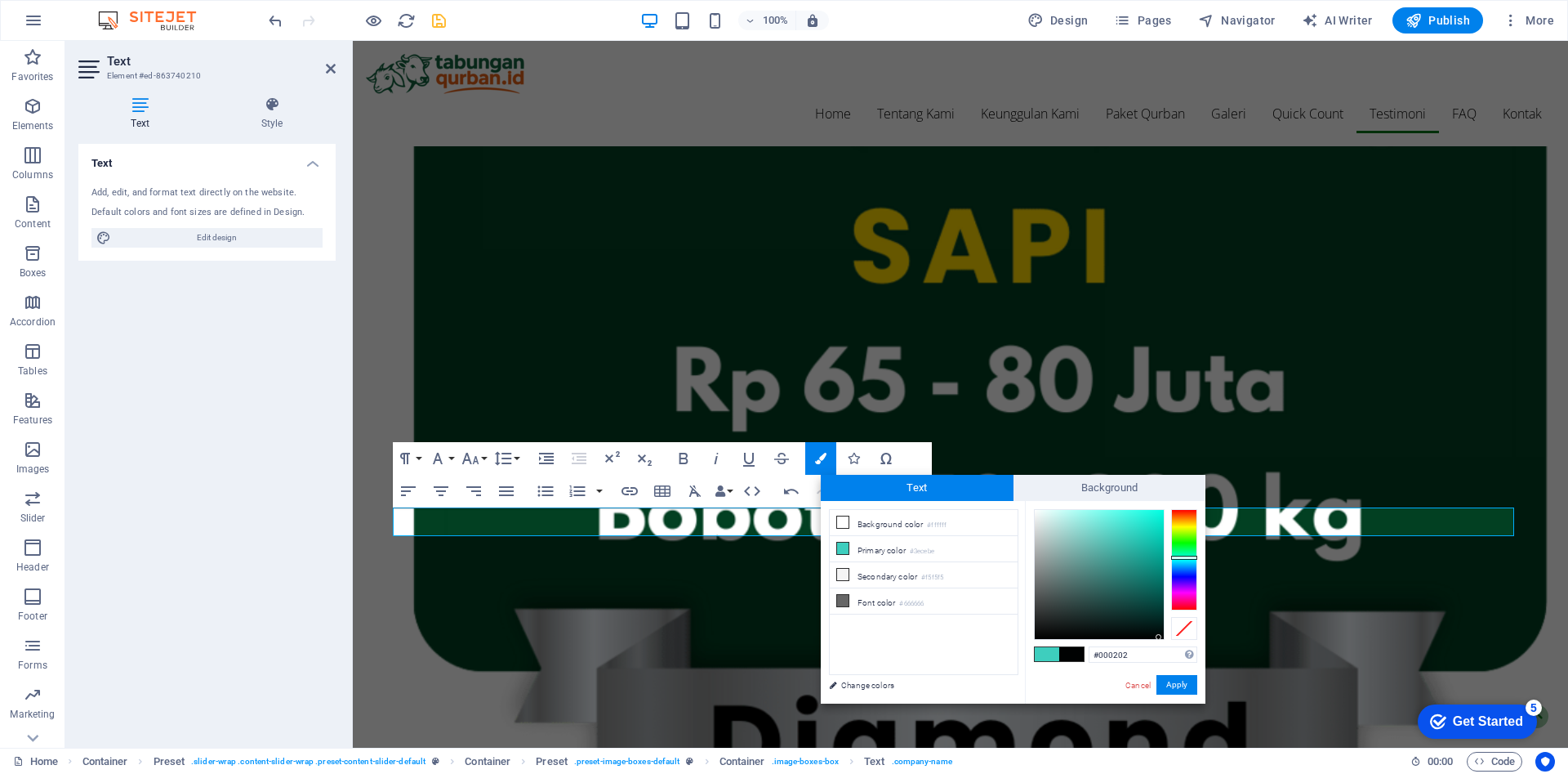
type input "#000000"
drag, startPoint x: 1093, startPoint y: 564, endPoint x: 1168, endPoint y: 642, distance: 108.2
click at [1168, 642] on div "#000000 Supported formats #0852ed rgb(8, 82, 237) rgba(8, 82, 237, 90%) hsv(221…" at bounding box center [1115, 720] width 180 height 439
click at [1183, 688] on button "Apply" at bounding box center [1177, 684] width 41 height 19
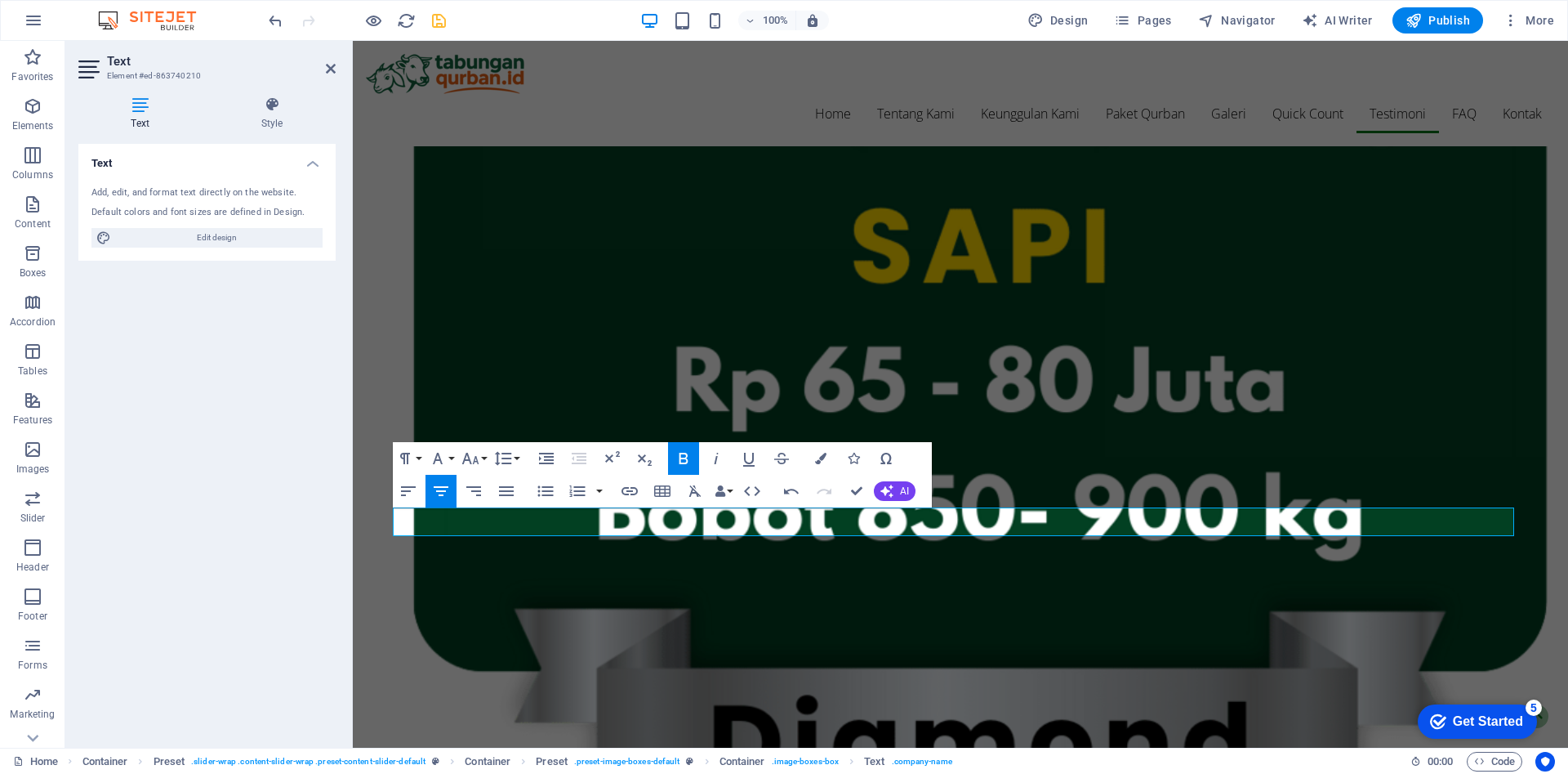
click at [966, 658] on div "H2 Container Banner Spacer Menu Menu Bar Container Text Container Container Spa…" at bounding box center [960, 394] width 1215 height 707
drag, startPoint x: 1319, startPoint y: 699, endPoint x: 966, endPoint y: 658, distance: 355.4
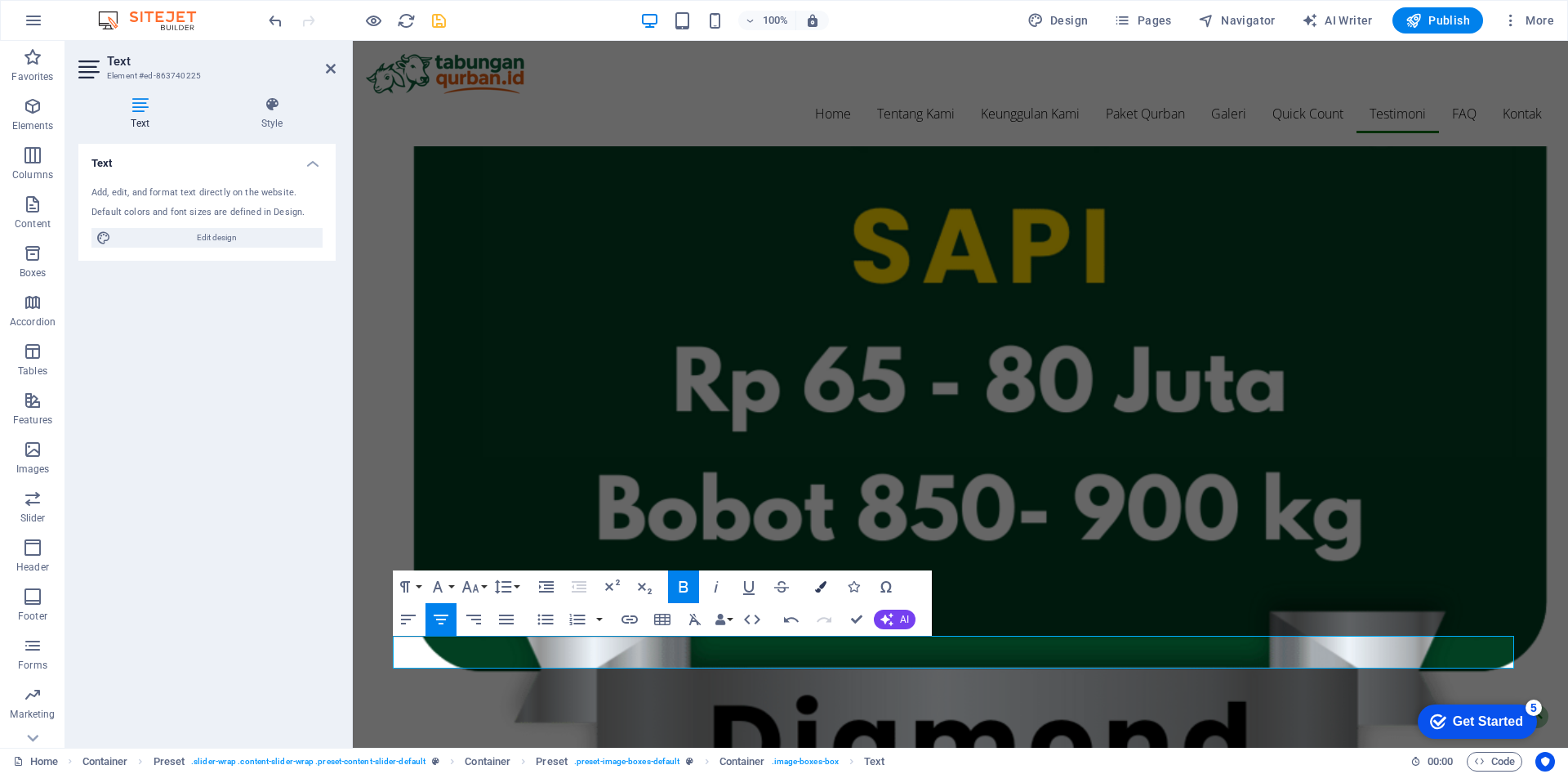
click at [815, 583] on icon "button" at bounding box center [821, 587] width 12 height 12
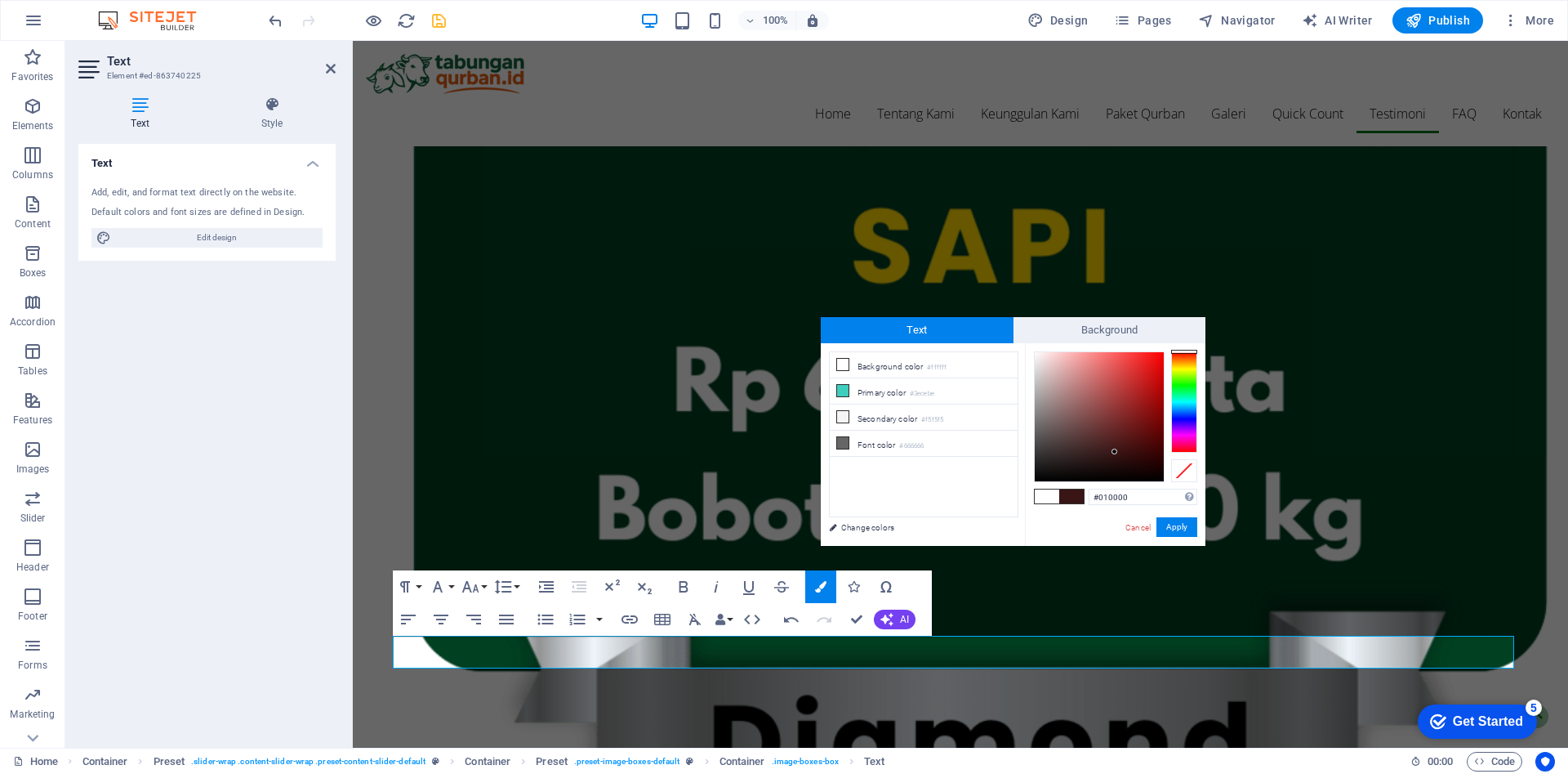
type input "#000000"
drag, startPoint x: 1115, startPoint y: 452, endPoint x: 1200, endPoint y: 519, distance: 108.2
click at [1200, 519] on div "#000000 Supported formats #0852ed rgb(8, 82, 237) rgba(8, 82, 237, 90%) hsv(221…" at bounding box center [1115, 563] width 180 height 439
click at [1181, 530] on button "Apply" at bounding box center [1177, 527] width 41 height 19
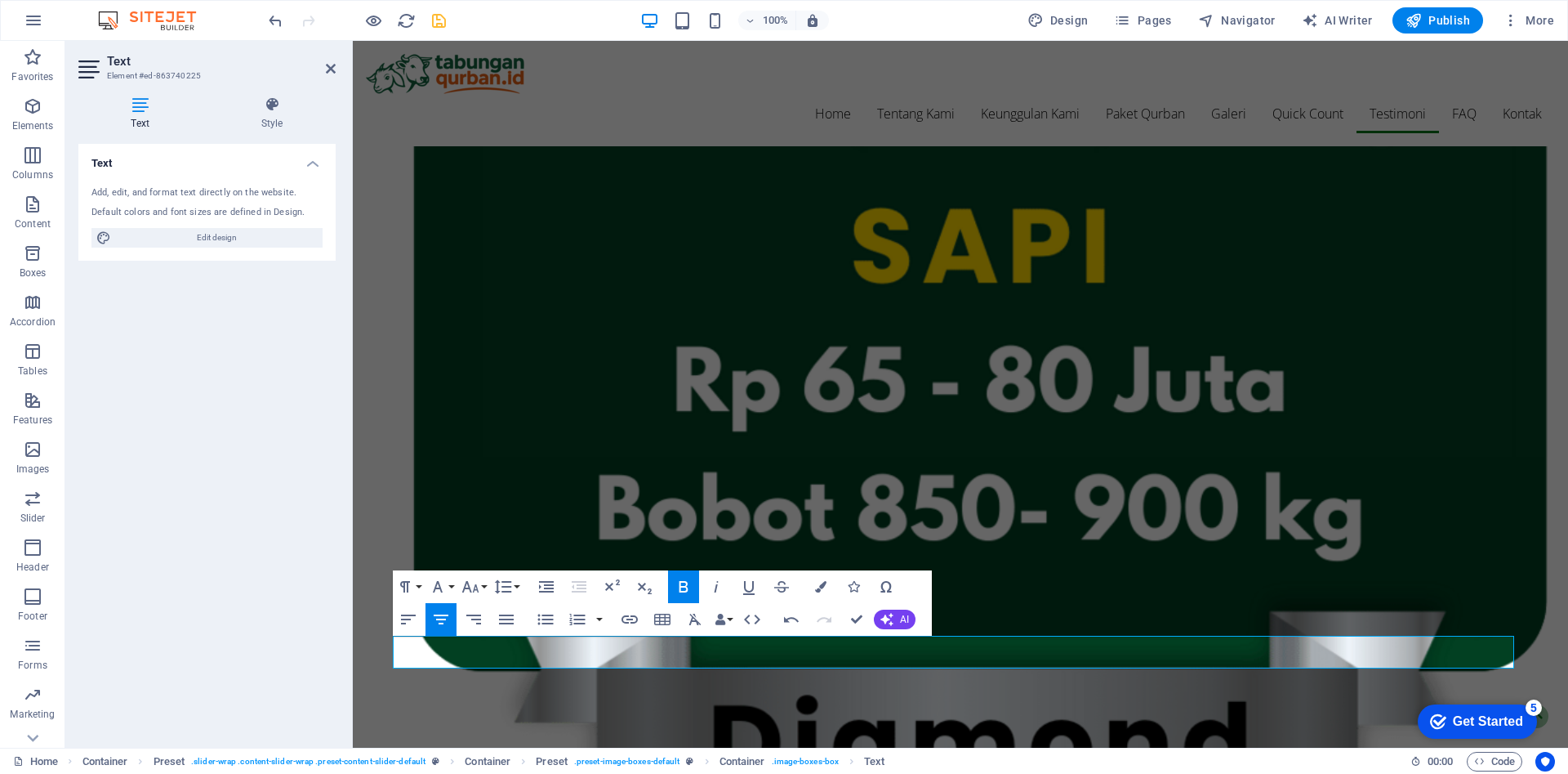
click at [1478, 659] on div "H2 Container Banner Spacer Menu Menu Bar Container Text Container Container Spa…" at bounding box center [960, 394] width 1215 height 707
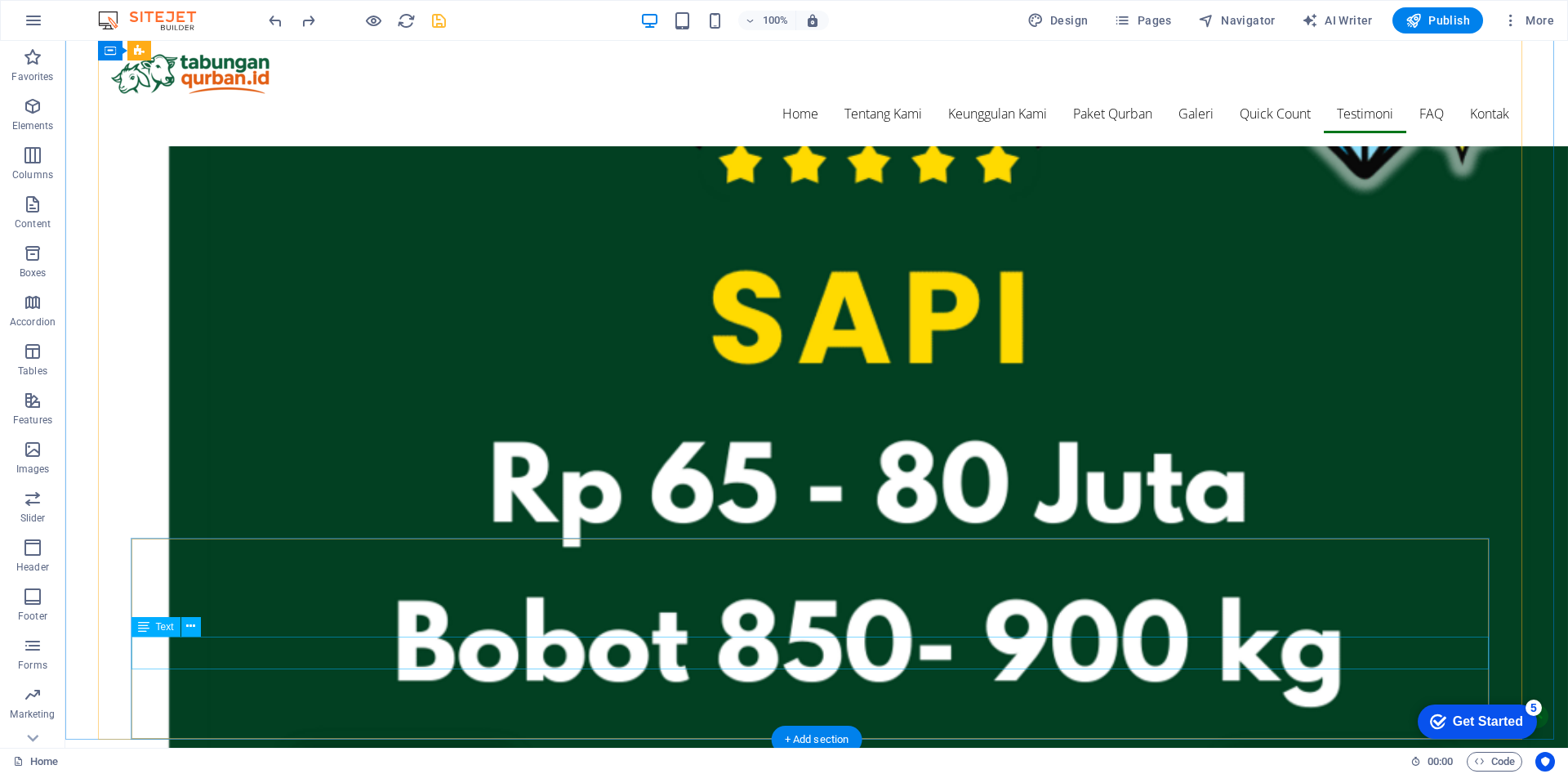
scroll to position [4863, 0]
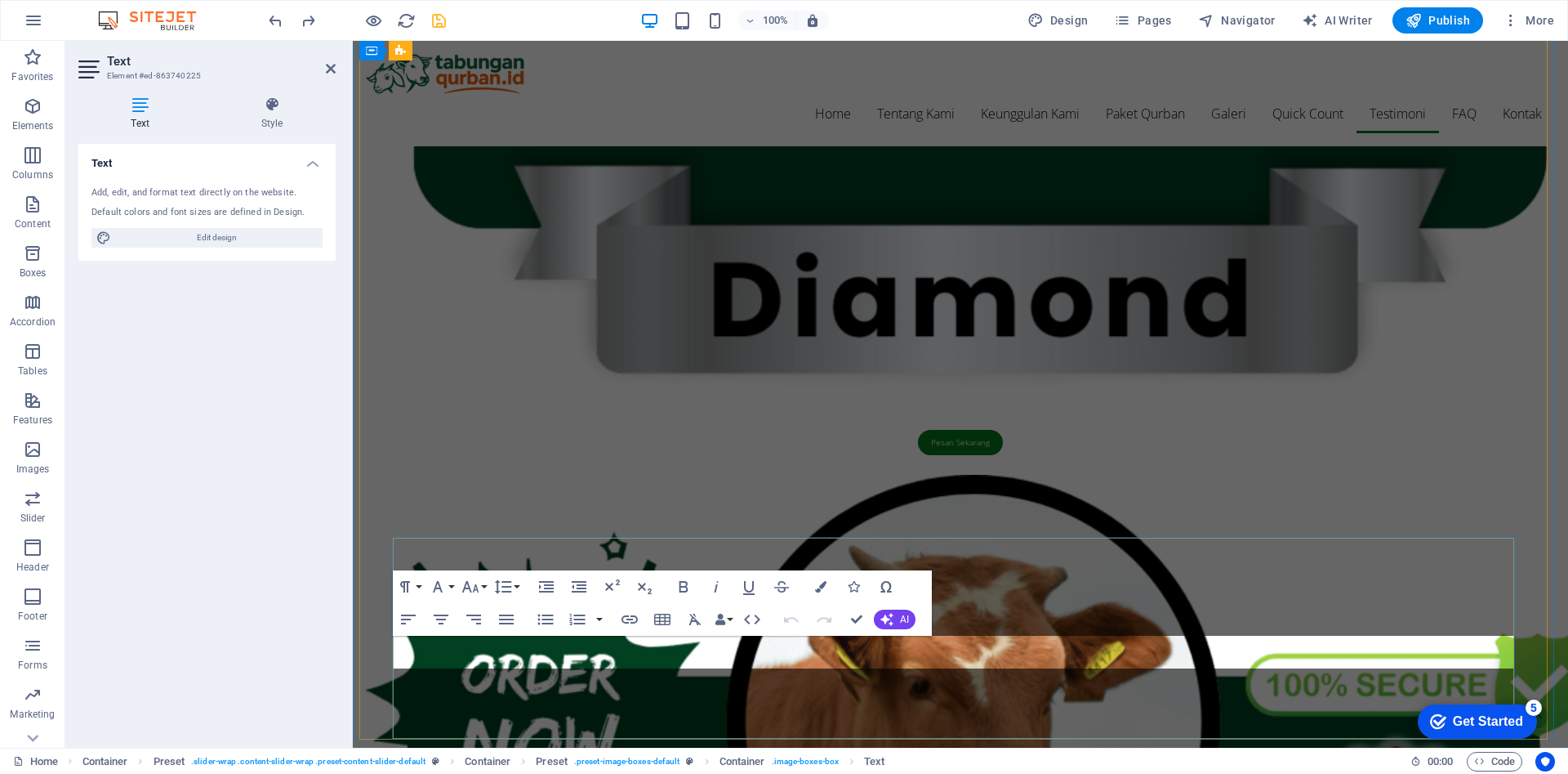
scroll to position [4420, 0]
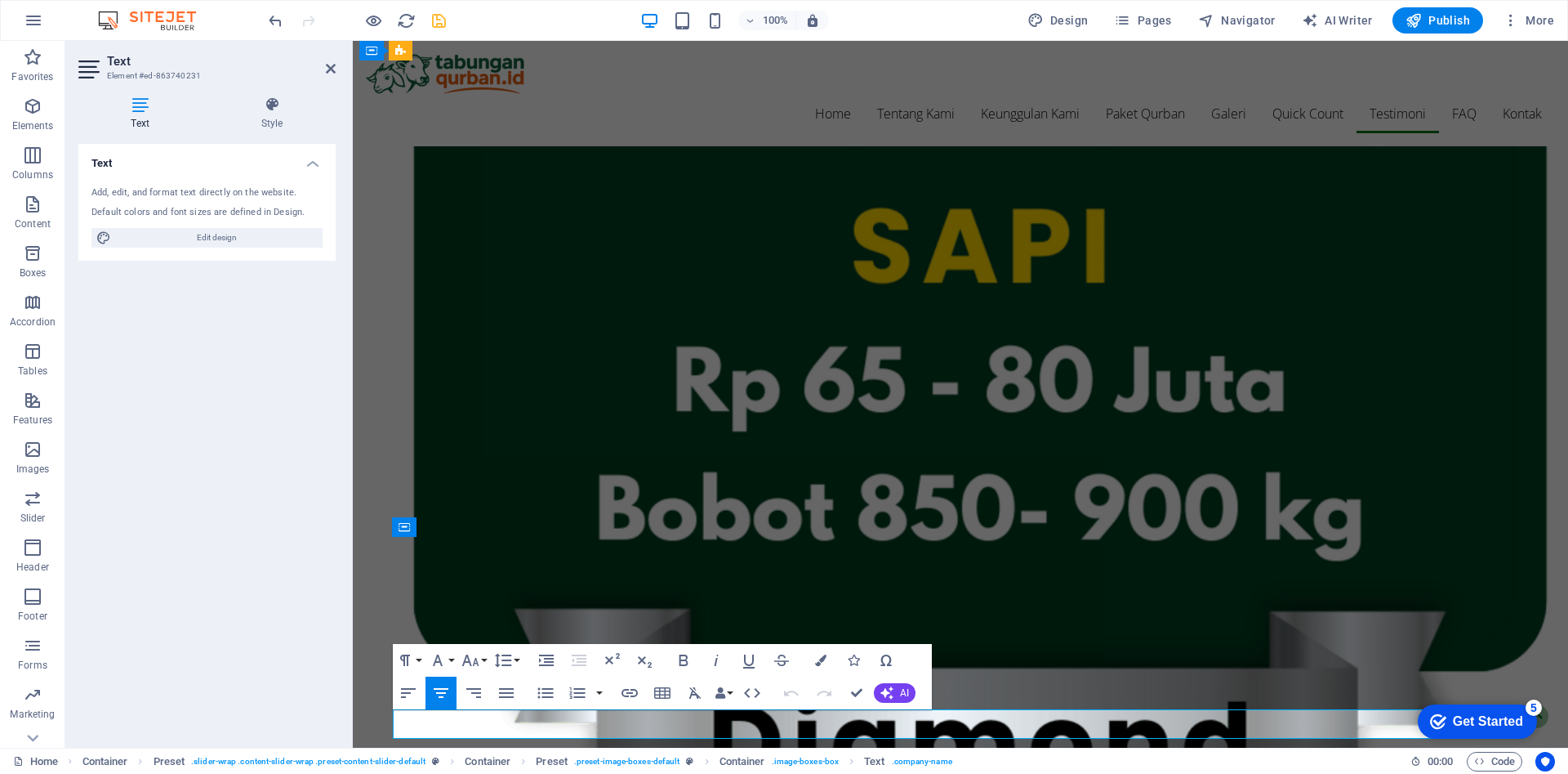
drag, startPoint x: 1009, startPoint y: 720, endPoint x: 1144, endPoint y: 706, distance: 135.7
click at [816, 662] on icon "button" at bounding box center [821, 661] width 12 height 12
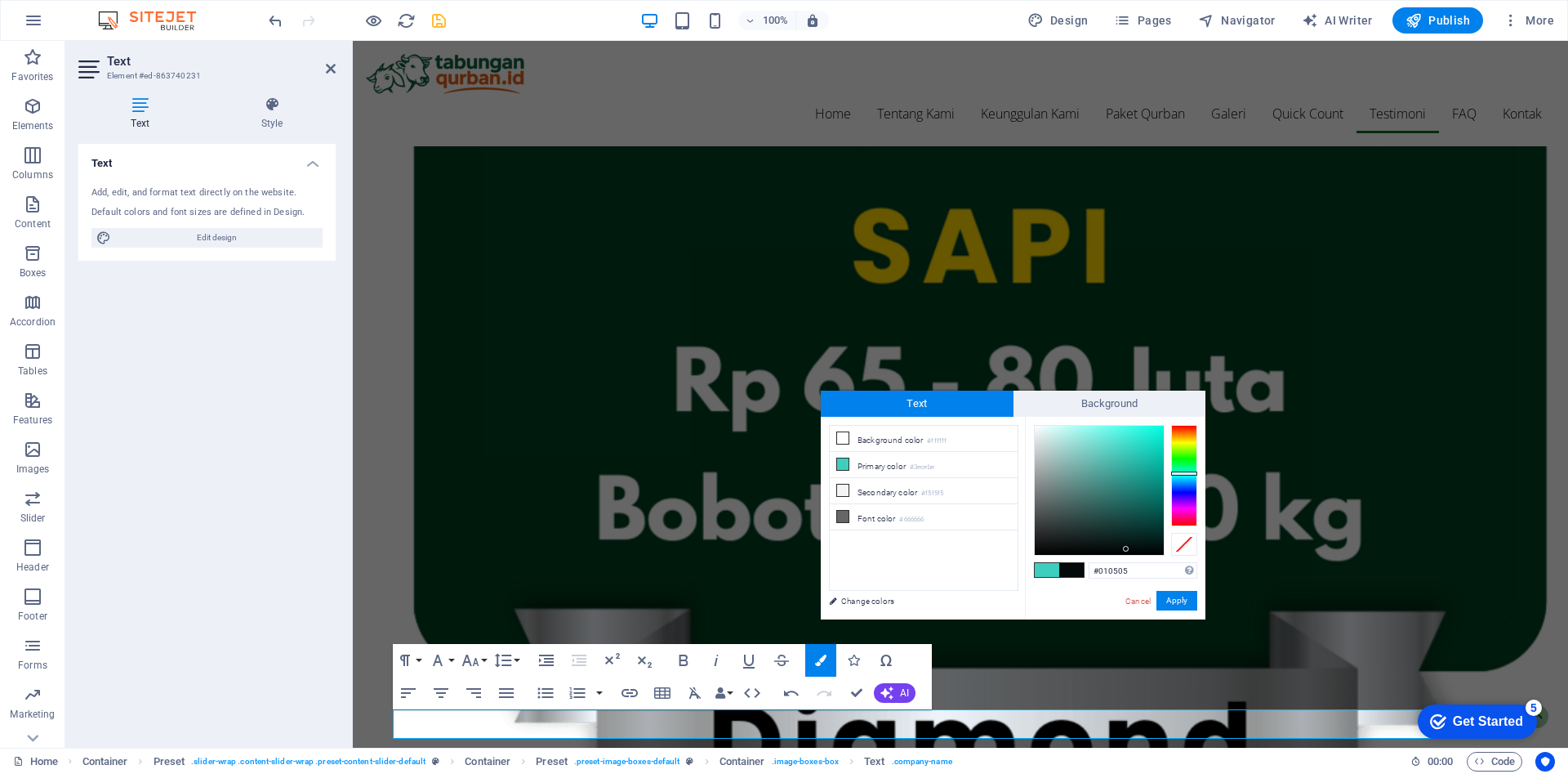
type input "#000000"
drag, startPoint x: 1081, startPoint y: 522, endPoint x: 1174, endPoint y: 564, distance: 102.0
click at [1174, 564] on div "#000000 Supported formats #0852ed rgb(8, 82, 237) rgba(8, 82, 237, 90%) hsv(221…" at bounding box center [1115, 636] width 180 height 439
click at [1177, 596] on button "Apply" at bounding box center [1177, 600] width 41 height 19
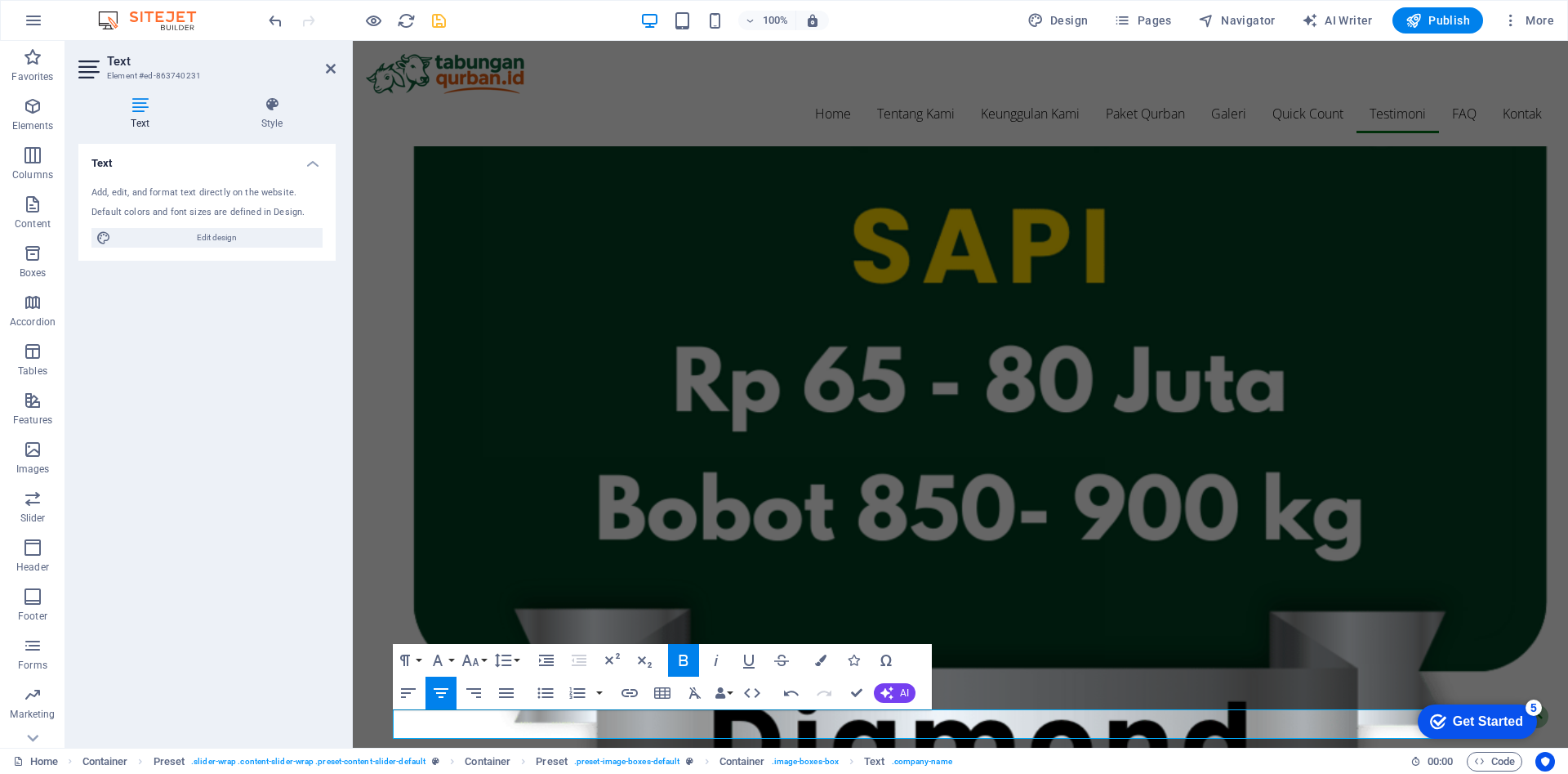
click at [1184, 434] on div "H2 Container Banner Spacer Menu Menu Bar Container Text Container Container Spa…" at bounding box center [960, 394] width 1215 height 707
click at [440, 16] on icon "save" at bounding box center [439, 21] width 18 height 18
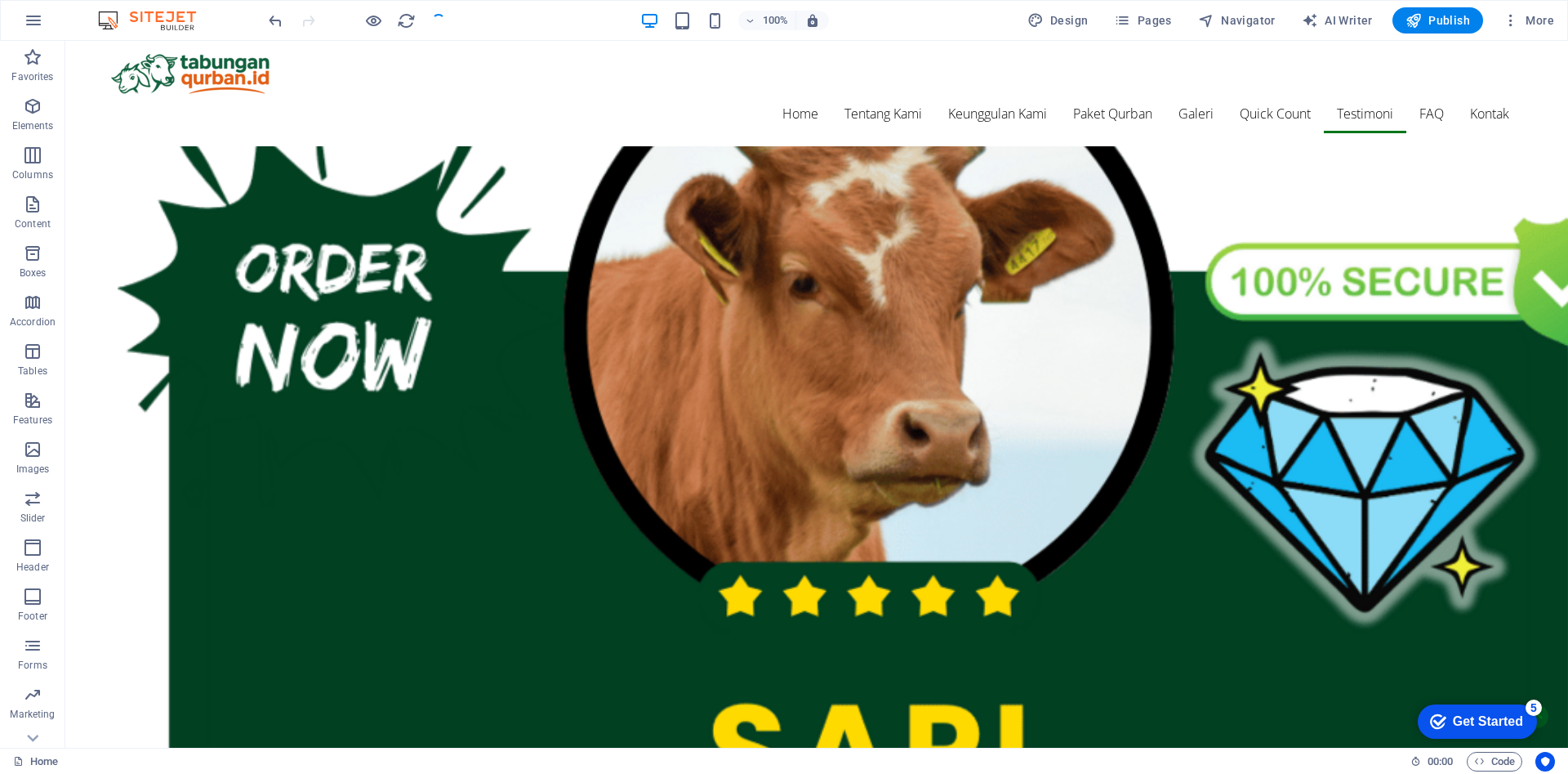
scroll to position [4863, 0]
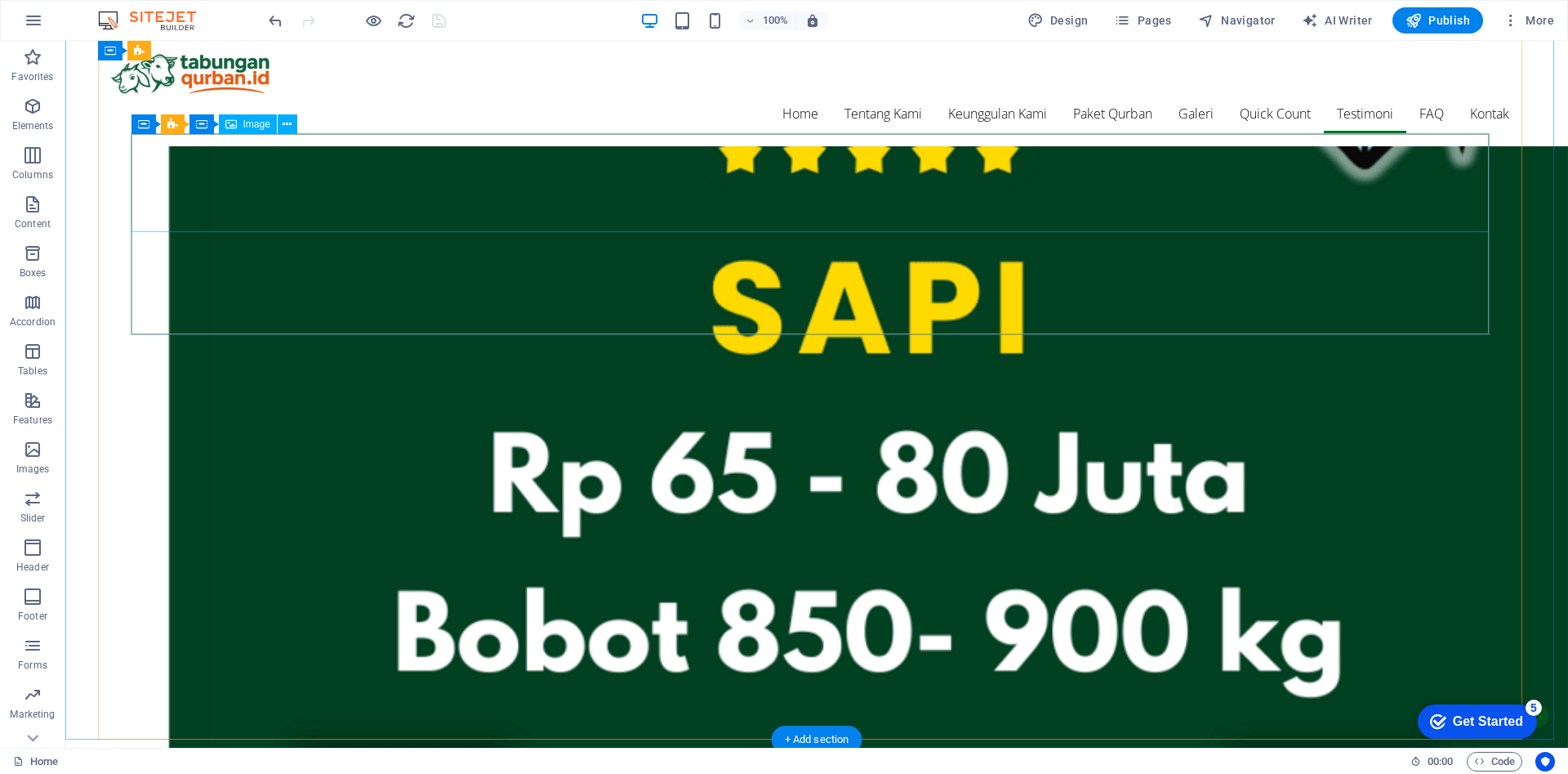
select select "px"
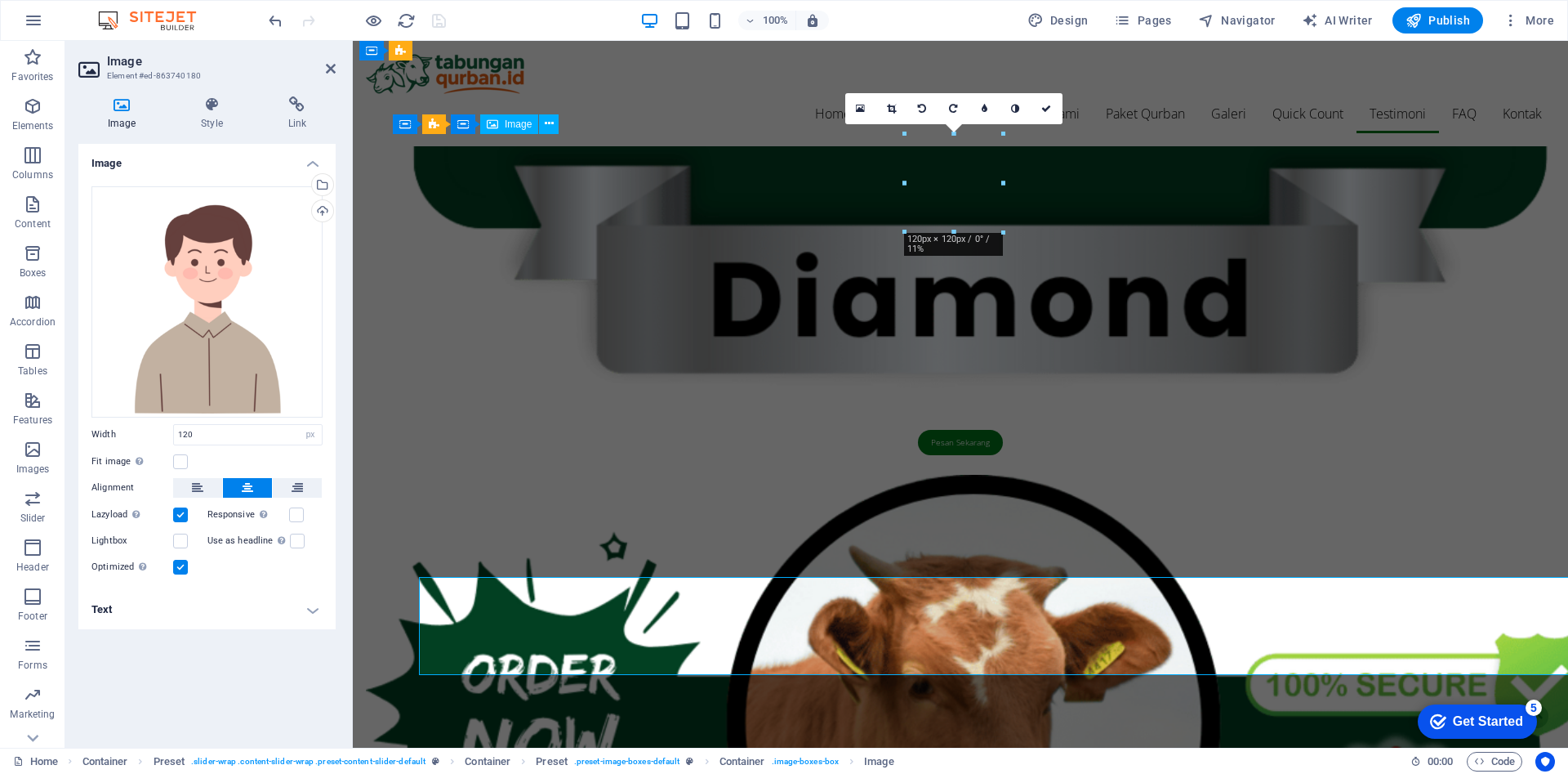
scroll to position [4420, 0]
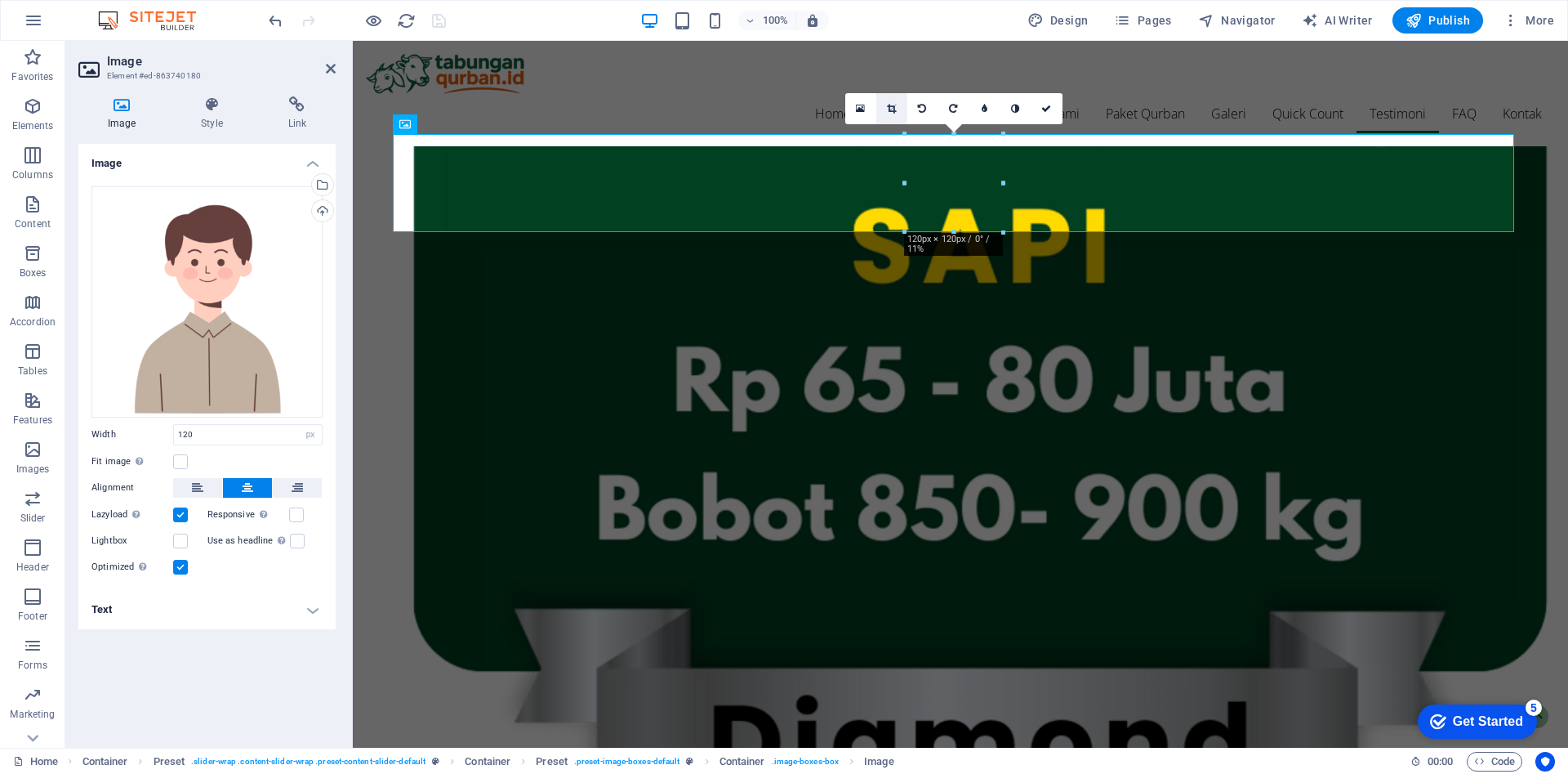
click at [898, 105] on link at bounding box center [892, 108] width 31 height 31
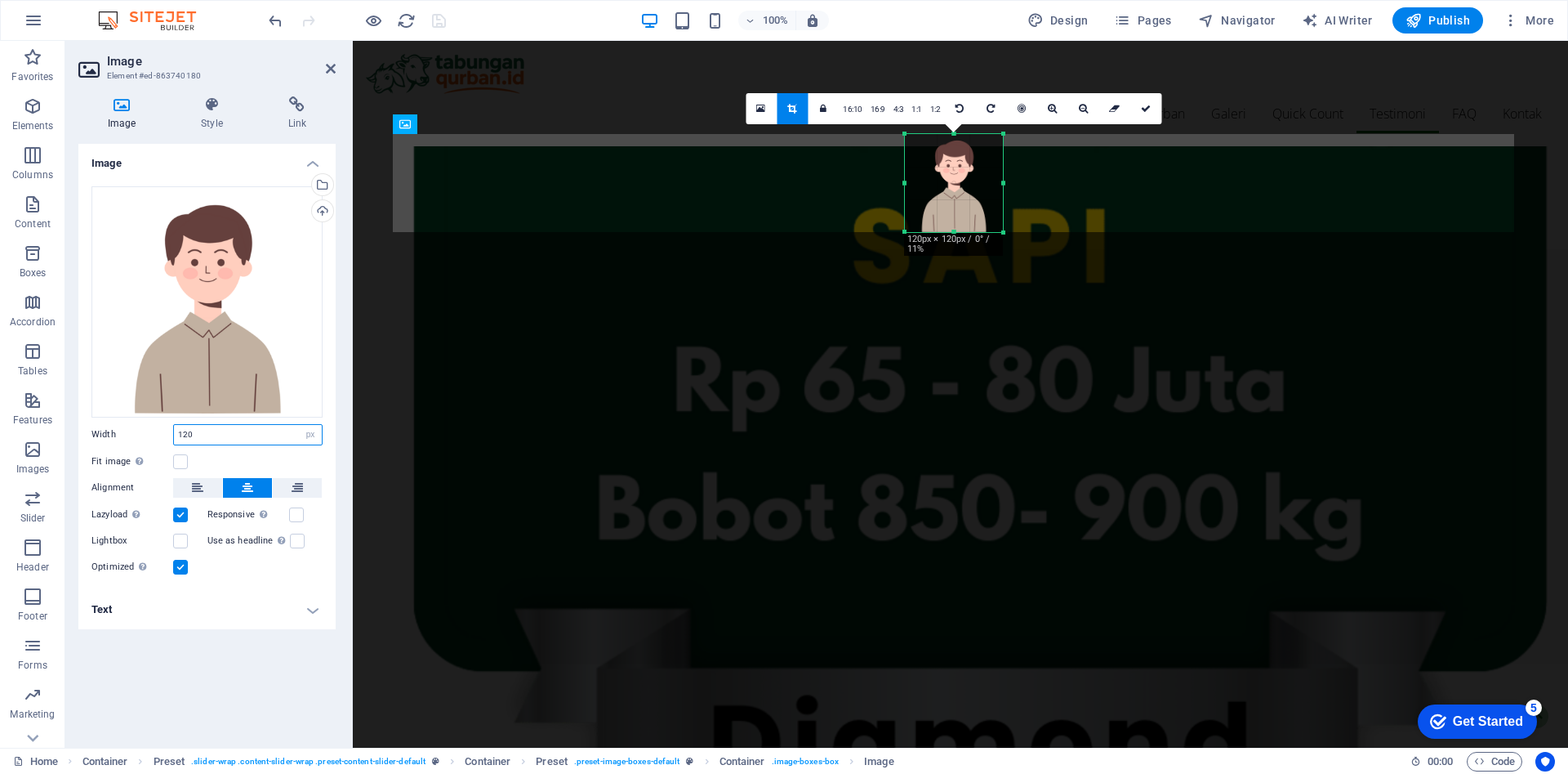
click at [223, 430] on input "120" at bounding box center [248, 434] width 147 height 19
type input "100"
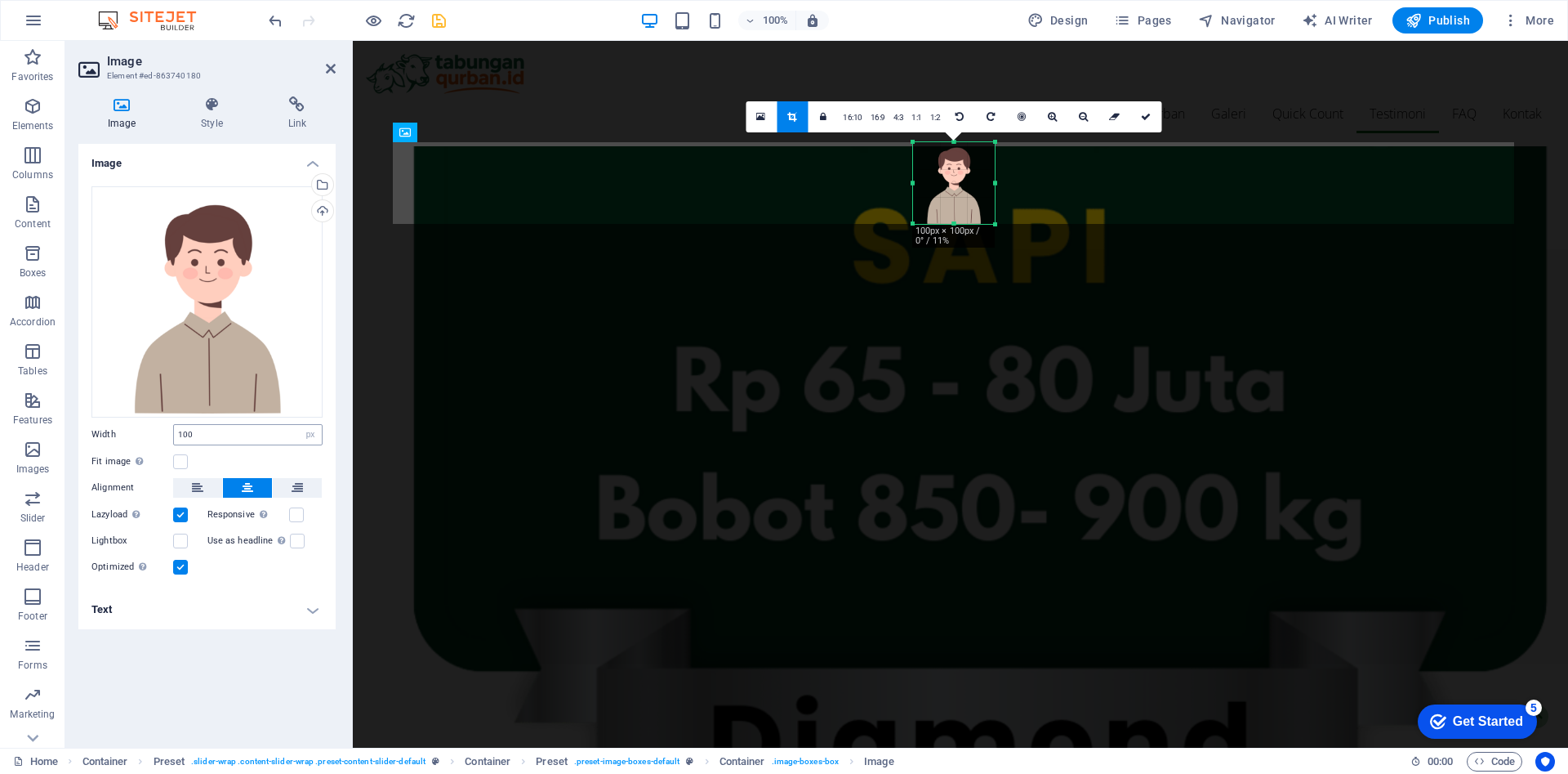
scroll to position [4412, 0]
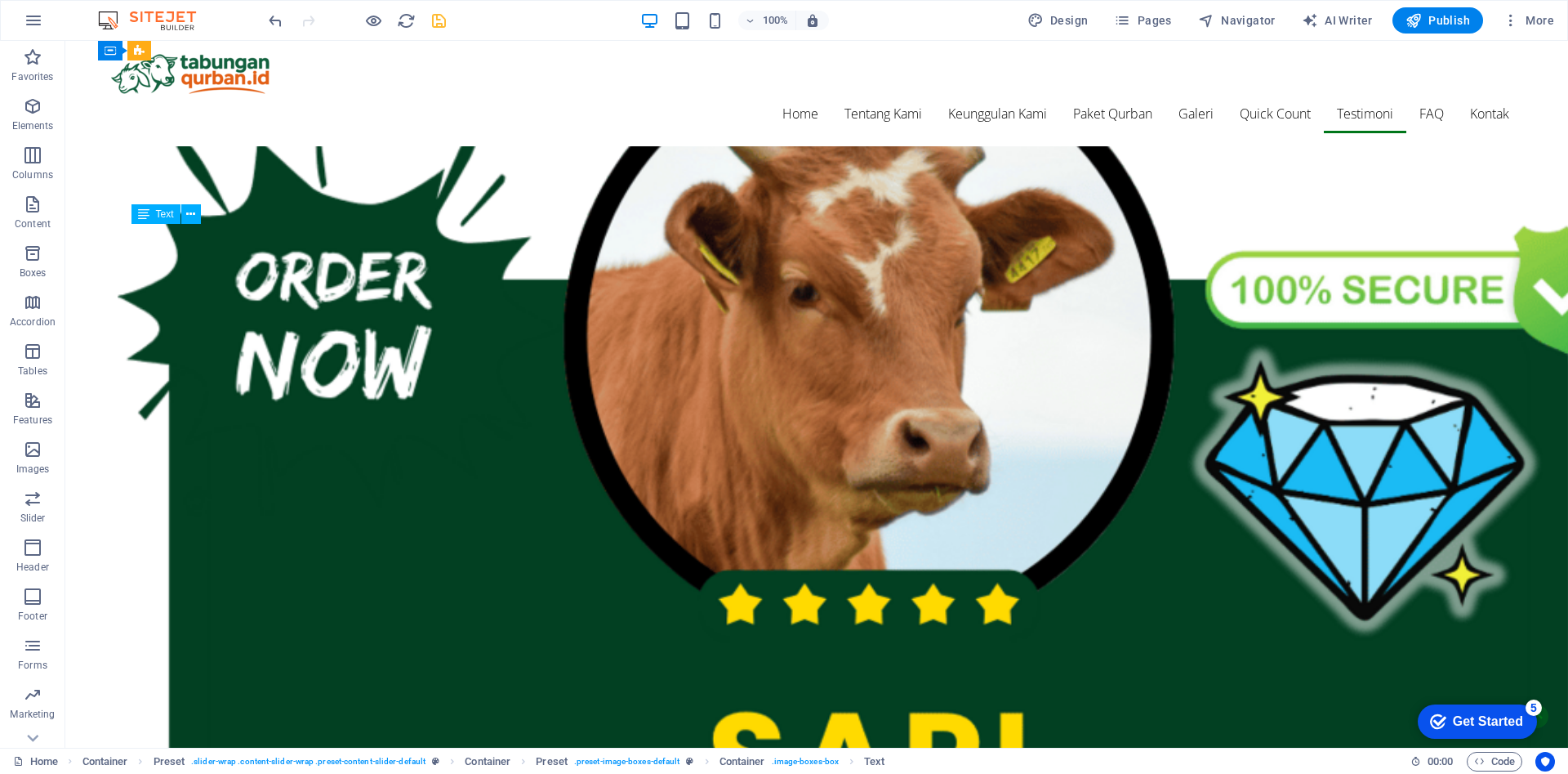
scroll to position [4854, 0]
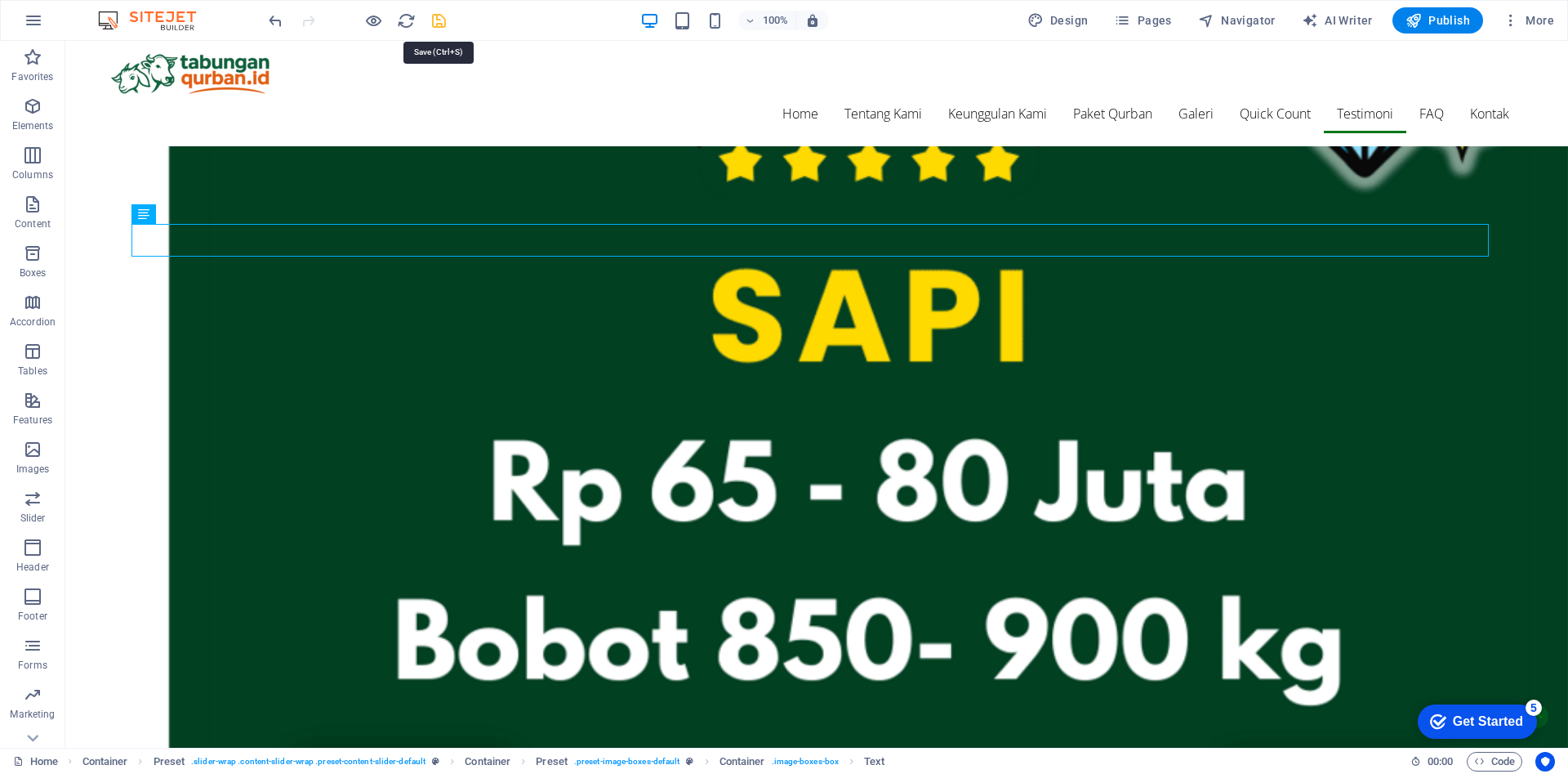
click at [433, 28] on icon "save" at bounding box center [439, 21] width 18 height 18
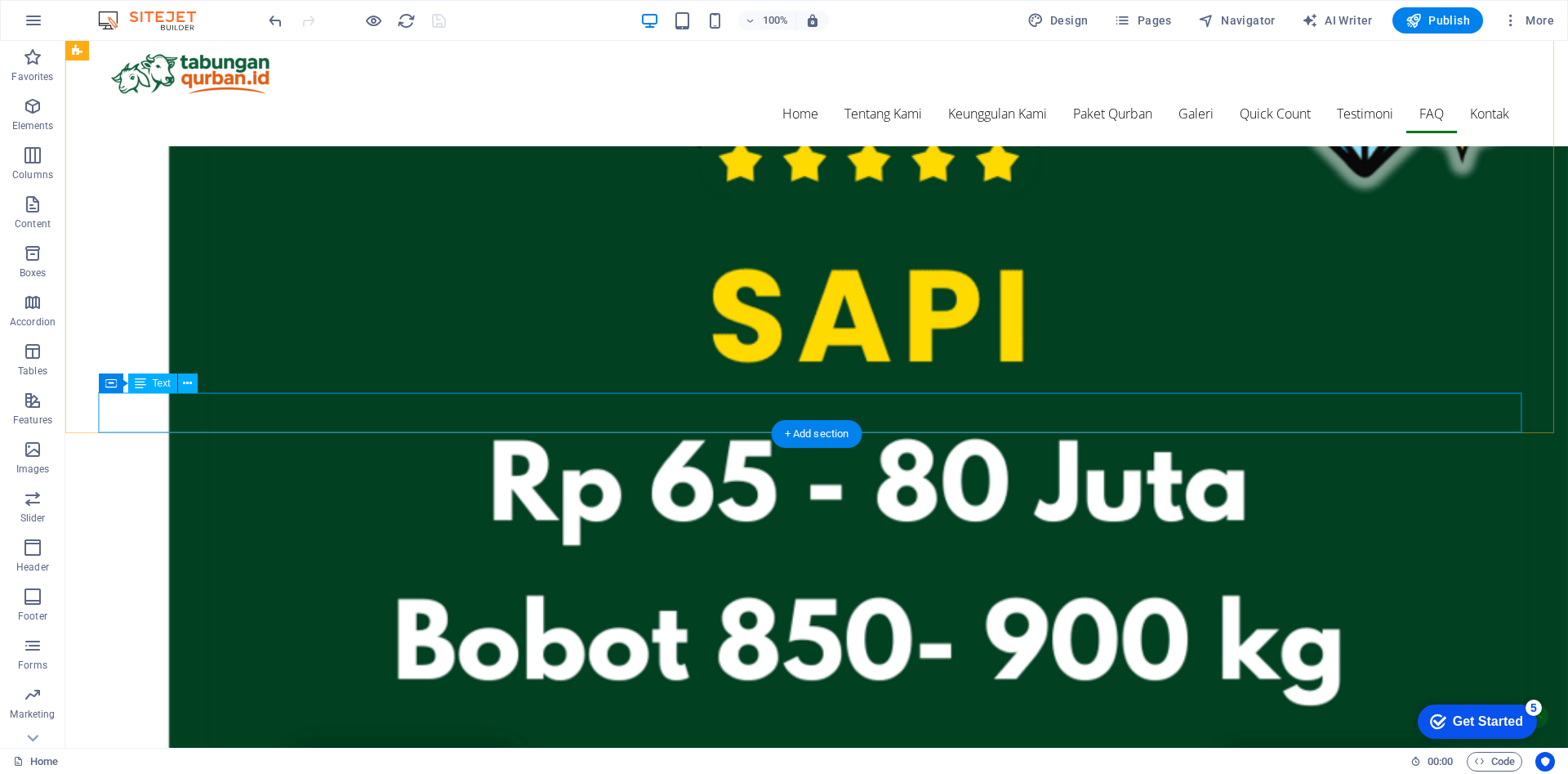
scroll to position [5680, 0]
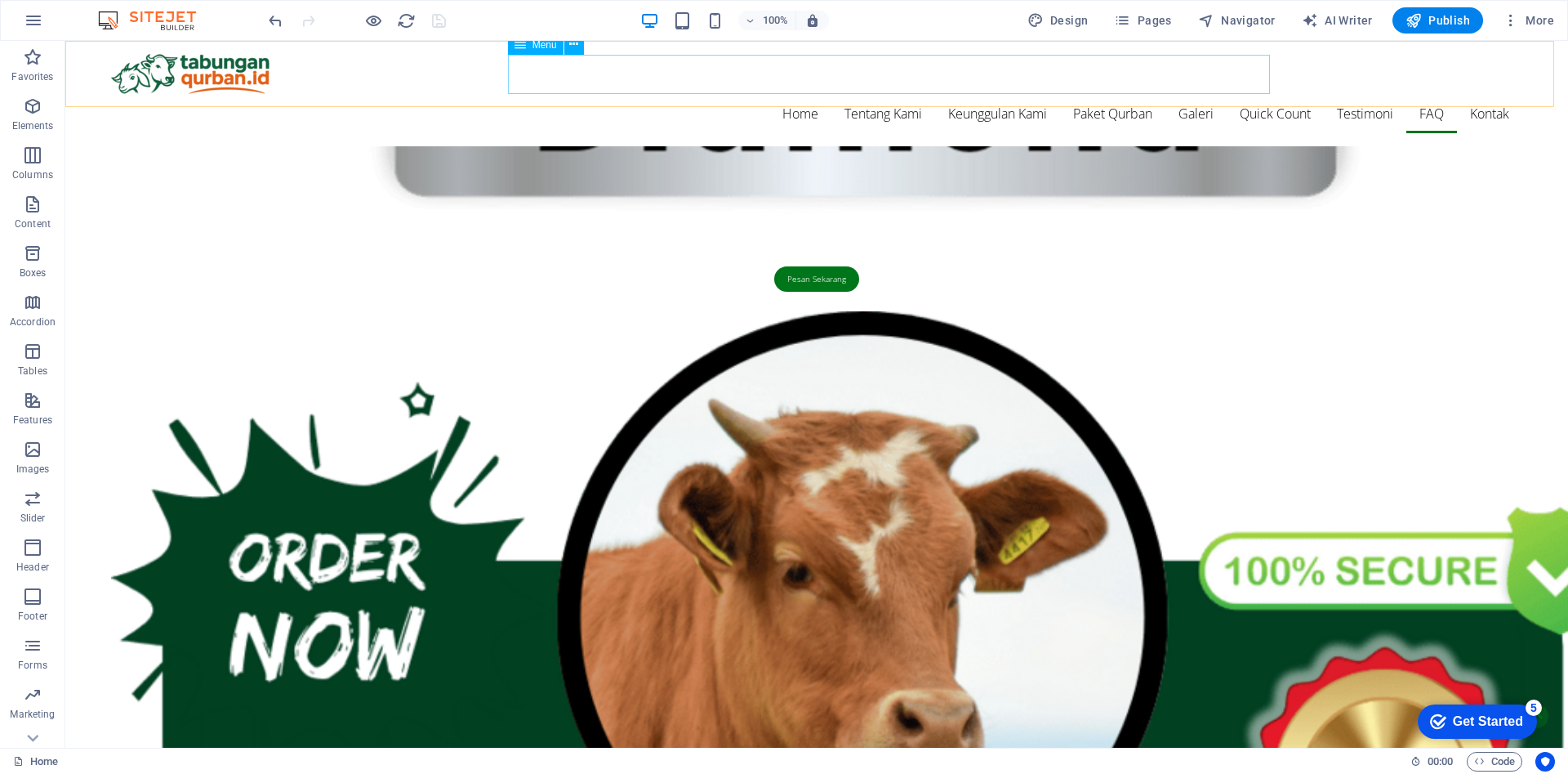
click at [1232, 94] on nav "Home Tentang Kami Keunggulan Kami Paket Qurban Galeri Quick Count Testimoni FAQ…" at bounding box center [817, 113] width 1411 height 39
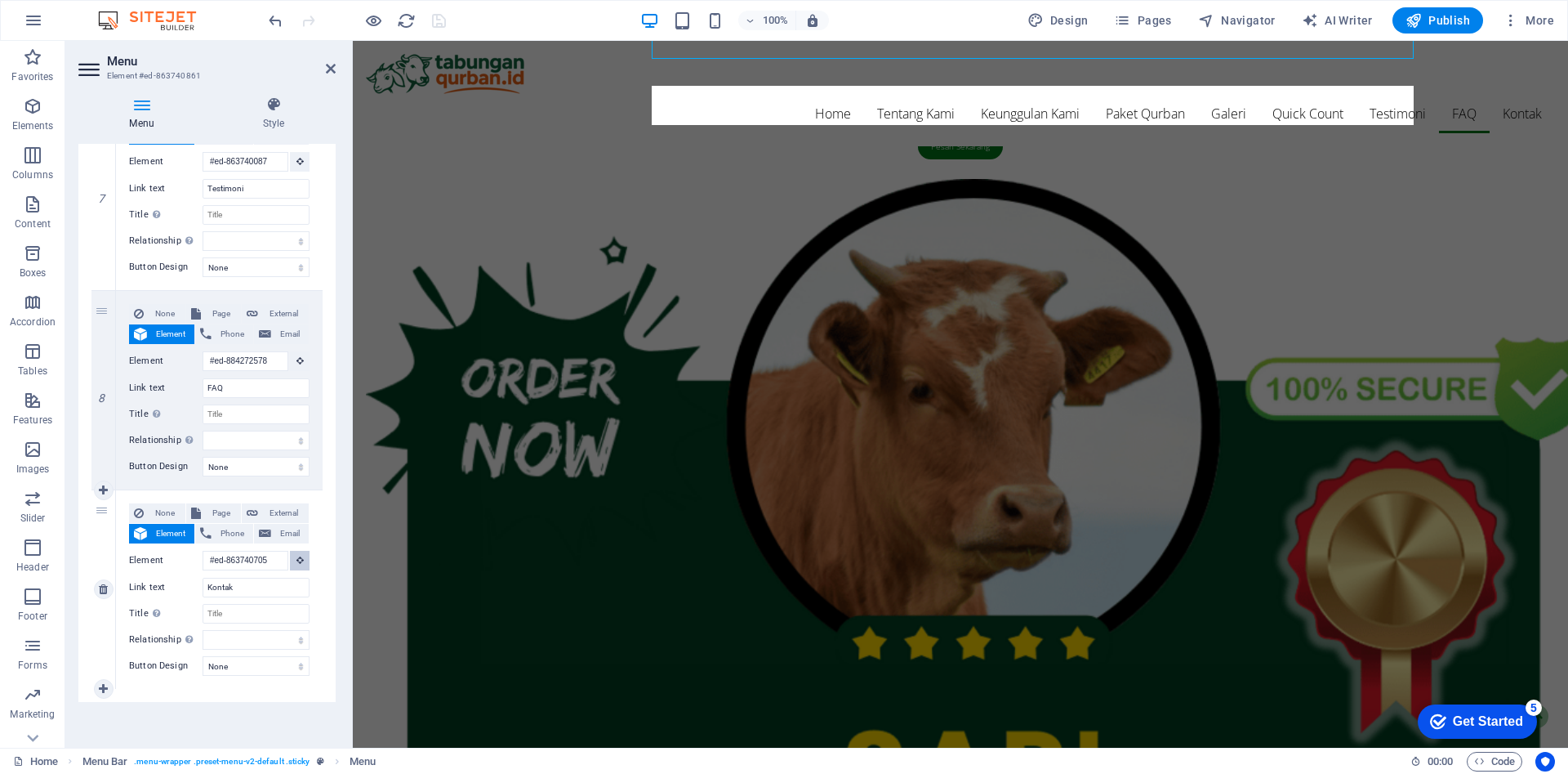
scroll to position [5104, 0]
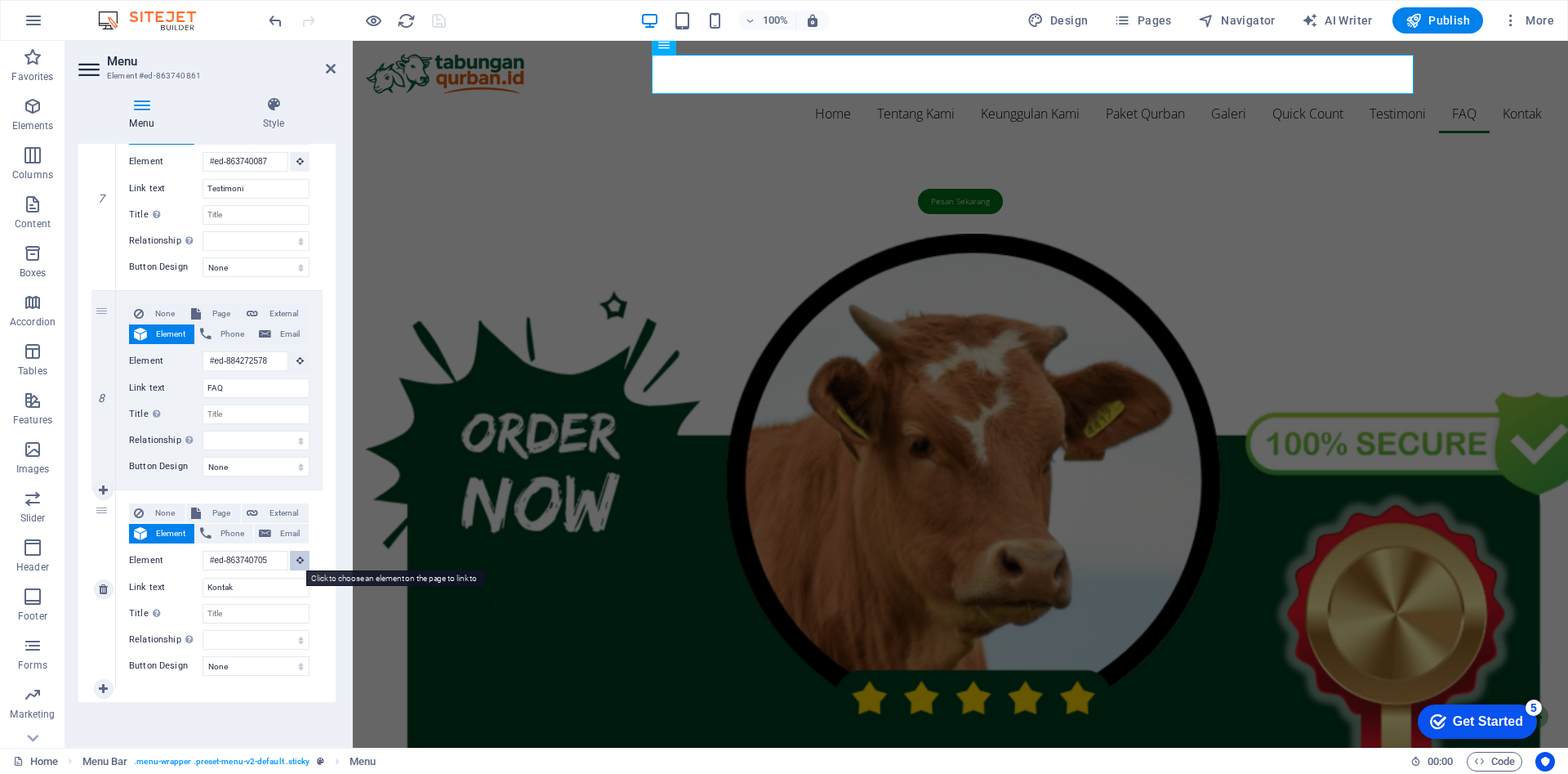
click at [292, 561] on button at bounding box center [299, 560] width 19 height 19
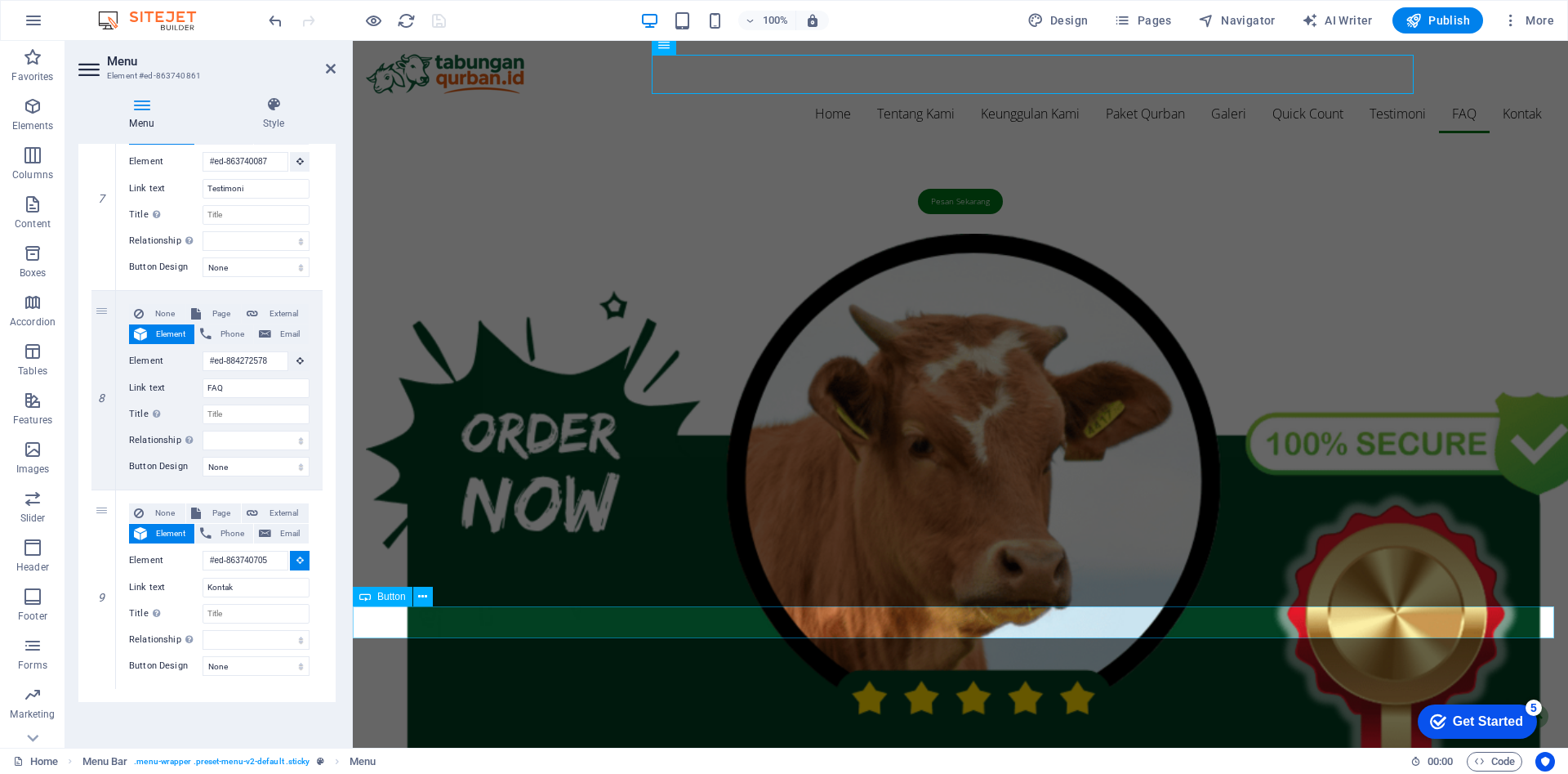
scroll to position [5236, 0]
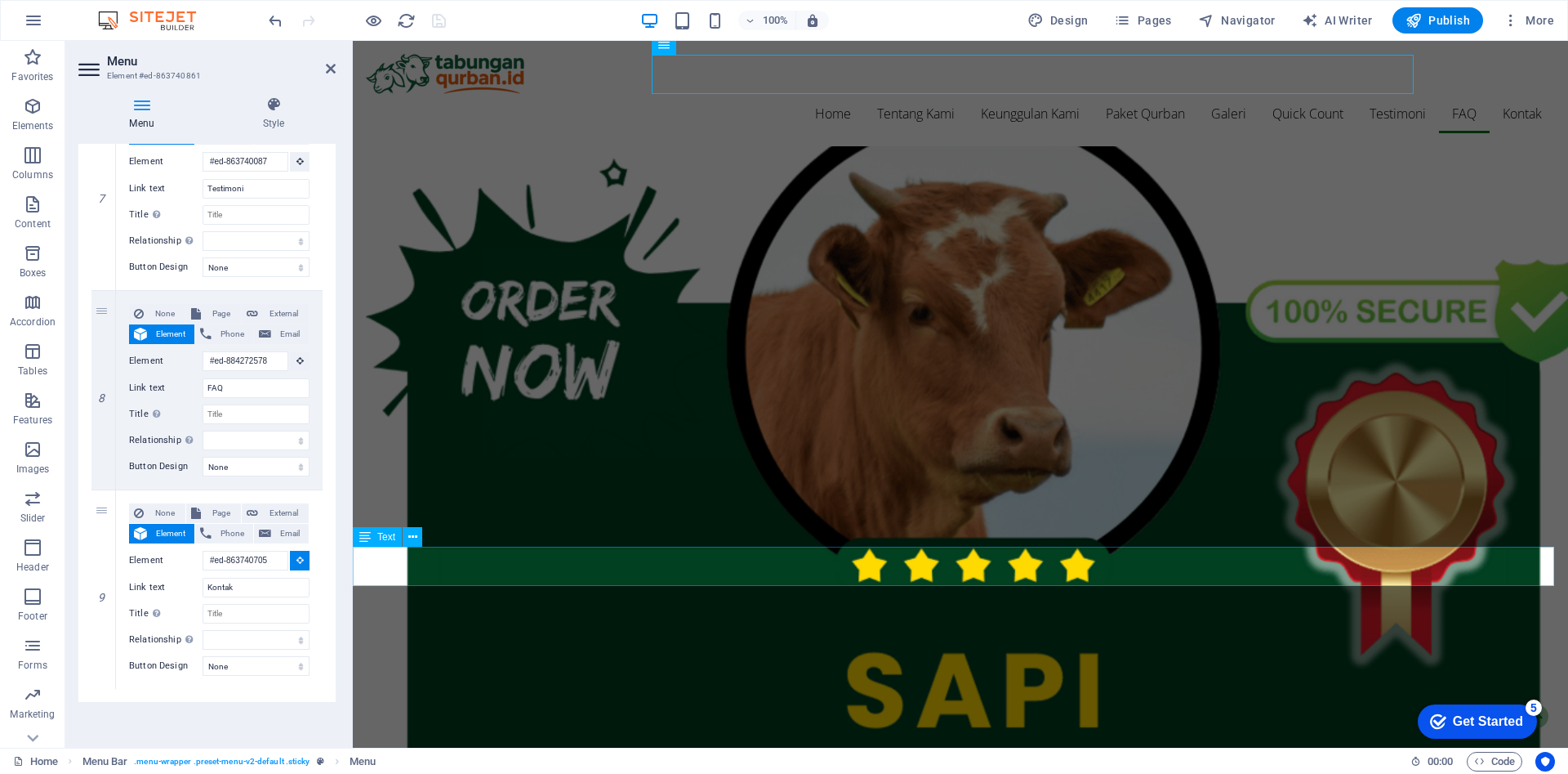
select select
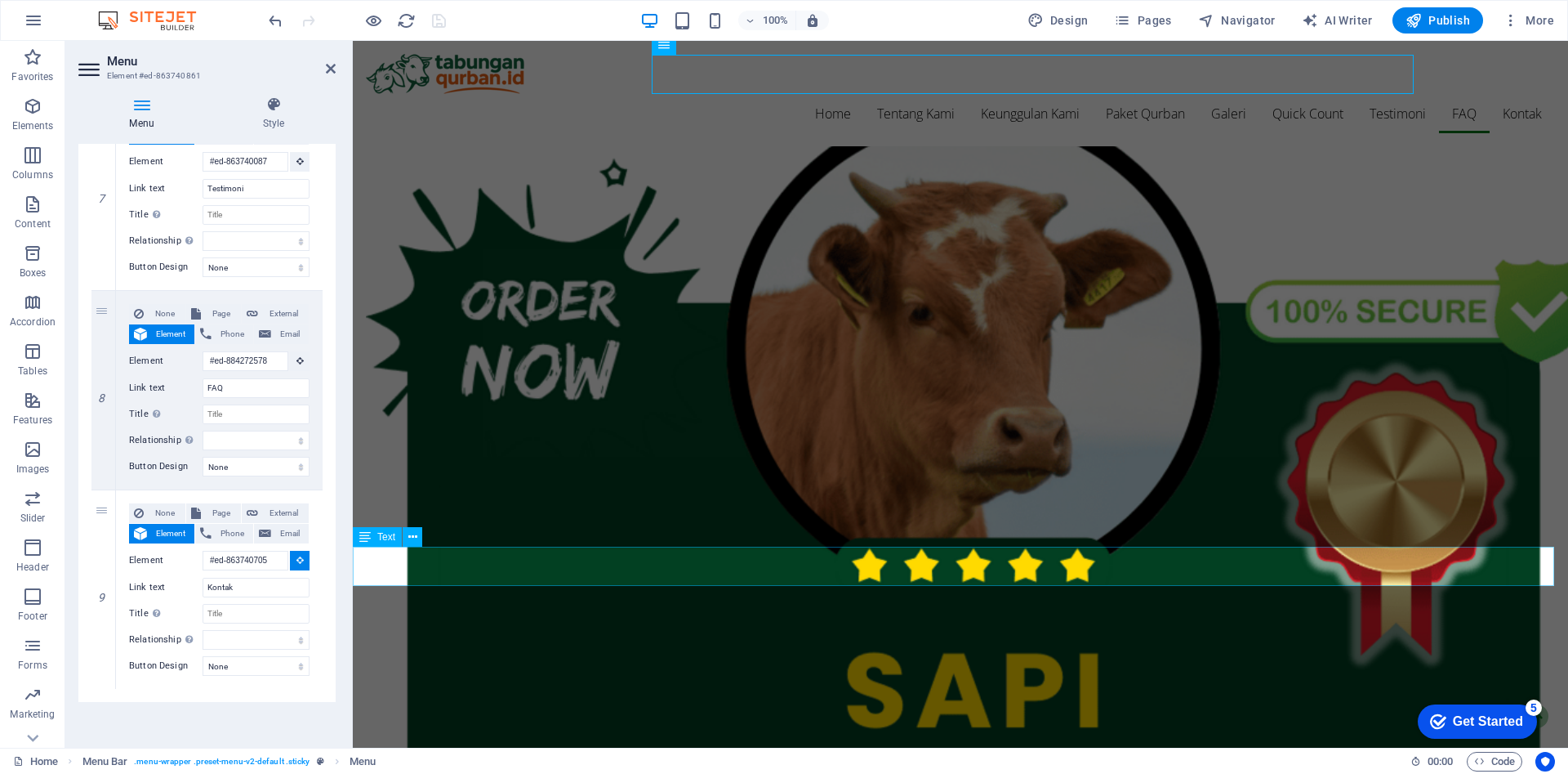
select select
type input "#ed-863740762"
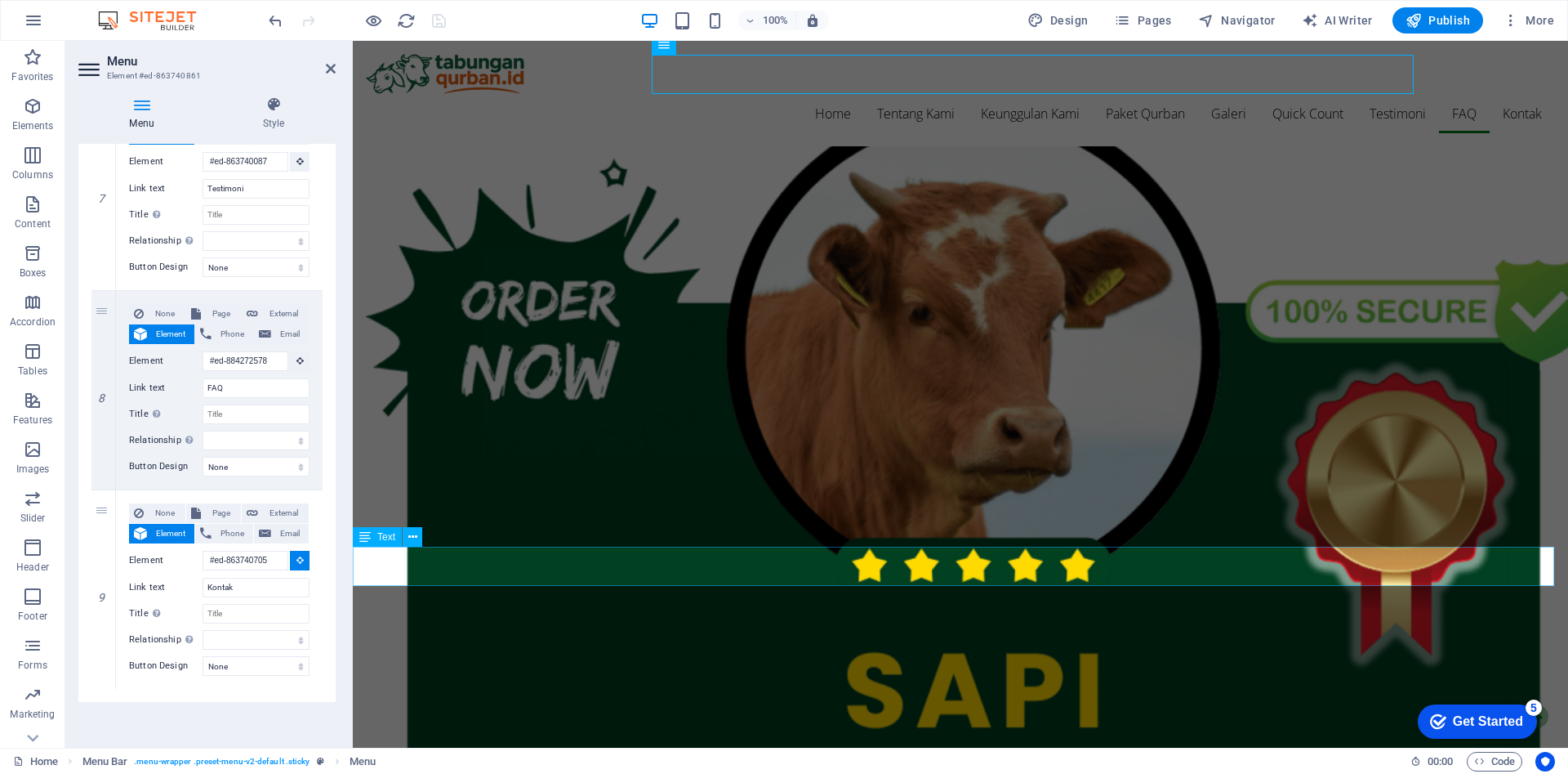
select select
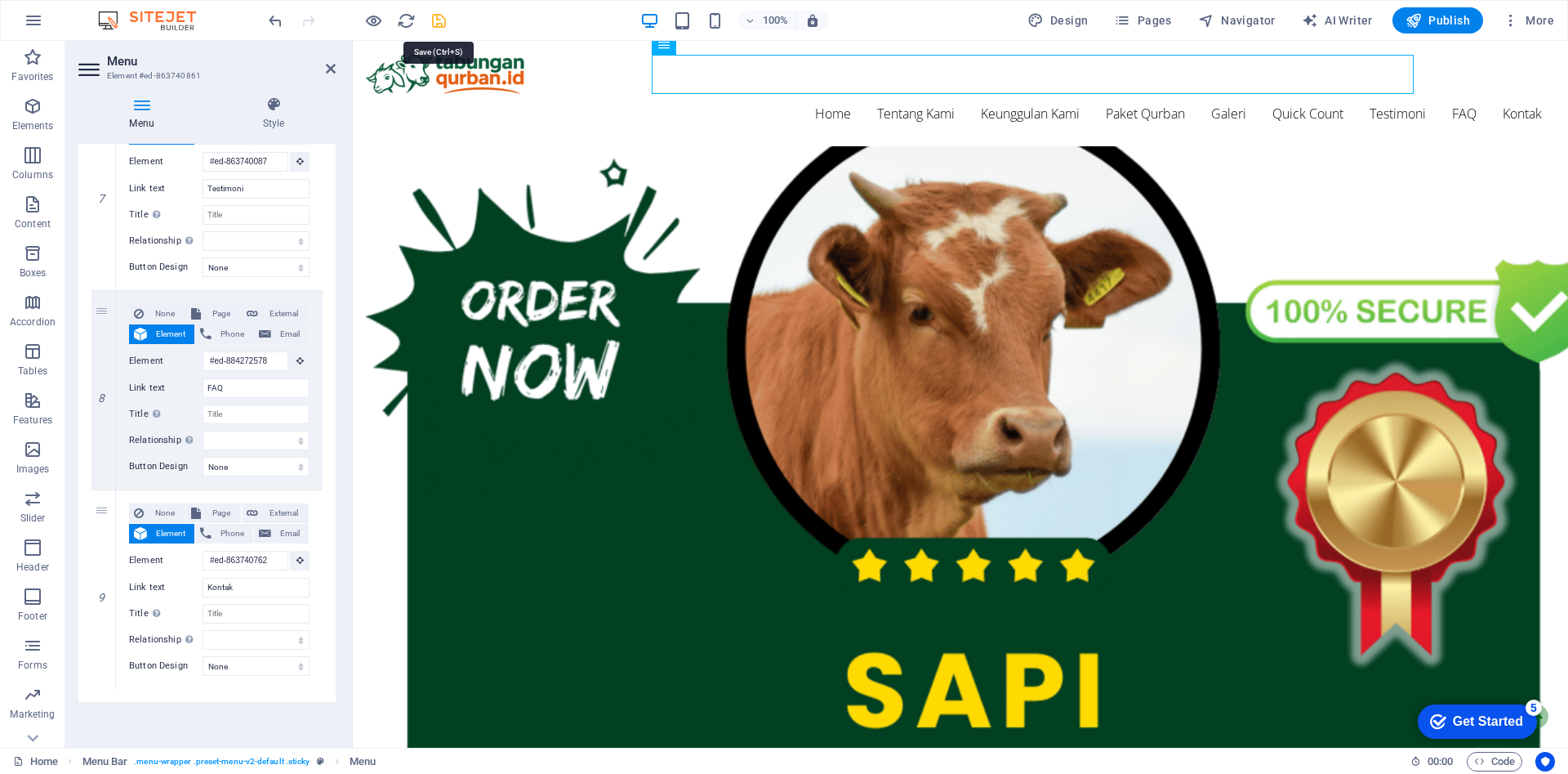
click at [443, 18] on icon "save" at bounding box center [439, 21] width 18 height 18
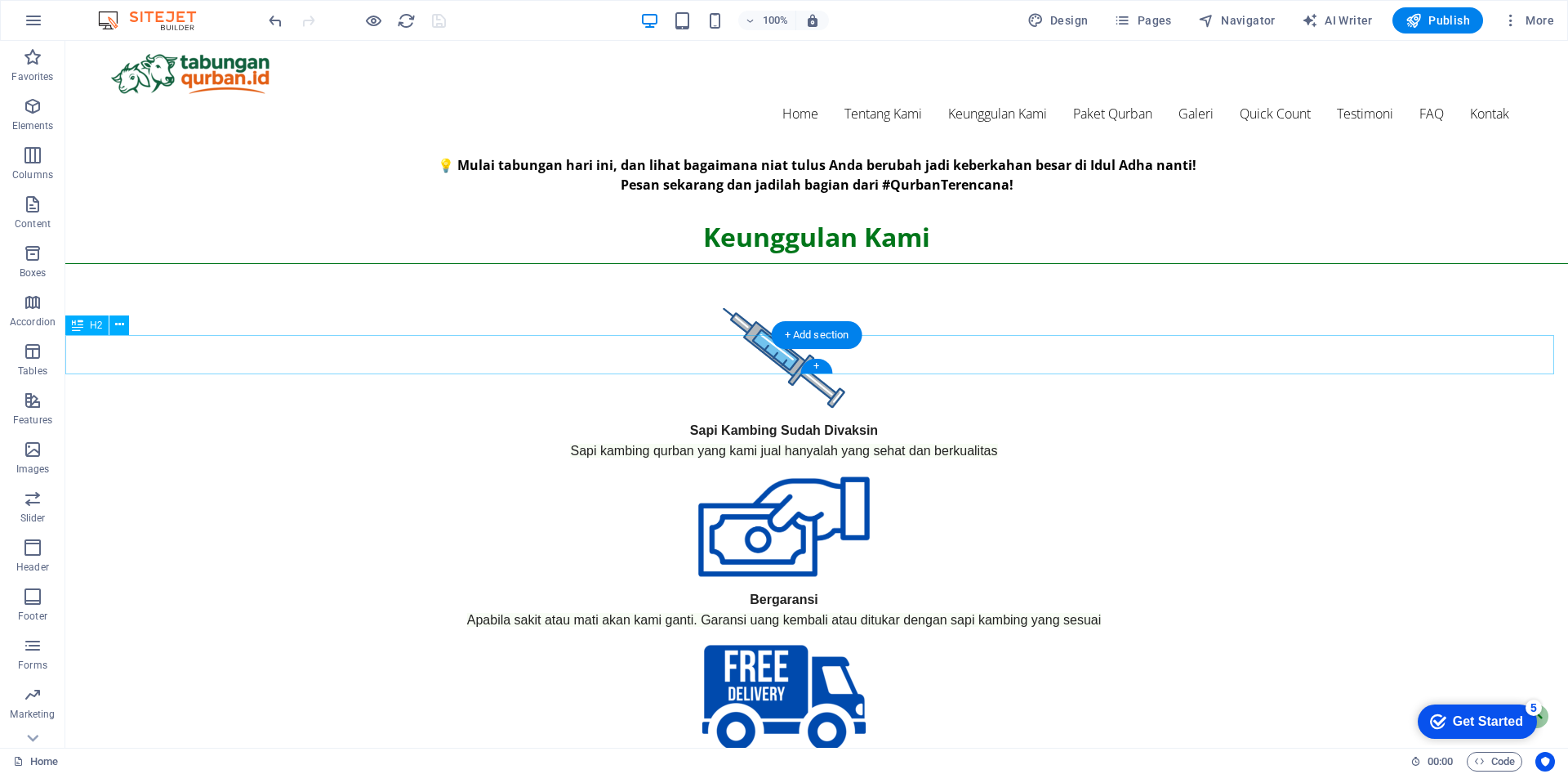
scroll to position [1162, 0]
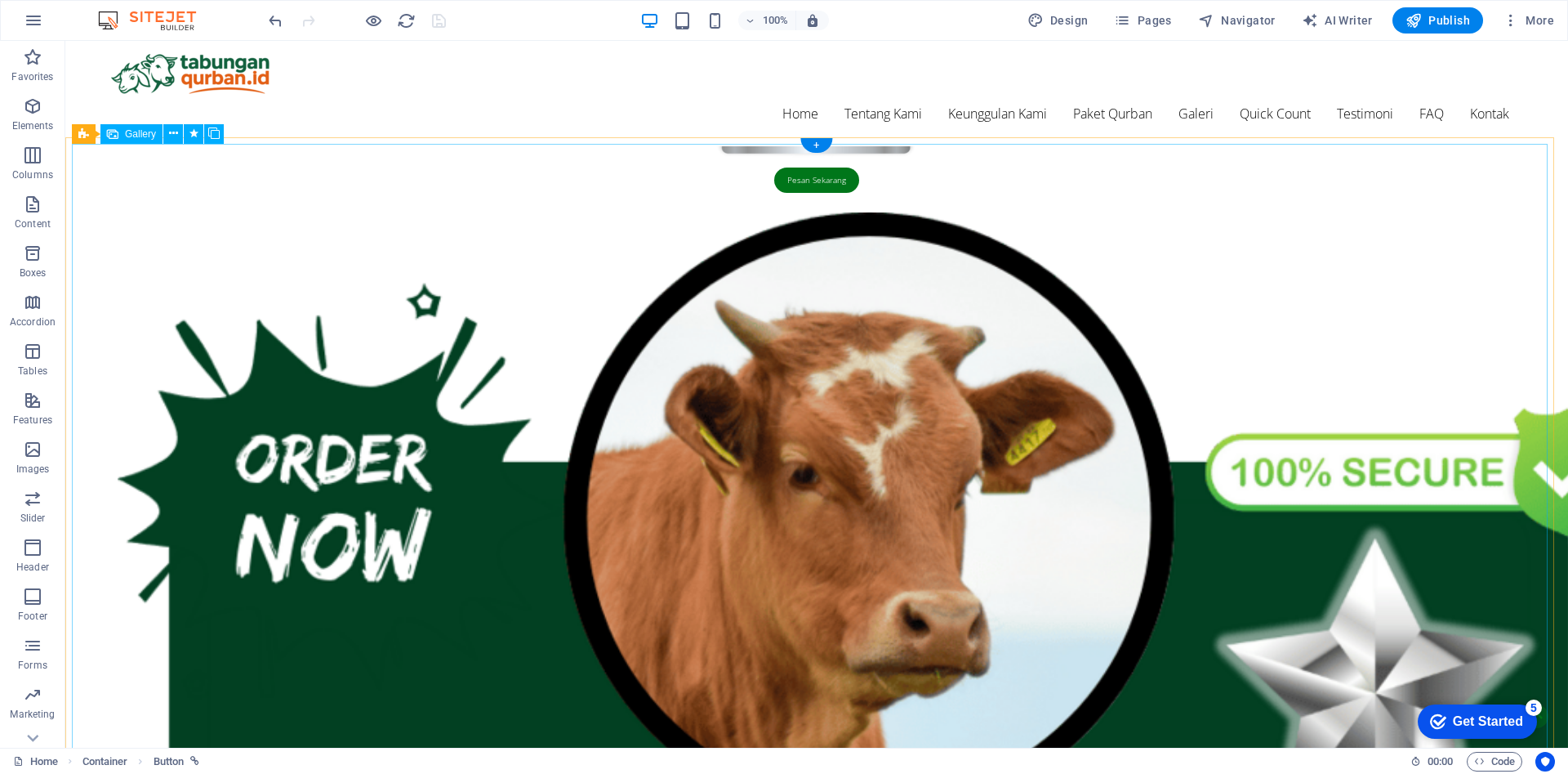
scroll to position [3427, 0]
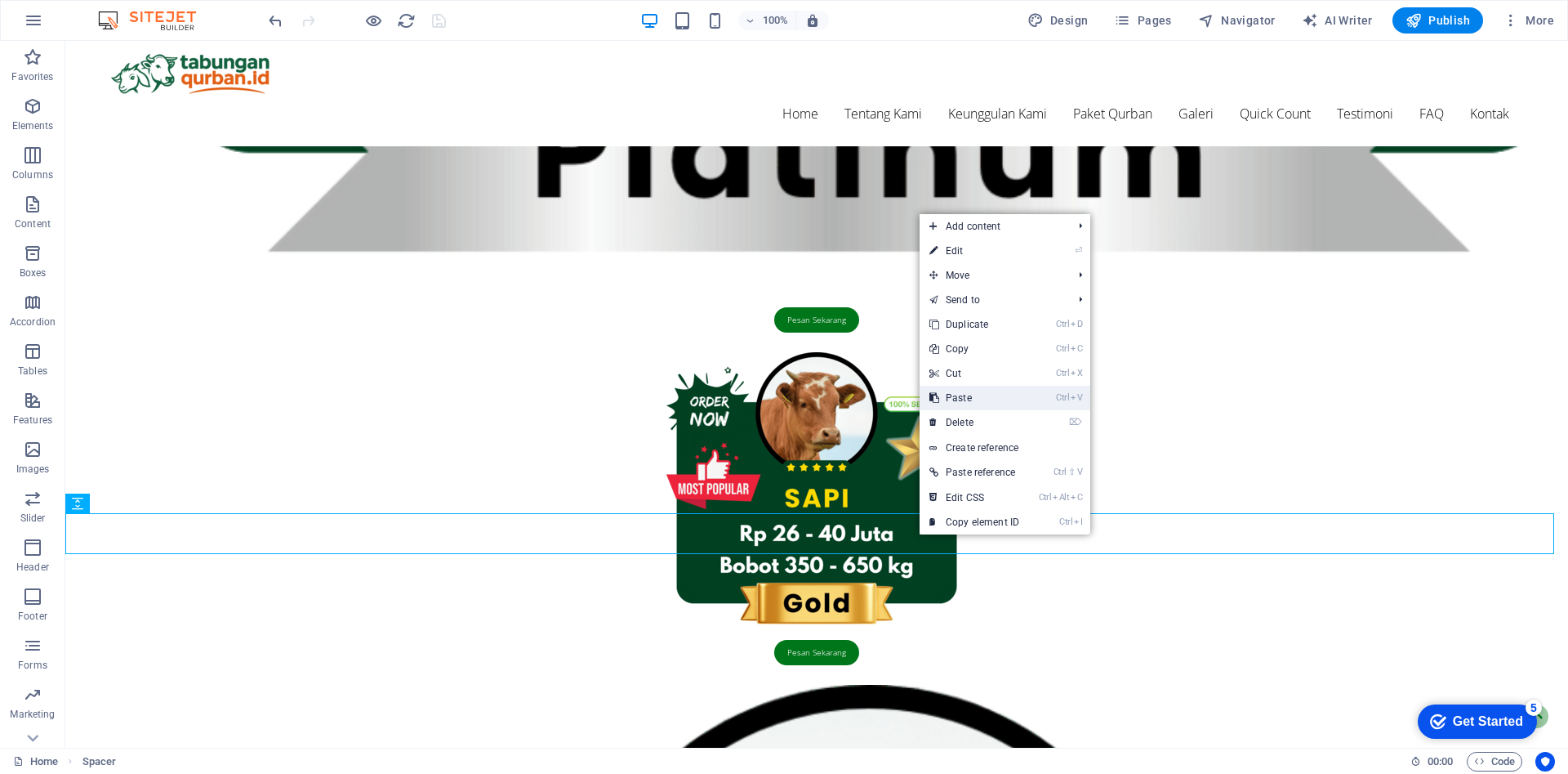
click at [1010, 390] on link "Ctrl V Paste" at bounding box center [974, 397] width 110 height 24
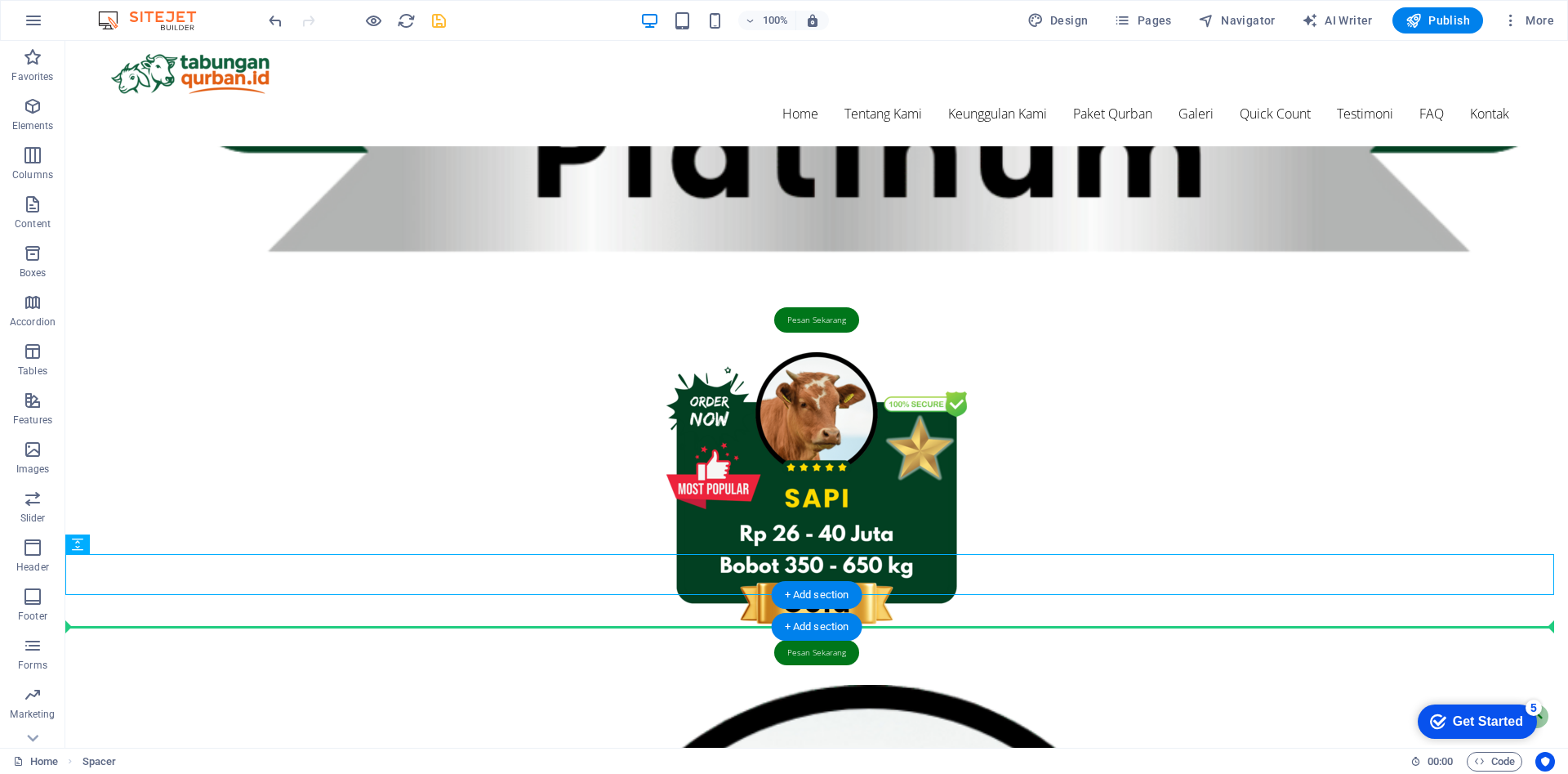
drag, startPoint x: 903, startPoint y: 569, endPoint x: 907, endPoint y: 626, distance: 57.1
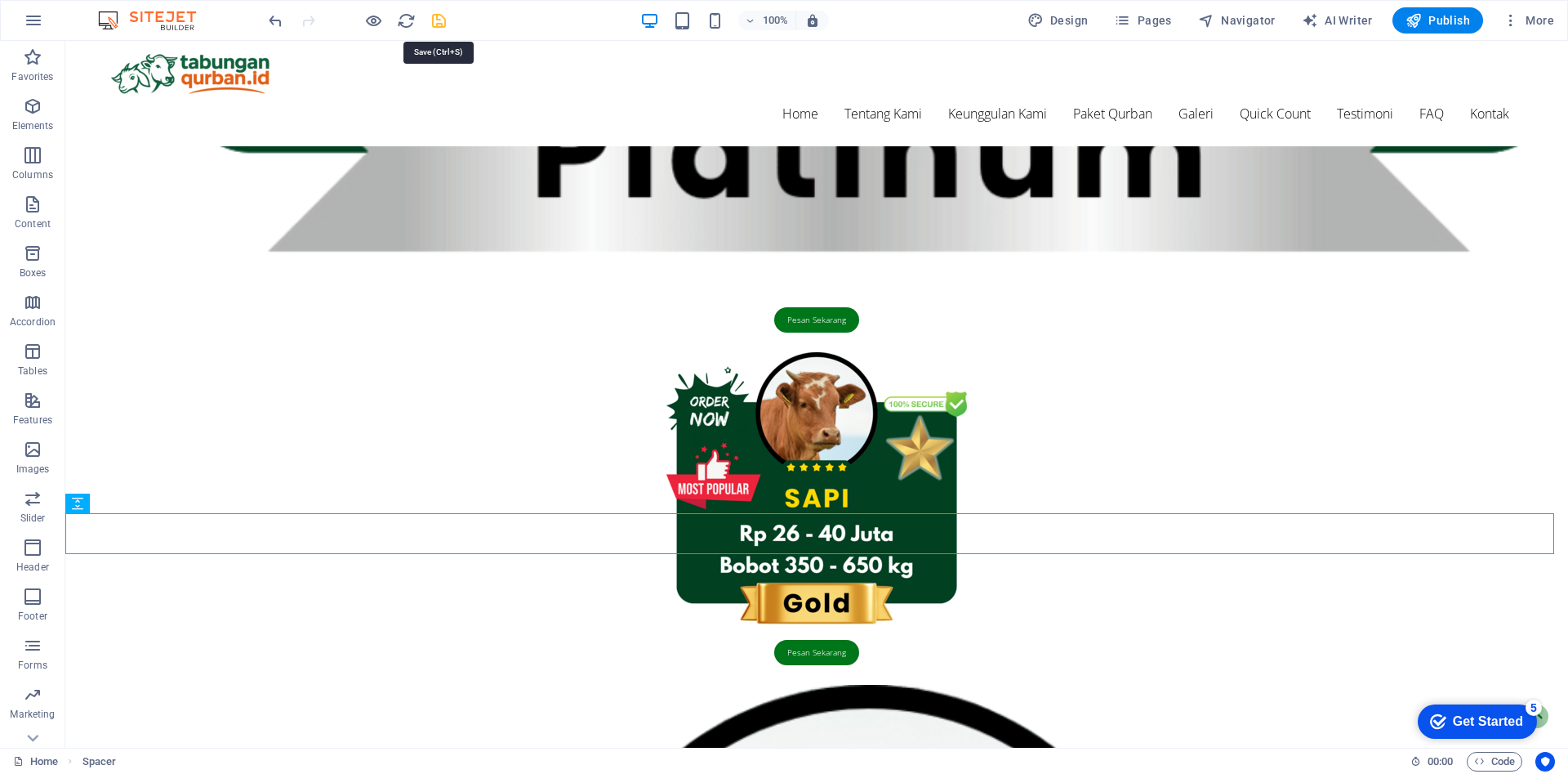
click at [436, 18] on icon "save" at bounding box center [439, 21] width 18 height 18
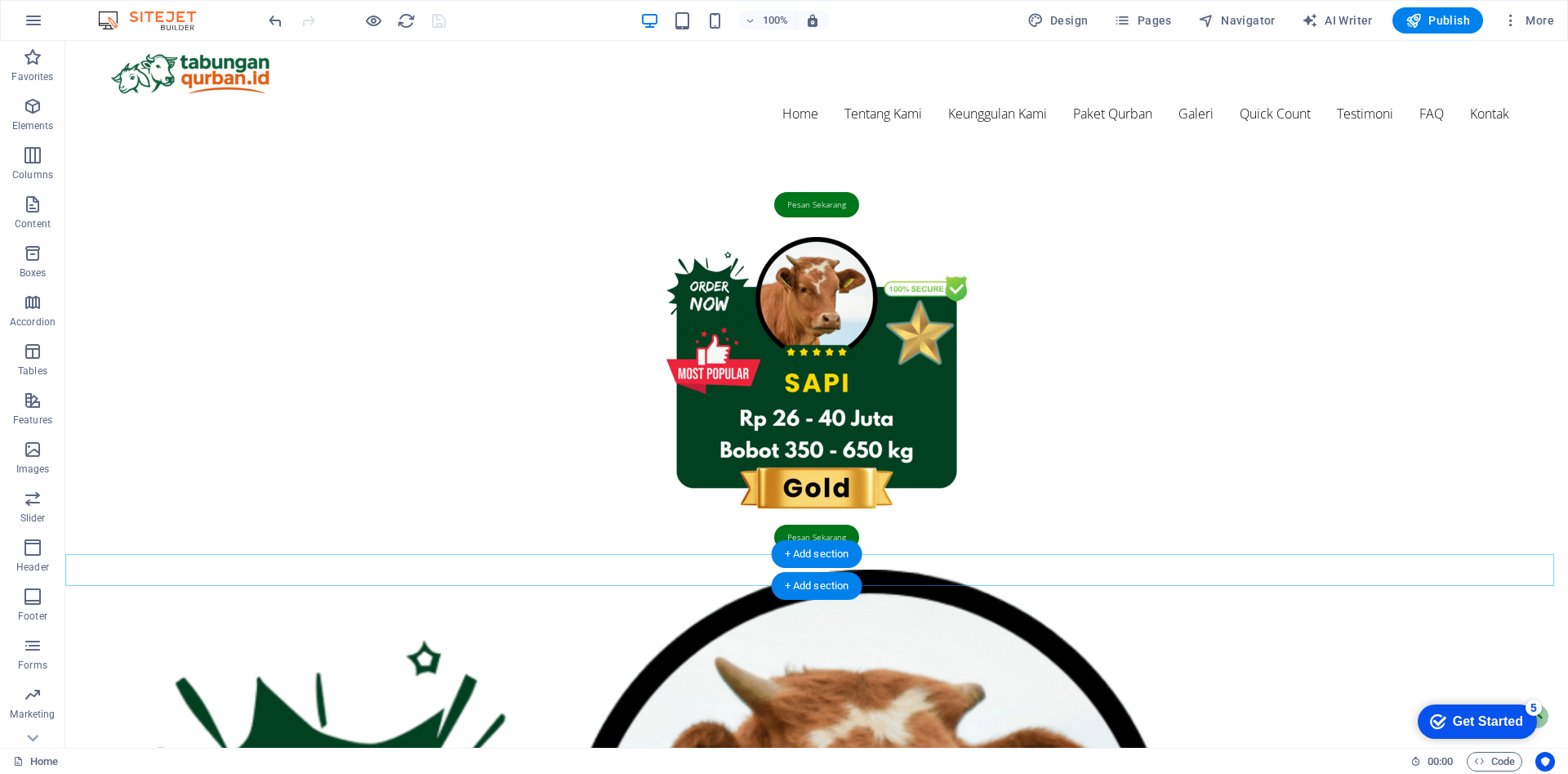
select select "external"
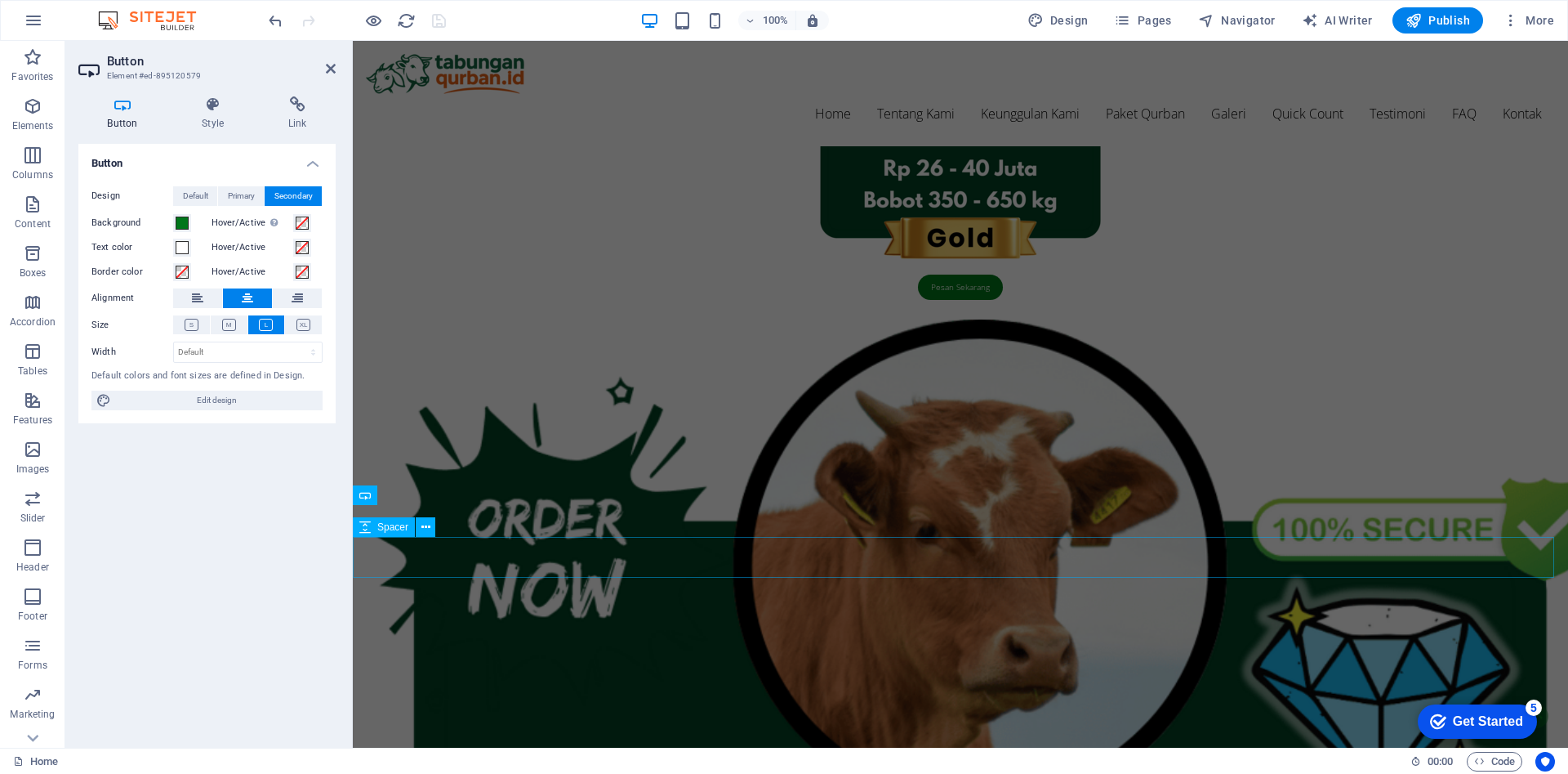
scroll to position [3363, 0]
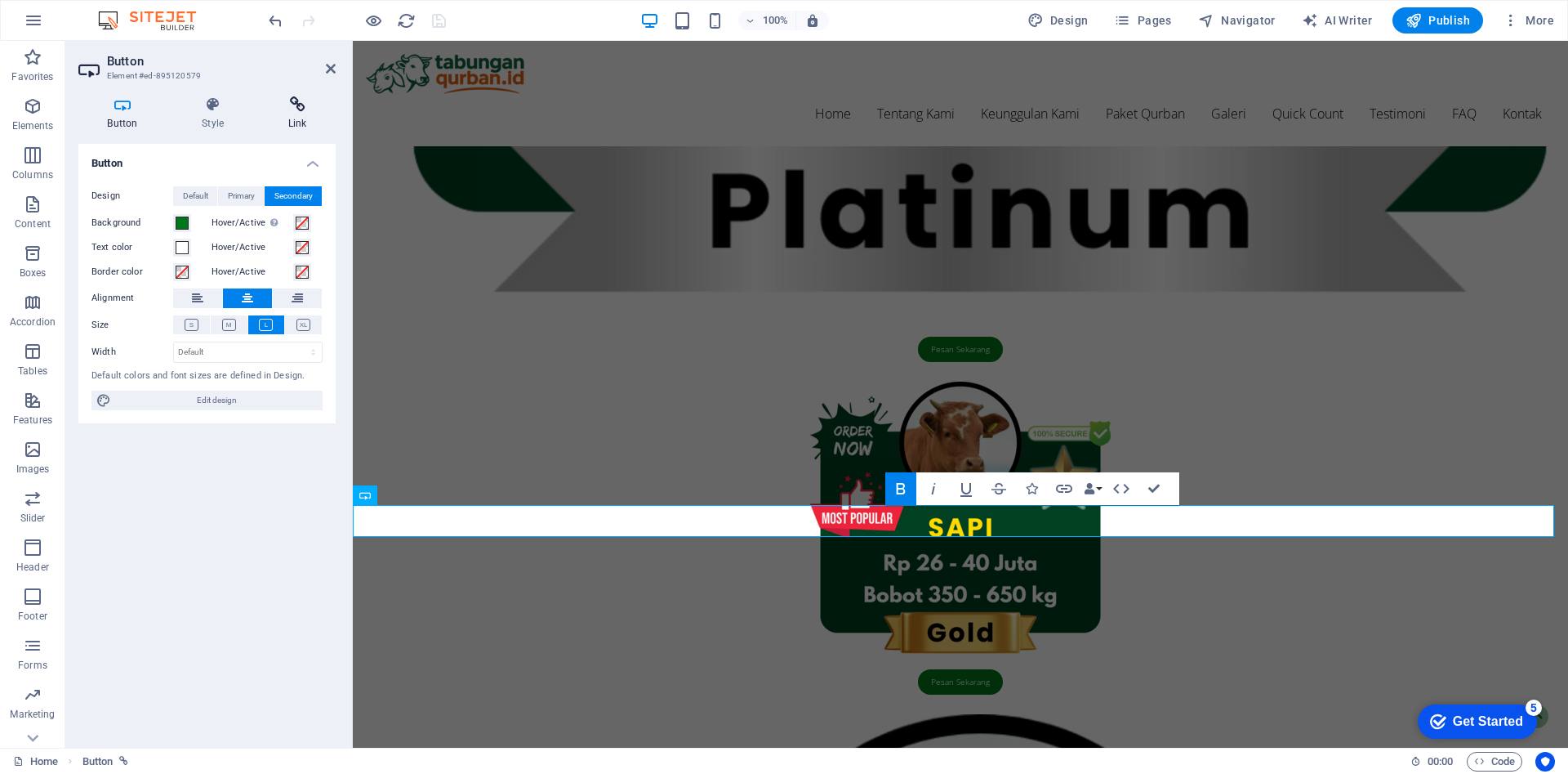
click at [285, 117] on h4 "Link" at bounding box center [298, 113] width 77 height 34
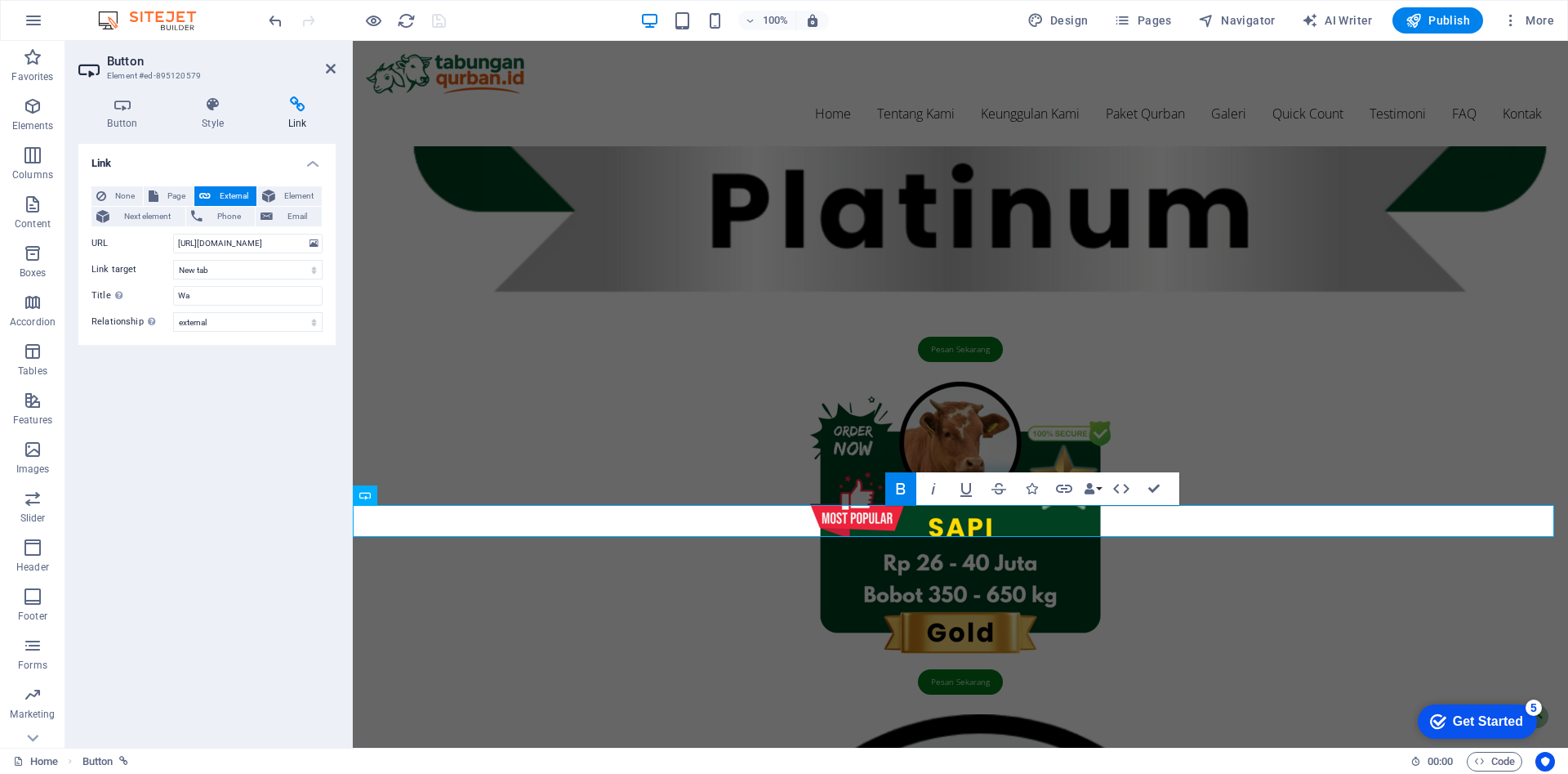
click at [291, 121] on h4 "Link" at bounding box center [298, 113] width 77 height 34
click at [242, 247] on input "https://wa.link/sdtfne" at bounding box center [248, 243] width 149 height 19
click at [268, 241] on input "https://wa.link/sdtfne" at bounding box center [248, 243] width 149 height 19
paste input "[DOMAIN_NAME][URL]"
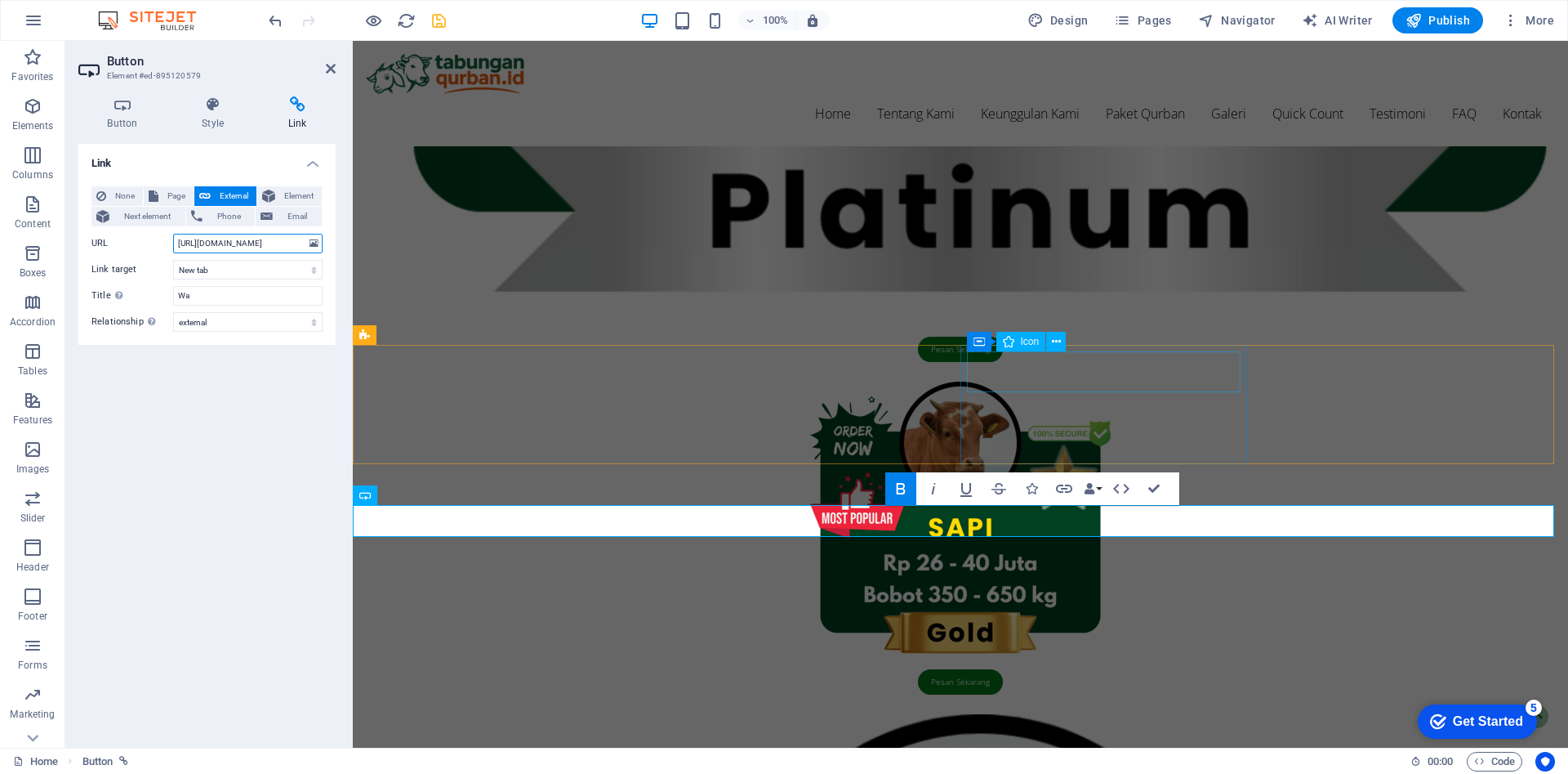
type input "[URL][DOMAIN_NAME]"
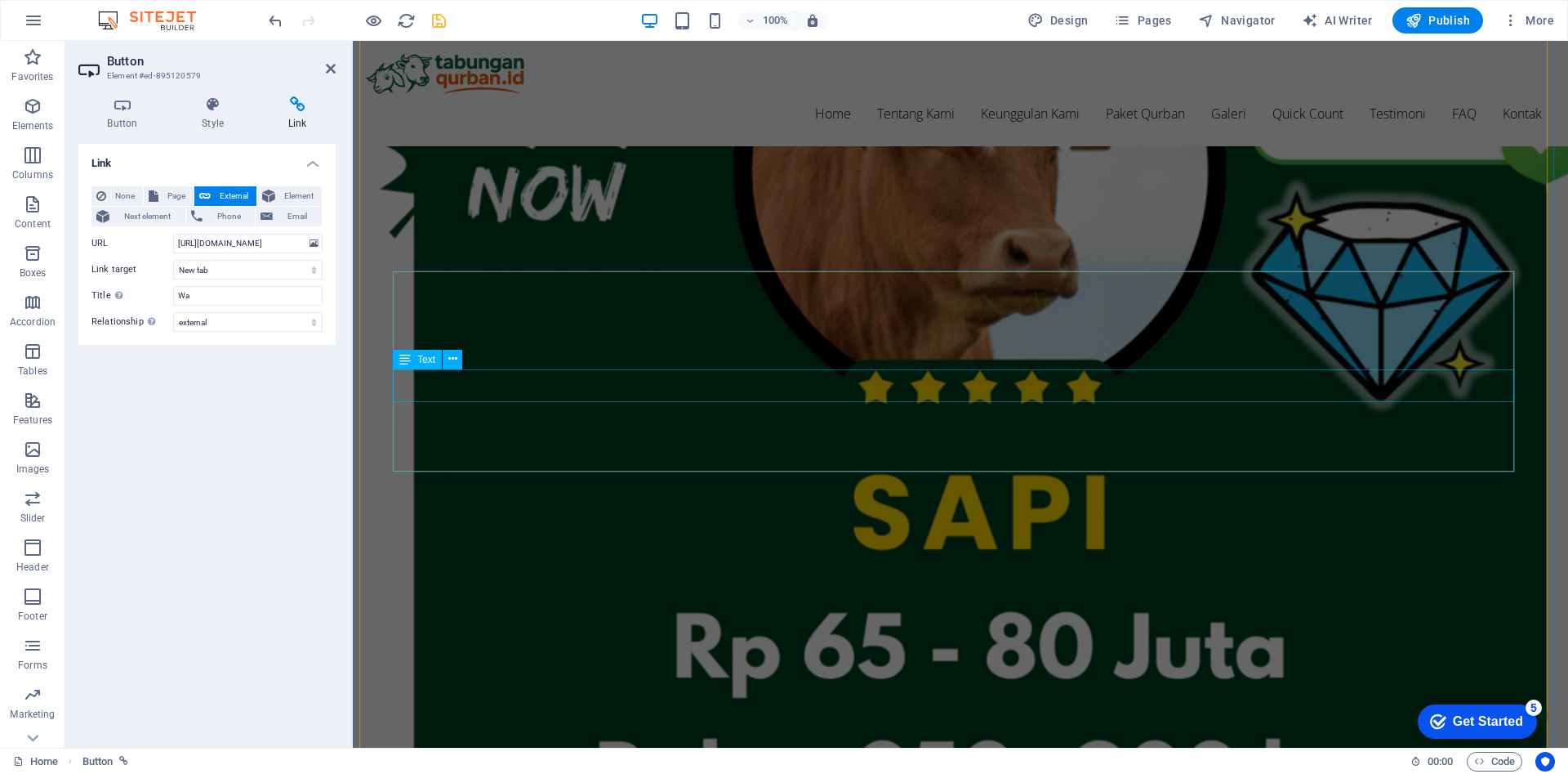
scroll to position [4154, 0]
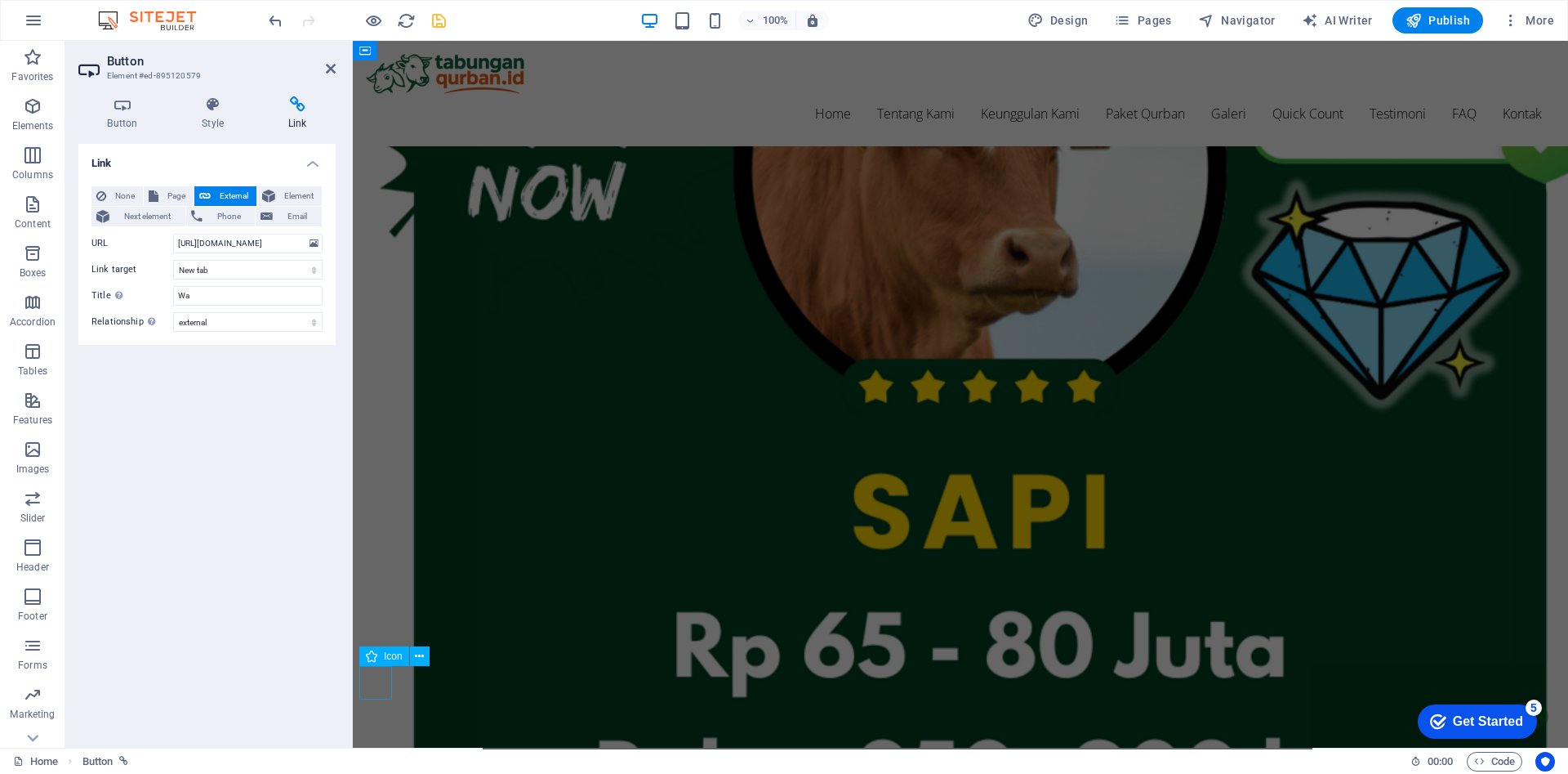
select select "external"
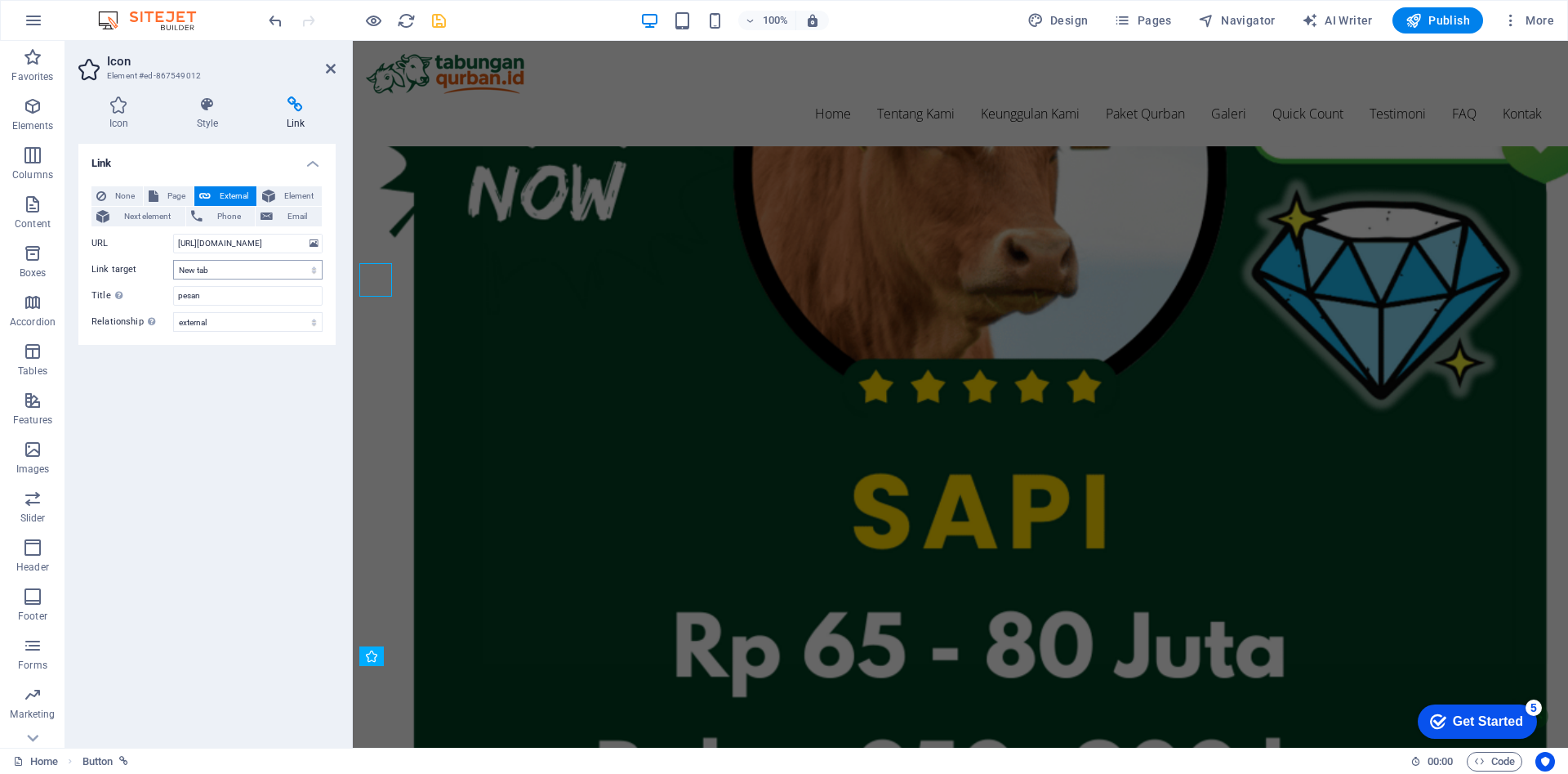
scroll to position [4558, 0]
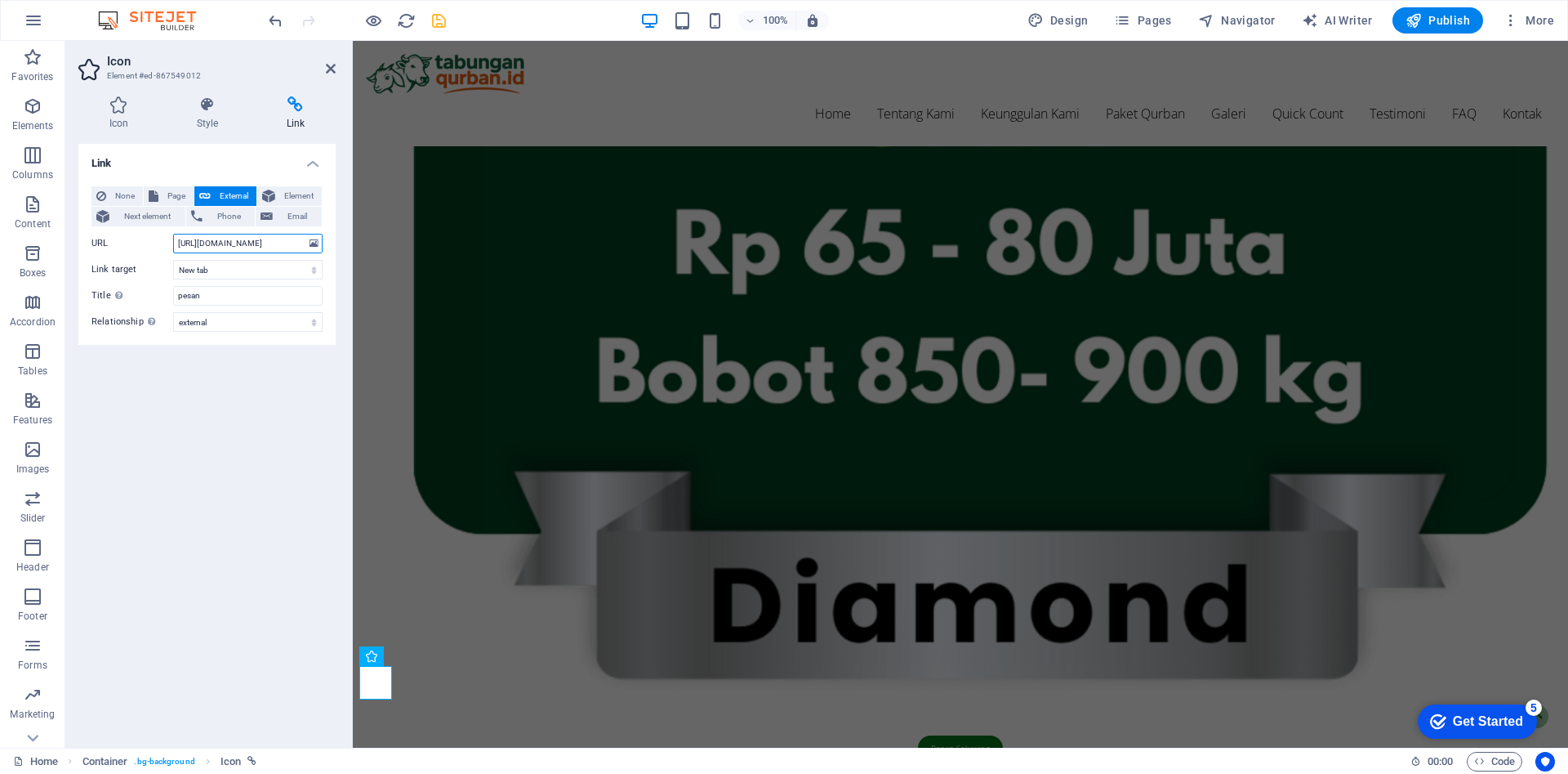
click at [248, 243] on input "[URL][DOMAIN_NAME]" at bounding box center [248, 243] width 149 height 19
paste input "[DOMAIN_NAME][URL]"
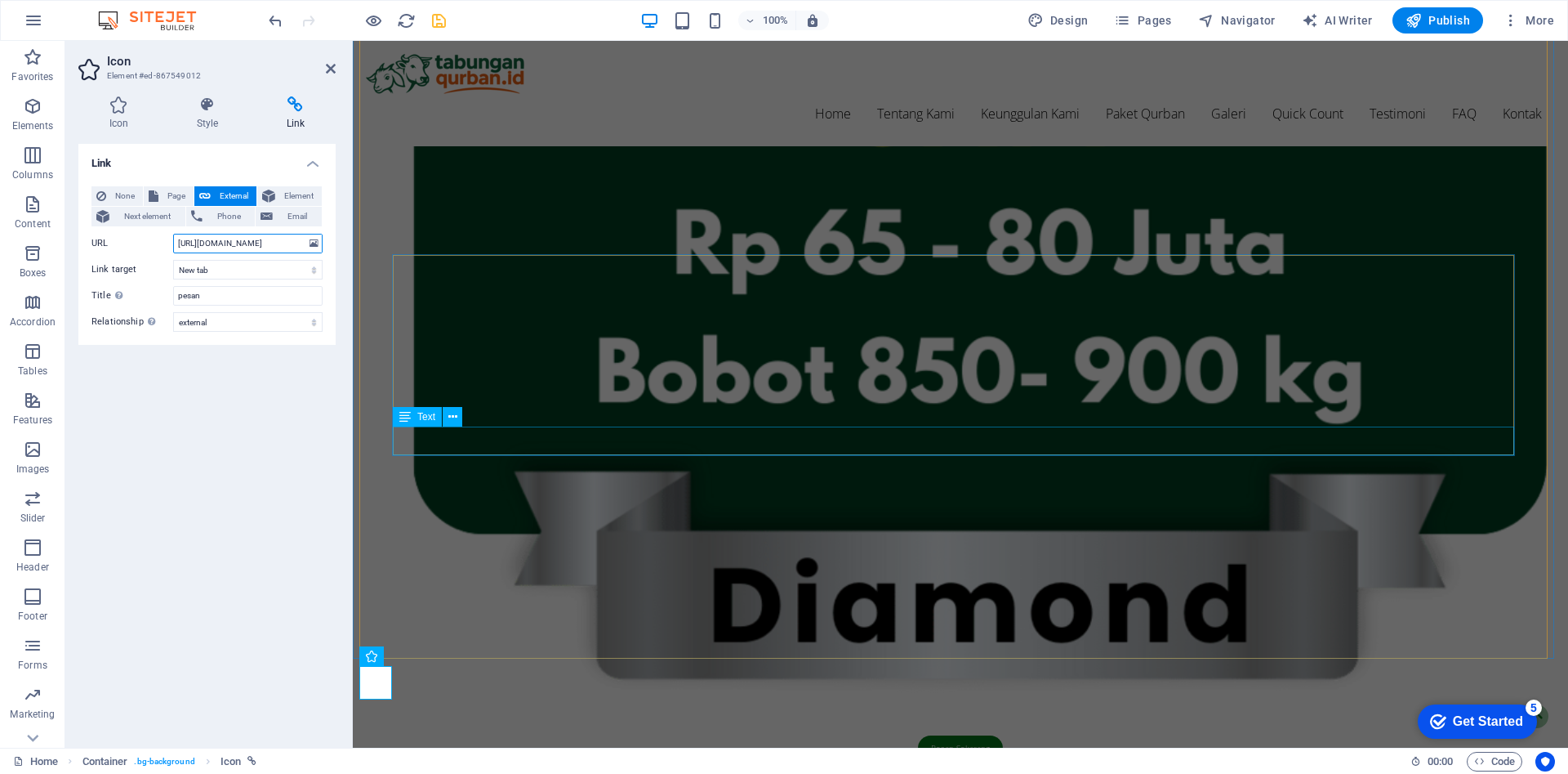
type input "[URL][DOMAIN_NAME]"
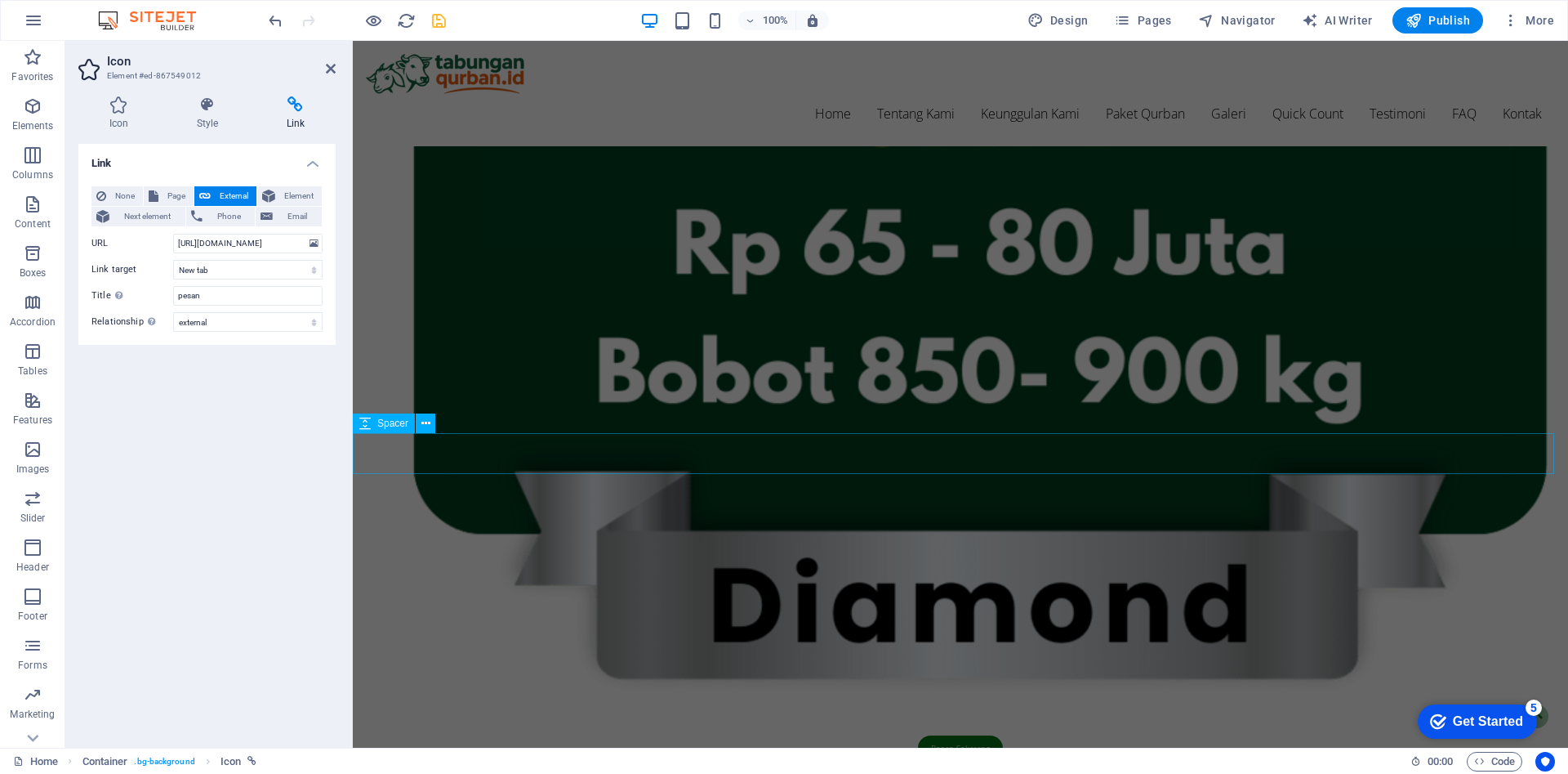
scroll to position [5309, 0]
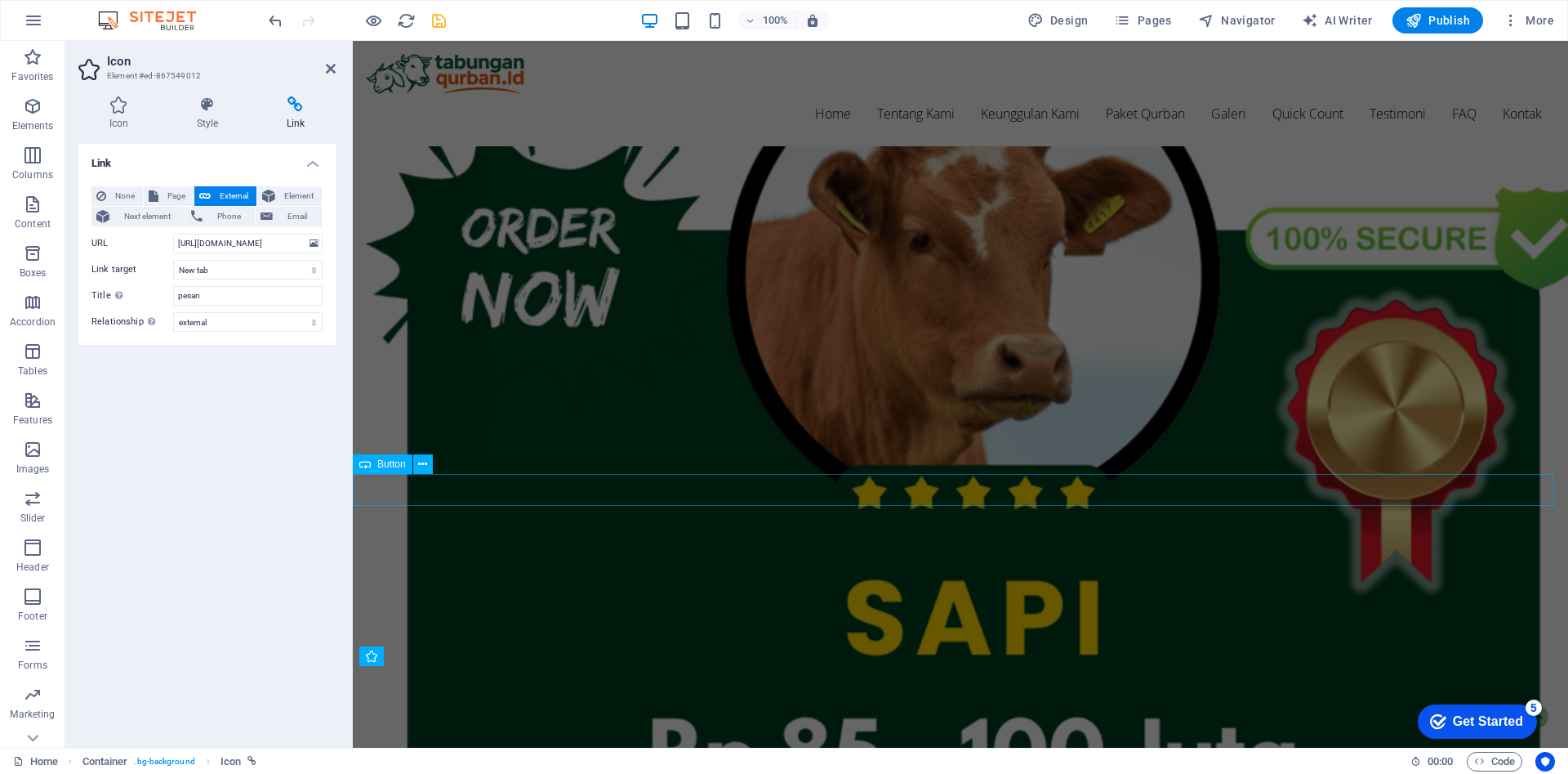
select select "external"
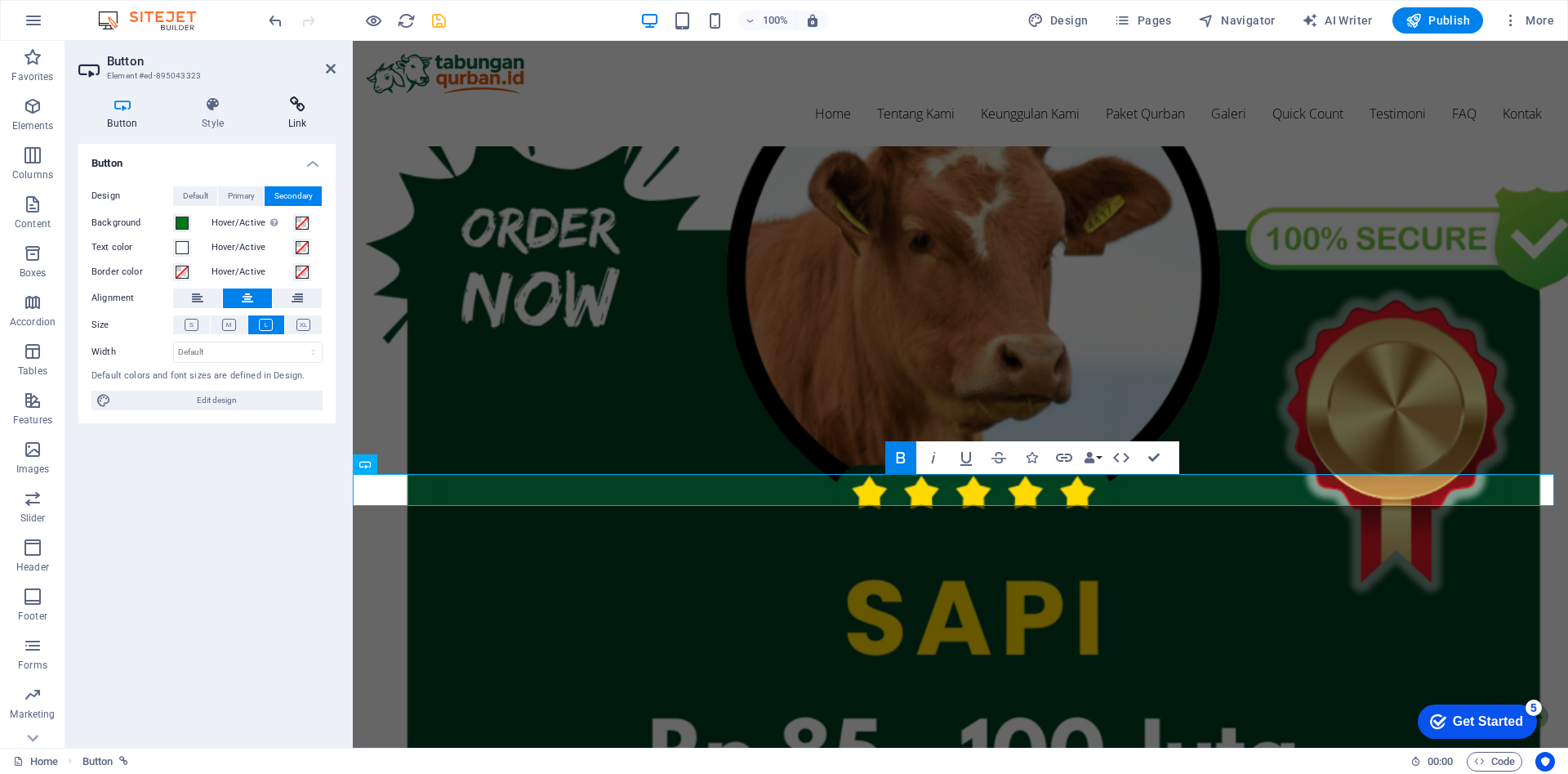
click at [293, 113] on h4 "Link" at bounding box center [298, 113] width 77 height 34
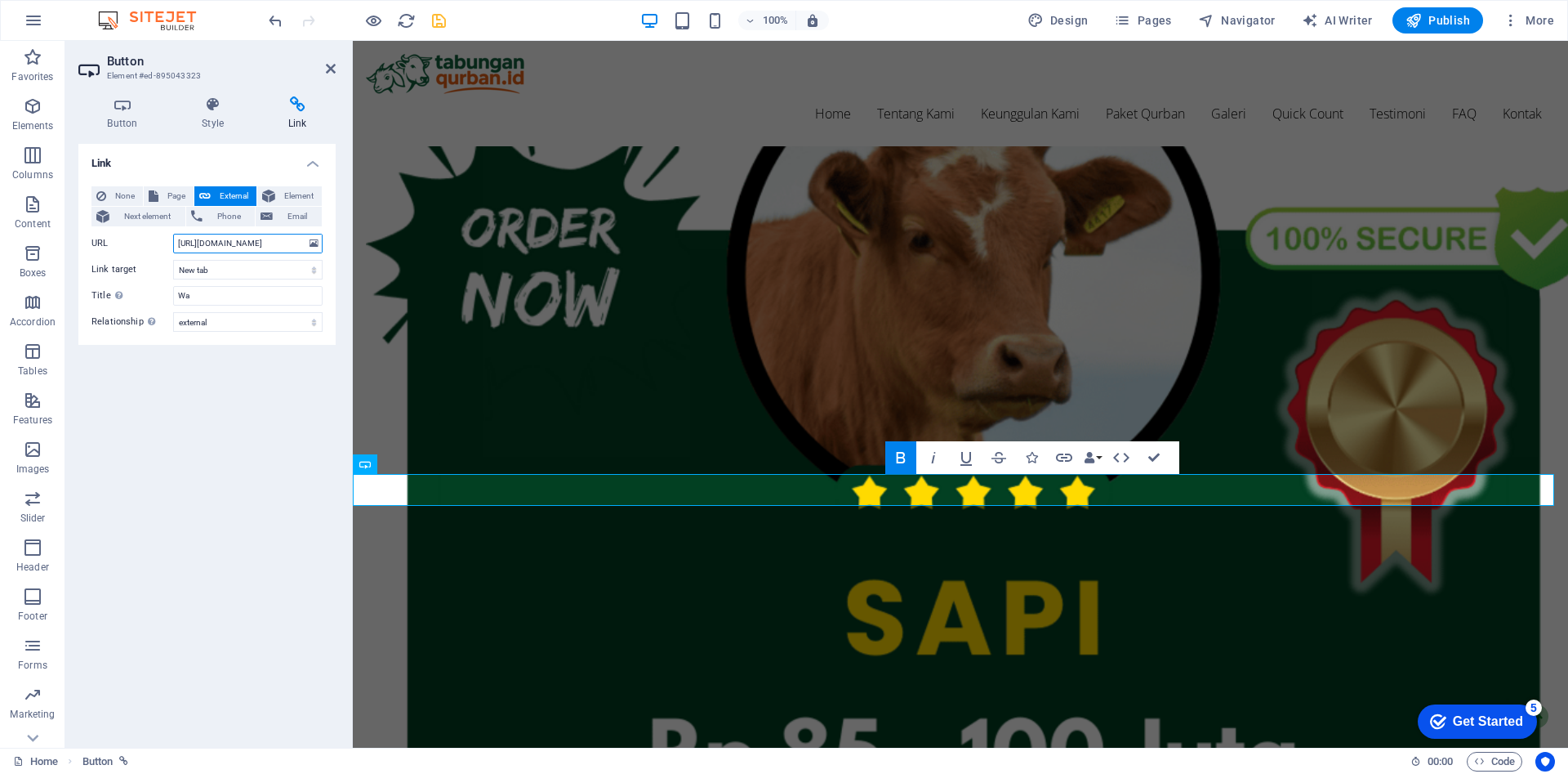
click at [237, 240] on input "https://wa.link/sdtfne" at bounding box center [248, 243] width 149 height 19
paste input "[DOMAIN_NAME][URL]"
type input "[URL][DOMAIN_NAME]"
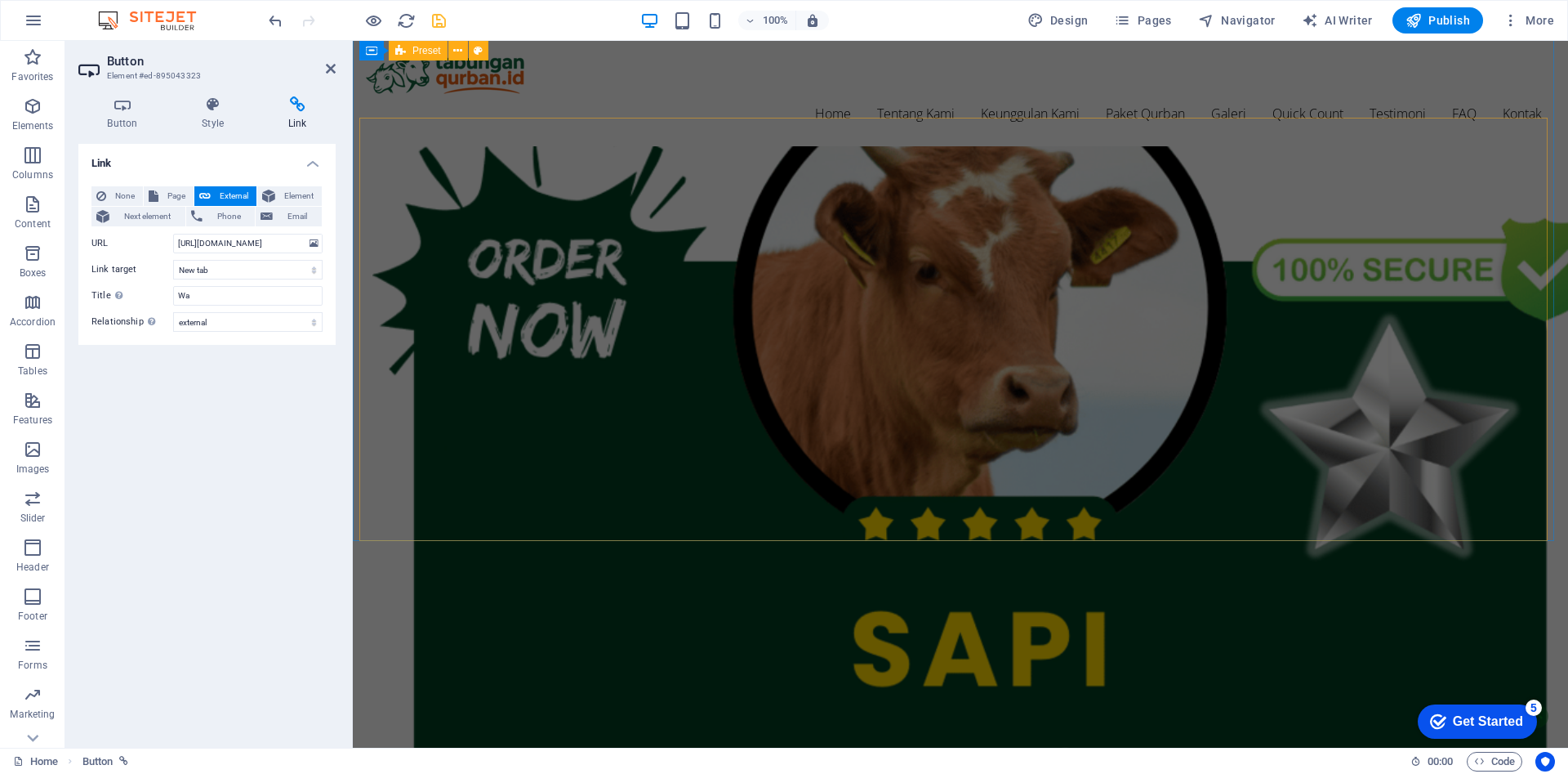
scroll to position [2478, 0]
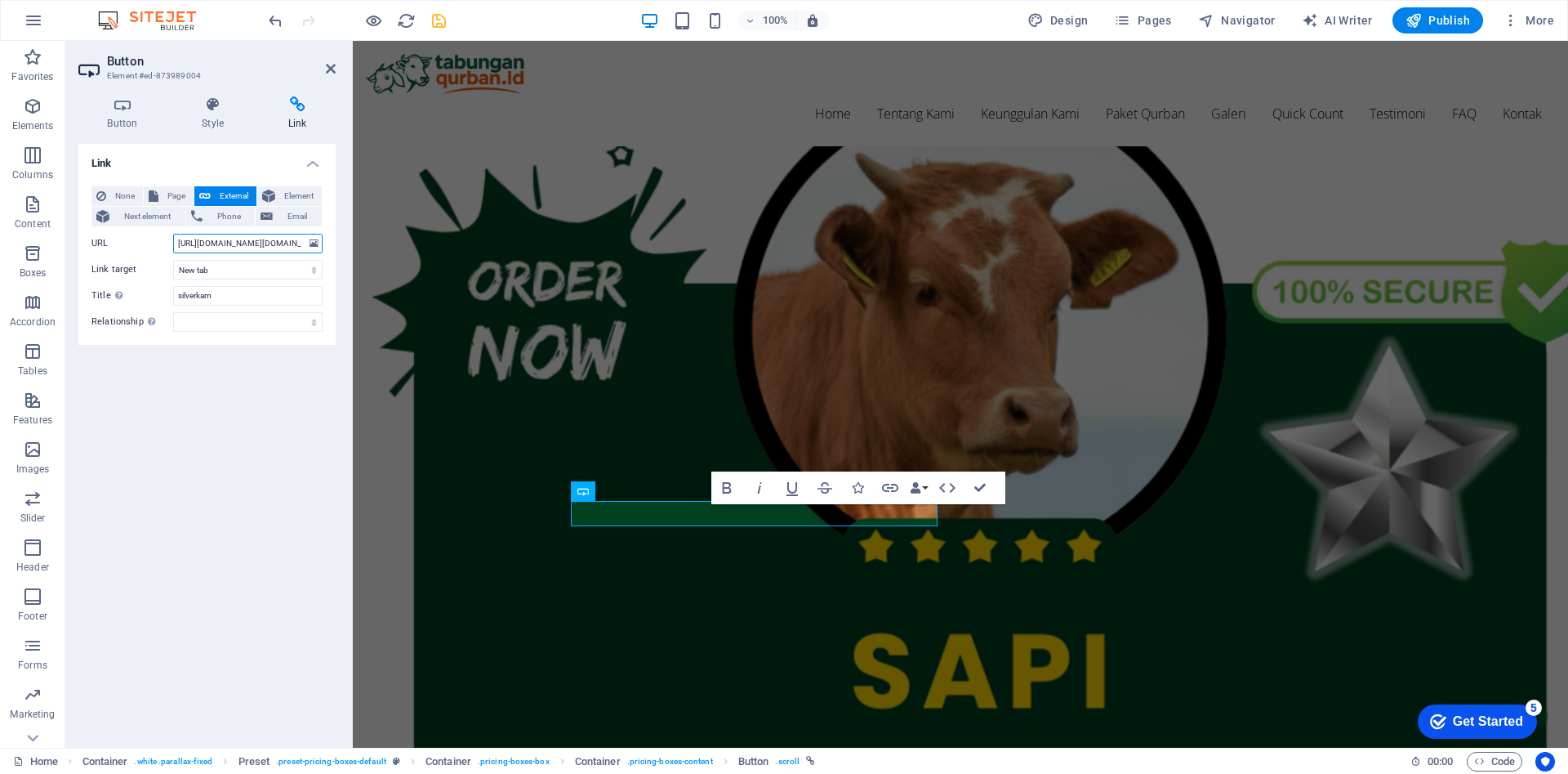
click at [269, 240] on input "https://script.google.com/a/macros/guru.smk.belajar.id/s/AKfycbzfPudyj4og0hGGr3…" at bounding box center [248, 243] width 149 height 19
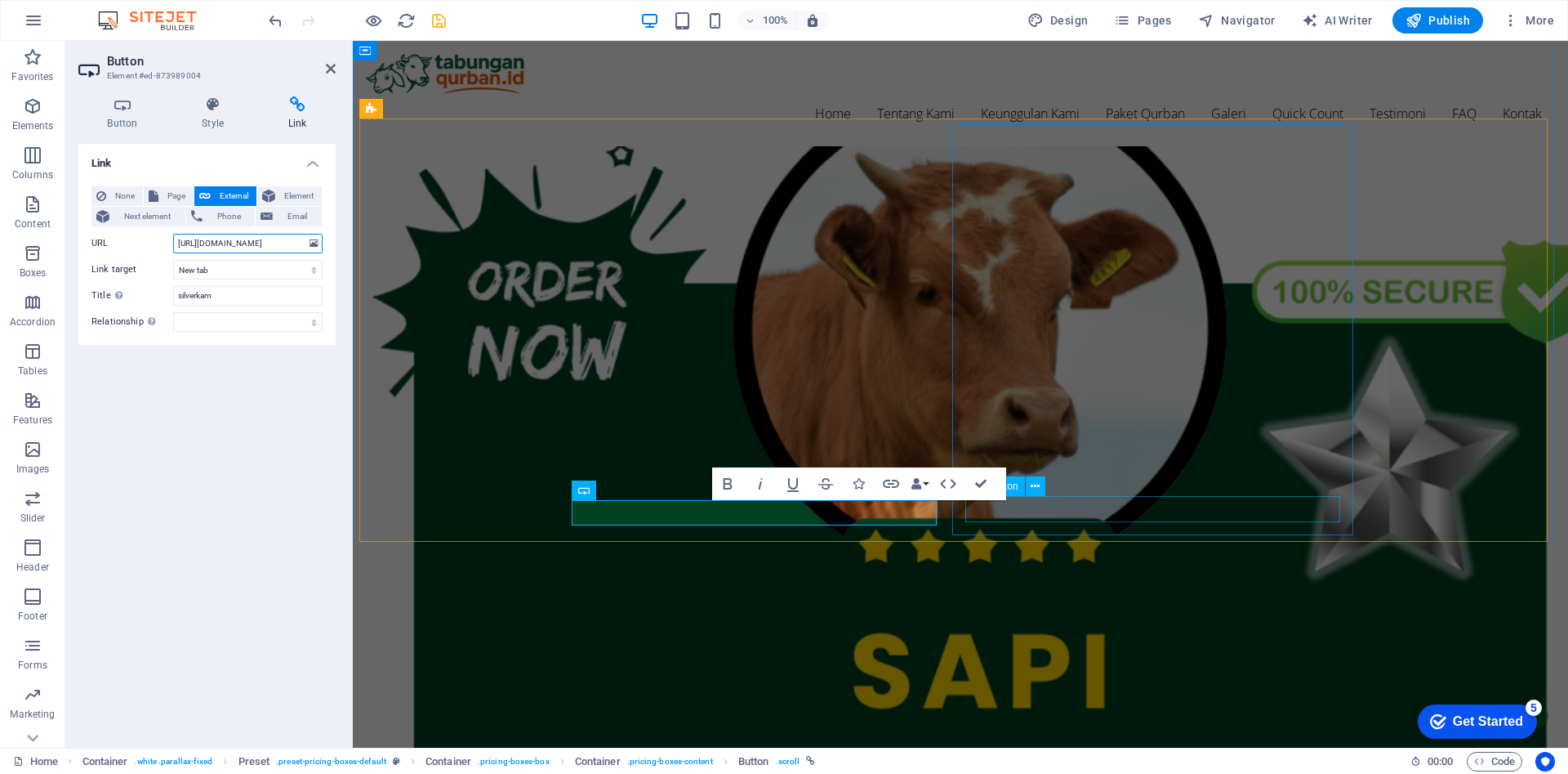
type input "[URL][DOMAIN_NAME]"
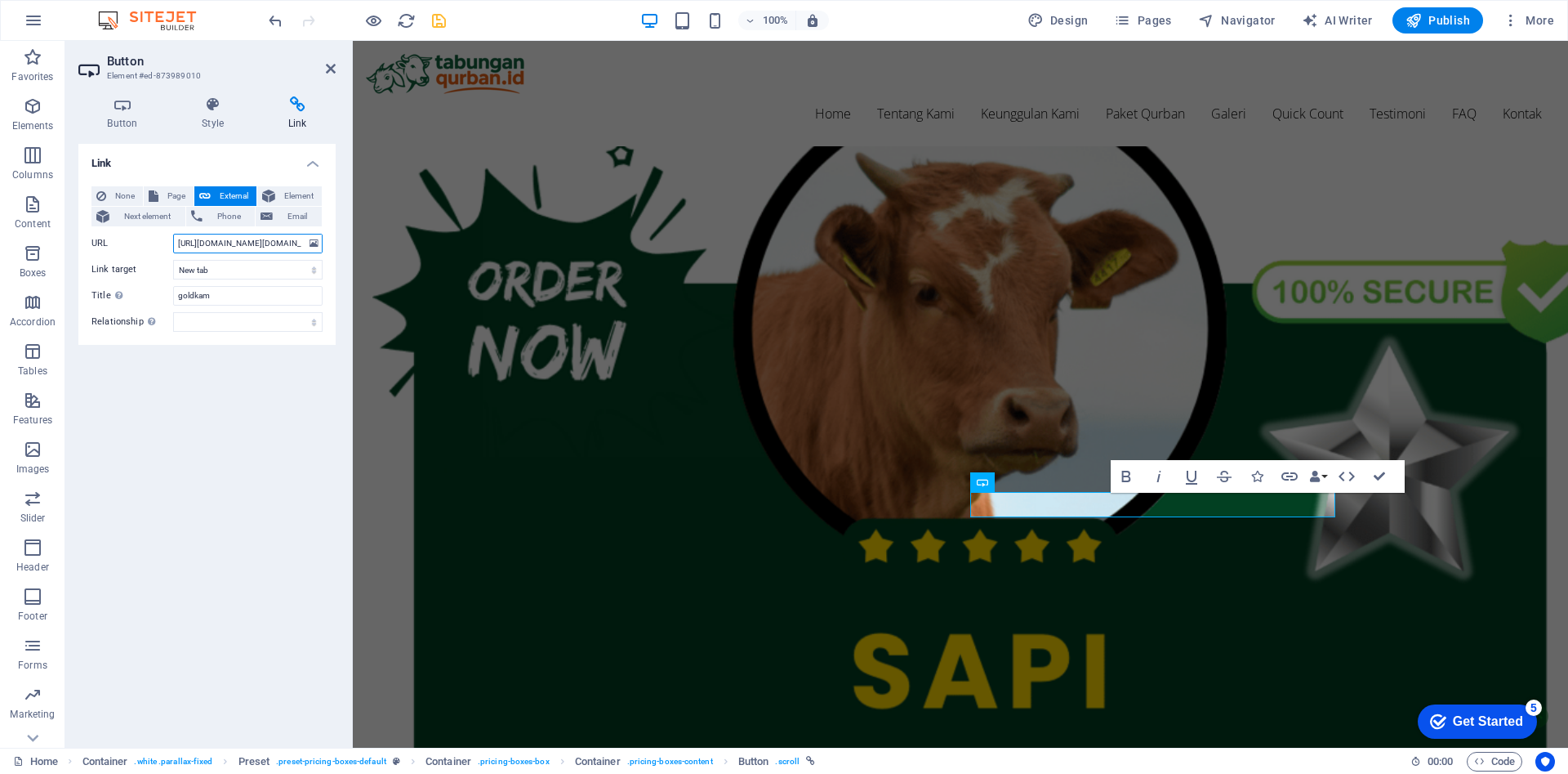
click at [258, 247] on input "https://script.google.com/a/macros/guru.smk.belajar.id/s/AKfycbzfPudyj4og0hGGr3…" at bounding box center [248, 243] width 149 height 19
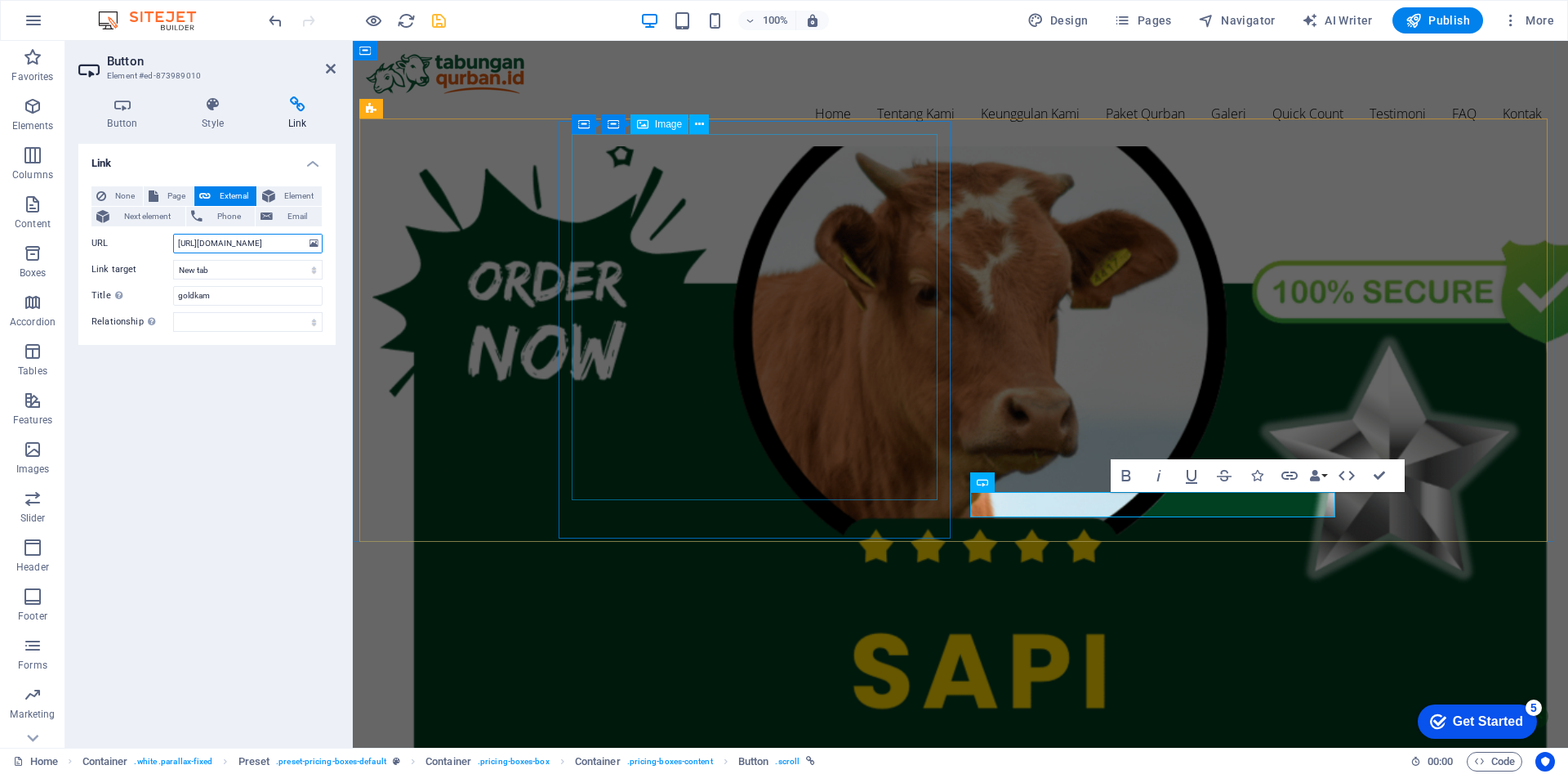
type input "[URL][DOMAIN_NAME]"
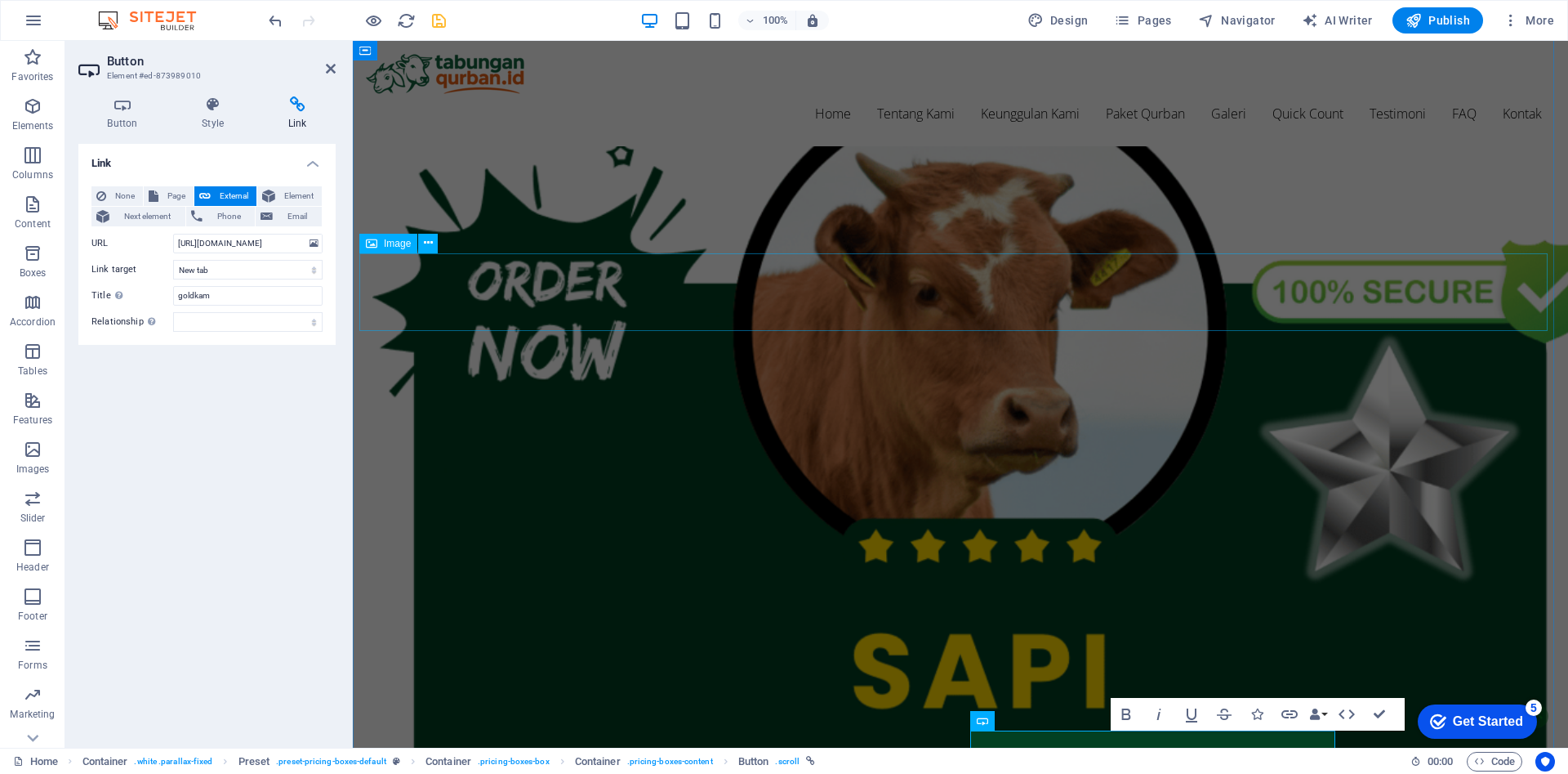
scroll to position [2087, 0]
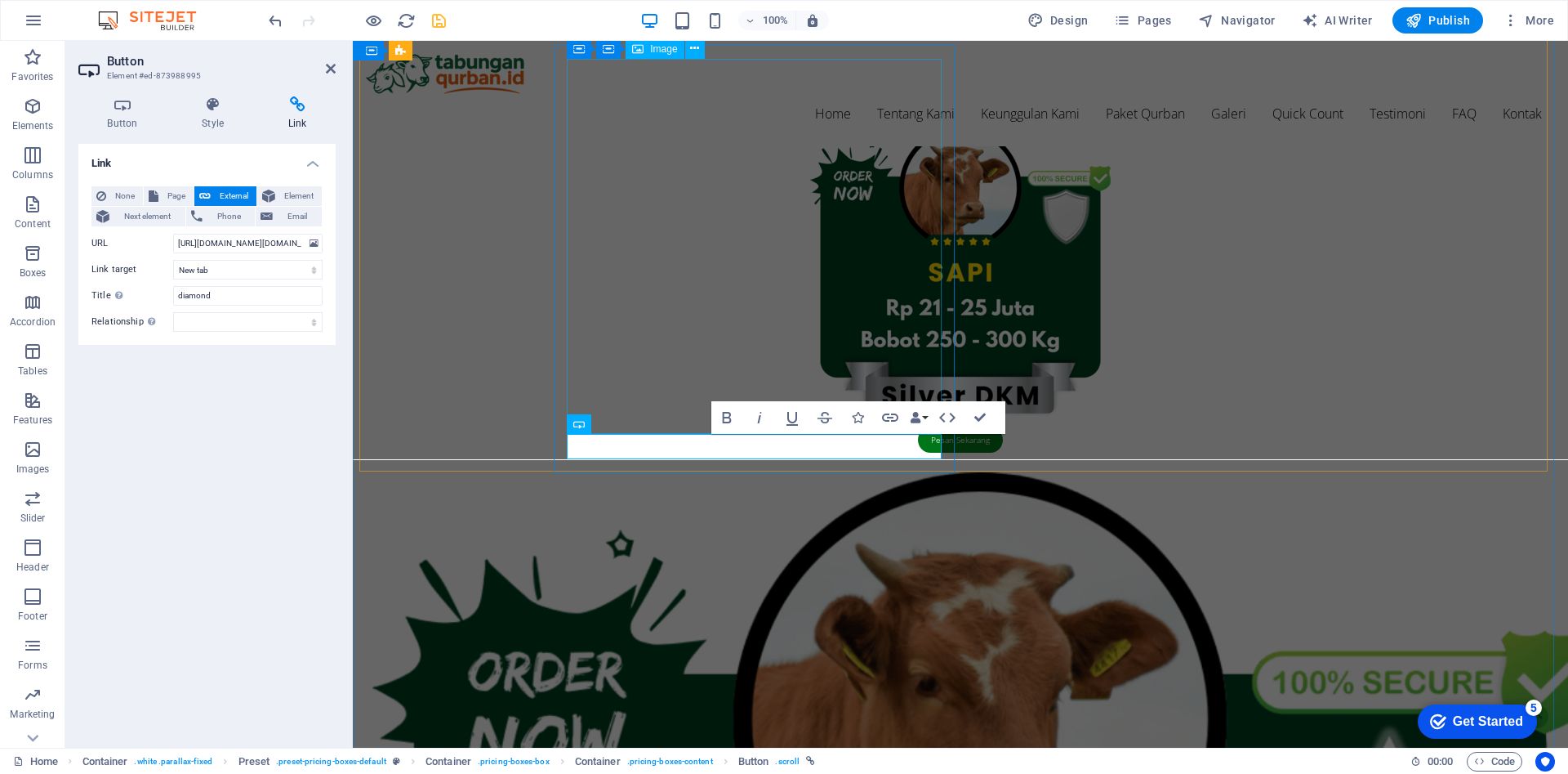
scroll to position [1995, 0]
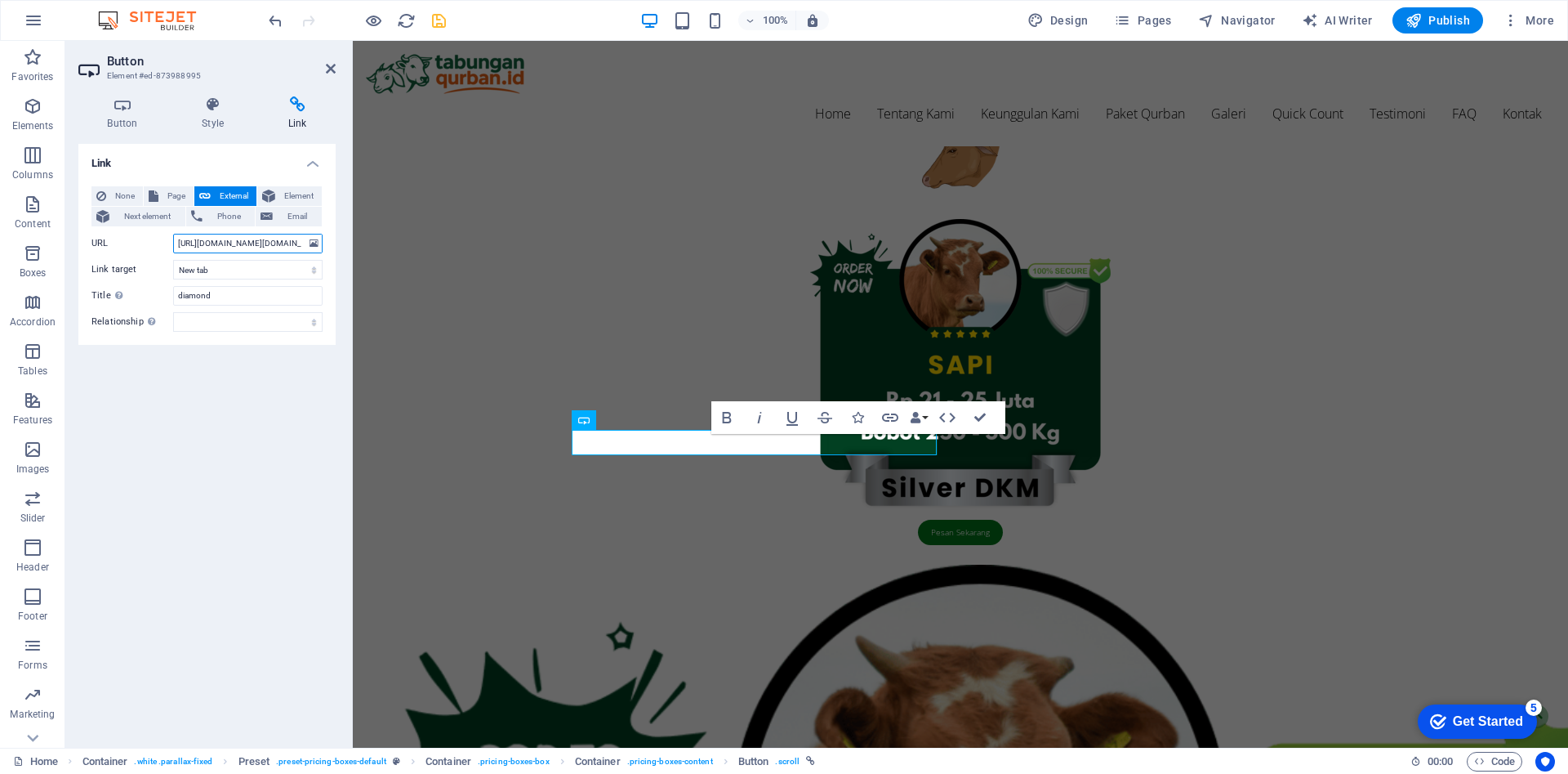
click at [262, 242] on input "https://script.google.com/a/macros/guru.smk.belajar.id/s/AKfycbzfPudyj4og0hGGr3…" at bounding box center [248, 243] width 149 height 19
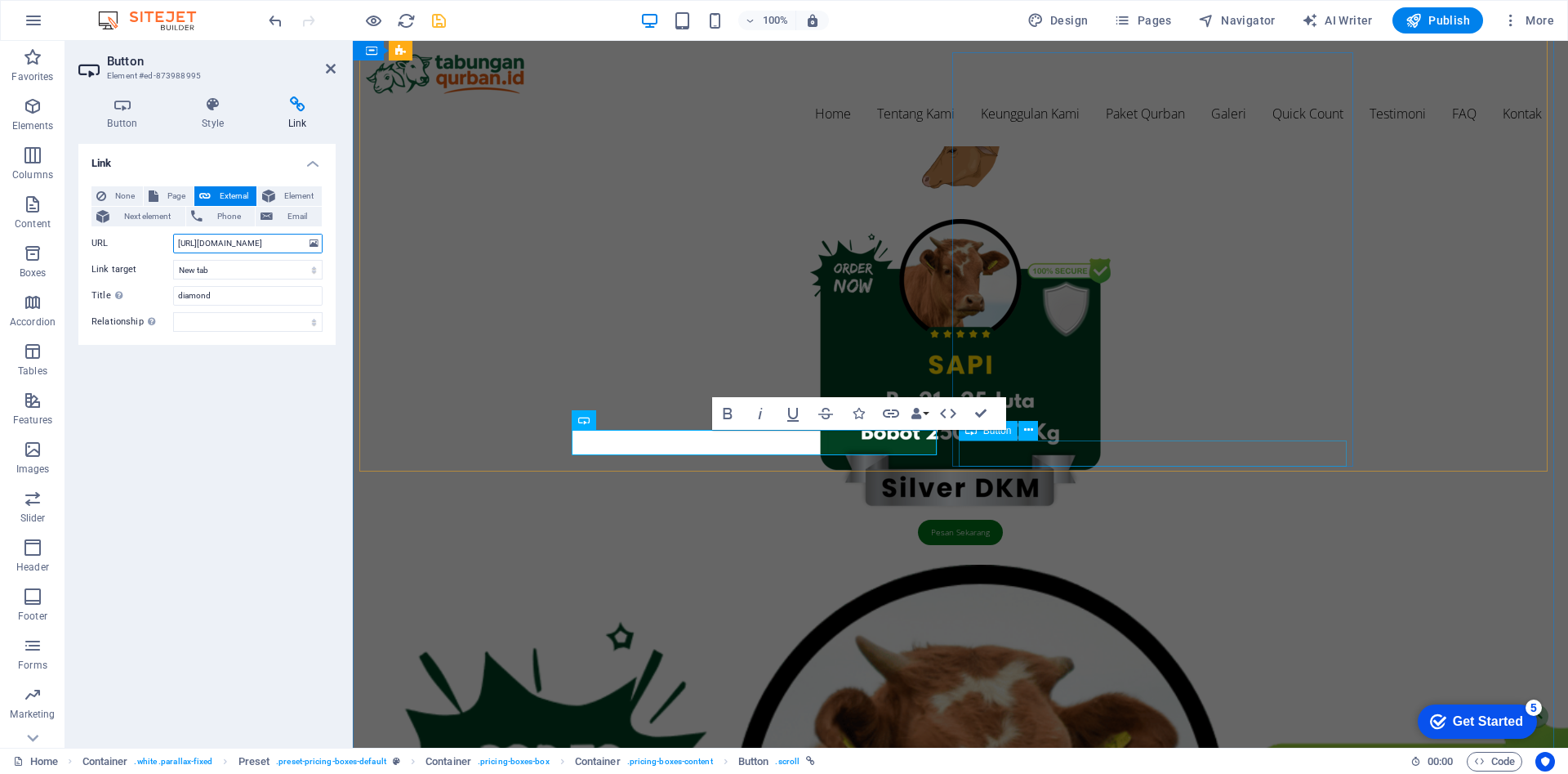
type input "[URL][DOMAIN_NAME]"
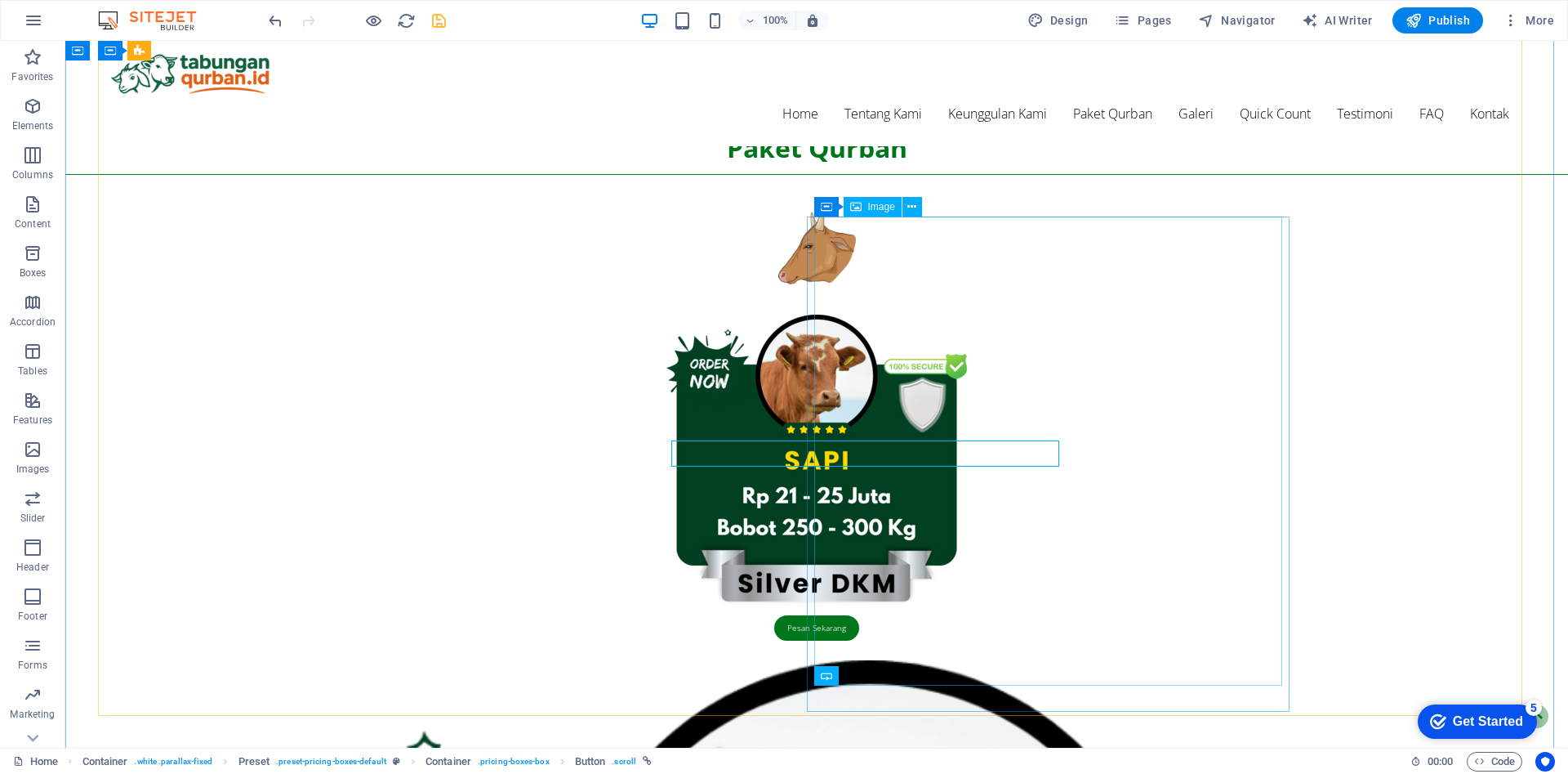
drag, startPoint x: 1144, startPoint y: 454, endPoint x: 1031, endPoint y: 657, distance: 232.3
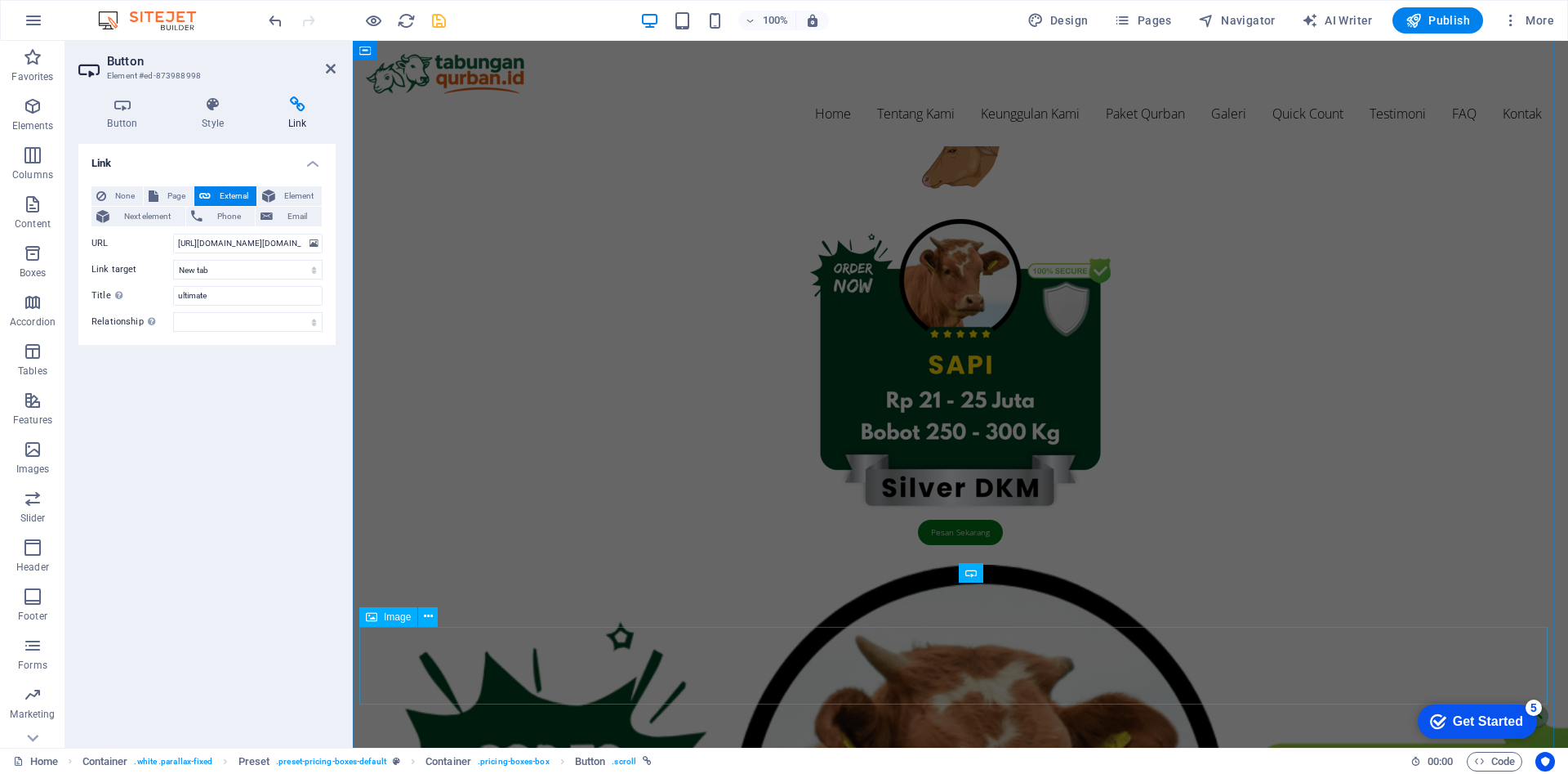
scroll to position [1866, 0]
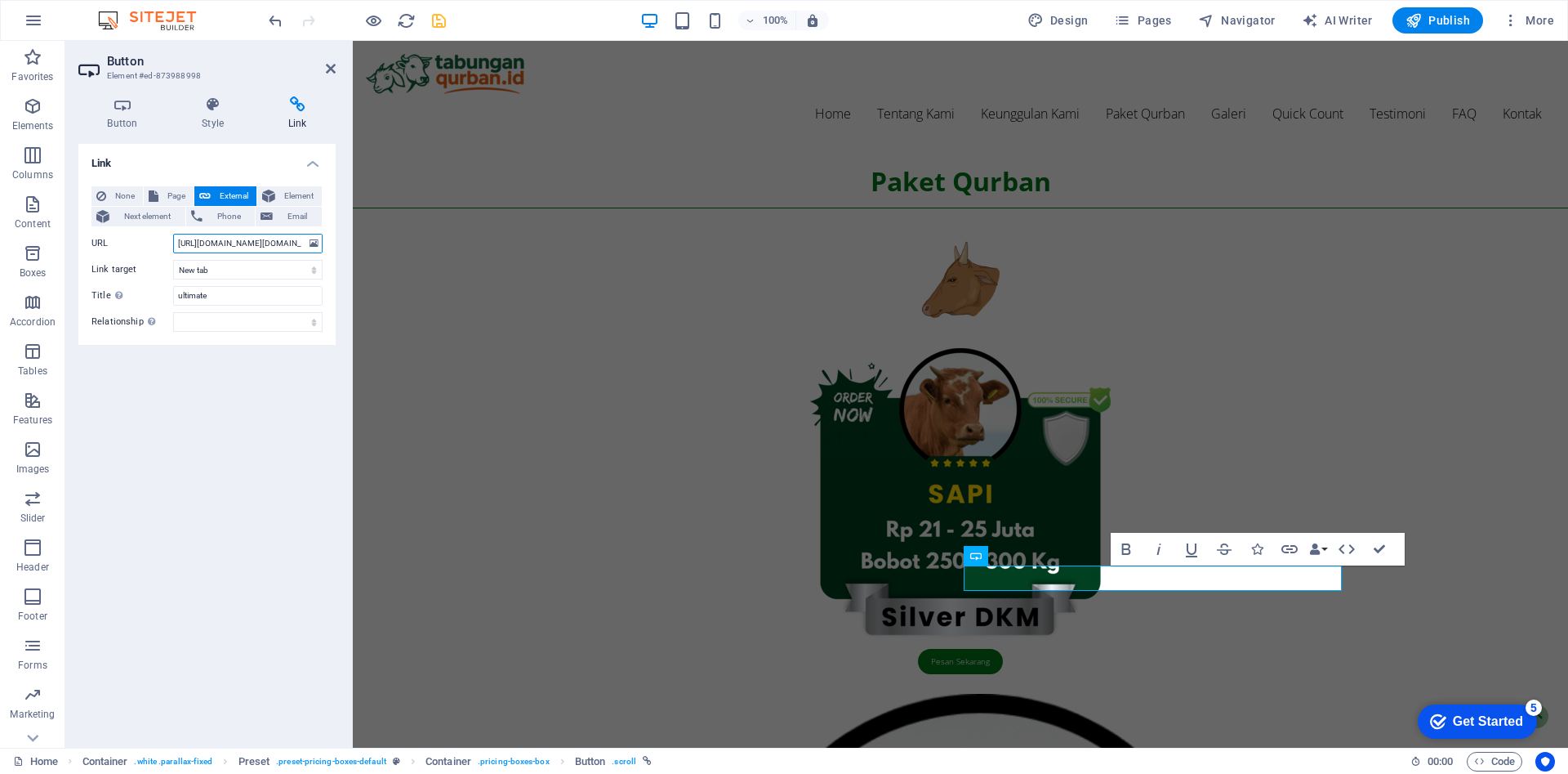
click at [270, 245] on input "https://script.google.com/a/macros/guru.smk.belajar.id/s/AKfycbzfPudyj4og0hGGr3…" at bounding box center [248, 243] width 149 height 19
type input "[URL][DOMAIN_NAME]"
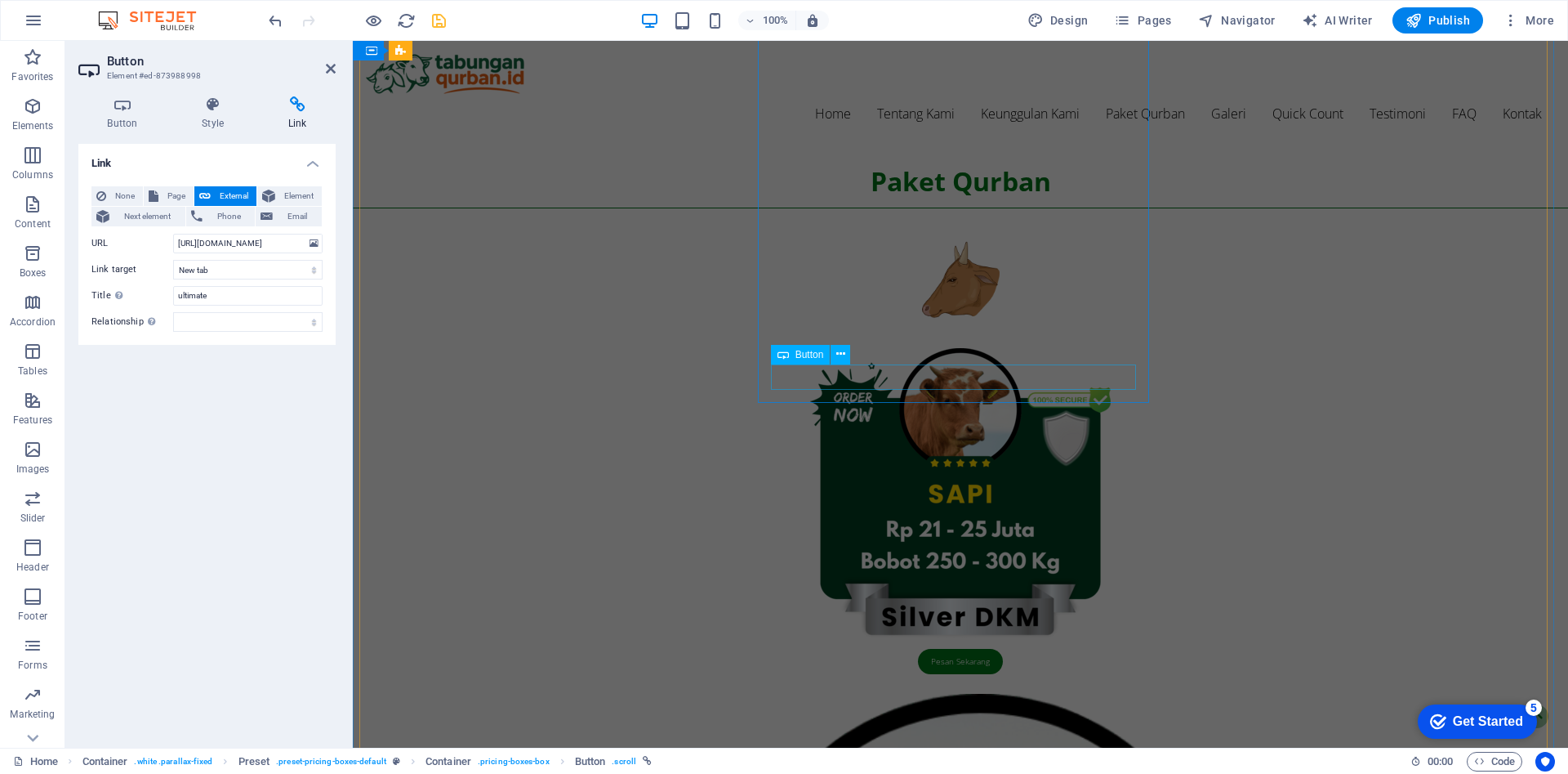
scroll to position [1629, 0]
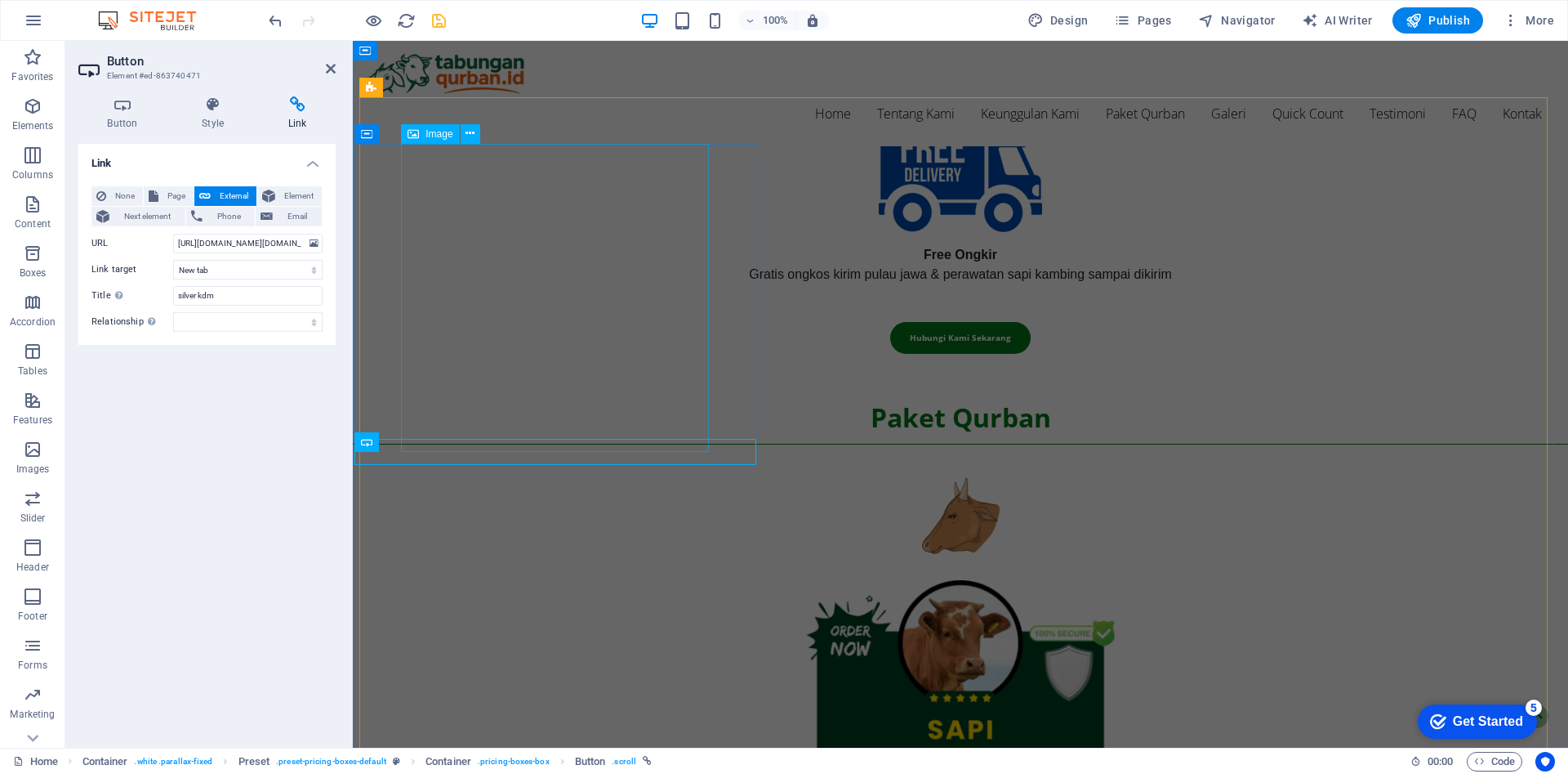
scroll to position [1537, 0]
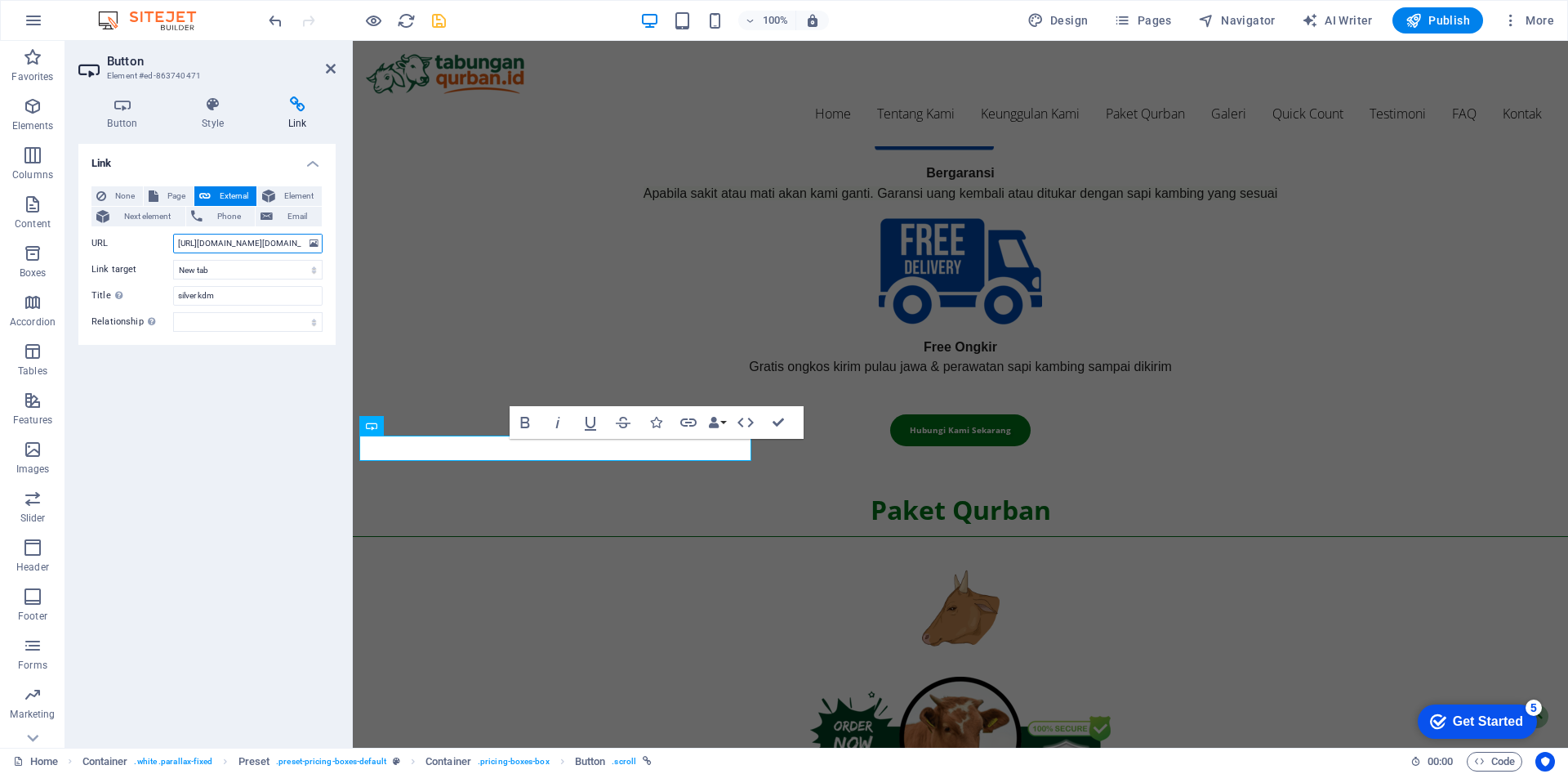
click at [251, 242] on input "https://script.google.com/a/macros/guru.smk.belajar.id/s/AKfycbzfPudyj4og0hGGr3…" at bounding box center [248, 243] width 149 height 19
type input "[URL][DOMAIN_NAME]"
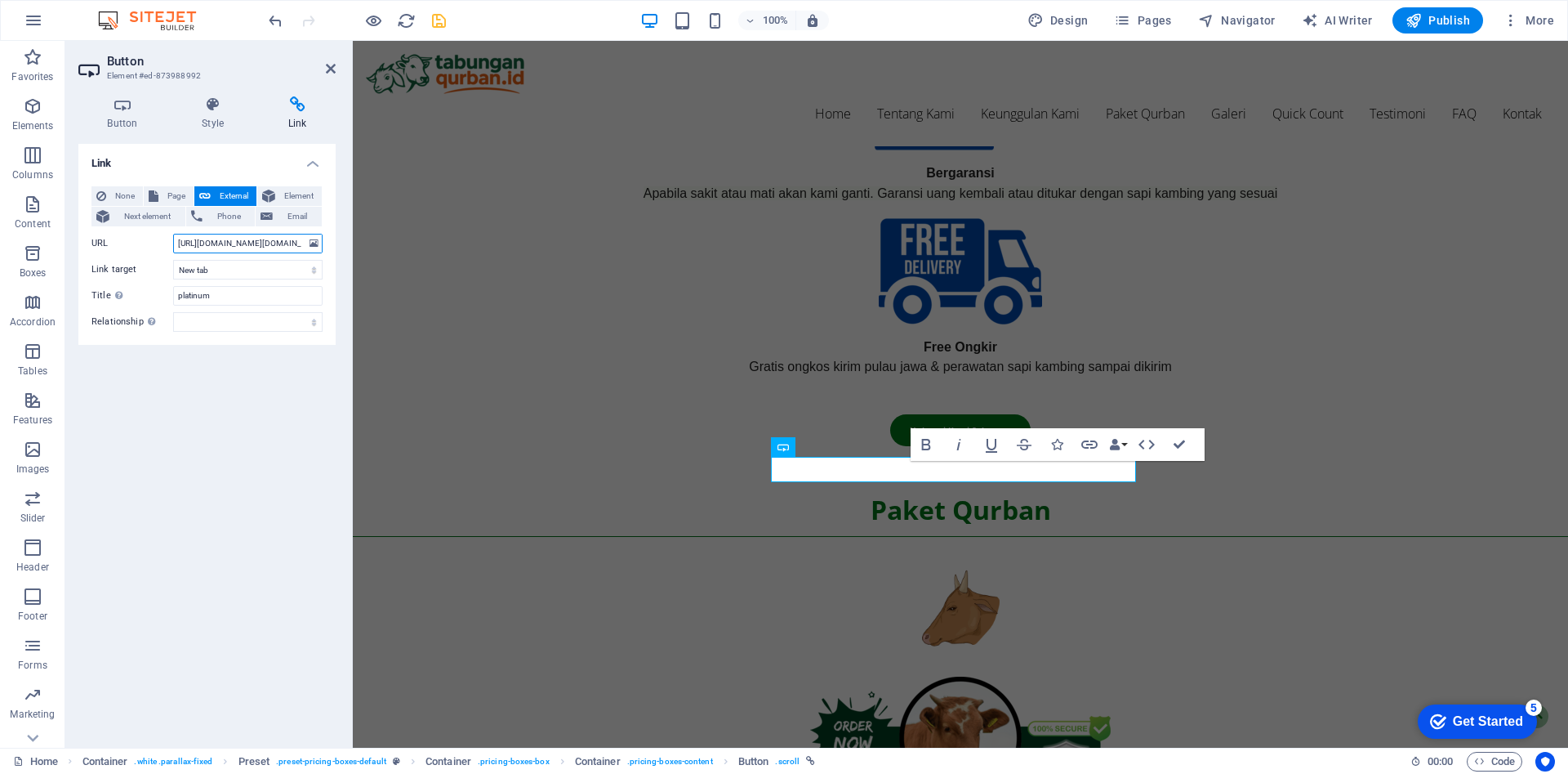
click at [272, 243] on input "https://script.google.com/a/macros/guru.smk.belajar.id/s/AKfycbzfPudyj4og0hGGr3…" at bounding box center [248, 243] width 149 height 19
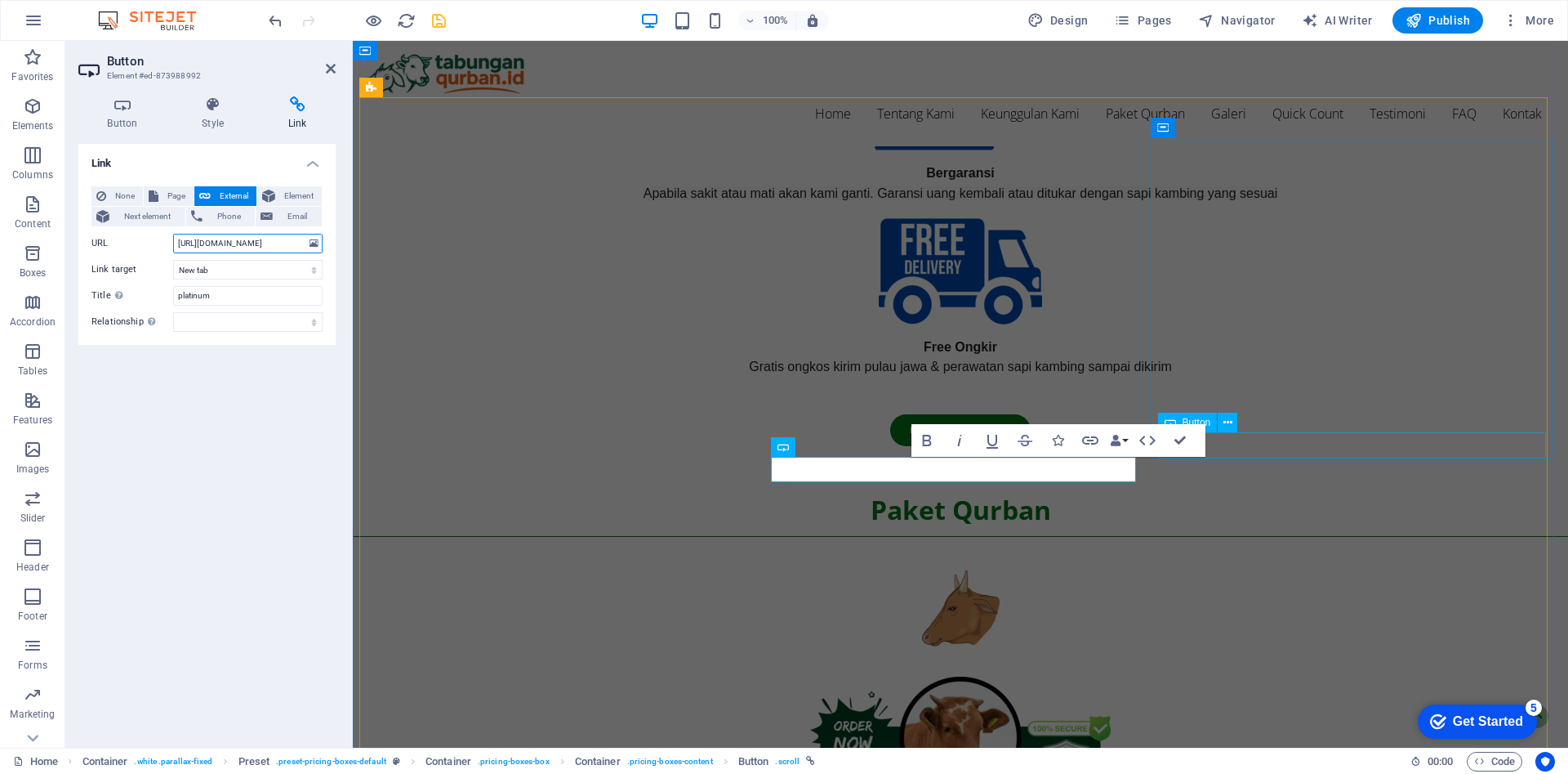
type input "[URL][DOMAIN_NAME]"
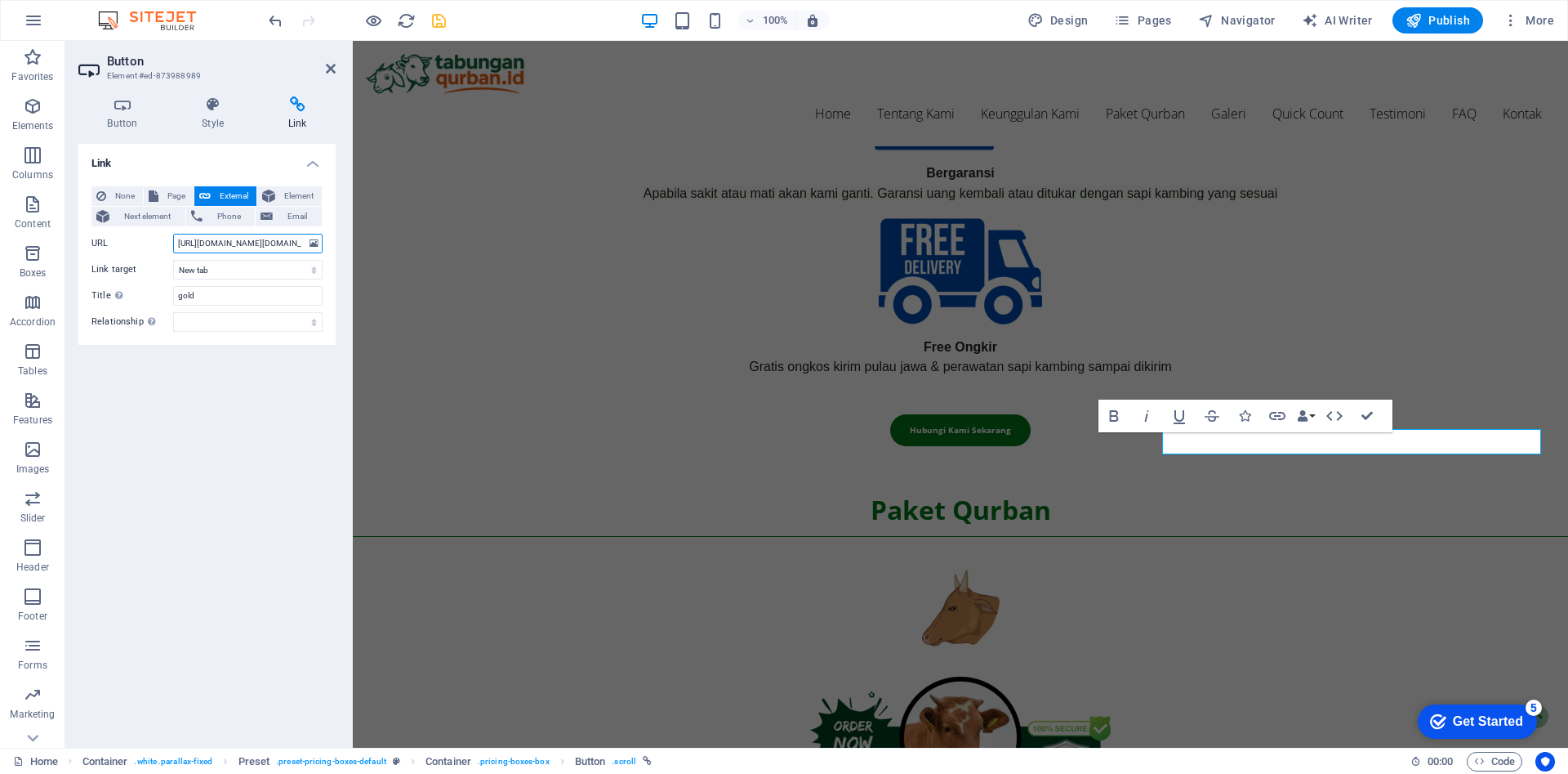
click at [274, 247] on input "https://script.google.com/a/macros/guru.smk.belajar.id/s/AKfycbzfPudyj4og0hGGr3…" at bounding box center [248, 243] width 149 height 19
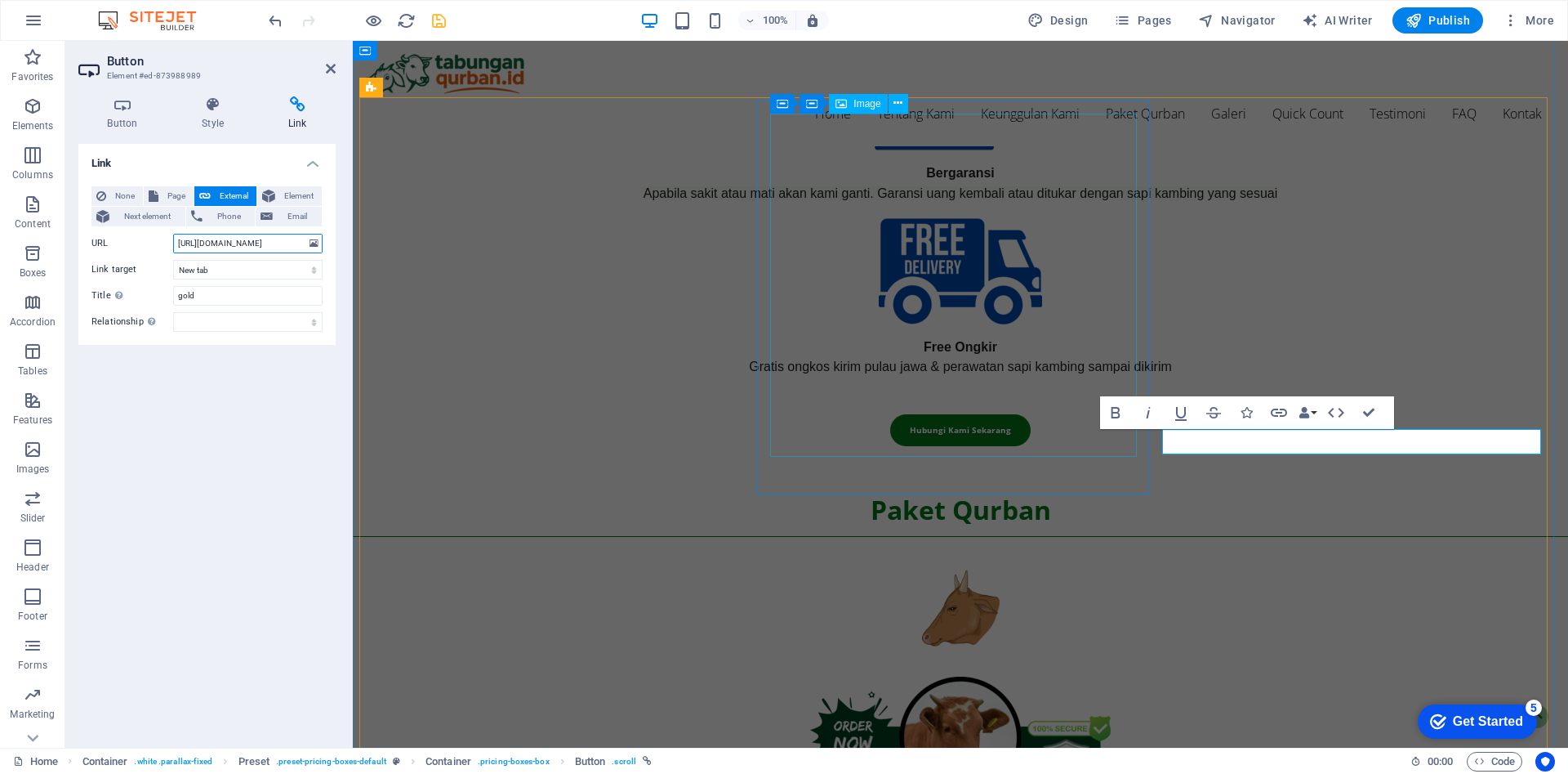
type input "[URL][DOMAIN_NAME]"
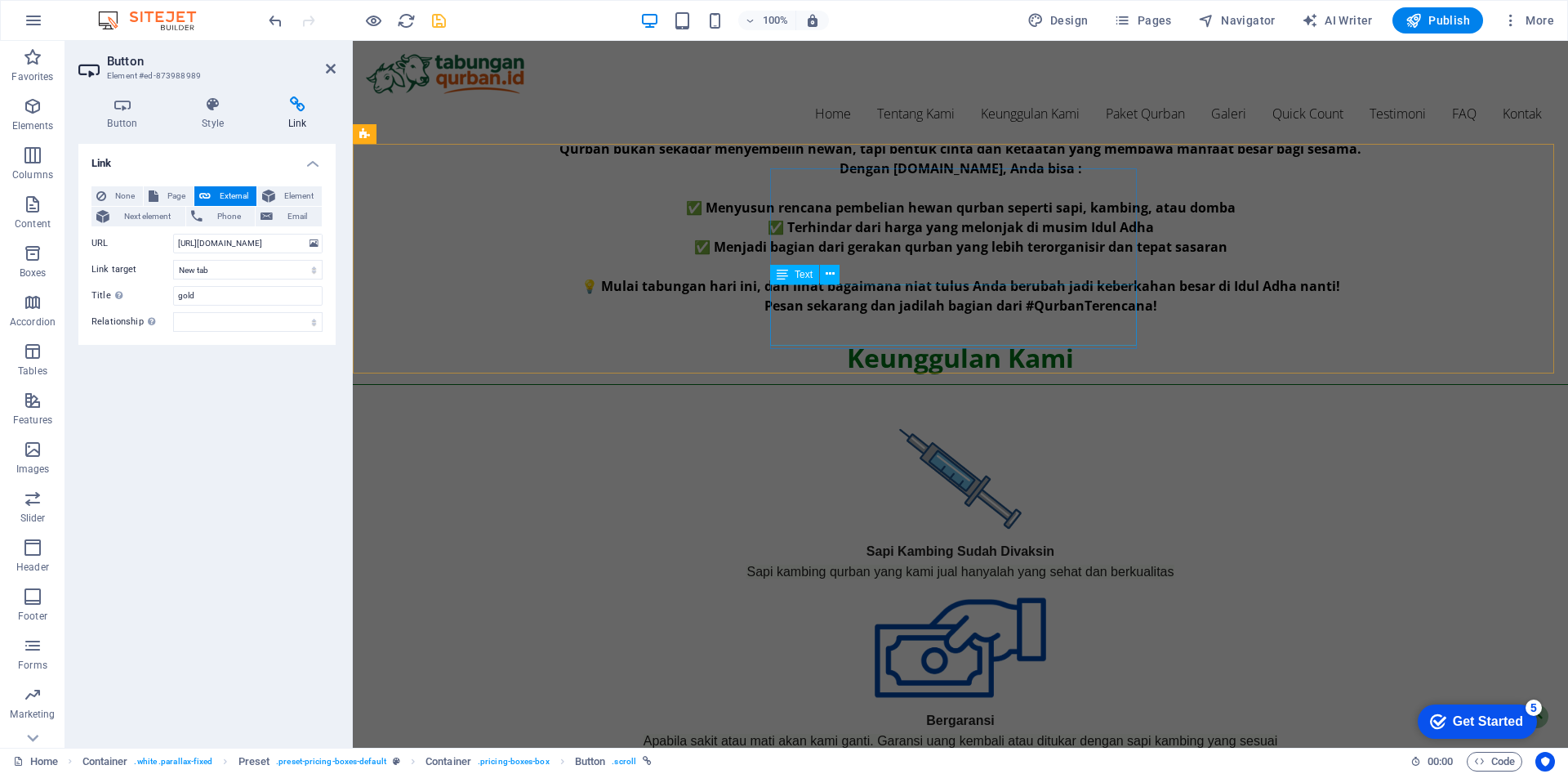
scroll to position [989, 0]
select select "external"
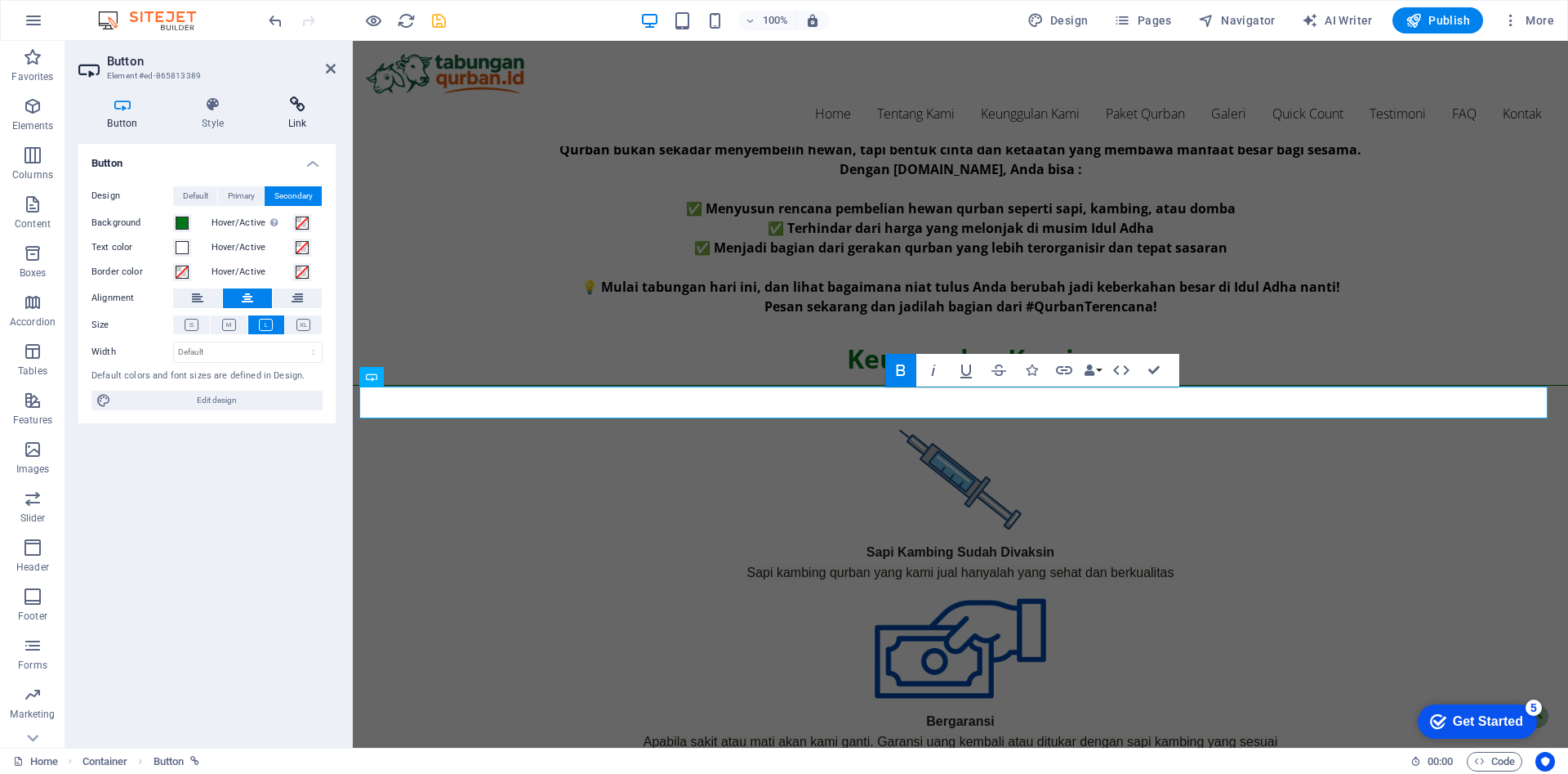
click at [306, 103] on icon at bounding box center [298, 104] width 77 height 16
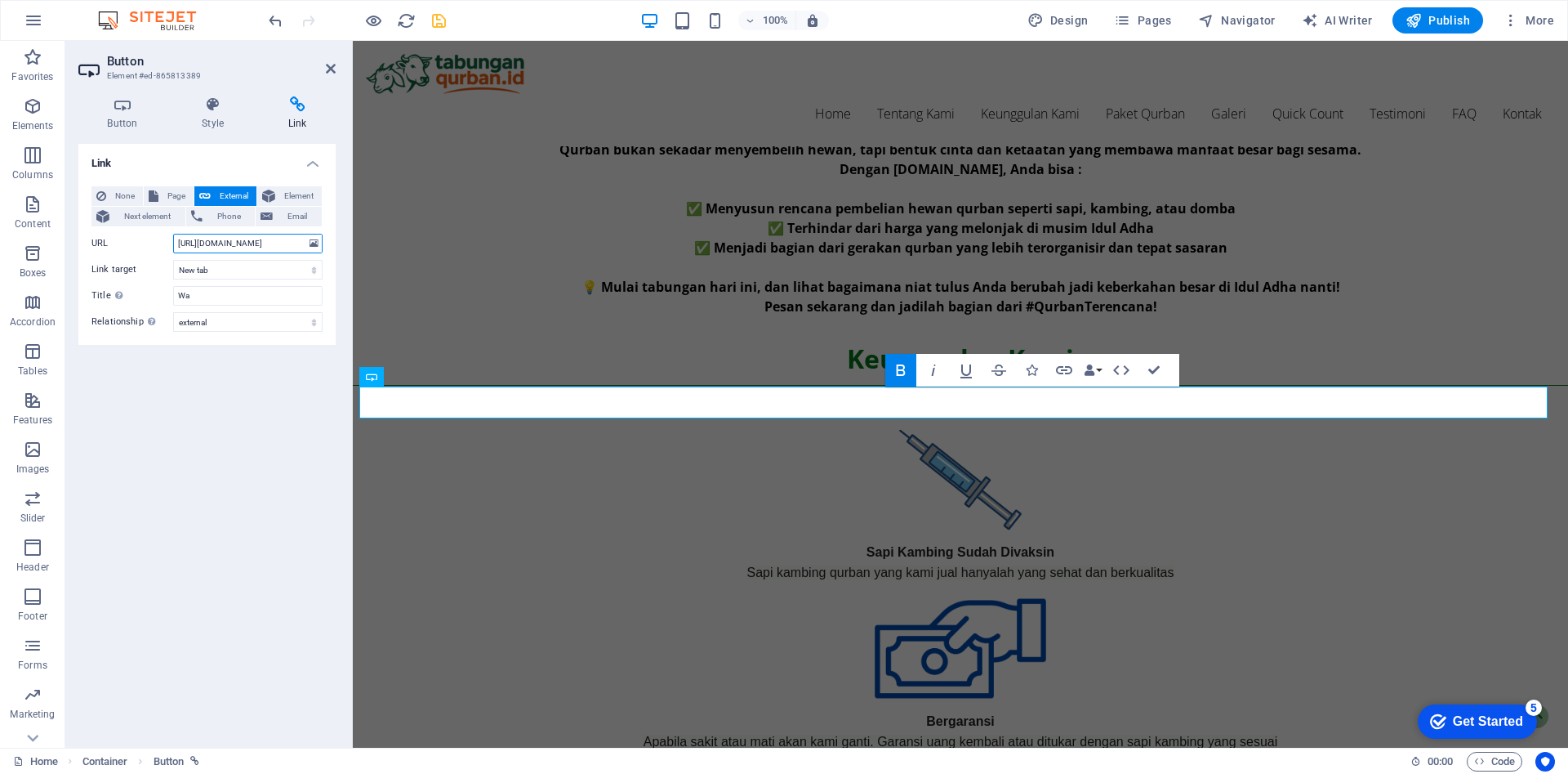
click at [261, 240] on input "https://wa.link/sdtfne" at bounding box center [248, 243] width 149 height 19
paste input "[DOMAIN_NAME][URL]"
type input "[URL][DOMAIN_NAME]"
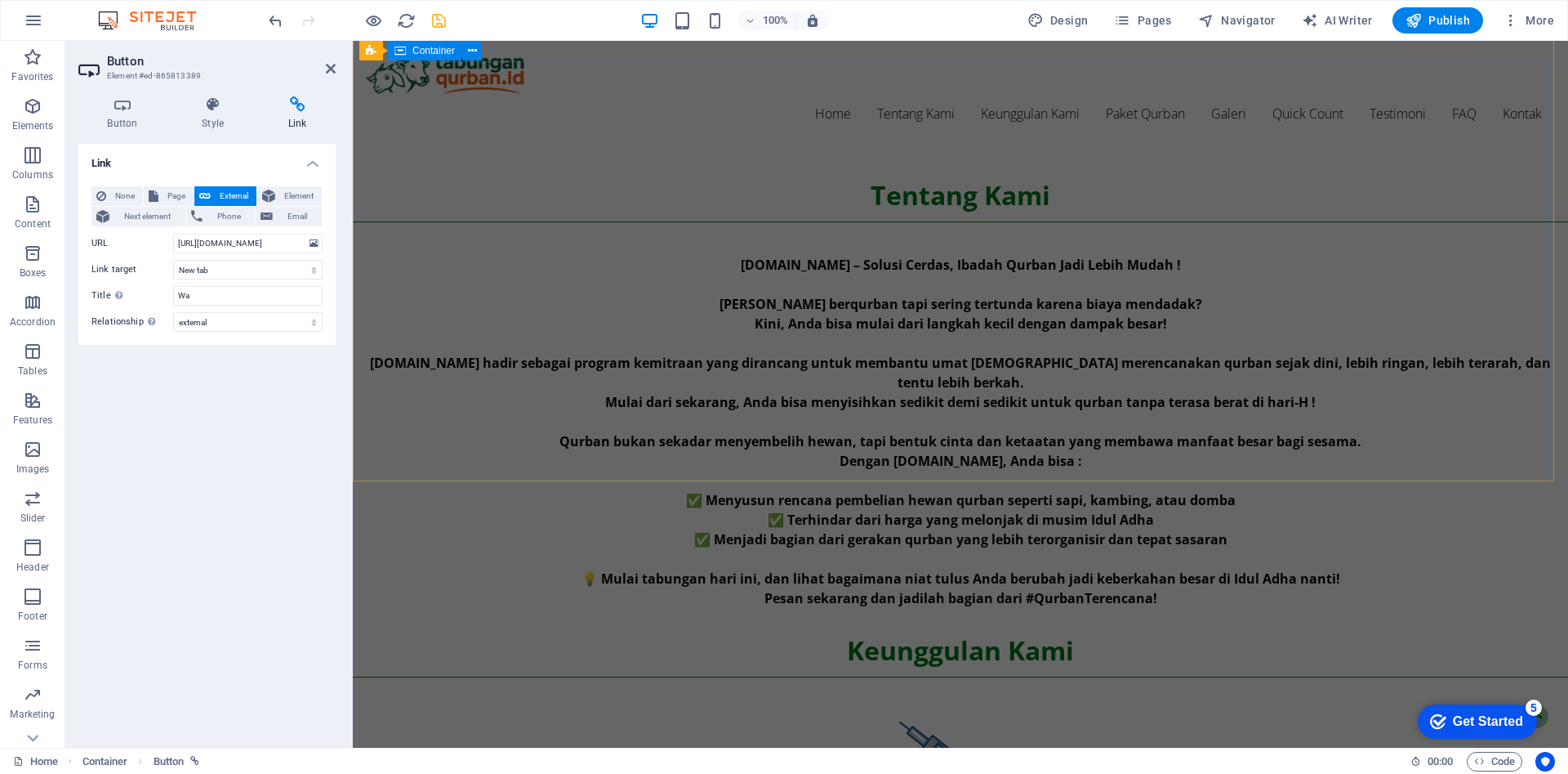
scroll to position [0, 0]
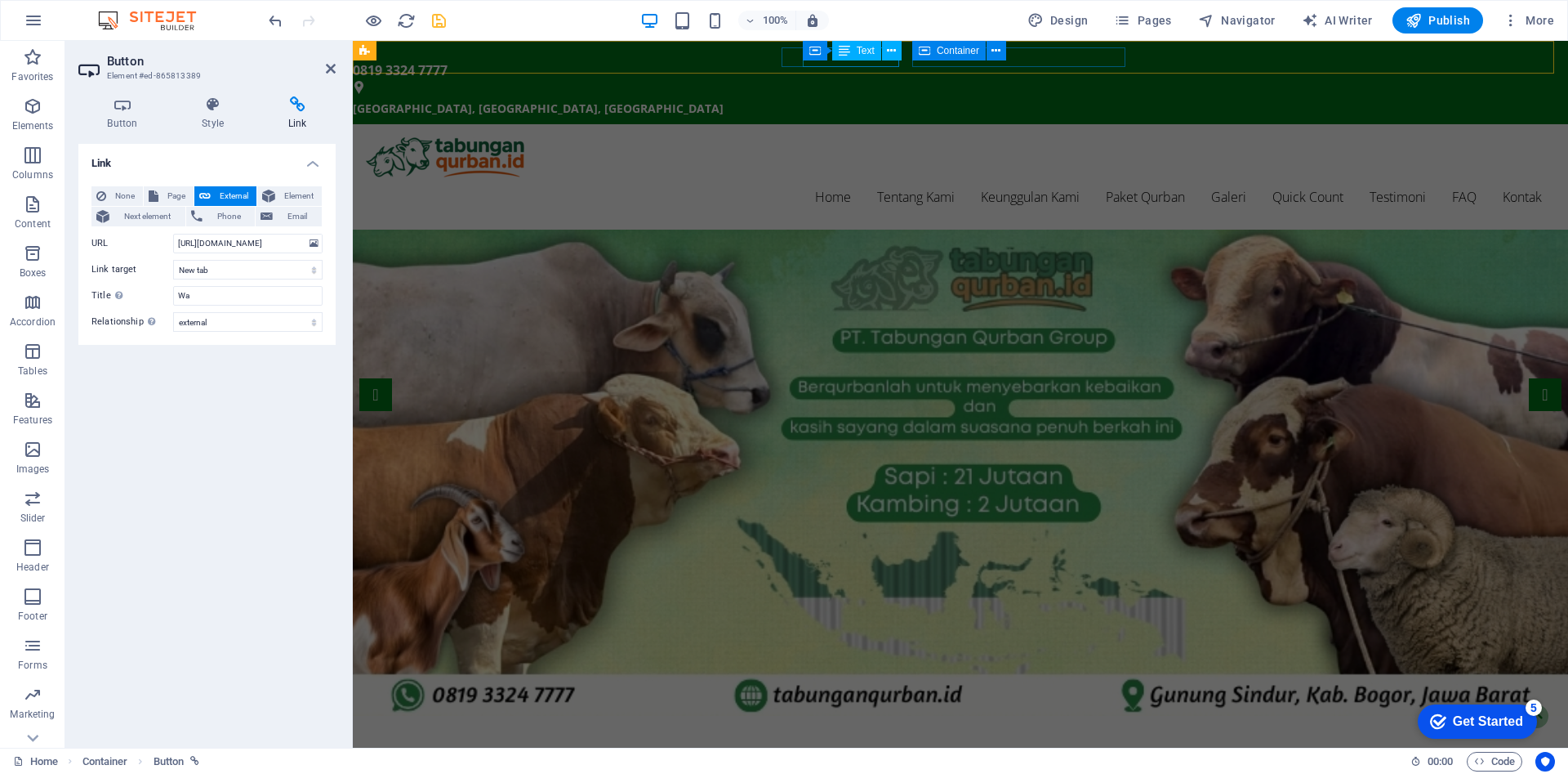
click at [825, 61] on div "0819 3324 7777" at bounding box center [954, 70] width 1202 height 19
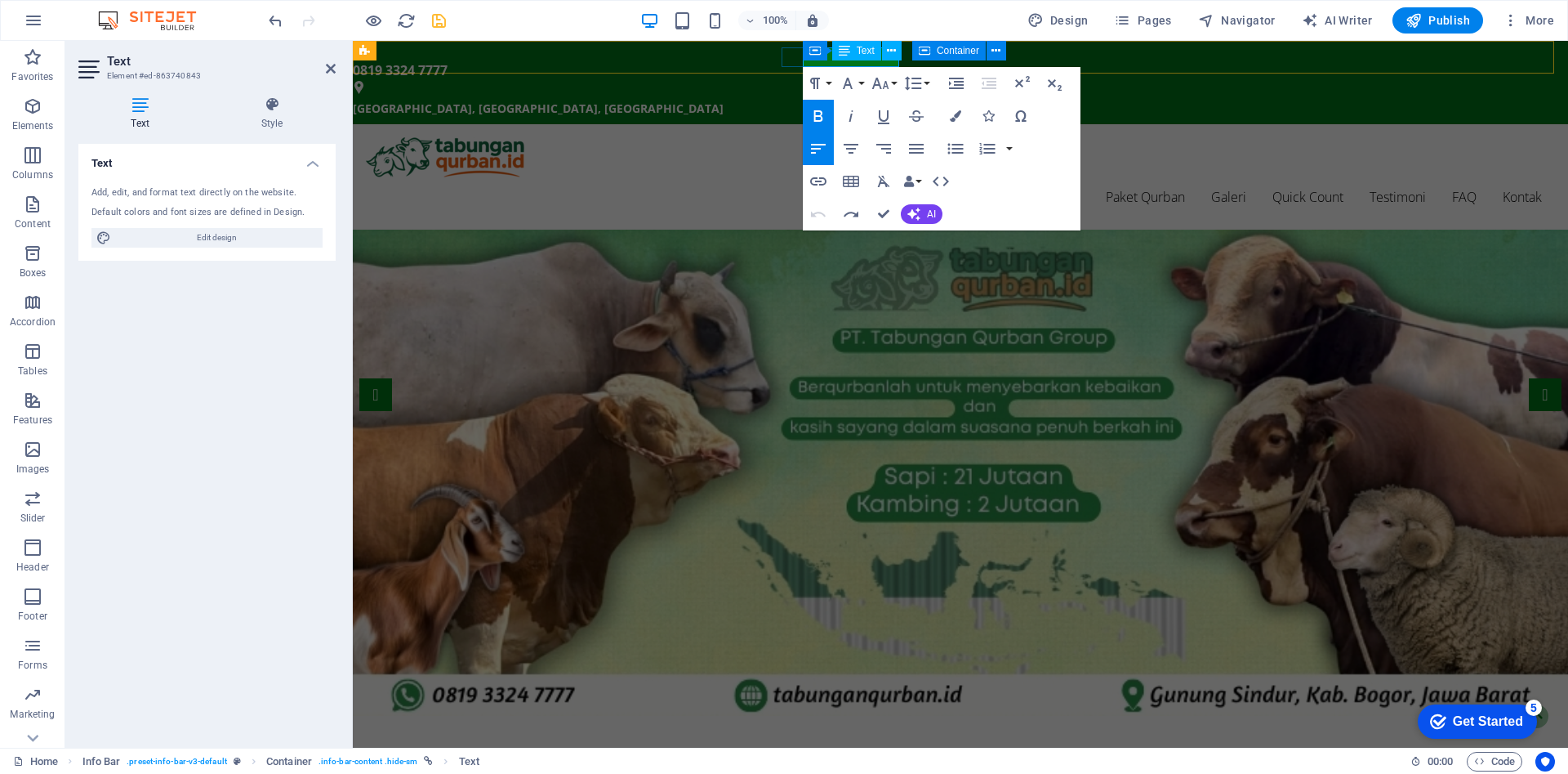
click at [448, 63] on strong "0819 3324 7777" at bounding box center [400, 70] width 95 height 18
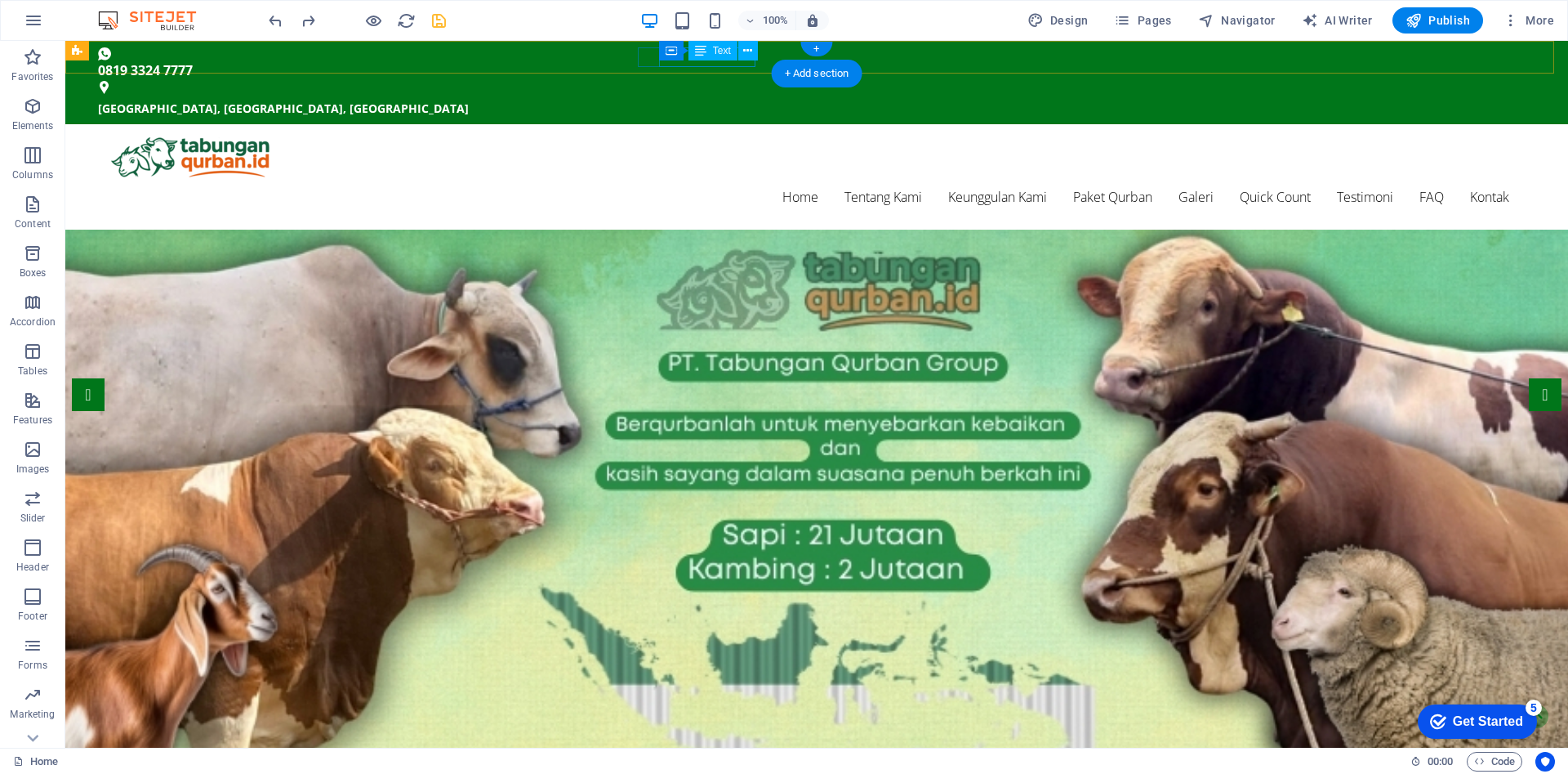
click at [716, 63] on div "0819 3324 7777" at bounding box center [810, 70] width 1424 height 19
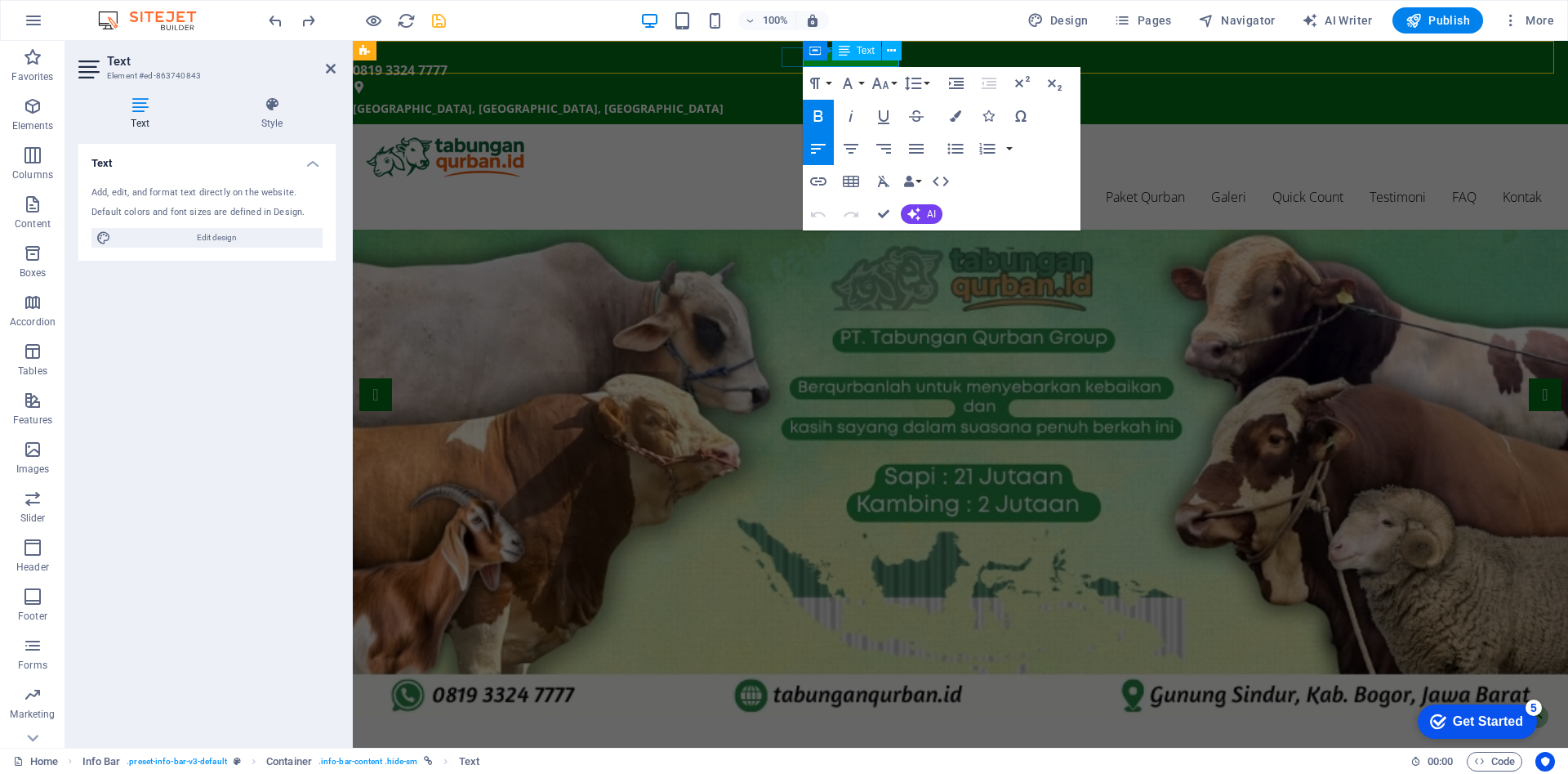
click at [448, 63] on strong "0819 3324 7777" at bounding box center [400, 70] width 95 height 18
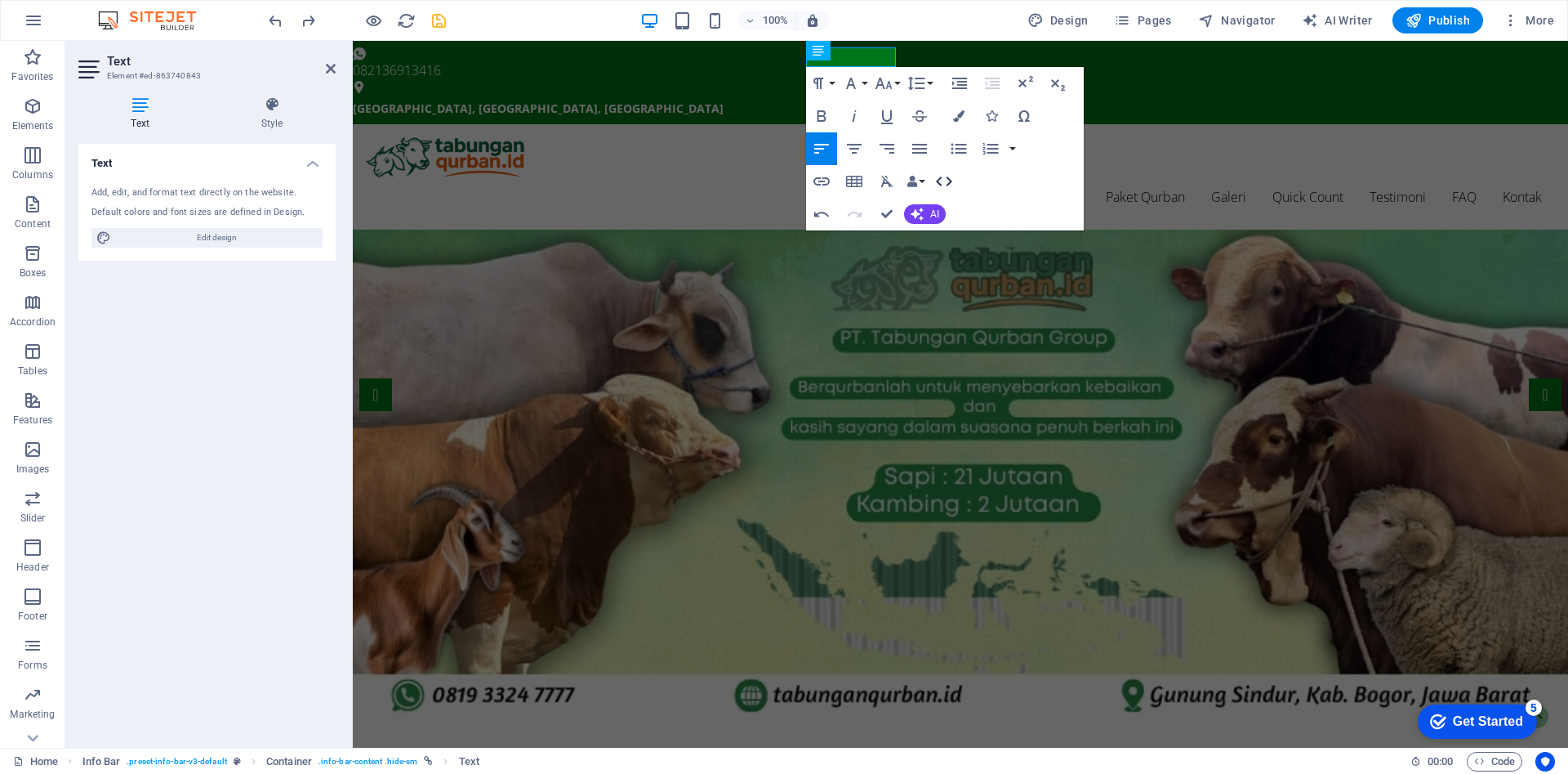
scroll to position [0, 7]
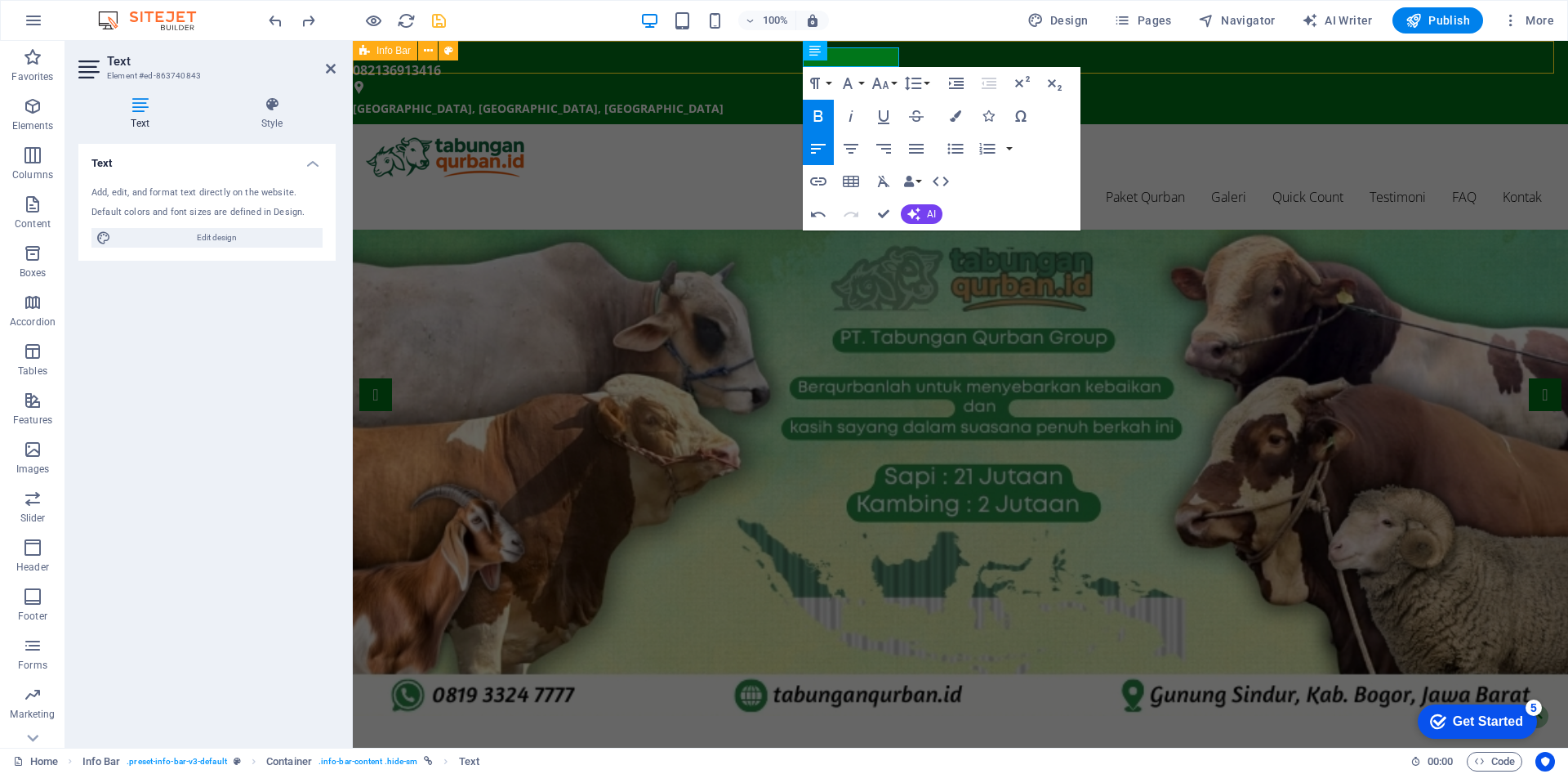
click at [1236, 53] on div "0821 3691 3416 082136913416 Gunung Sindur, Bogor, Jawa Barat Gunung Sindur, Bog…" at bounding box center [960, 82] width 1215 height 83
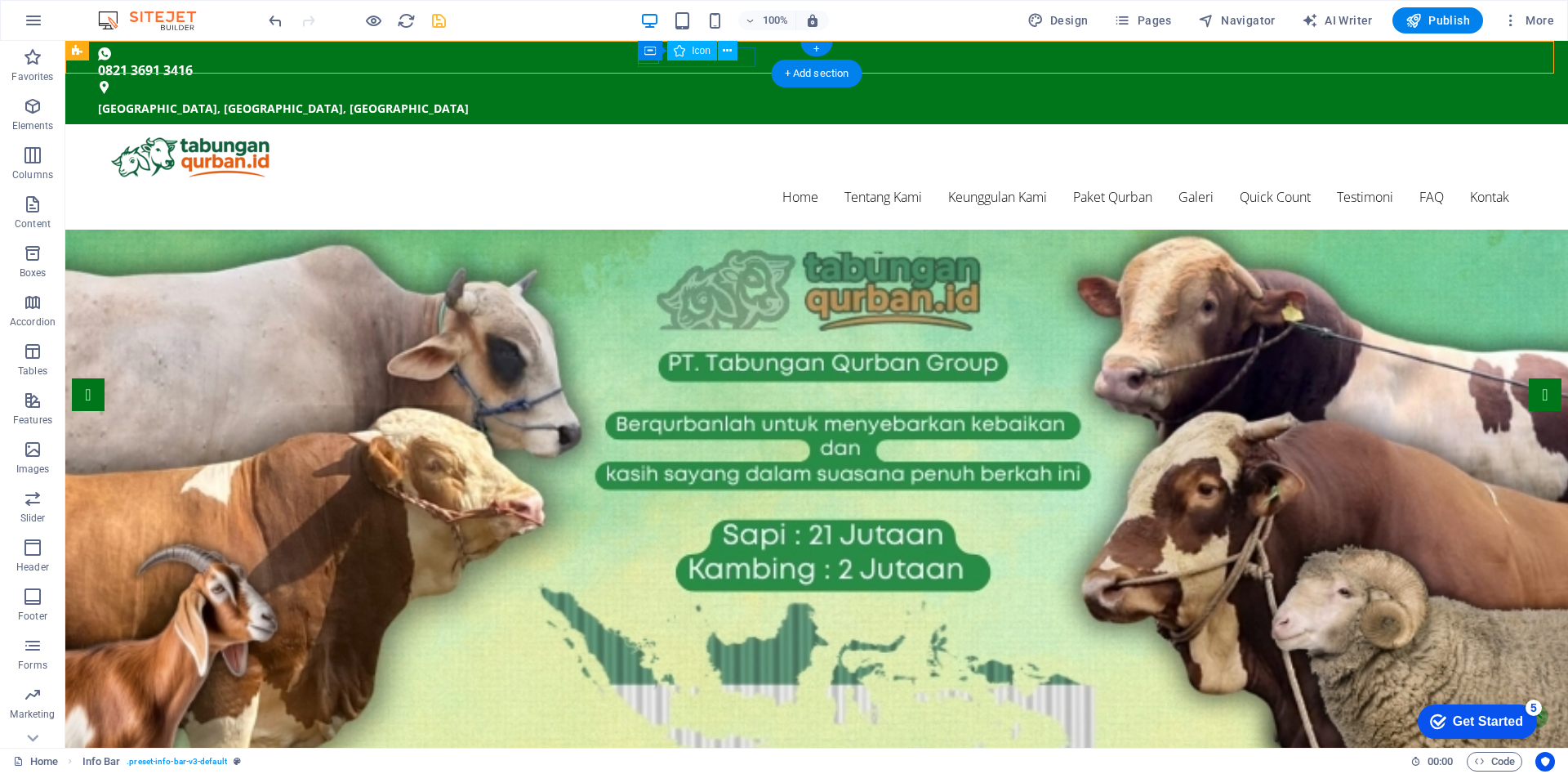
click at [642, 60] on figure at bounding box center [810, 55] width 1424 height 13
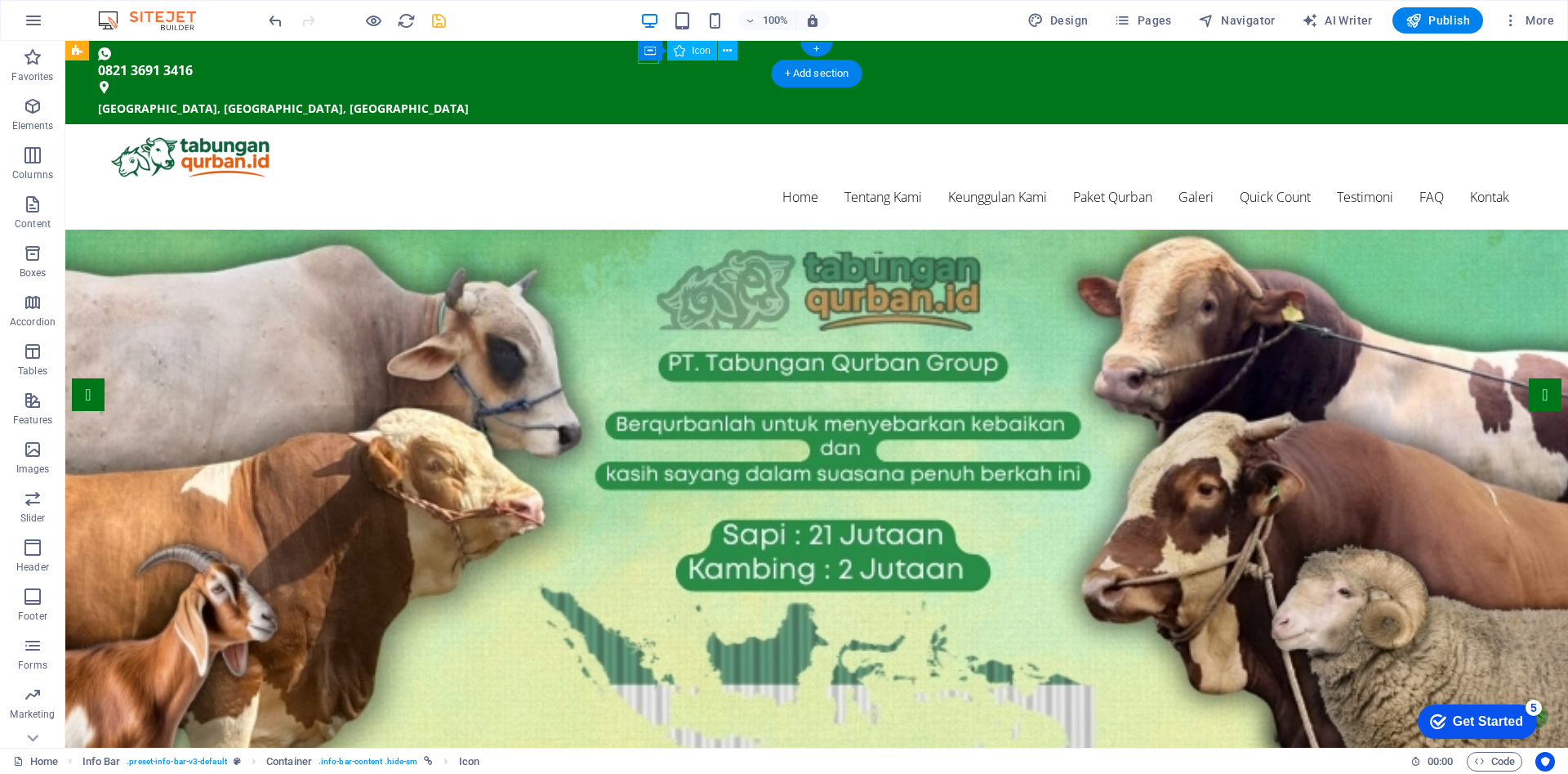
click at [642, 60] on figure at bounding box center [810, 55] width 1424 height 13
select select "xMidYMid"
select select "px"
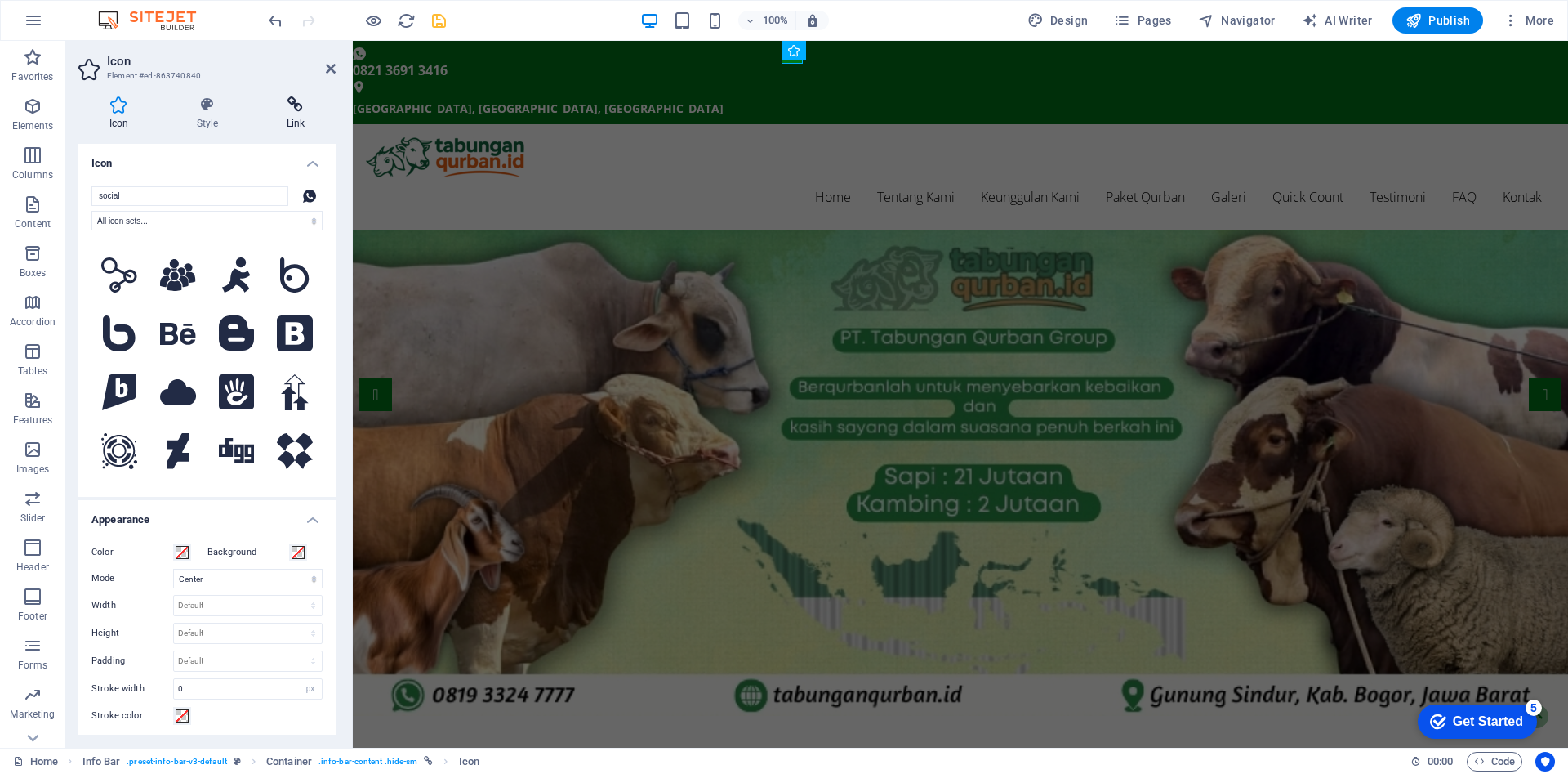
click at [293, 112] on icon at bounding box center [295, 104] width 80 height 16
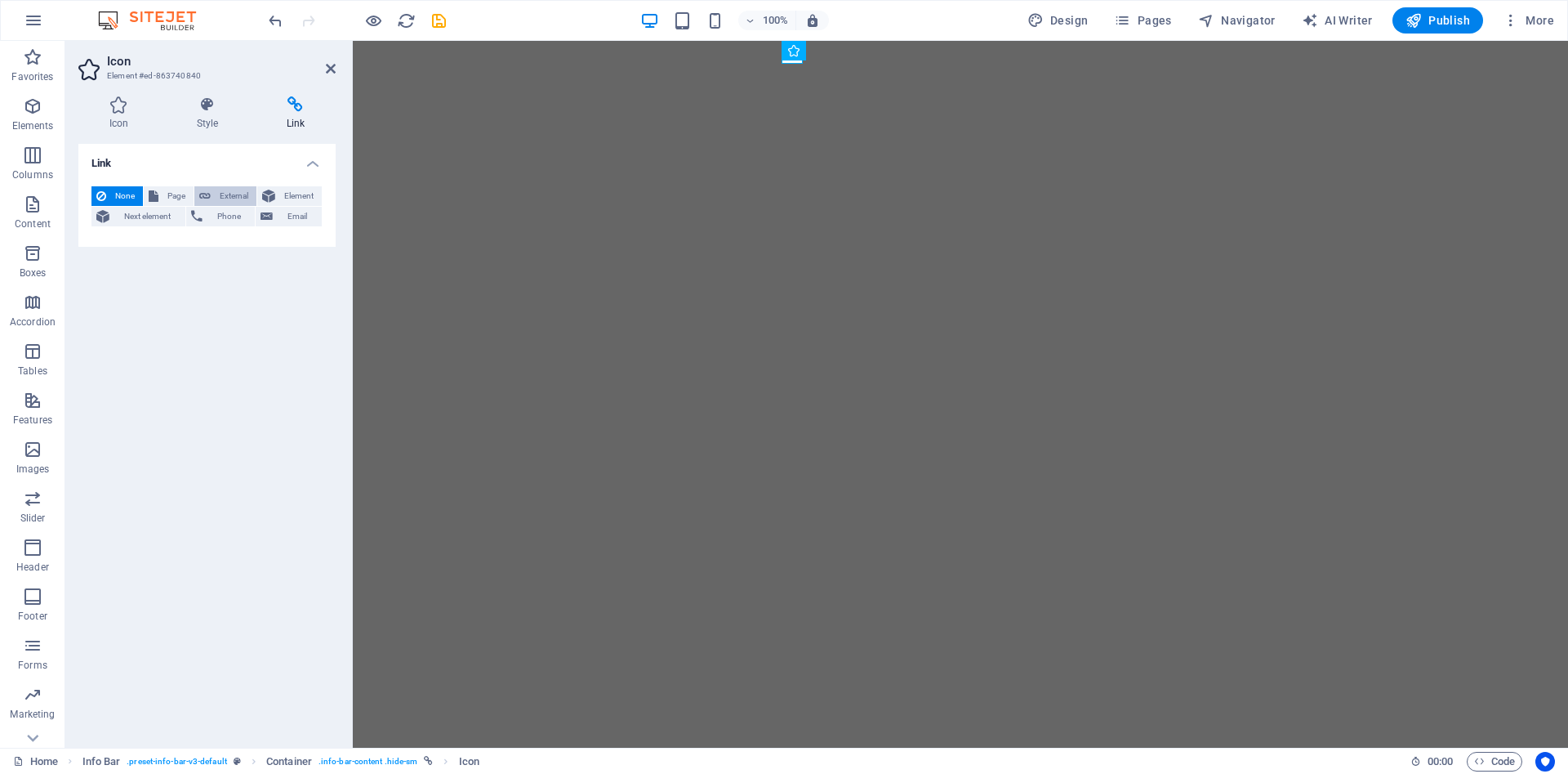
click at [227, 192] on span "External" at bounding box center [233, 195] width 36 height 19
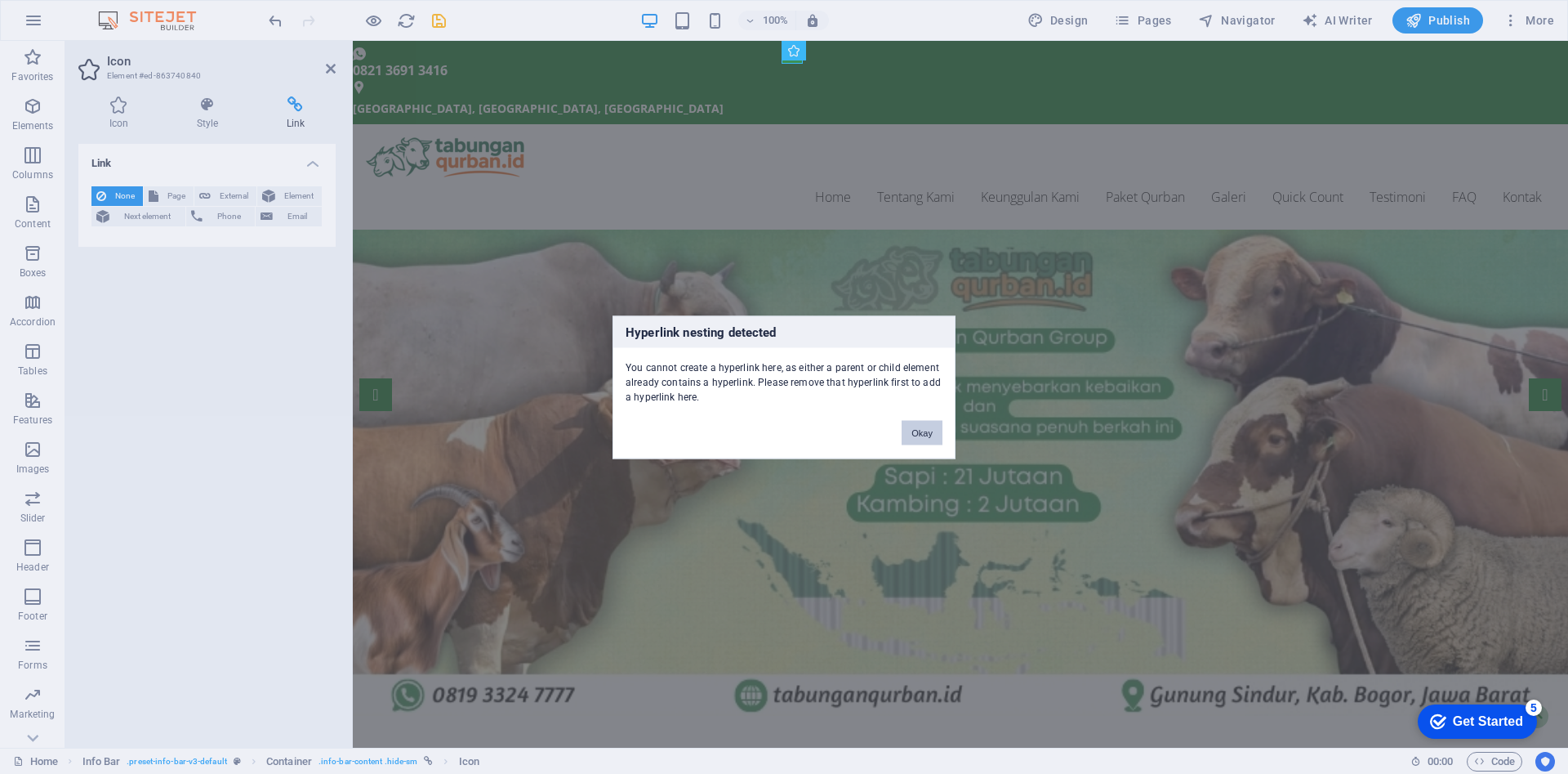
click at [922, 435] on button "Okay" at bounding box center [922, 432] width 41 height 24
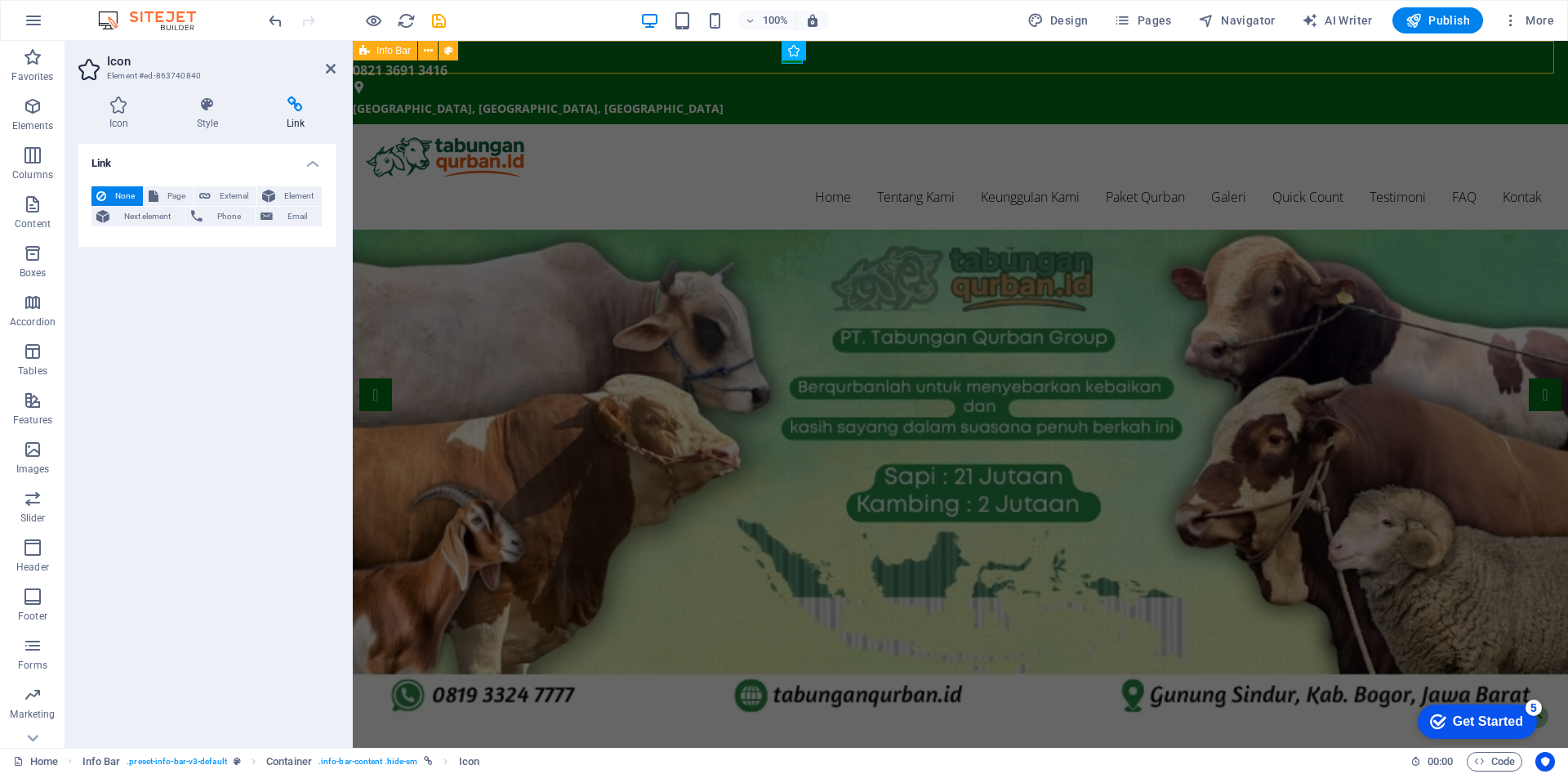
click at [1236, 65] on div "0821 3691 3416 Gunung Sindur, Bogor, Jawa Barat Gunung Sindur, Bogor, Jawa Barat" at bounding box center [960, 82] width 1215 height 83
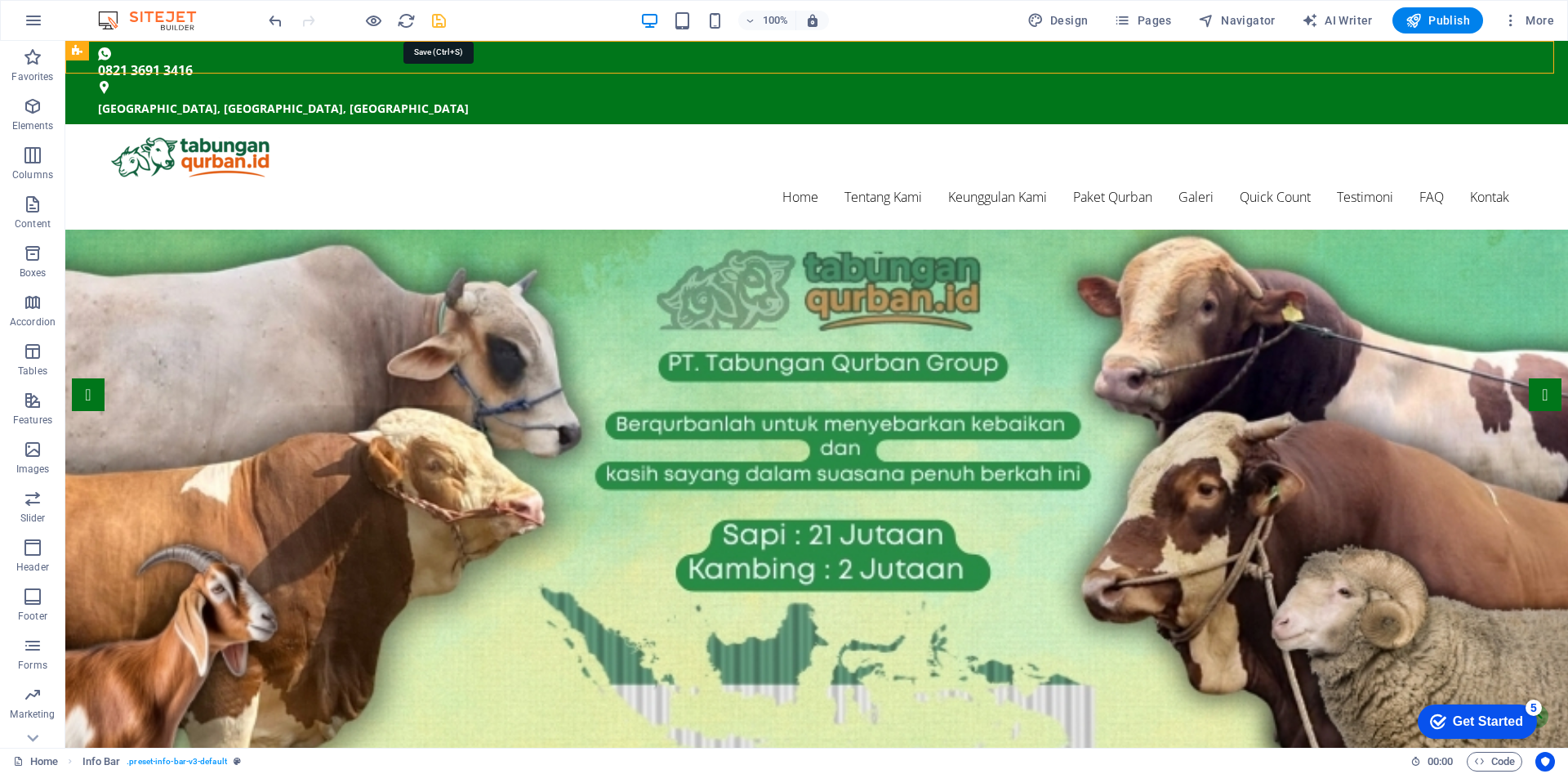
click at [441, 23] on icon "save" at bounding box center [439, 21] width 18 height 18
drag, startPoint x: 655, startPoint y: 21, endPoint x: 719, endPoint y: 59, distance: 74.4
click at [719, 59] on div "Text" at bounding box center [712, 50] width 49 height 19
click at [720, 62] on div "0821 3691 3416" at bounding box center [810, 70] width 1424 height 19
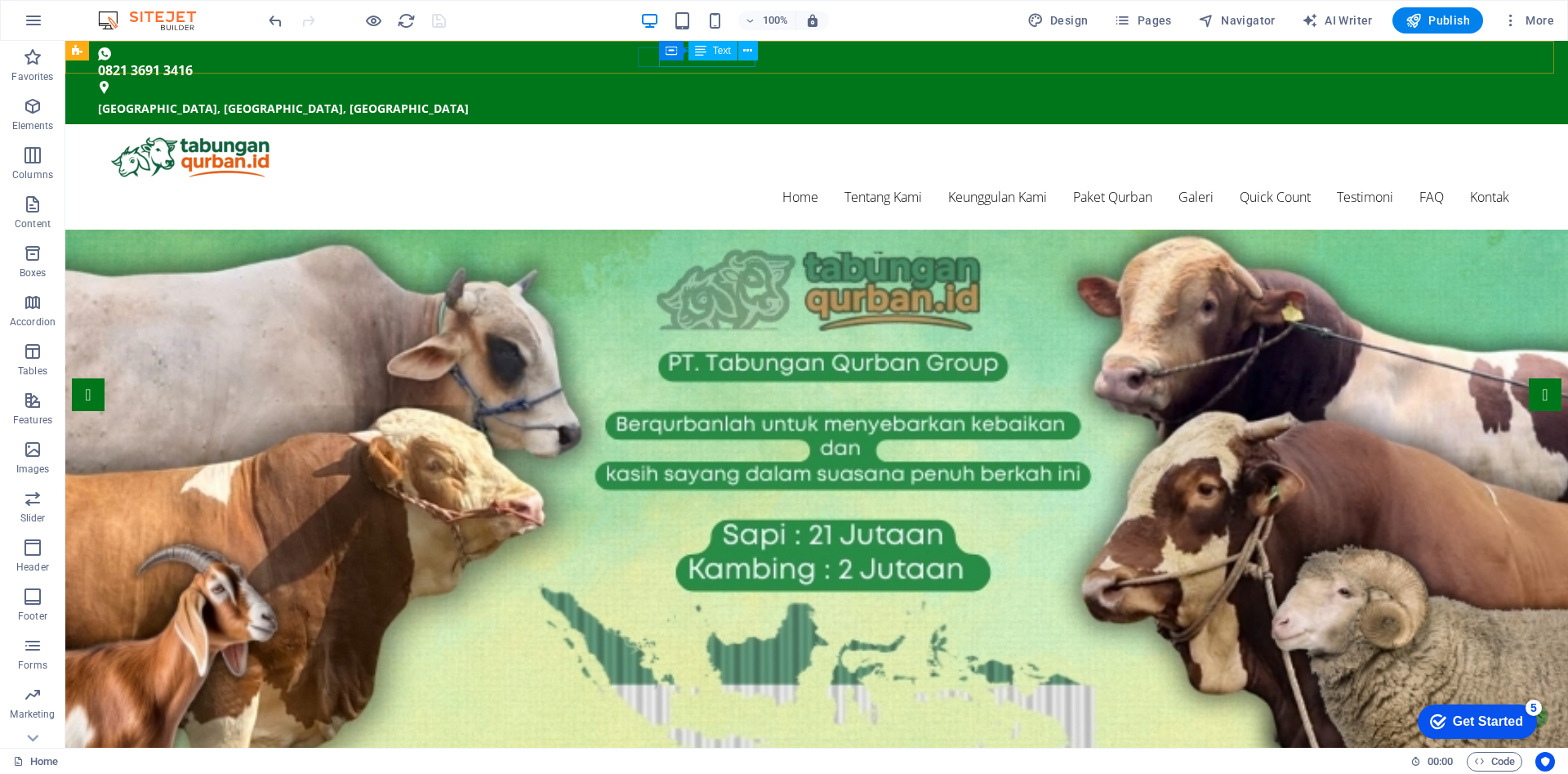
click at [720, 62] on div "0821 3691 3416" at bounding box center [810, 70] width 1424 height 19
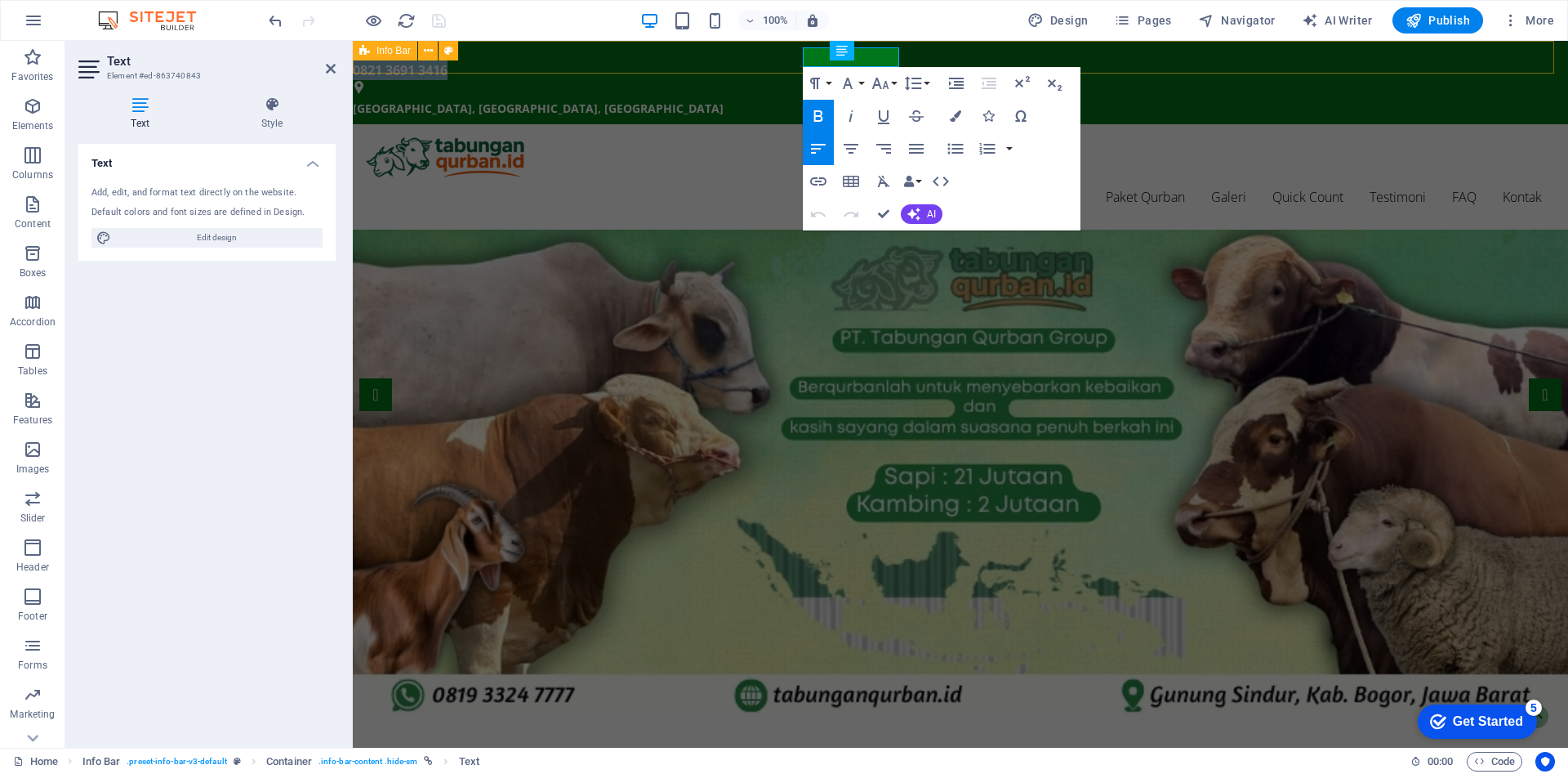
copy strong "0821 3691 3416"
click at [358, 230] on figure at bounding box center [960, 473] width 1215 height 486
select select "vw"
select select "banner"
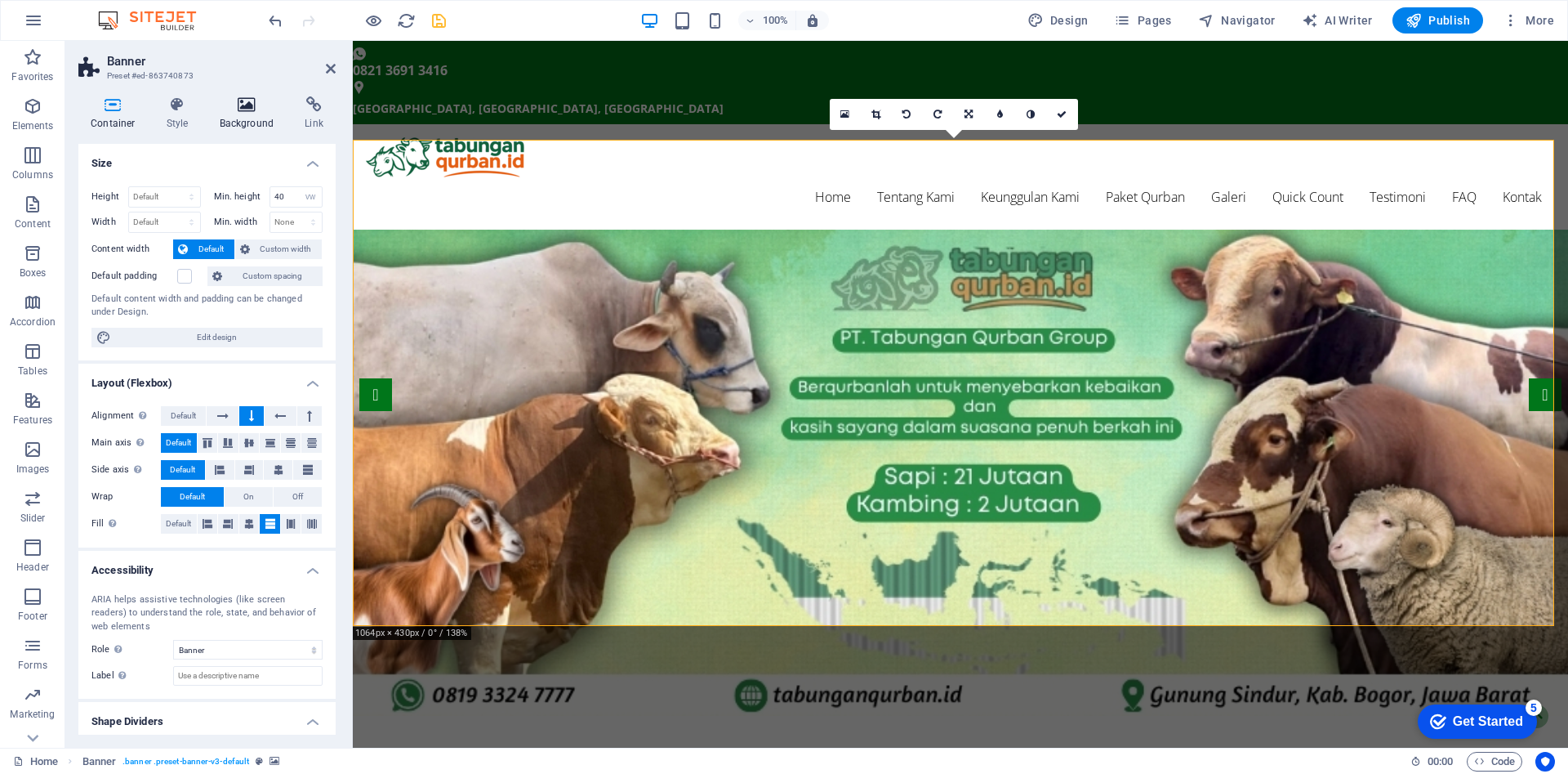
click at [239, 109] on icon at bounding box center [247, 104] width 80 height 16
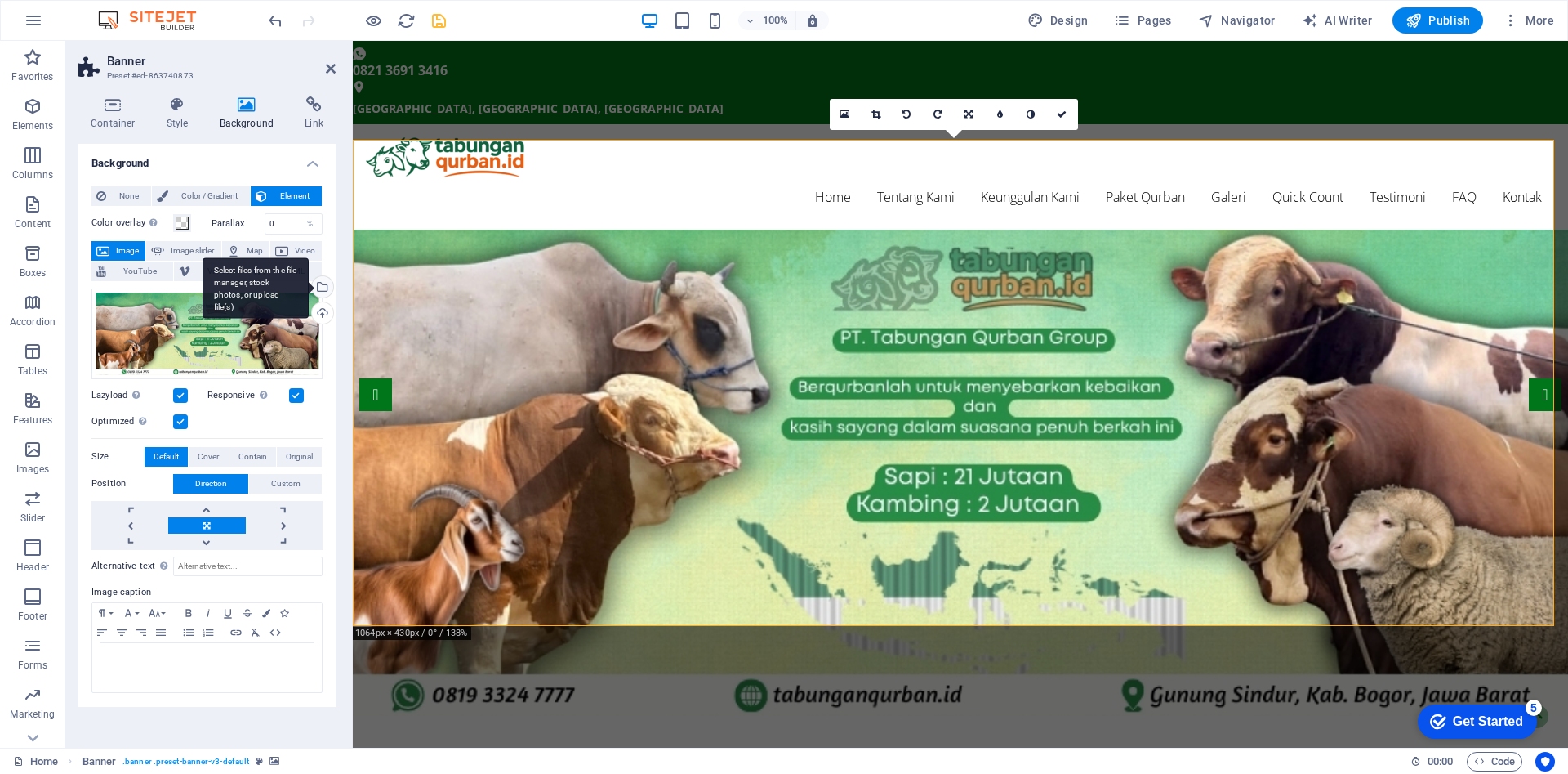
click at [308, 288] on div "Select files from the file manager, stock photos, or upload file(s)" at bounding box center [256, 288] width 106 height 61
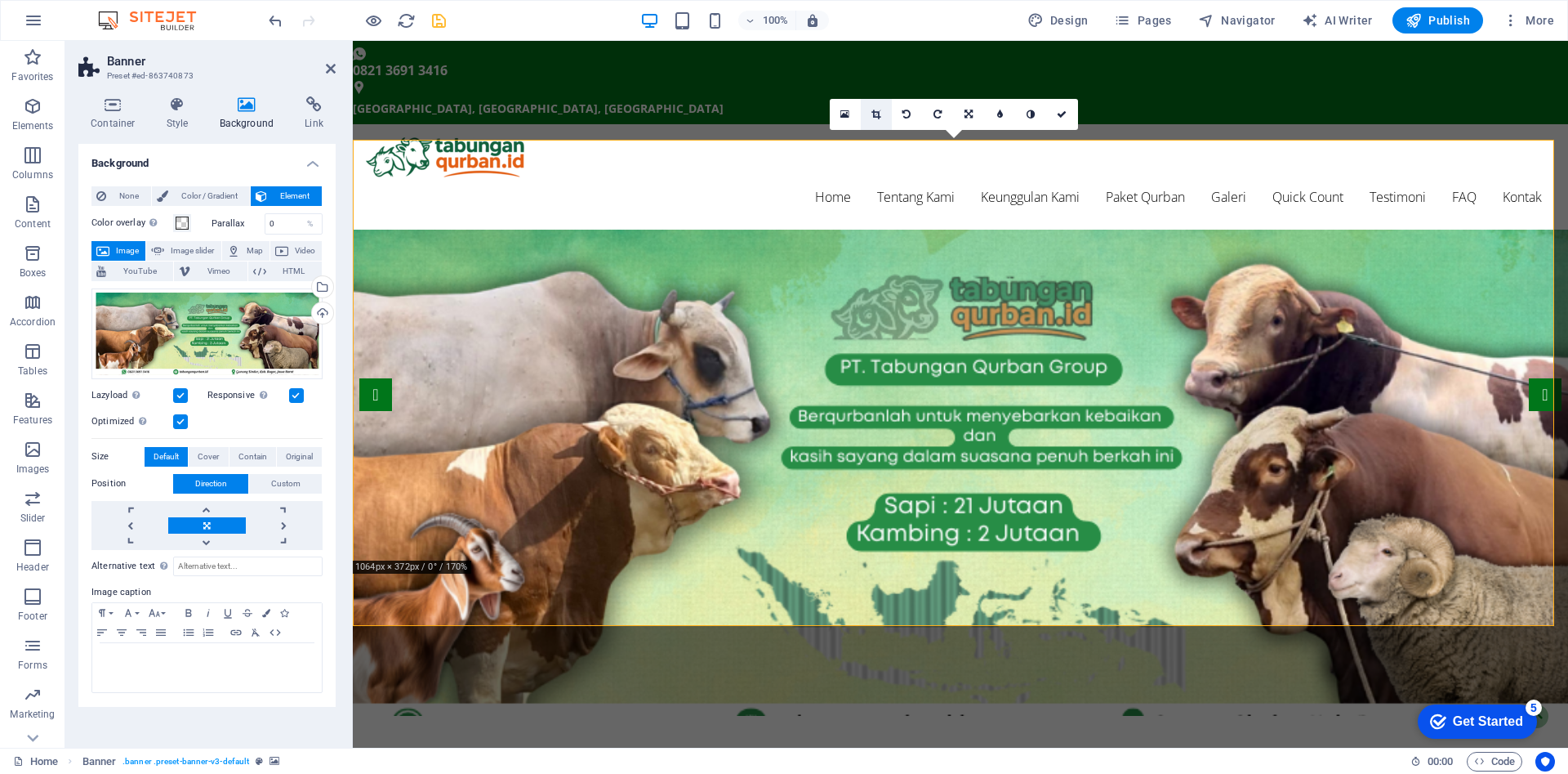
click at [876, 116] on icon at bounding box center [876, 115] width 9 height 10
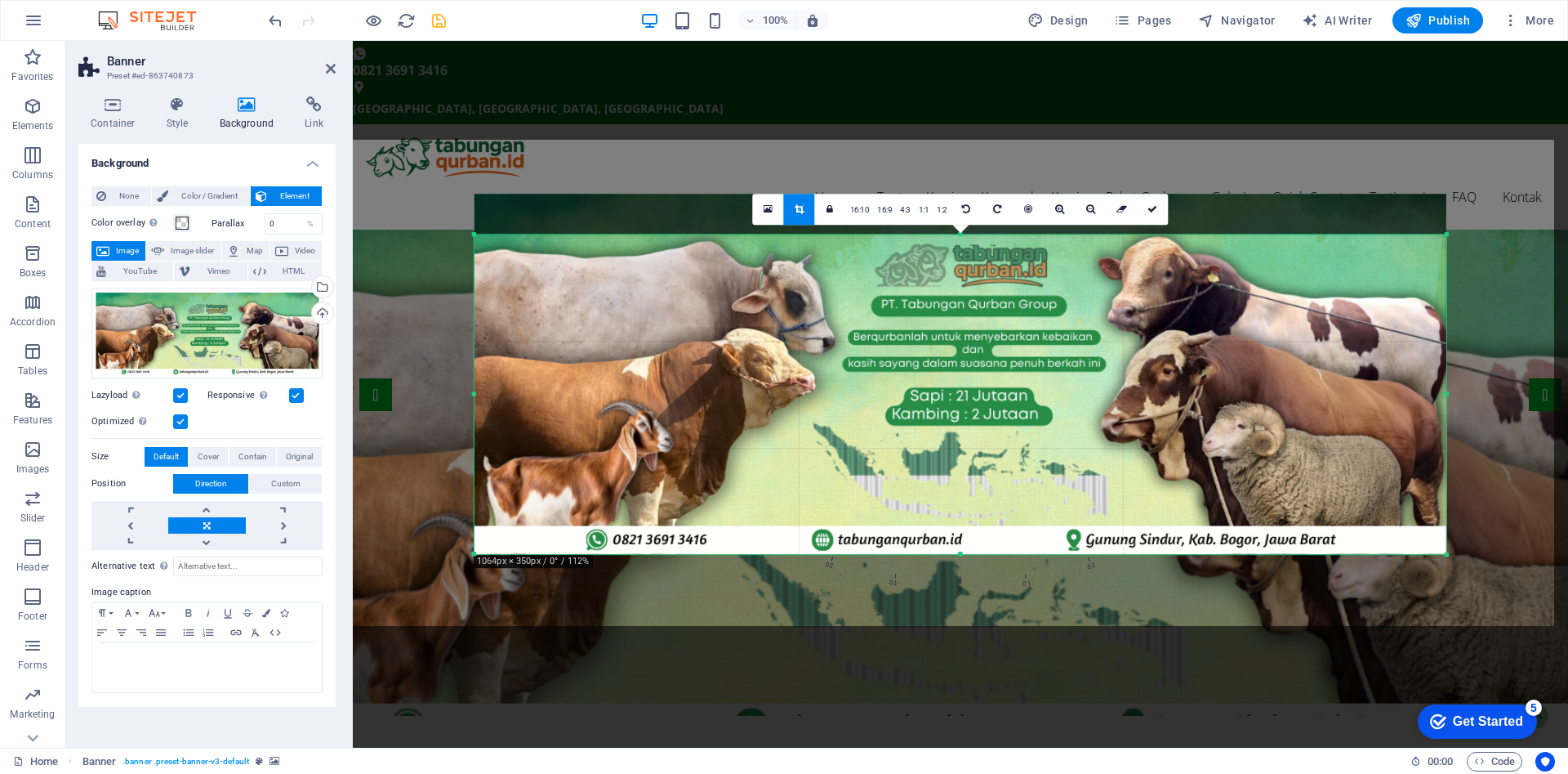
drag, startPoint x: 930, startPoint y: 391, endPoint x: 934, endPoint y: 353, distance: 38.2
click at [934, 353] on div at bounding box center [960, 374] width 972 height 361
click at [1154, 208] on icon at bounding box center [1152, 210] width 10 height 10
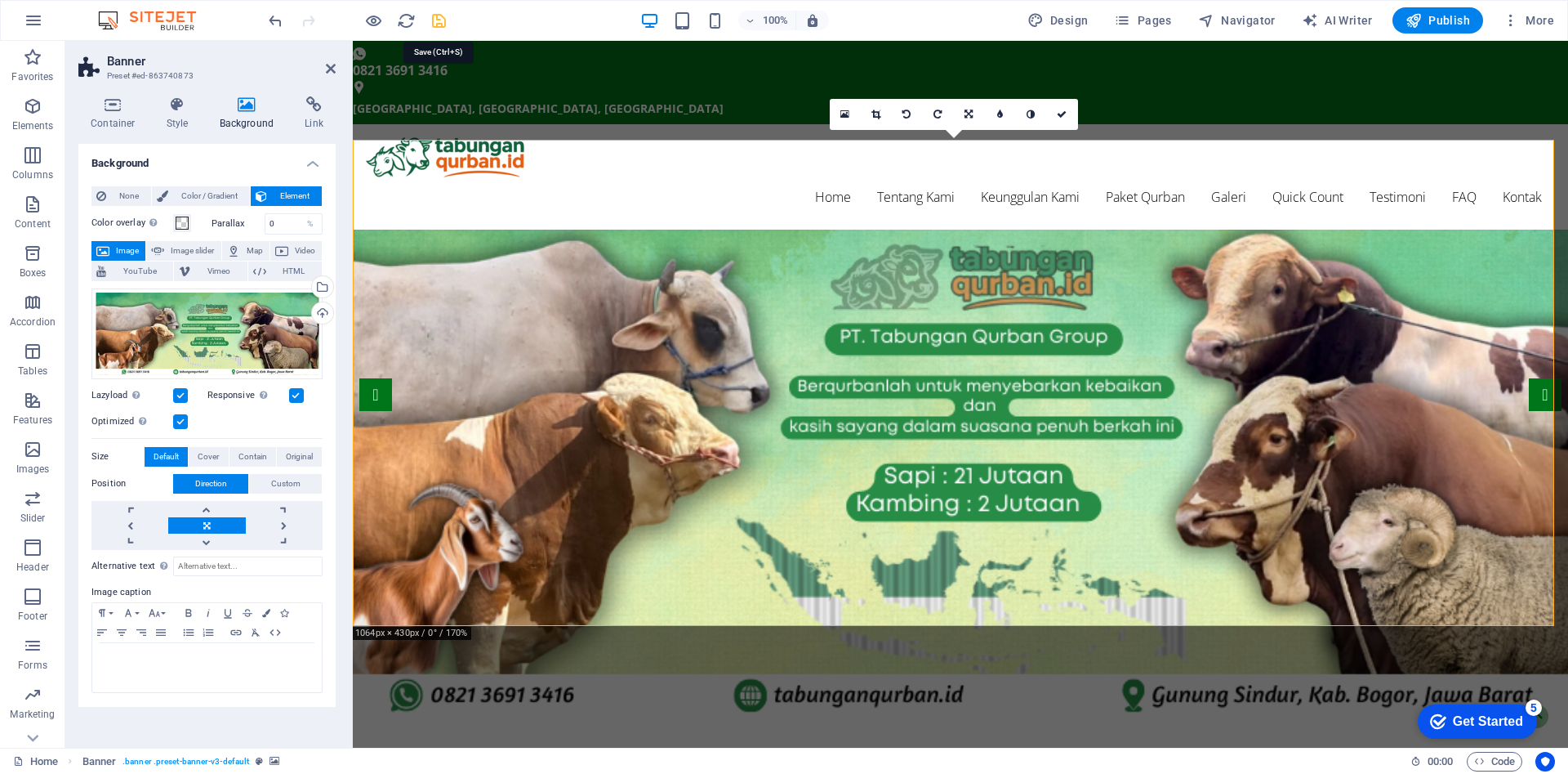
click at [438, 18] on icon "save" at bounding box center [439, 21] width 18 height 18
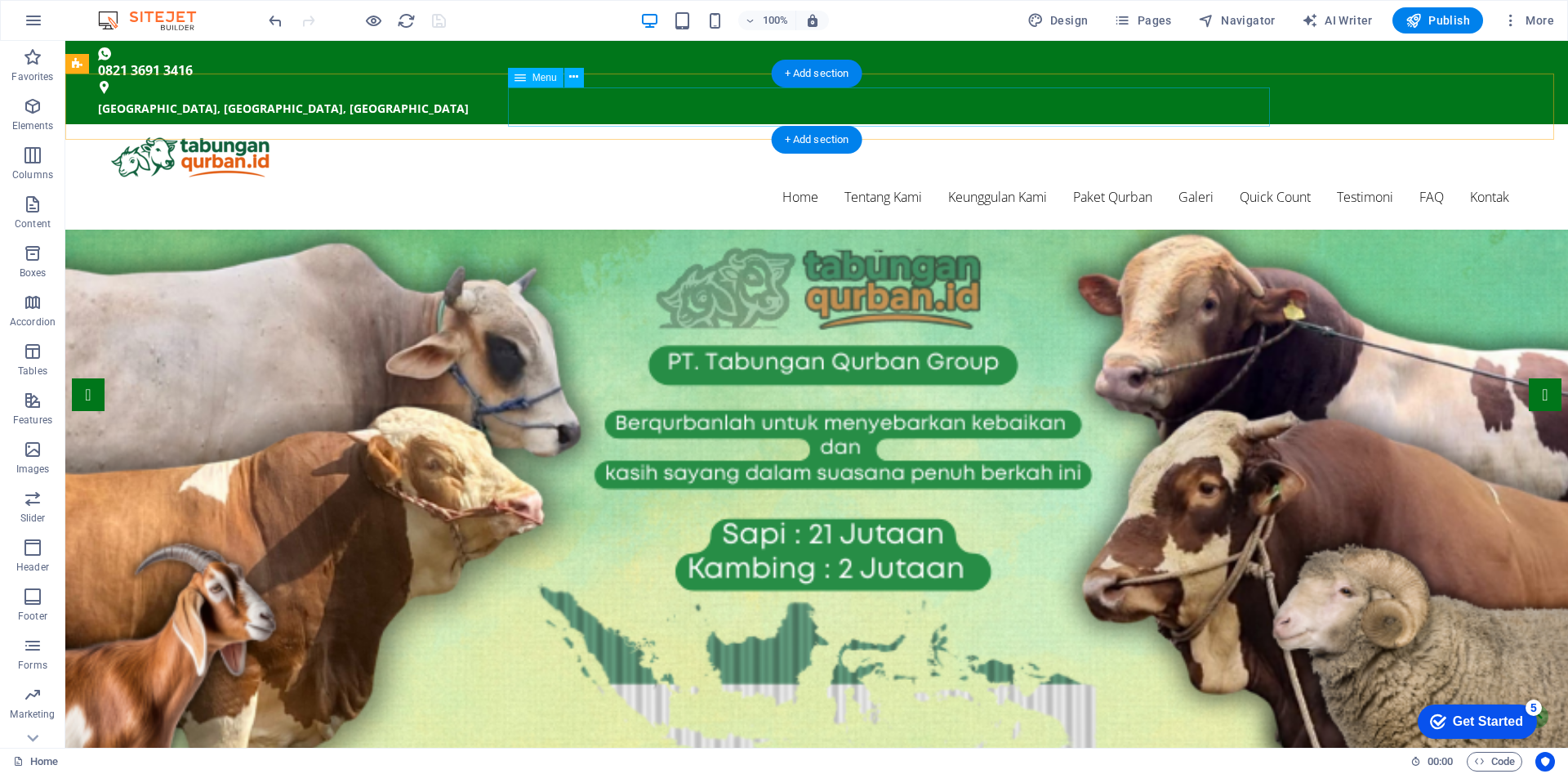
click at [1239, 177] on nav "Home Tentang Kami Keunggulan Kami Paket Qurban Galeri Quick Count Testimoni FAQ…" at bounding box center [817, 196] width 1411 height 39
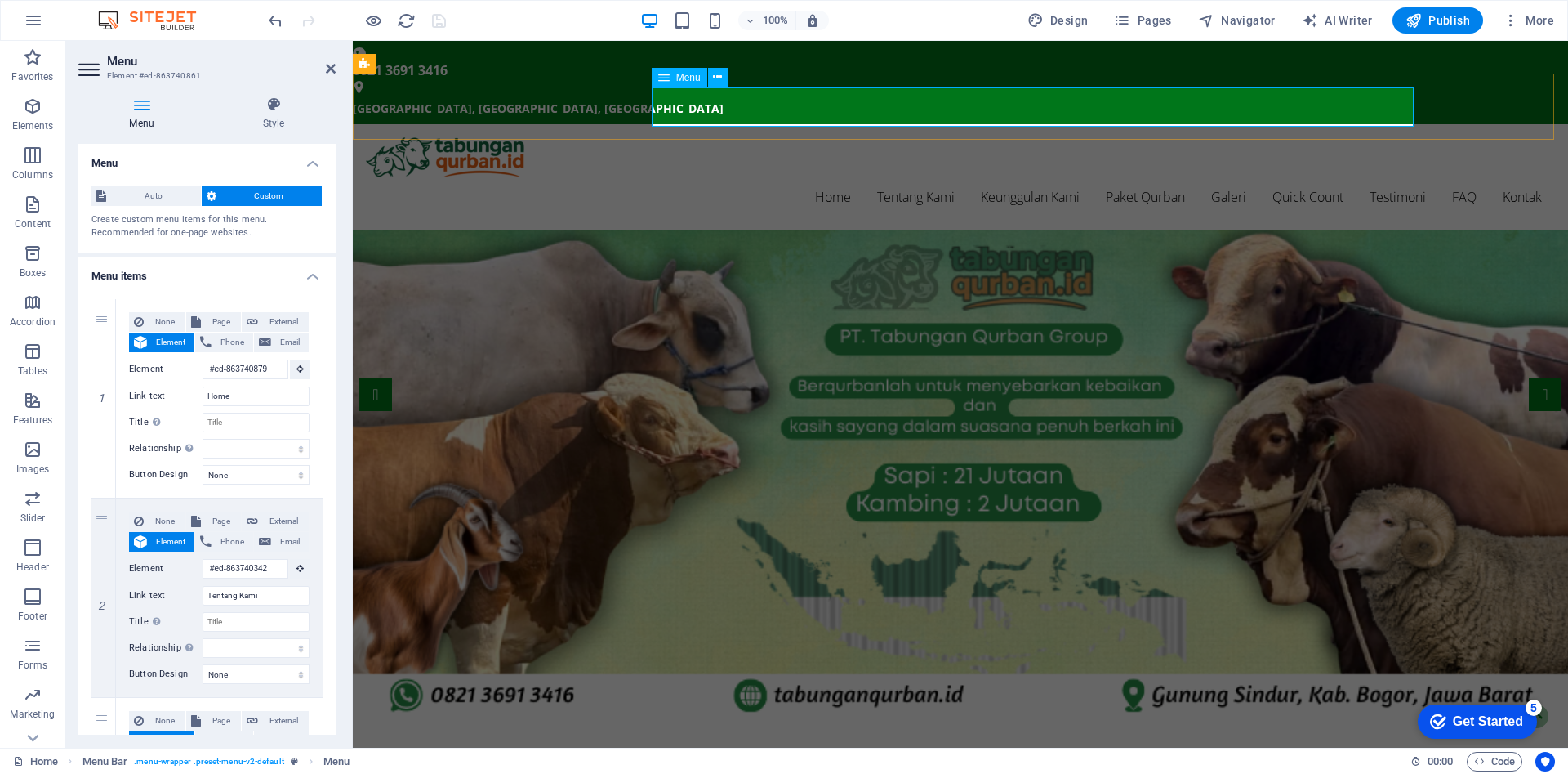
click at [782, 177] on nav "Home Tentang Kami Keunggulan Kami Paket Qurban Galeri Quick Count Testimoni FAQ…" at bounding box center [960, 196] width 1189 height 39
click at [1483, 124] on div "Home Tentang Kami Keunggulan Kami Paket Qurban Galeri Quick Count Testimoni FAQ…" at bounding box center [960, 177] width 1215 height 106
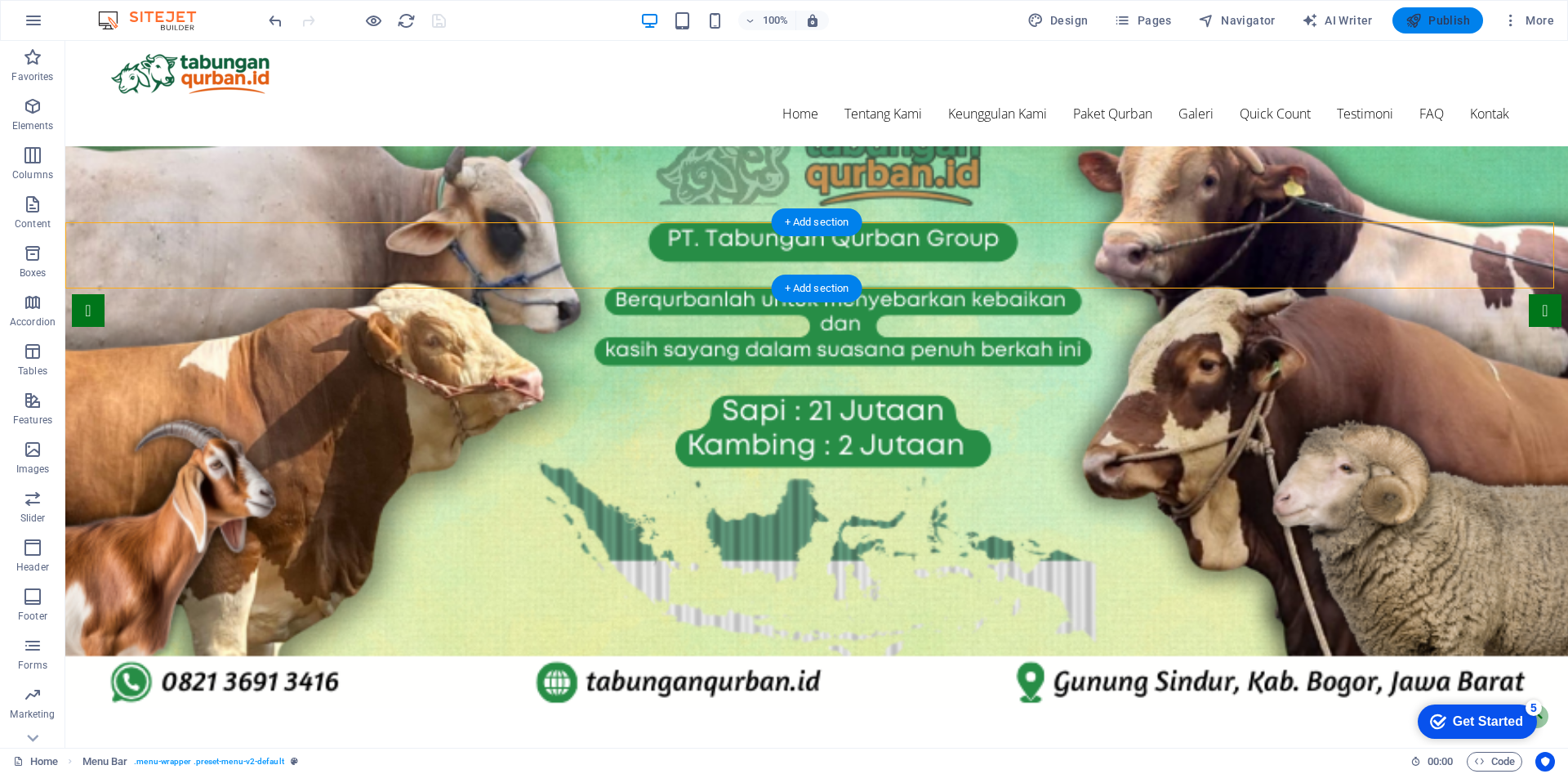
scroll to position [83, 0]
click at [1424, 18] on span "Publish" at bounding box center [1437, 20] width 65 height 16
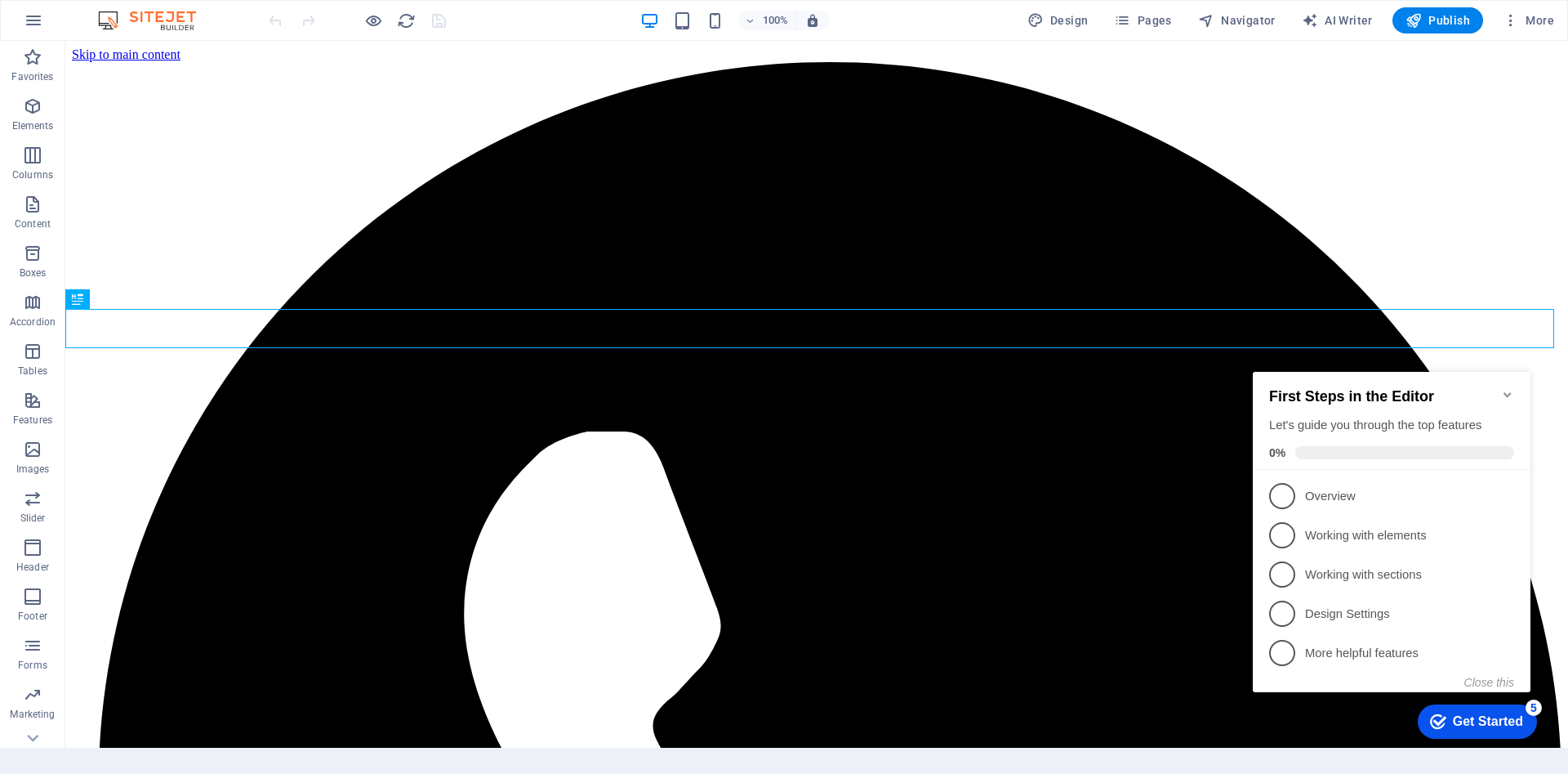
scroll to position [419, 0]
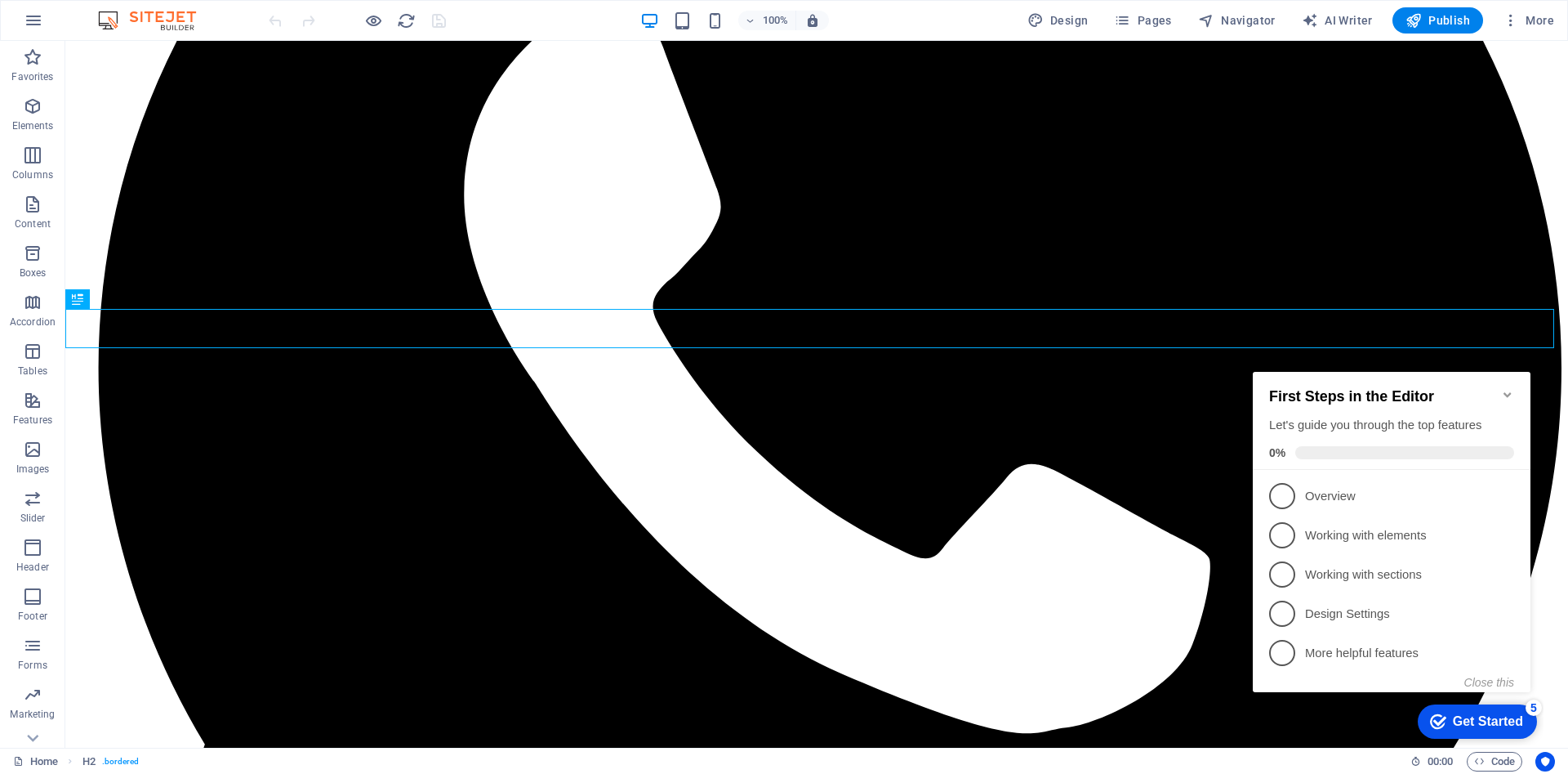
click at [1512, 391] on icon "Minimize checklist" at bounding box center [1508, 395] width 13 height 13
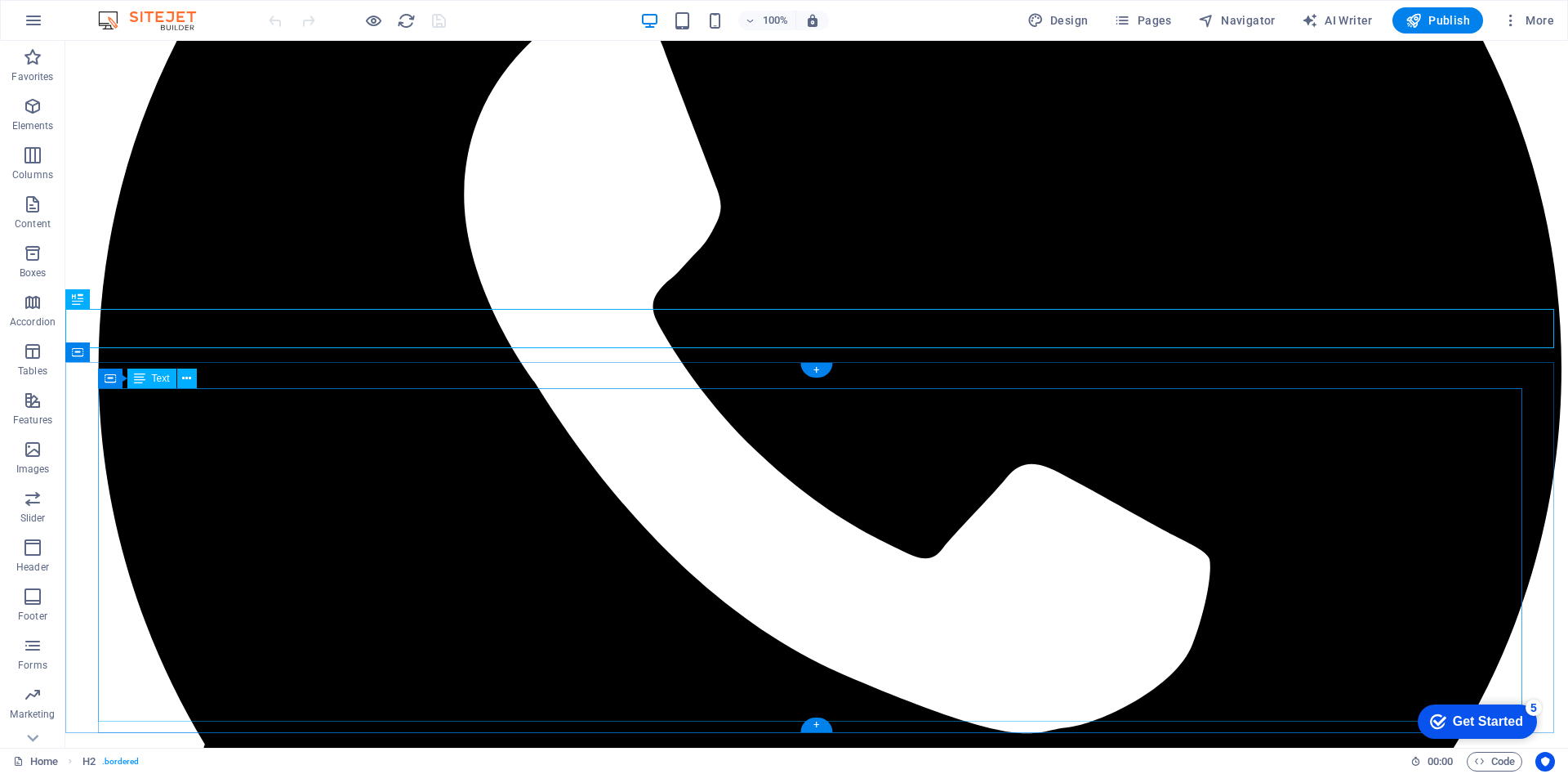
scroll to position [0, 0]
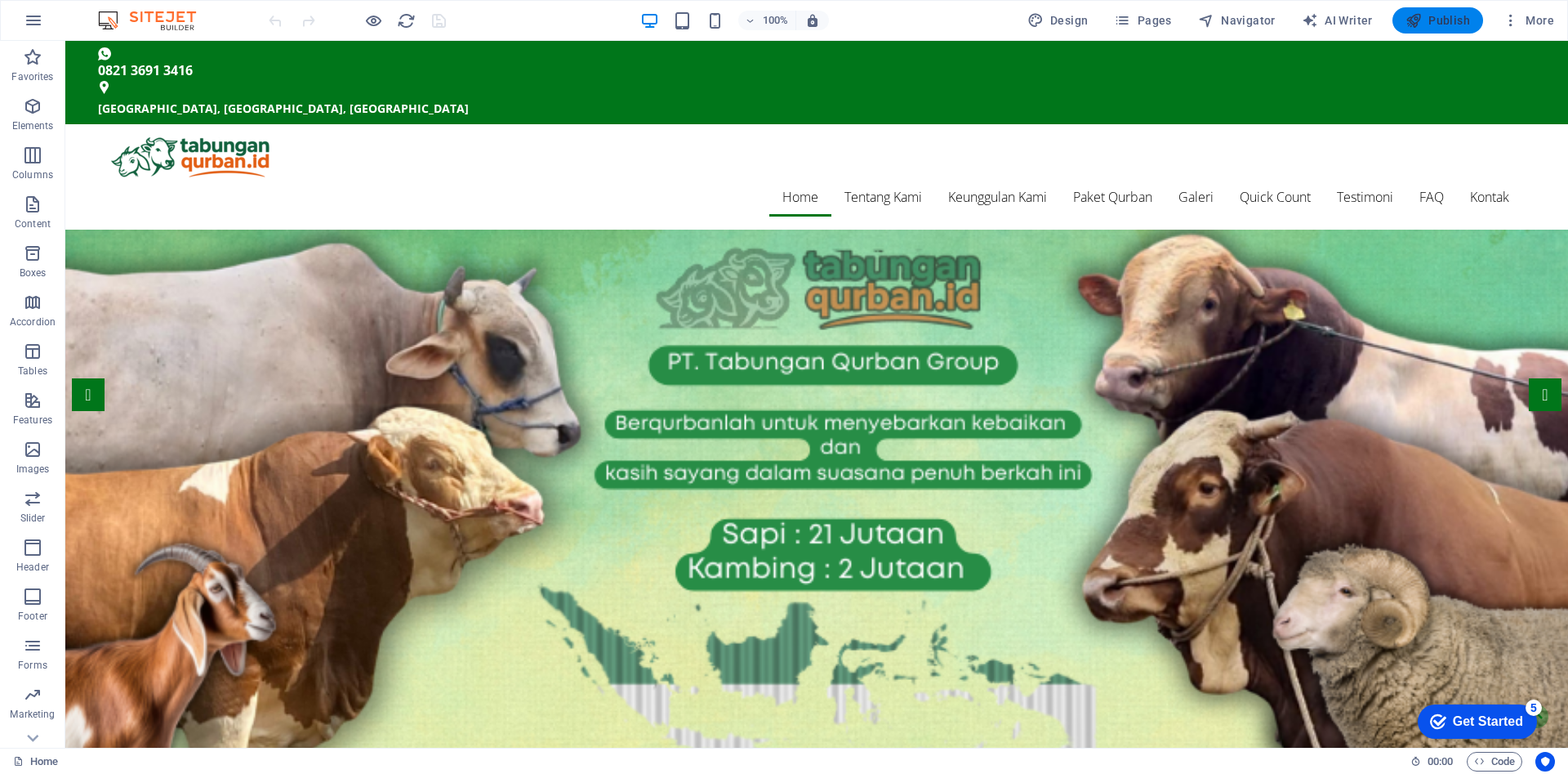
click at [1450, 19] on span "Publish" at bounding box center [1437, 20] width 65 height 16
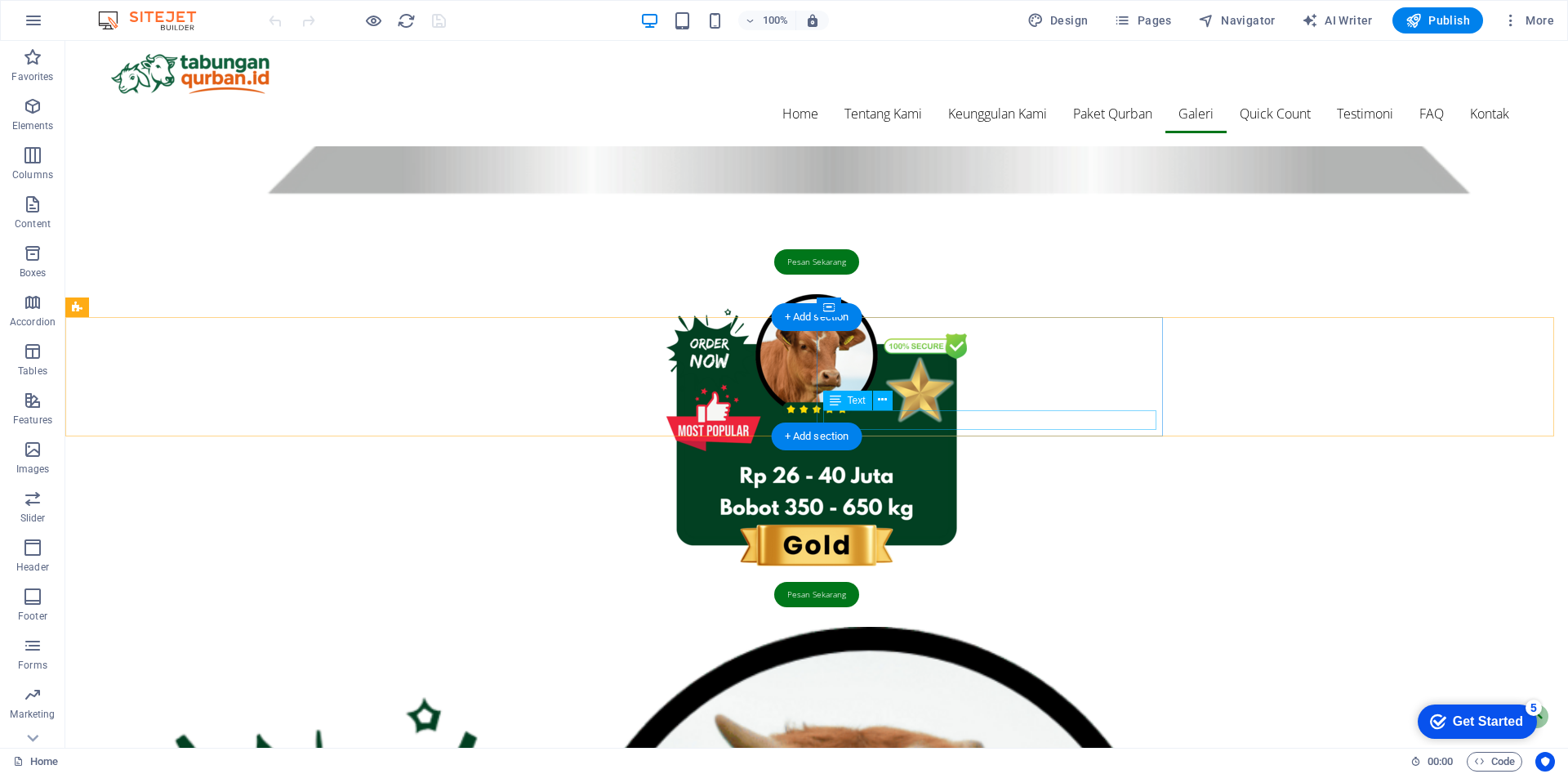
scroll to position [3834, 0]
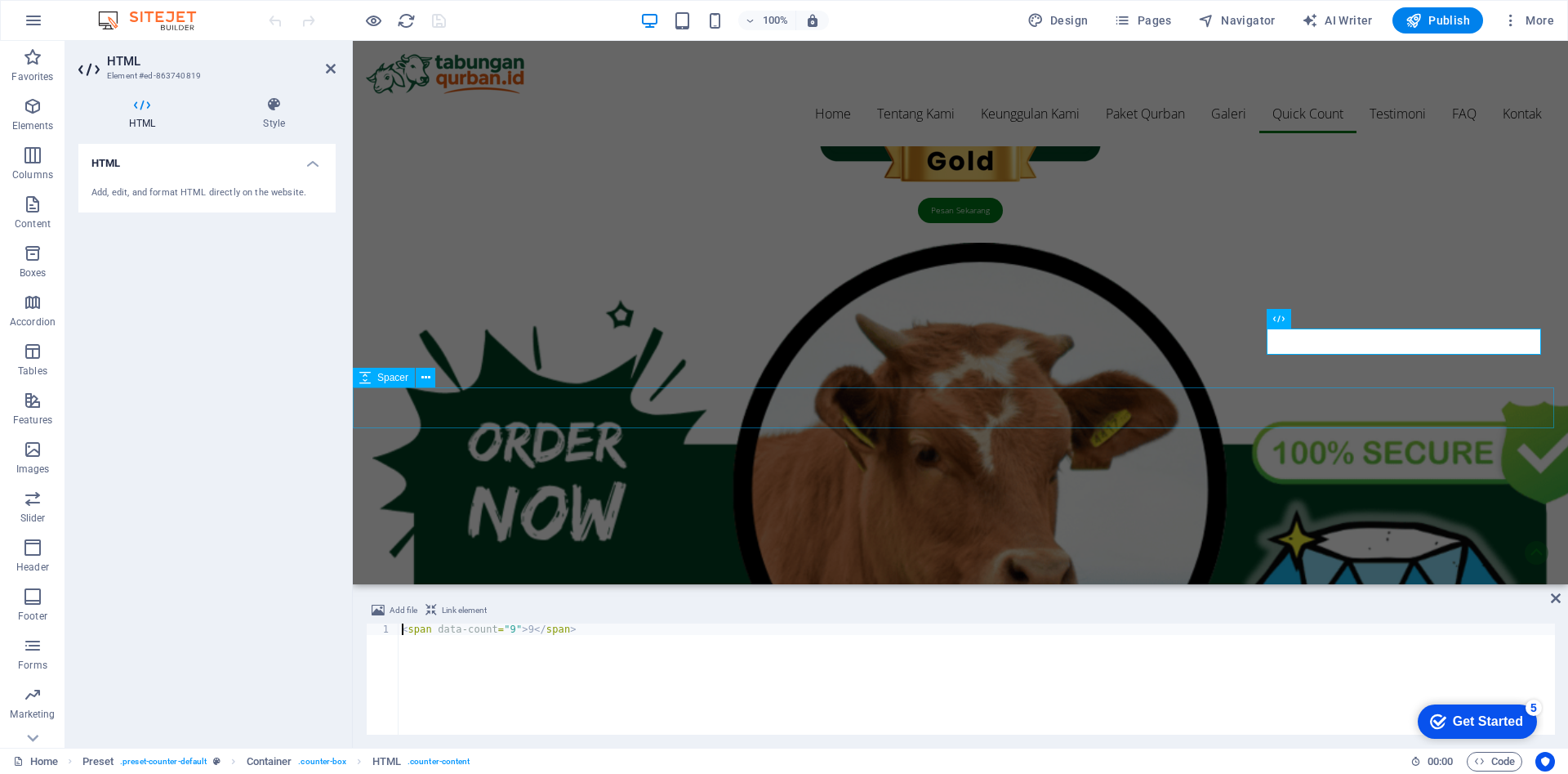
scroll to position [3440, 0]
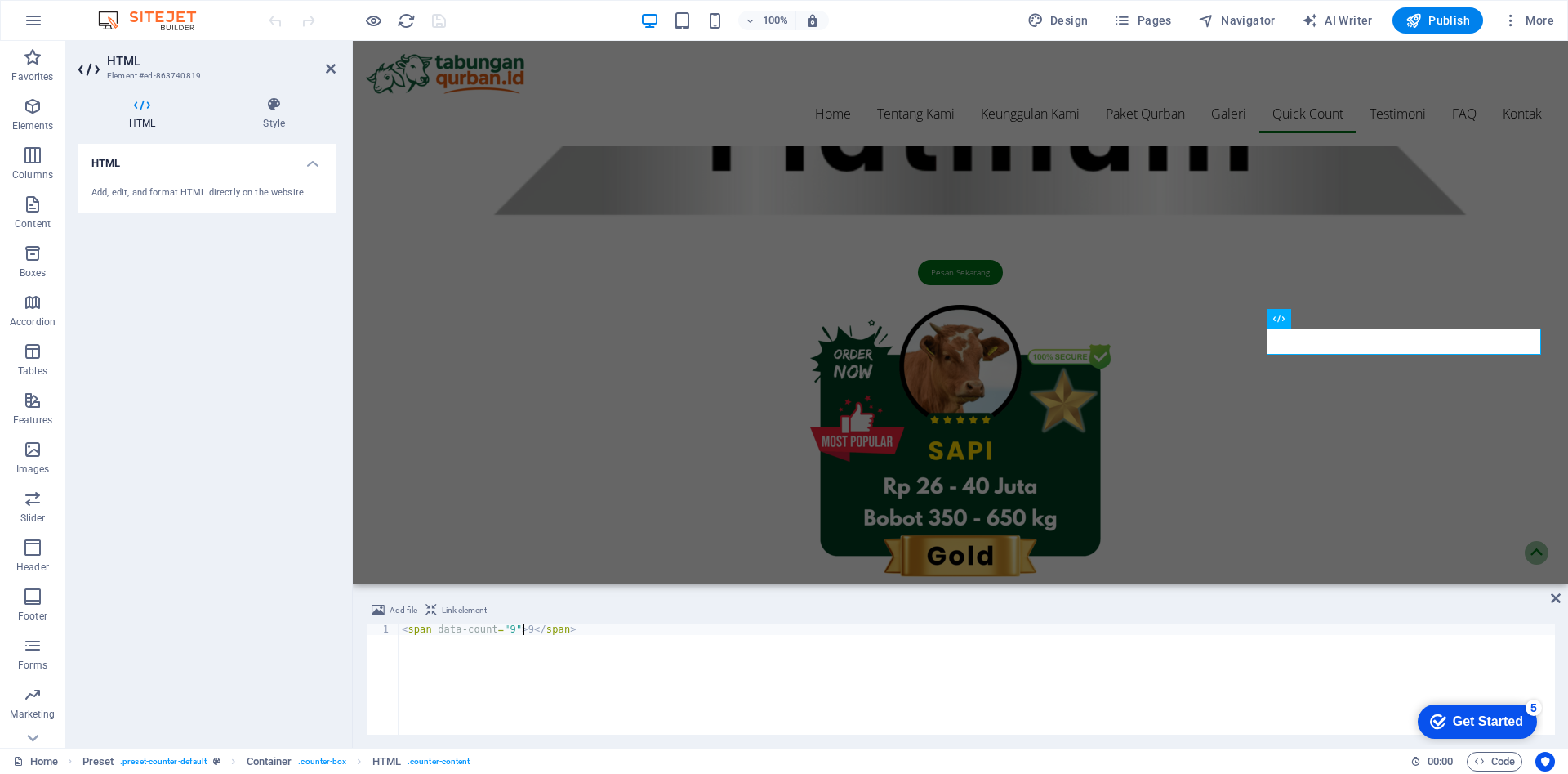
click at [523, 628] on div "< span data-count = "9" > 9 </ span >" at bounding box center [977, 691] width 1157 height 134
type textarea "<span data-count="9">77</span>"
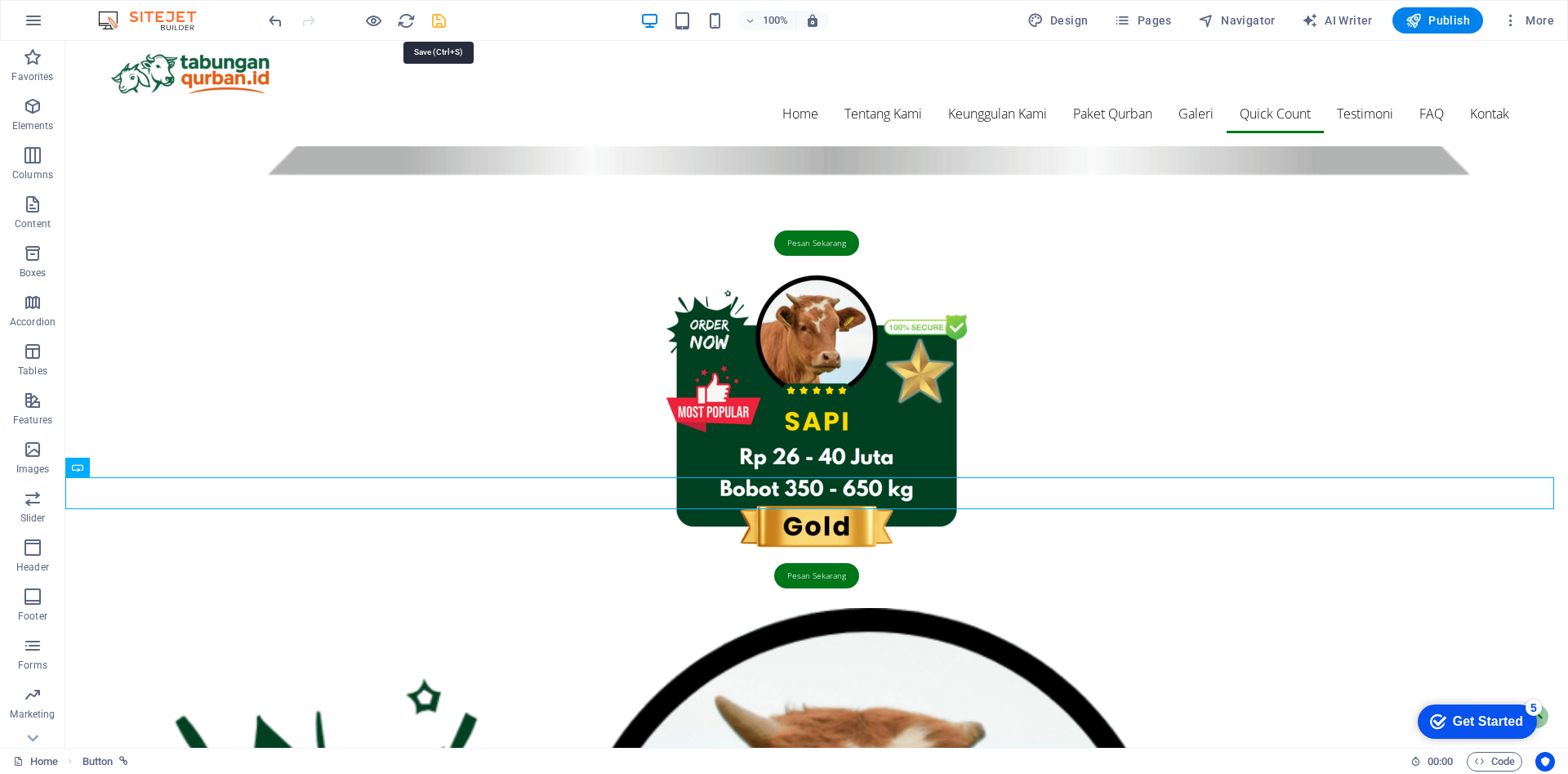
click at [435, 23] on icon "save" at bounding box center [439, 21] width 18 height 18
click at [1444, 25] on span "Publish" at bounding box center [1437, 20] width 65 height 16
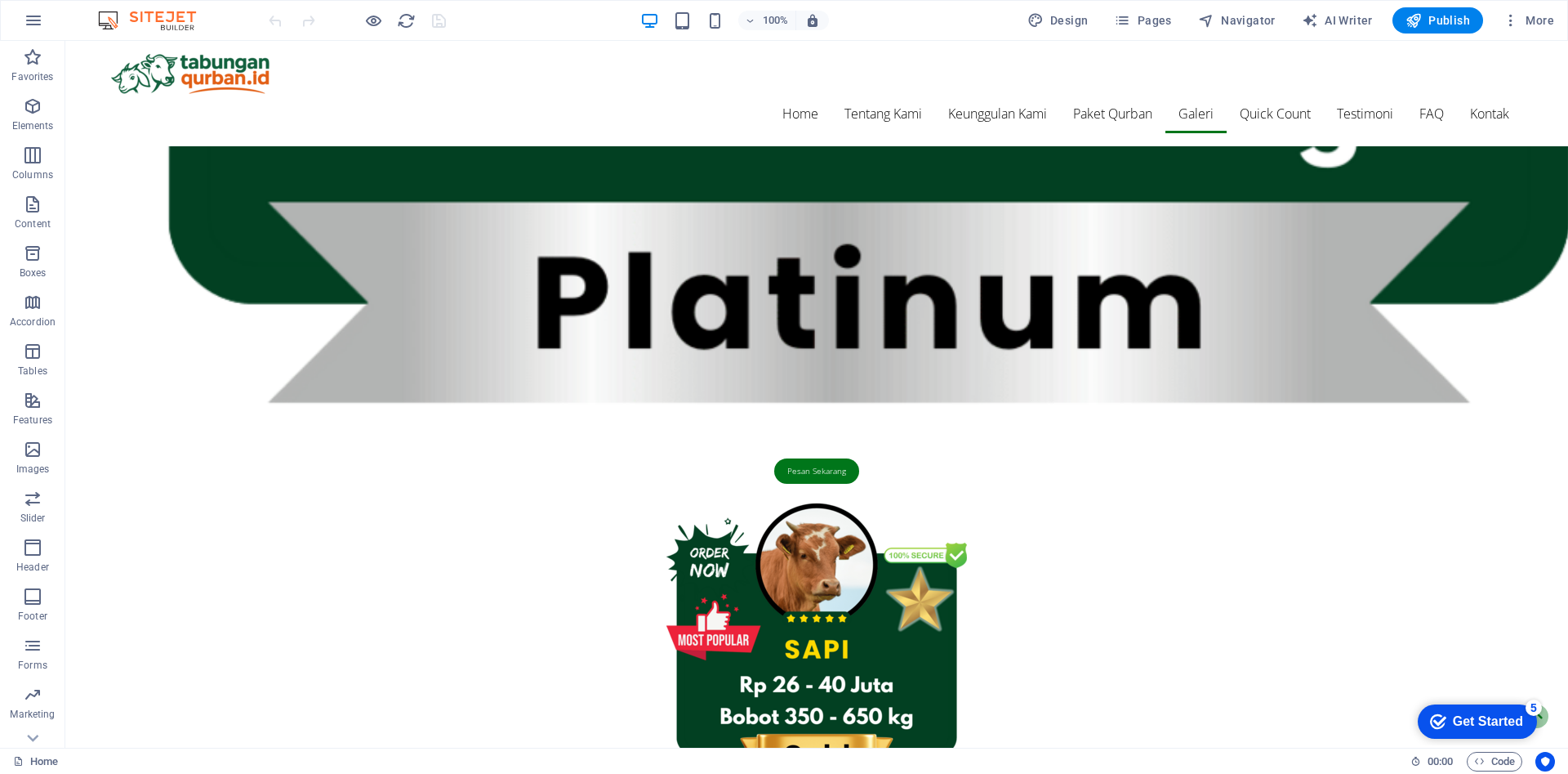
scroll to position [3653, 0]
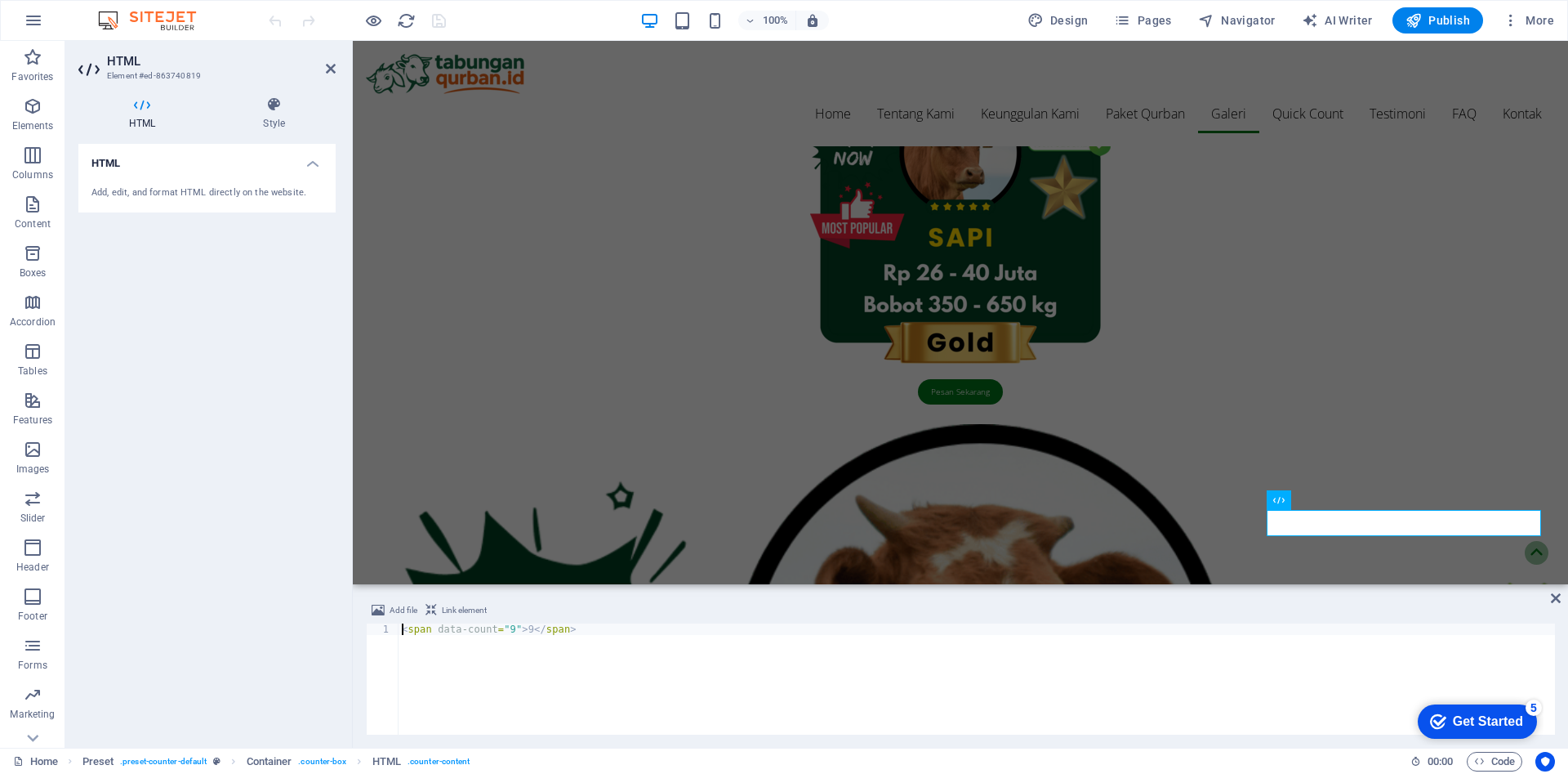
scroll to position [3258, 0]
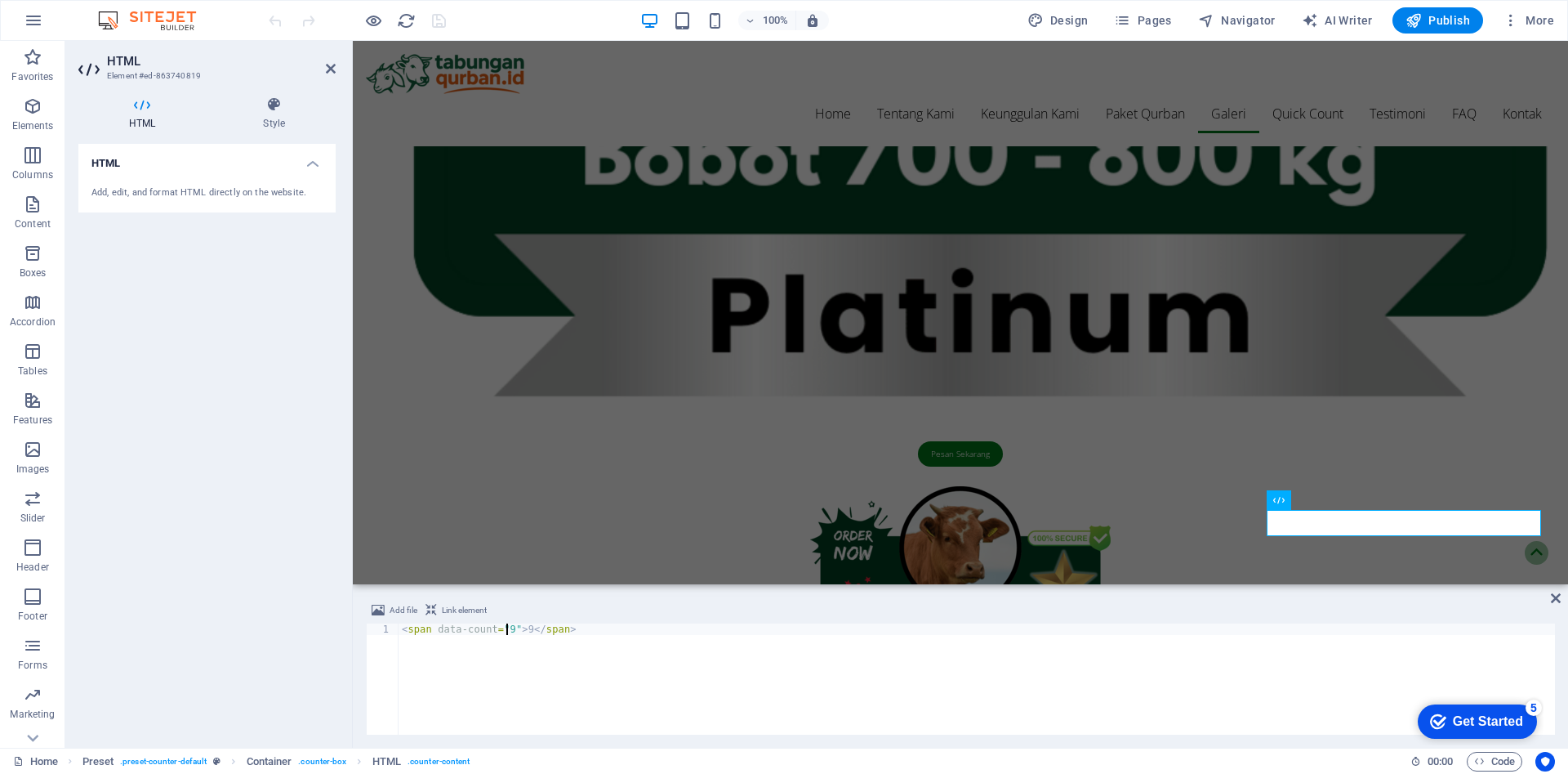
click at [508, 626] on div "< span data-count = "9" > 9 </ span >" at bounding box center [977, 691] width 1157 height 134
type textarea "<span data-count="77">77</span>"
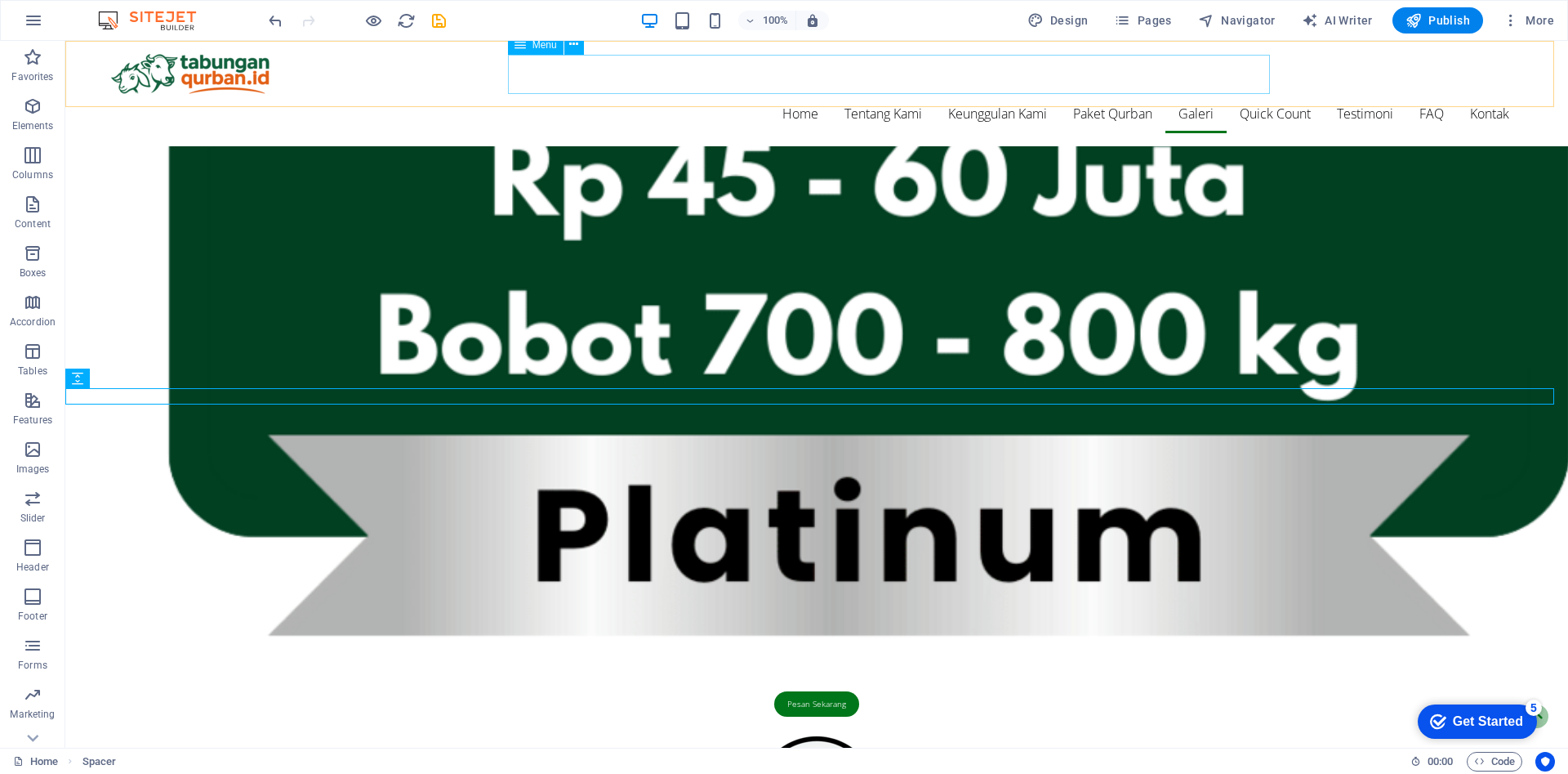
scroll to position [3653, 0]
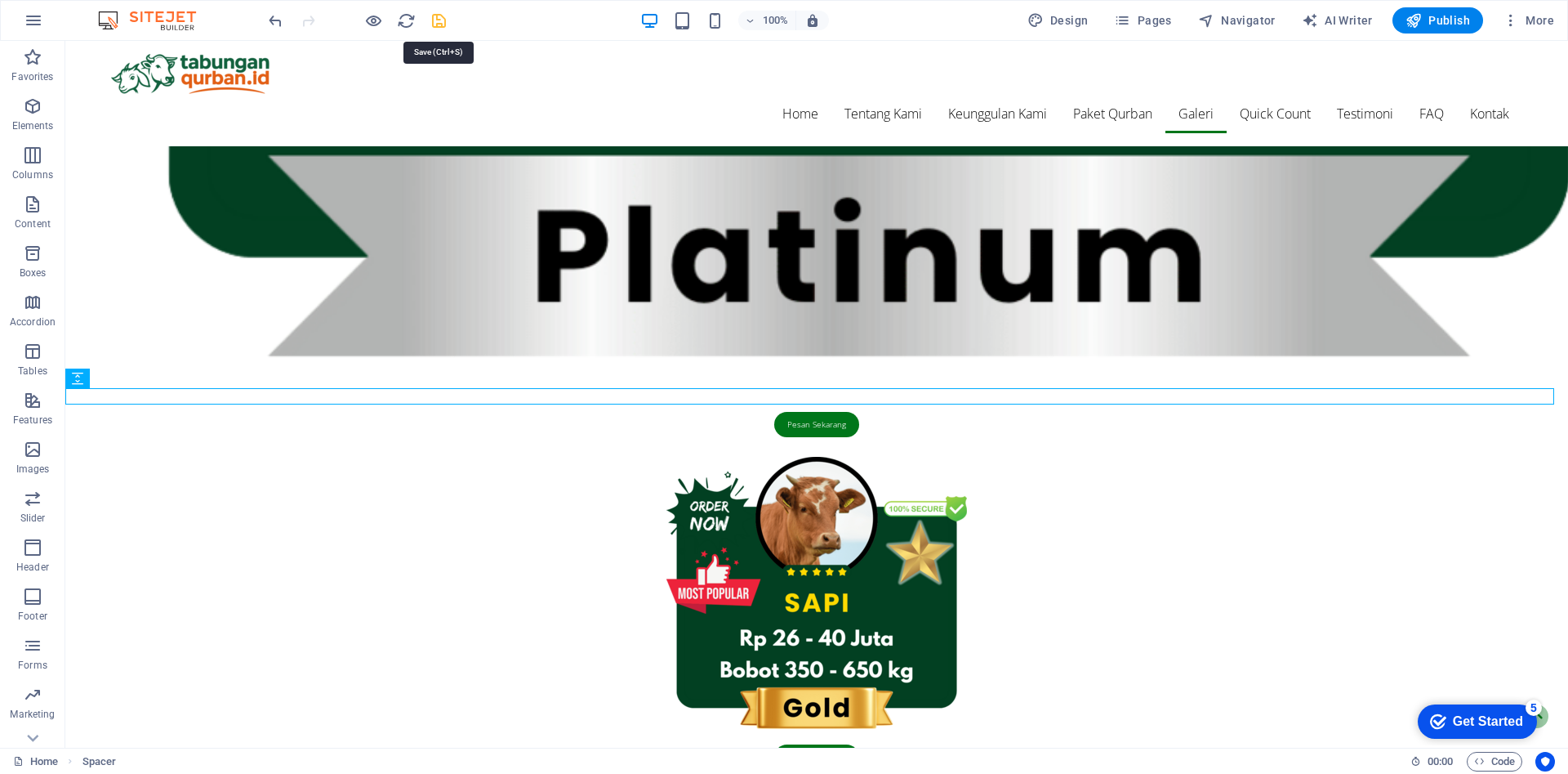
click at [437, 20] on icon "save" at bounding box center [439, 21] width 18 height 18
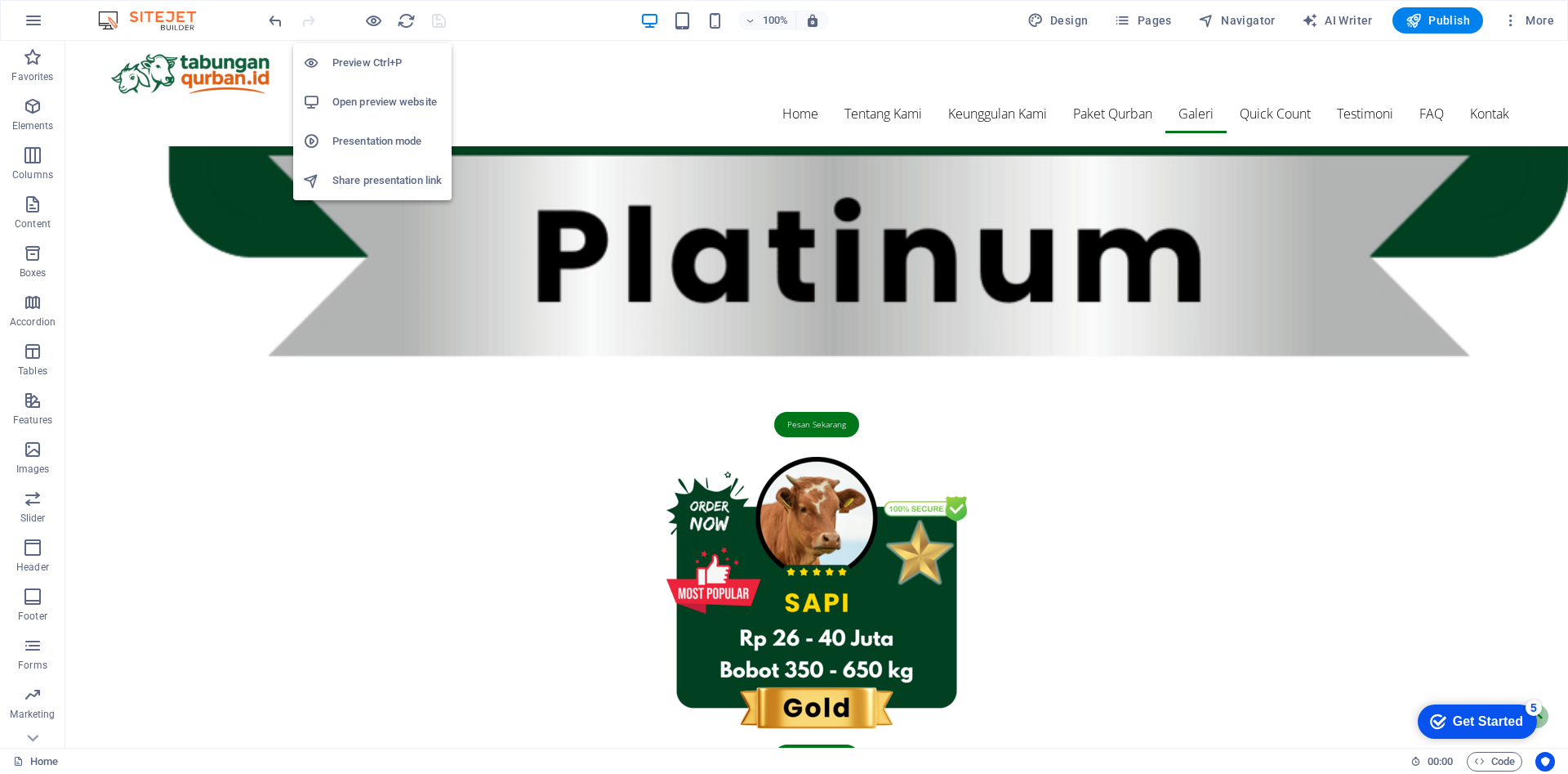
click at [400, 179] on h6 "Share presentation link" at bounding box center [387, 180] width 110 height 19
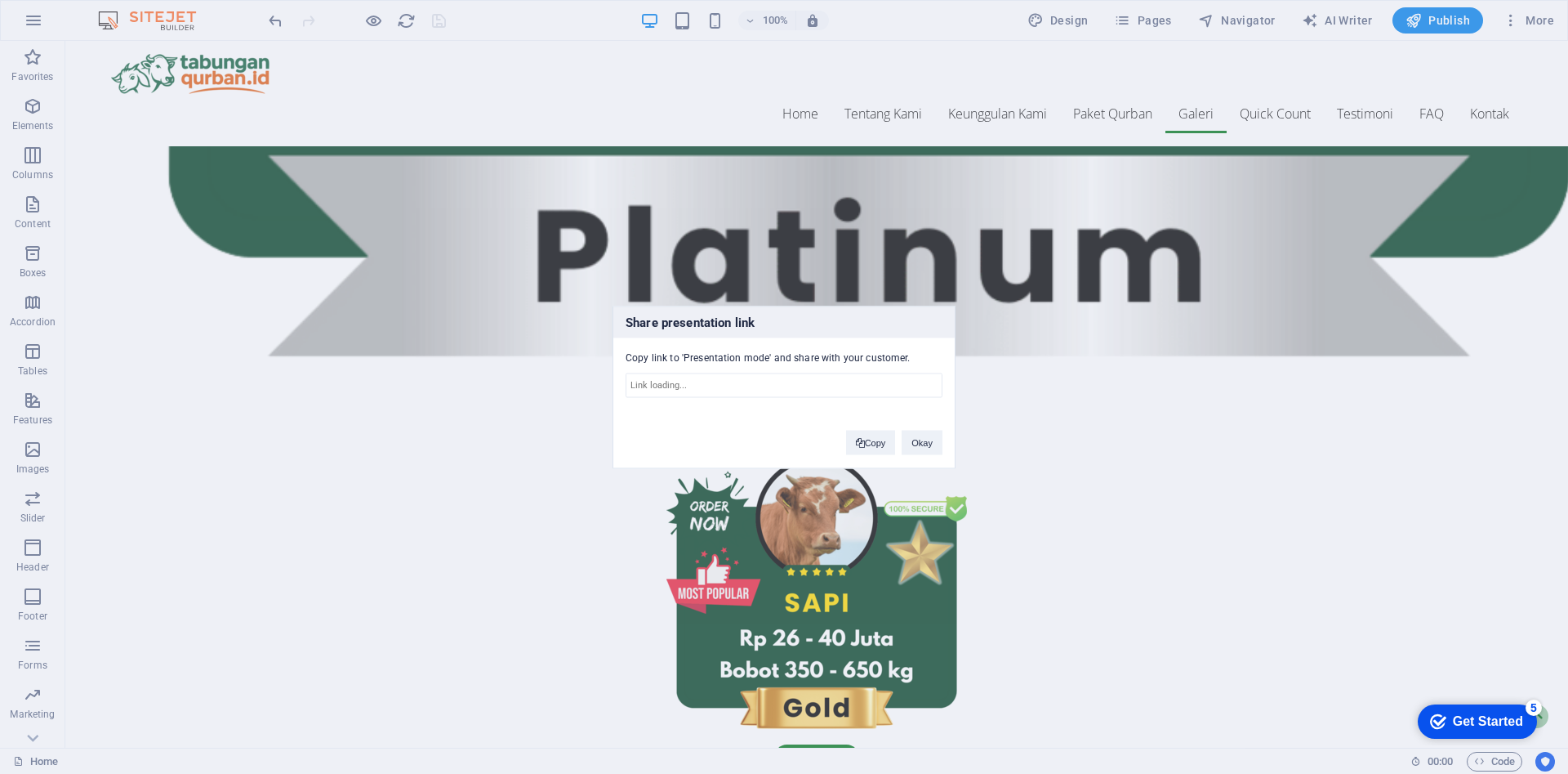
type input "https://cms.sitehub.io/presentation/2105184/84afde5235990cfc59f06bb29f5b37426cf…"
click at [872, 439] on button "Copy" at bounding box center [871, 442] width 49 height 24
click at [908, 450] on button "Okay" at bounding box center [922, 444] width 41 height 24
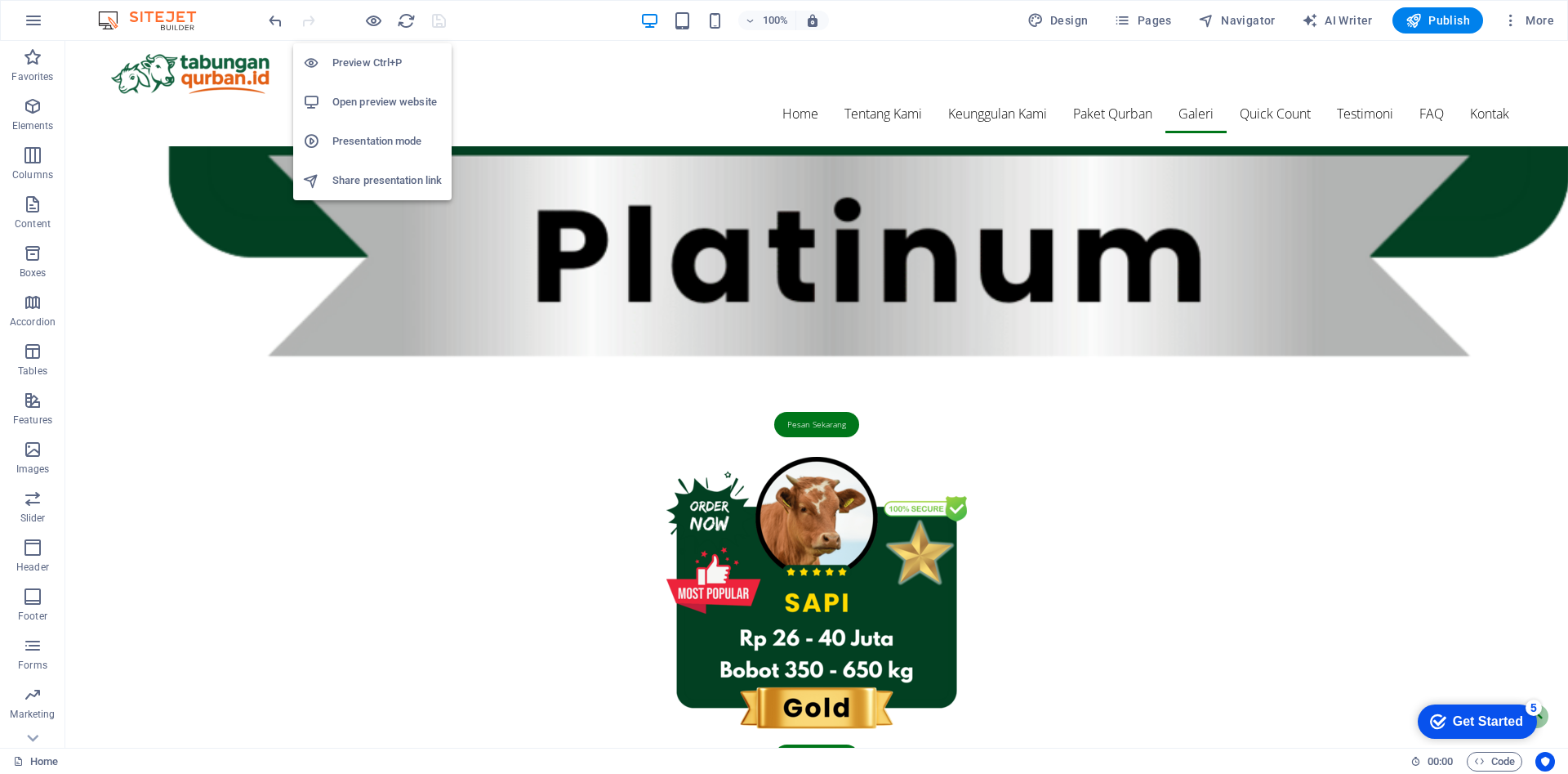
click at [401, 142] on h6 "Presentation mode" at bounding box center [387, 141] width 110 height 19
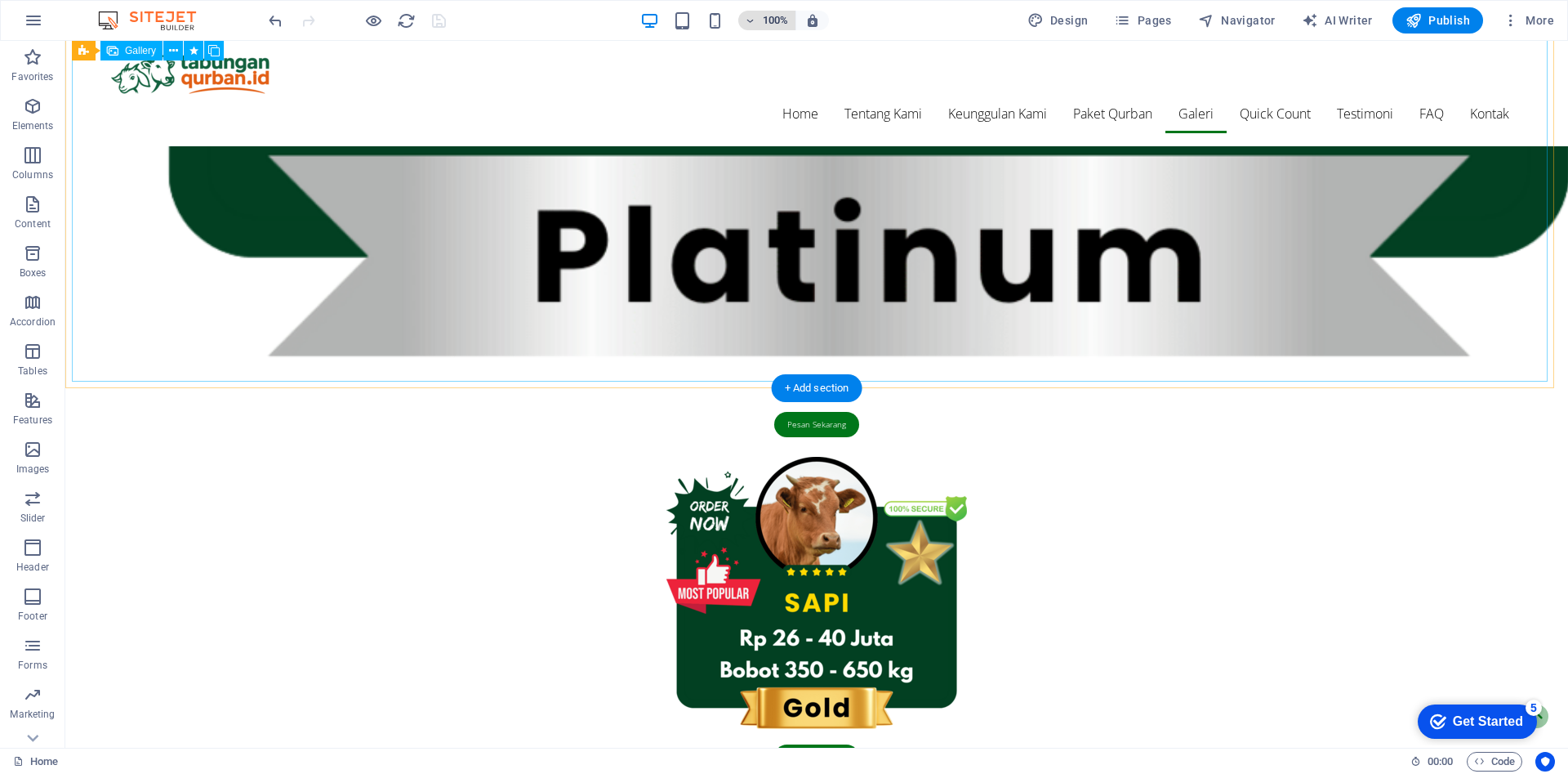
click at [773, 14] on h6 "100%" at bounding box center [775, 20] width 26 height 19
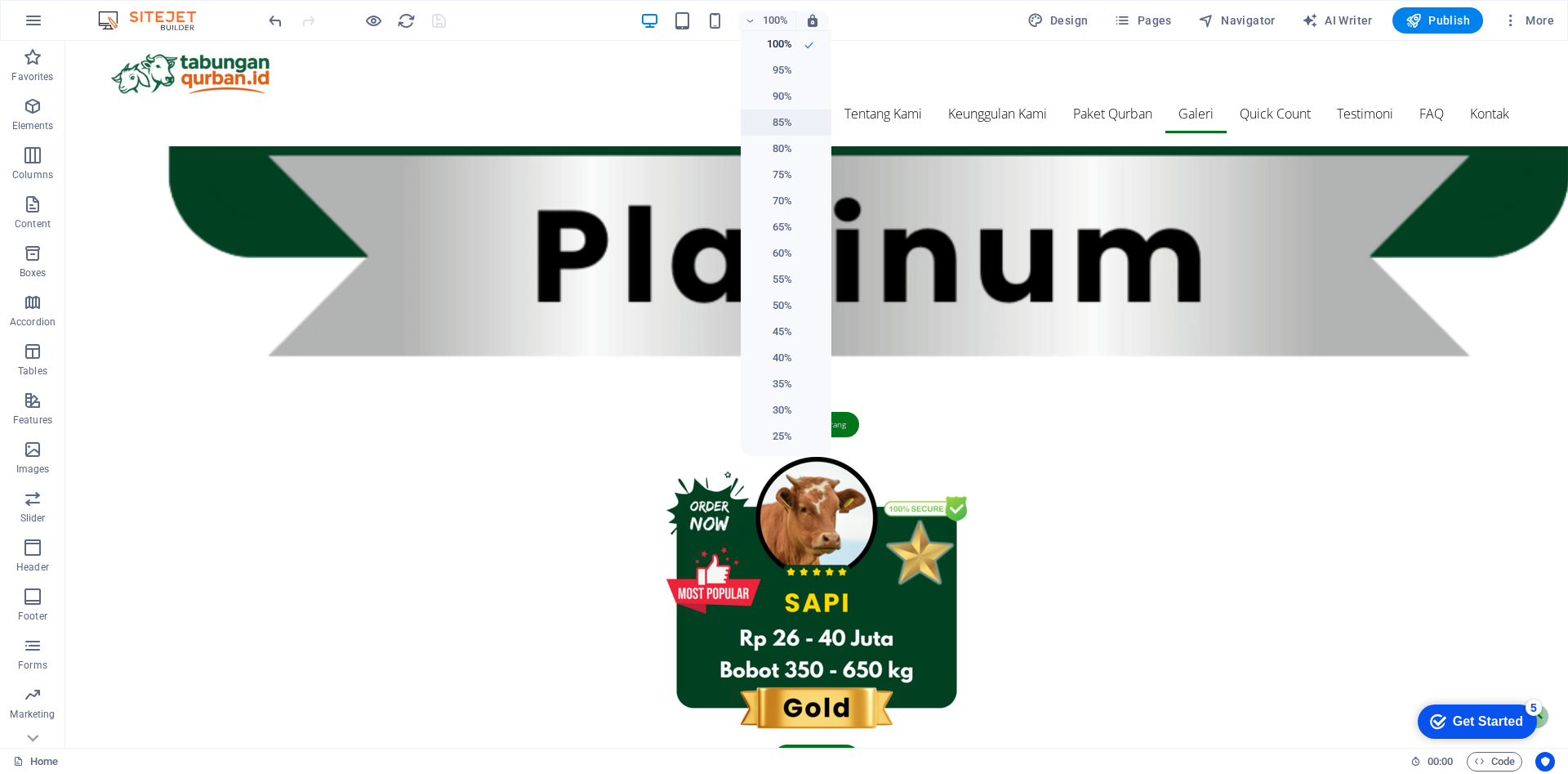
click at [783, 123] on h6 "85%" at bounding box center [772, 122] width 42 height 19
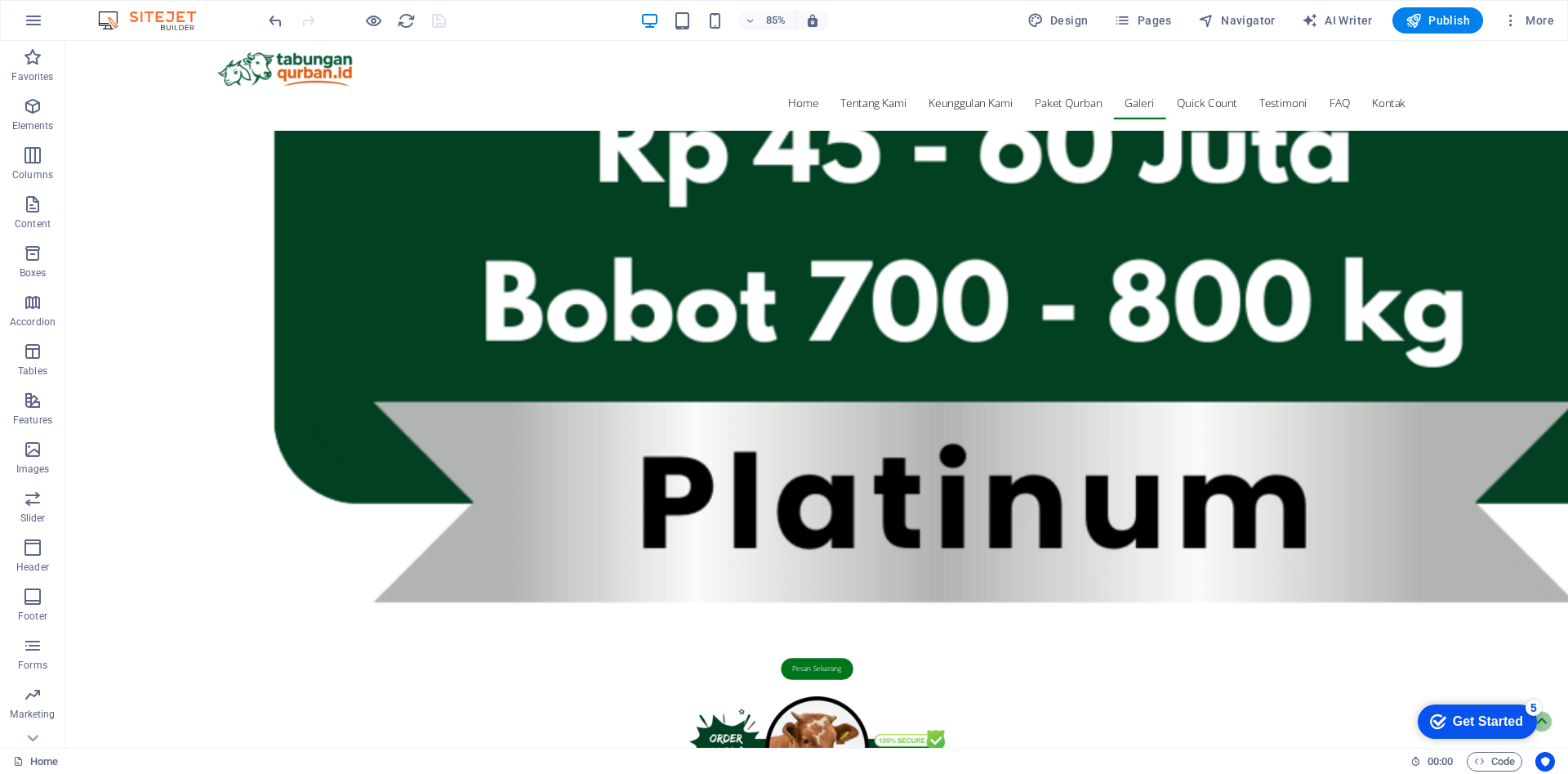
scroll to position [3826, 0]
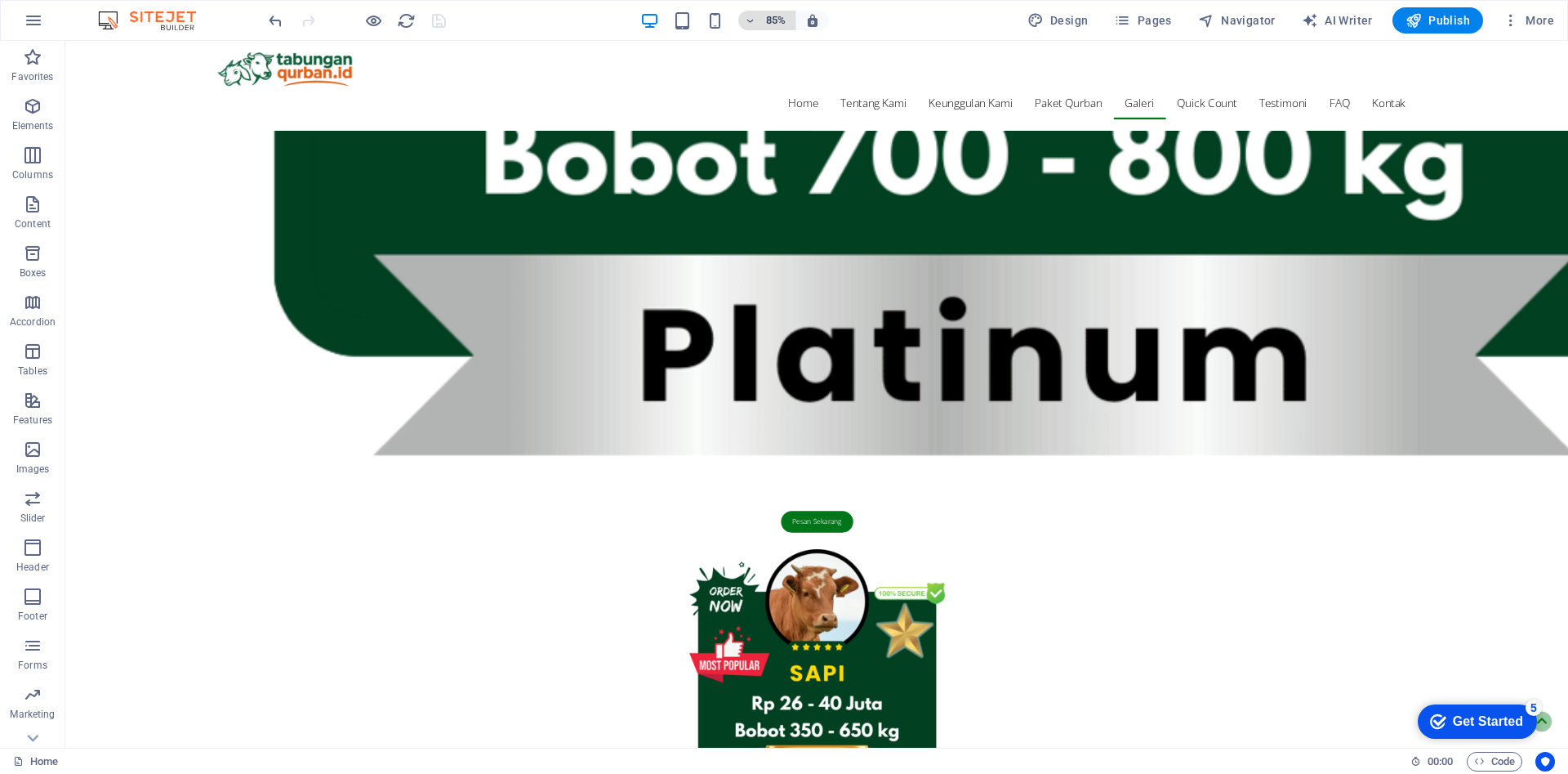
click at [774, 23] on h6 "85%" at bounding box center [775, 20] width 26 height 19
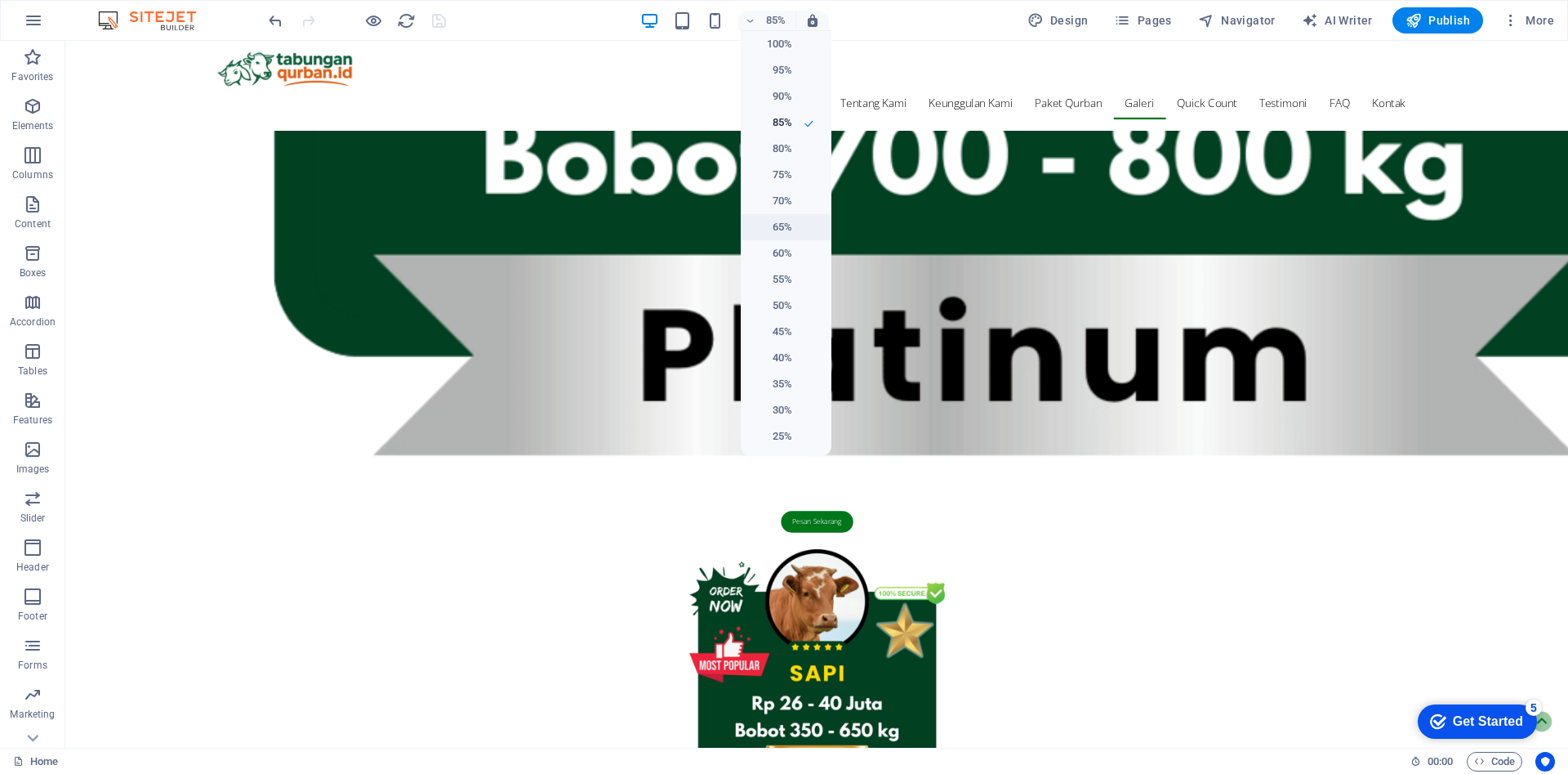
click at [784, 233] on h6 "65%" at bounding box center [772, 226] width 42 height 19
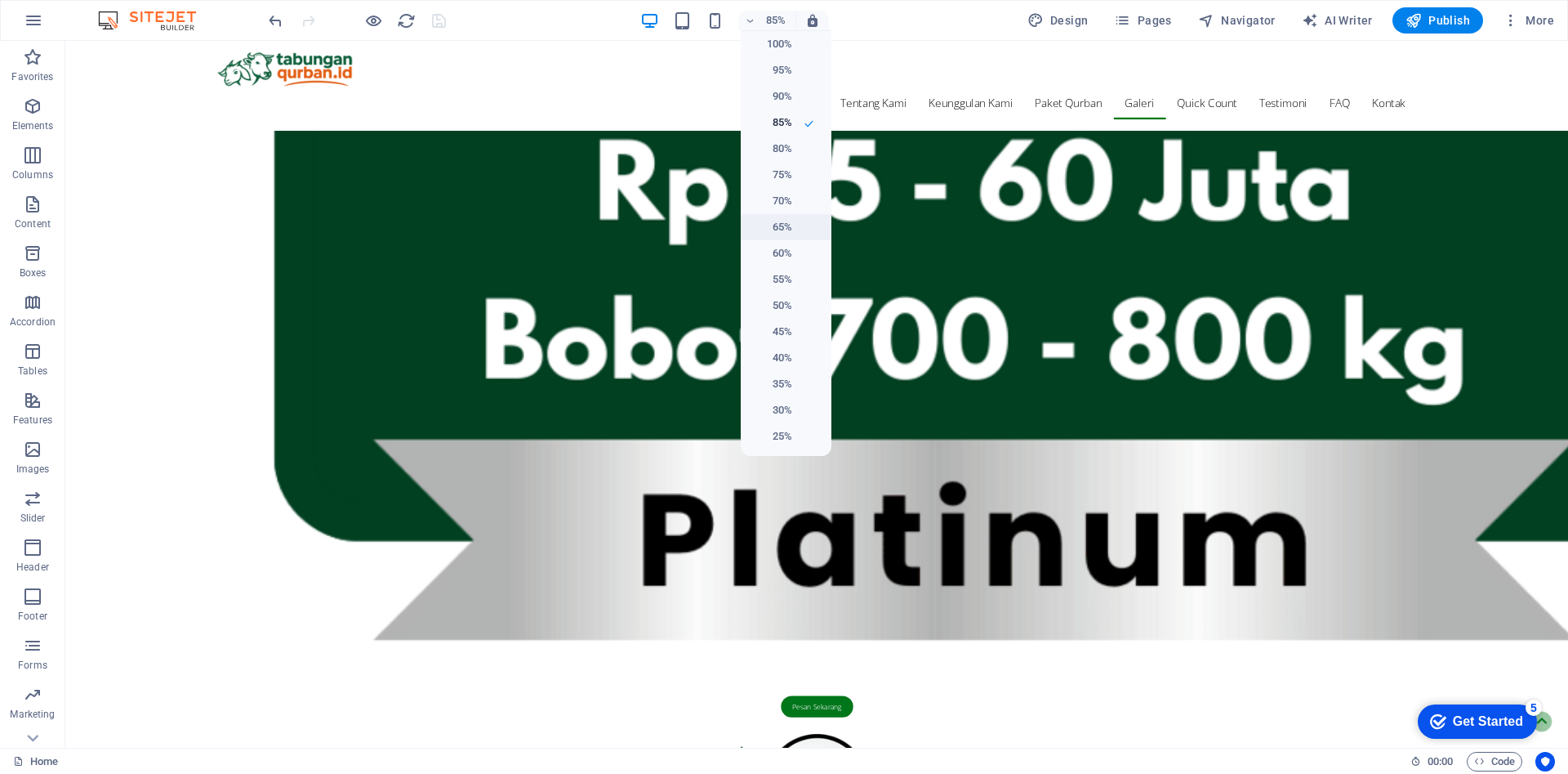
scroll to position [4179, 0]
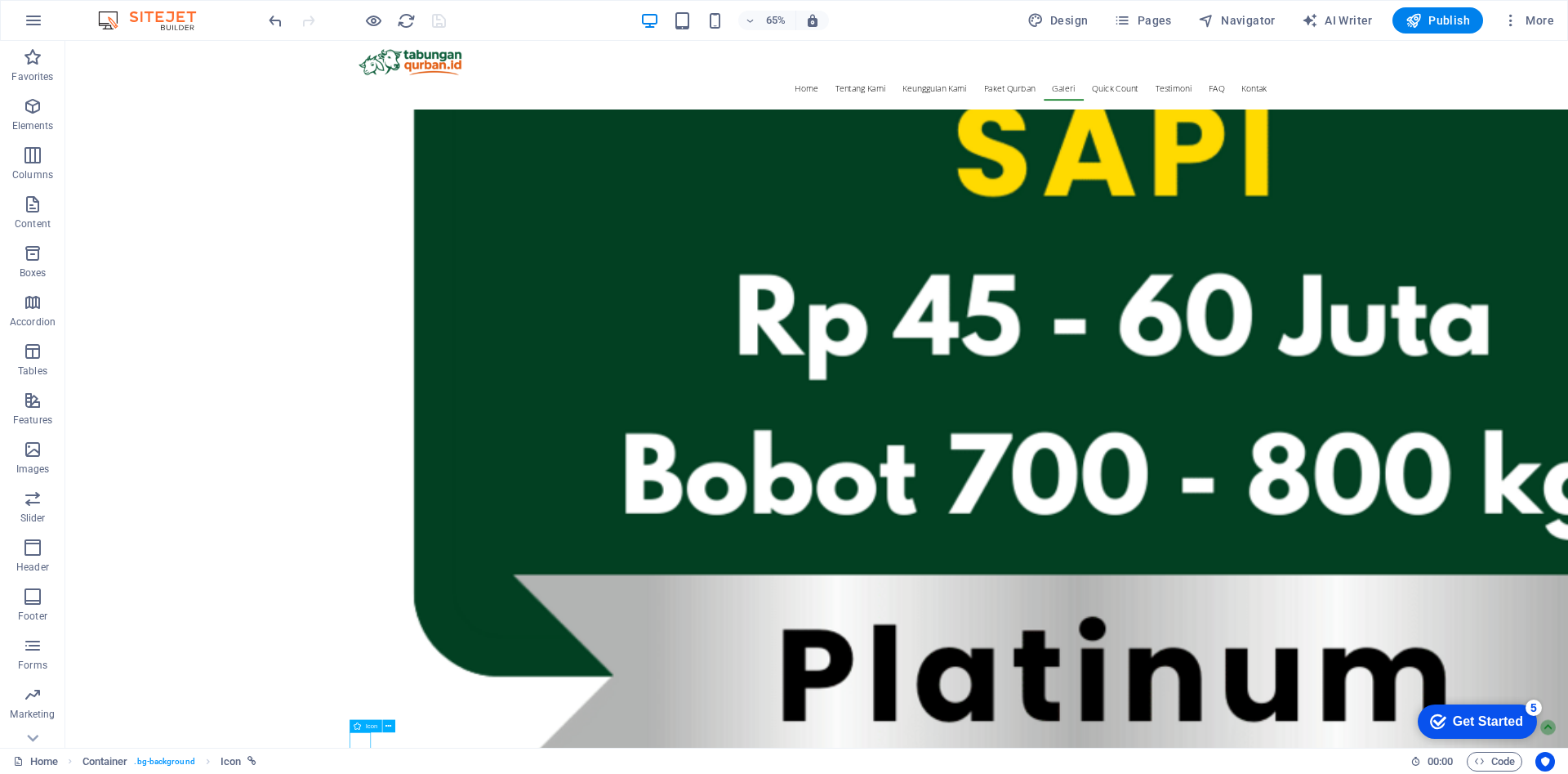
select select "xMinYMid"
select select "px"
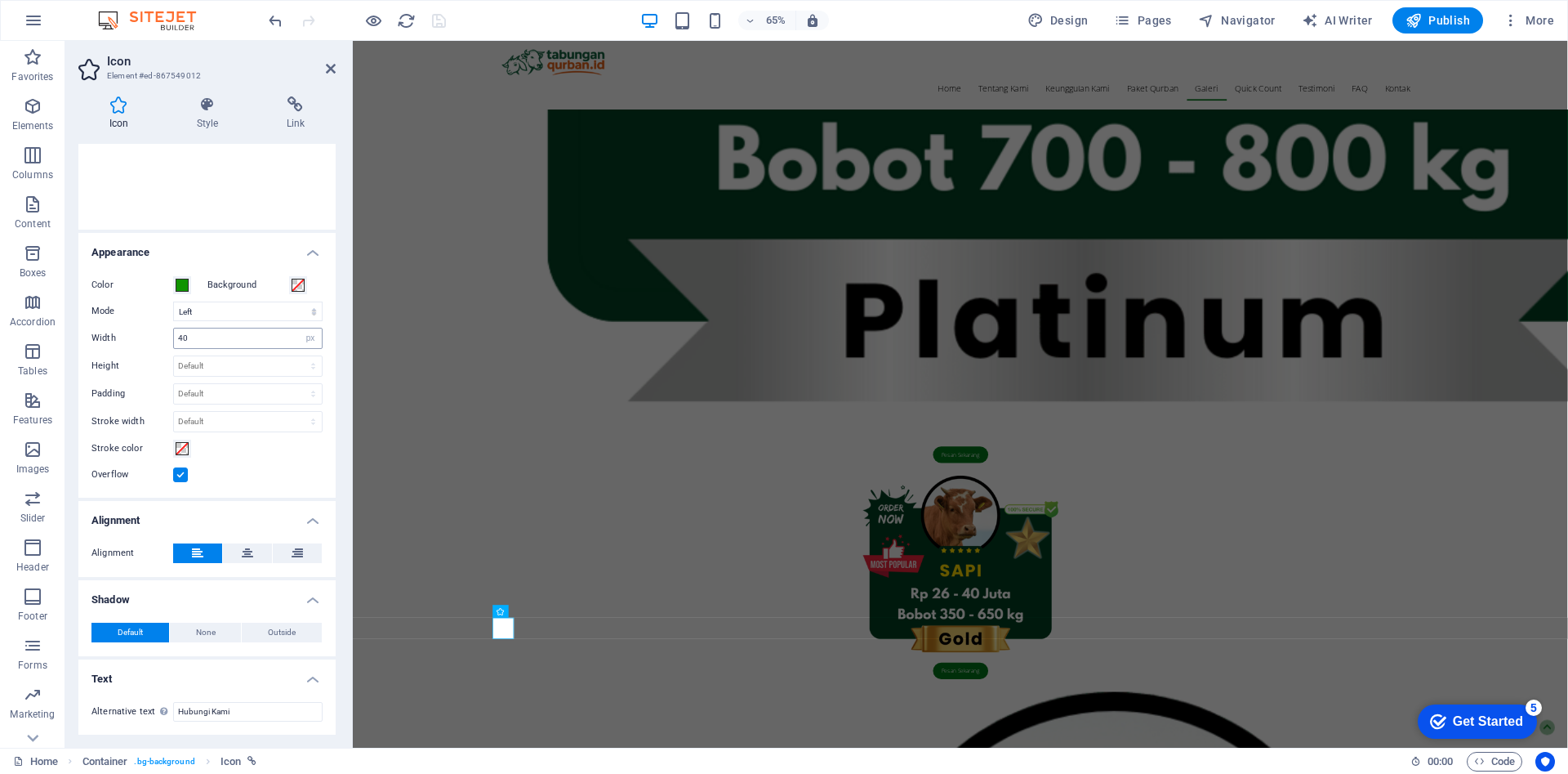
scroll to position [0, 0]
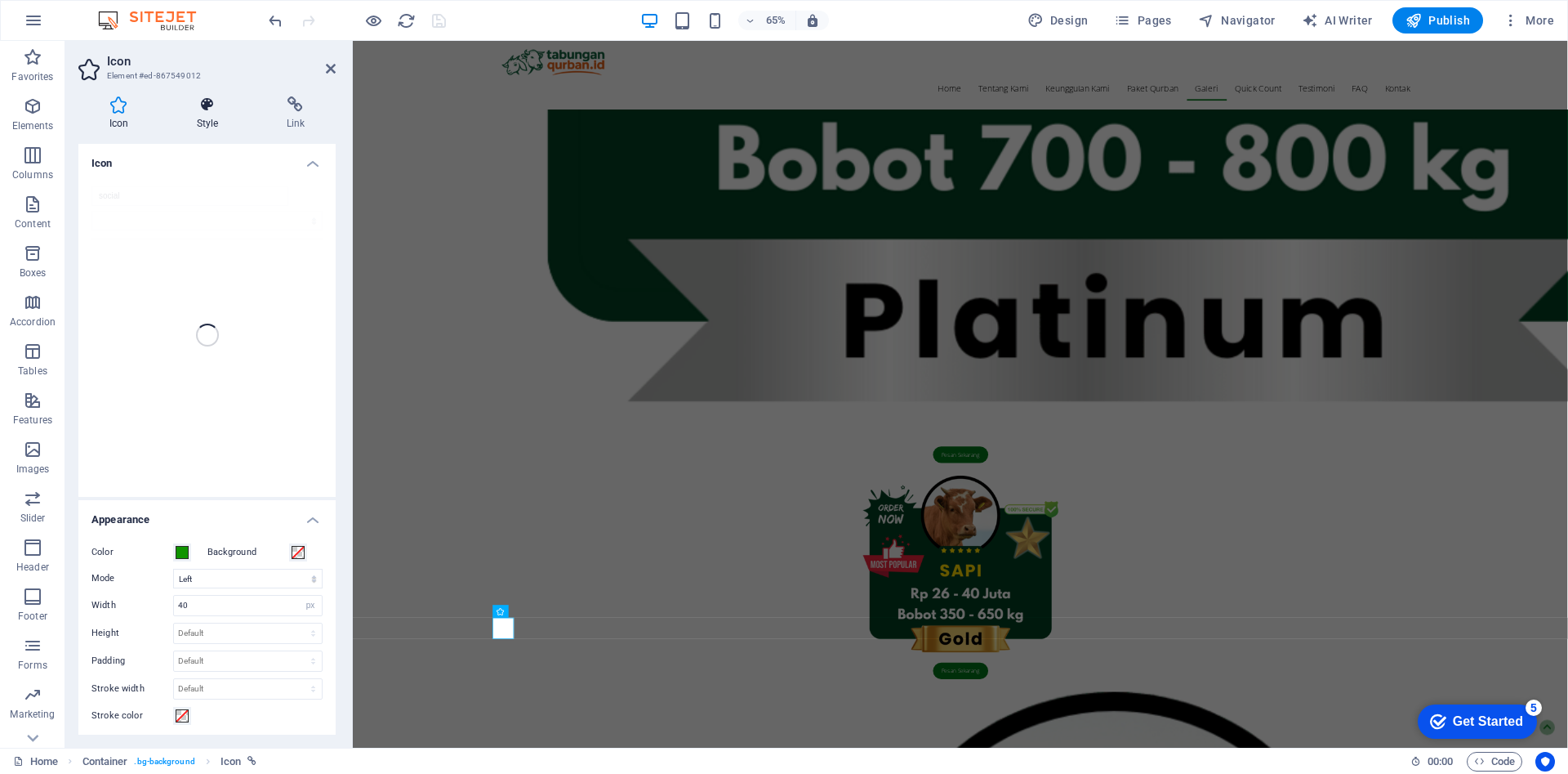
click at [205, 112] on icon at bounding box center [207, 104] width 83 height 16
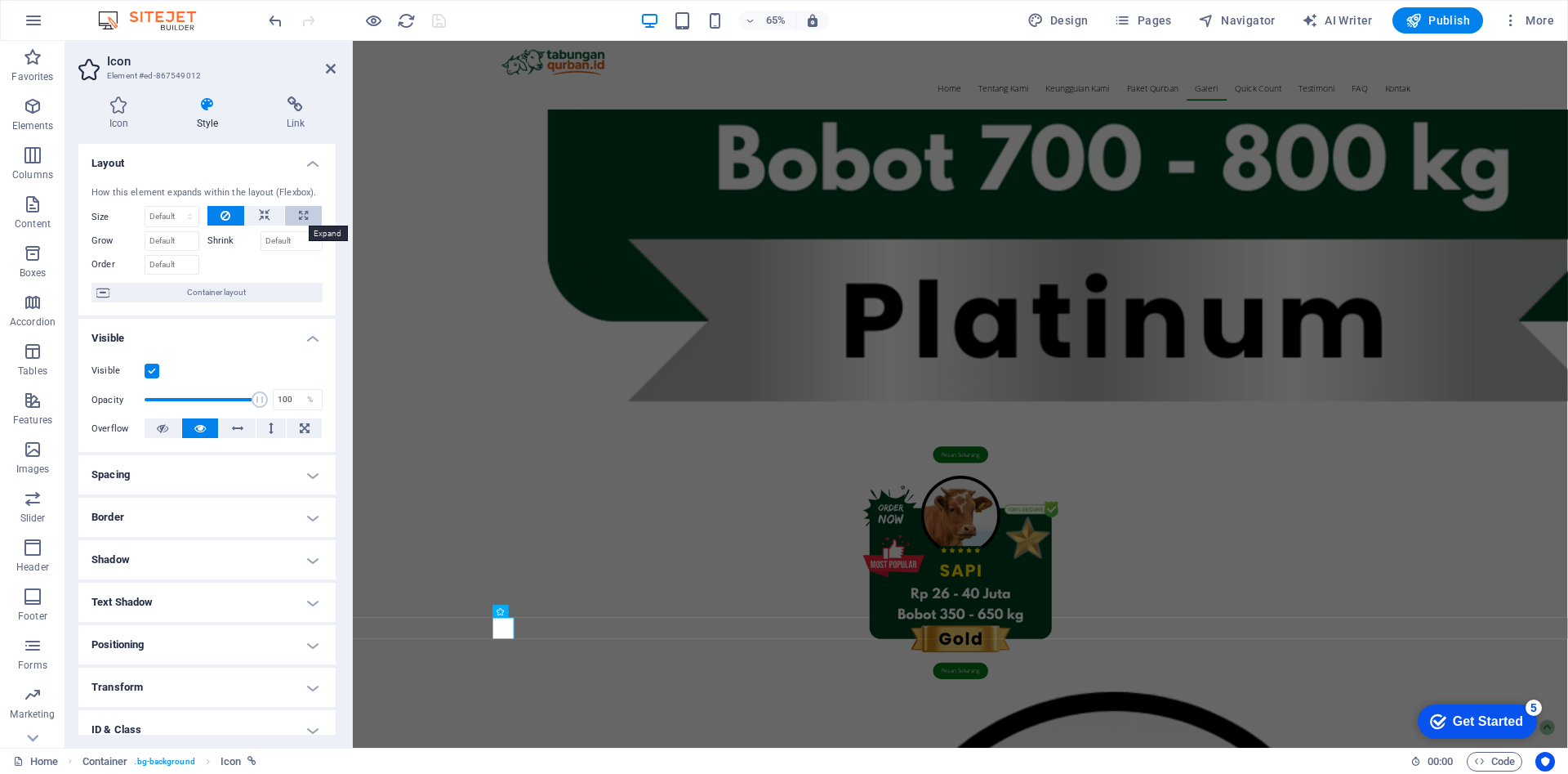
click at [291, 219] on button at bounding box center [303, 216] width 37 height 19
type input "100"
select select "%"
click at [230, 217] on button at bounding box center [226, 216] width 38 height 19
select select "DISABLED_OPTION_VALUE"
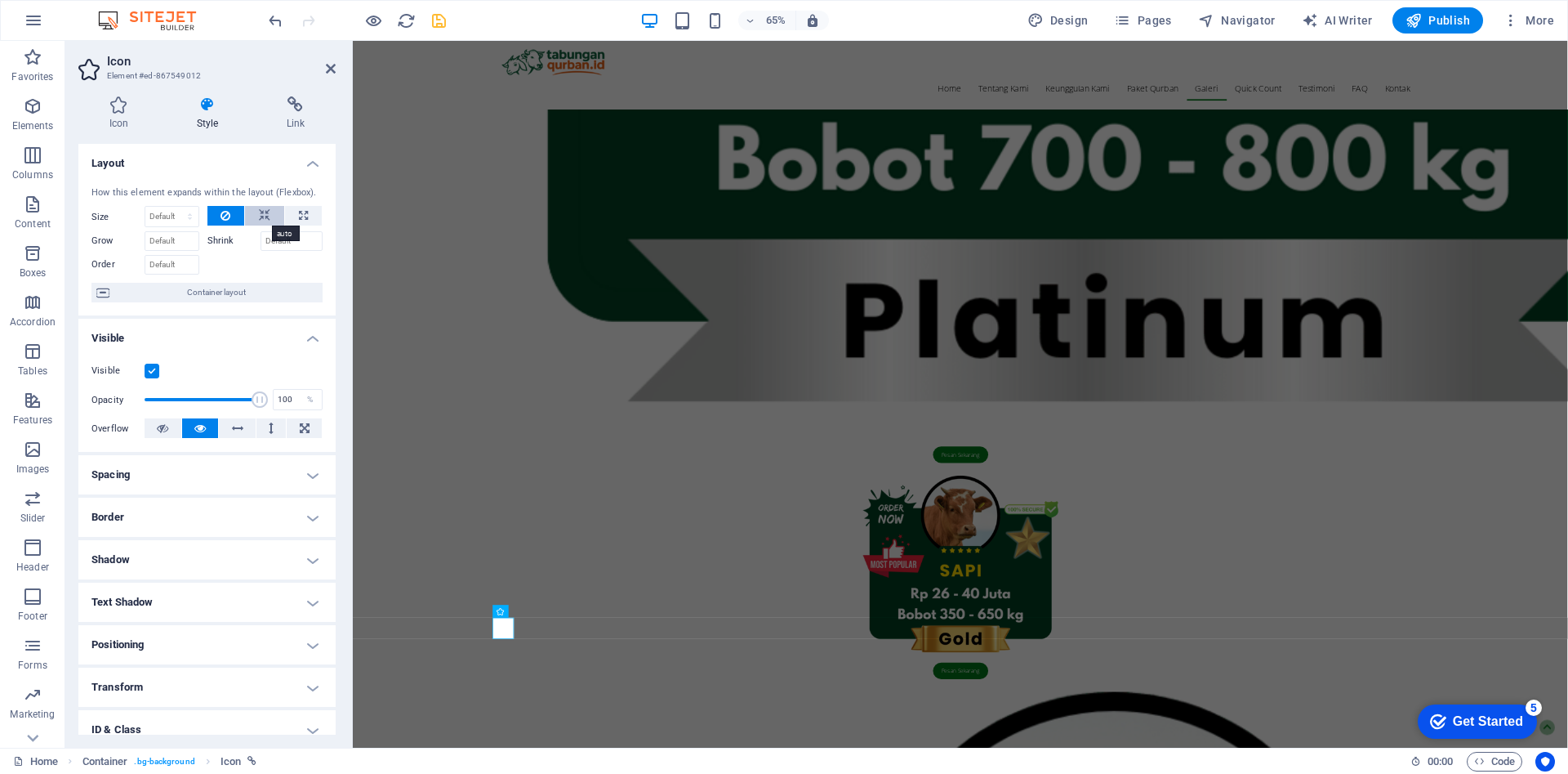
click at [259, 220] on icon at bounding box center [265, 216] width 12 height 19
click at [181, 245] on input "Grow" at bounding box center [171, 241] width 54 height 19
click at [279, 243] on input "Shrink" at bounding box center [292, 241] width 63 height 19
type input "100"
click at [293, 243] on input "100" at bounding box center [292, 241] width 63 height 19
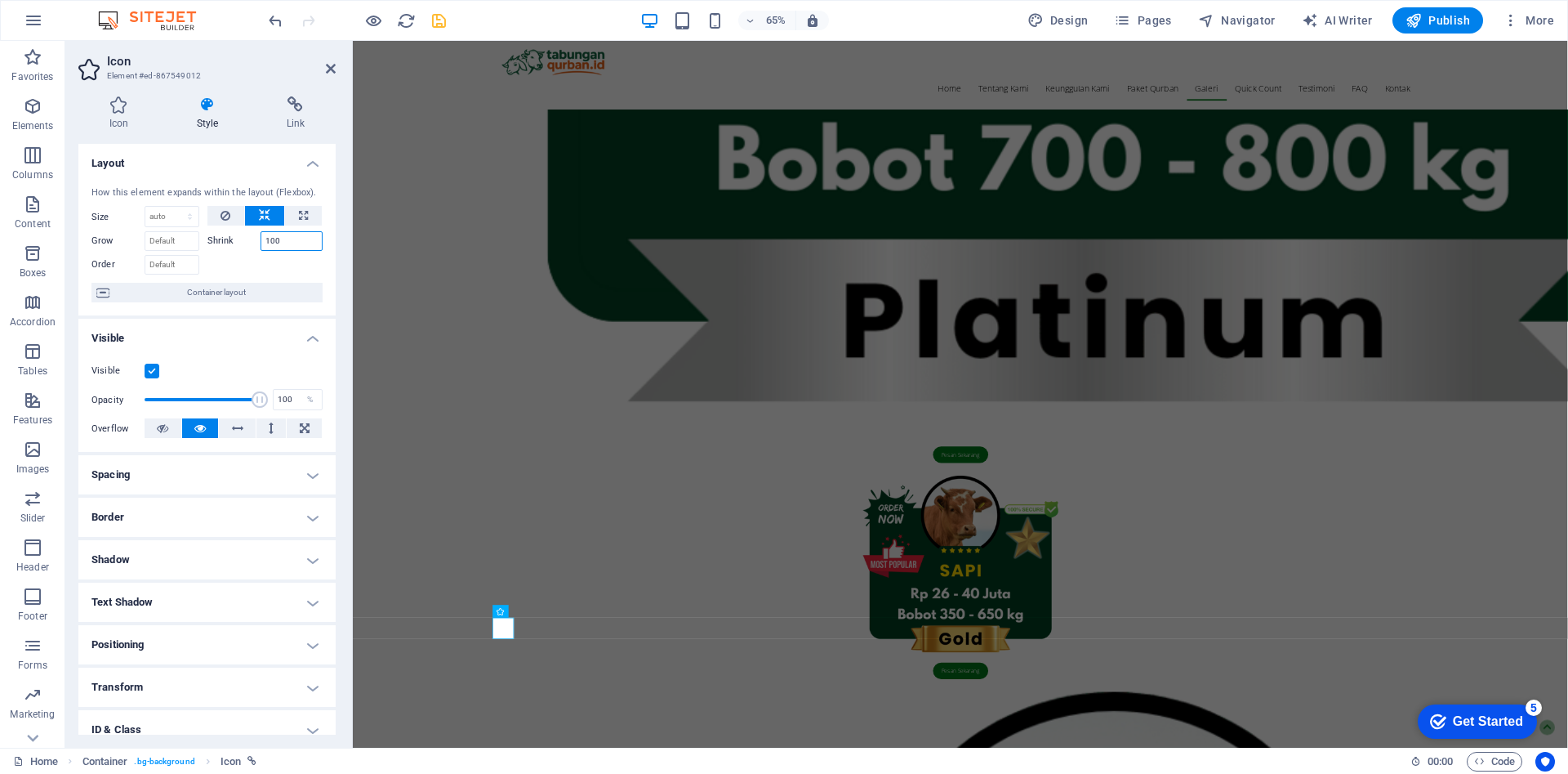
drag, startPoint x: 286, startPoint y: 243, endPoint x: 240, endPoint y: 244, distance: 46.0
click at [240, 244] on div "Shrink 100" at bounding box center [266, 241] width 116 height 19
click at [289, 266] on div at bounding box center [266, 262] width 116 height 23
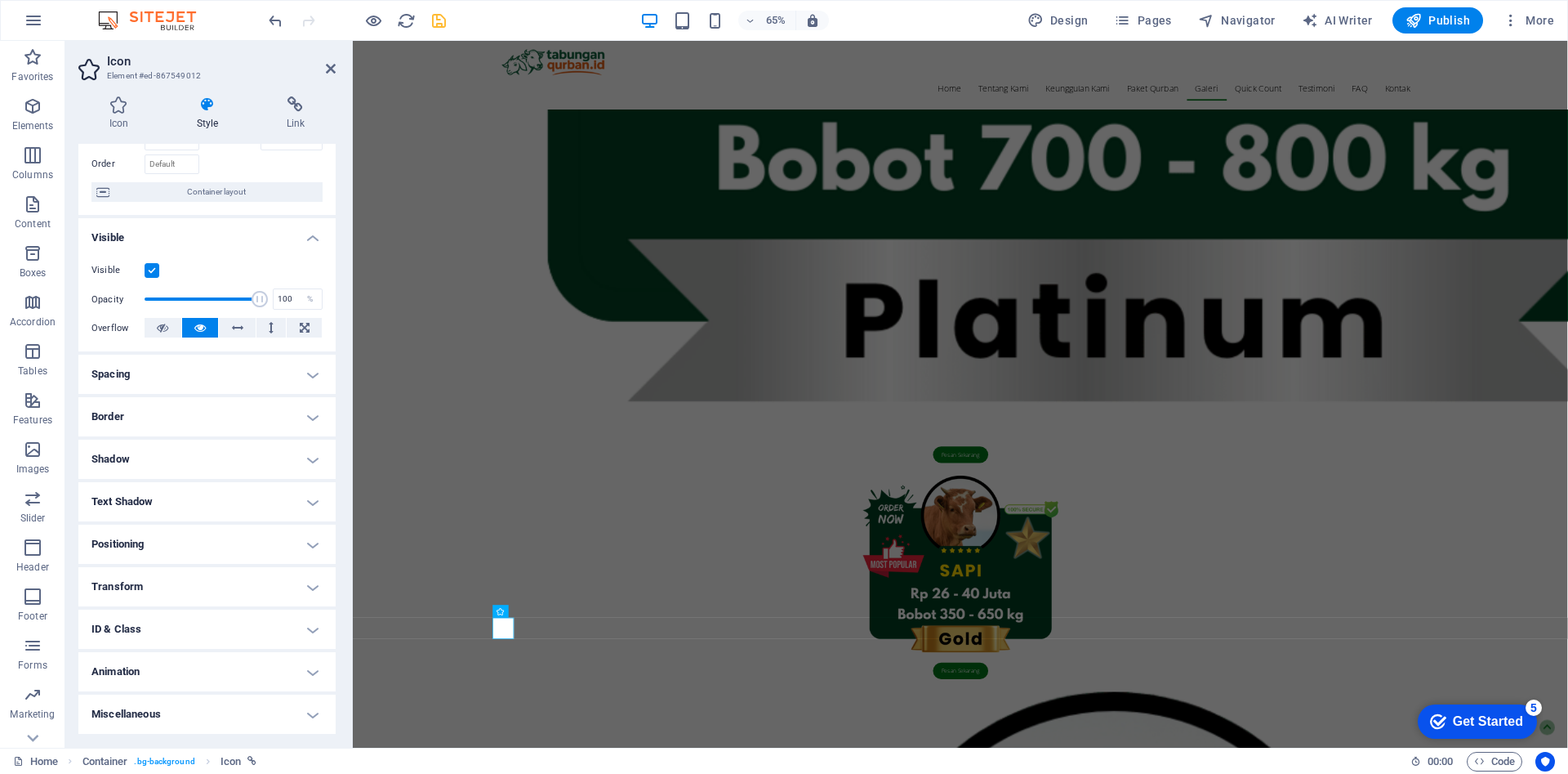
click at [240, 541] on h4 "Positioning" at bounding box center [207, 544] width 257 height 39
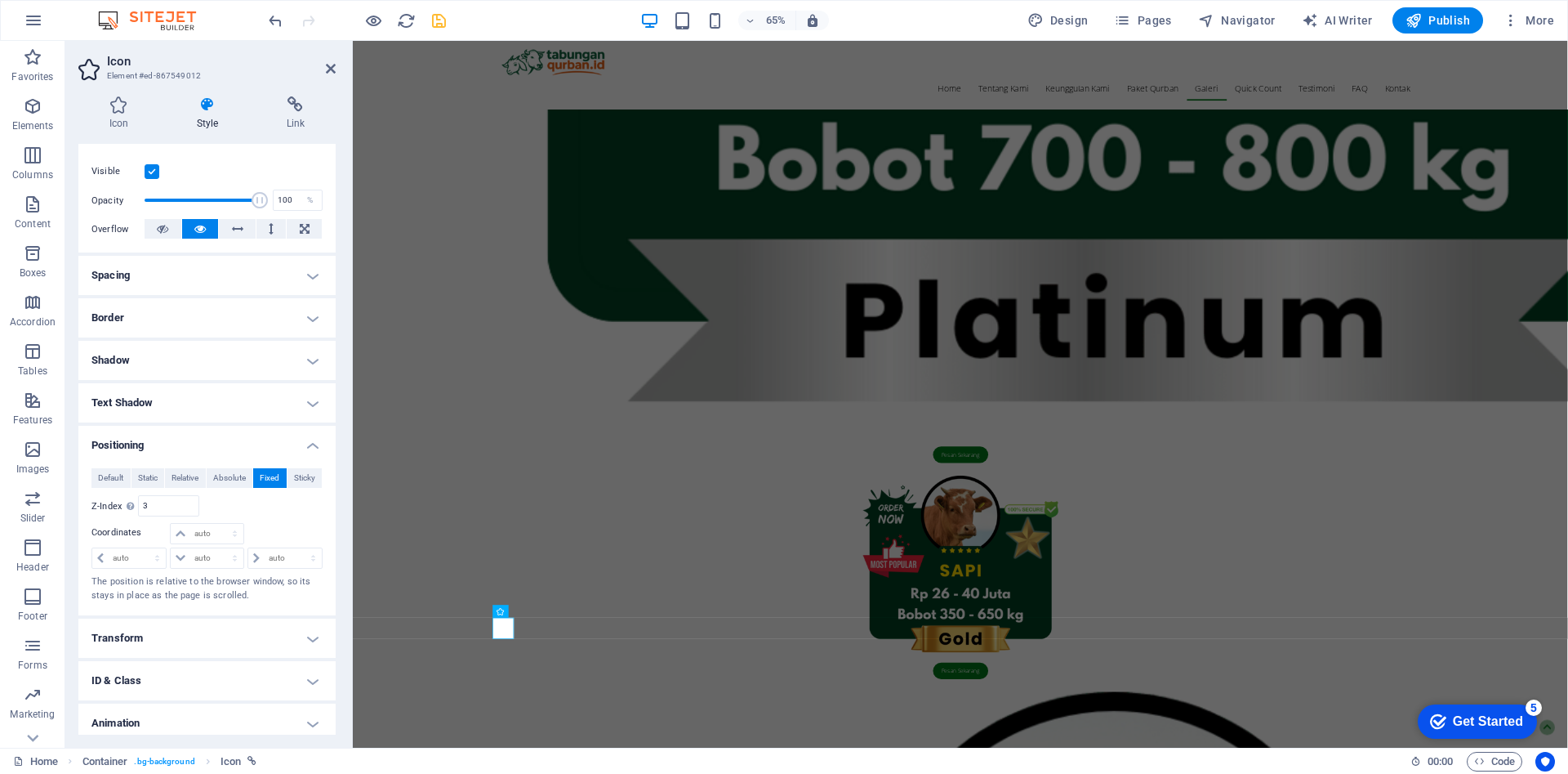
scroll to position [210, 0]
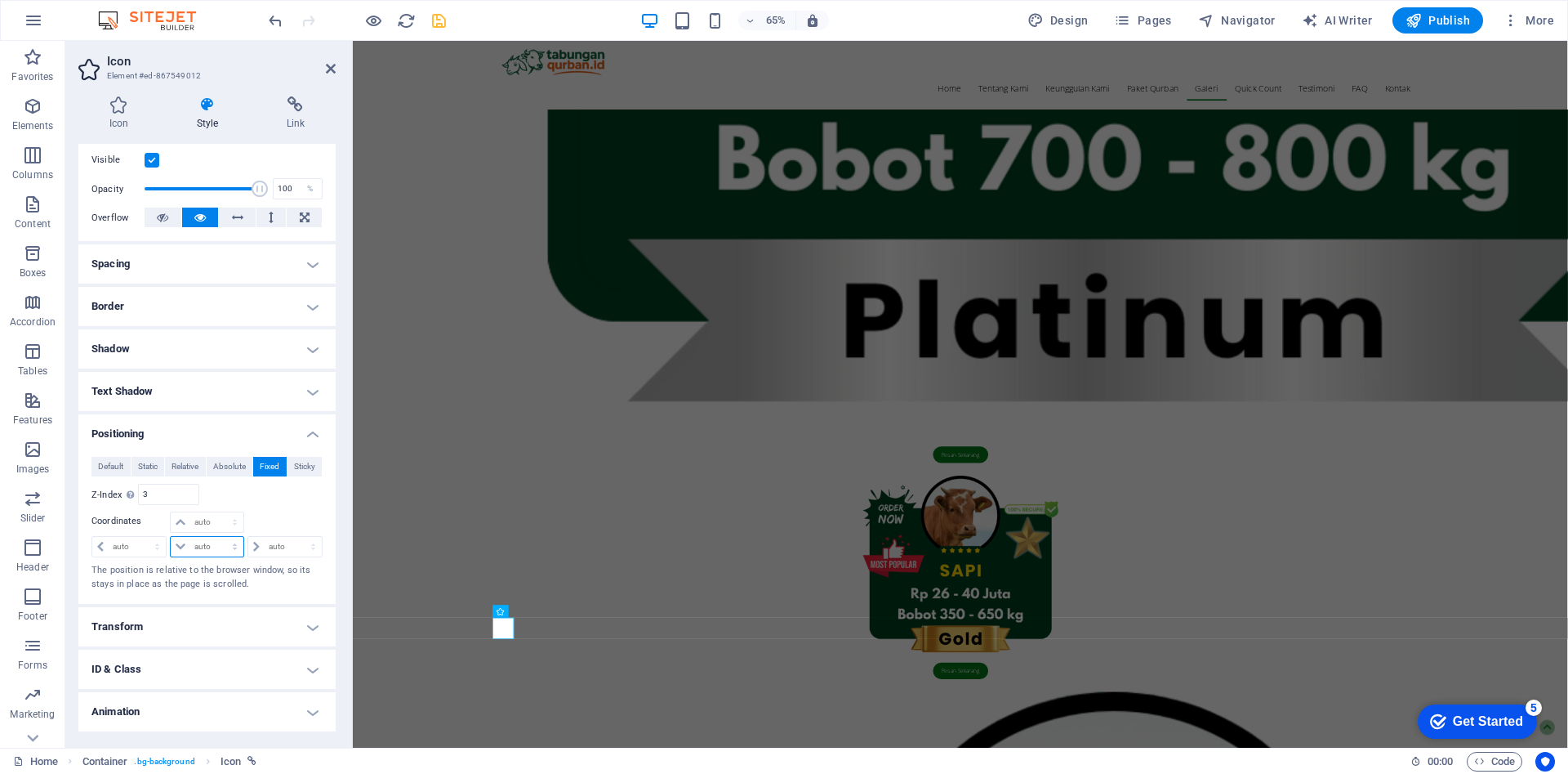
click at [217, 549] on select "auto px rem % em" at bounding box center [207, 546] width 72 height 19
click at [157, 548] on select "auto px rem % em" at bounding box center [129, 546] width 74 height 19
click at [207, 524] on select "auto px rem % em" at bounding box center [207, 522] width 72 height 19
select select "px"
click at [218, 512] on select "auto px rem % em" at bounding box center [207, 522] width 72 height 19
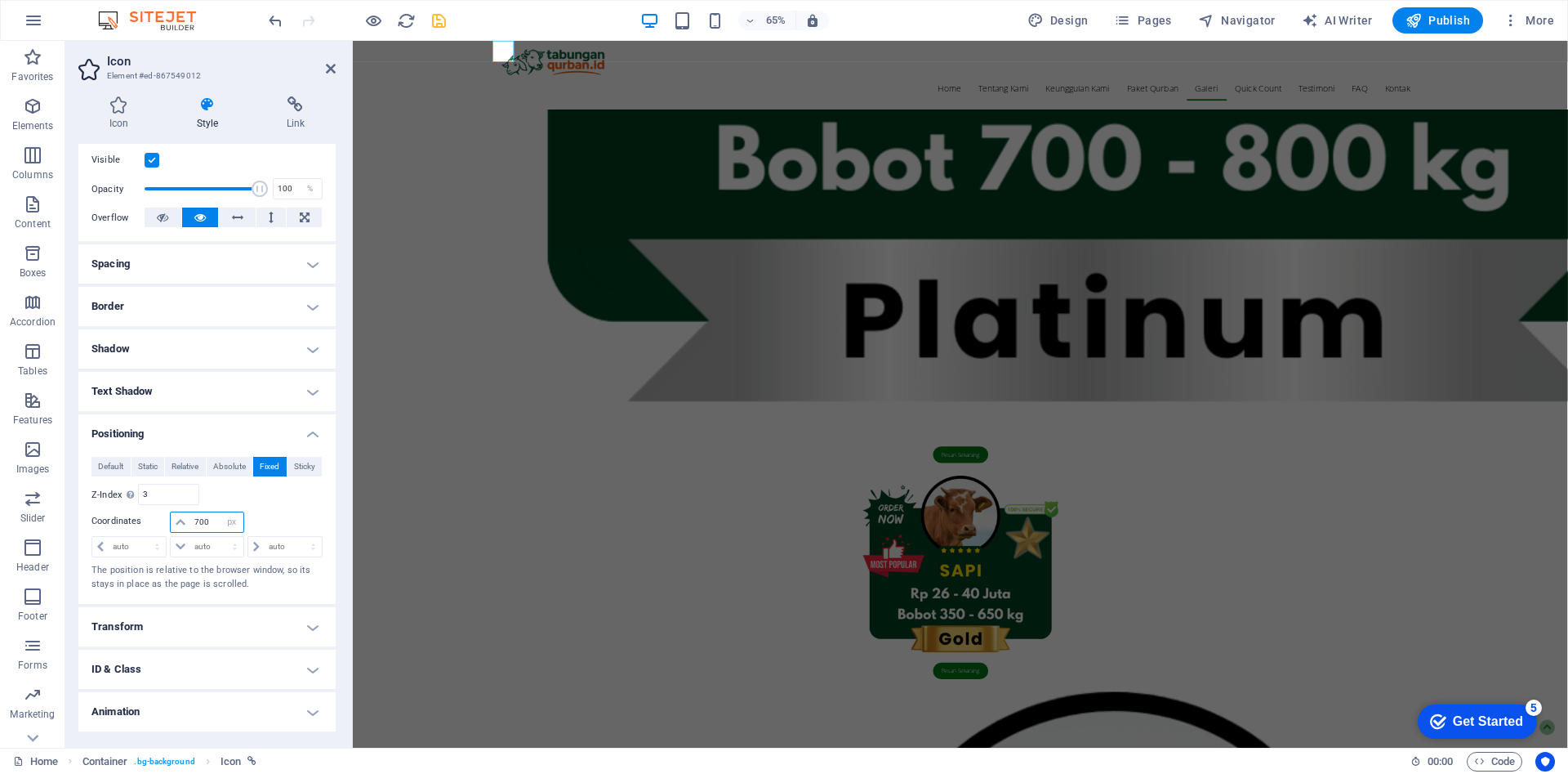
type input "700"
click at [122, 106] on icon at bounding box center [119, 104] width 80 height 16
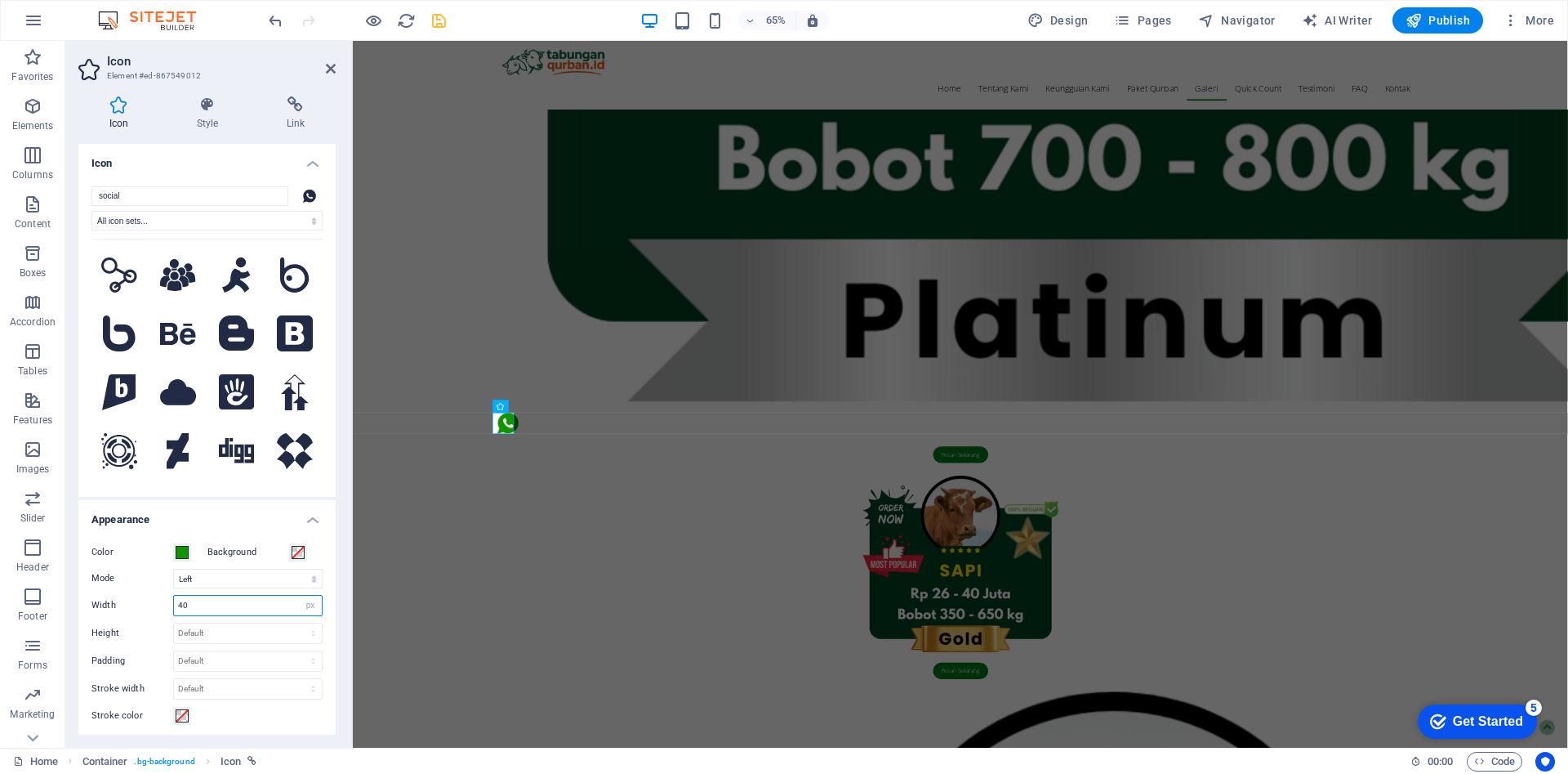
click at [219, 604] on input "40" at bounding box center [248, 605] width 147 height 19
type input "4"
type input "50"
click at [791, 19] on button "65%" at bounding box center [767, 20] width 58 height 19
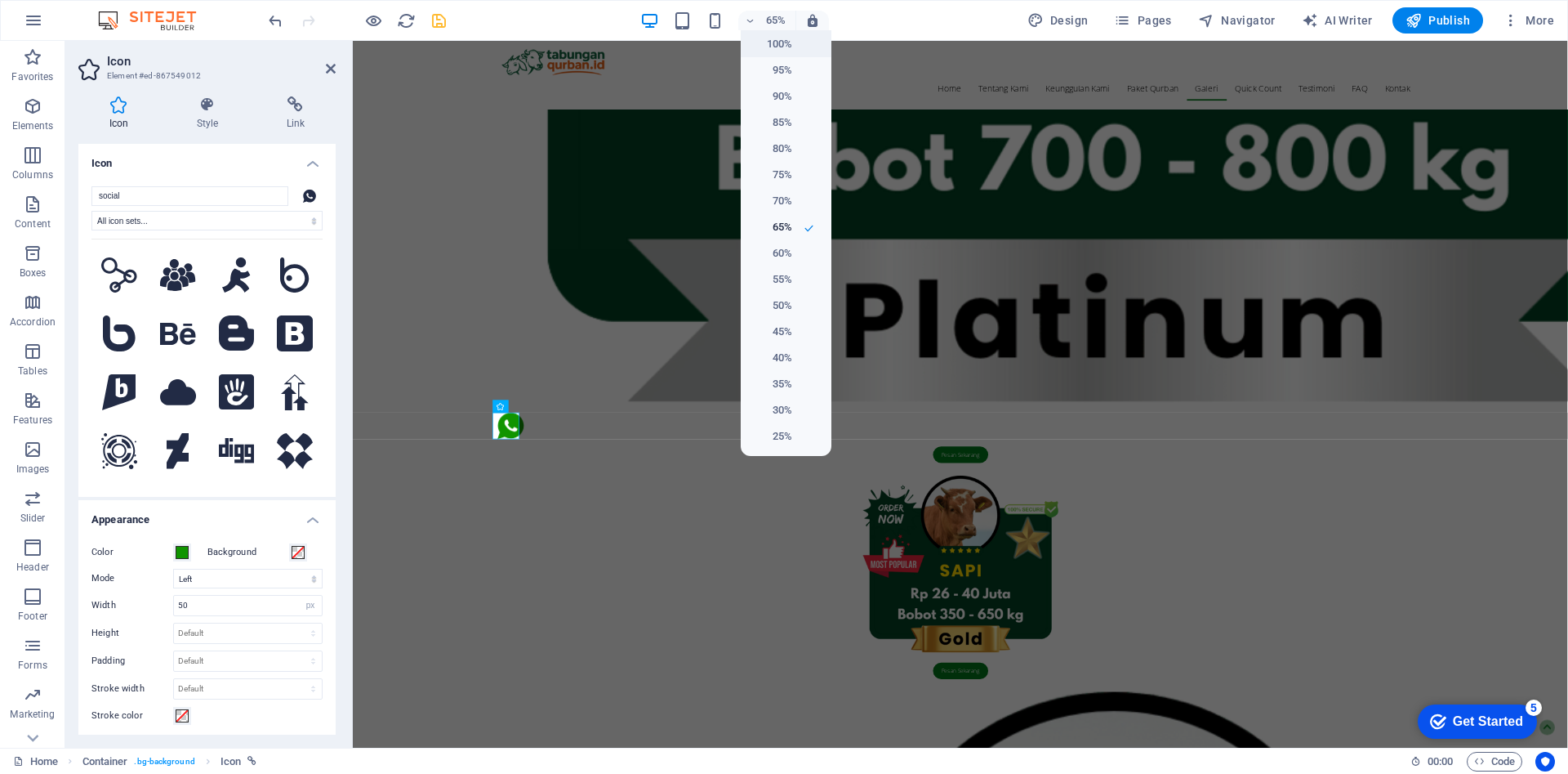
click at [790, 41] on h6 "100%" at bounding box center [772, 44] width 42 height 19
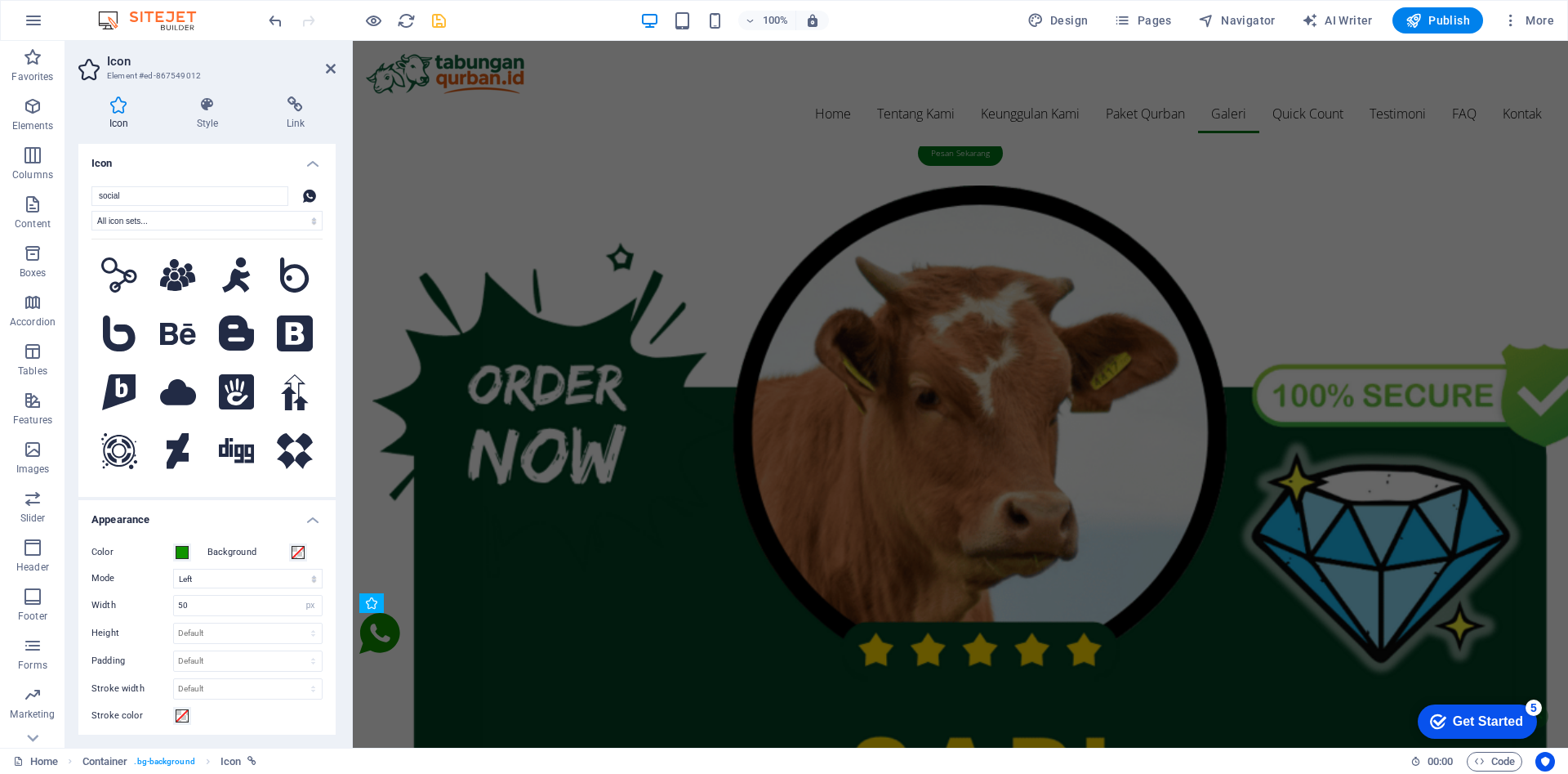
scroll to position [3258, 0]
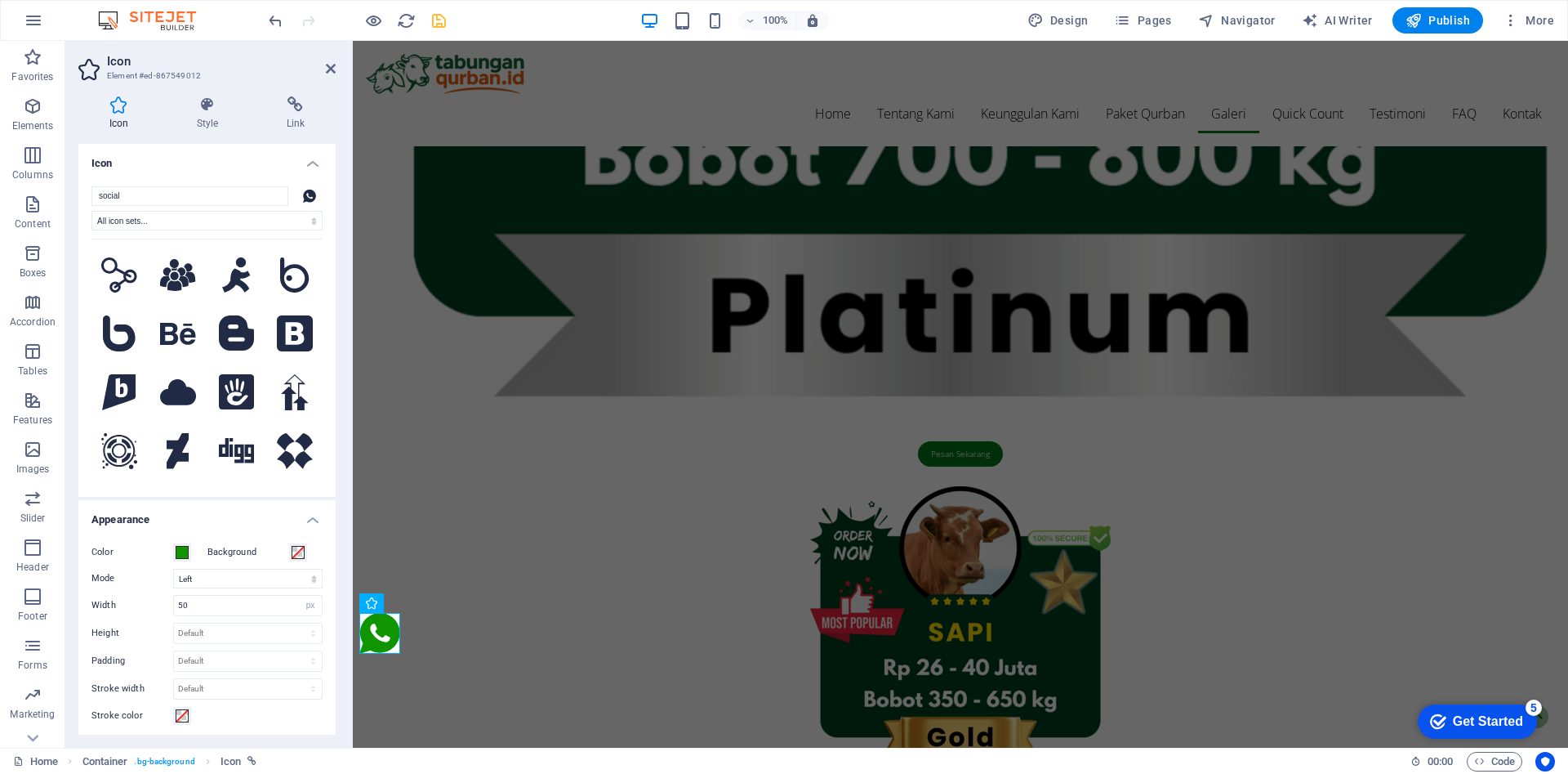
click at [329, 69] on icon at bounding box center [331, 69] width 10 height 13
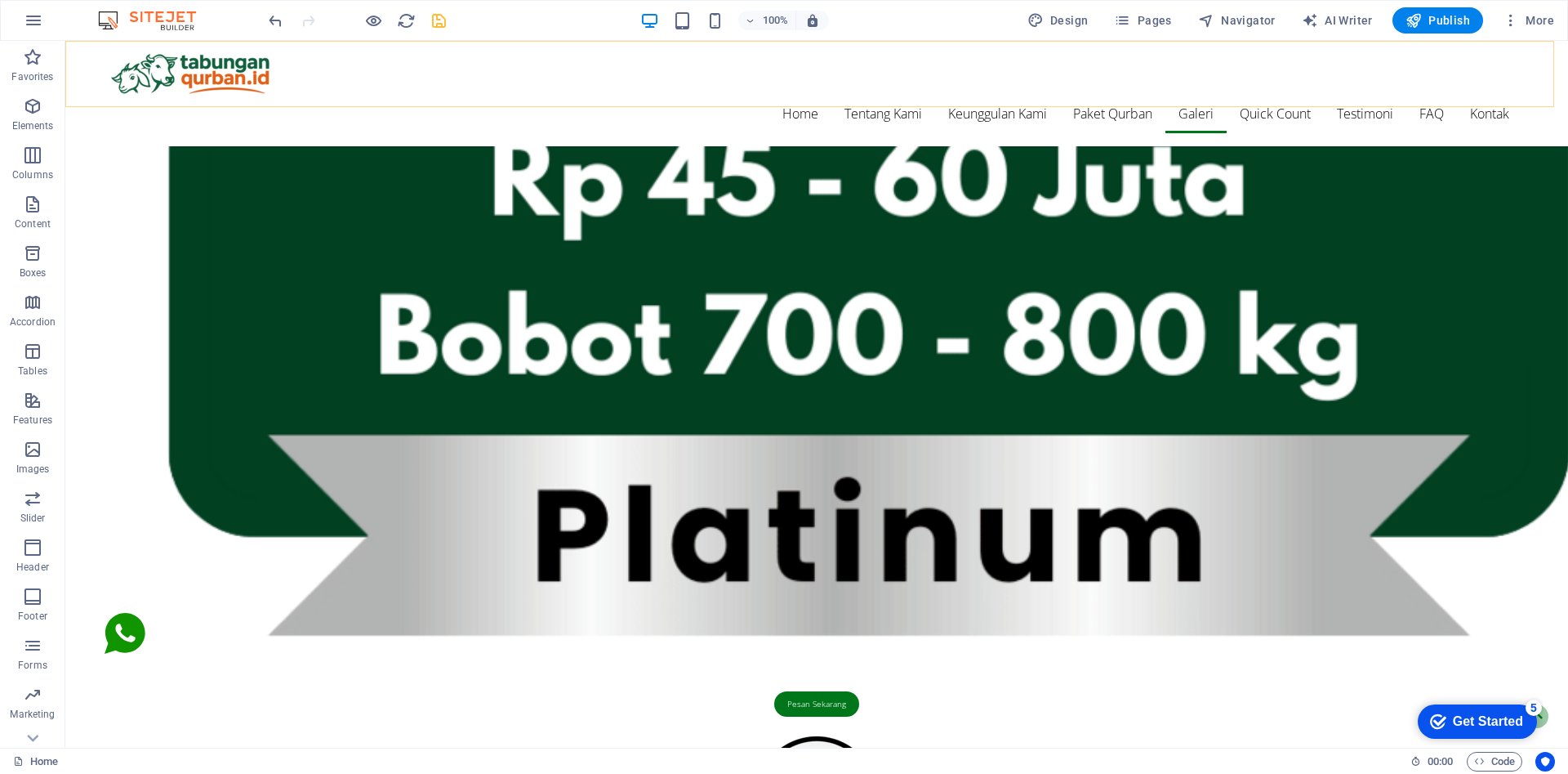
scroll to position [3653, 0]
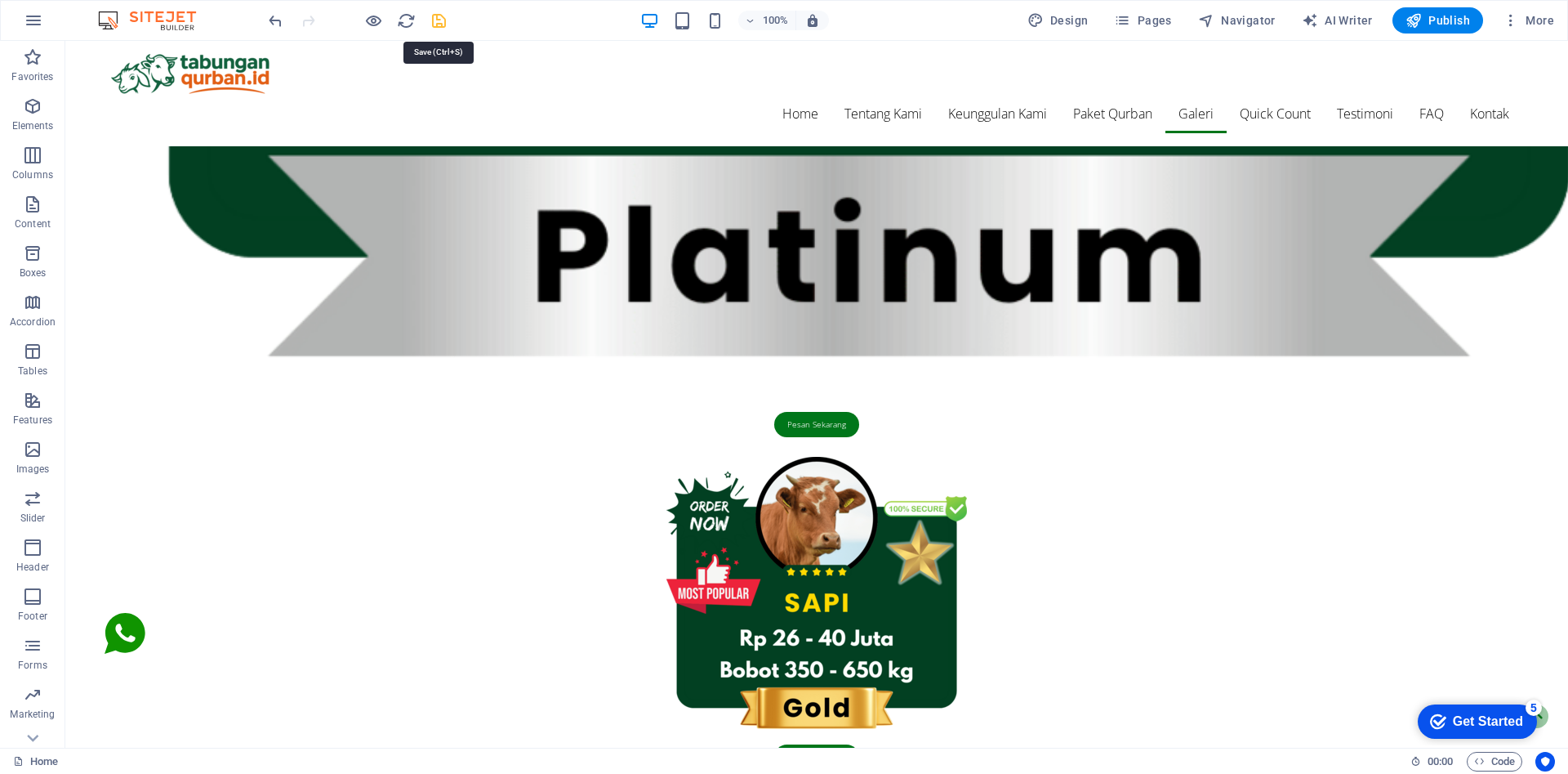
click at [432, 29] on icon "save" at bounding box center [439, 21] width 18 height 18
click at [1511, 18] on icon "button" at bounding box center [1510, 20] width 16 height 16
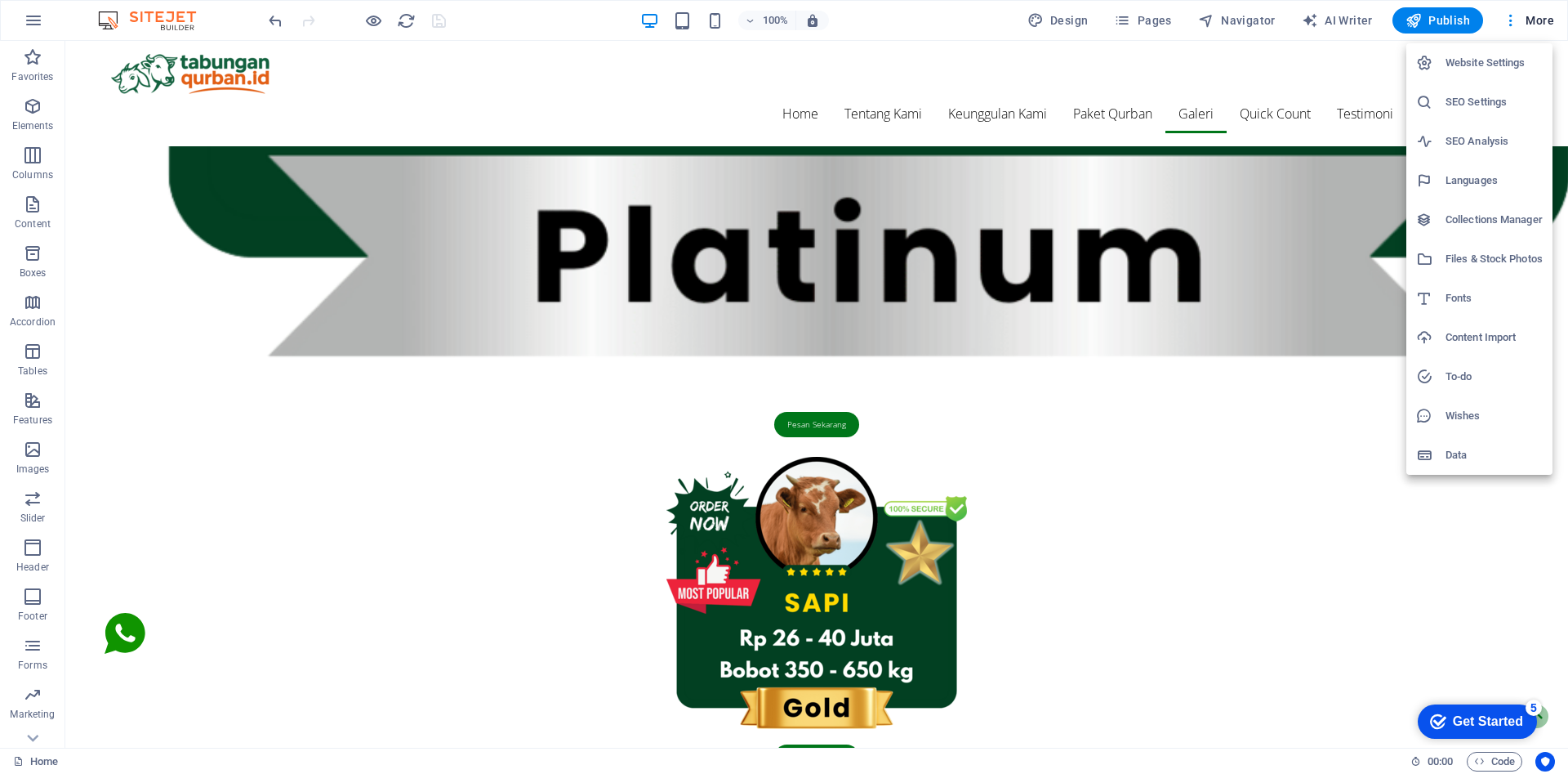
click at [1358, 76] on div at bounding box center [784, 387] width 1568 height 774
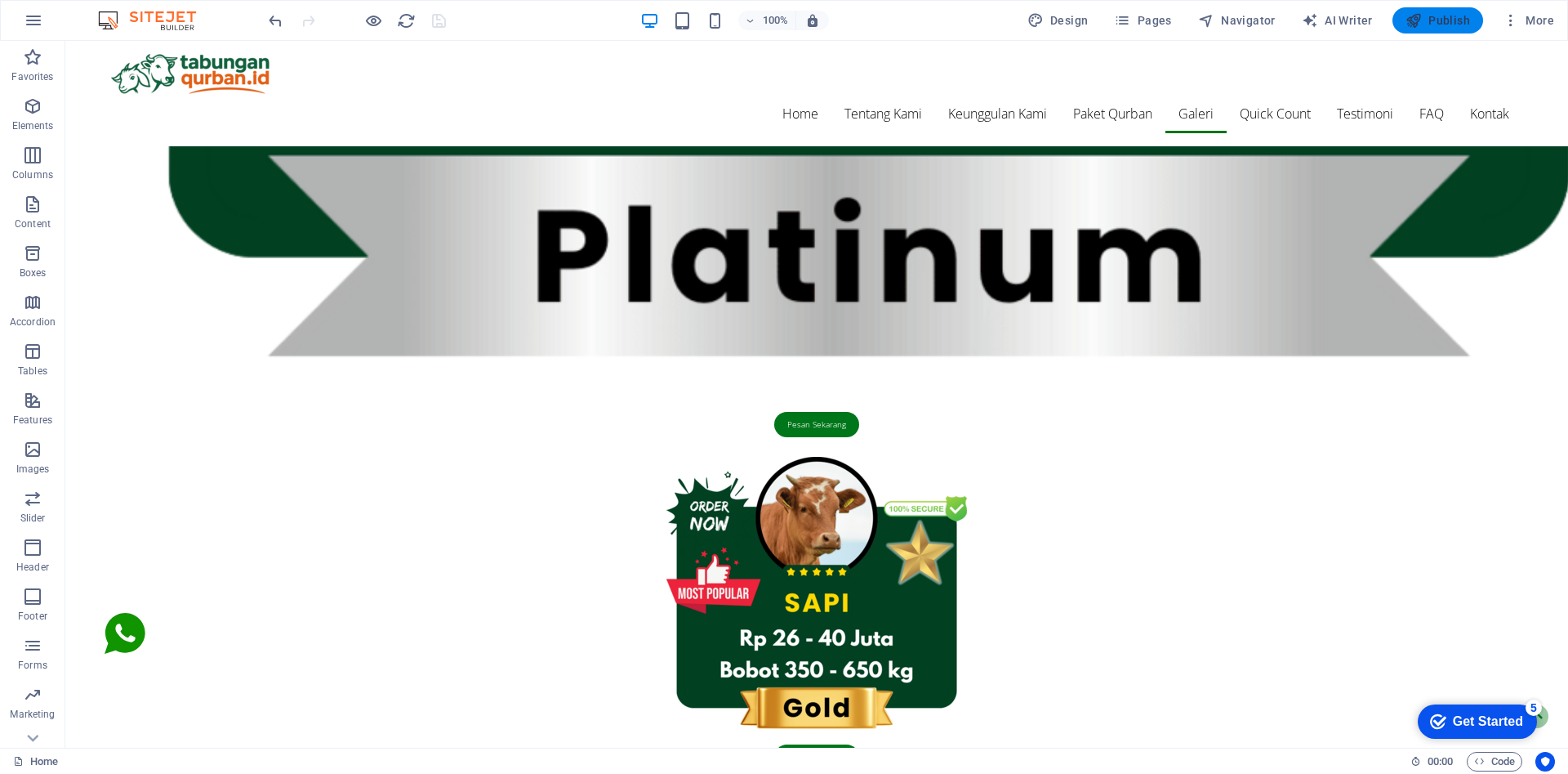
click at [1435, 25] on span "Publish" at bounding box center [1437, 20] width 65 height 16
click at [1430, 21] on span "Publish" at bounding box center [1437, 20] width 65 height 16
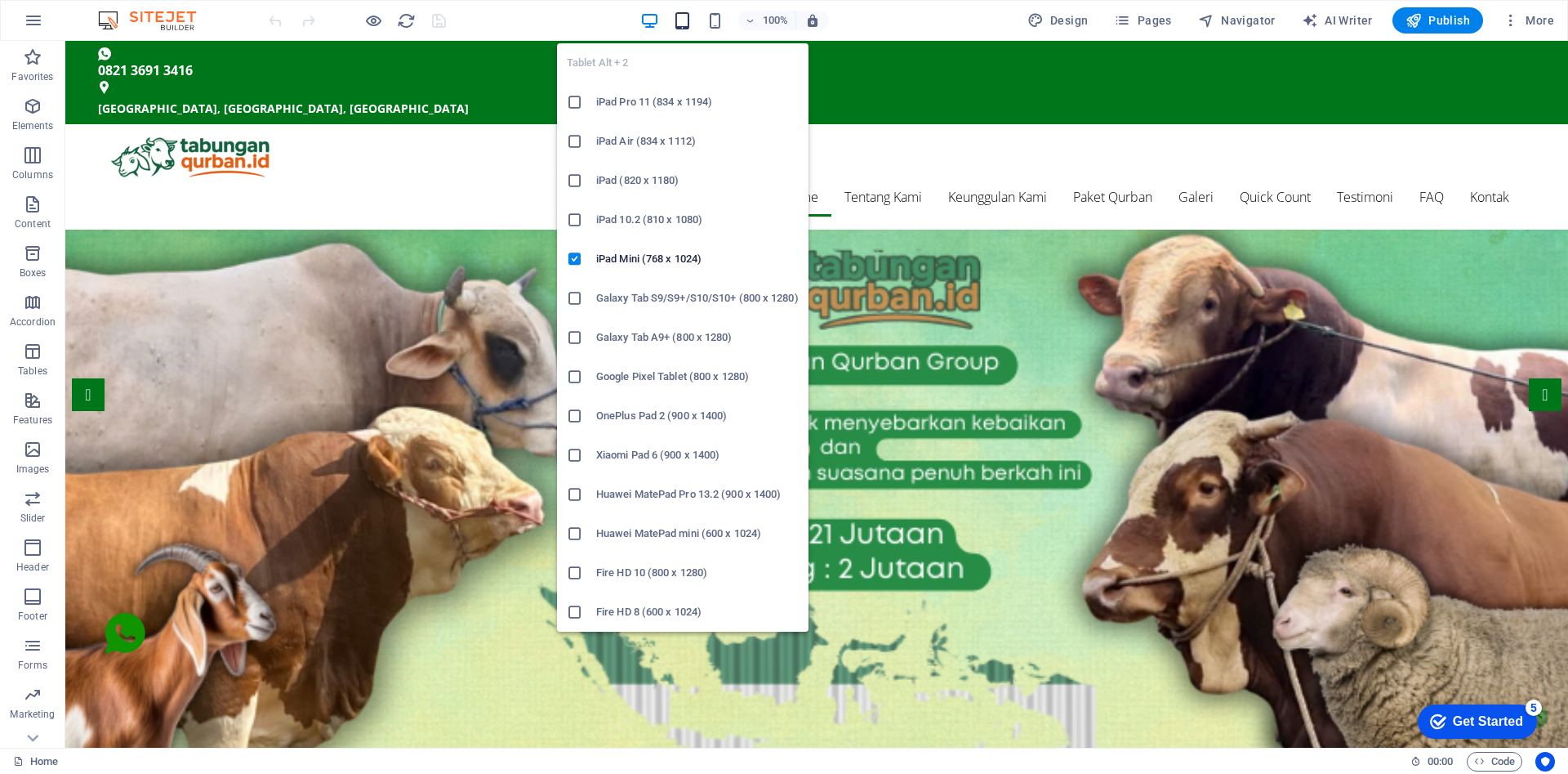
click at [689, 23] on icon "button" at bounding box center [682, 21] width 18 height 18
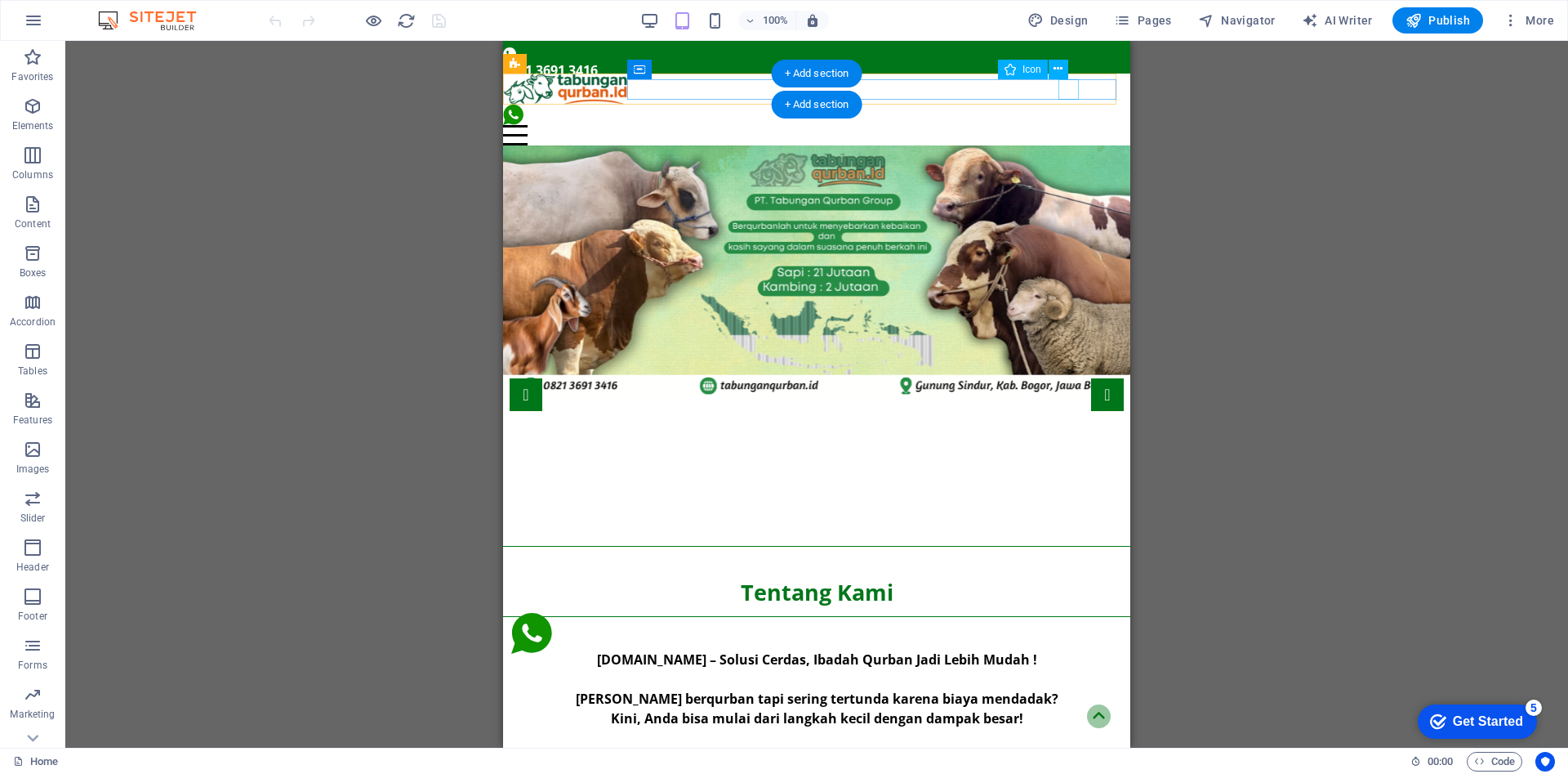
click at [1069, 105] on figure at bounding box center [810, 115] width 614 height 20
select select "xMidYMid"
select select "external"
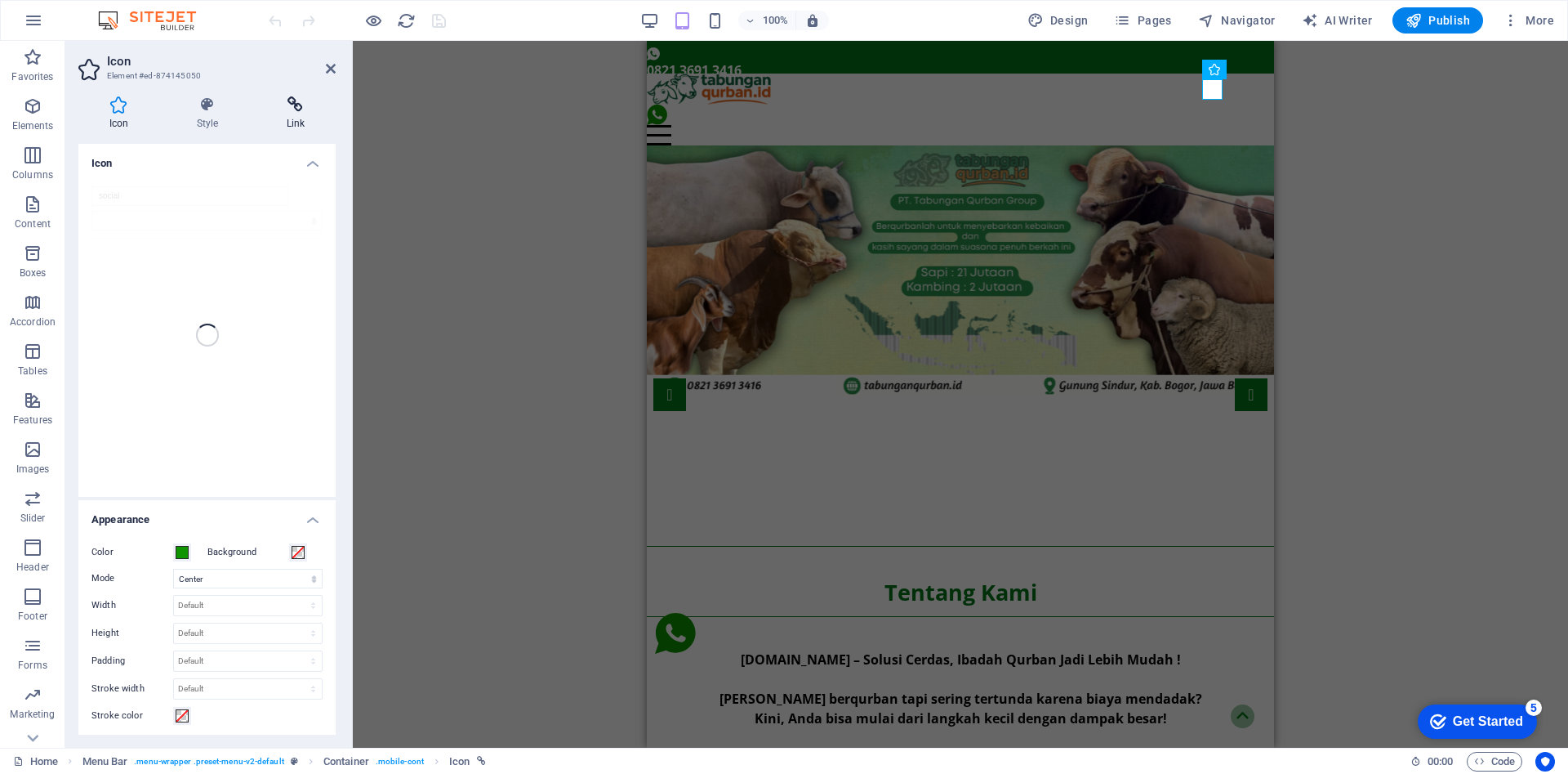
click at [300, 109] on icon at bounding box center [295, 104] width 80 height 16
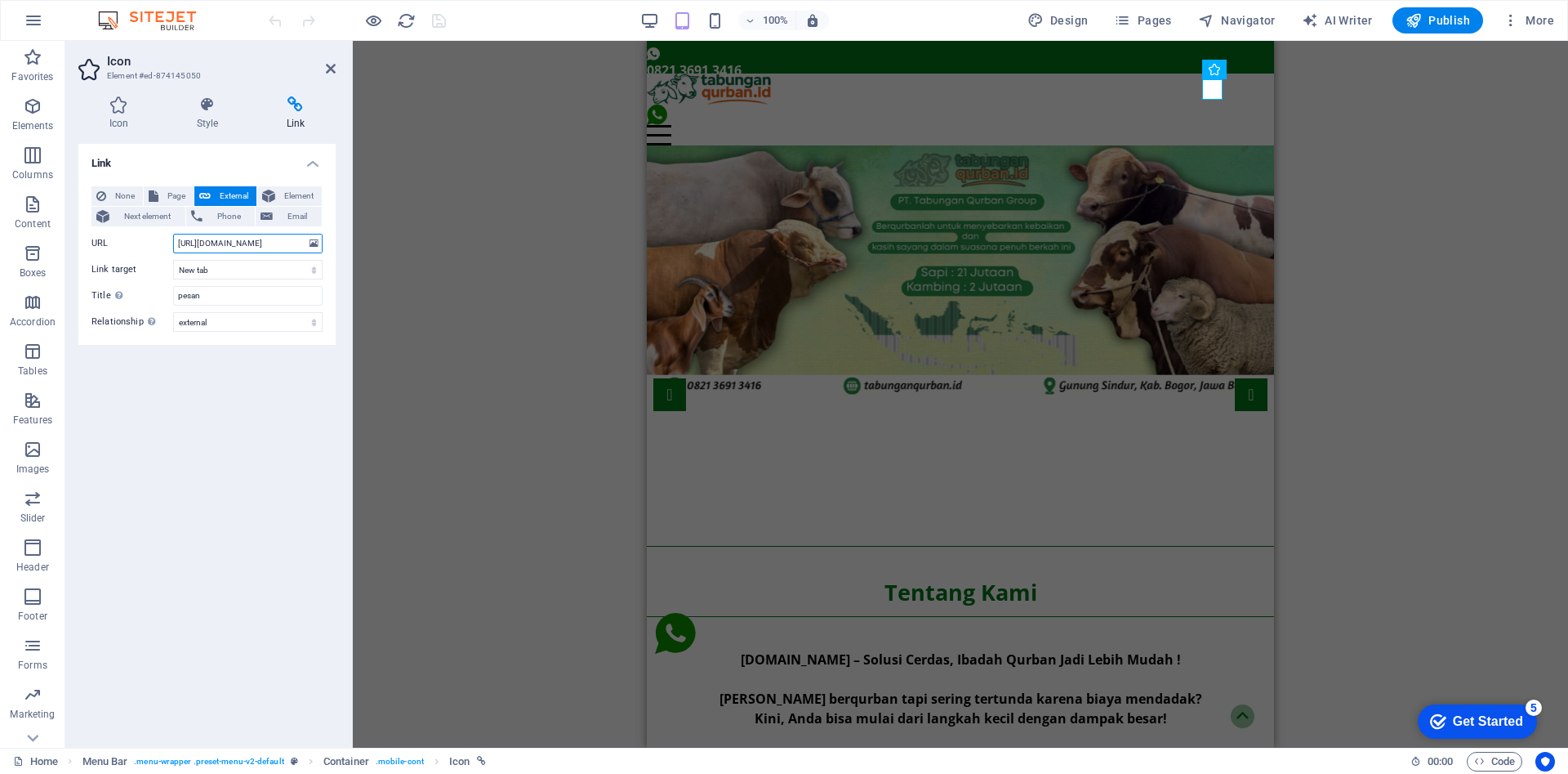
click at [276, 247] on input "[URL][DOMAIN_NAME]" at bounding box center [248, 243] width 149 height 19
paste input "[DOMAIN_NAME][URL]"
type input "[URL][DOMAIN_NAME]"
paste input "[URL][DOMAIN_NAME]"
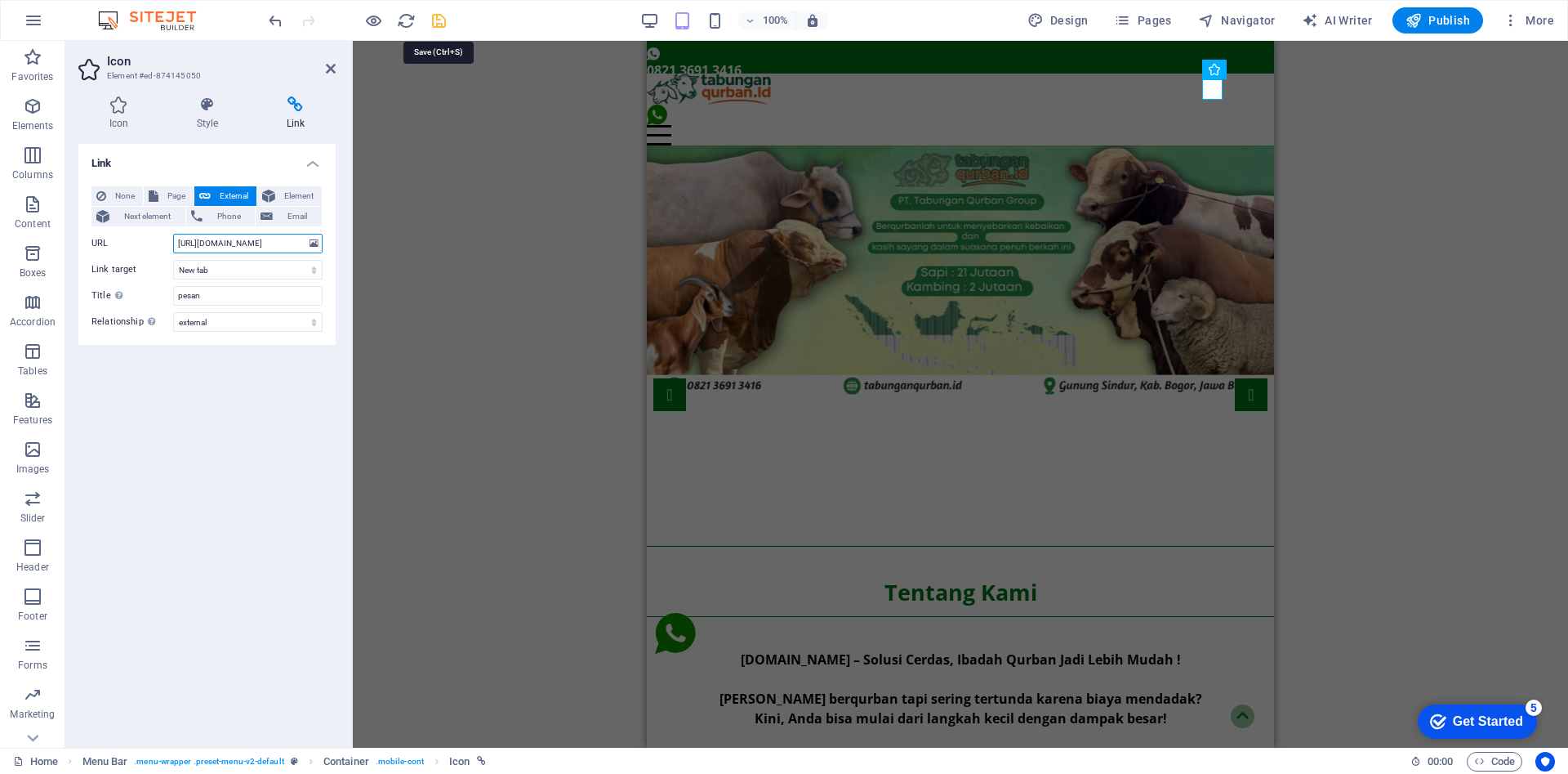
type input "[URL][DOMAIN_NAME]"
click at [442, 23] on icon "save" at bounding box center [439, 21] width 18 height 18
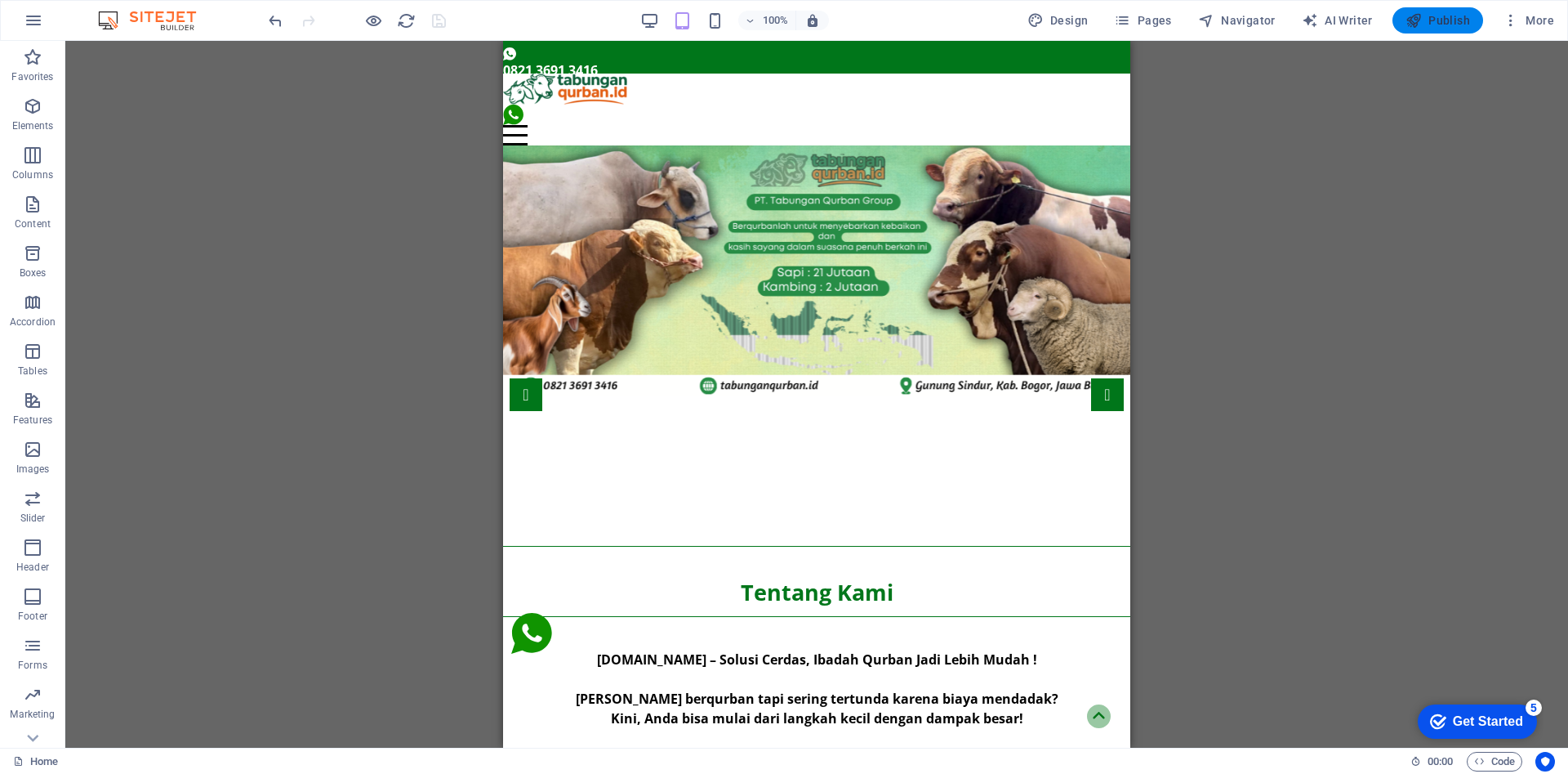
drag, startPoint x: 1431, startPoint y: 18, endPoint x: 453, endPoint y: 75, distance: 979.7
click at [1431, 18] on span "Publish" at bounding box center [1437, 20] width 65 height 16
